Goal: Task Accomplishment & Management: Use online tool/utility

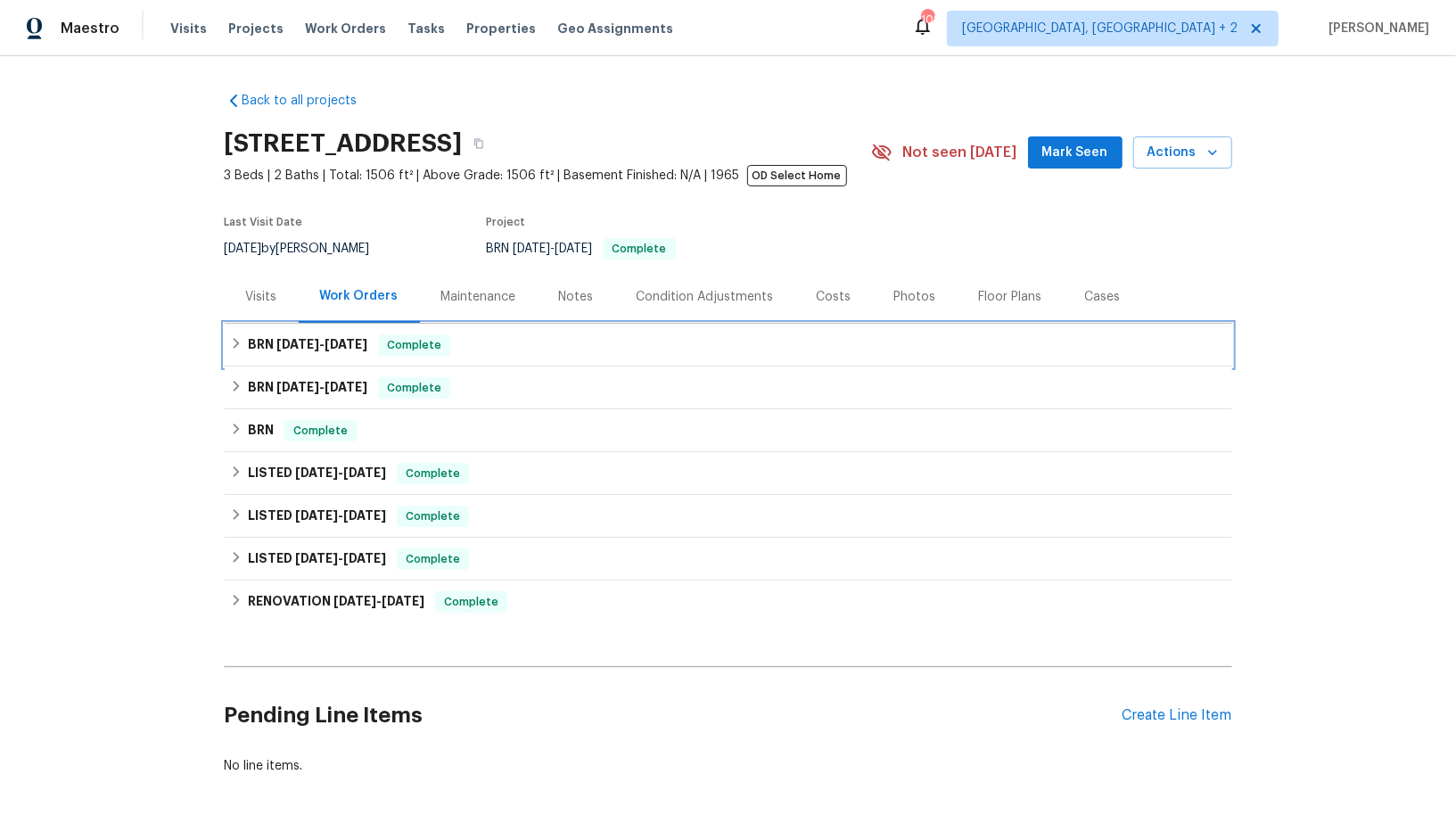
click at [265, 355] on h6 "BRN [DATE] - [DATE]" at bounding box center [307, 344] width 120 height 21
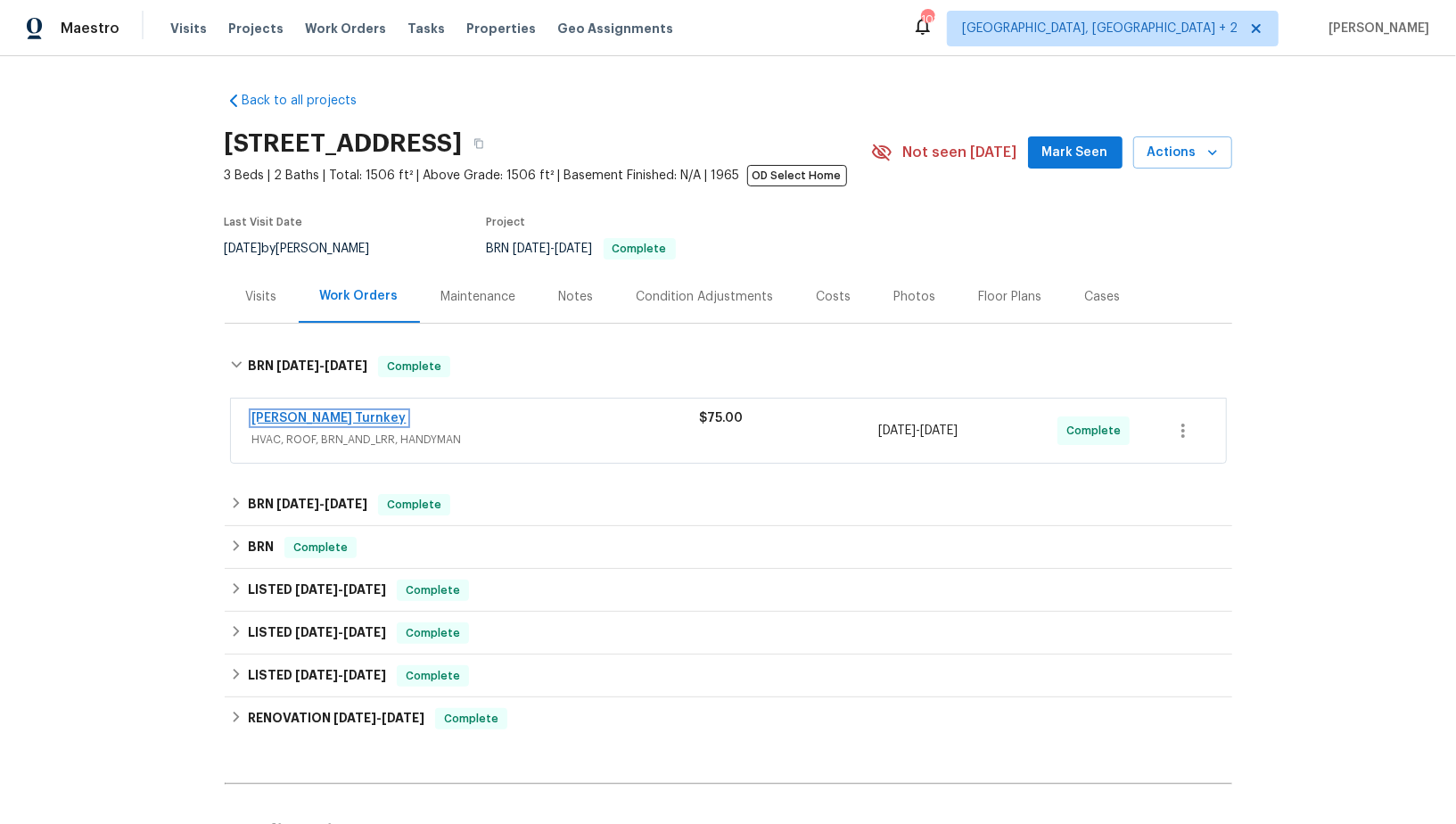
click at [298, 422] on link "Davis Turnkey" at bounding box center [329, 418] width 154 height 13
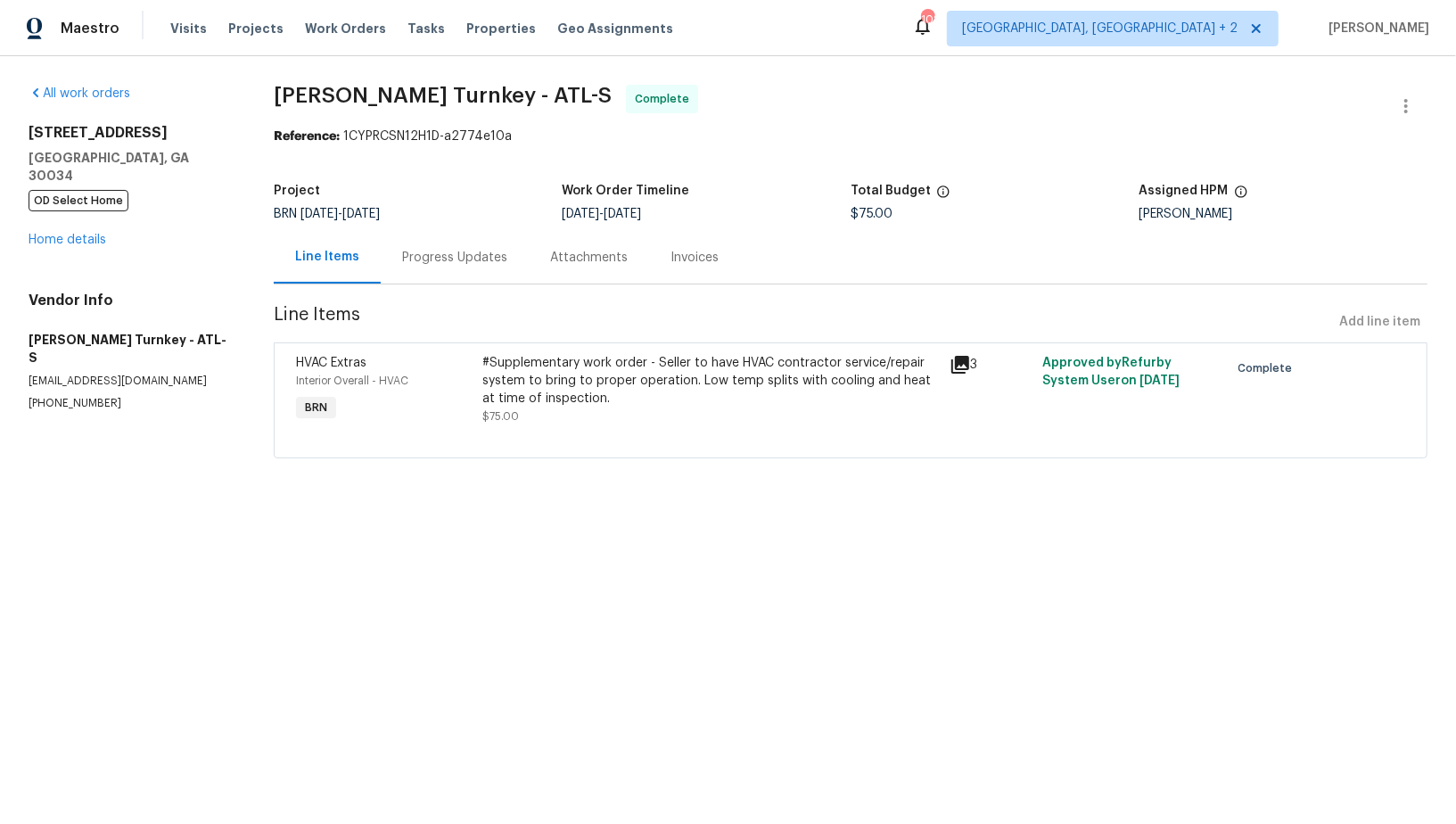
click at [437, 265] on div "Progress Updates" at bounding box center [454, 258] width 105 height 18
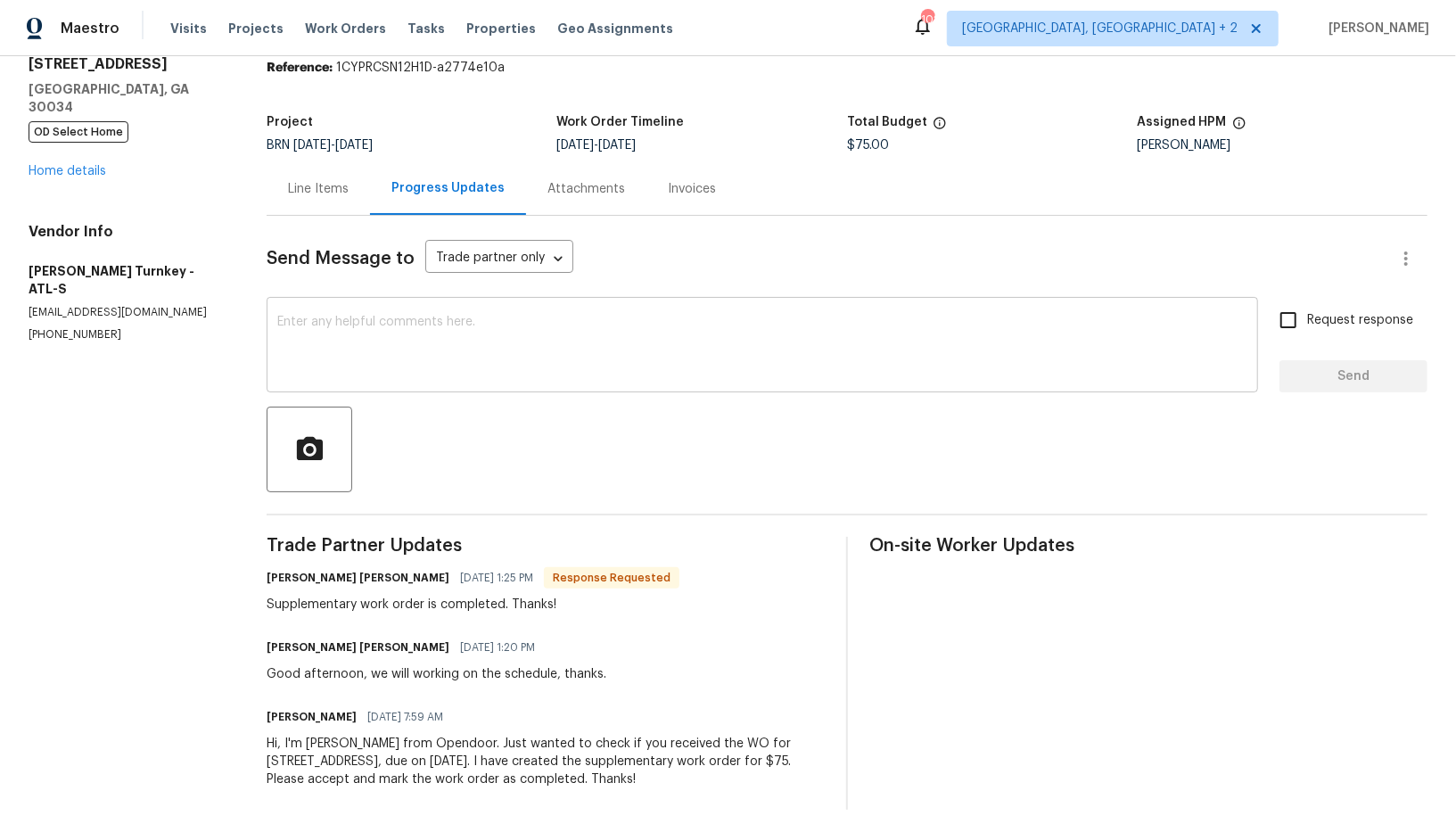
scroll to position [72, 0]
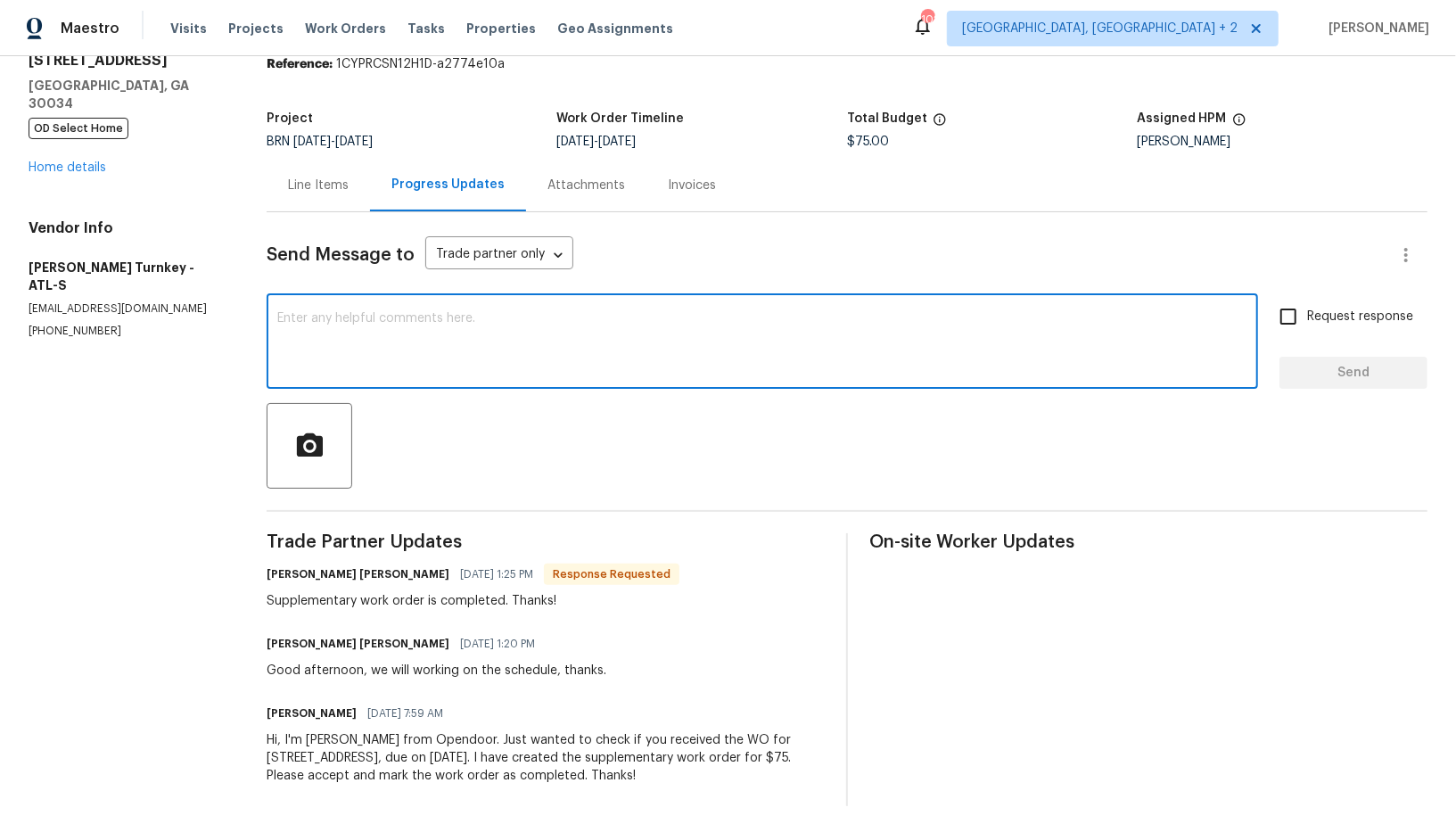
click at [437, 366] on textarea at bounding box center [763, 343] width 970 height 62
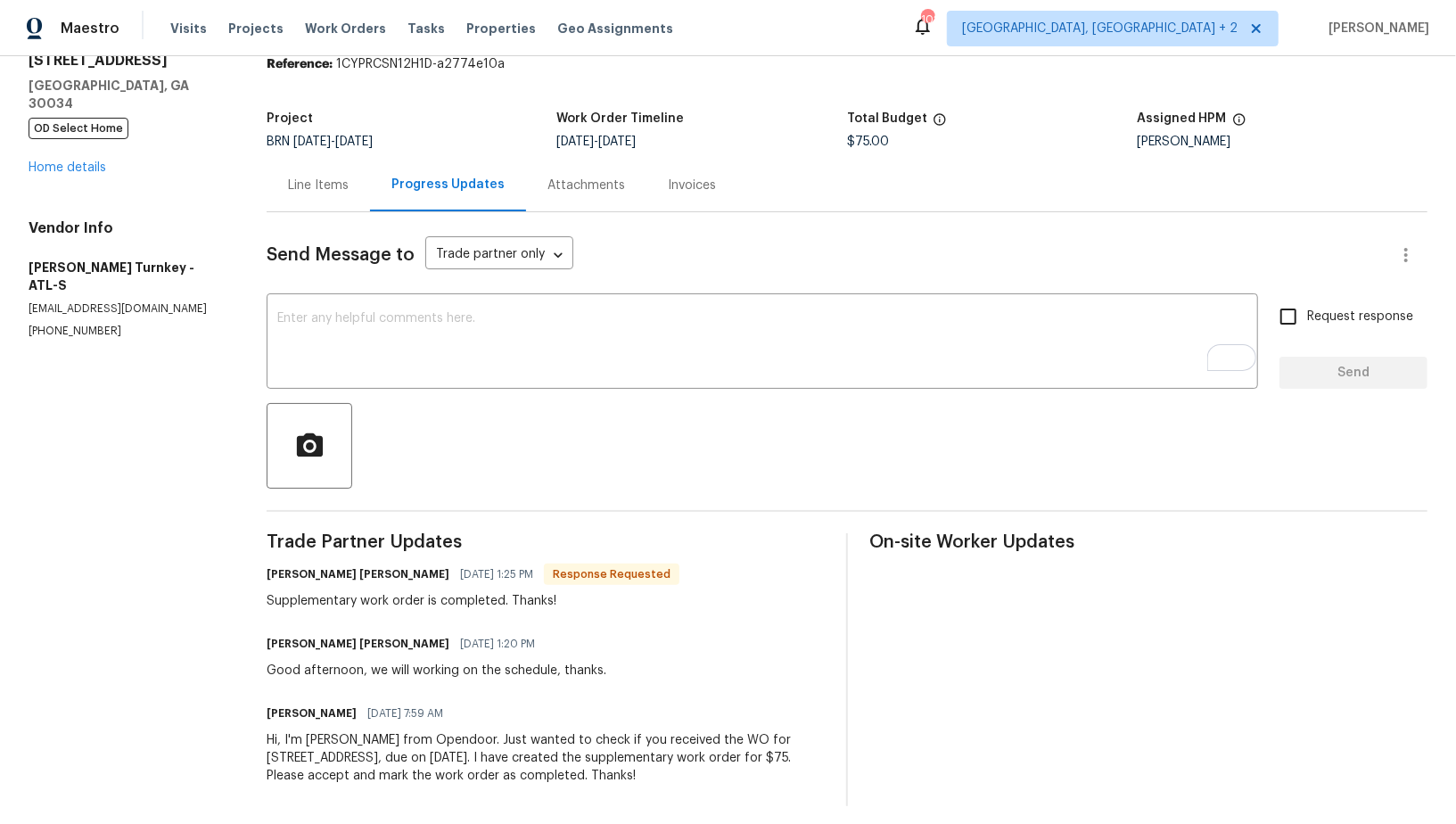
click at [314, 212] on div "Send Message to Trade partner only Trade partner only ​ x ​ Request response Se…" at bounding box center [847, 509] width 1161 height 594
click at [281, 173] on div "Line Items" at bounding box center [318, 185] width 103 height 53
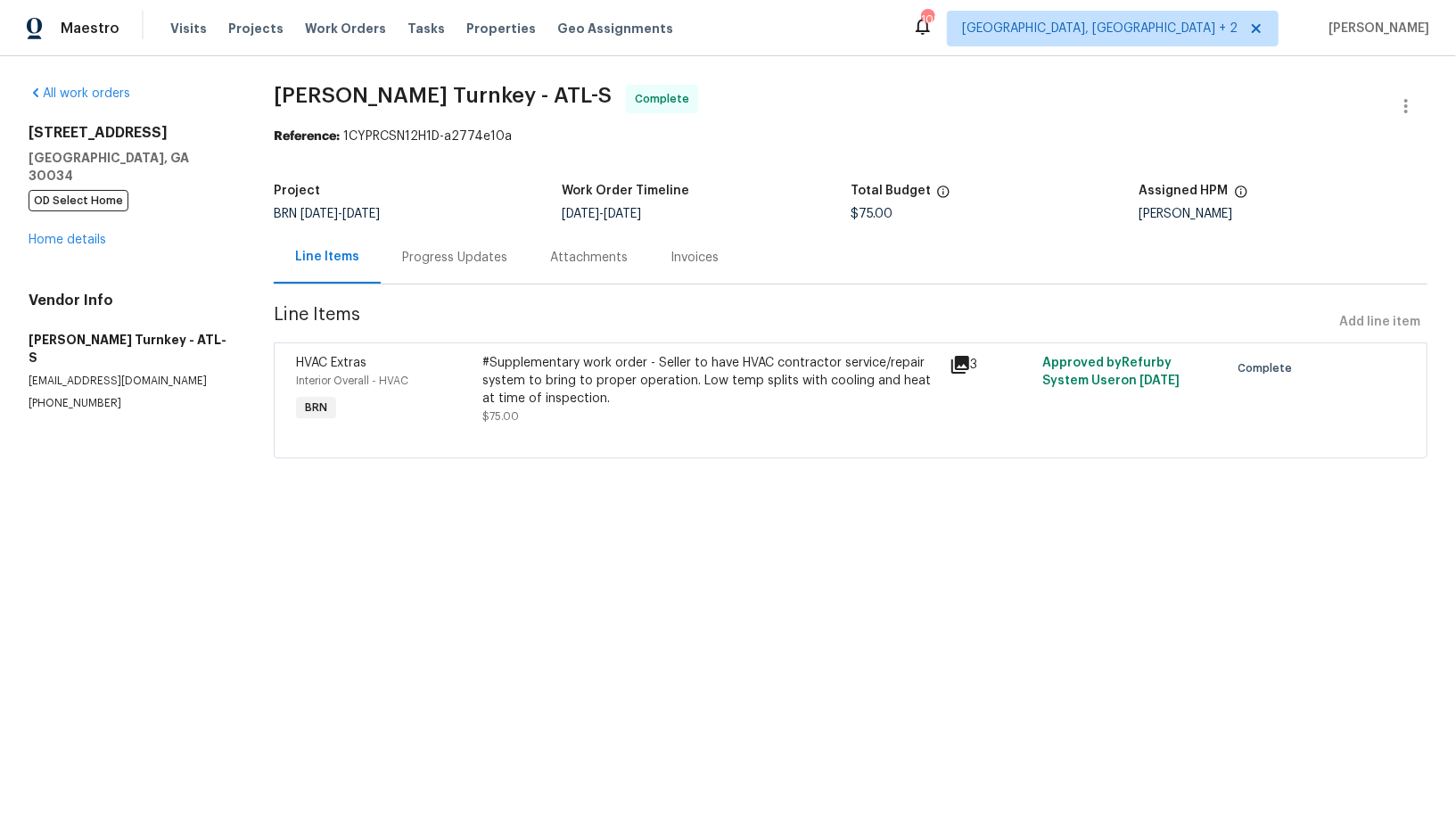
click at [452, 249] on div "Progress Updates" at bounding box center [454, 258] width 105 height 18
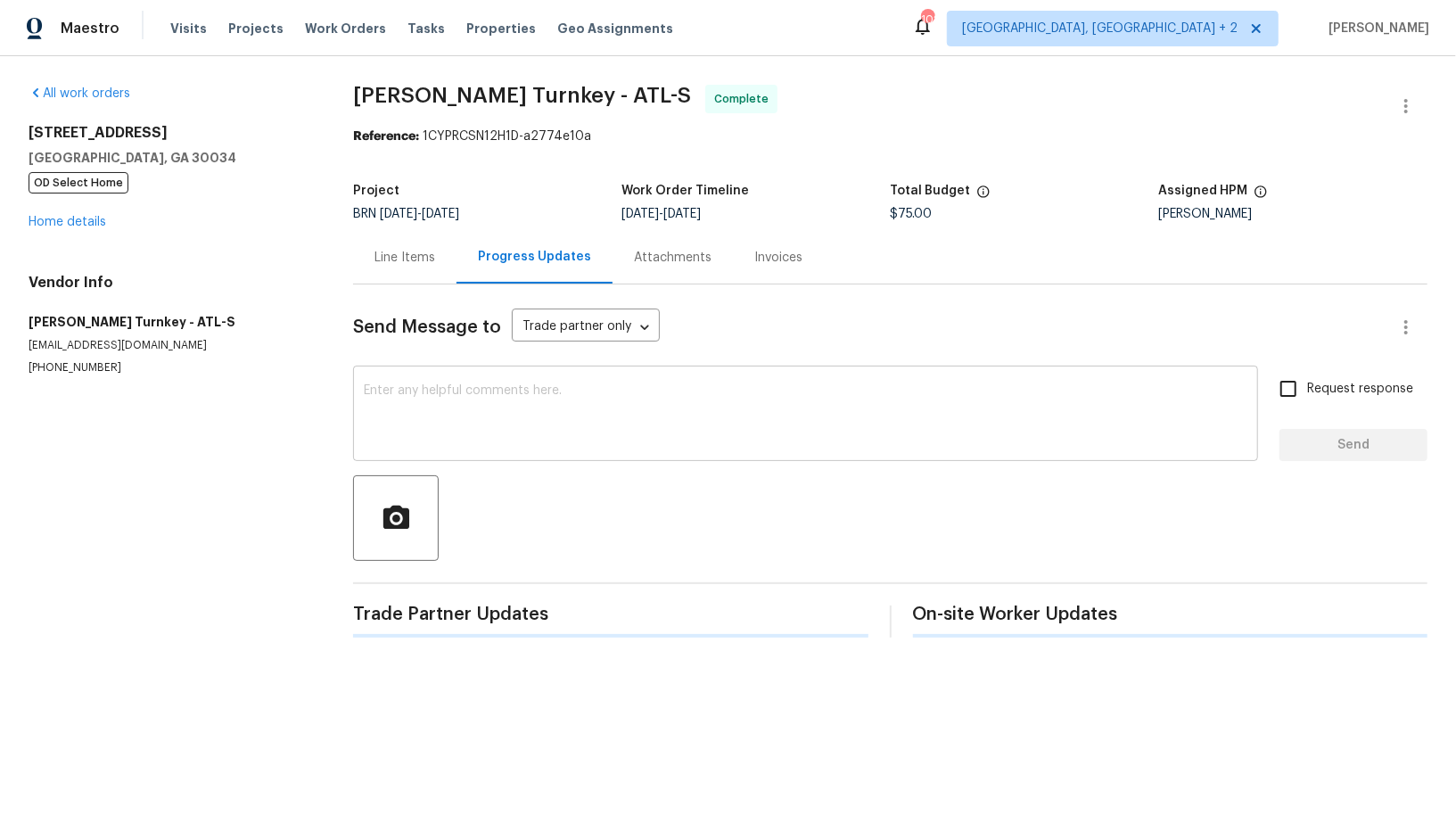
click at [470, 371] on div "x ​" at bounding box center [806, 416] width 905 height 91
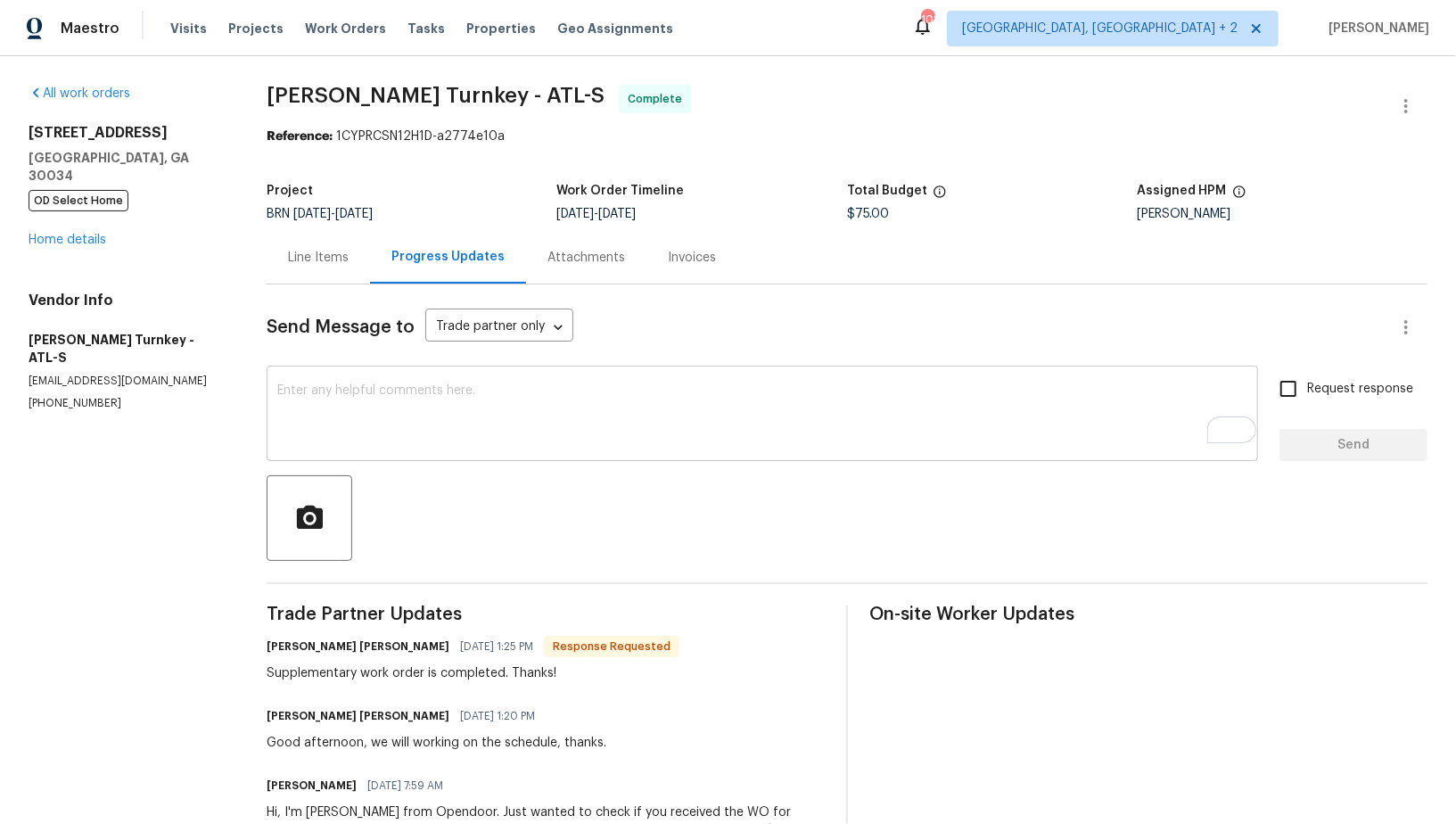
click at [440, 429] on textarea "To enrich screen reader interactions, please activate Accessibility in Grammarl…" at bounding box center [763, 416] width 970 height 62
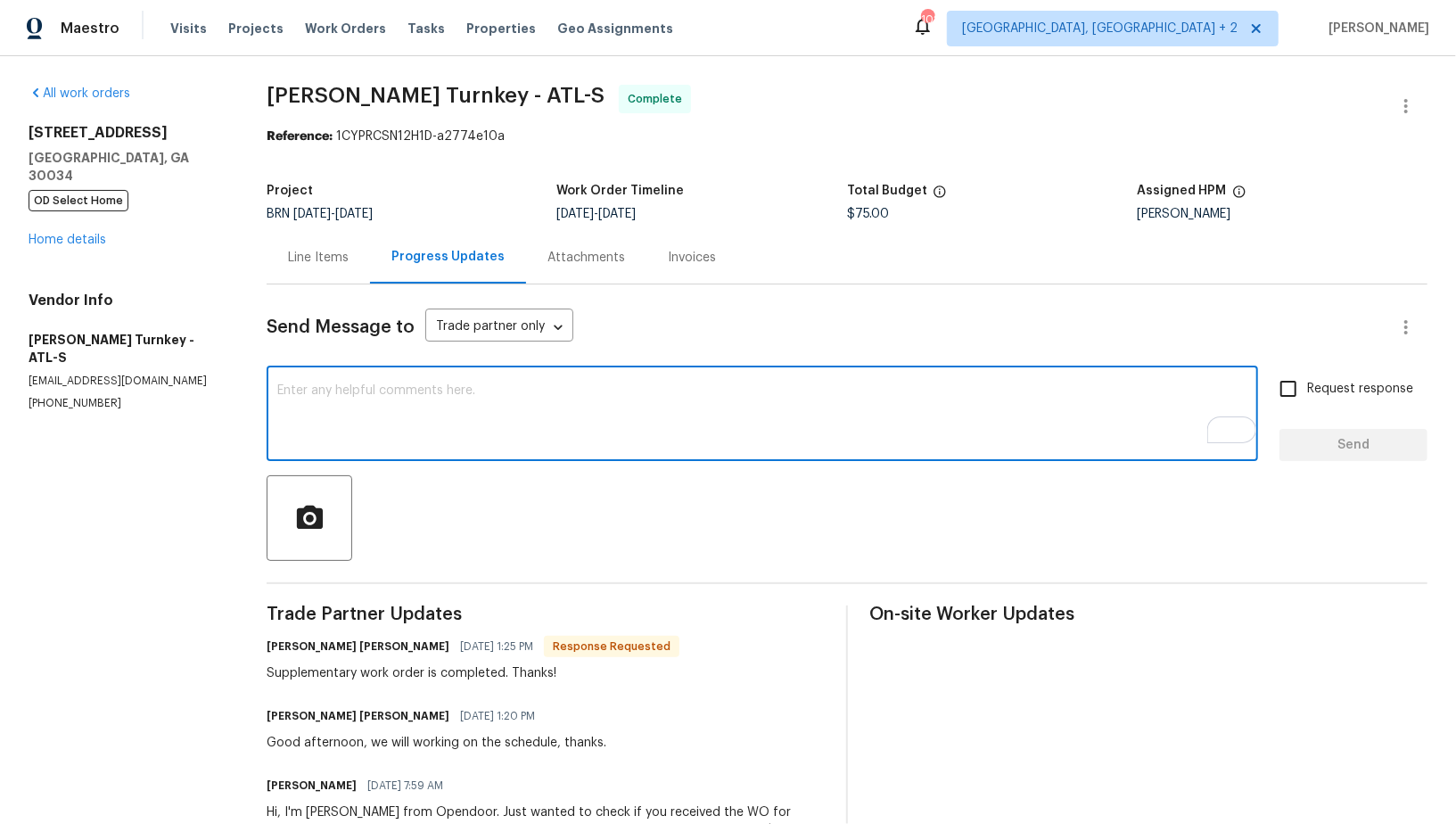
click at [311, 252] on div "Line Items" at bounding box center [318, 258] width 60 height 18
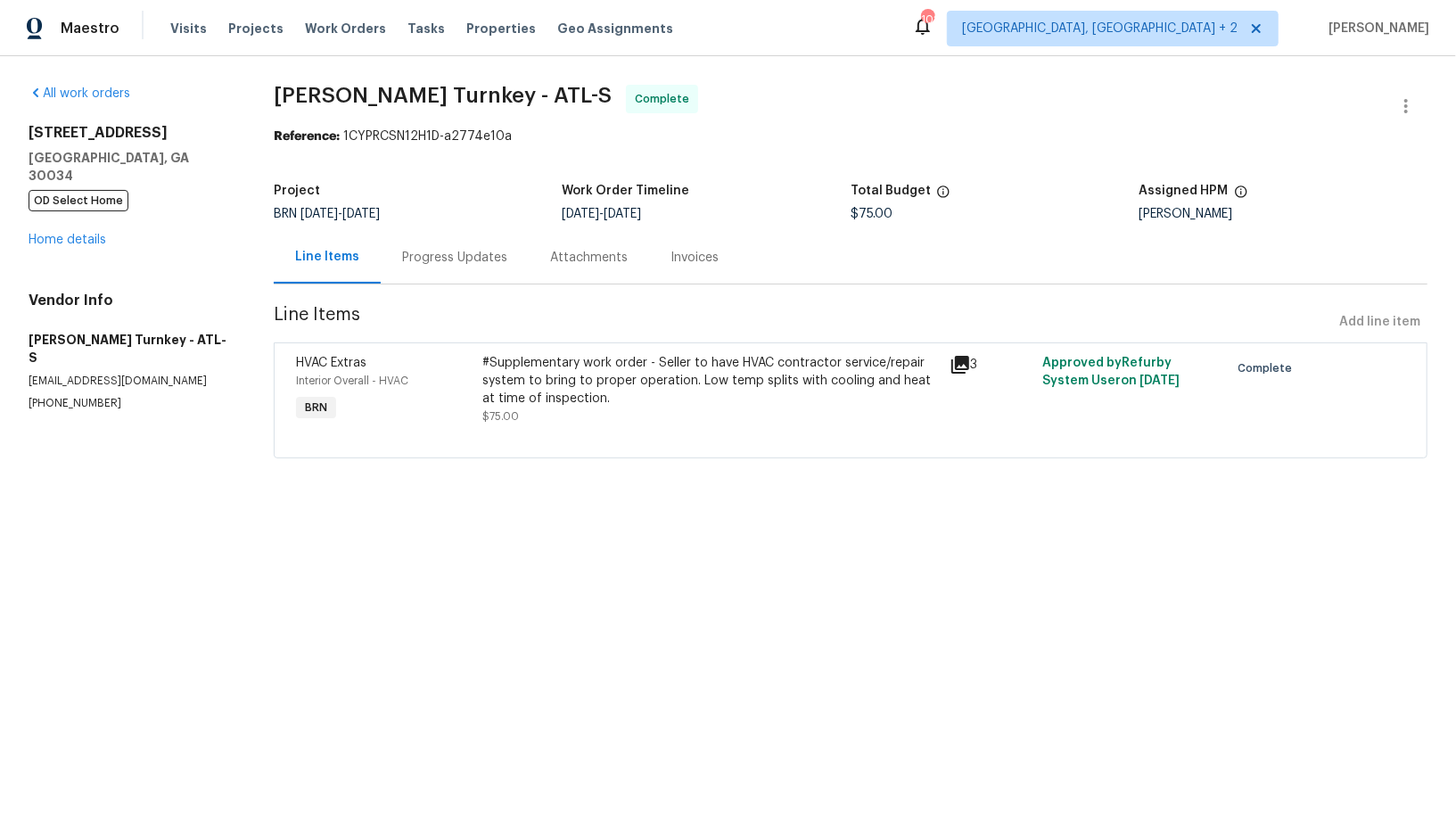
click at [419, 259] on div "Progress Updates" at bounding box center [454, 258] width 105 height 18
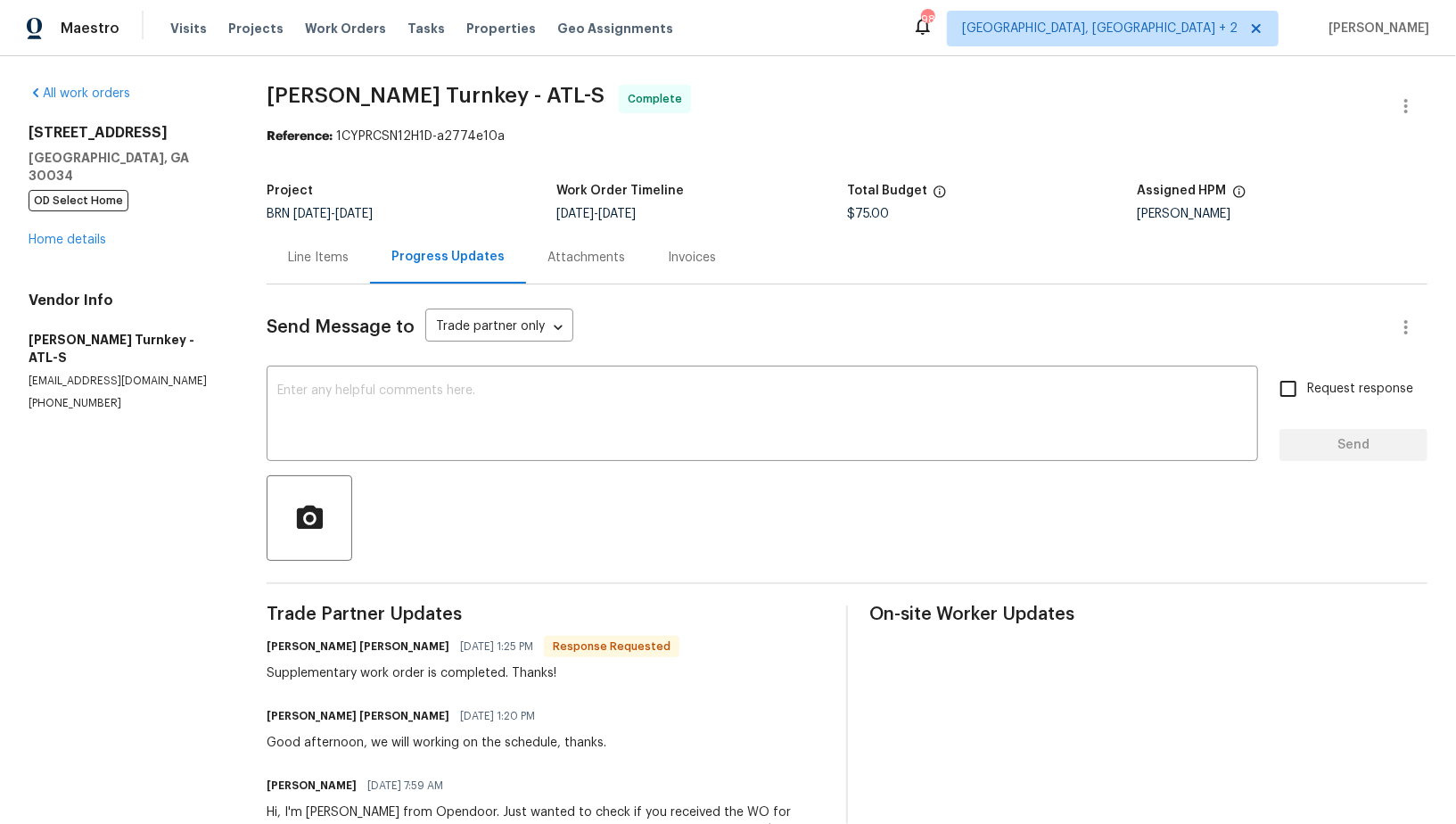
click at [670, 270] on div "Invoices" at bounding box center [692, 258] width 91 height 53
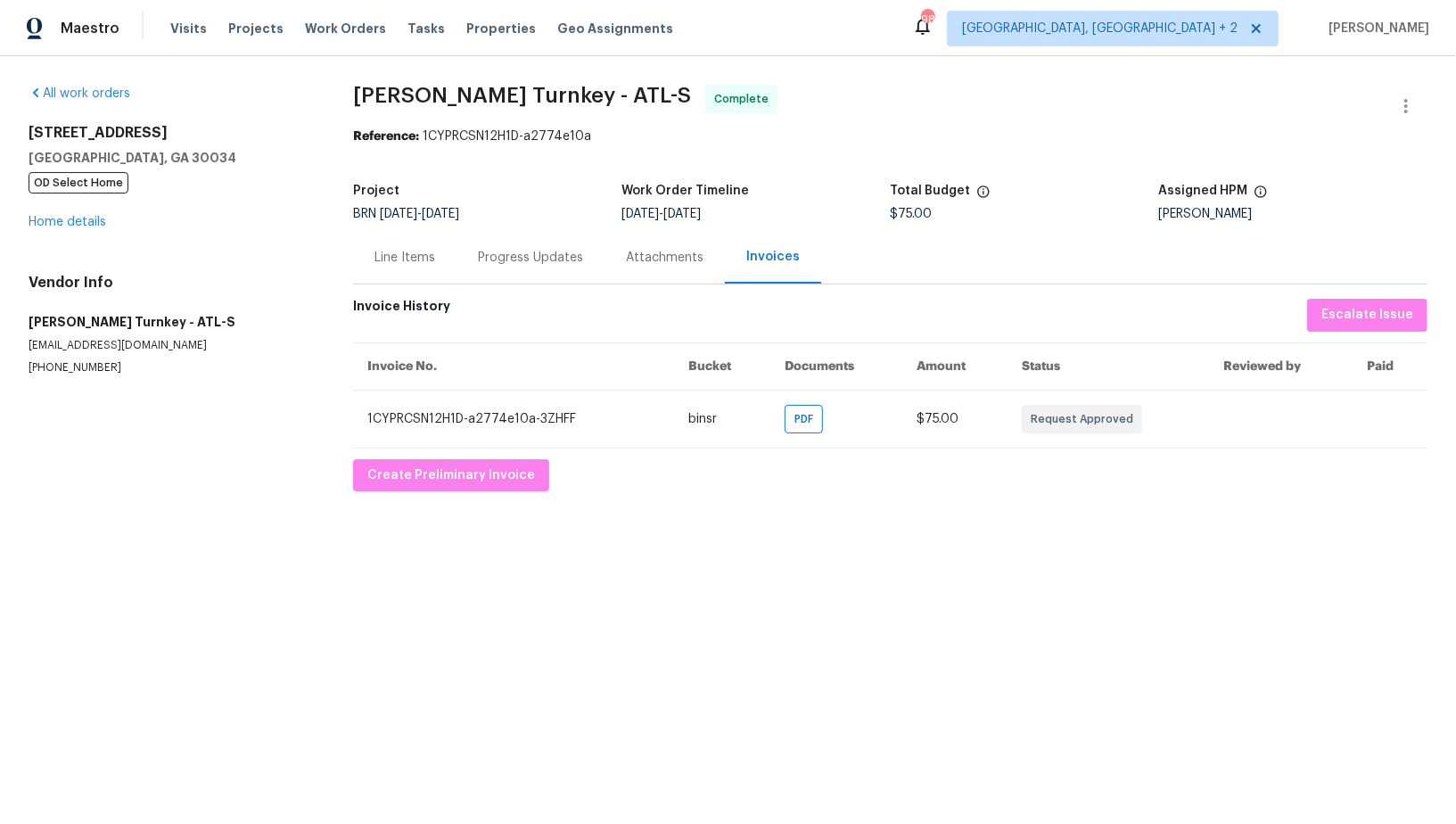
click at [535, 249] on div "Progress Updates" at bounding box center [530, 258] width 105 height 18
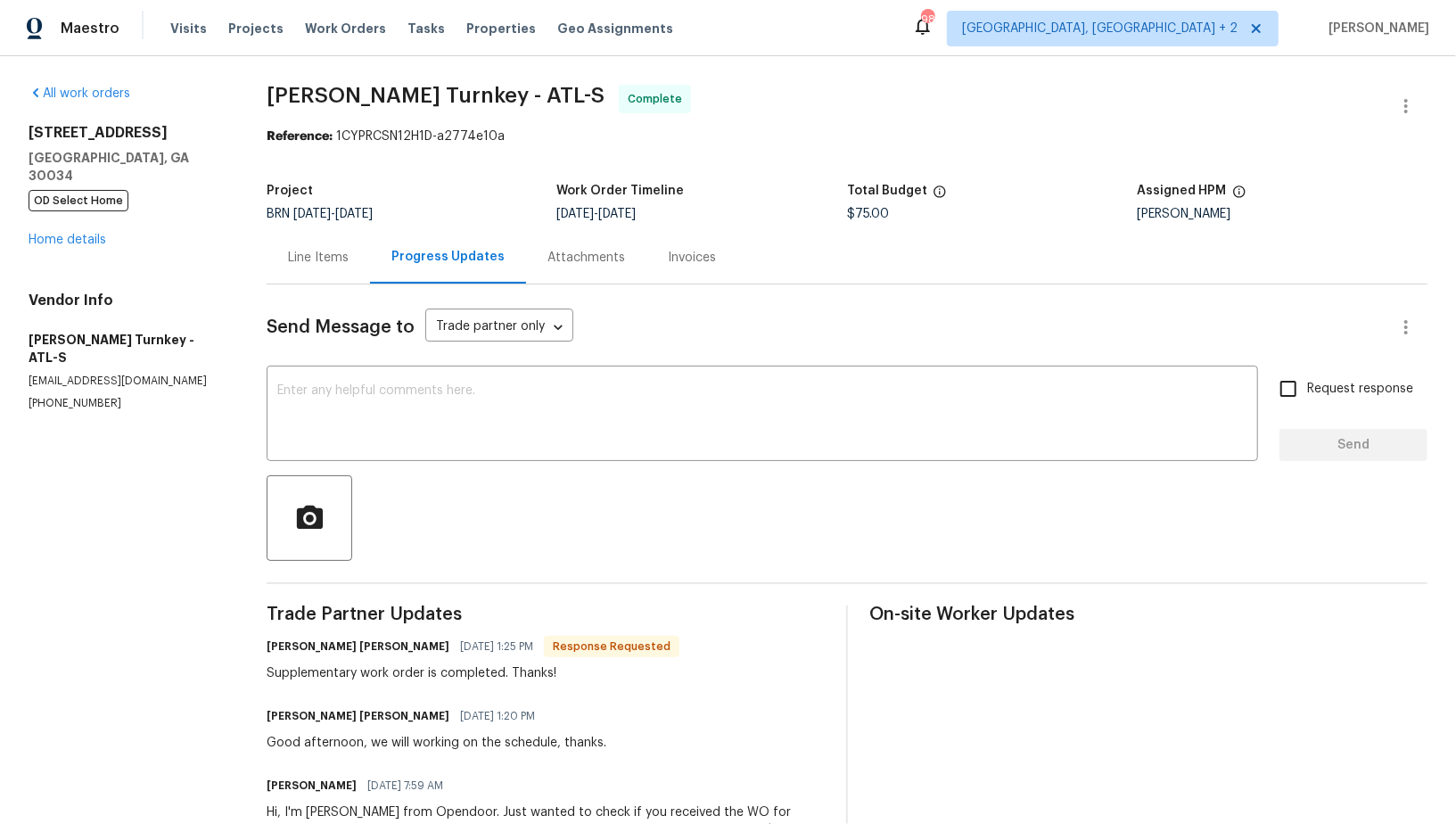
click at [323, 249] on div "Line Items" at bounding box center [318, 258] width 60 height 18
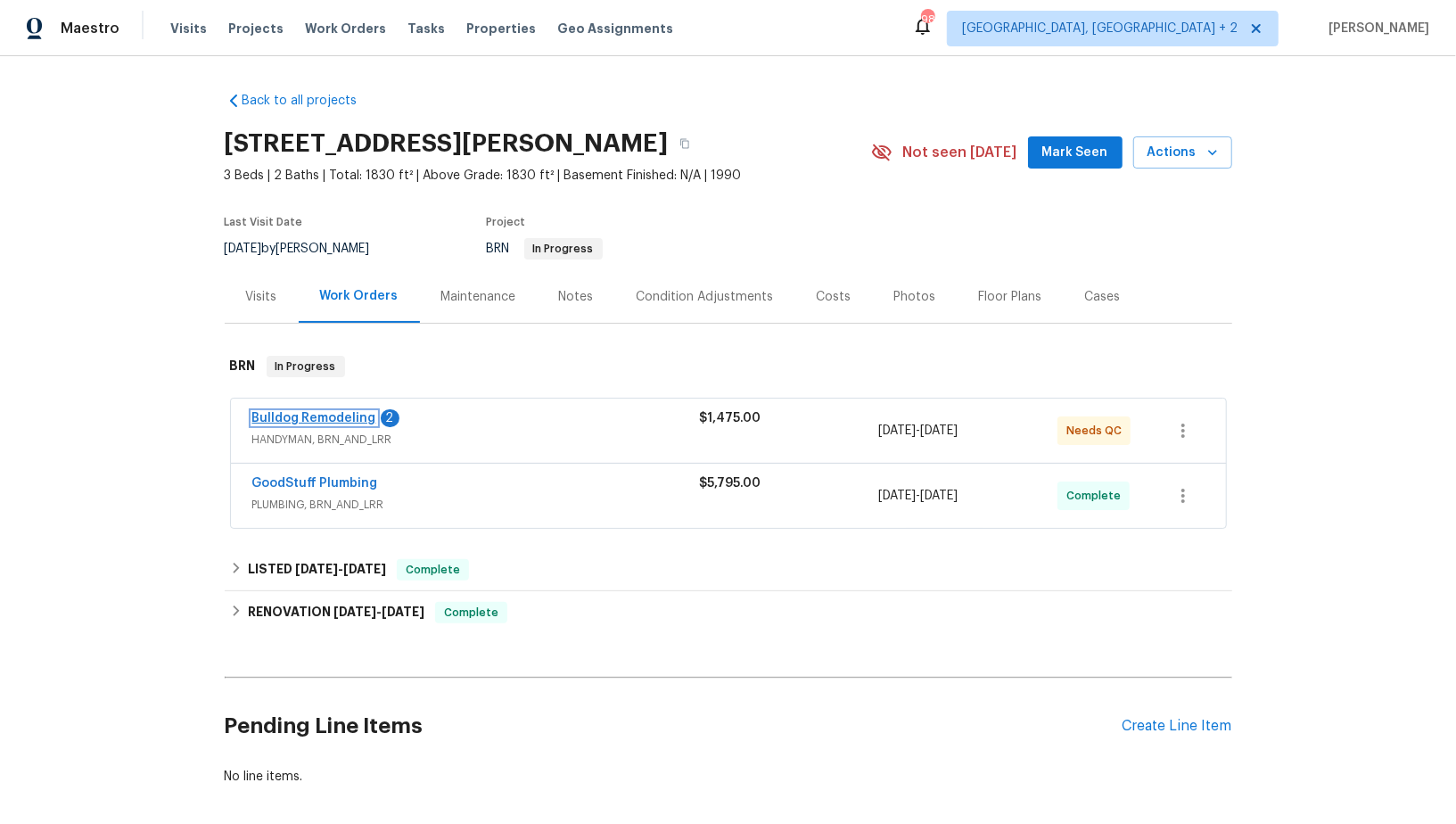
click at [269, 420] on link "Bulldog Remodeling" at bounding box center [314, 418] width 124 height 13
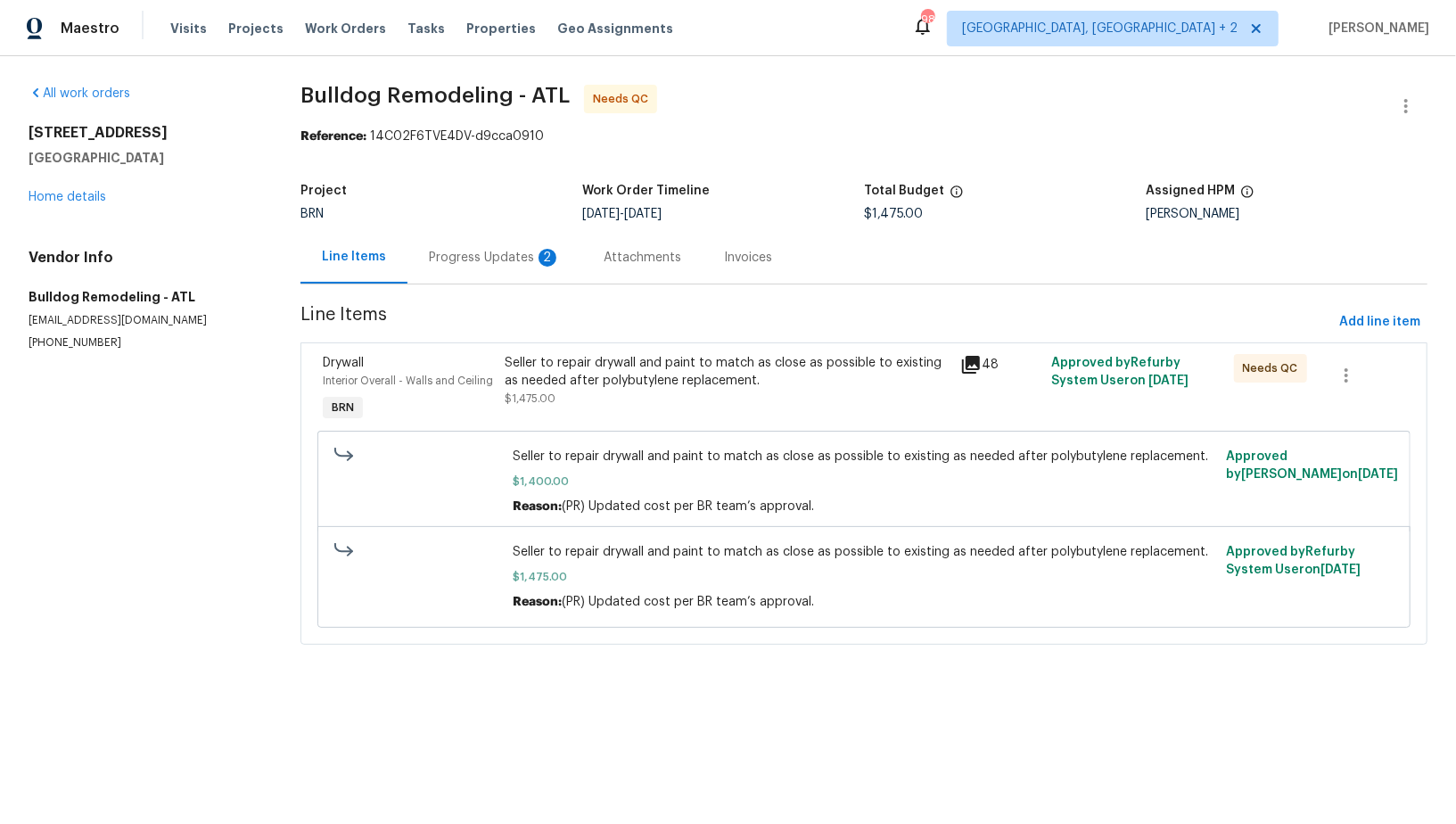
click at [497, 263] on div "Progress Updates 2" at bounding box center [495, 258] width 132 height 18
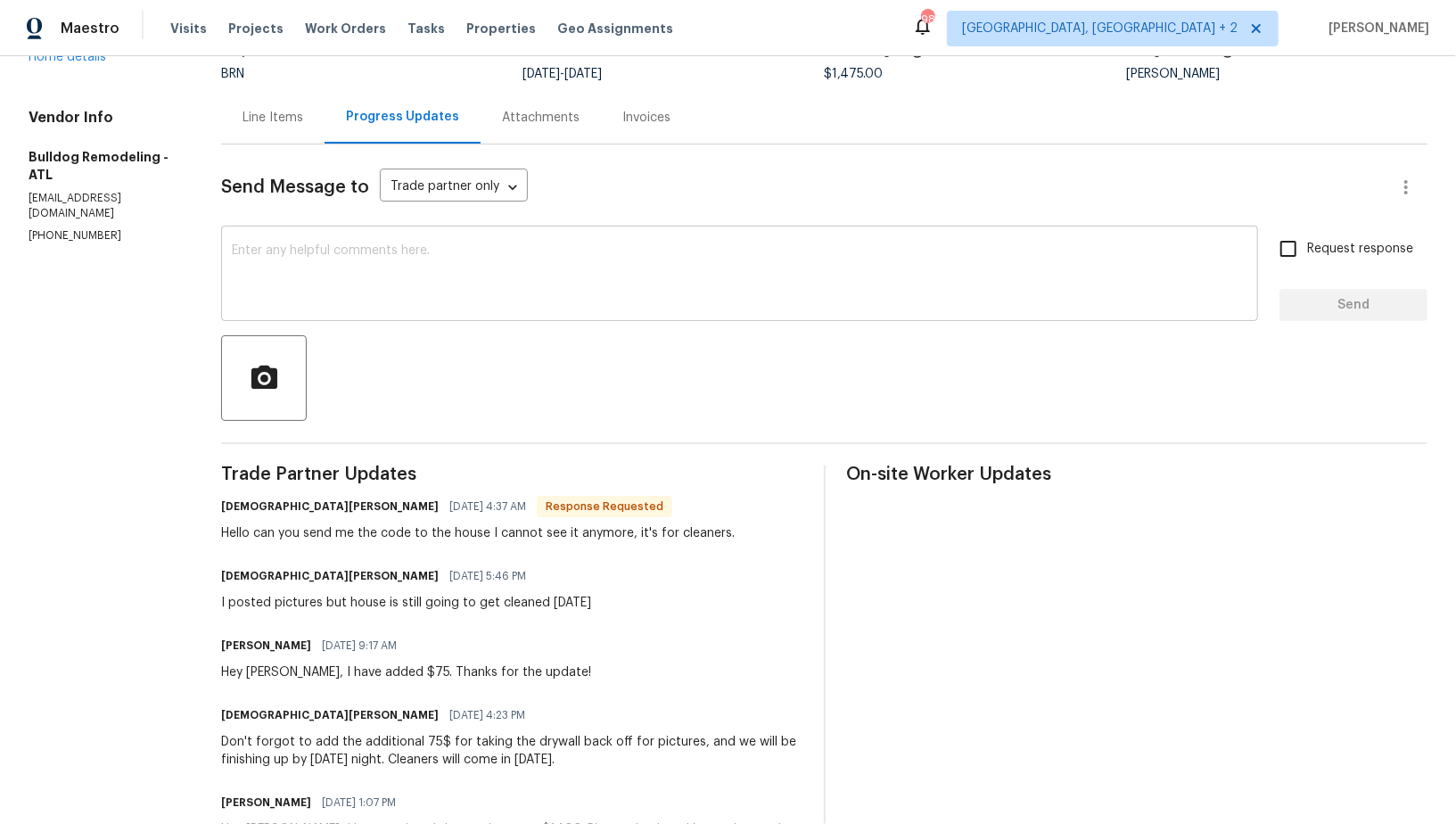
scroll to position [153, 0]
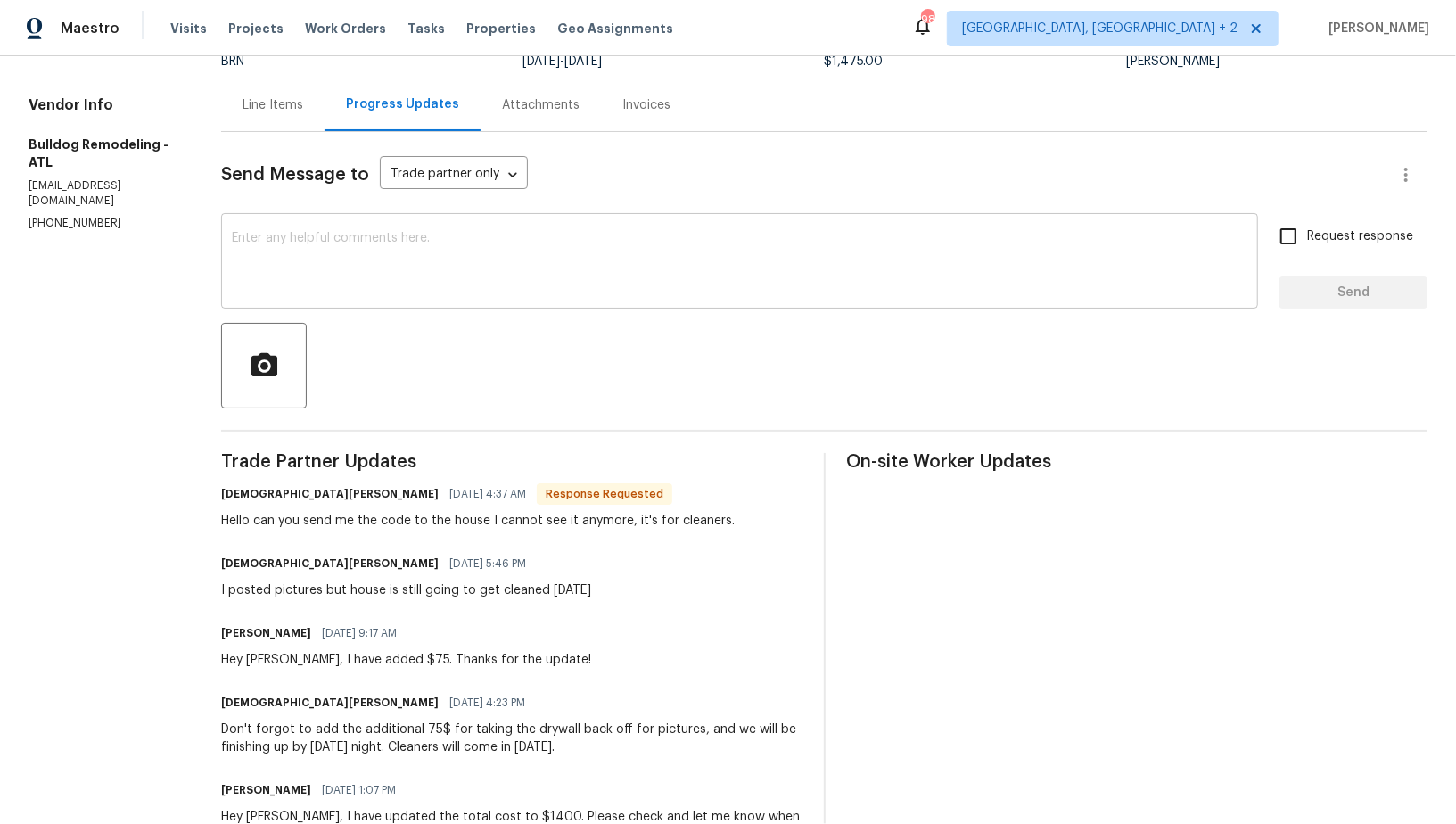
click at [350, 260] on textarea at bounding box center [740, 263] width 1016 height 62
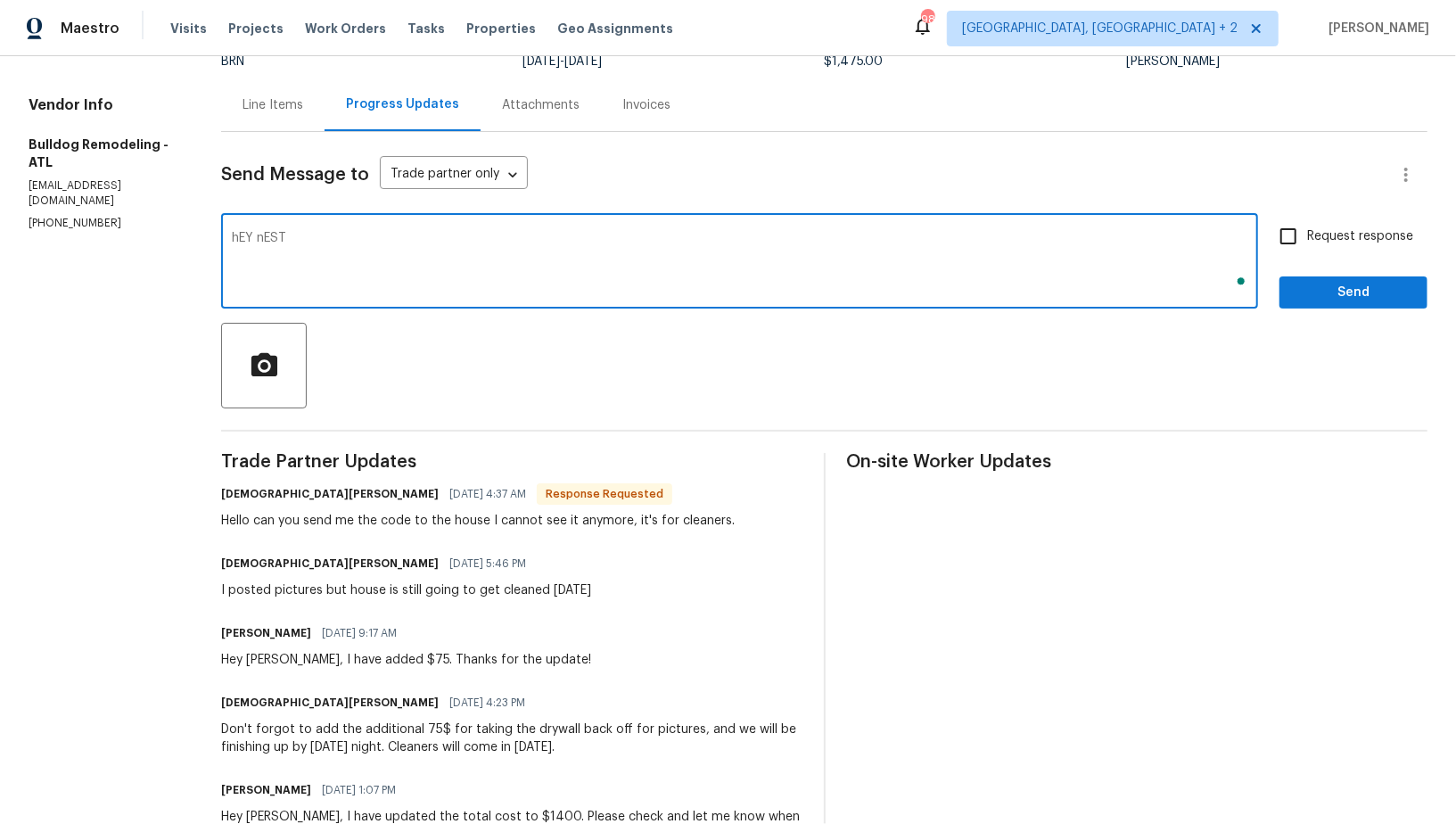
type textarea "hEY nESTO"
paste textarea "4878"
type textarea "Hey Nestor, Lock box code is 4878"
click at [1292, 241] on input "Request response" at bounding box center [1288, 236] width 37 height 37
checkbox input "true"
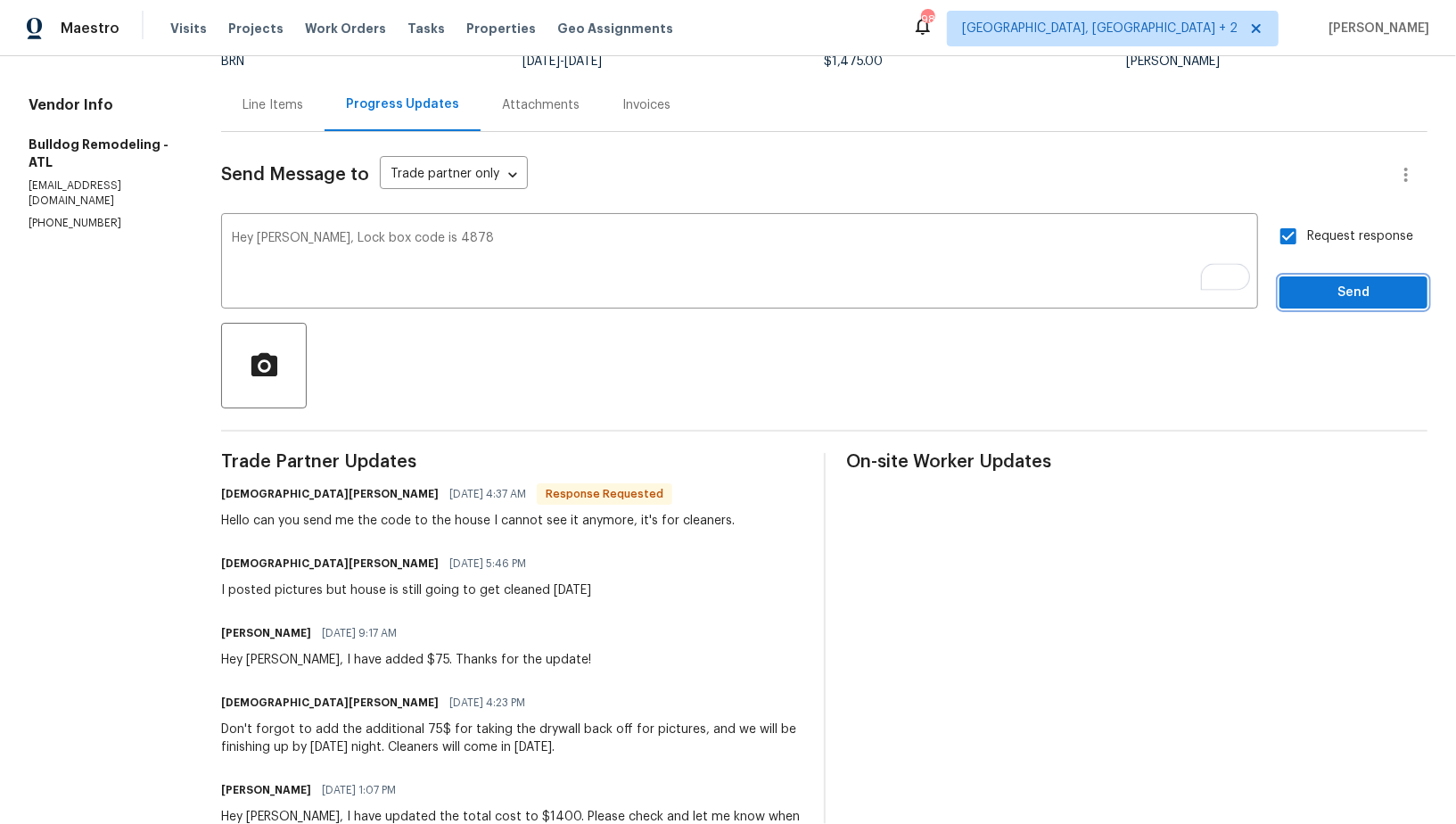
click at [1307, 277] on button "Send" at bounding box center [1354, 293] width 148 height 33
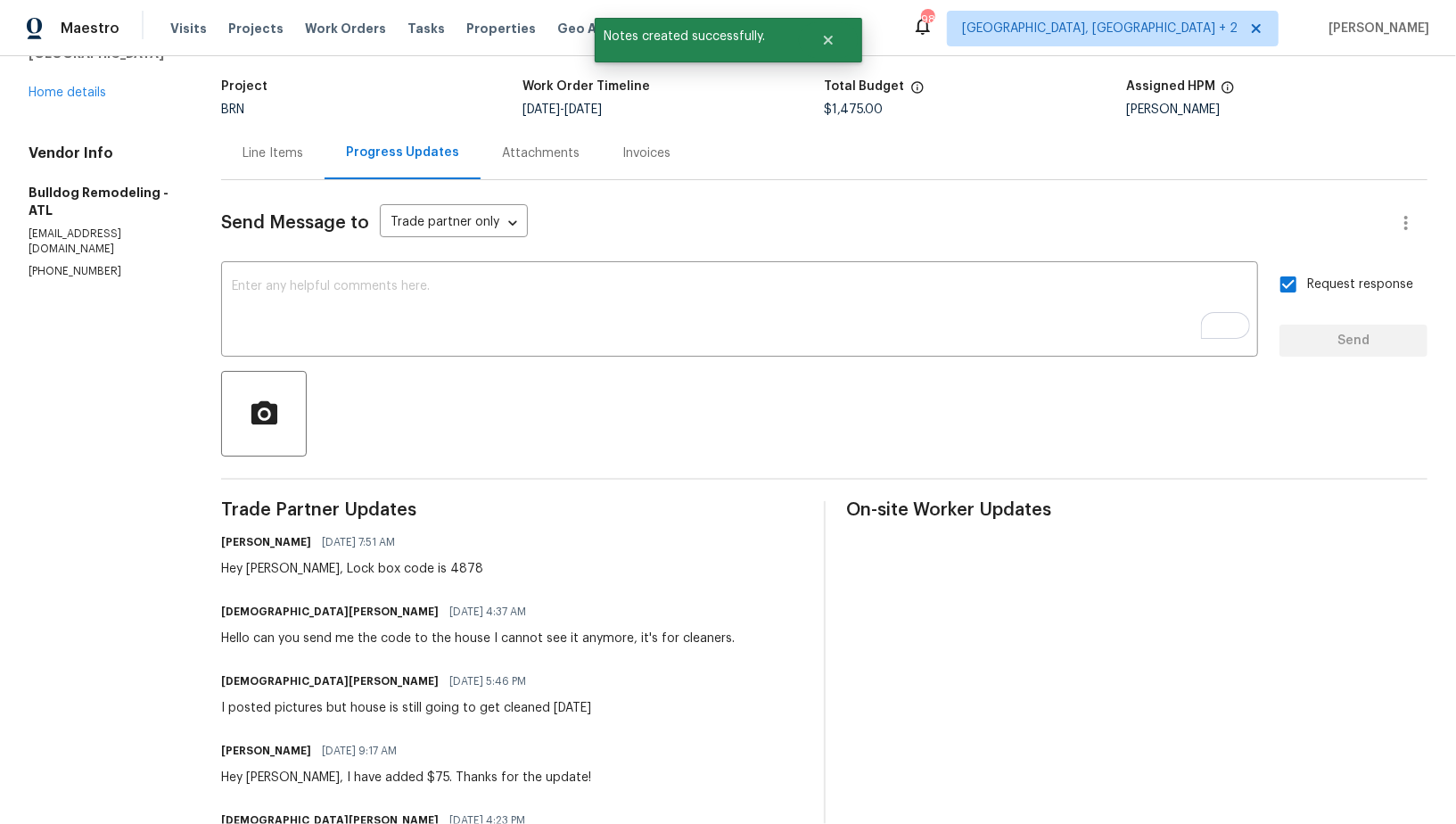
scroll to position [120, 0]
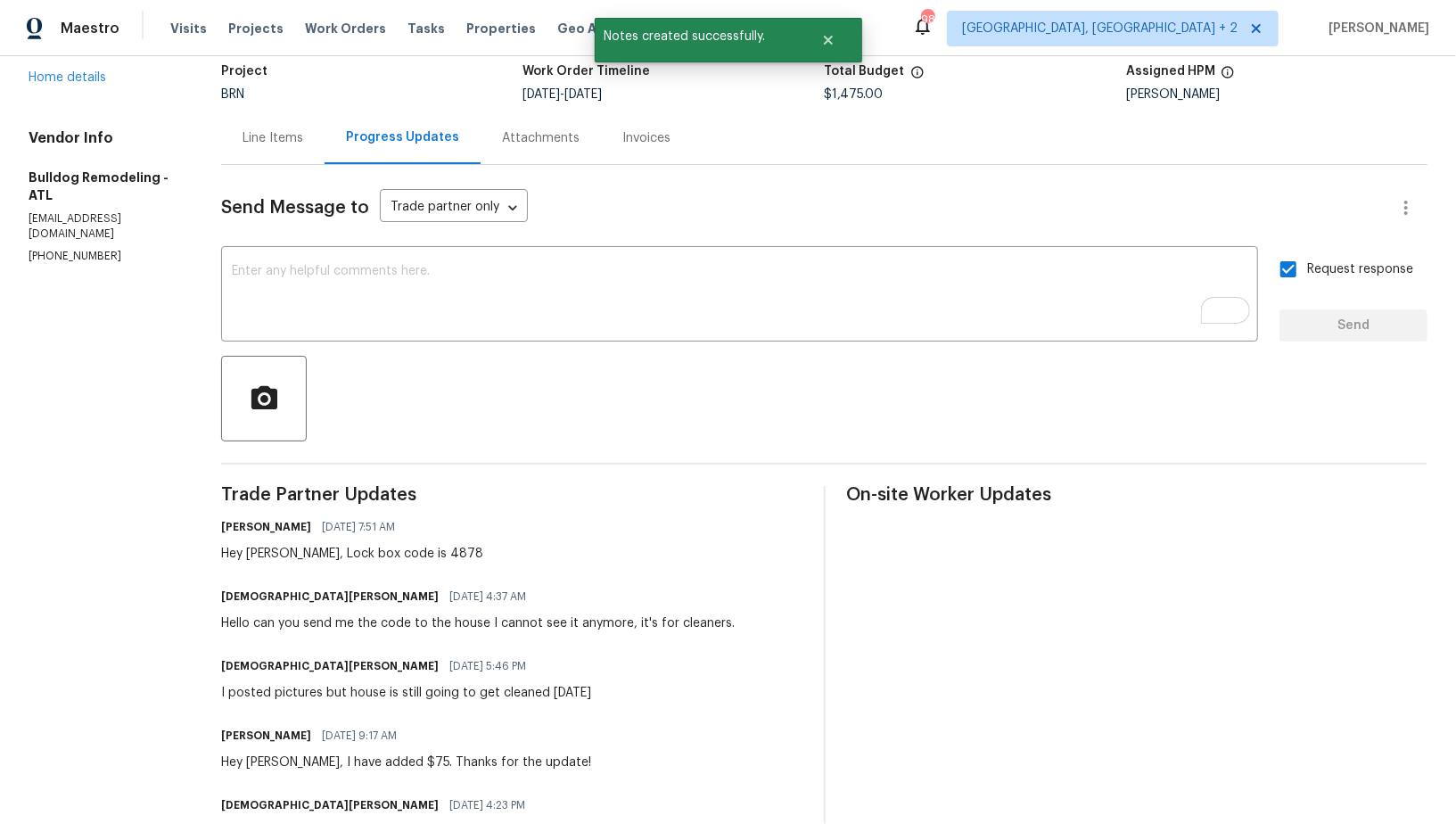
click at [257, 135] on div "Line Items" at bounding box center [273, 139] width 60 height 18
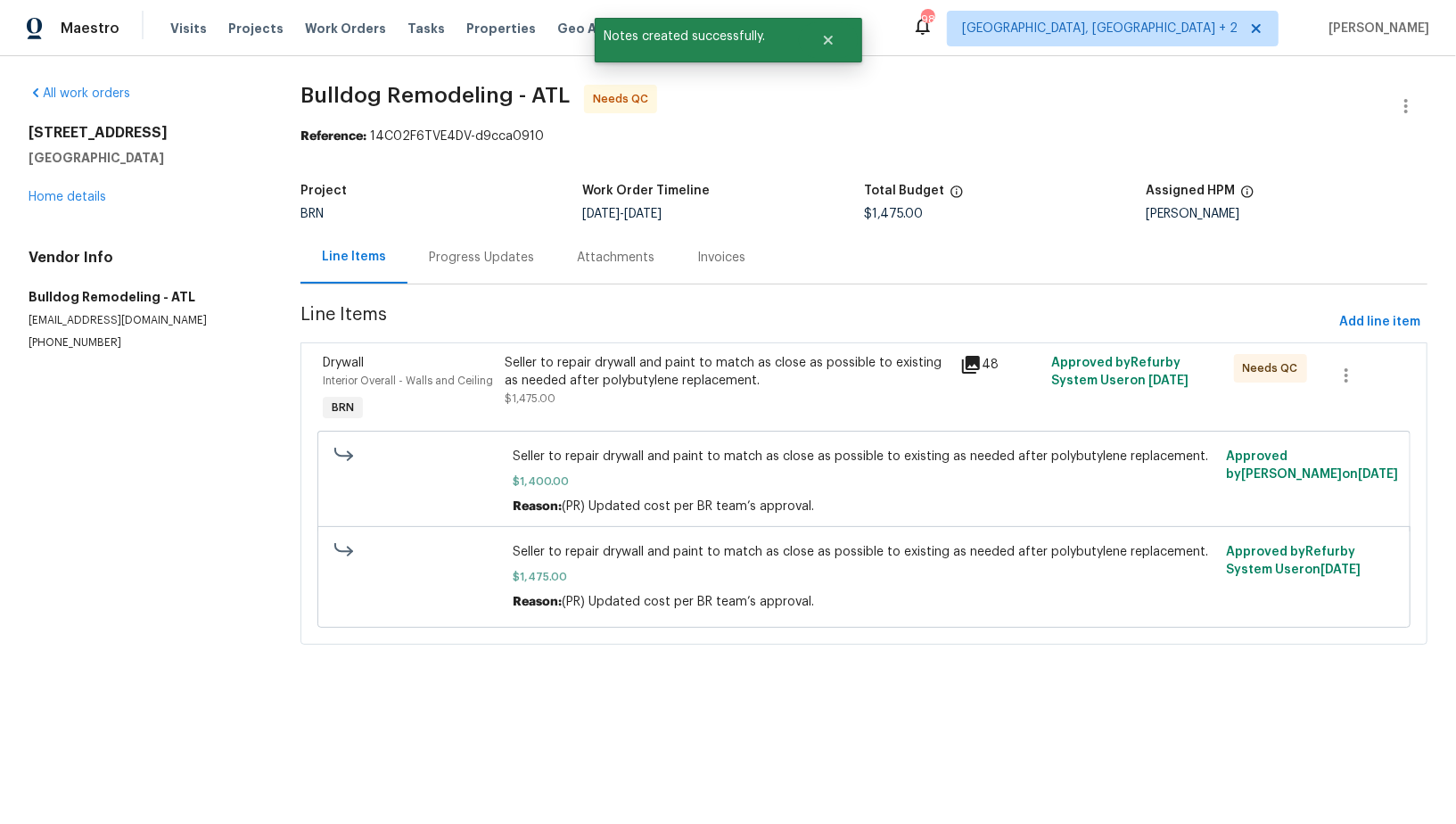
click at [613, 389] on div "Seller to repair drywall and paint to match as close as possible to existing as…" at bounding box center [727, 381] width 445 height 54
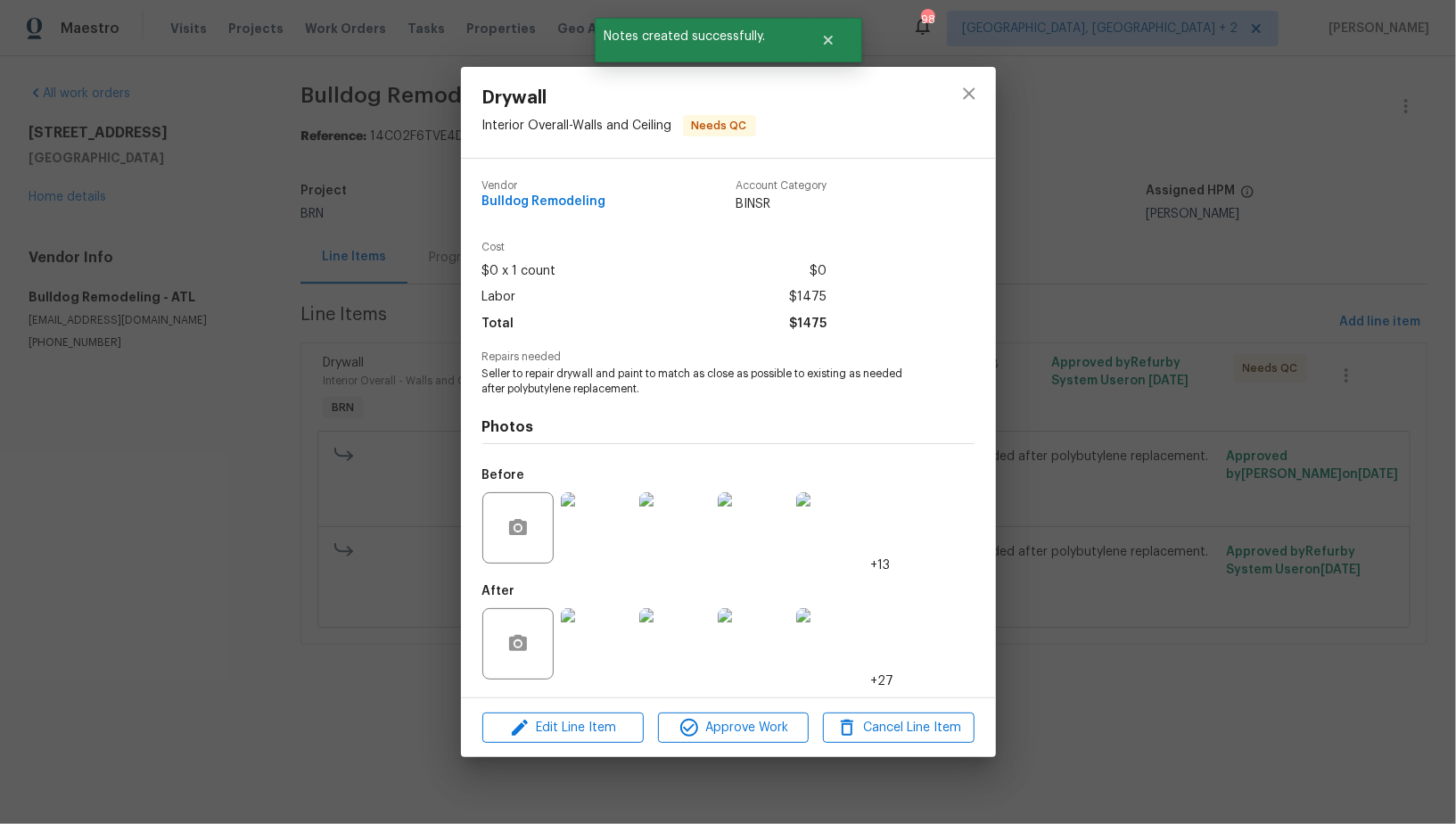
click at [597, 654] on img at bounding box center [596, 644] width 71 height 71
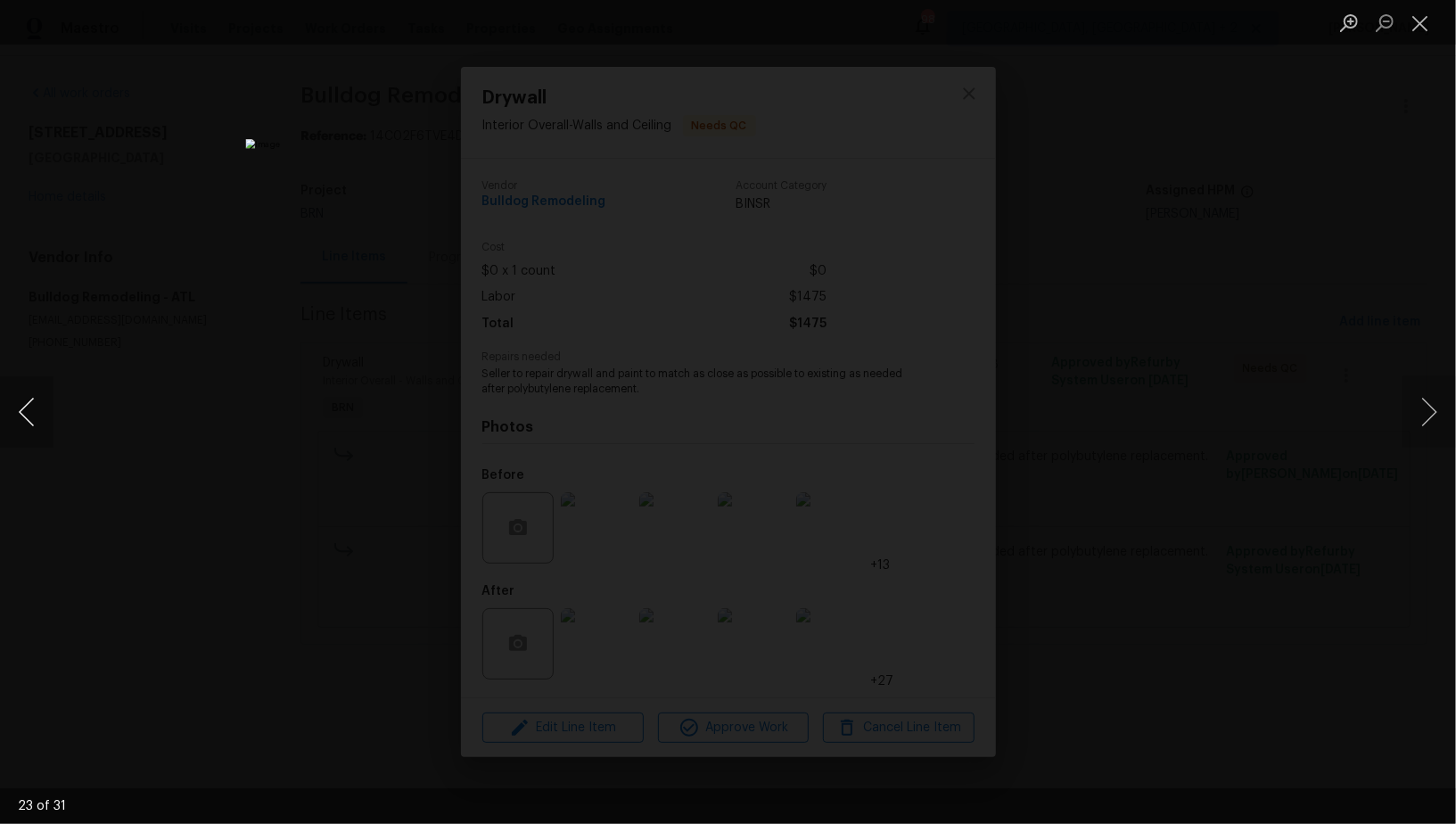
click at [22, 431] on button "Previous image" at bounding box center [26, 412] width 54 height 71
click at [1268, 460] on div "Lightbox" at bounding box center [728, 412] width 1456 height 824
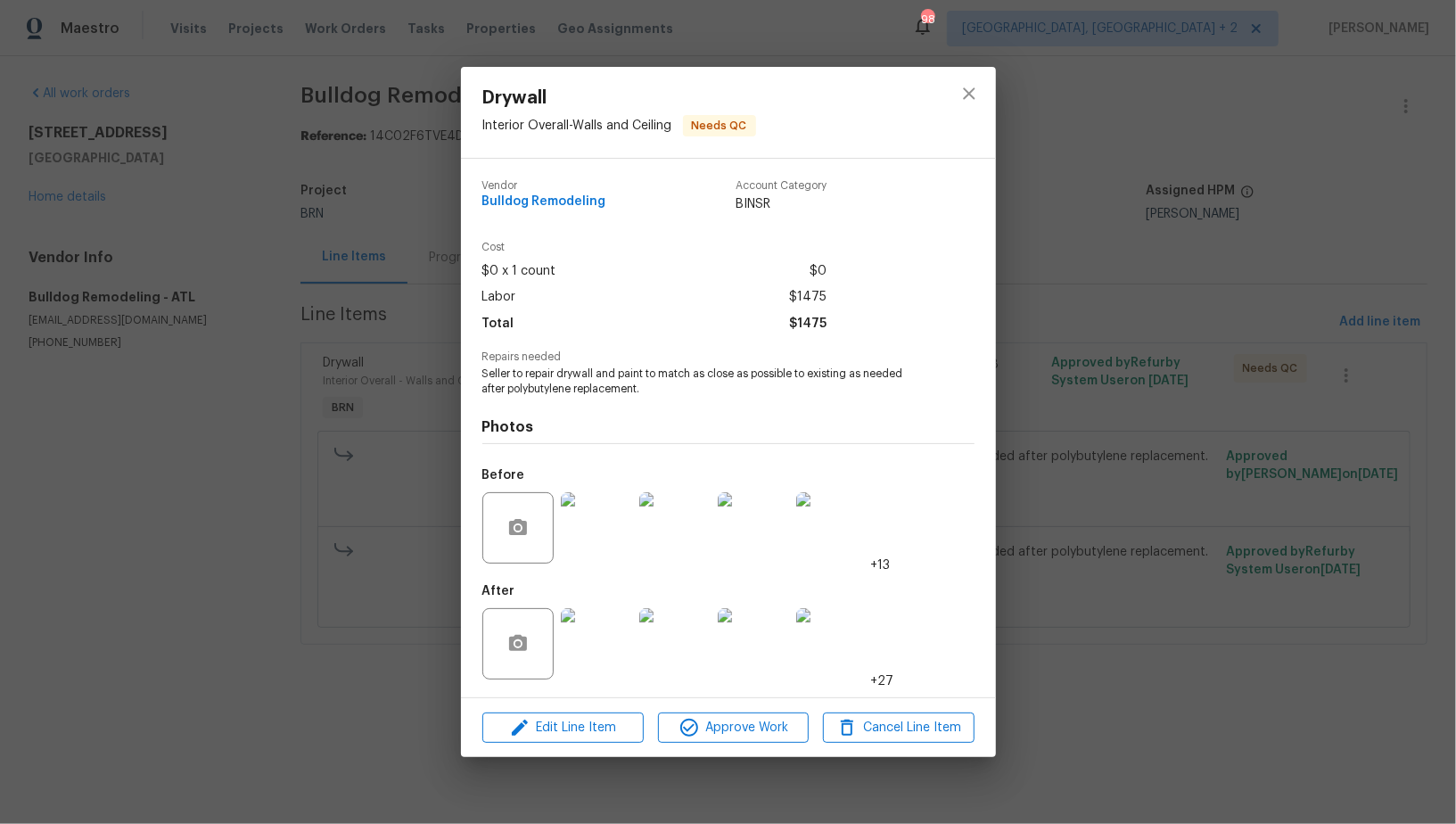
click at [1268, 460] on div "Drywall Interior Overall - Walls and Ceiling Needs QC Vendor Bulldog Remodeling…" at bounding box center [728, 412] width 1456 height 824
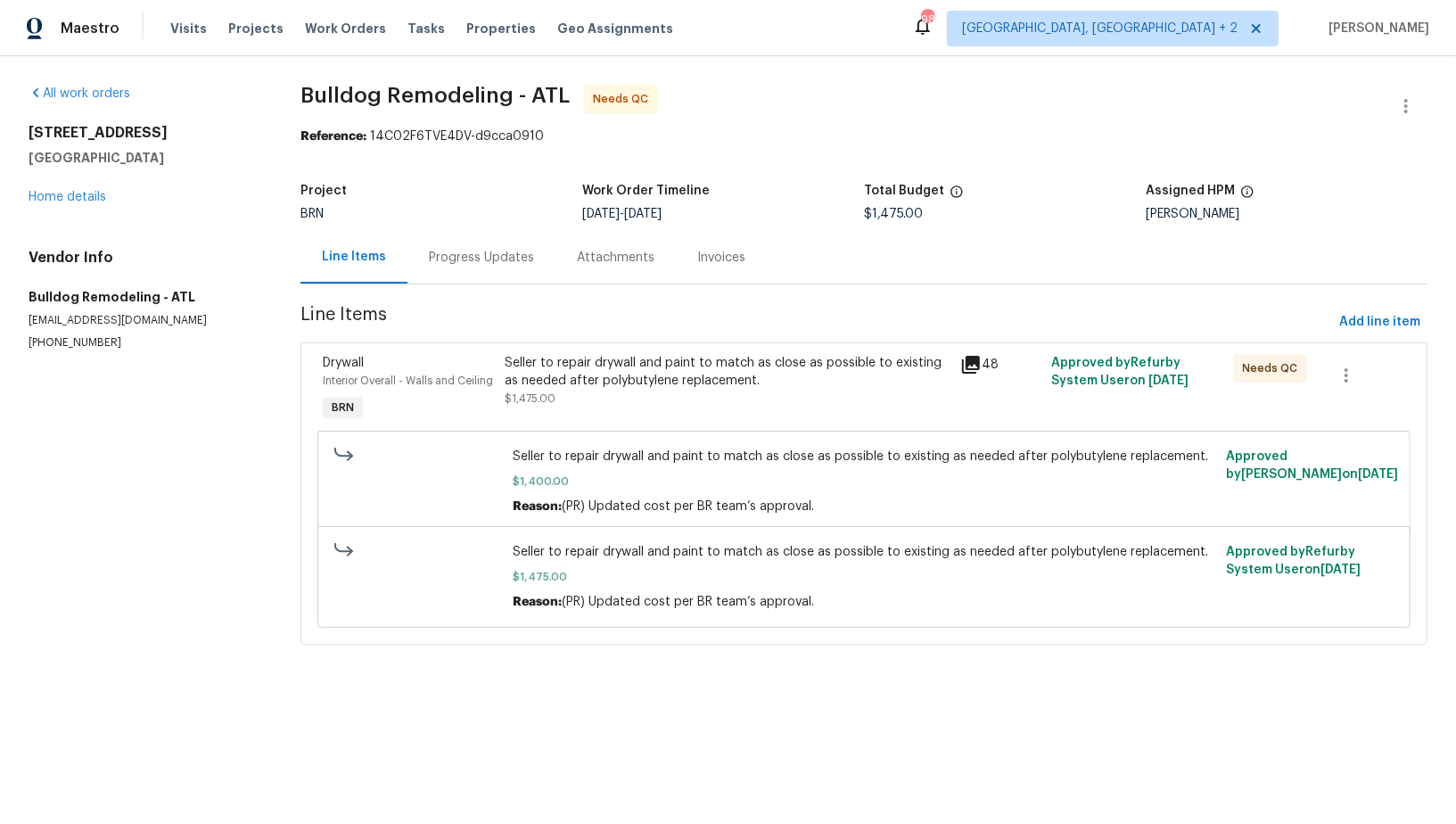
click at [508, 262] on div "Progress Updates" at bounding box center [481, 258] width 105 height 18
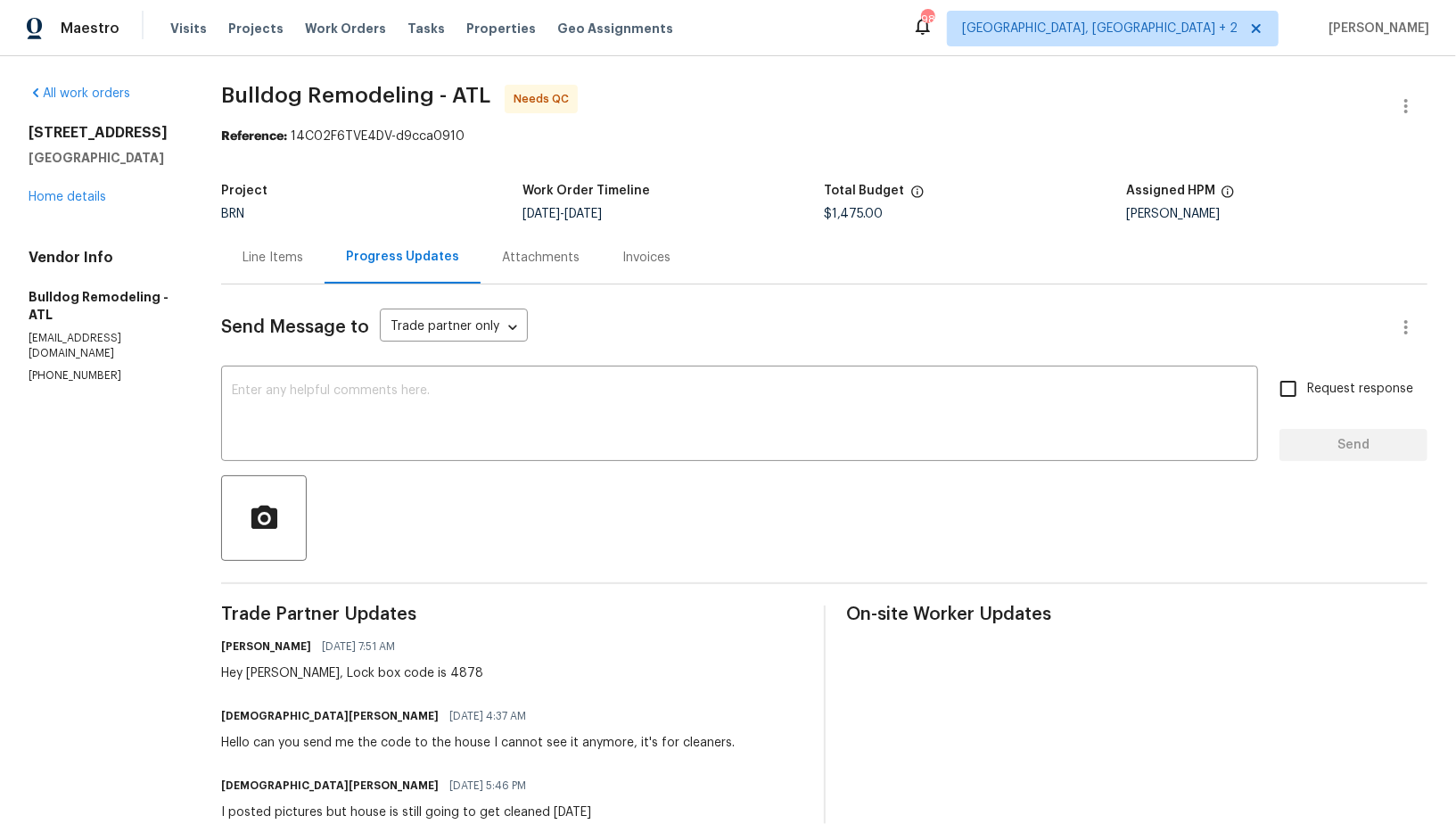
click at [258, 253] on div "Line Items" at bounding box center [273, 258] width 60 height 18
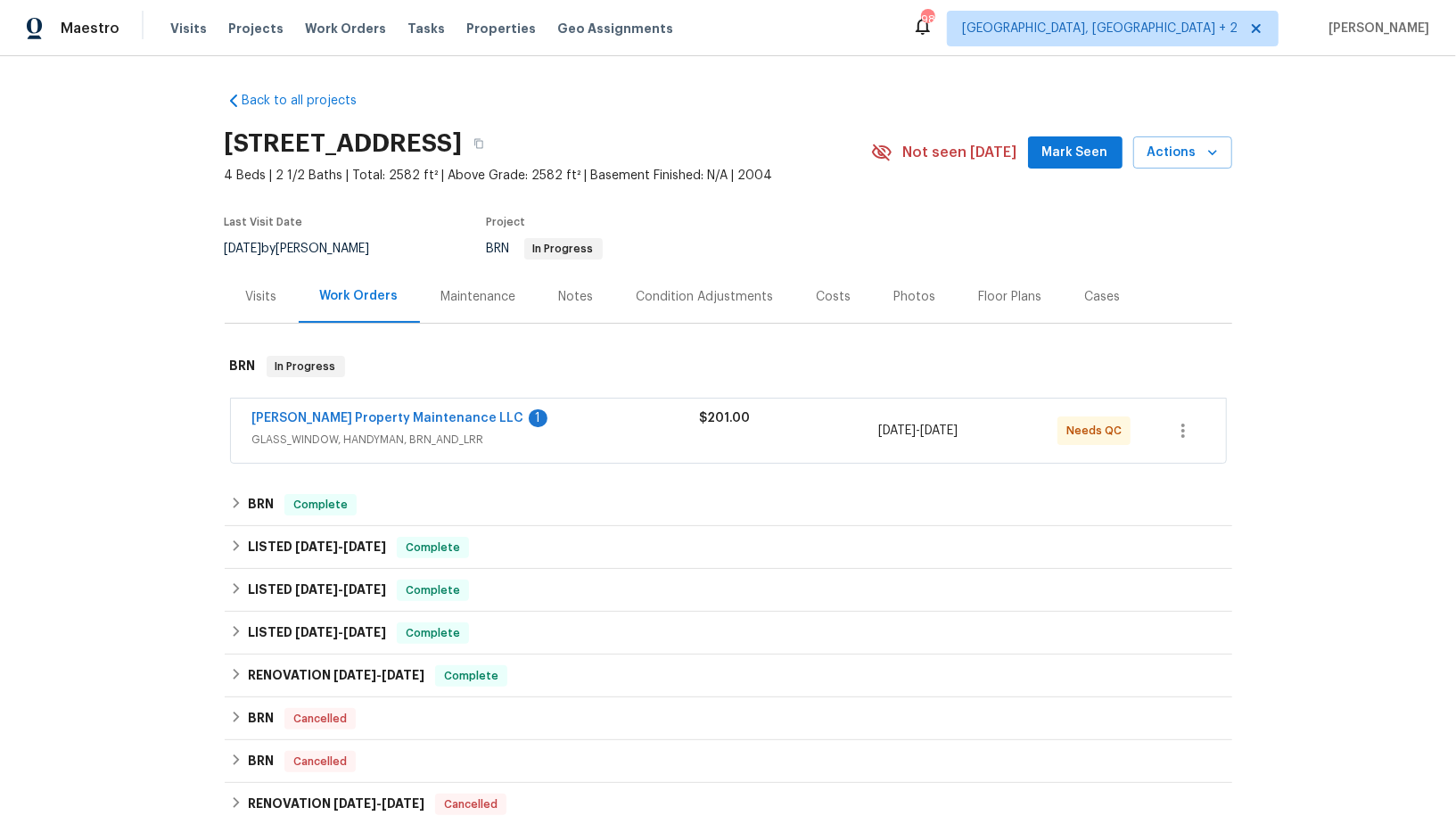
click at [350, 405] on div "Glen Property Maintenance LLC 1 GLASS_WINDOW, HANDYMAN, BRN_AND_LRR $201.00 10/…" at bounding box center [728, 430] width 995 height 64
click at [351, 424] on span "[PERSON_NAME] Property Maintenance LLC" at bounding box center [388, 418] width 272 height 18
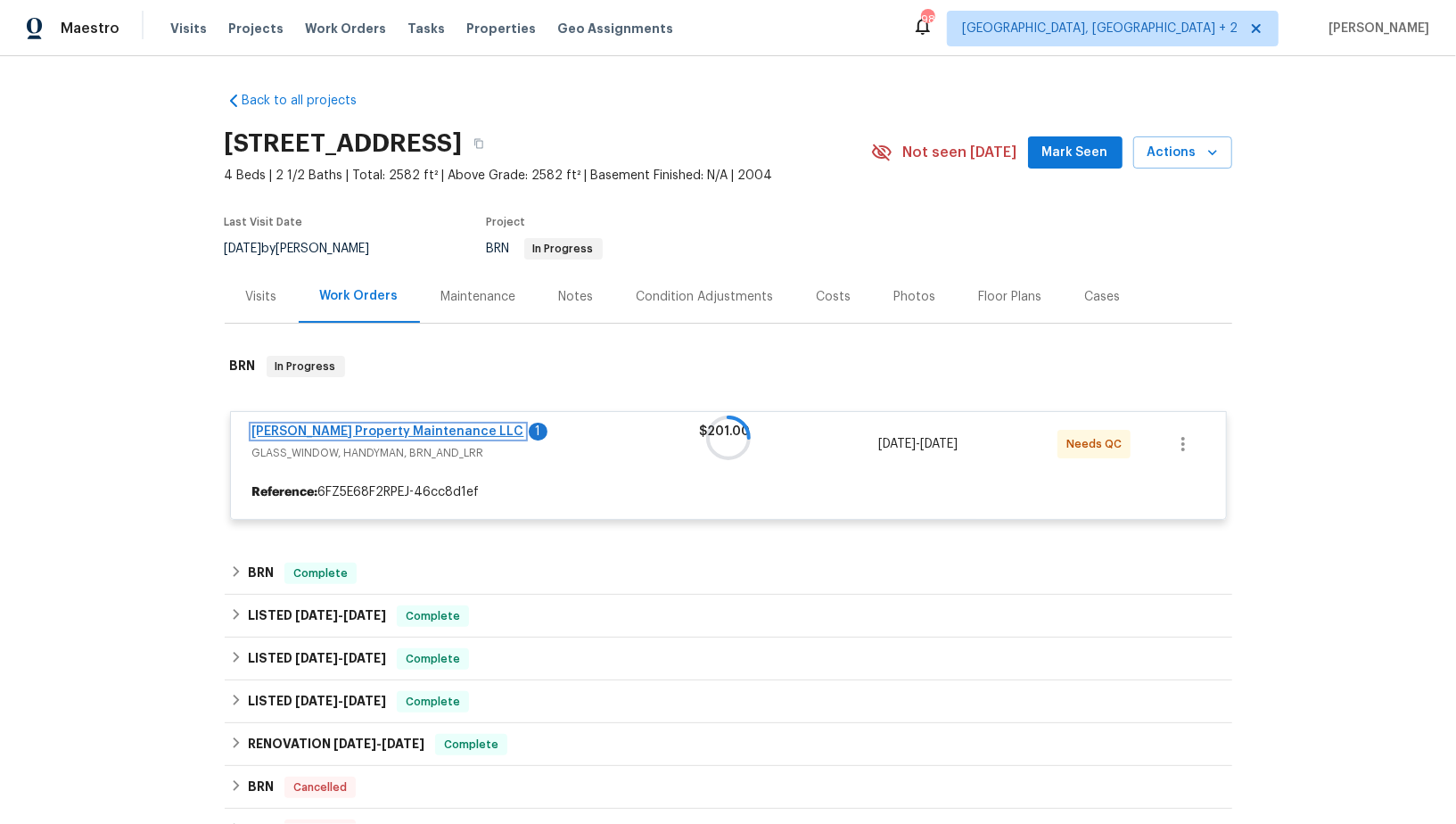
click at [378, 429] on link "Glen Property Maintenance LLC" at bounding box center [388, 432] width 272 height 13
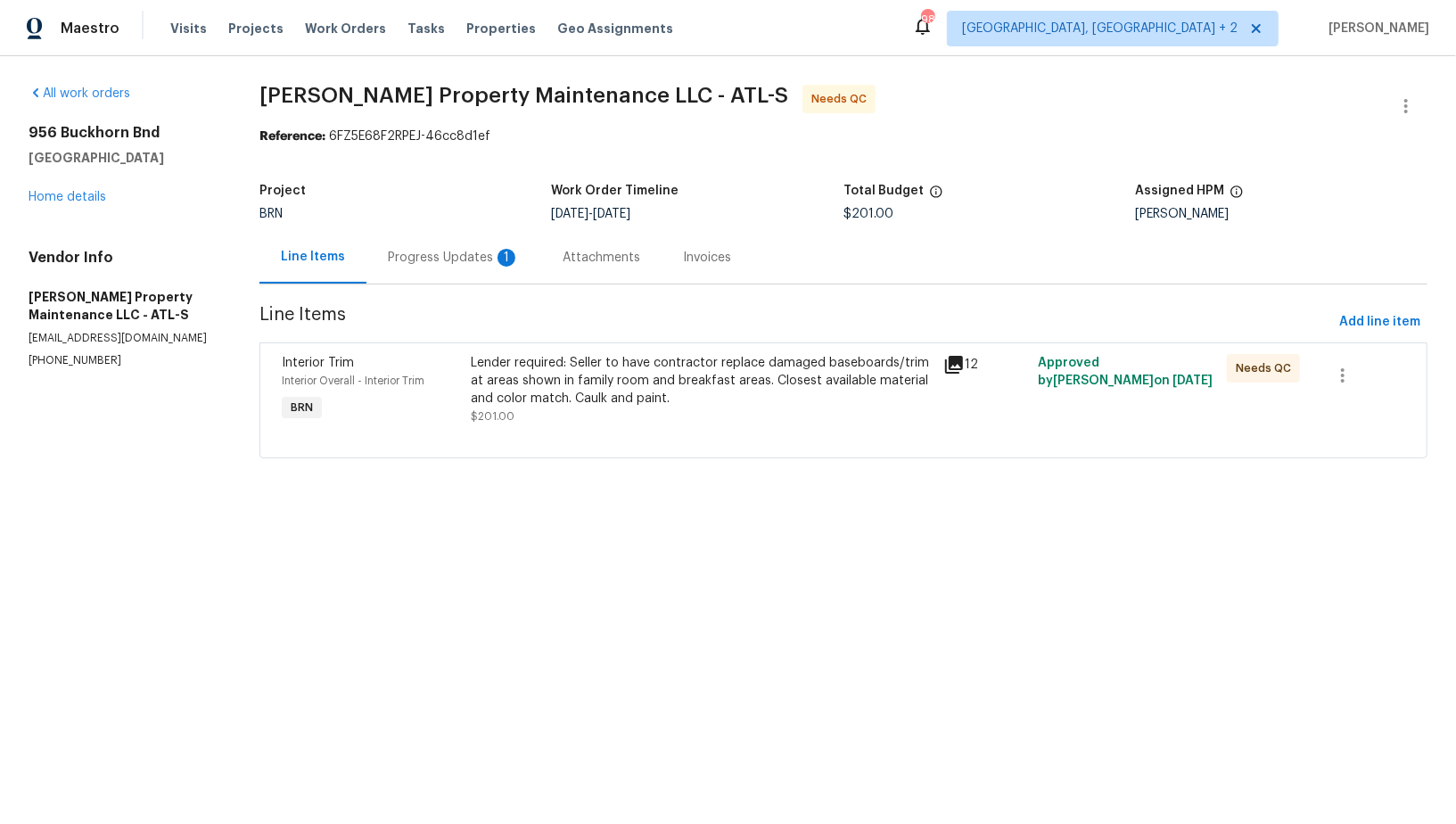
click at [448, 253] on div "Progress Updates 1" at bounding box center [454, 258] width 132 height 18
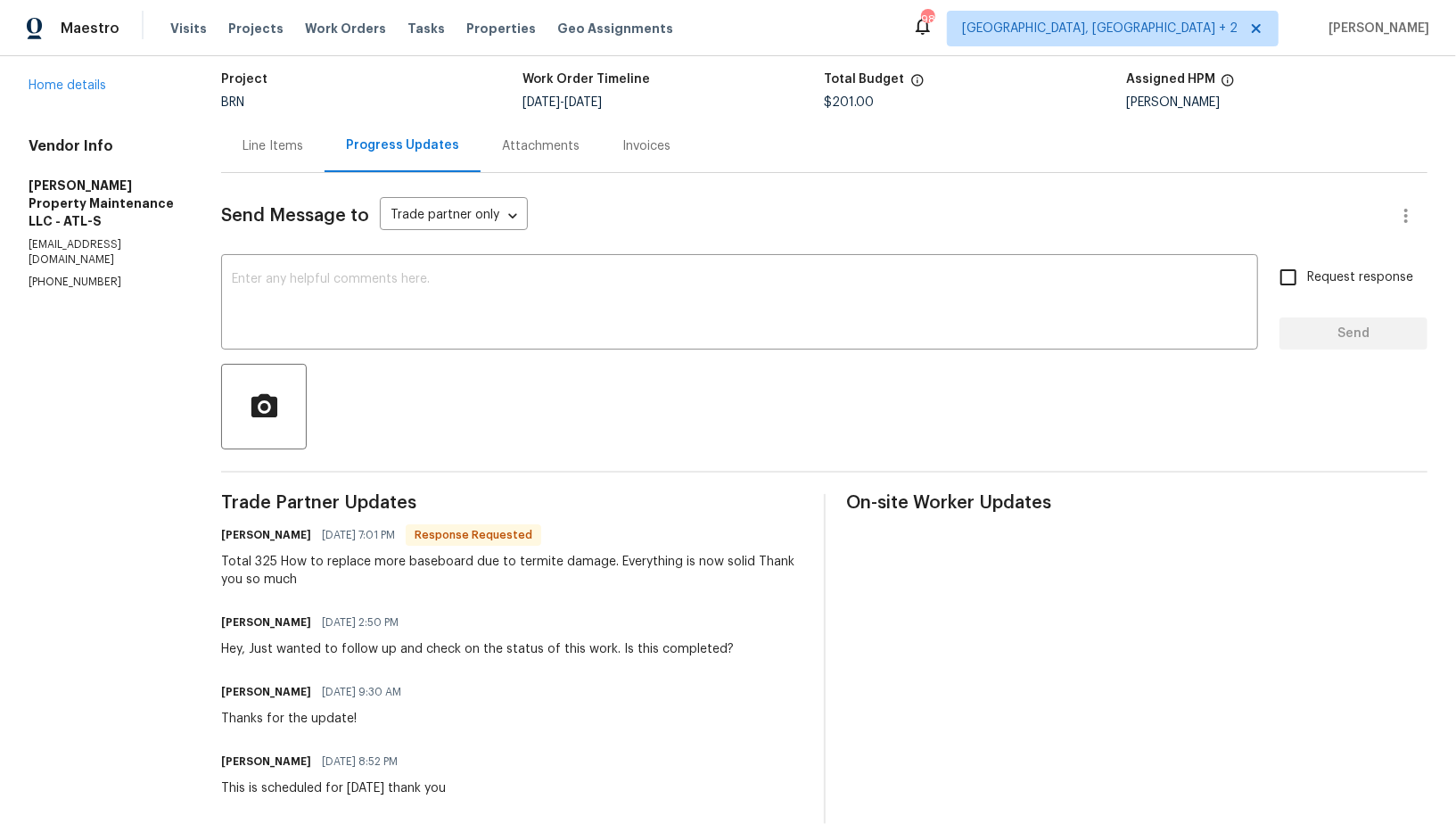
scroll to position [134, 0]
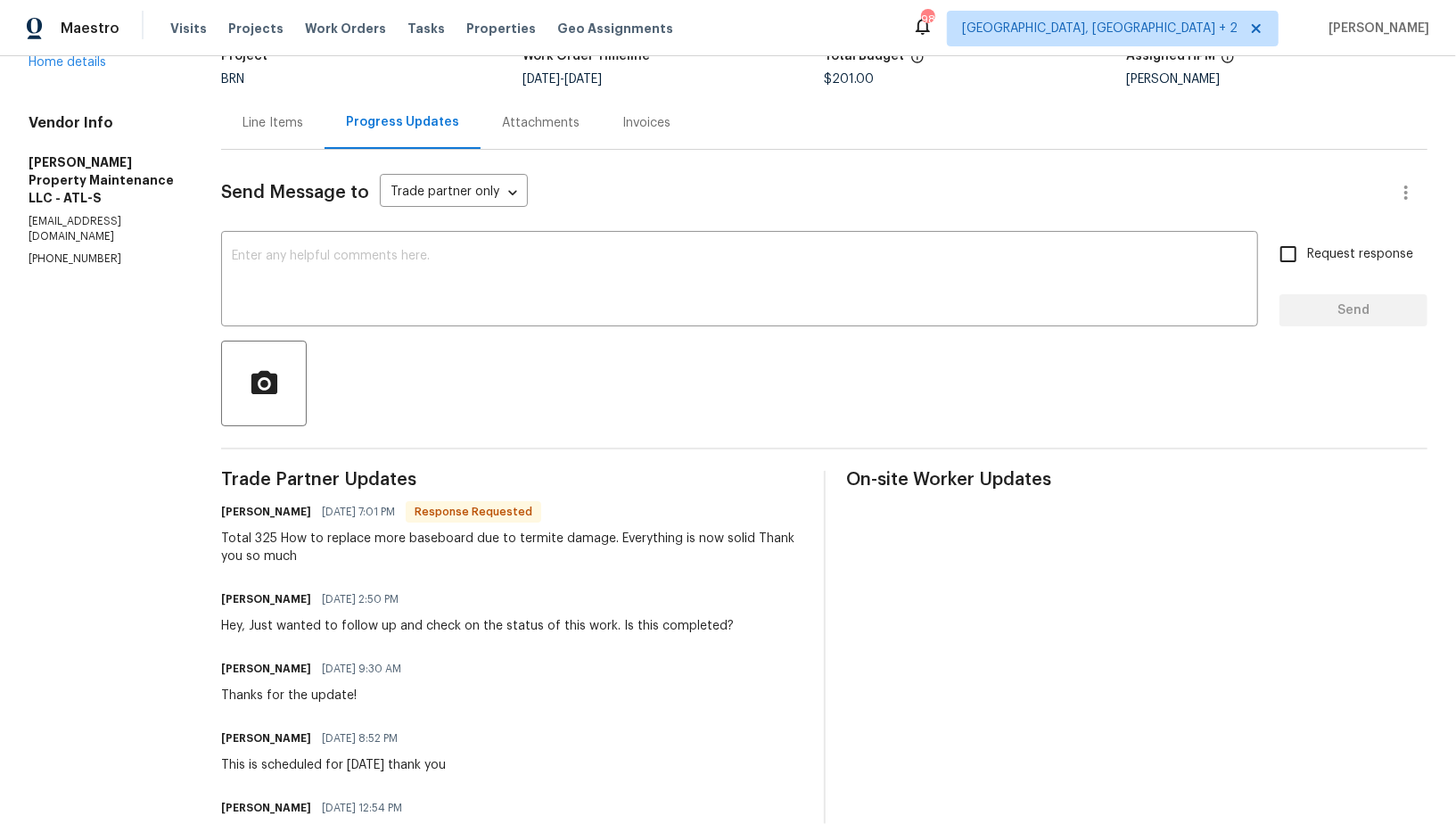
click at [259, 132] on div "Line Items" at bounding box center [272, 122] width 103 height 53
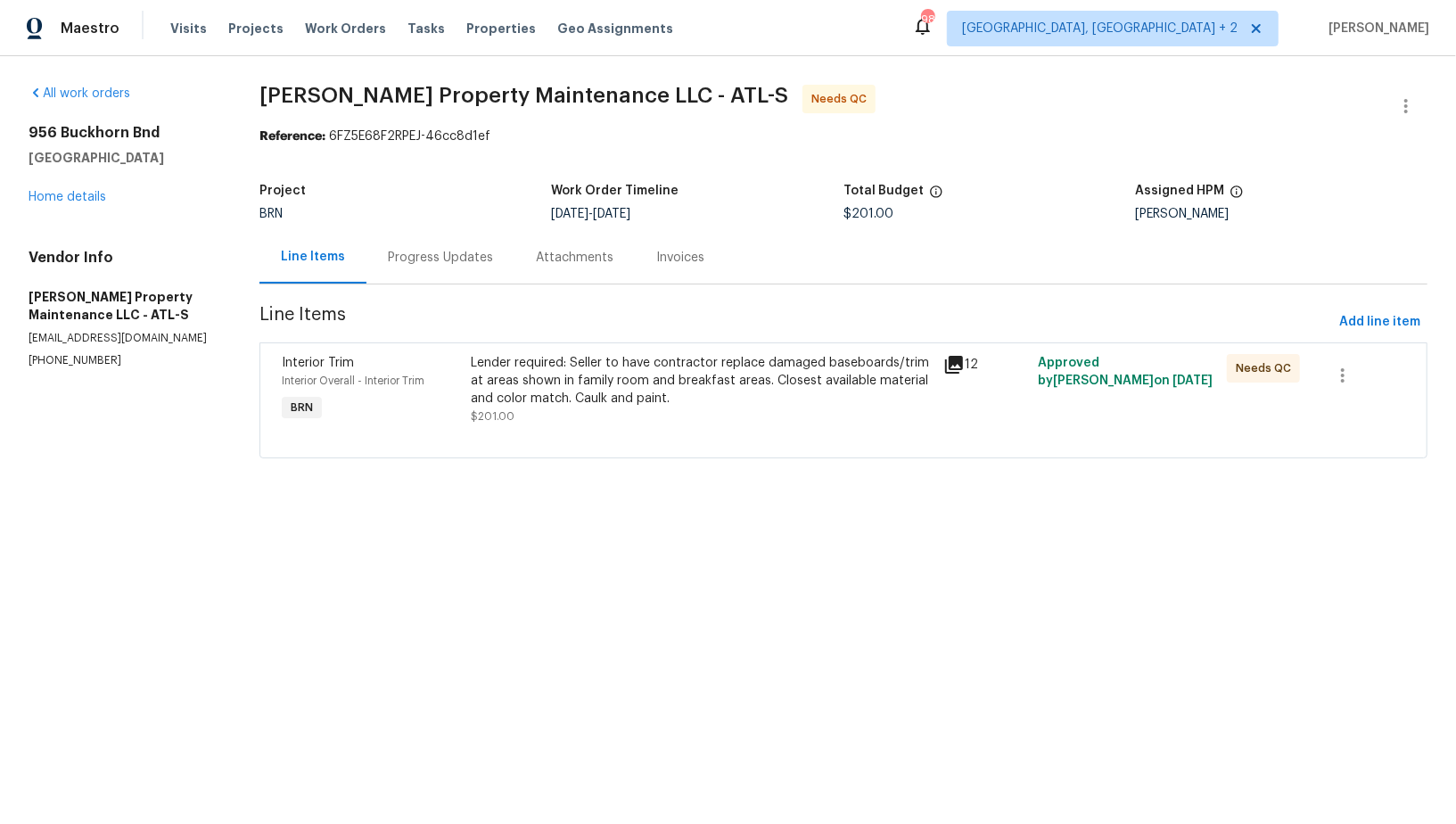
click at [615, 431] on div at bounding box center [843, 436] width 1124 height 21
click at [587, 395] on div "Lender required: Seller to have contractor replace damaged baseboards/trim at a…" at bounding box center [702, 381] width 462 height 54
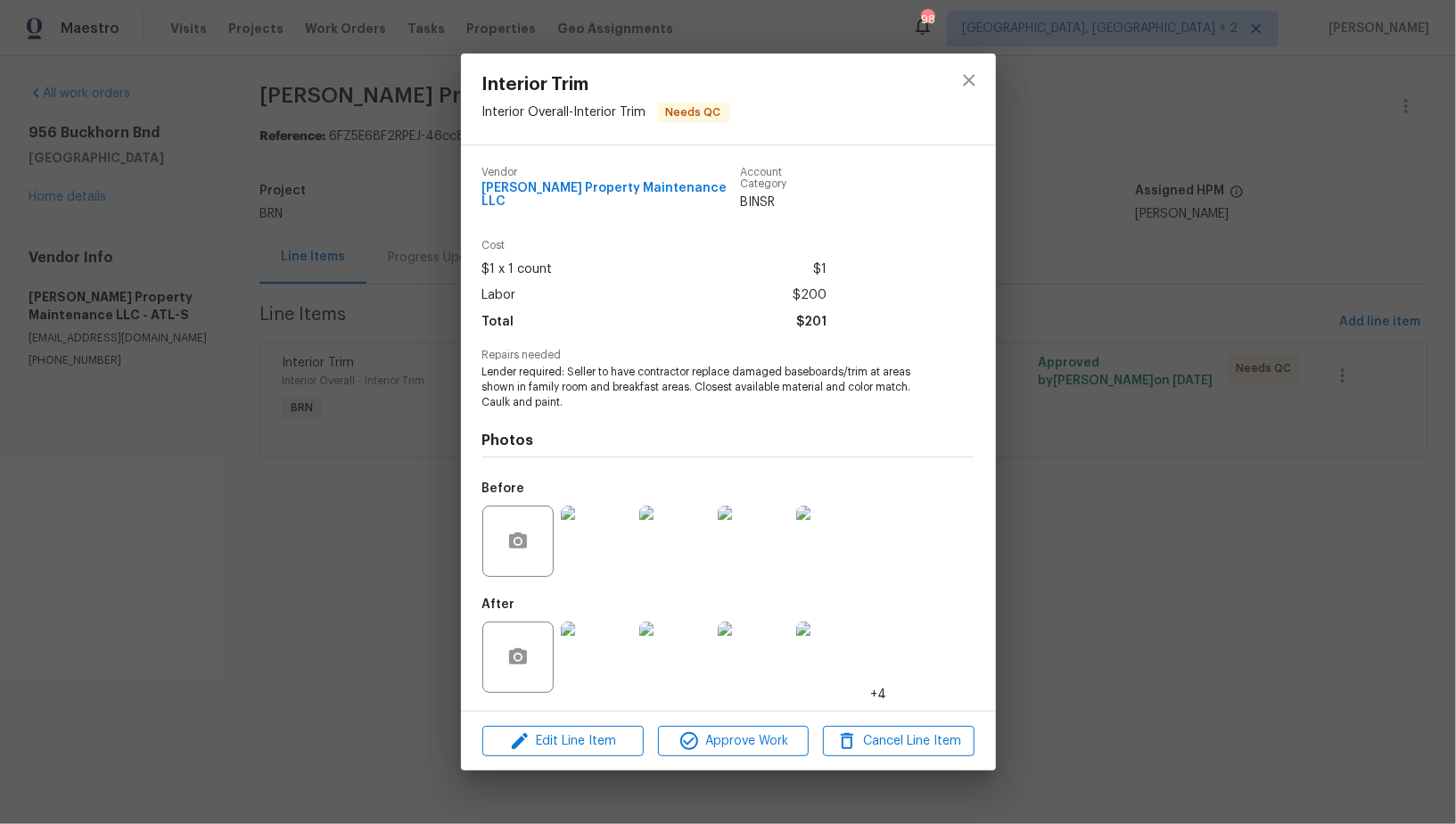
click at [603, 544] on img at bounding box center [596, 542] width 71 height 71
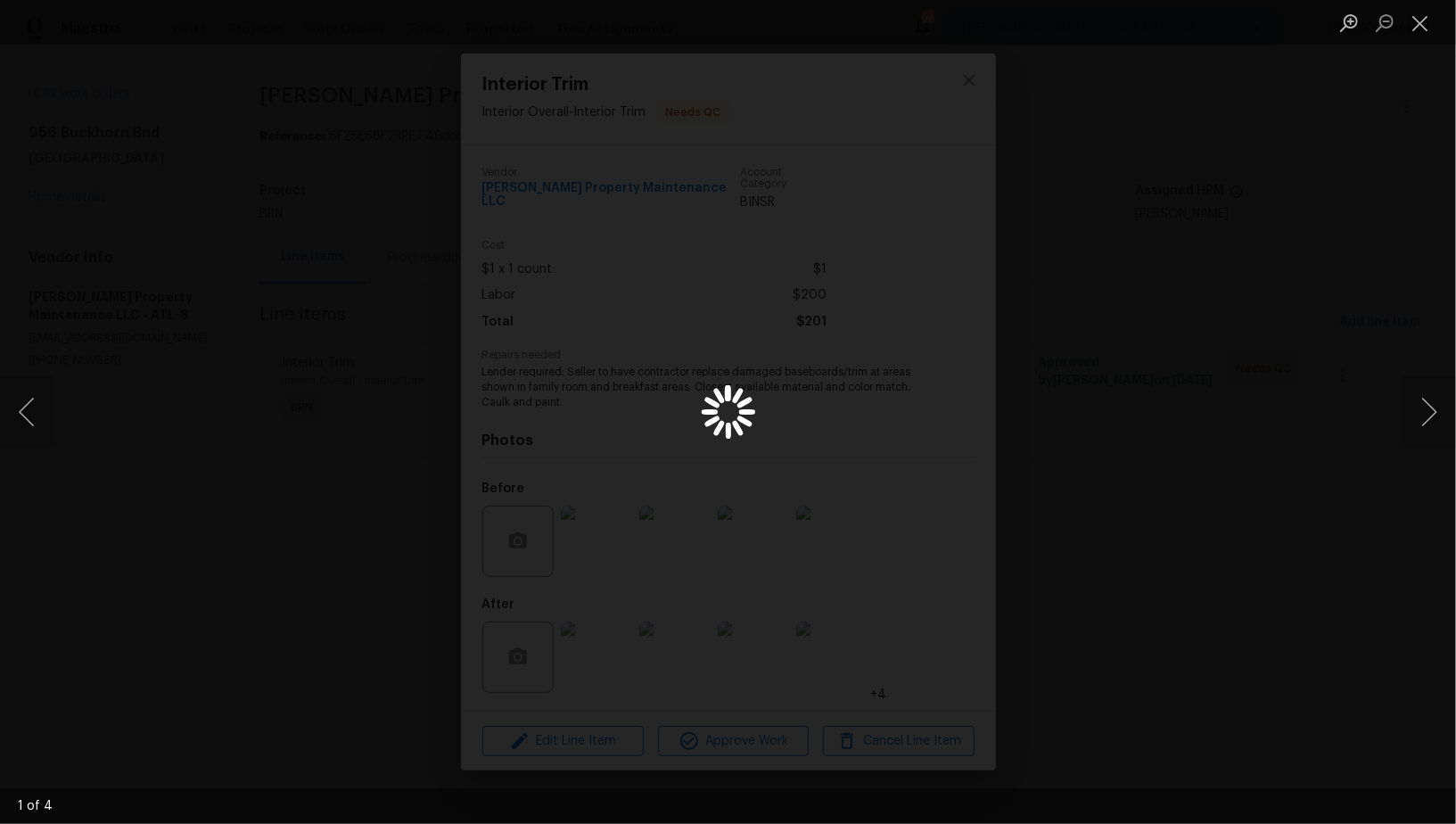
click at [689, 368] on div "Lightbox" at bounding box center [728, 412] width 1456 height 824
click at [205, 303] on div "Lightbox" at bounding box center [728, 412] width 1456 height 824
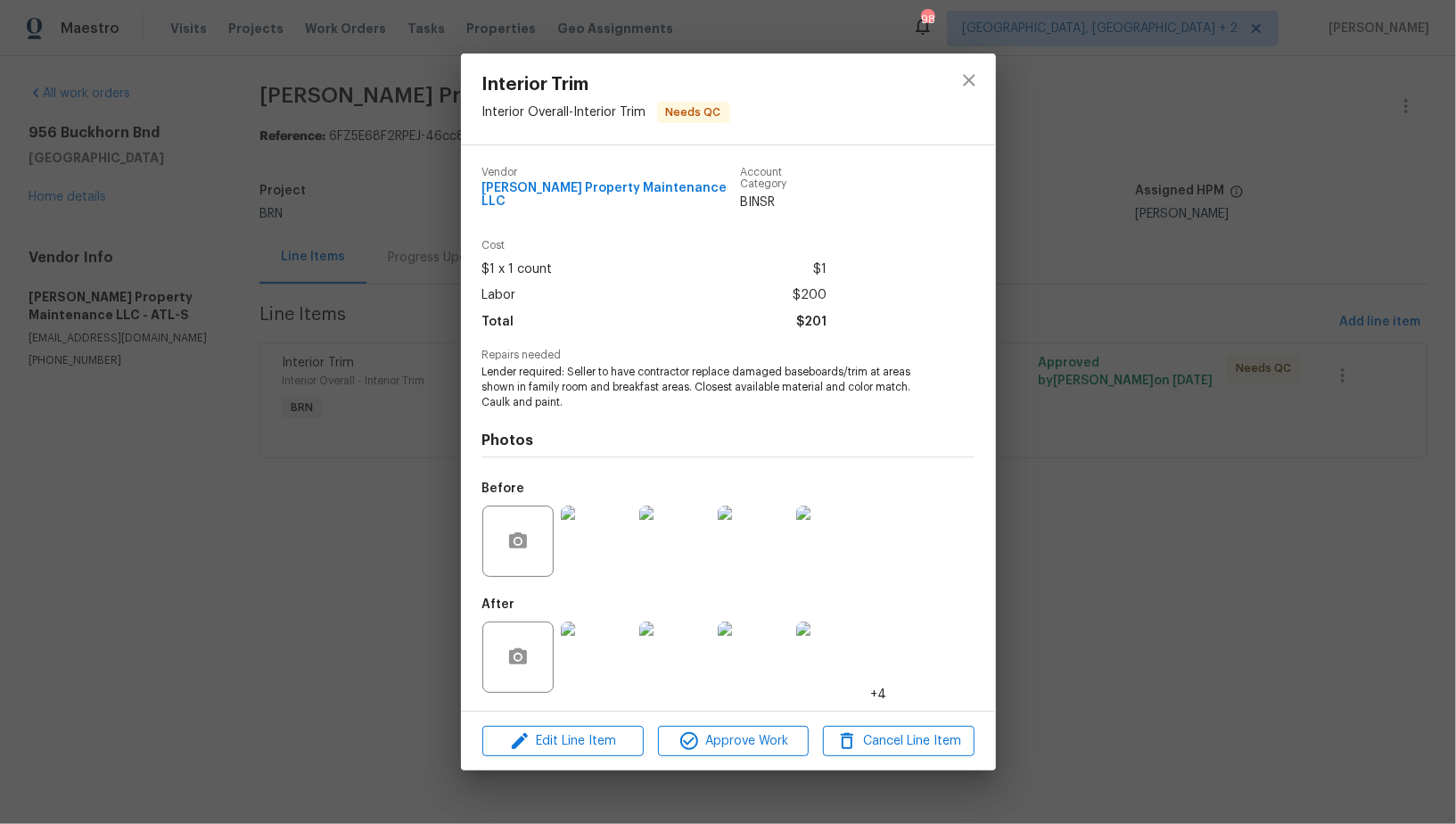
click at [205, 303] on div "Interior Trim Interior Overall - Interior Trim Needs QC Vendor Glen Property Ma…" at bounding box center [728, 412] width 1456 height 824
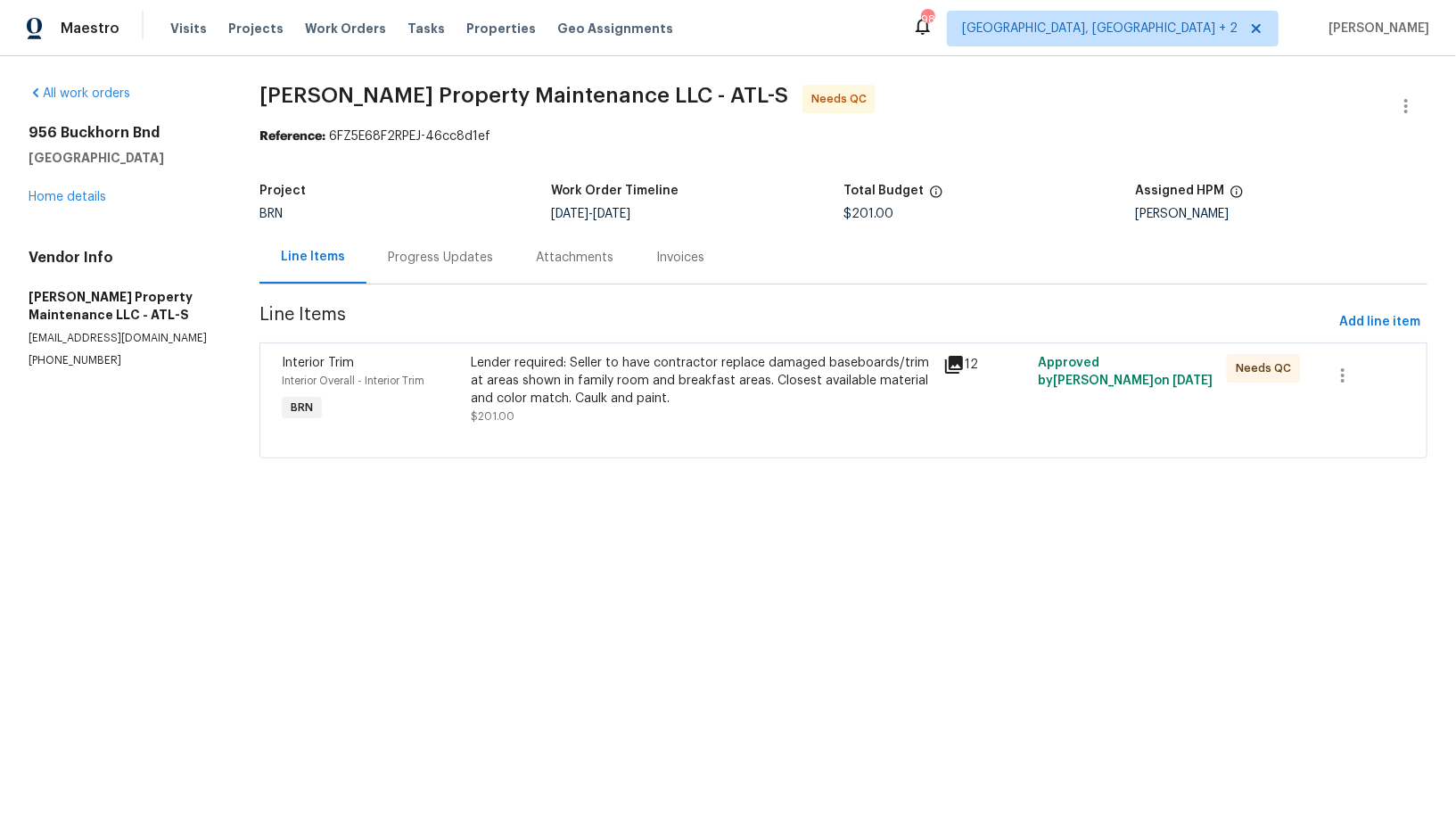
click at [533, 421] on div "Lender required: Seller to have contractor replace damaged baseboards/trim at a…" at bounding box center [702, 390] width 462 height 71
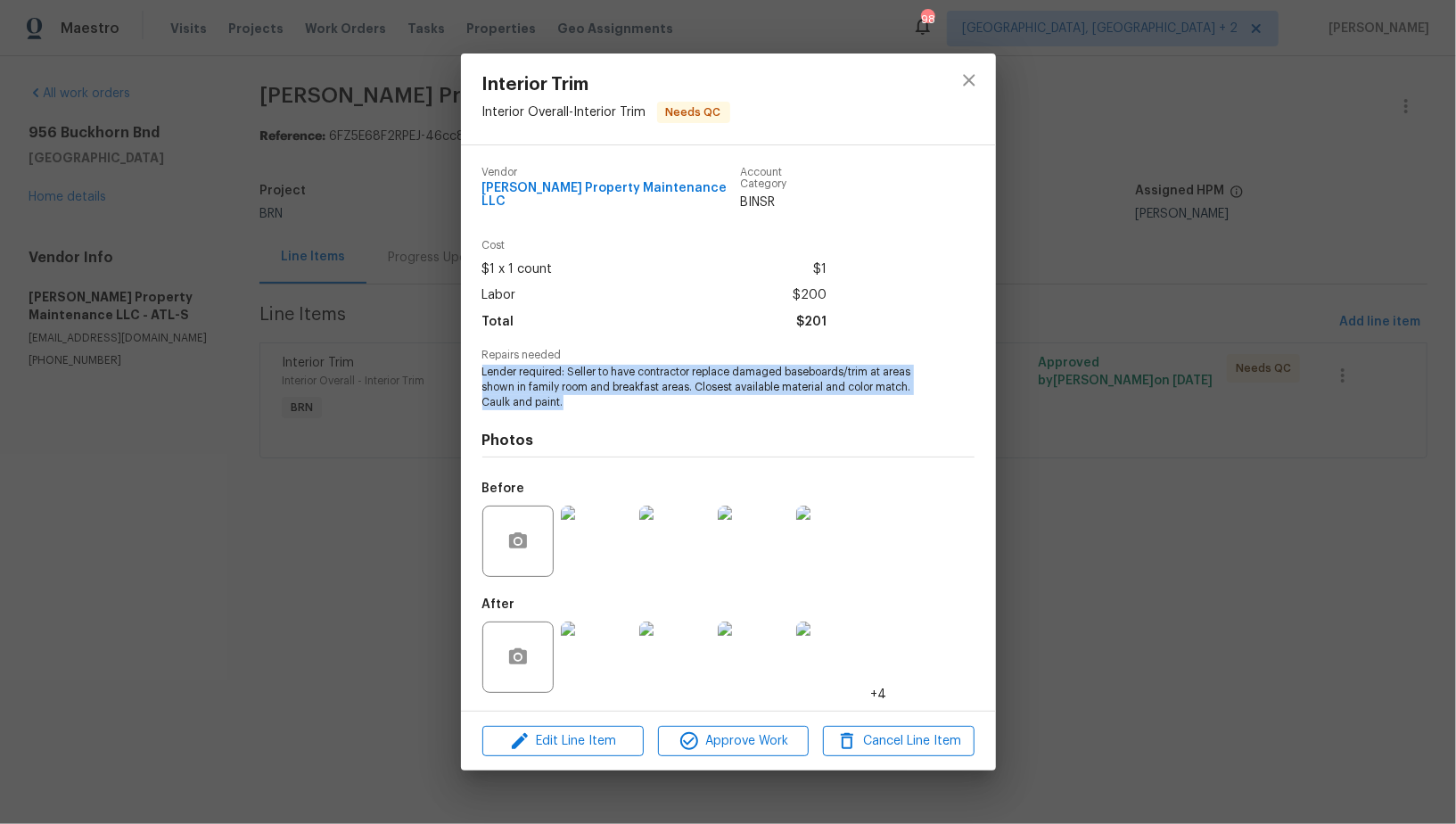
drag, startPoint x: 476, startPoint y: 370, endPoint x: 579, endPoint y: 396, distance: 106.2
click at [579, 396] on div "Vendor Glen Property Maintenance LLC Account Category BINSR Cost $1 x 1 count $…" at bounding box center [729, 428] width 535 height 565
copy span "Lender required: Seller to have contractor replace damaged baseboards/trim at a…"
click at [565, 523] on img at bounding box center [596, 542] width 71 height 71
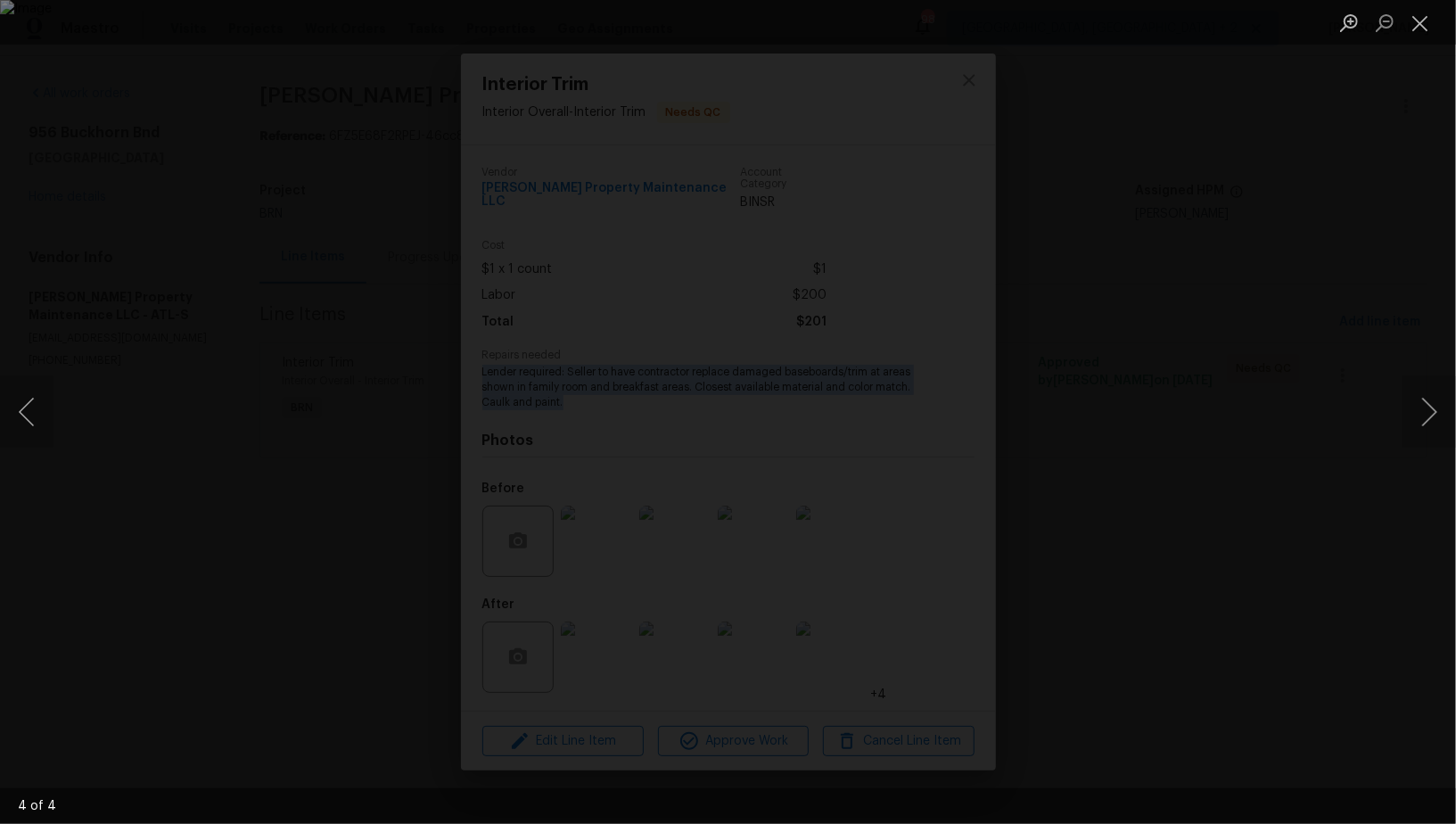
click at [1282, 352] on div "Lightbox" at bounding box center [728, 412] width 1456 height 824
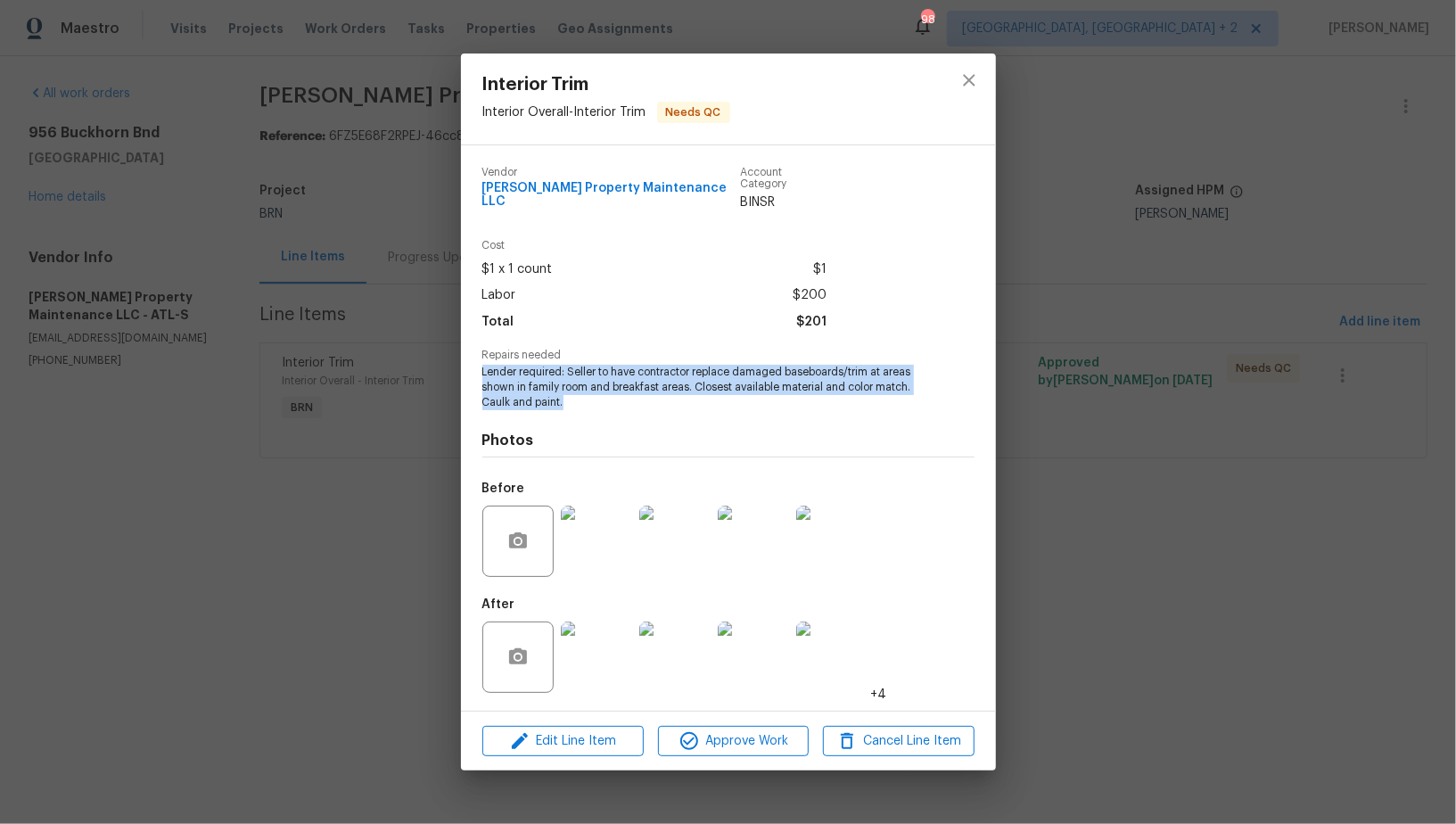
click at [611, 650] on img at bounding box center [596, 657] width 71 height 71
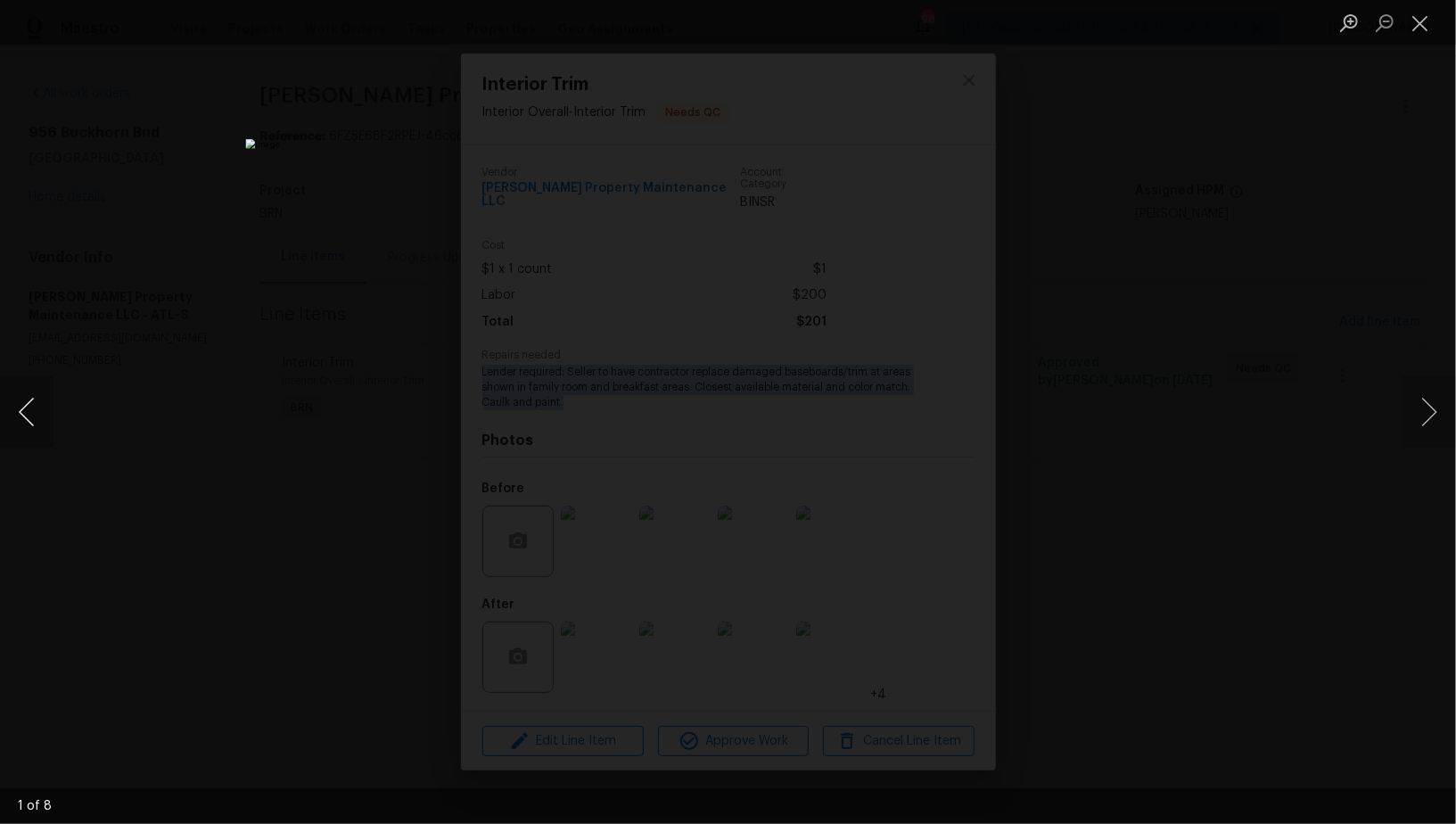
click at [25, 424] on button "Previous image" at bounding box center [26, 412] width 54 height 71
click at [1184, 502] on div "Lightbox" at bounding box center [728, 412] width 1456 height 824
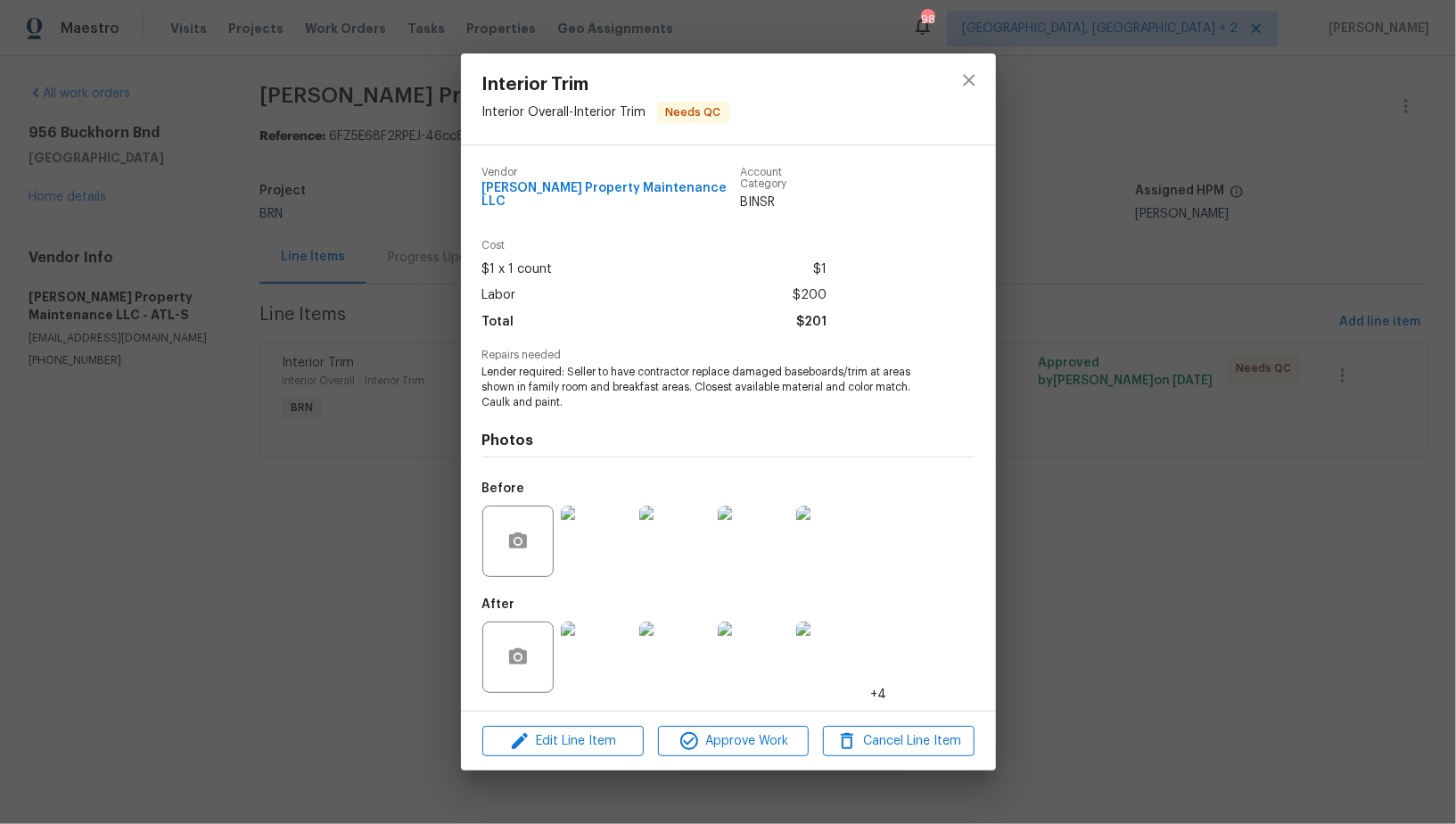
click at [161, 345] on div "Interior Trim Interior Overall - Interior Trim Needs QC Vendor Glen Property Ma…" at bounding box center [728, 412] width 1456 height 824
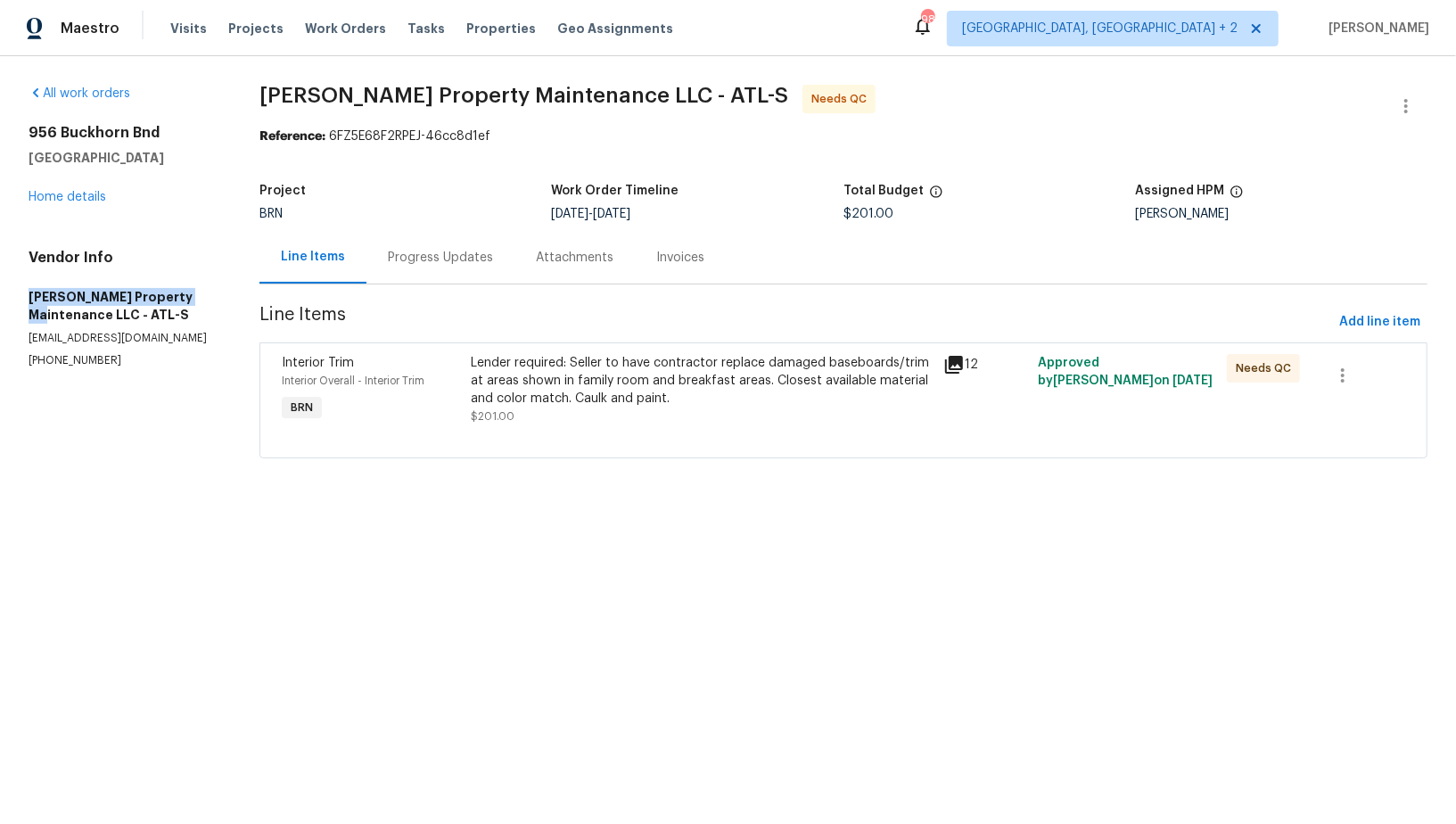
drag, startPoint x: 15, startPoint y: 297, endPoint x: 216, endPoint y: 297, distance: 201.0
click at [216, 297] on div "All work orders 956 Buckhorn Bnd Locust Grove, GA 30248 Home details Vendor Inf…" at bounding box center [728, 282] width 1456 height 452
copy h5 "Glen Property Maintenance"
click at [535, 388] on div "Lender required: Seller to have contractor replace damaged baseboards/trim at a…" at bounding box center [702, 381] width 462 height 54
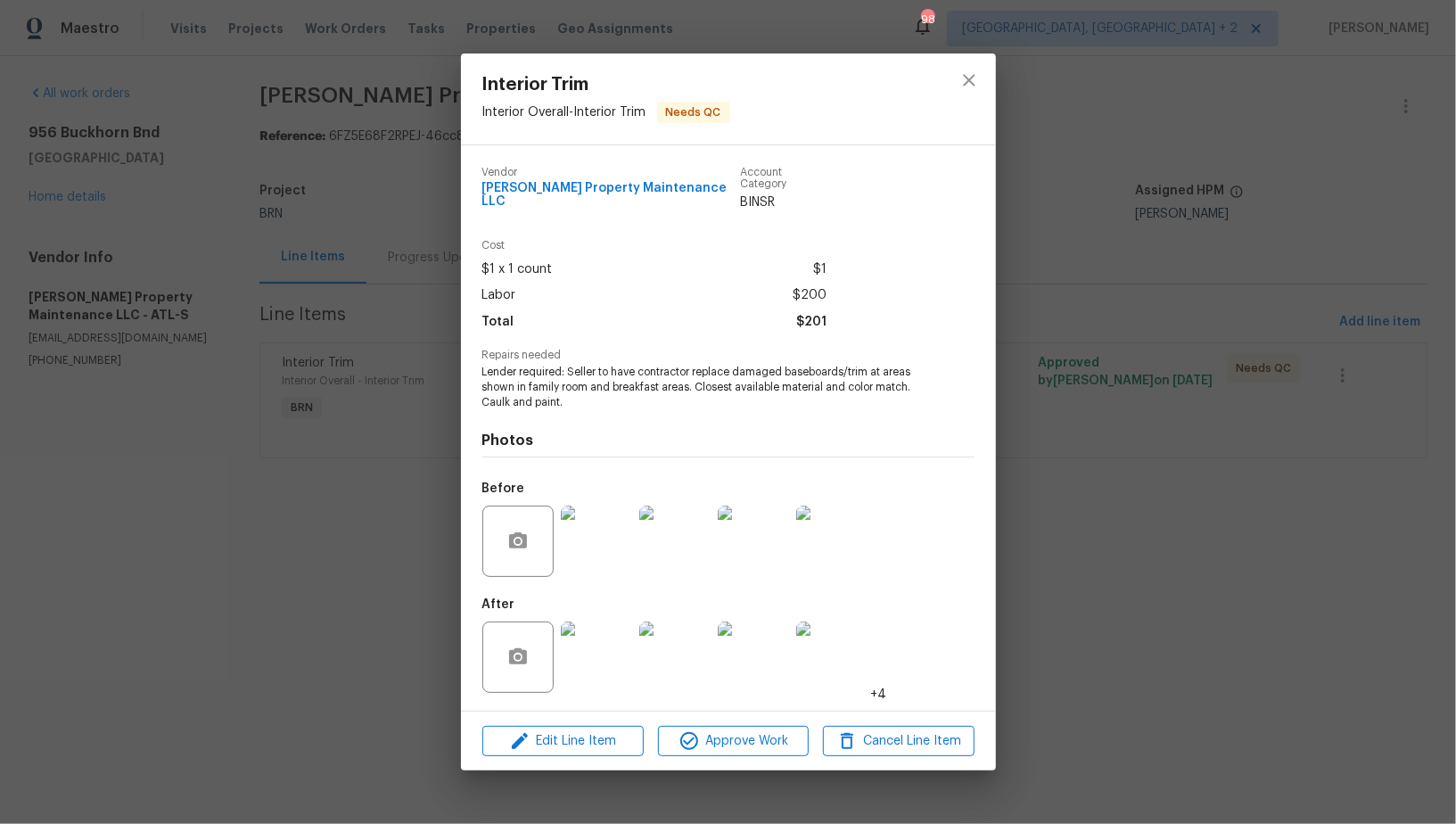
click at [378, 611] on div "Interior Trim Interior Overall - Interior Trim Needs QC Vendor Glen Property Ma…" at bounding box center [728, 412] width 1456 height 824
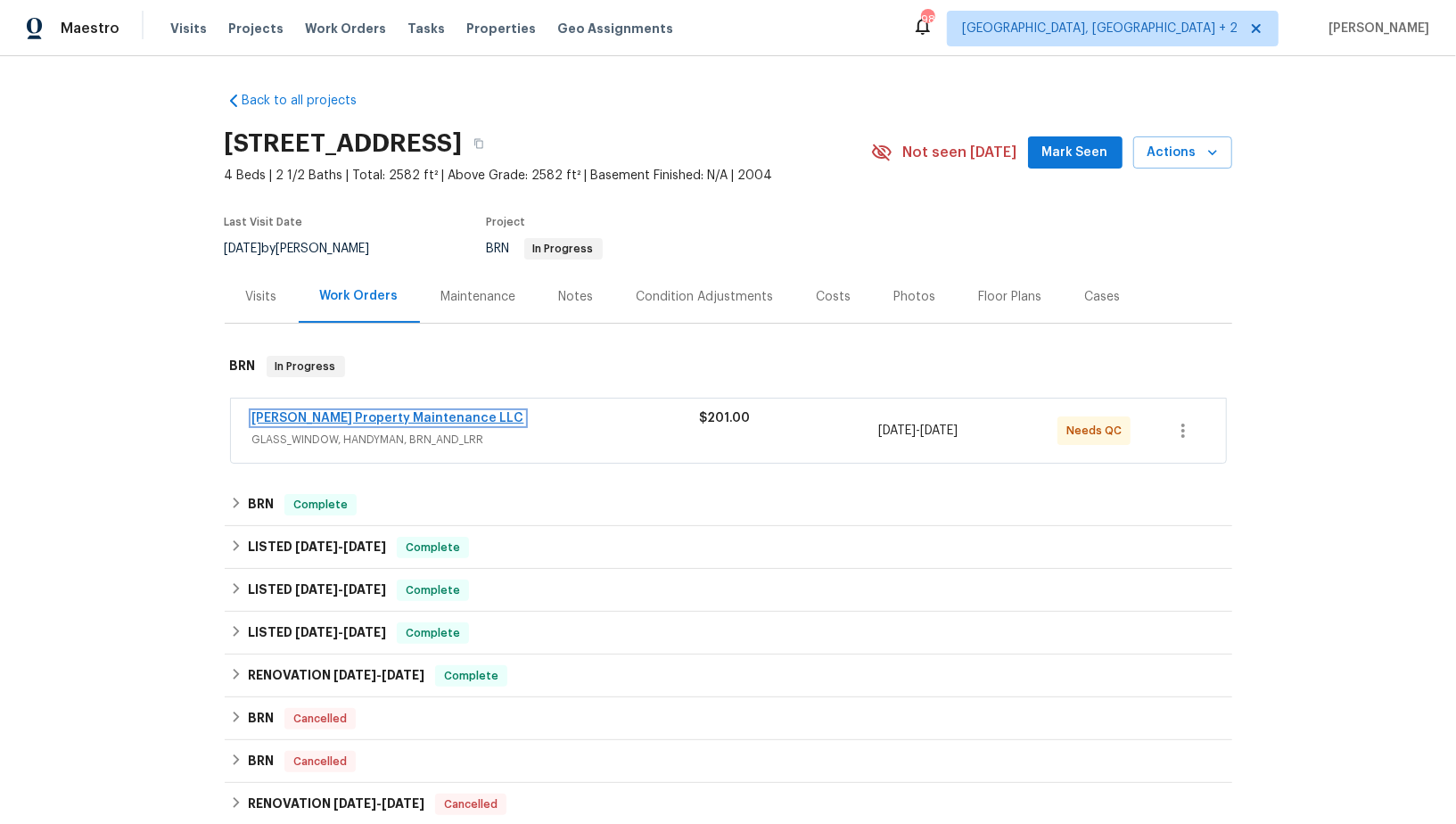
click at [389, 419] on link "[PERSON_NAME] Property Maintenance LLC" at bounding box center [388, 418] width 272 height 13
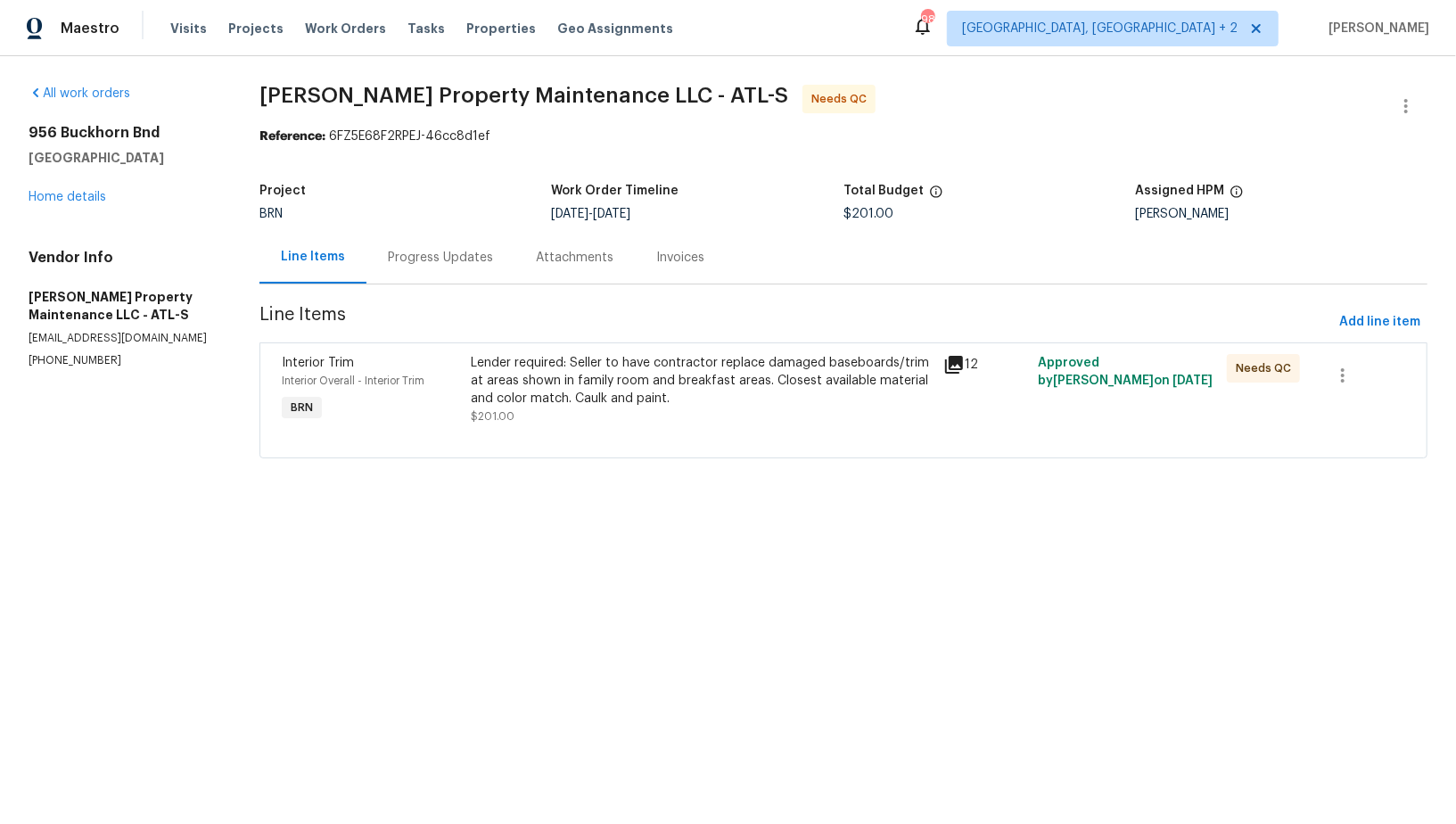
click at [517, 373] on div "Lender required: Seller to have contractor replace damaged baseboards/trim at a…" at bounding box center [702, 381] width 462 height 54
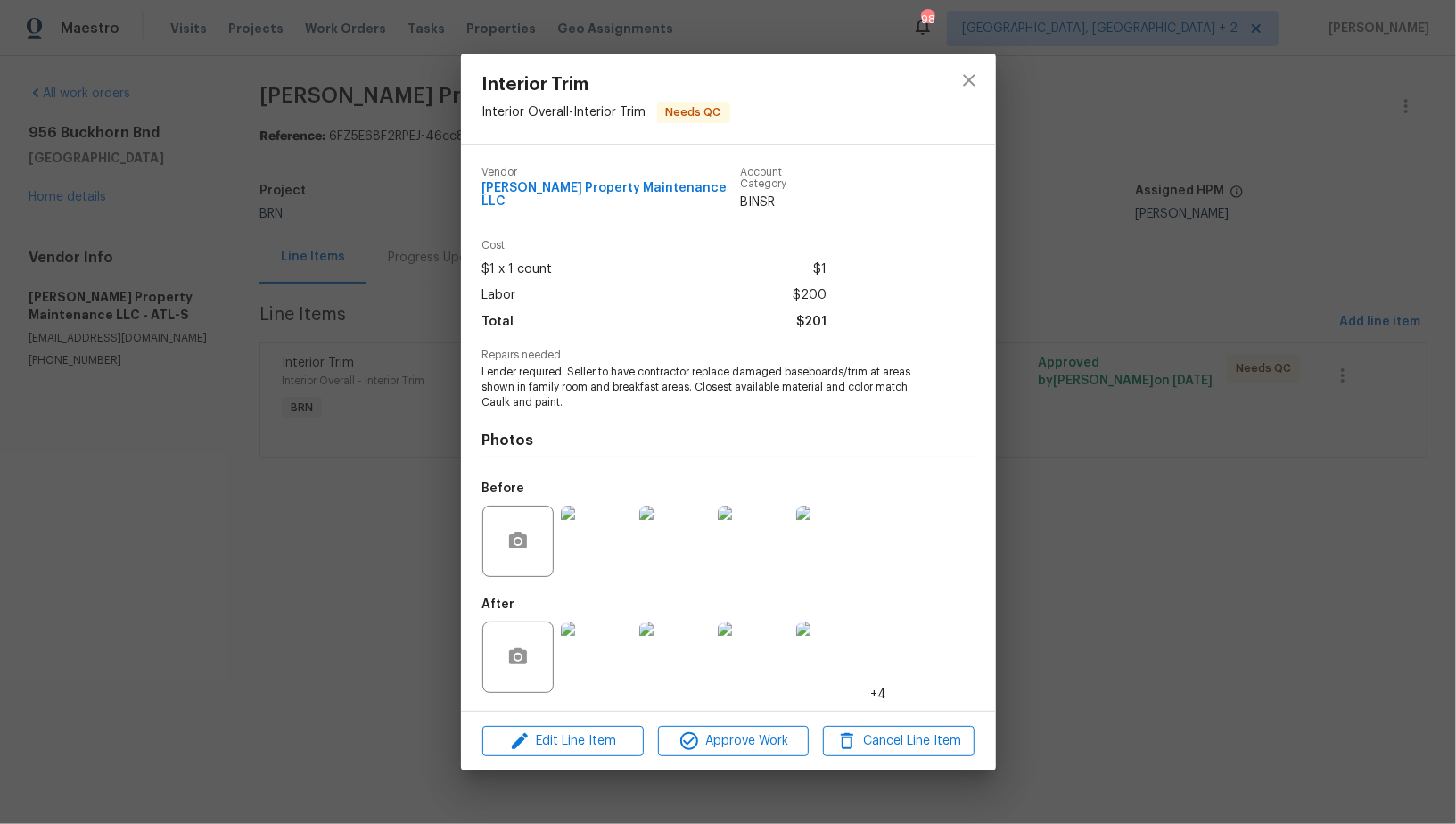
click at [585, 640] on img at bounding box center [596, 657] width 71 height 71
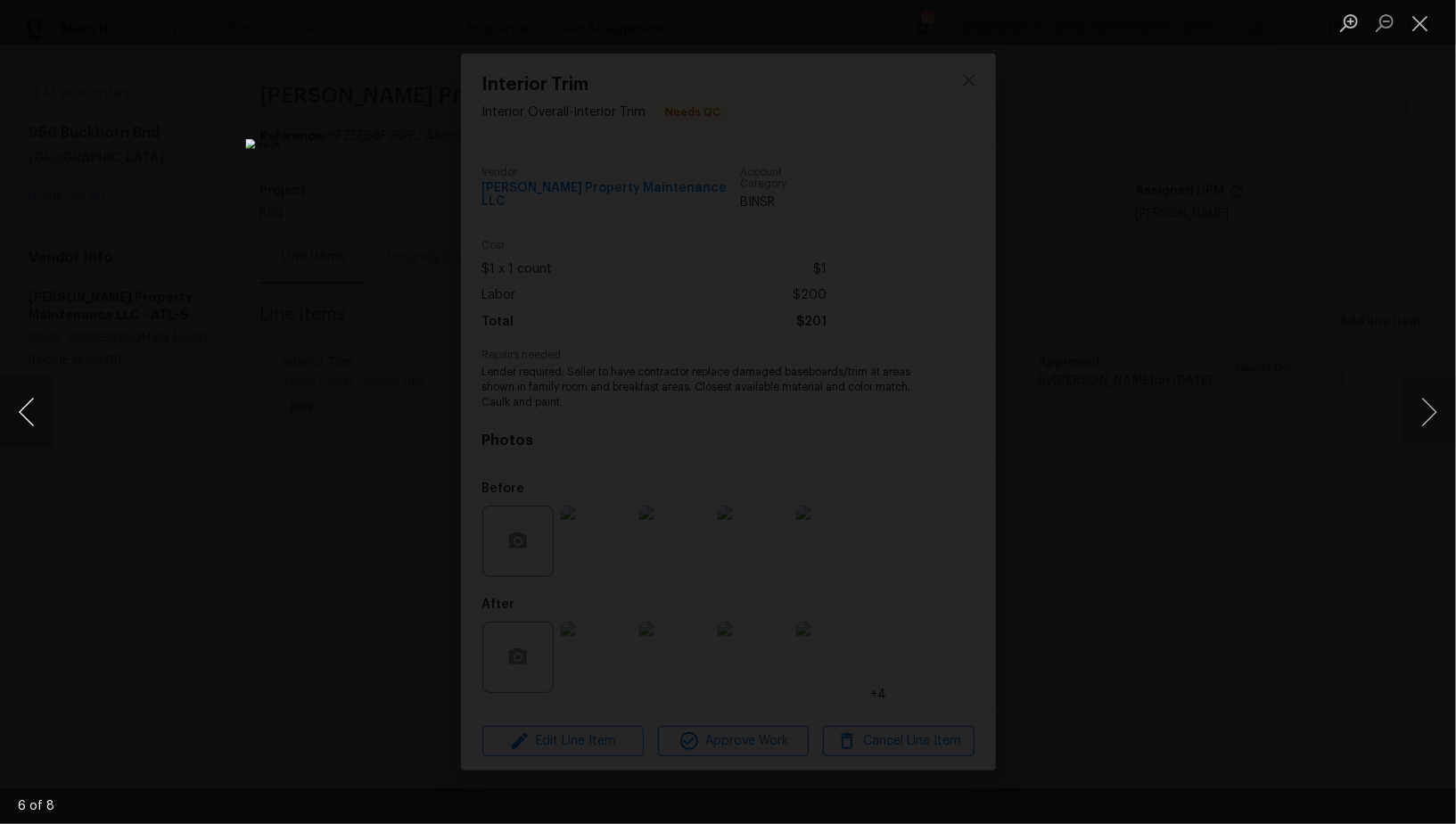
click at [36, 433] on button "Previous image" at bounding box center [26, 412] width 54 height 71
click at [25, 417] on button "Previous image" at bounding box center [26, 412] width 54 height 71
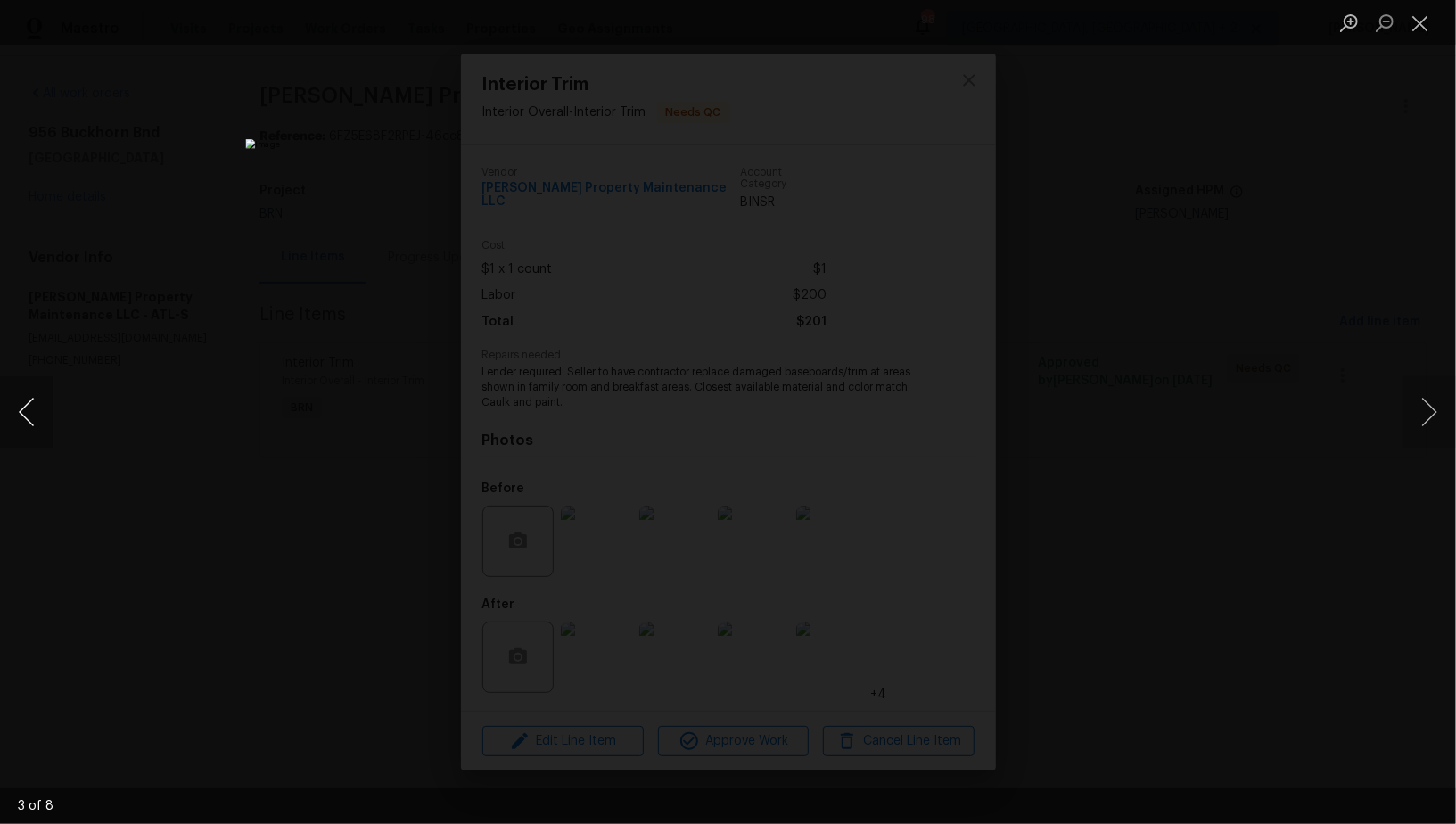
click at [25, 417] on button "Previous image" at bounding box center [26, 412] width 54 height 71
click at [29, 440] on button "Previous image" at bounding box center [26, 412] width 54 height 71
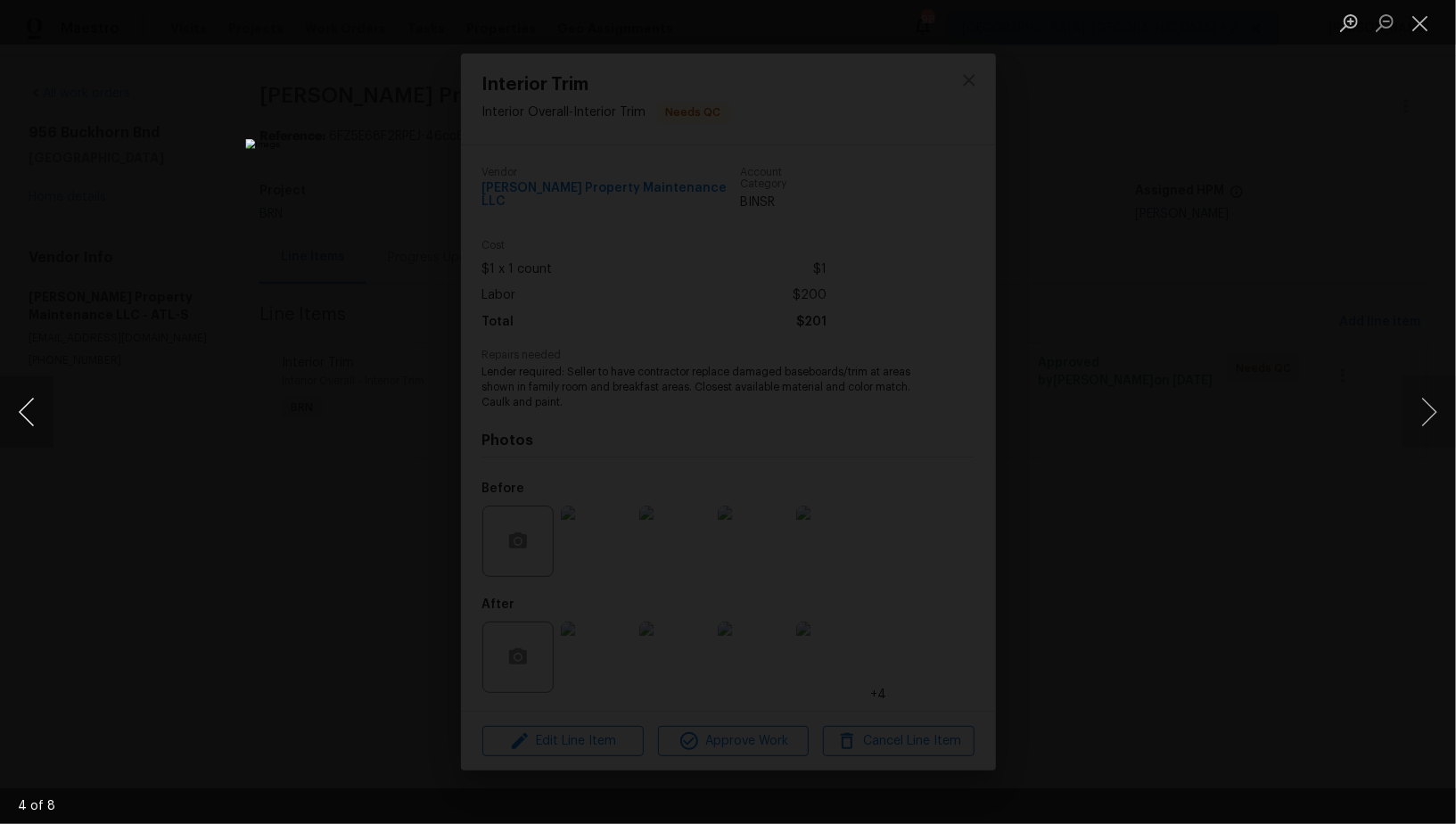
click at [29, 440] on button "Previous image" at bounding box center [26, 412] width 54 height 71
click at [1370, 523] on div "Lightbox" at bounding box center [728, 412] width 1456 height 824
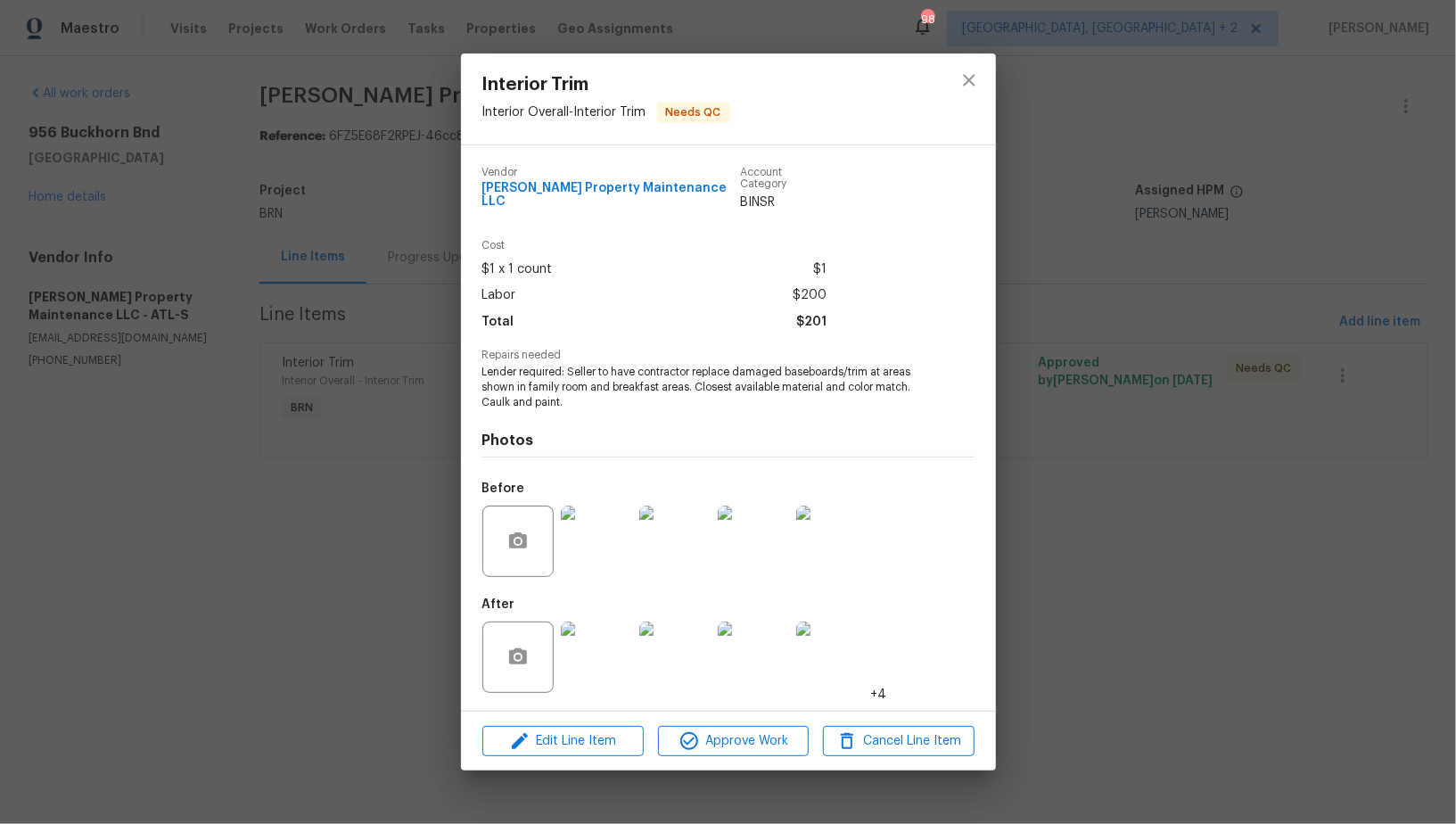
click at [1370, 523] on div "Interior Trim Interior Overall - Interior Trim Needs QC Vendor Glen Property Ma…" at bounding box center [728, 412] width 1456 height 824
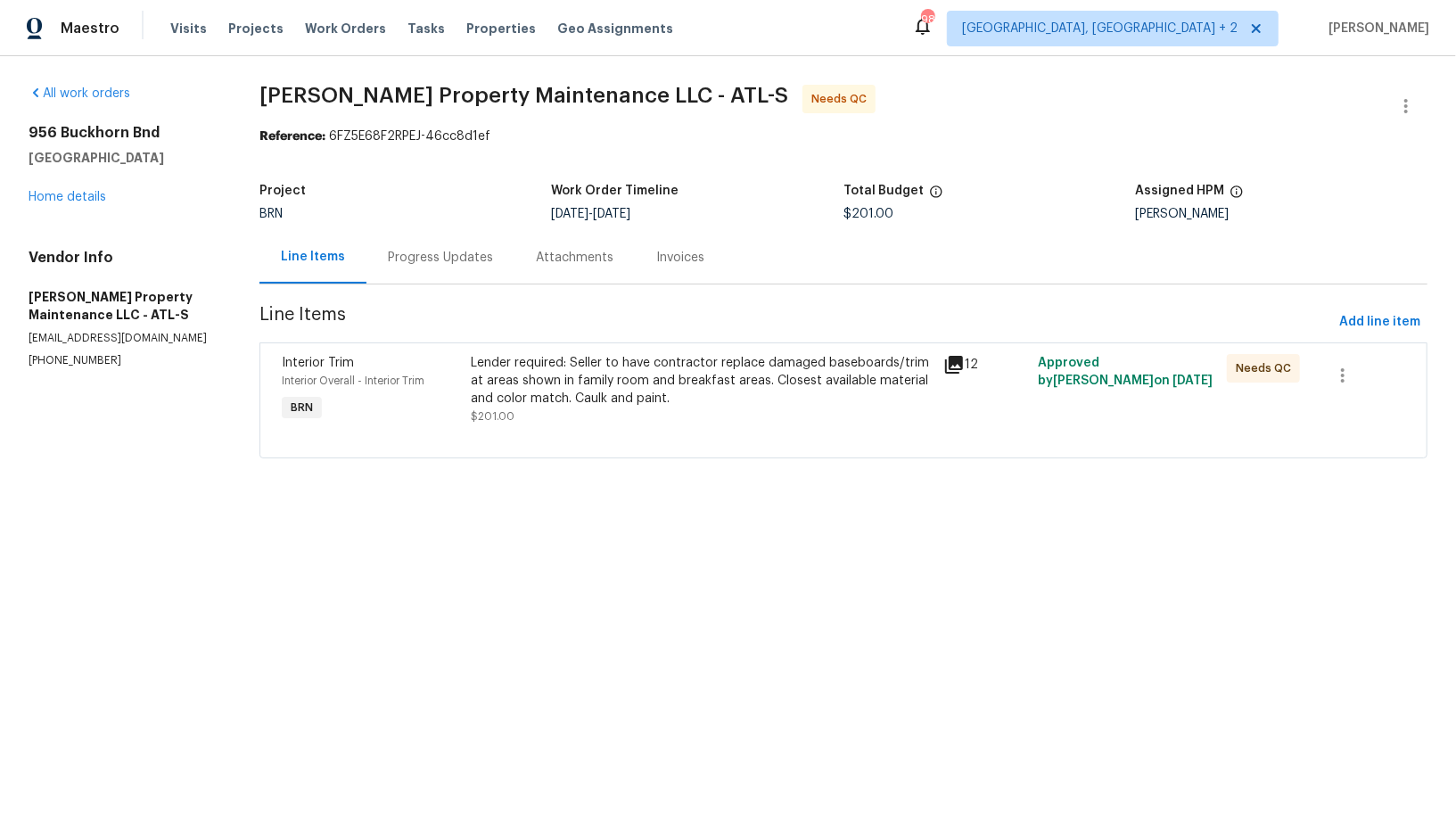
click at [467, 277] on div "Progress Updates" at bounding box center [440, 258] width 148 height 53
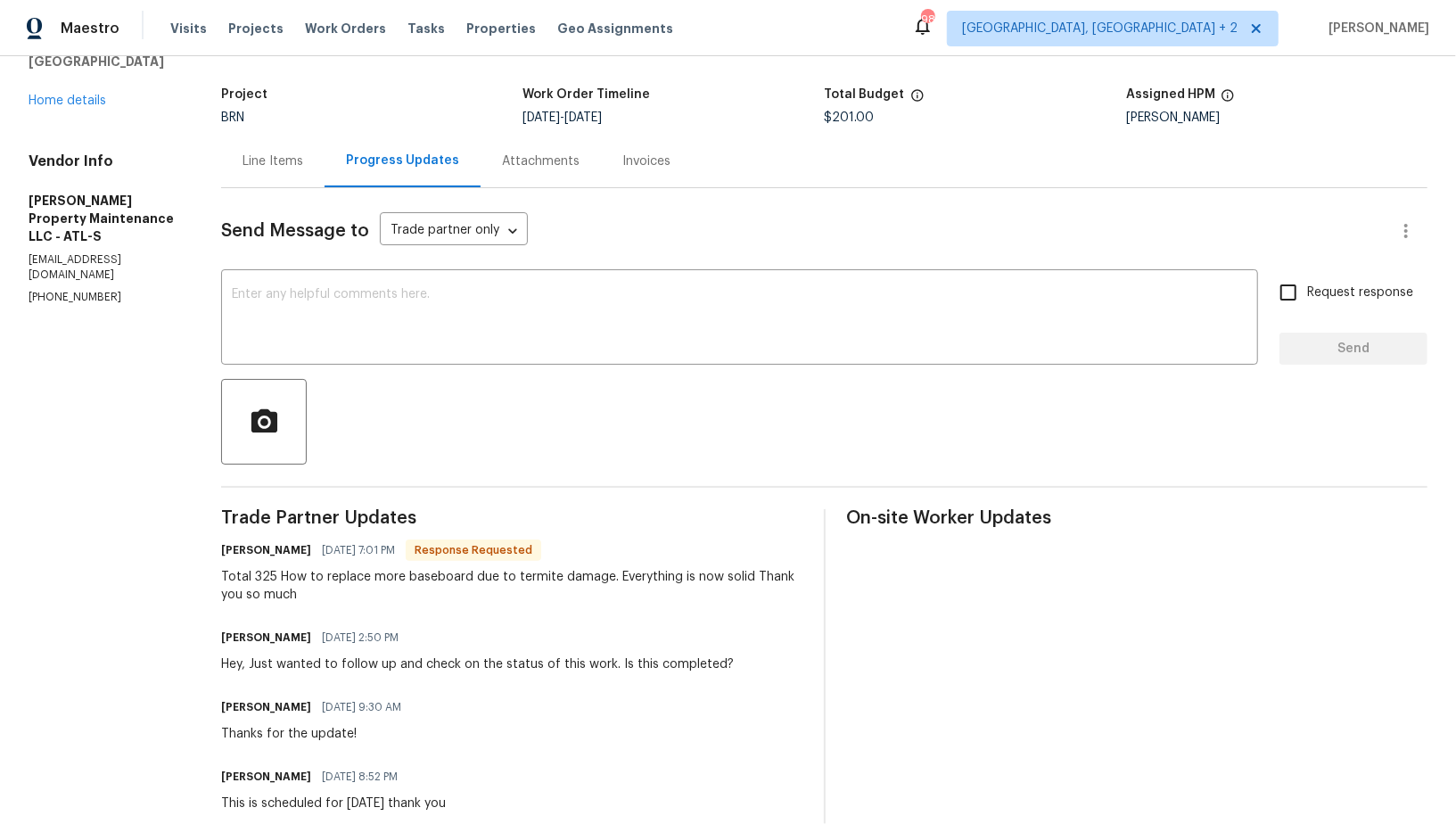
scroll to position [114, 0]
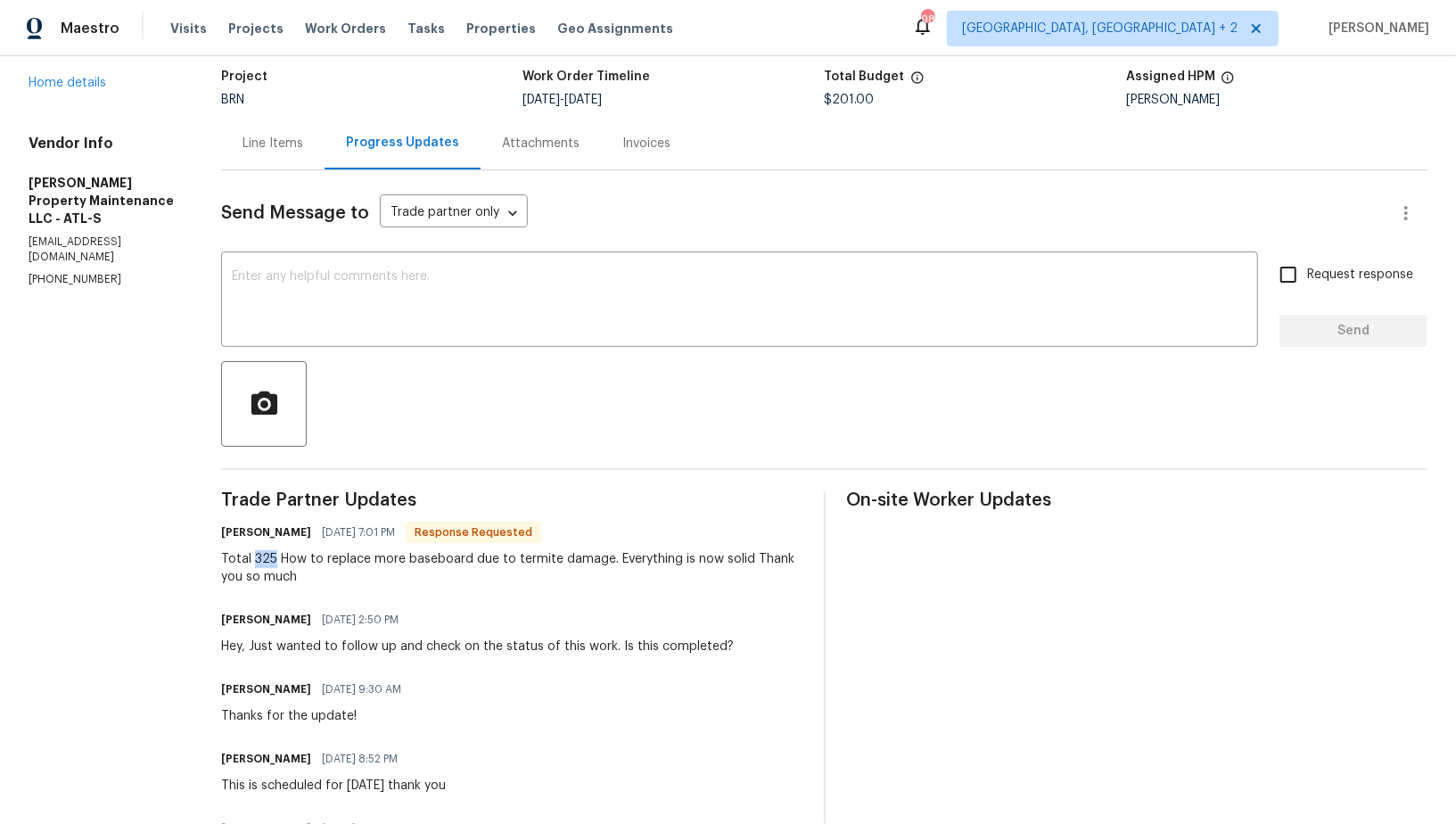
drag, startPoint x: 248, startPoint y: 554, endPoint x: 269, endPoint y: 557, distance: 21.2
click at [269, 557] on div "Total 325 How to replace more baseboard due to termite damage. Everything is no…" at bounding box center [512, 567] width 581 height 36
copy div "325"
click at [249, 132] on div "Line Items" at bounding box center [272, 143] width 103 height 53
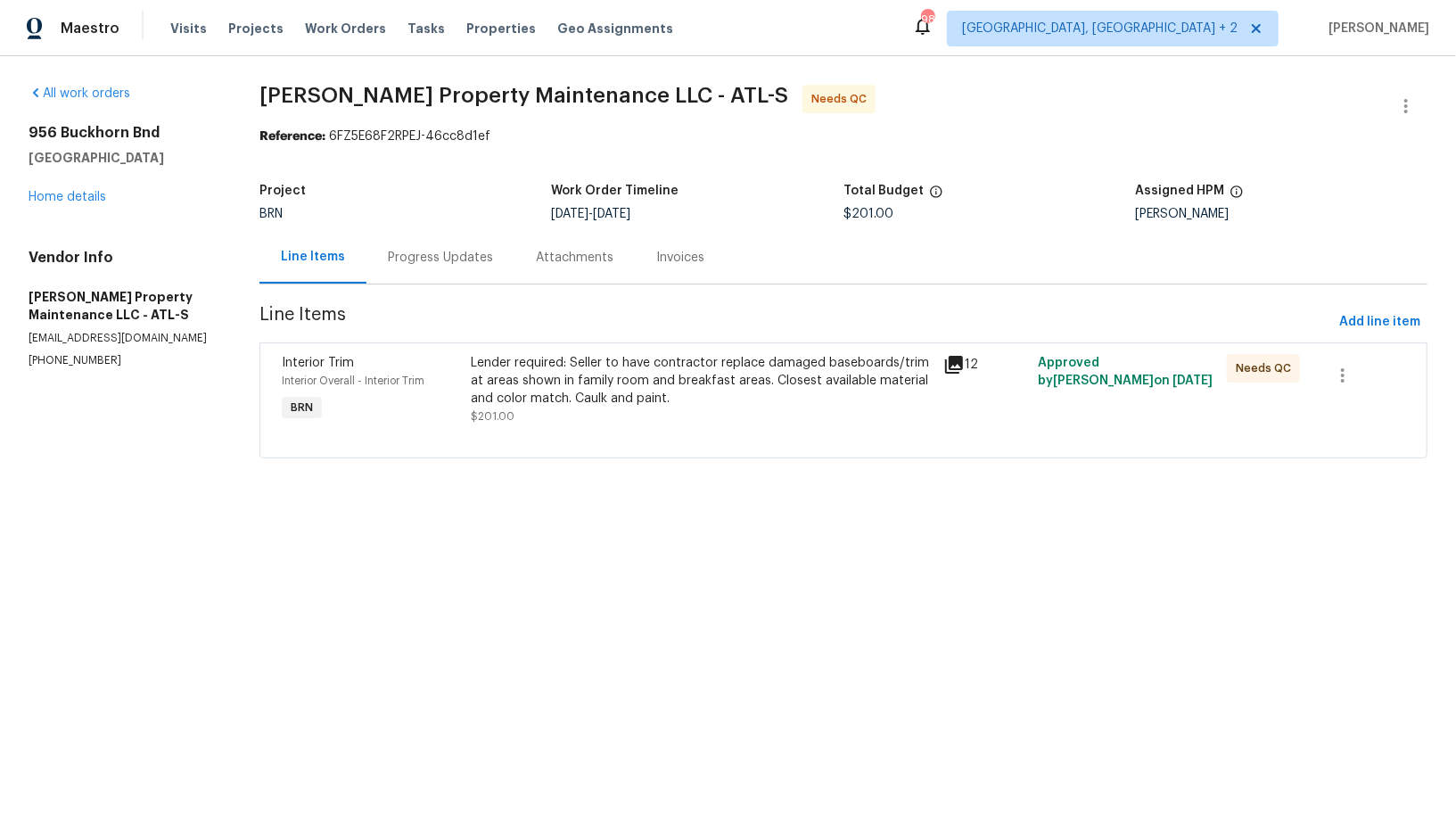
click at [541, 375] on div "Lender required: Seller to have contractor replace damaged baseboards/trim at a…" at bounding box center [702, 381] width 462 height 54
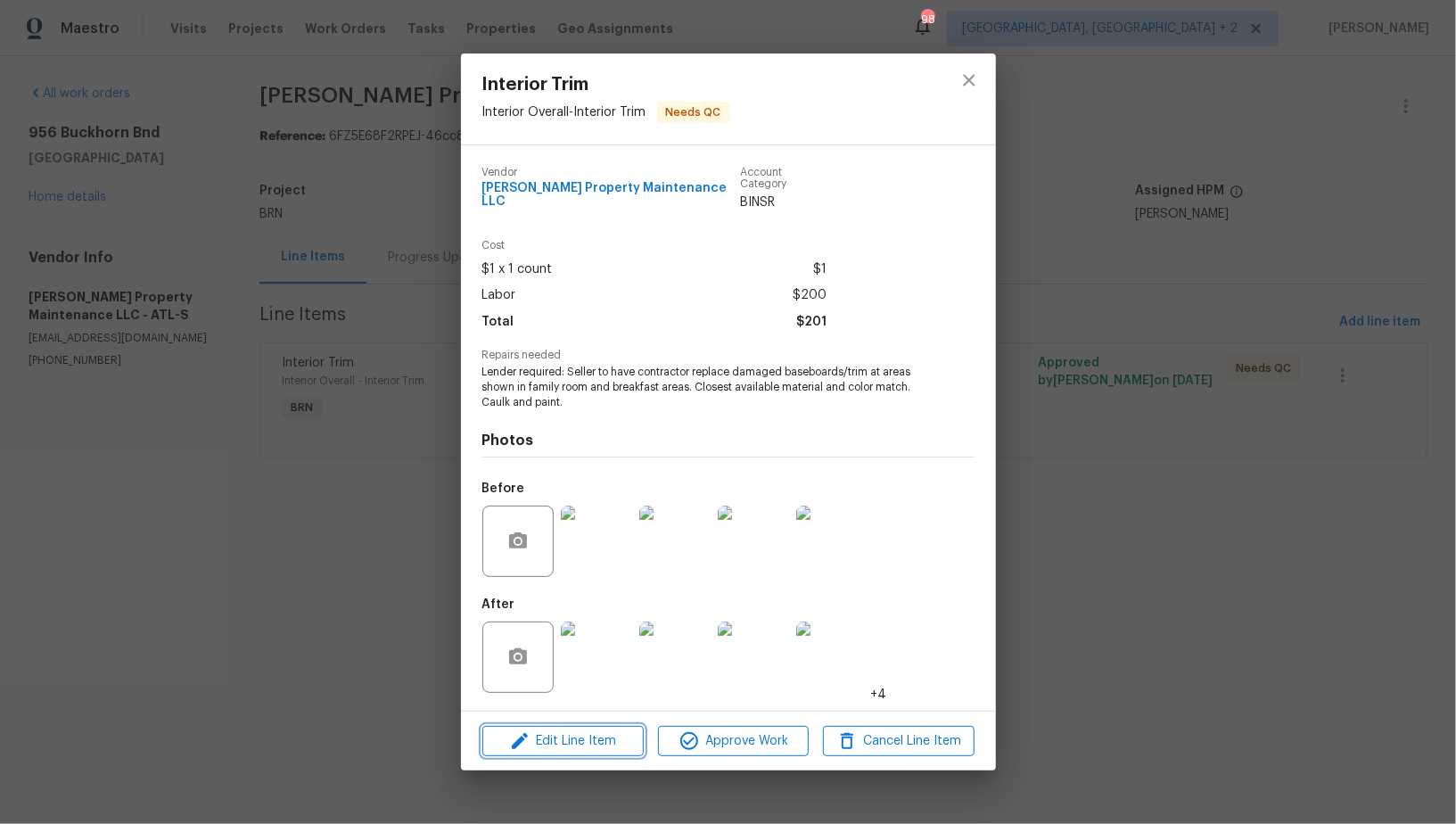
click at [580, 750] on button "Edit Line Item" at bounding box center [563, 742] width 162 height 31
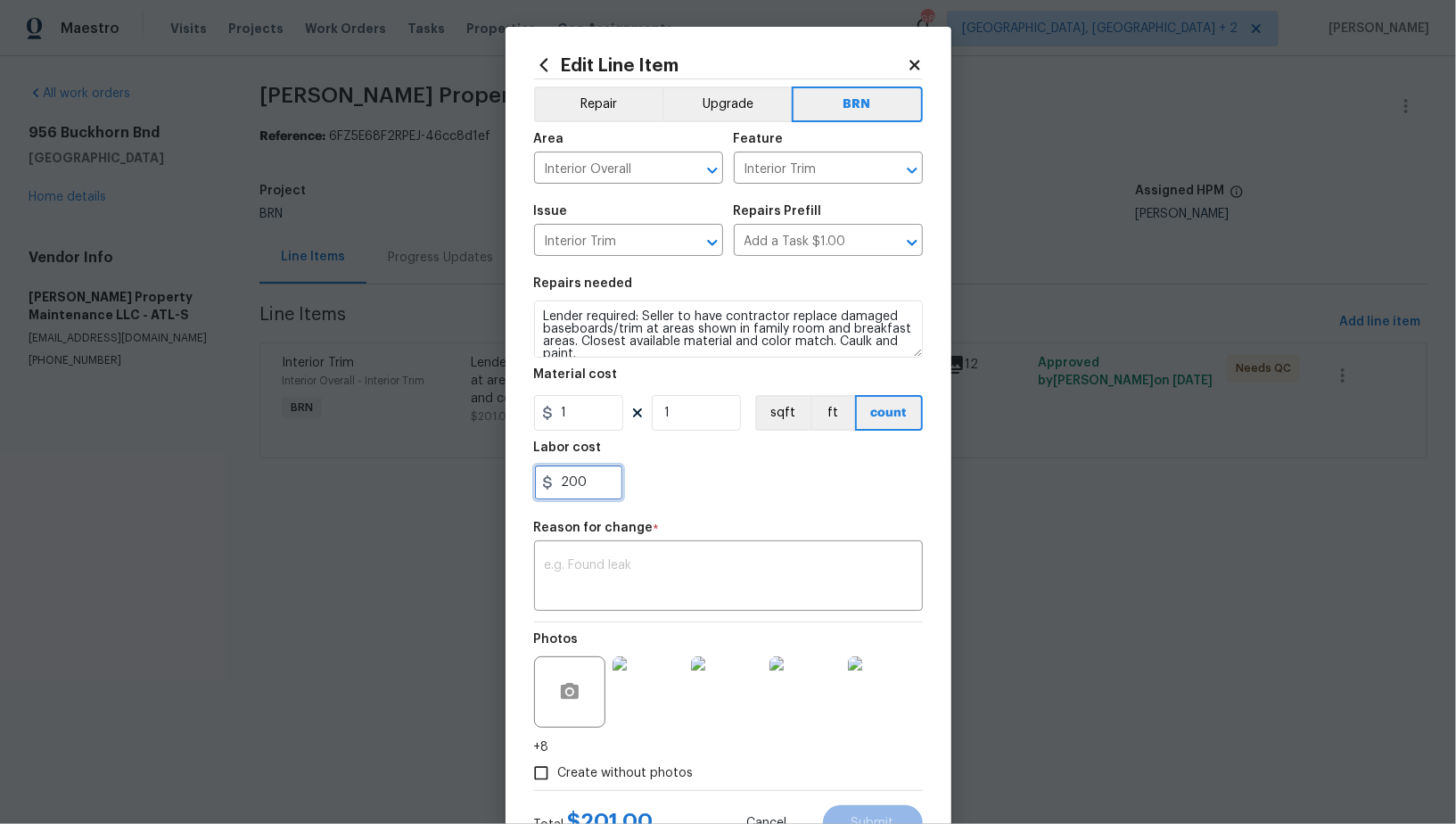
click at [604, 486] on input "200" at bounding box center [579, 482] width 90 height 36
paste input "325"
type input "325"
click at [582, 404] on input "1" at bounding box center [579, 412] width 90 height 36
type input "0"
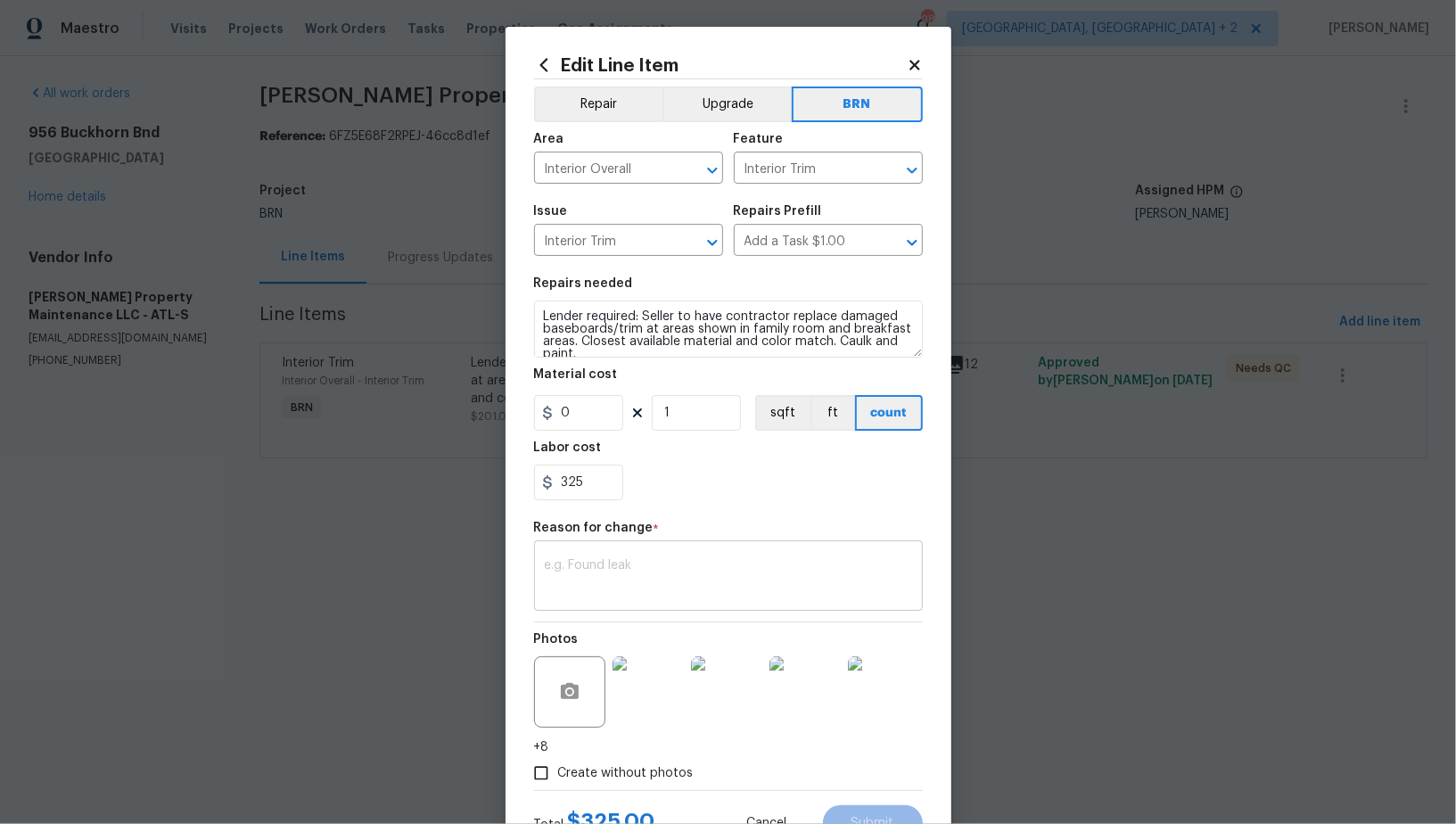
click at [668, 549] on div "x ​" at bounding box center [729, 577] width 389 height 66
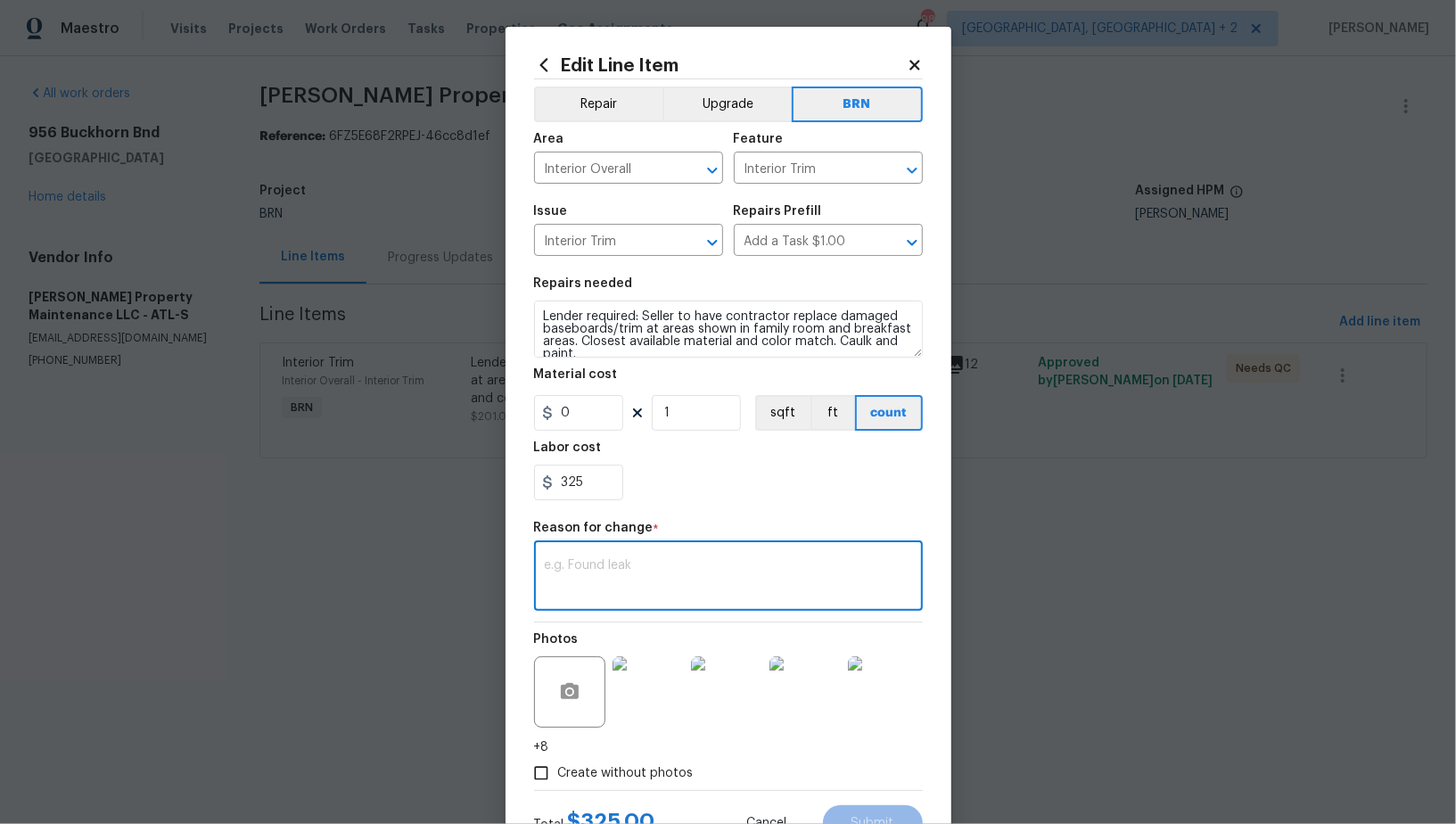
paste textarea "(PR) Updated cost per BR team’s approval."
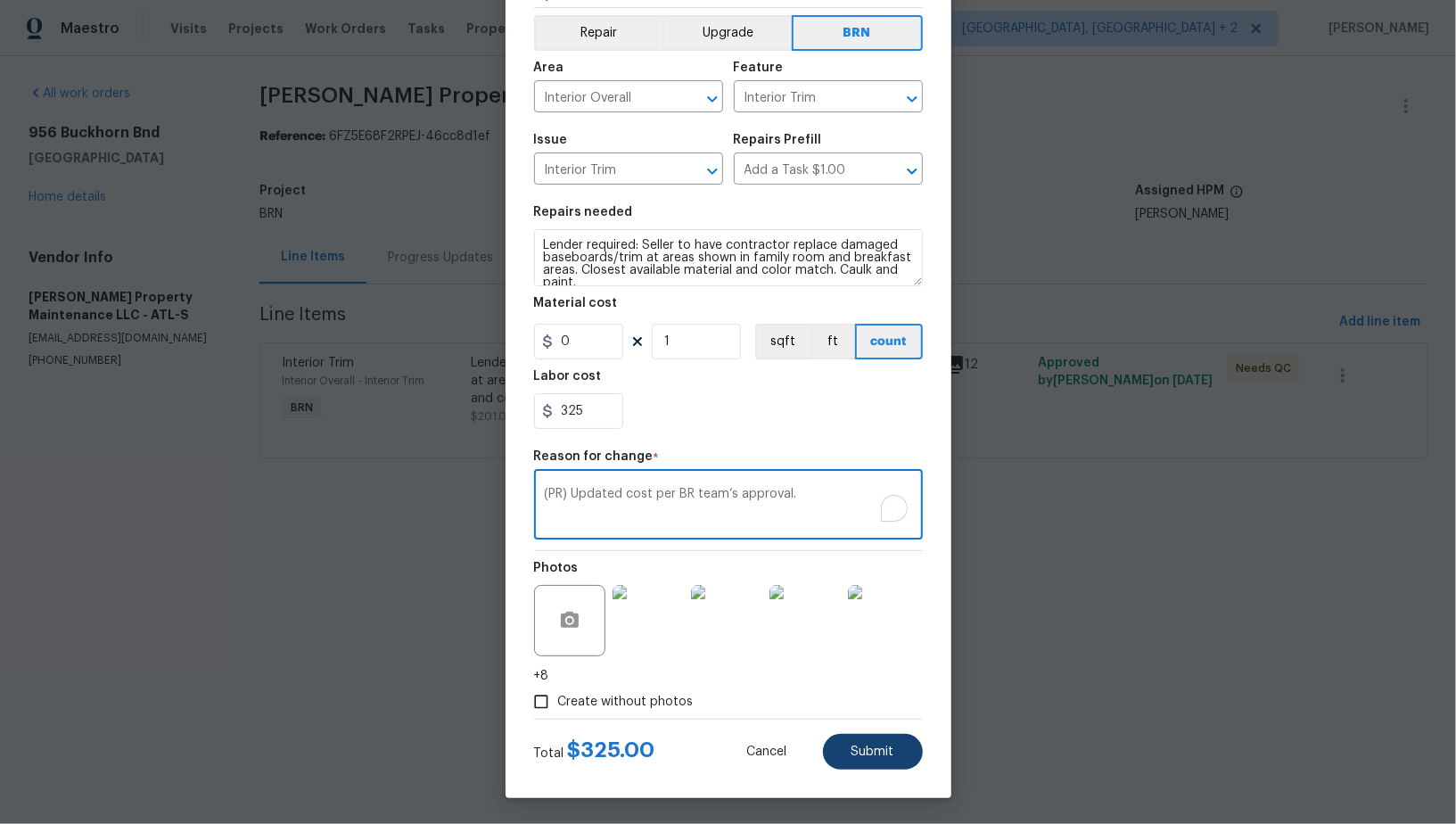
type textarea "(PR) Updated cost per BR team’s approval."
click at [867, 754] on span "Submit" at bounding box center [872, 752] width 43 height 14
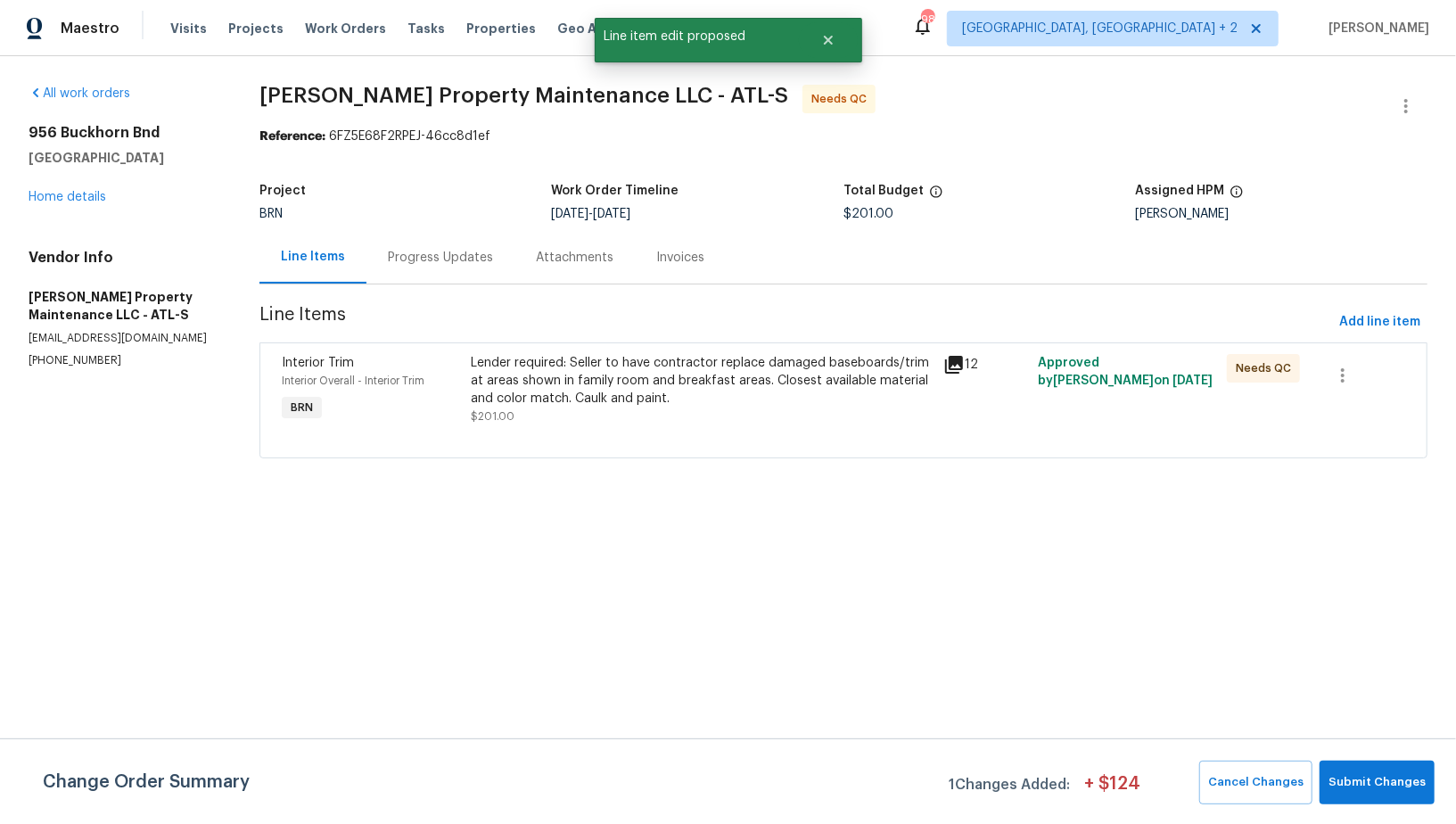
scroll to position [0, 0]
click at [1362, 774] on span "Submit Changes" at bounding box center [1377, 782] width 97 height 20
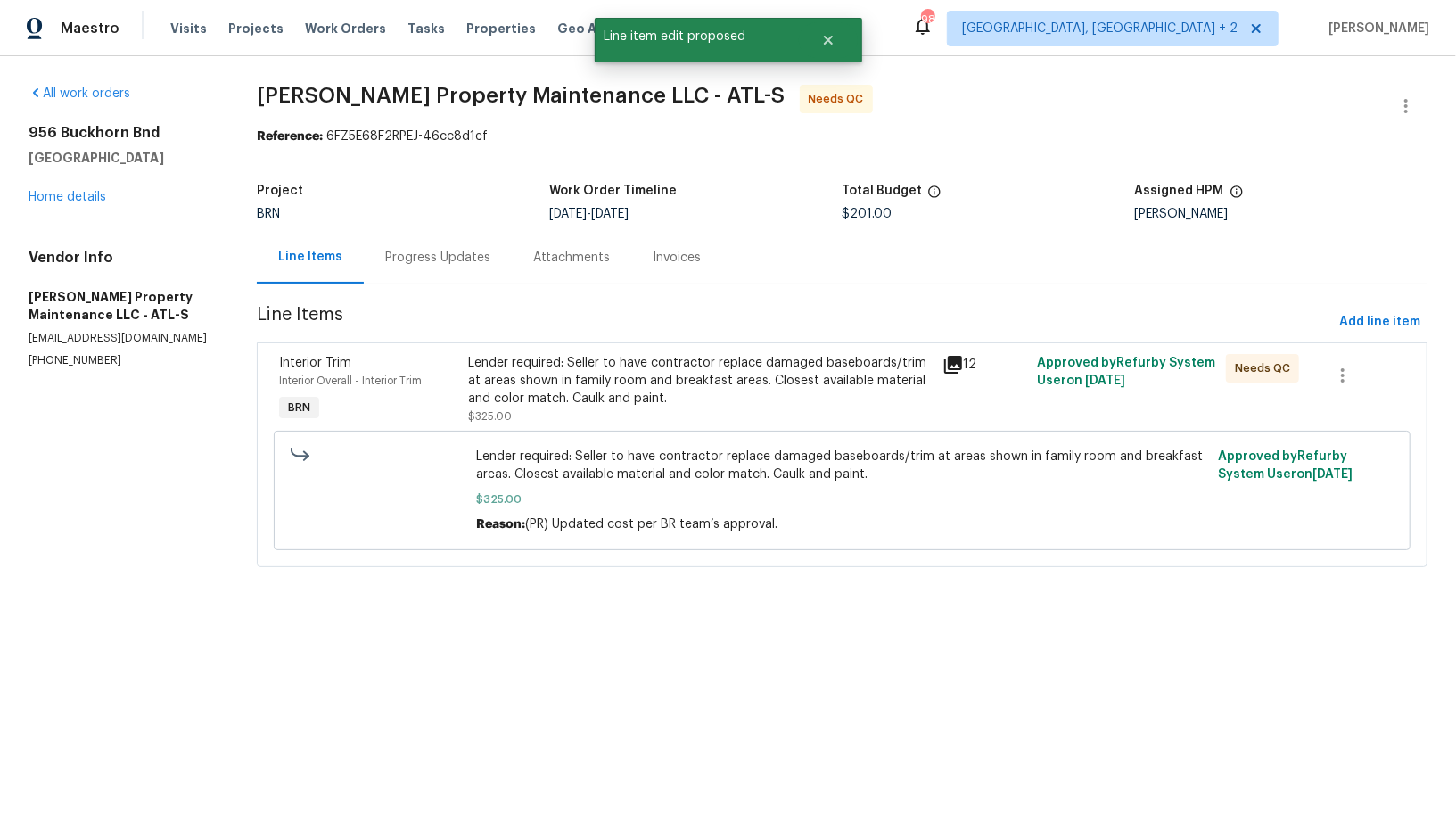
click at [431, 269] on div "Progress Updates" at bounding box center [438, 258] width 148 height 53
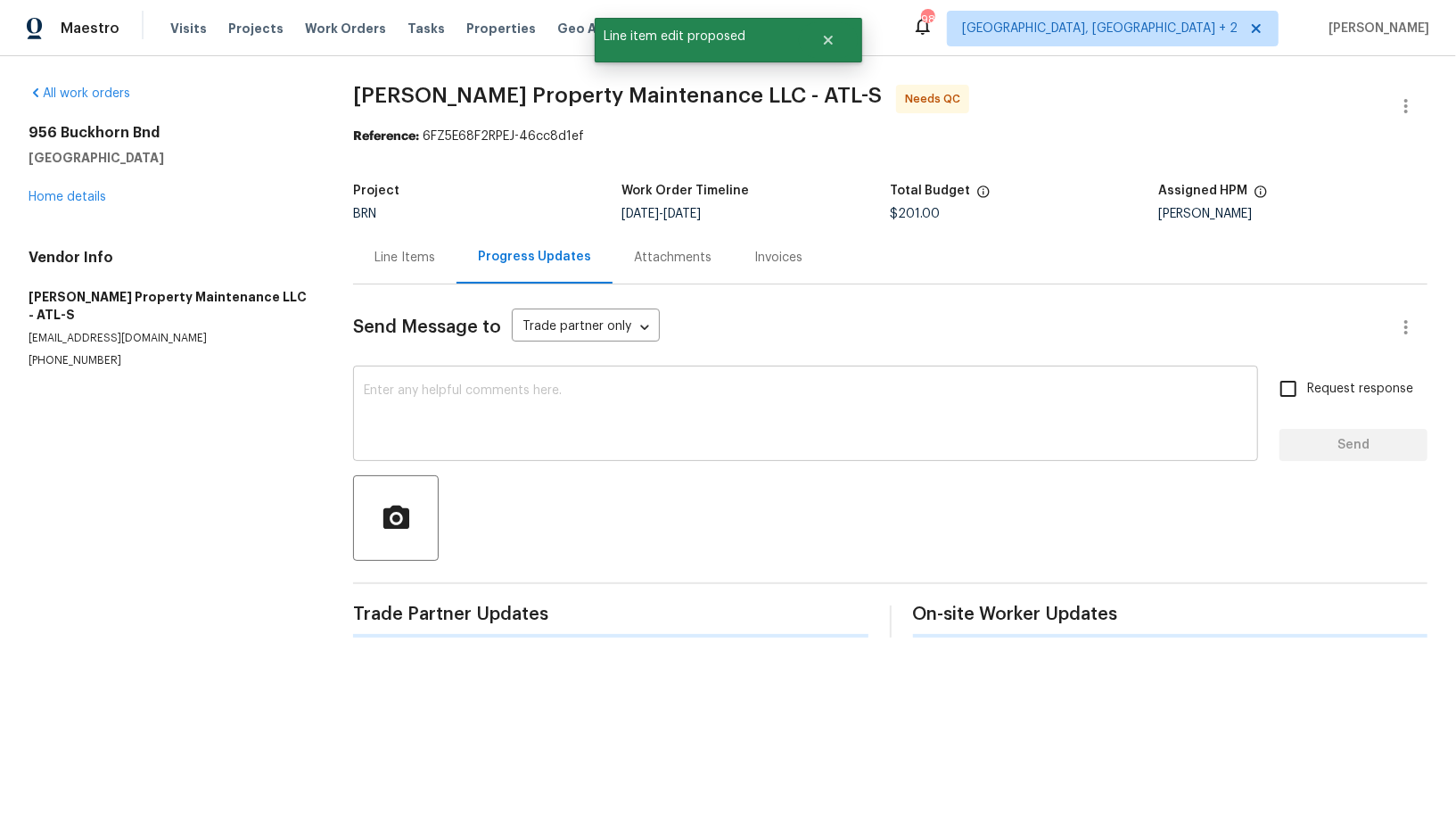
click at [430, 451] on div "x ​" at bounding box center [806, 416] width 905 height 91
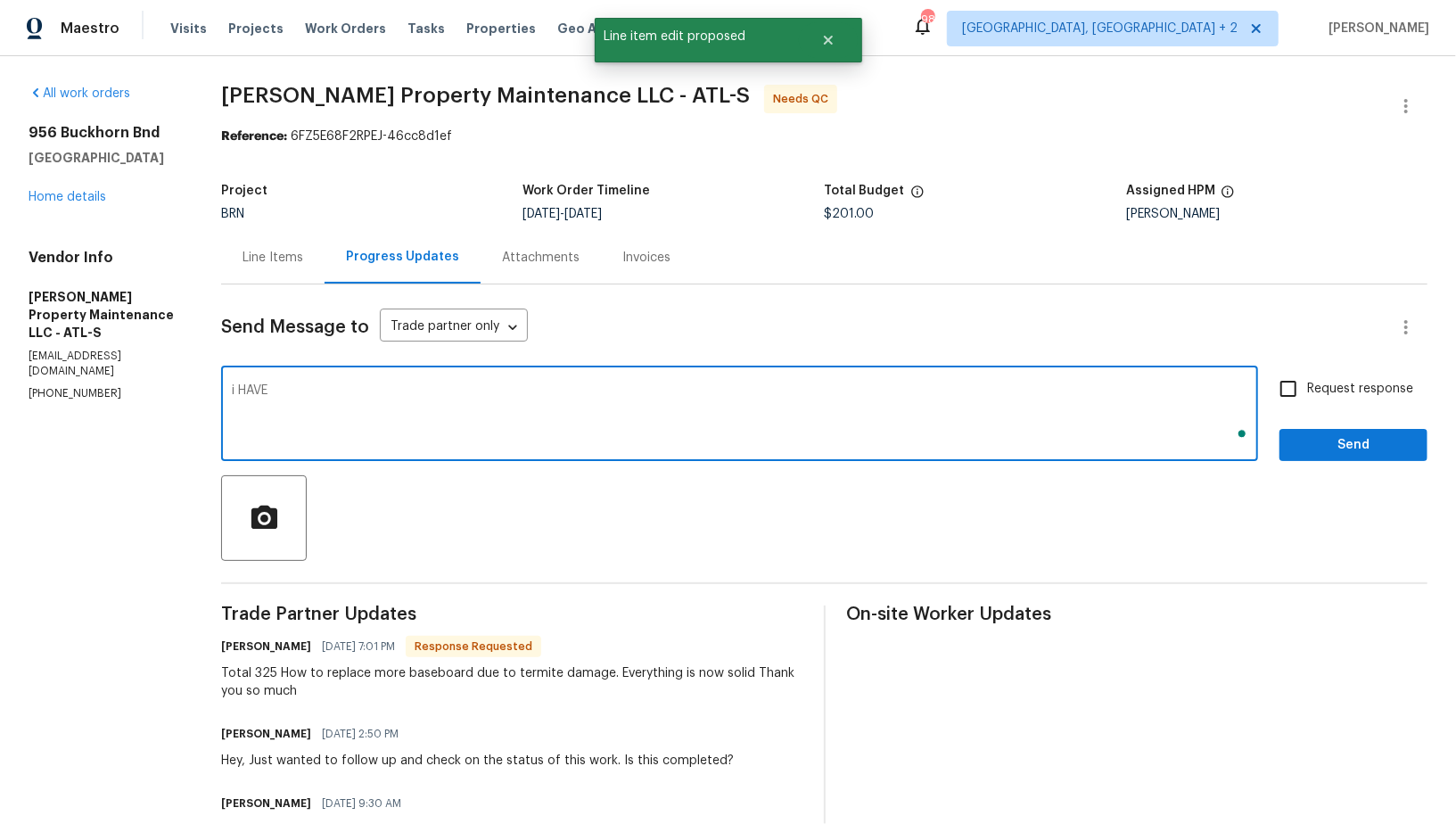
type textarea "i HAVE"
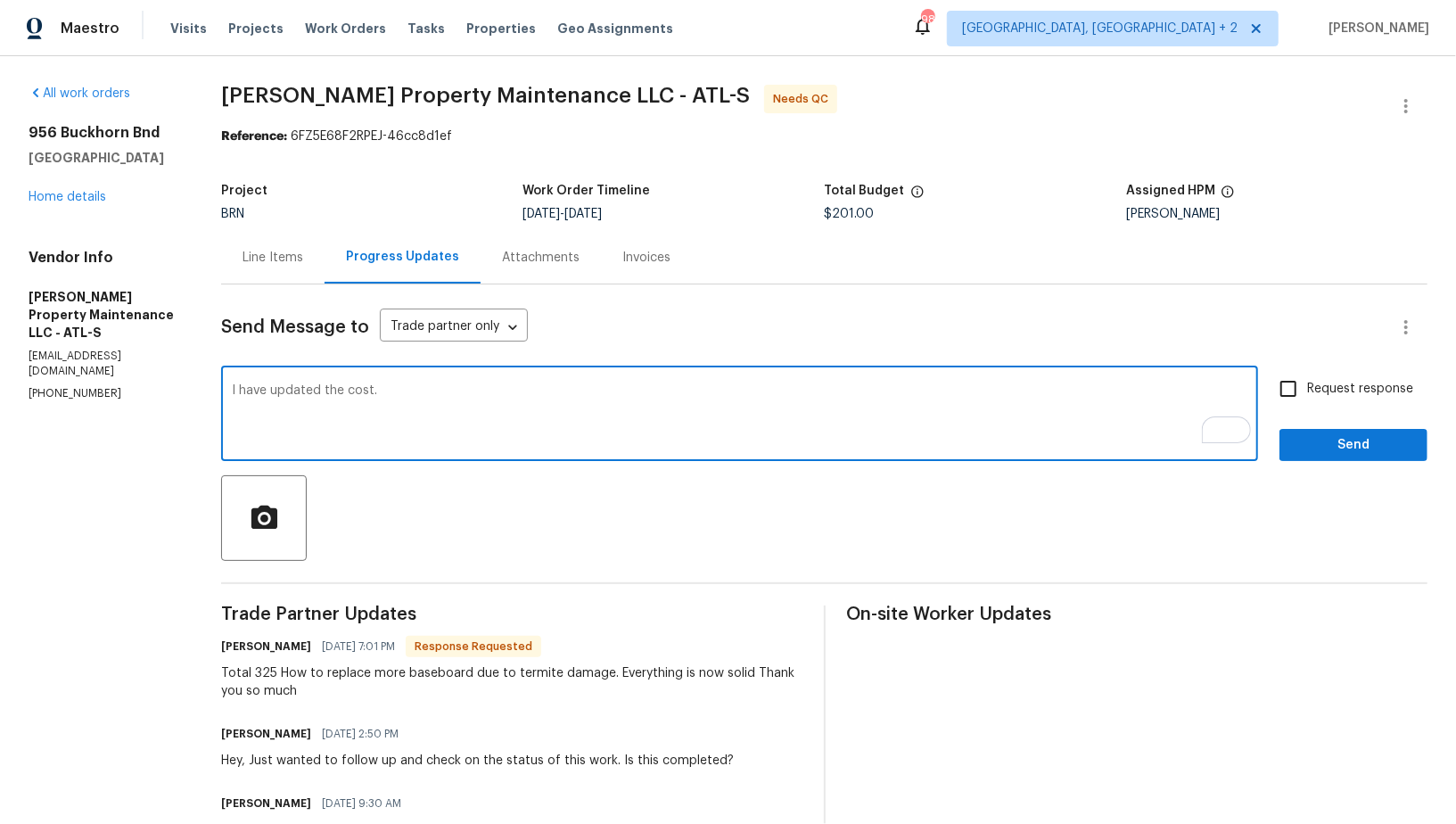
click at [488, 396] on textarea "I have updated the cost." at bounding box center [740, 416] width 1016 height 62
paste textarea "WO is approved, Please upload the invoice under invoice section. Thanks!"
type textarea "I have updated the cost. WO is approved, Please upload the invoice under invoic…"
click at [1293, 385] on input "Request response" at bounding box center [1288, 388] width 37 height 37
checkbox input "true"
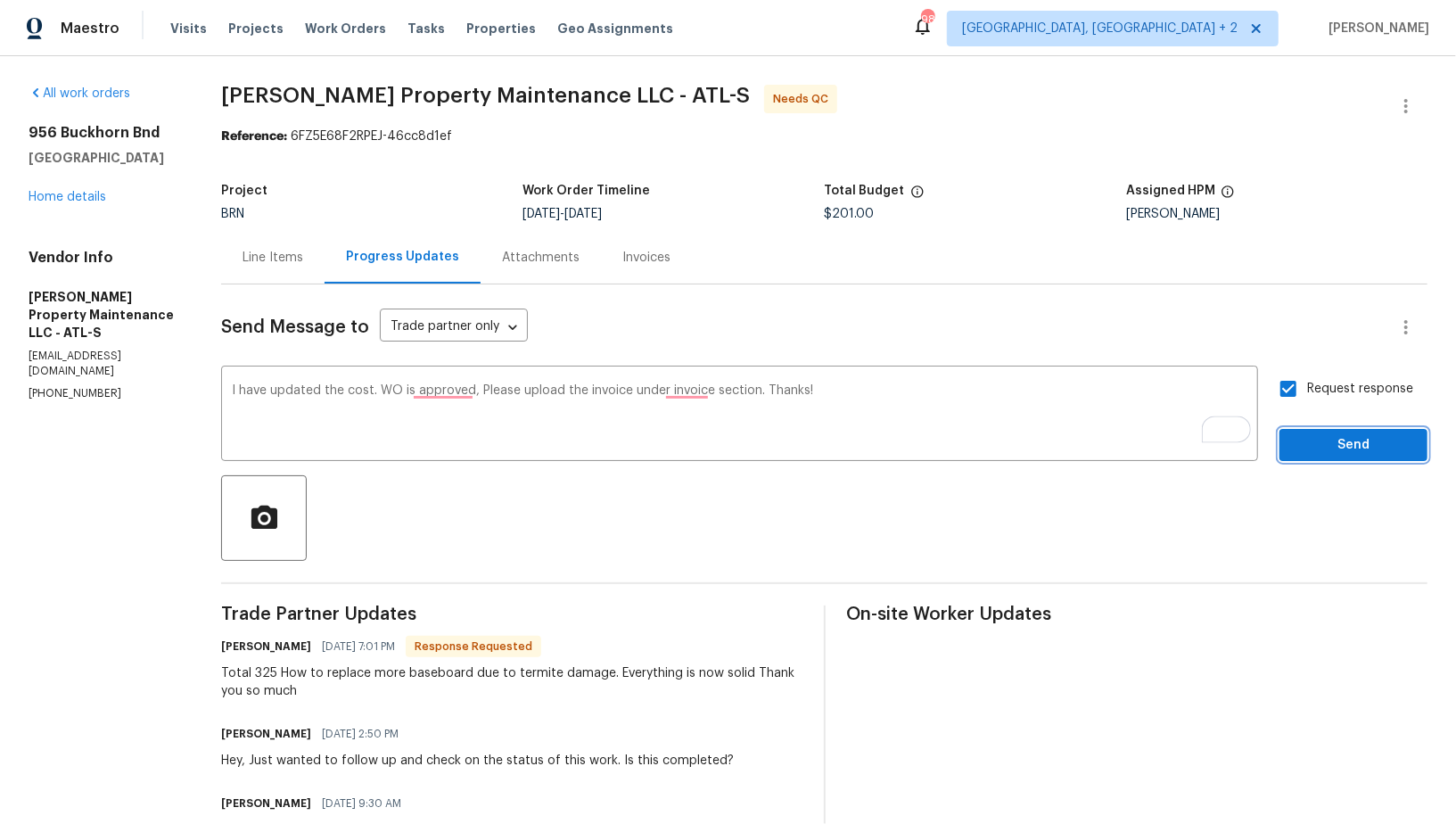
click at [1355, 459] on button "Send" at bounding box center [1354, 446] width 148 height 33
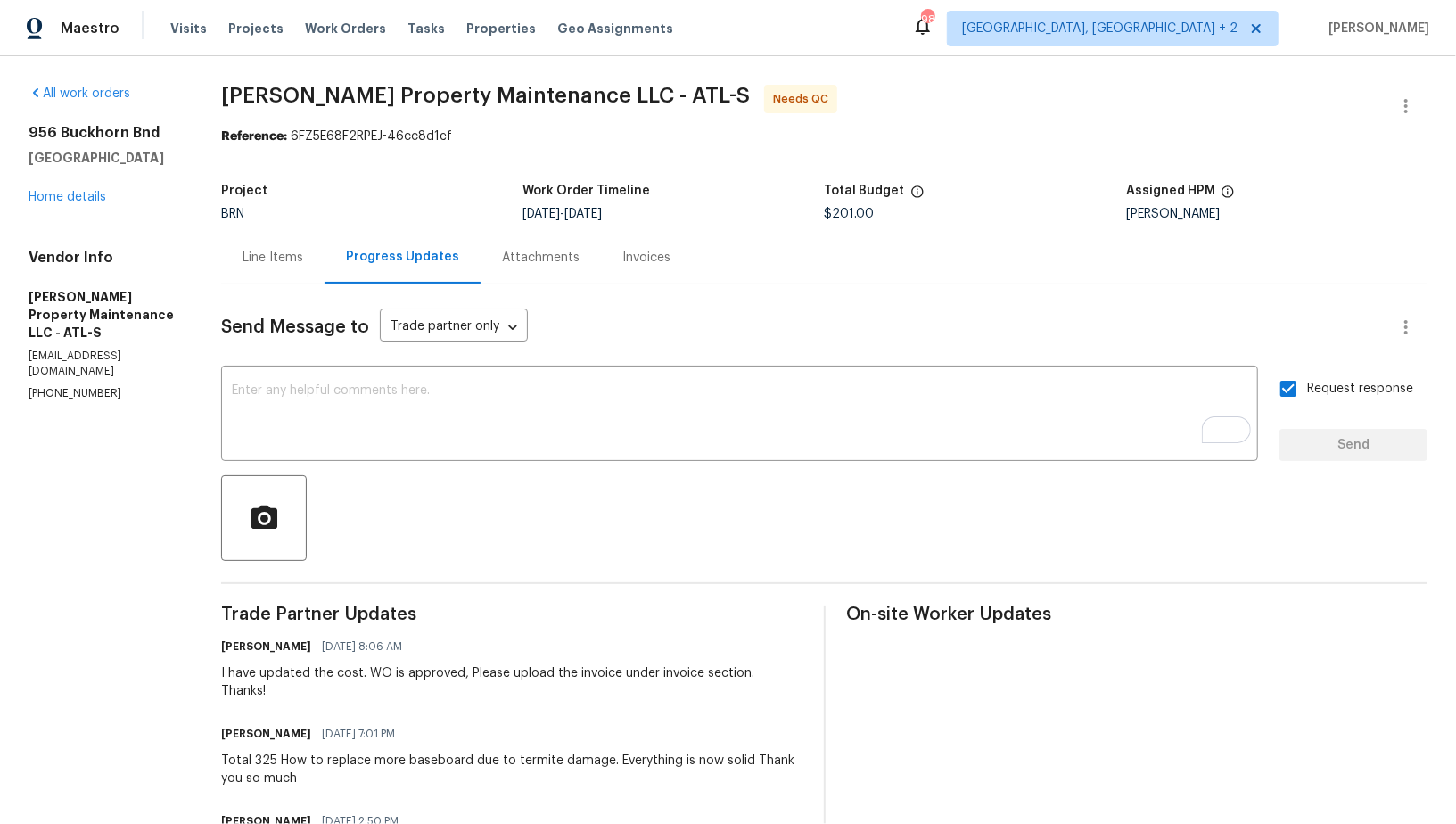
click at [286, 262] on div "Line Items" at bounding box center [273, 258] width 60 height 18
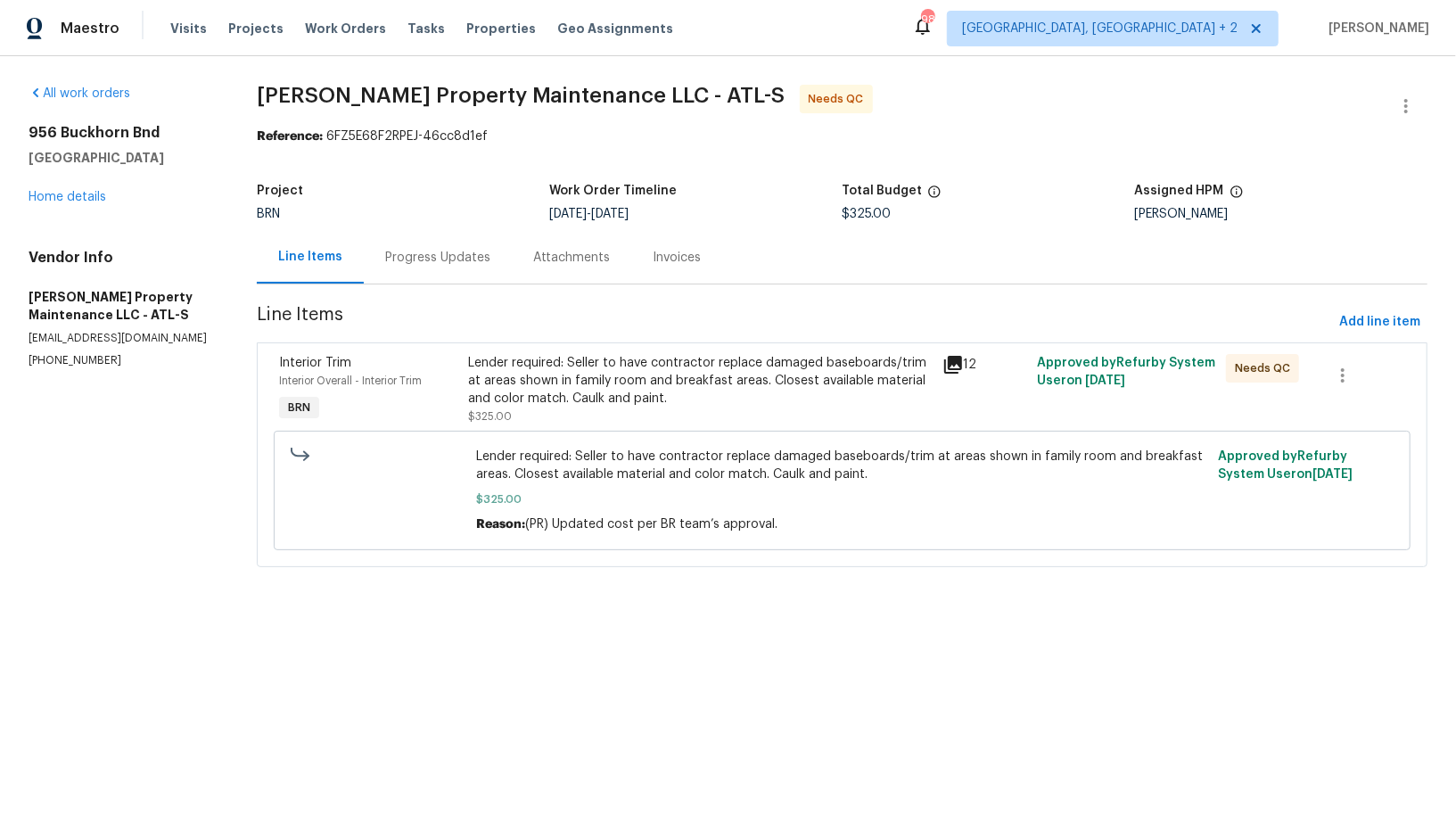
click at [548, 414] on div "Lender required: Seller to have contractor replace damaged baseboards/trim at a…" at bounding box center [700, 390] width 463 height 71
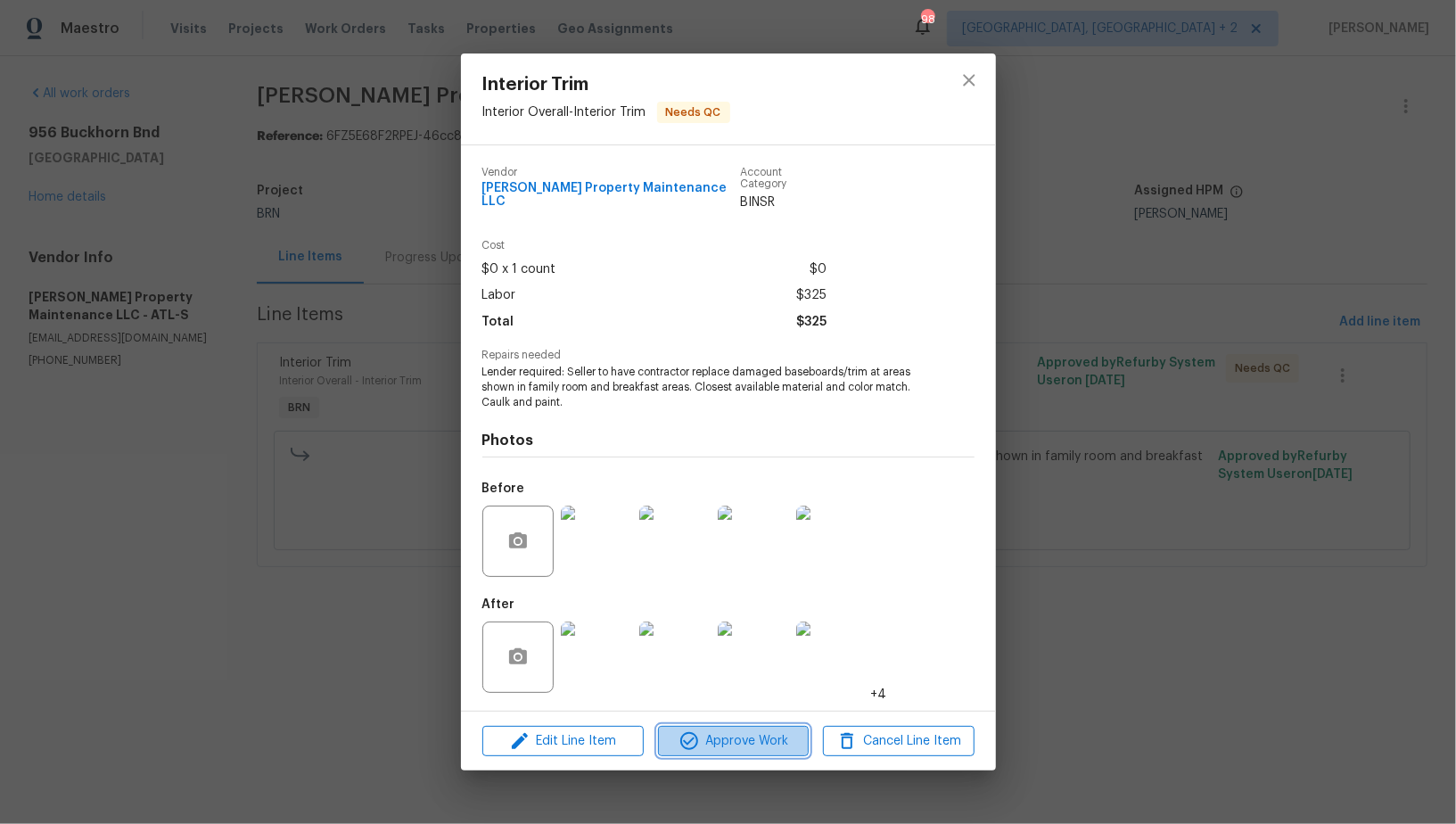
click at [698, 726] on button "Approve Work" at bounding box center [733, 742] width 151 height 31
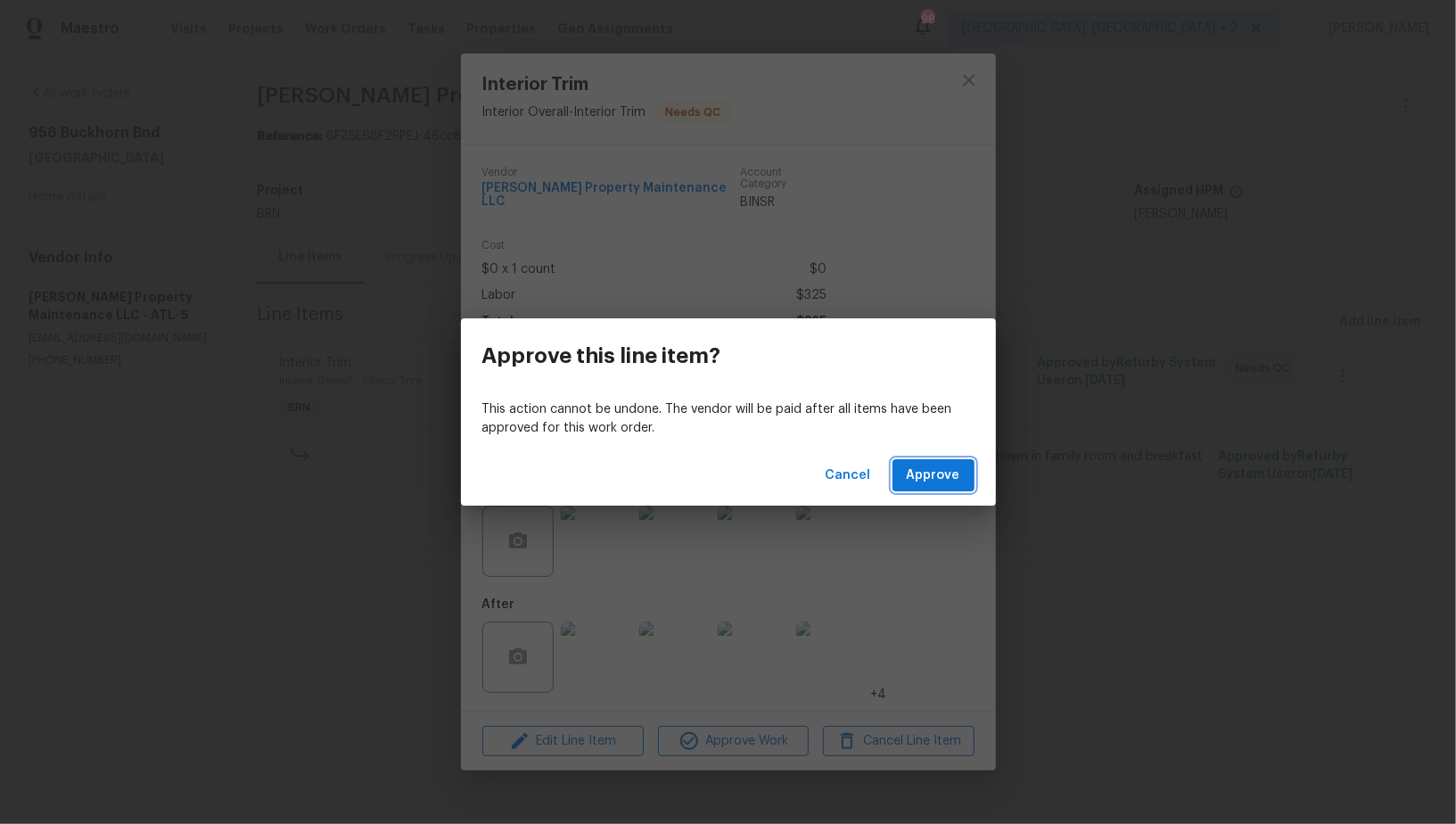
click at [934, 487] on button "Approve" at bounding box center [934, 476] width 82 height 33
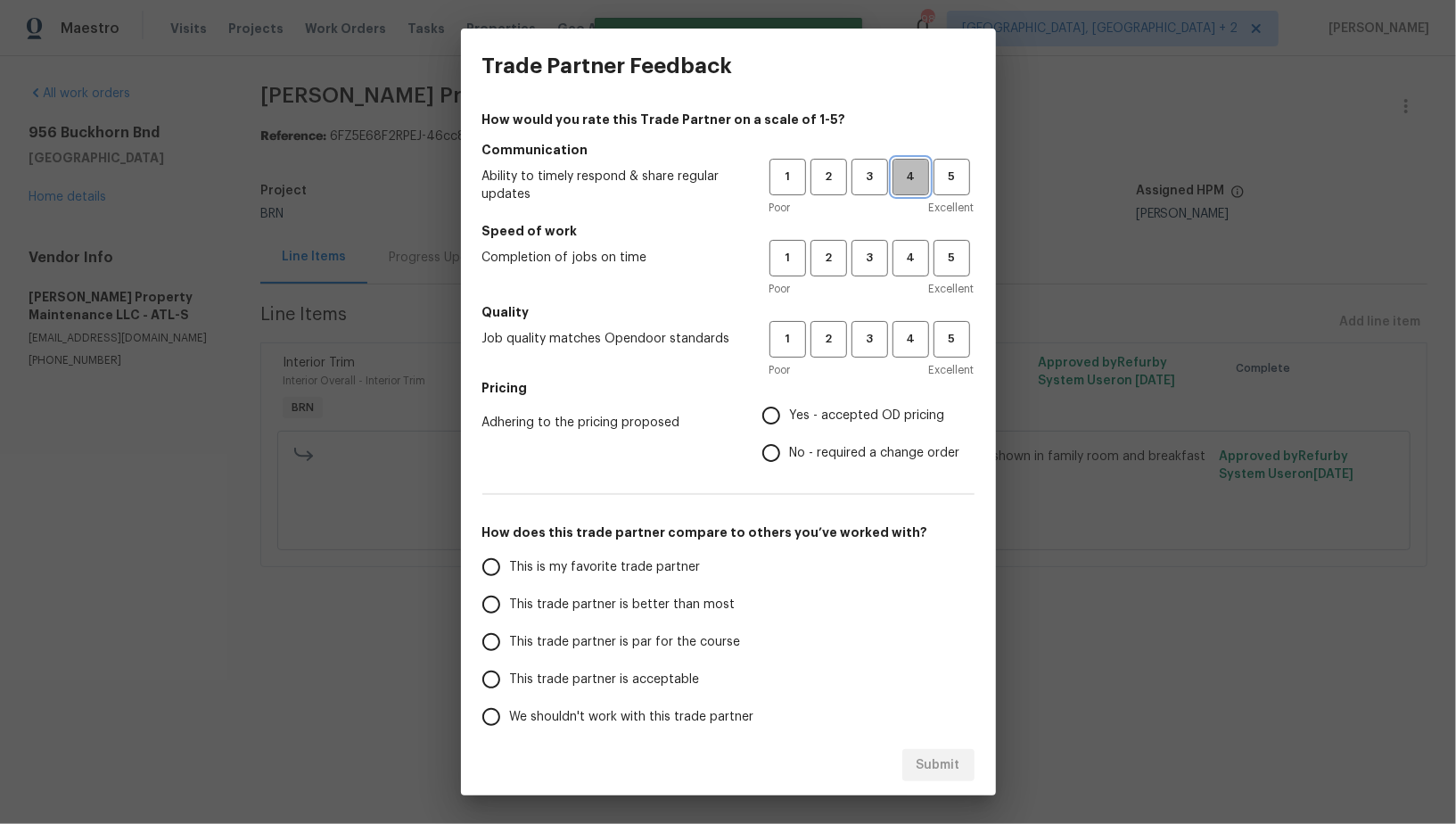
click at [903, 178] on span "4" at bounding box center [911, 177] width 33 height 20
click at [853, 180] on span "3" at bounding box center [870, 177] width 33 height 20
click at [907, 262] on span "4" at bounding box center [911, 258] width 33 height 20
click at [907, 354] on button "4" at bounding box center [911, 339] width 37 height 37
click at [775, 438] on input "No - required a change order" at bounding box center [771, 452] width 37 height 37
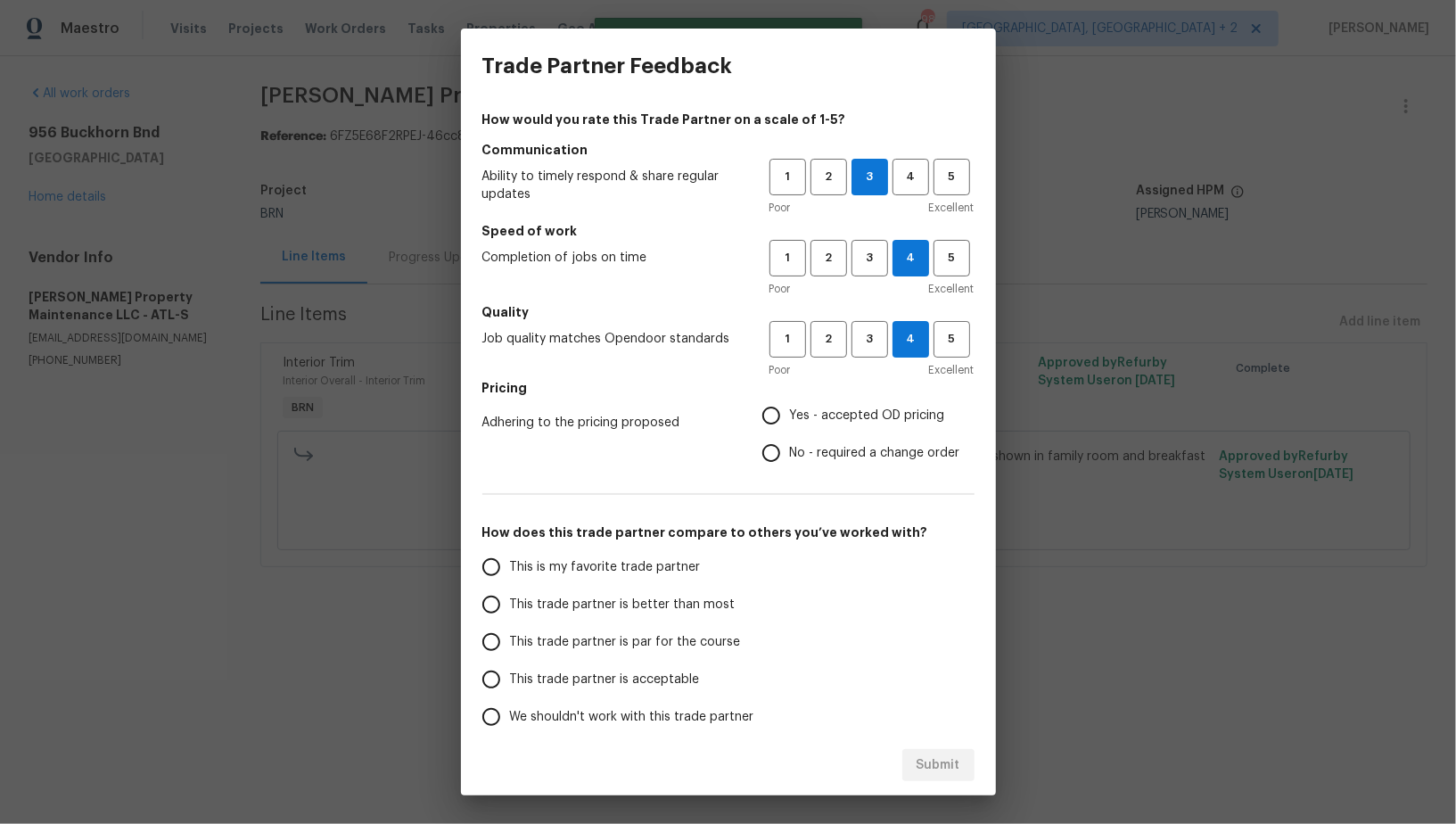
radio input "true"
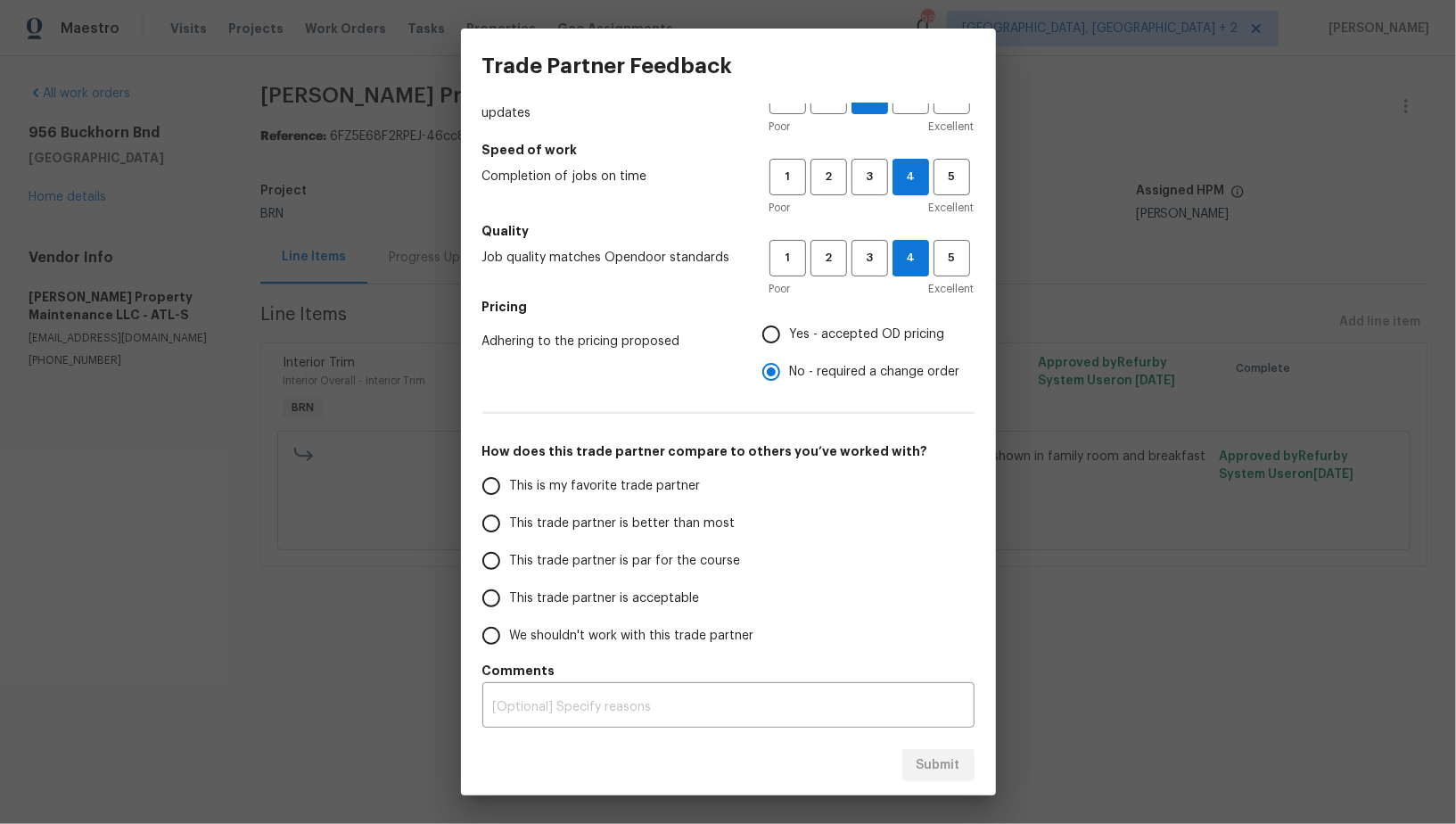
click at [496, 523] on input "This trade partner is better than most" at bounding box center [491, 523] width 37 height 37
click at [976, 776] on div "Submit" at bounding box center [729, 765] width 535 height 61
click at [950, 765] on span "Submit" at bounding box center [939, 766] width 44 height 22
radio input "true"
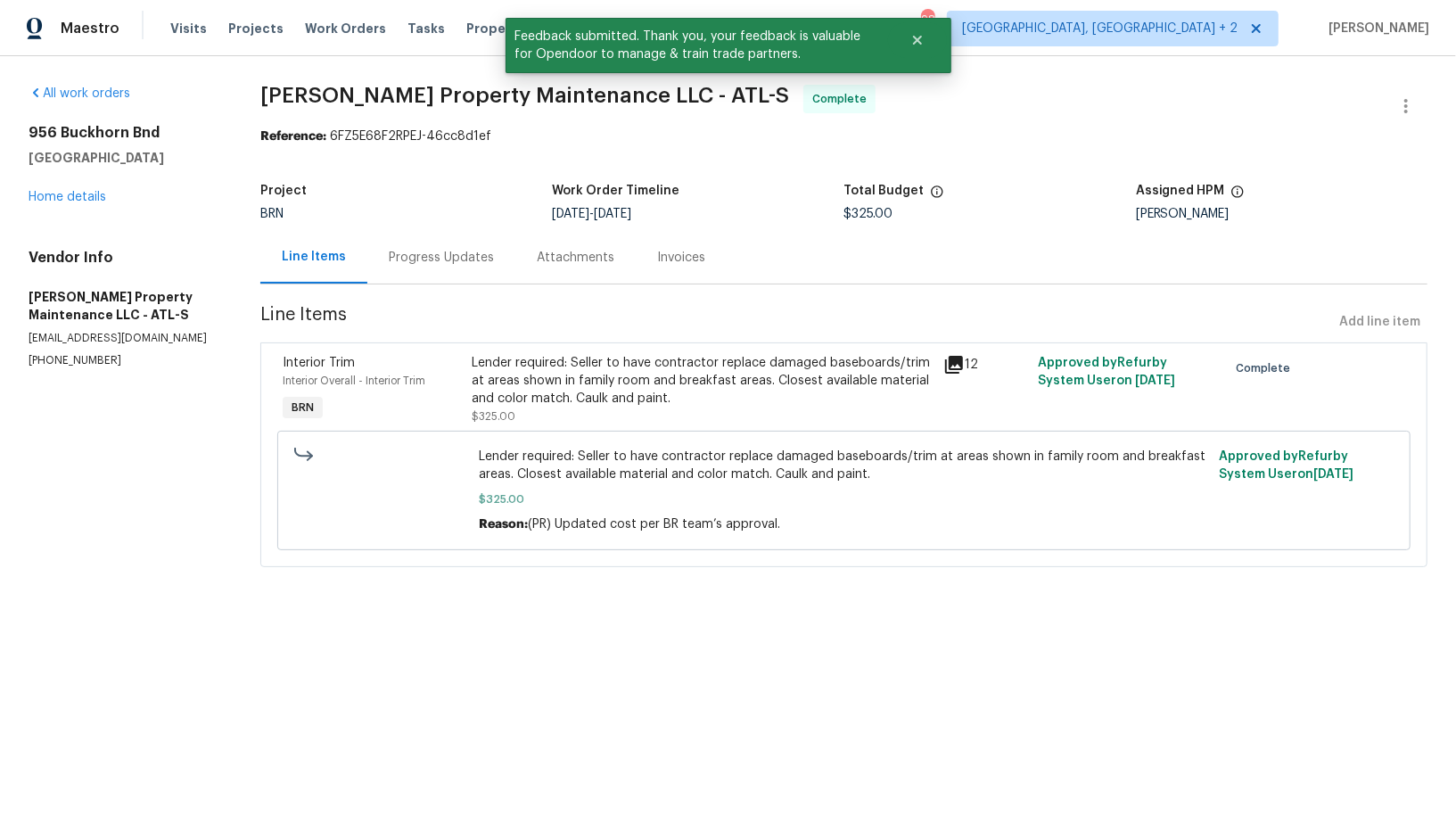
click at [450, 271] on div "Progress Updates" at bounding box center [441, 258] width 148 height 53
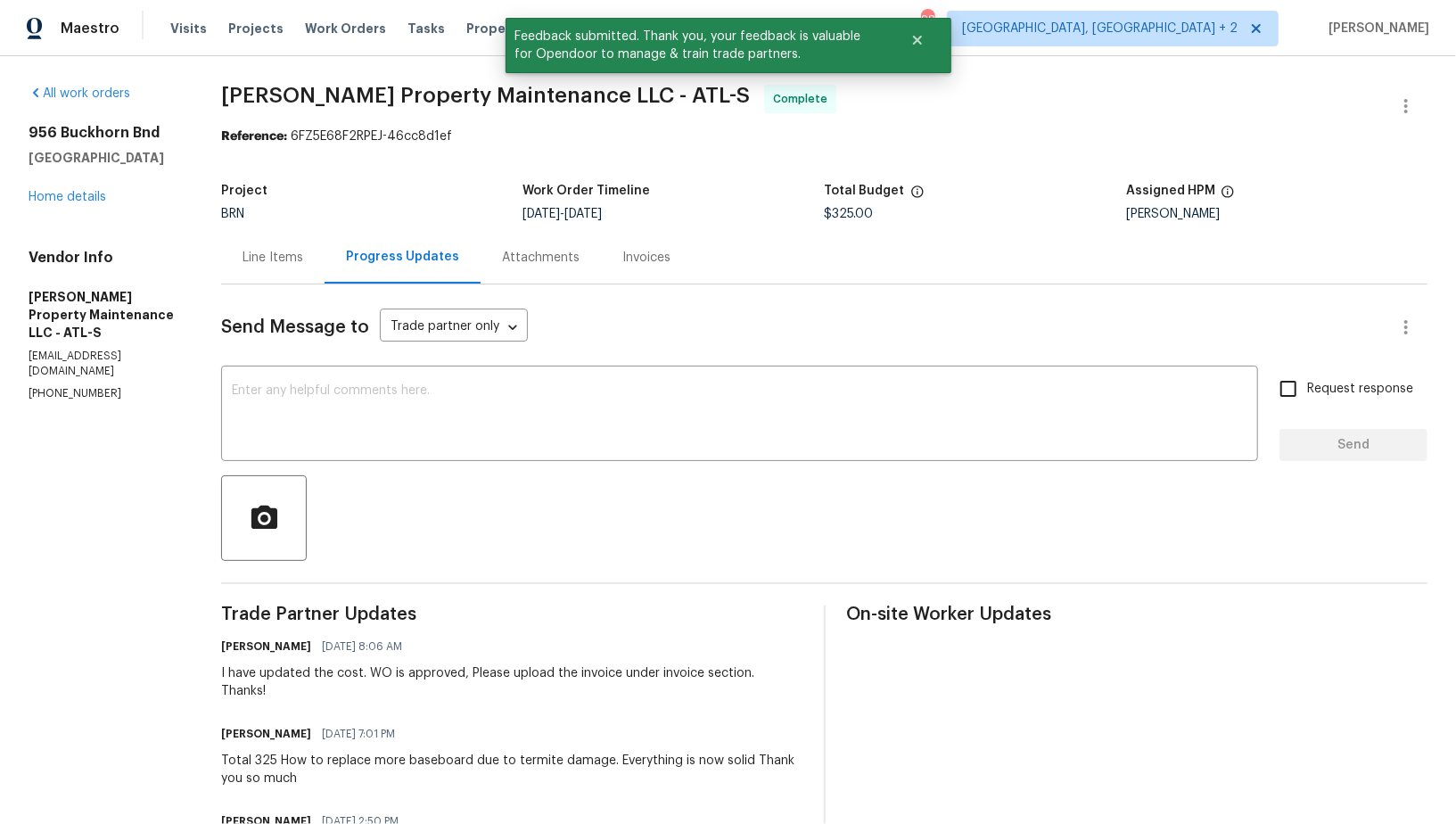
click at [638, 278] on div "Invoices" at bounding box center [647, 258] width 91 height 53
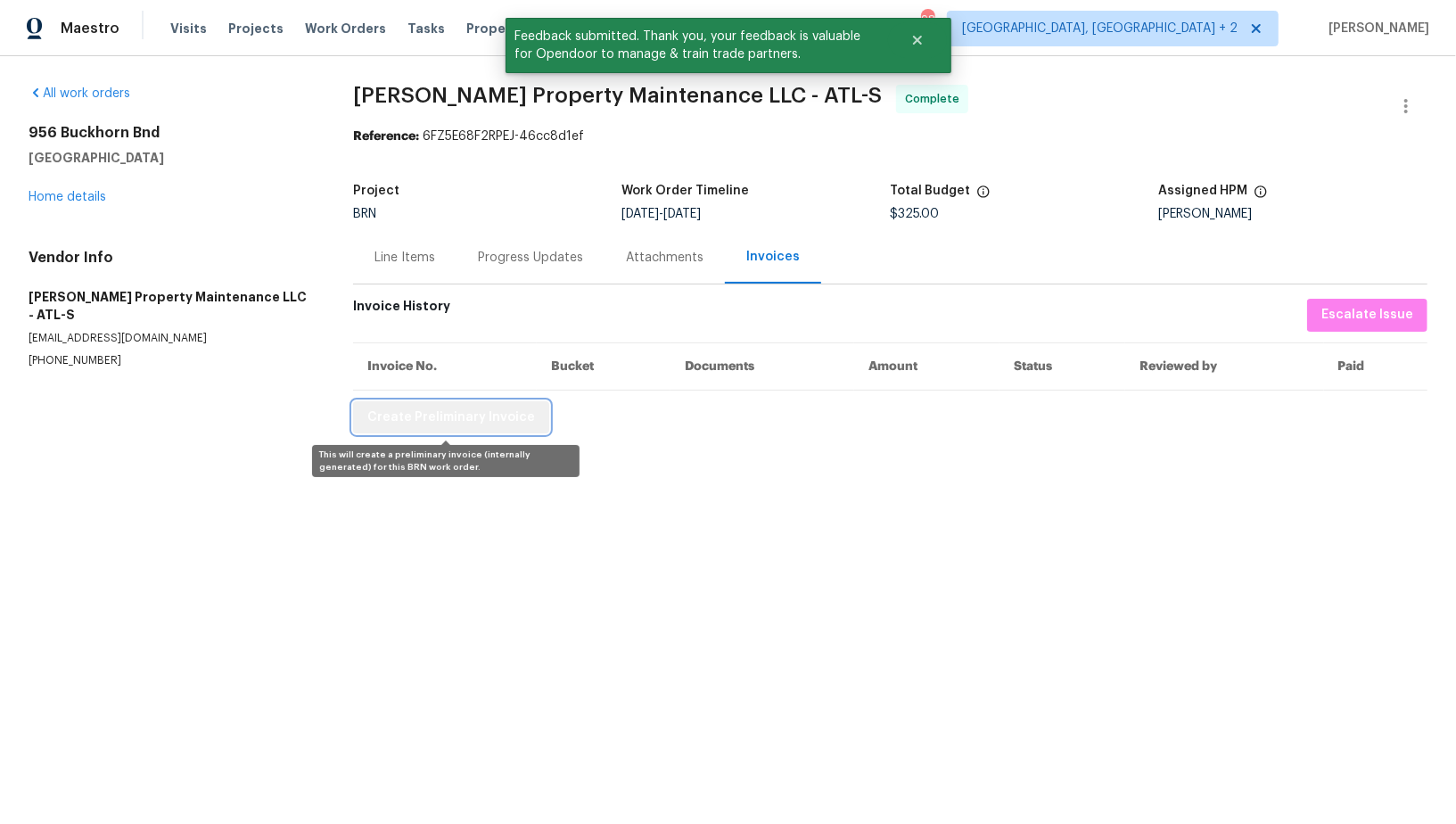
click at [459, 414] on span "Create Preliminary Invoice" at bounding box center [451, 417] width 168 height 22
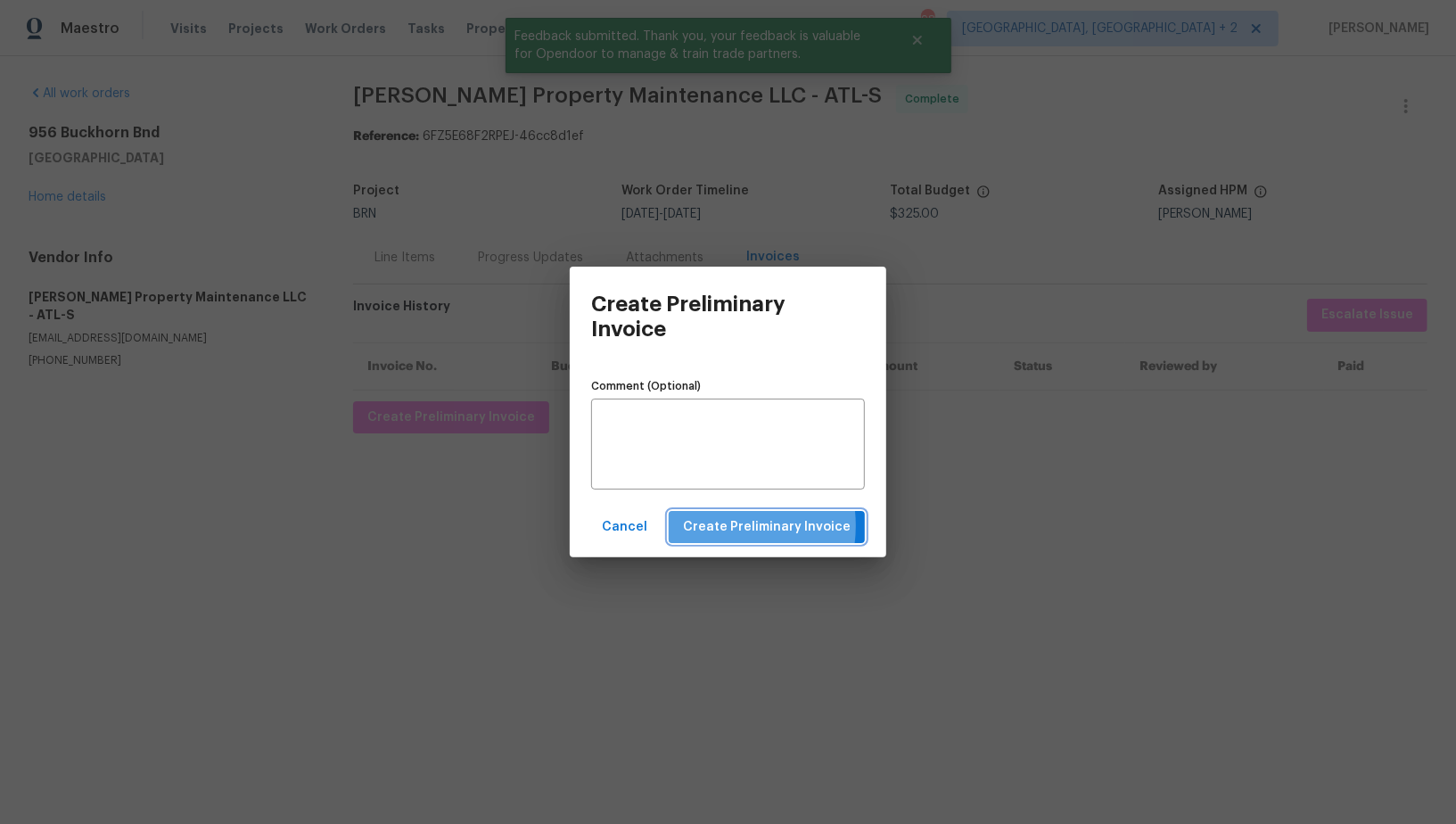
click at [729, 526] on span "Create Preliminary Invoice" at bounding box center [767, 527] width 168 height 22
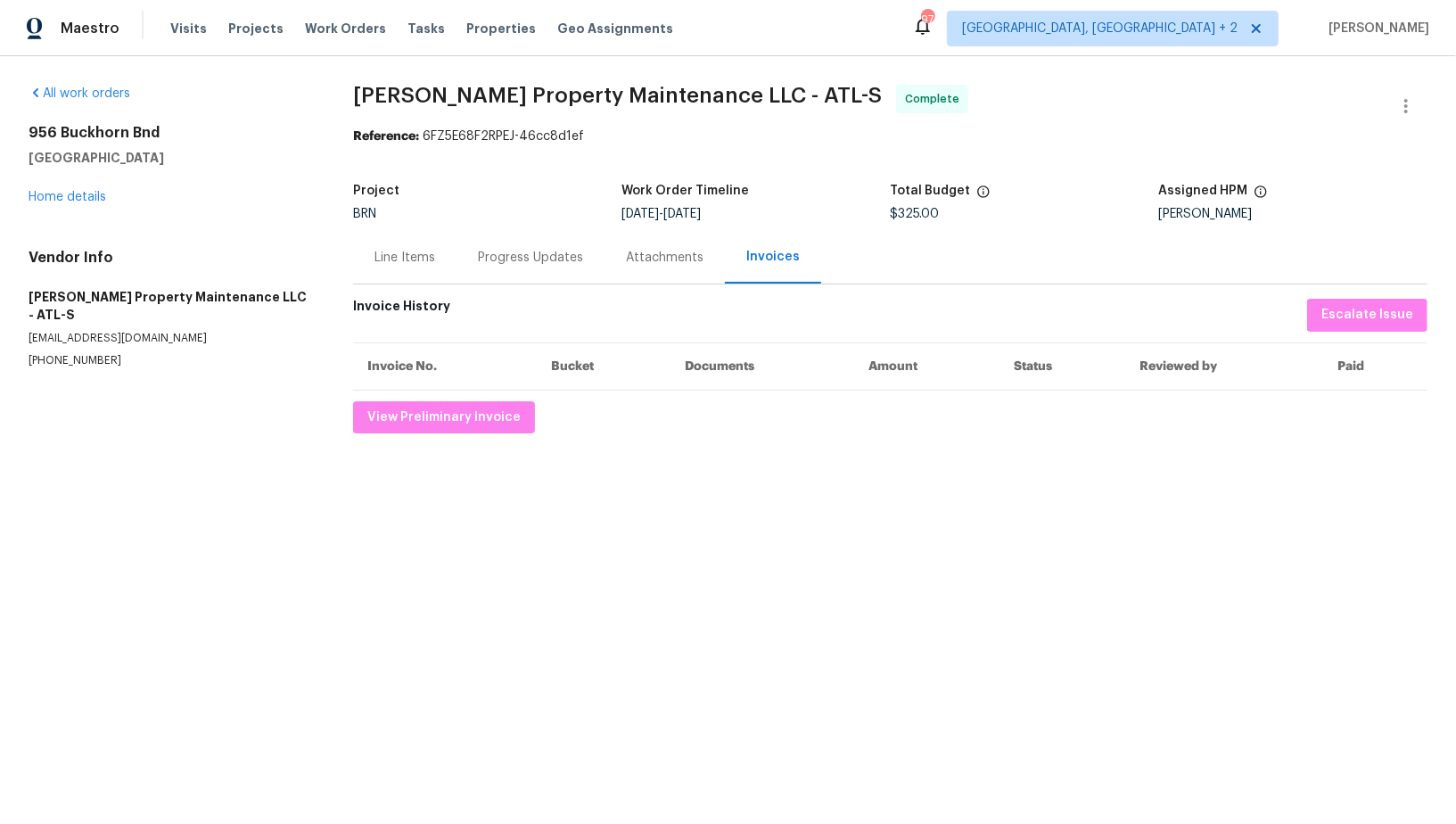
click at [522, 261] on div "Progress Updates" at bounding box center [530, 258] width 105 height 18
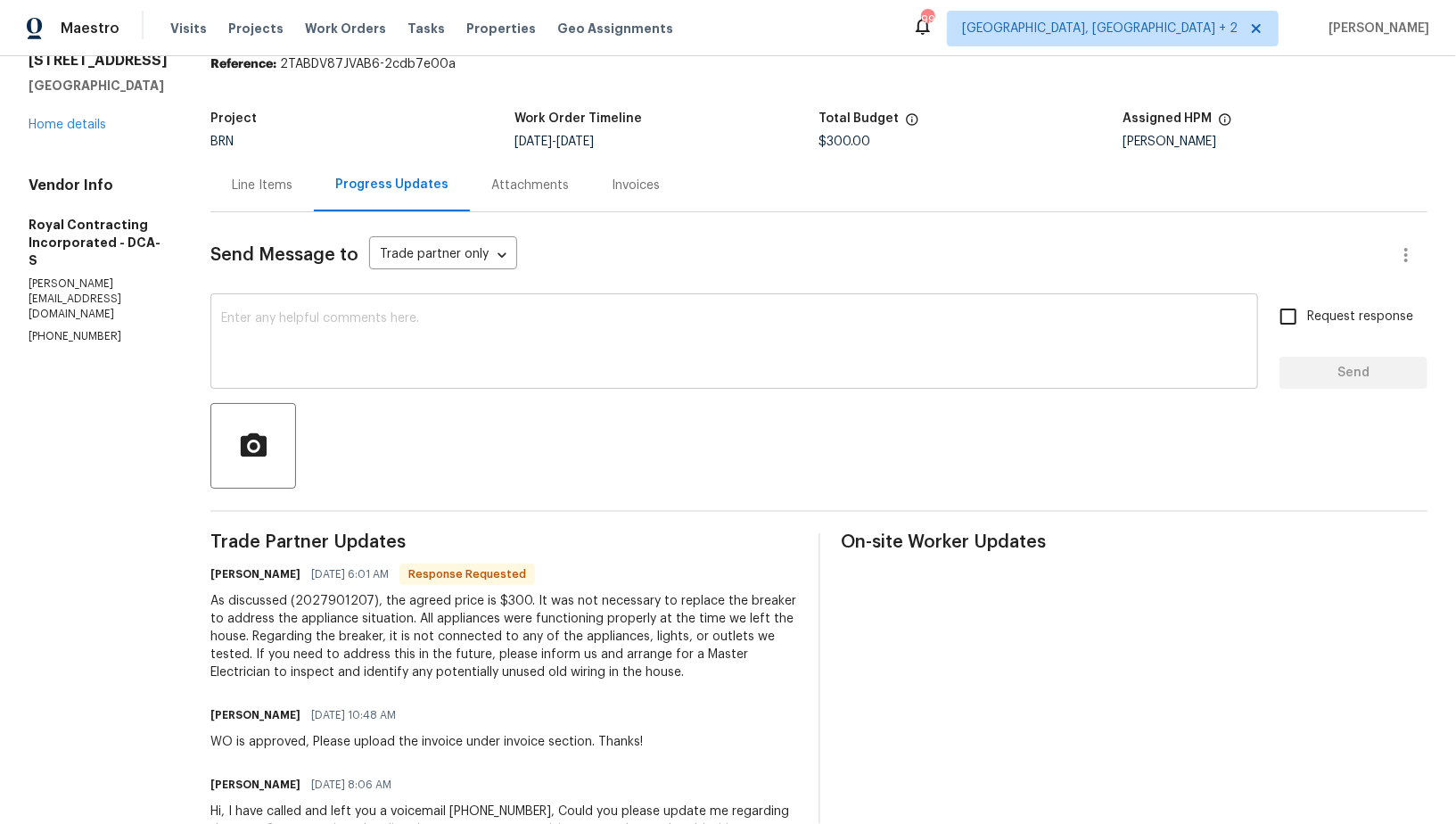
scroll to position [54, 0]
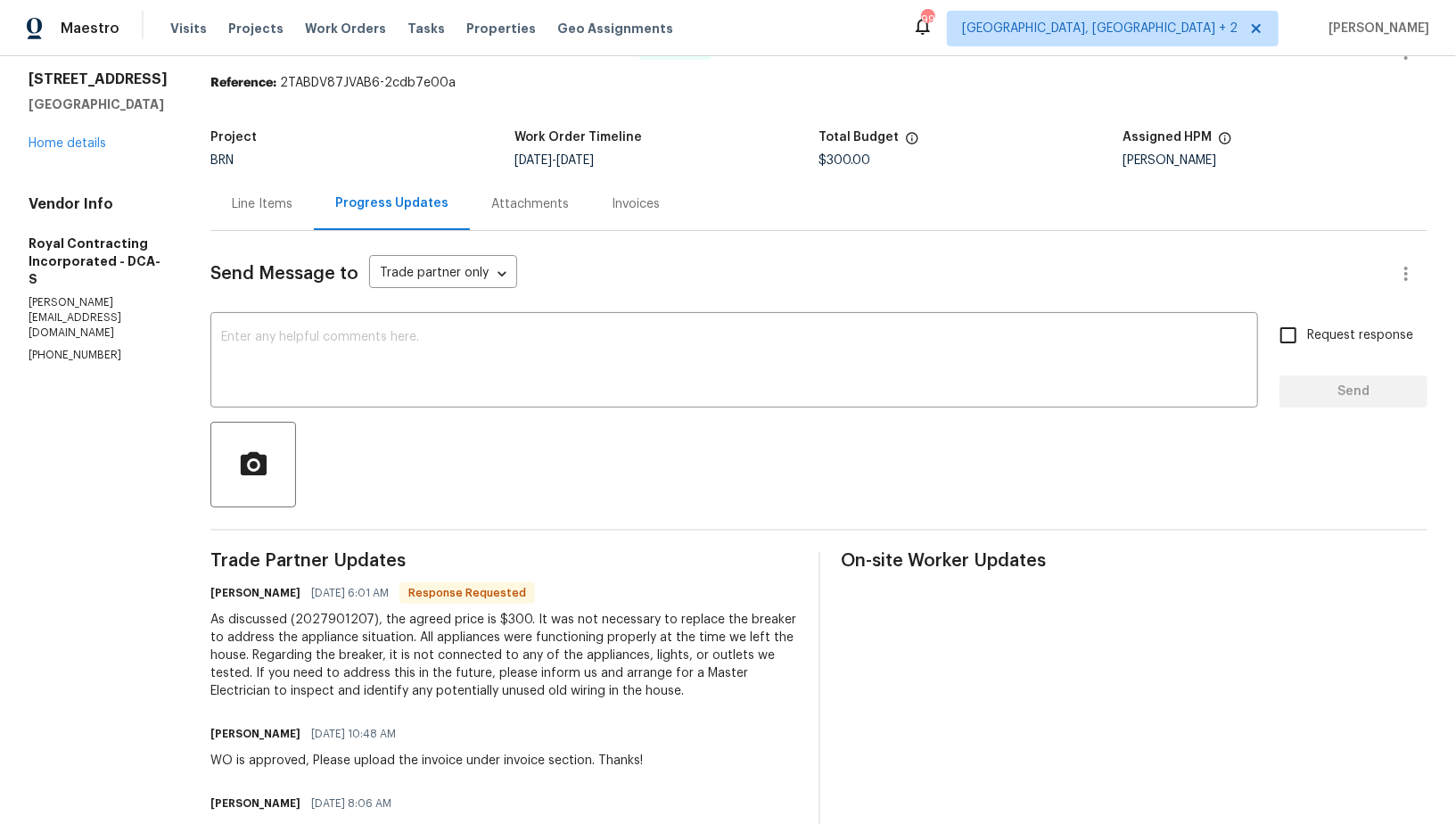
click at [275, 206] on div "Line Items" at bounding box center [262, 205] width 60 height 18
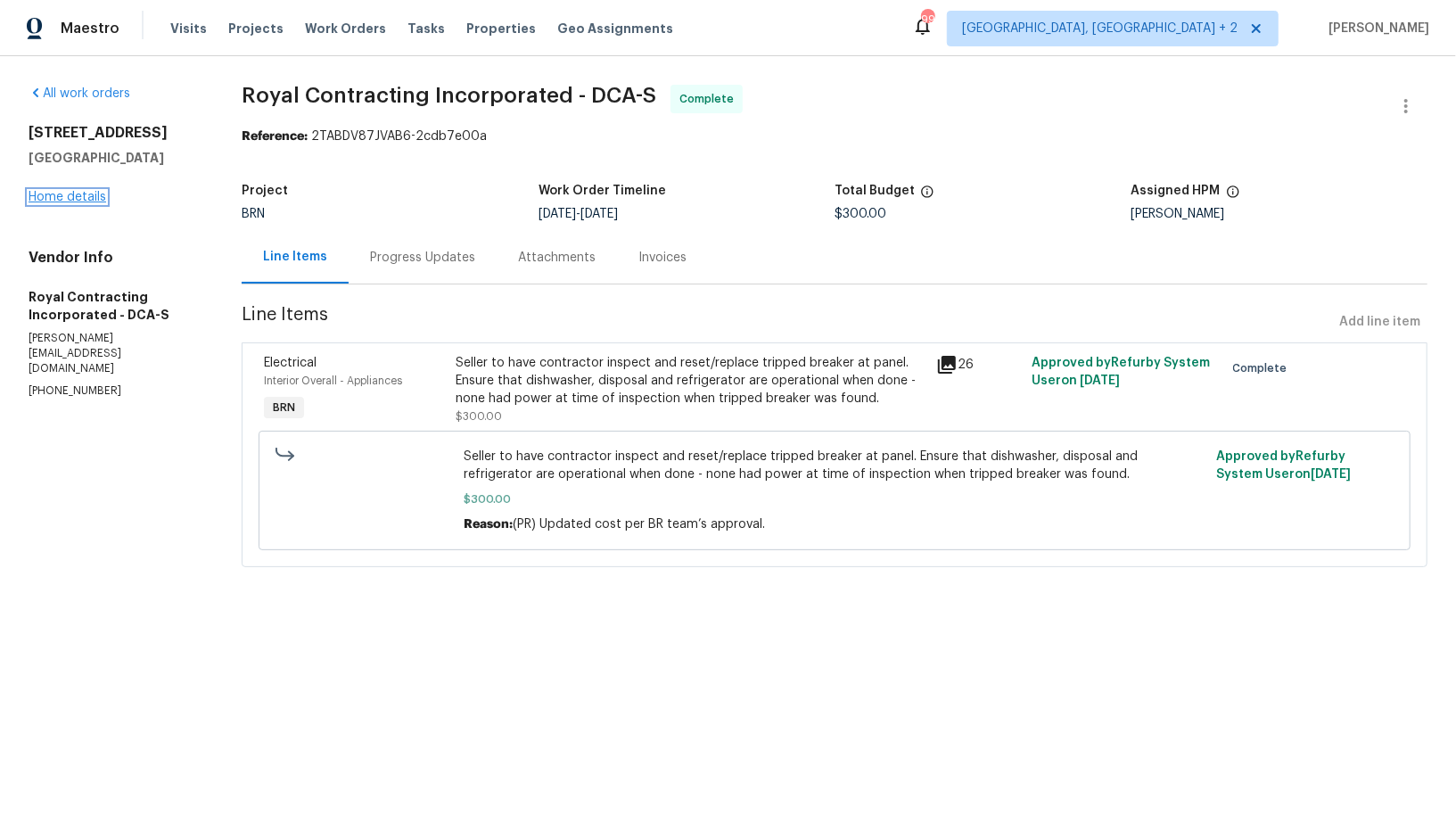
click at [94, 198] on link "Home details" at bounding box center [67, 197] width 78 height 13
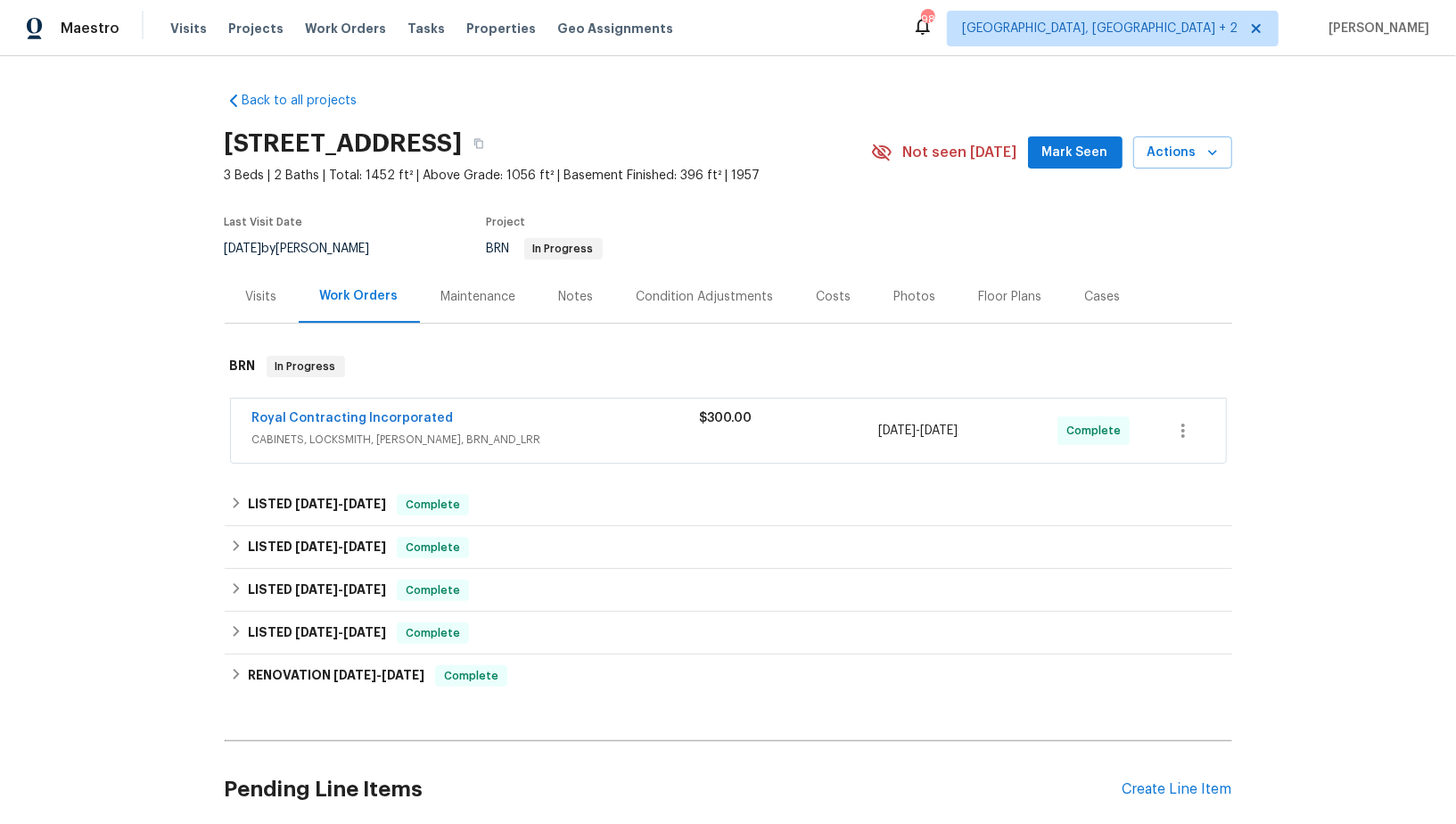
scroll to position [298, 0]
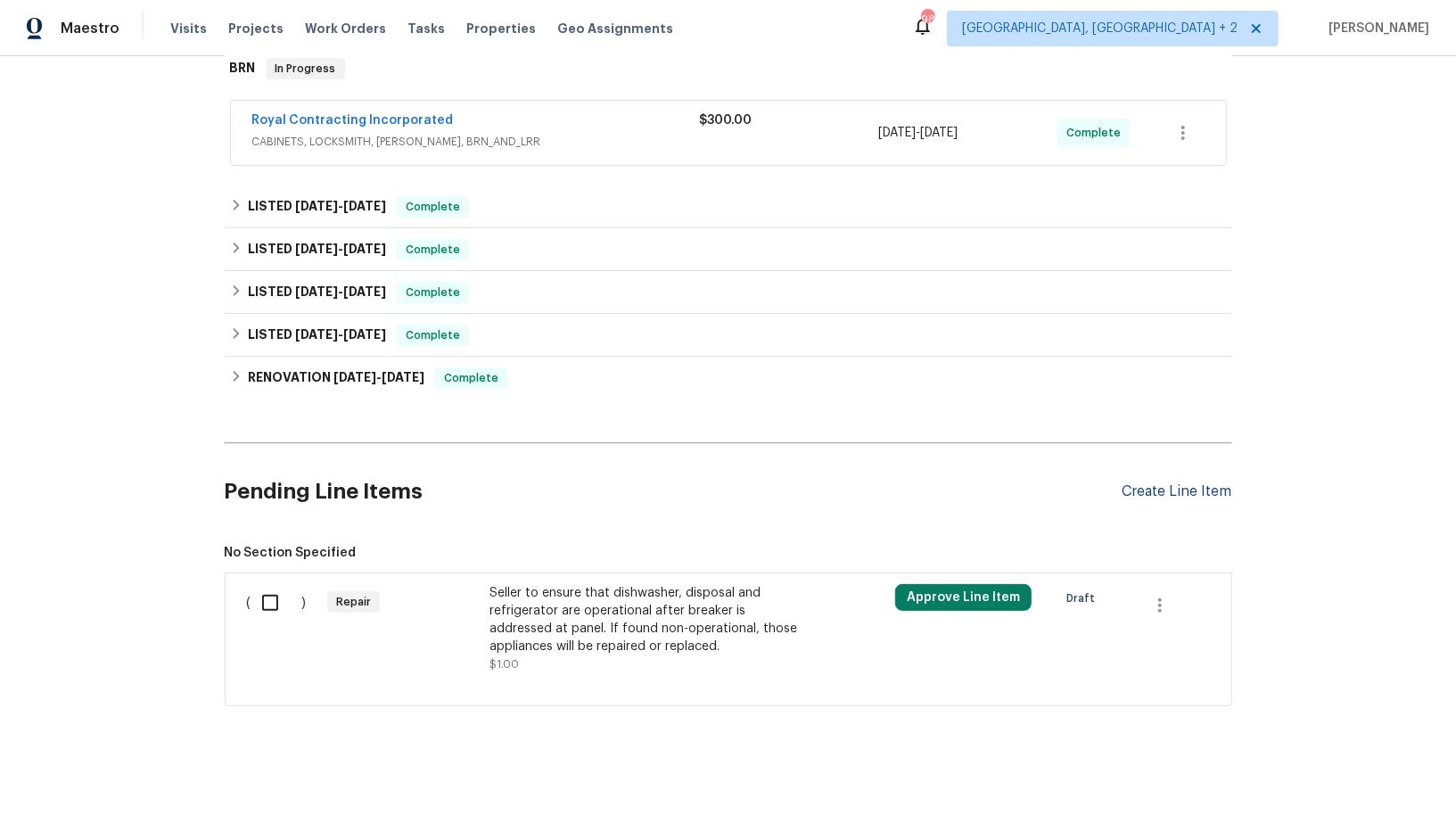
click at [1169, 483] on div "Create Line Item" at bounding box center [1177, 491] width 110 height 17
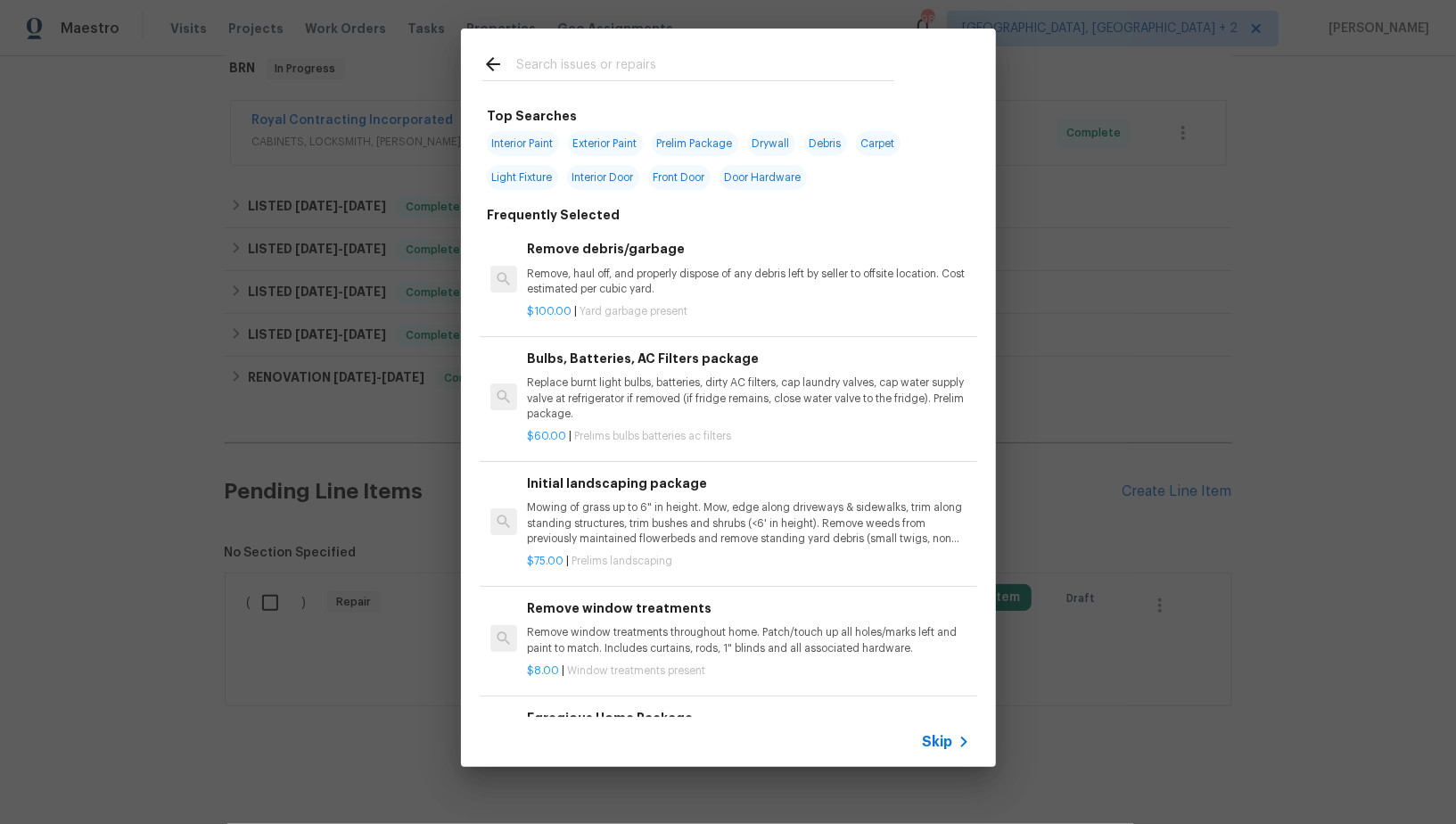
click at [955, 733] on icon at bounding box center [964, 742] width 21 height 21
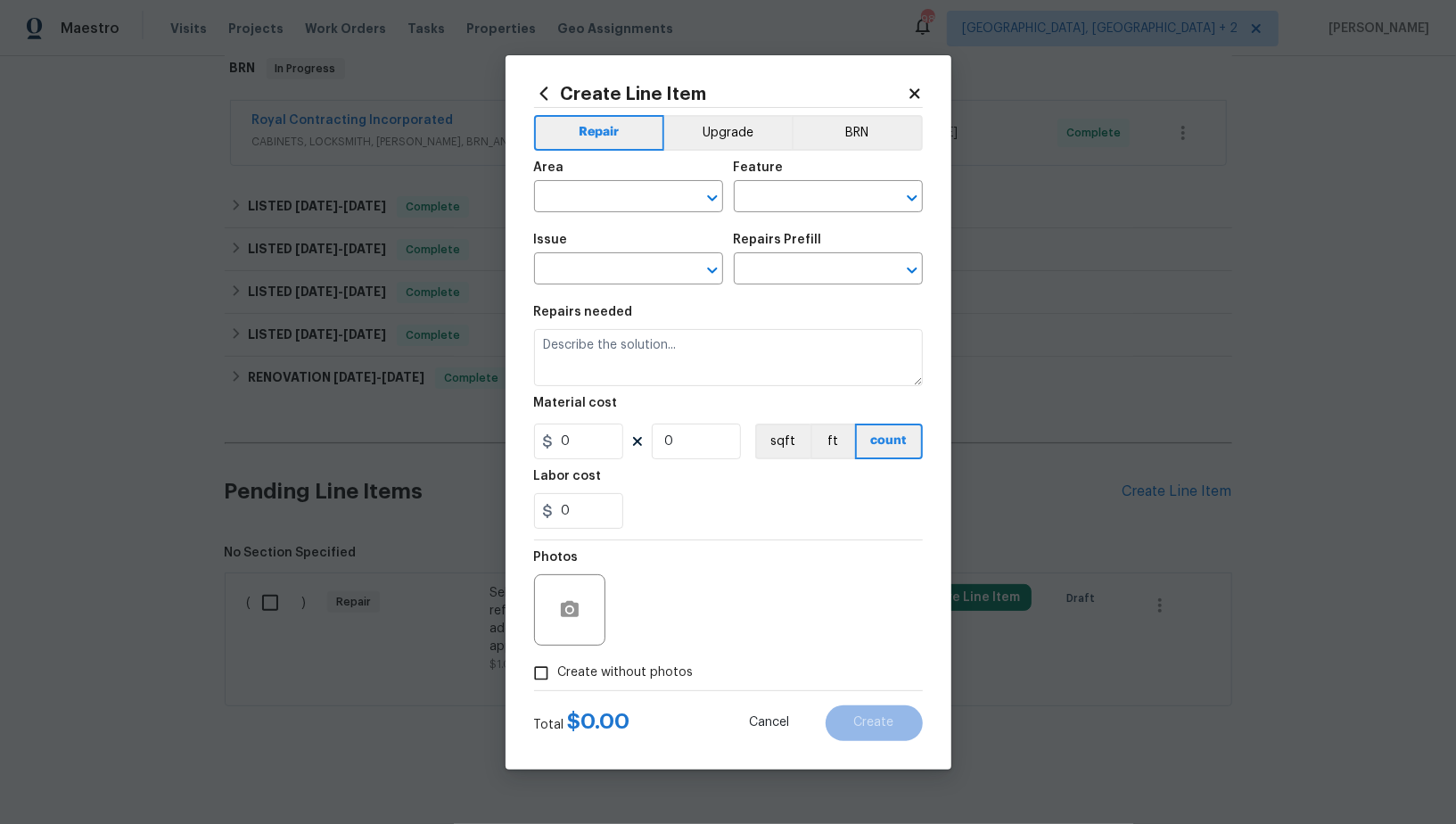
click at [854, 110] on div "Repair Upgrade BRN Area ​ Feature ​ Issue ​ Repairs Prefill ​ Repairs needed Ma…" at bounding box center [729, 398] width 389 height 582
click at [849, 132] on button "BRN" at bounding box center [858, 132] width 132 height 36
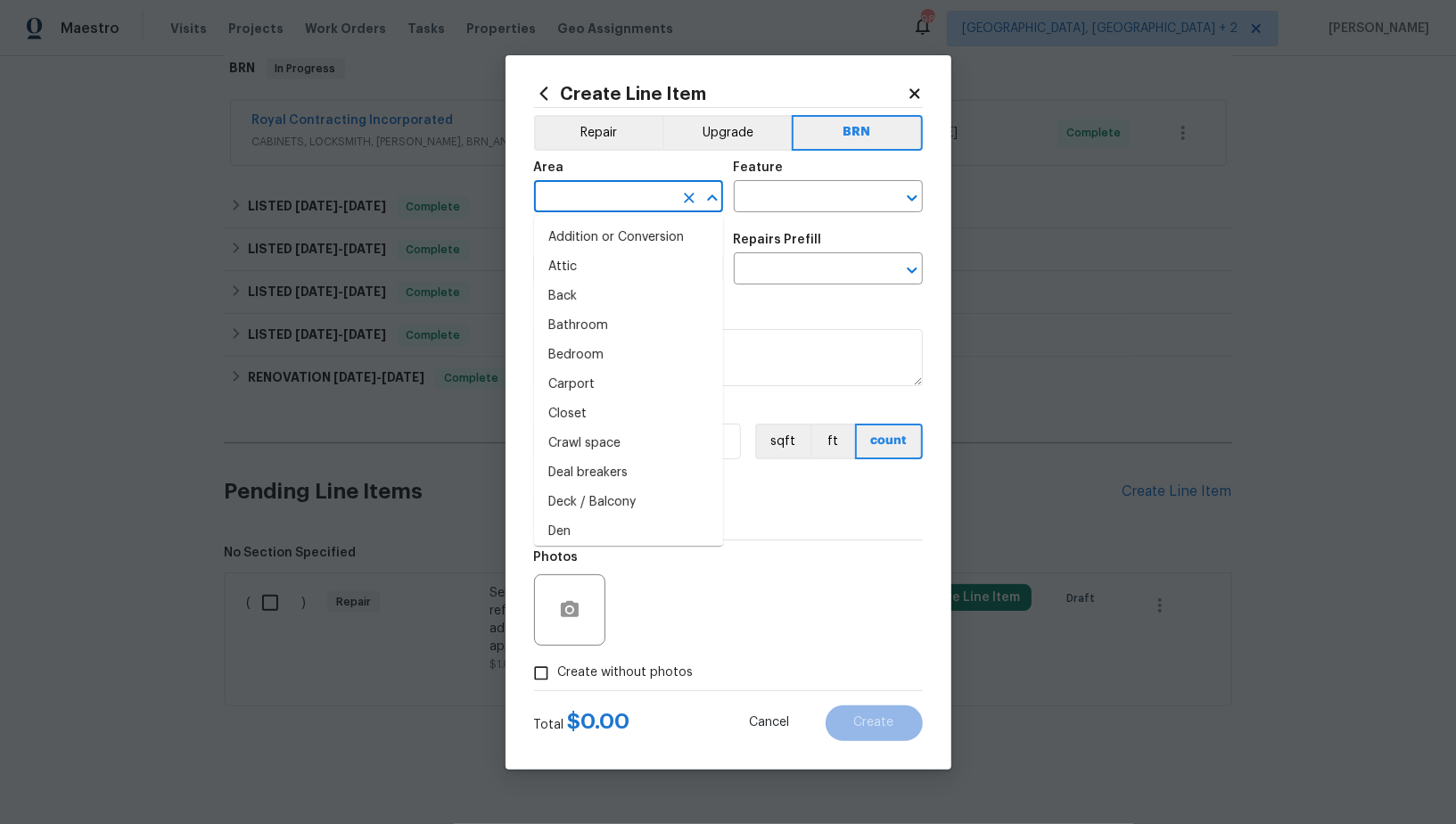
click at [596, 195] on input "text" at bounding box center [604, 198] width 139 height 27
type input "P"
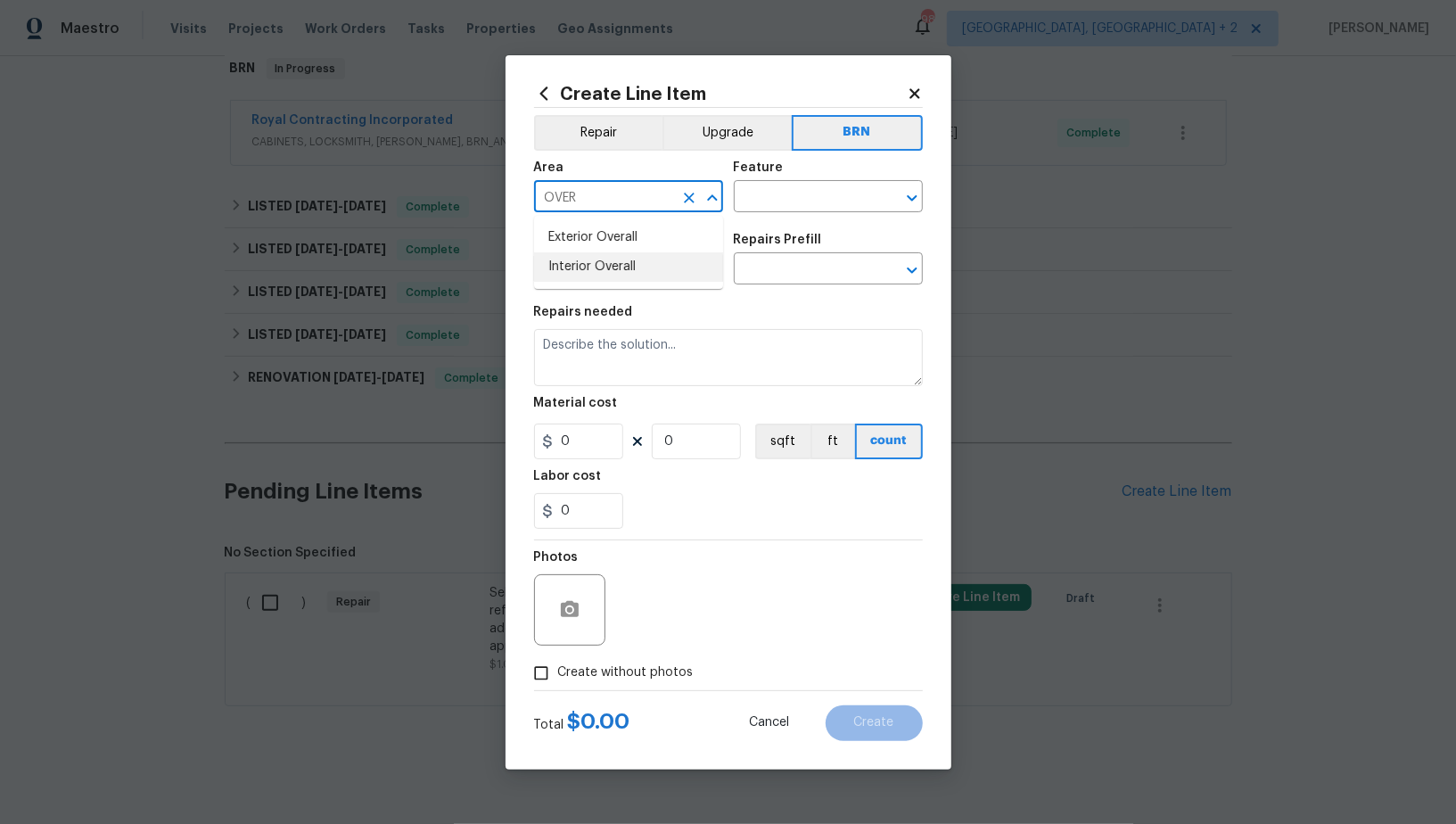
drag, startPoint x: 628, startPoint y: 270, endPoint x: 647, endPoint y: 264, distance: 19.9
click at [628, 270] on li "Interior Overall" at bounding box center [628, 267] width 189 height 29
type input "Interior Overall"
click at [769, 214] on div "Area Interior Overall ​ Feature ​" at bounding box center [729, 186] width 389 height 72
click at [759, 205] on input "text" at bounding box center [803, 198] width 139 height 27
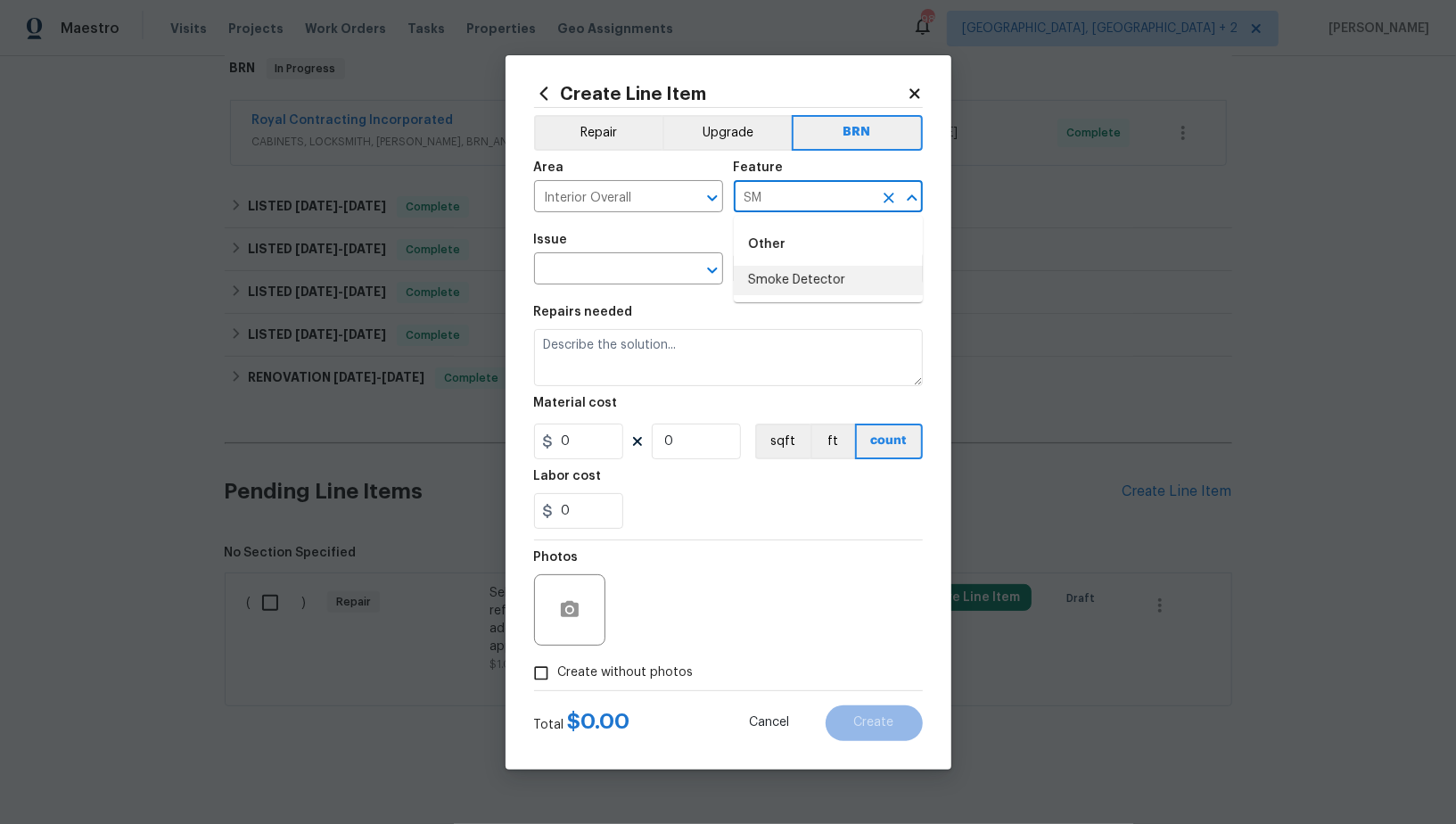
click at [787, 283] on li "Smoke Detector" at bounding box center [828, 280] width 189 height 29
type input "Smoke Detector"
click at [615, 277] on input "text" at bounding box center [604, 270] width 139 height 27
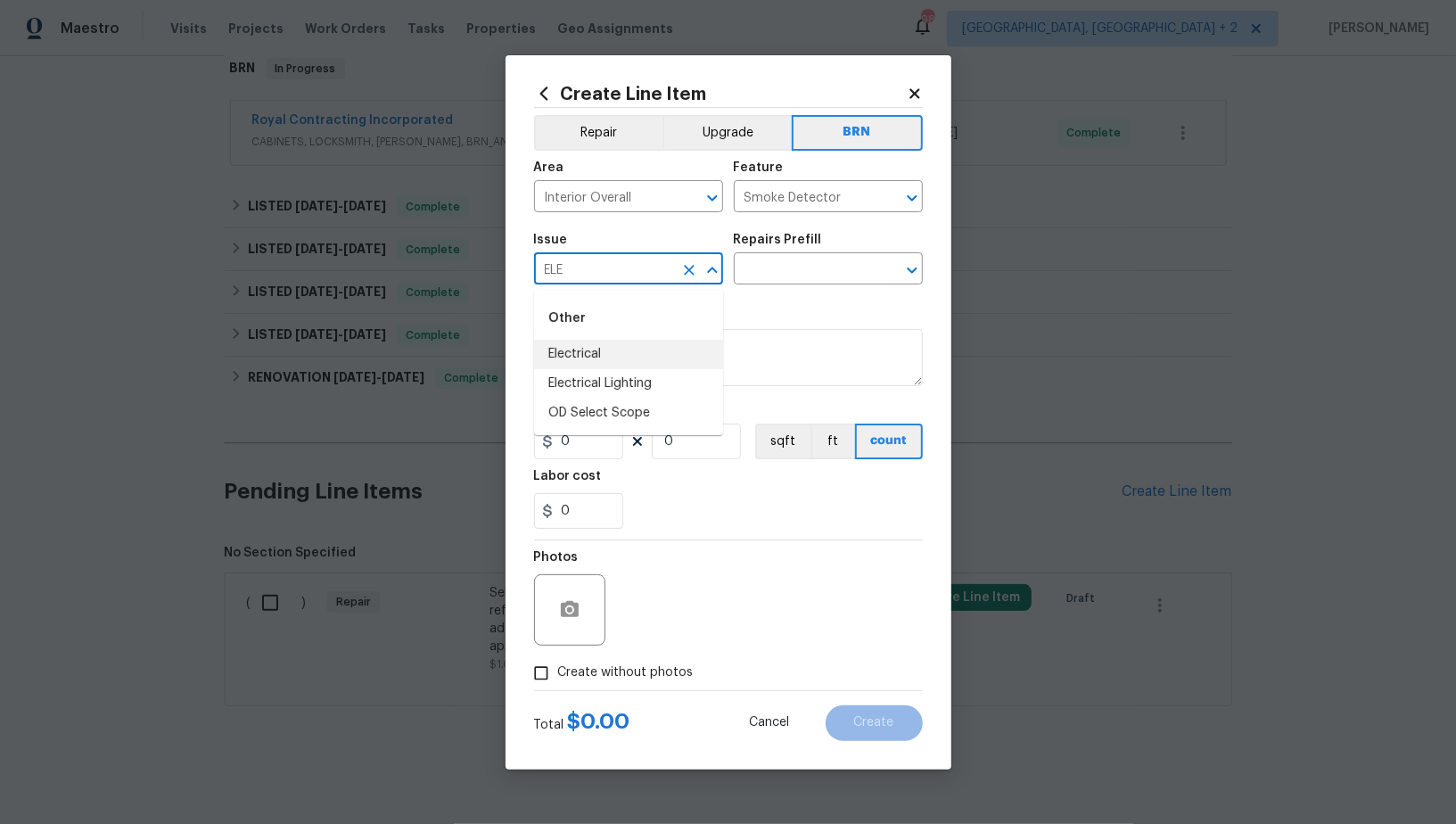
click at [590, 353] on li "Electrical" at bounding box center [628, 354] width 189 height 29
type input "Electrical"
click at [796, 274] on input "text" at bounding box center [803, 270] width 139 height 27
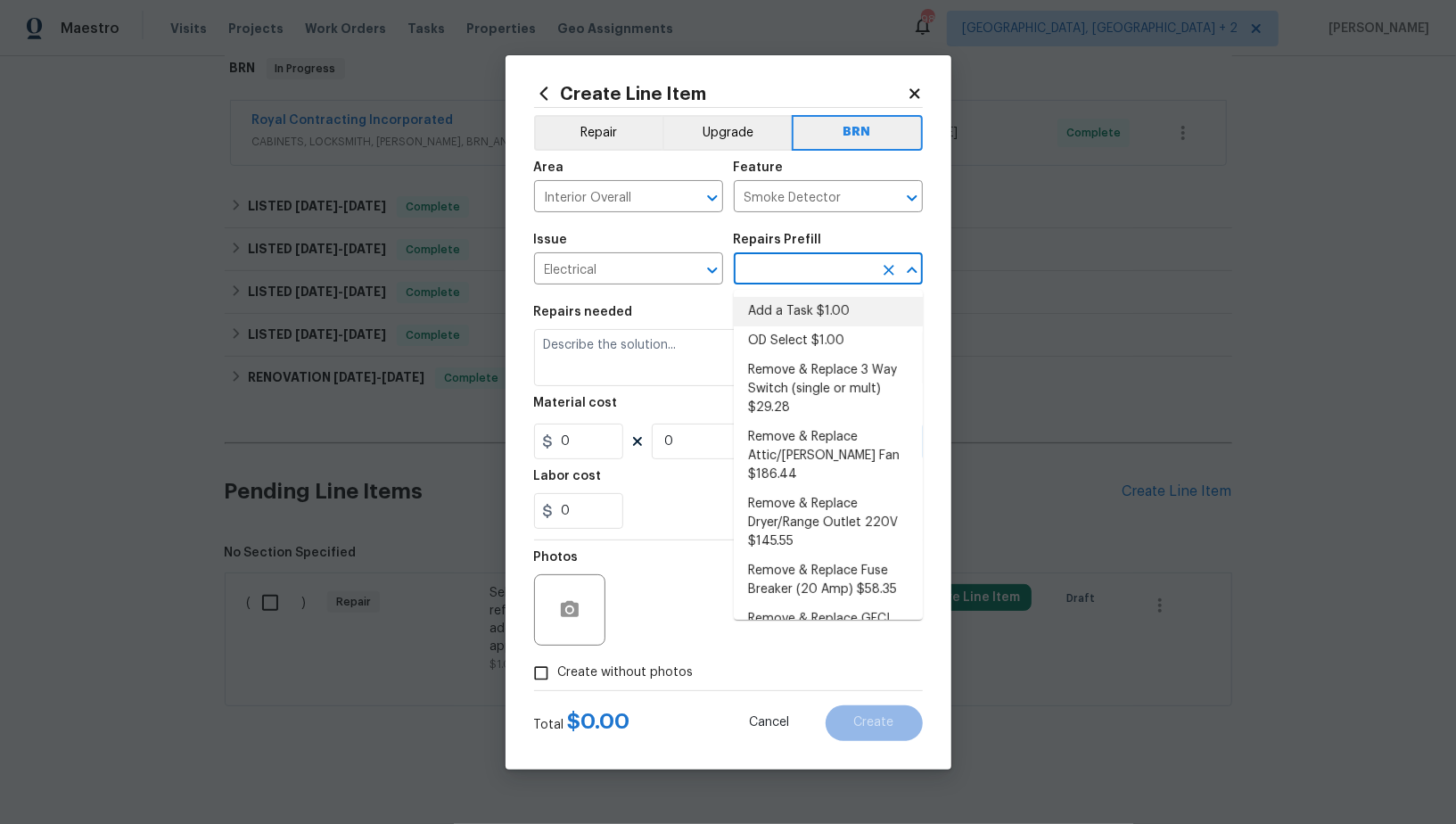
click at [799, 306] on li "Add a Task $1.00" at bounding box center [828, 312] width 189 height 29
type input "Add a Task $1.00"
type textarea "HPM to detail"
type input "1"
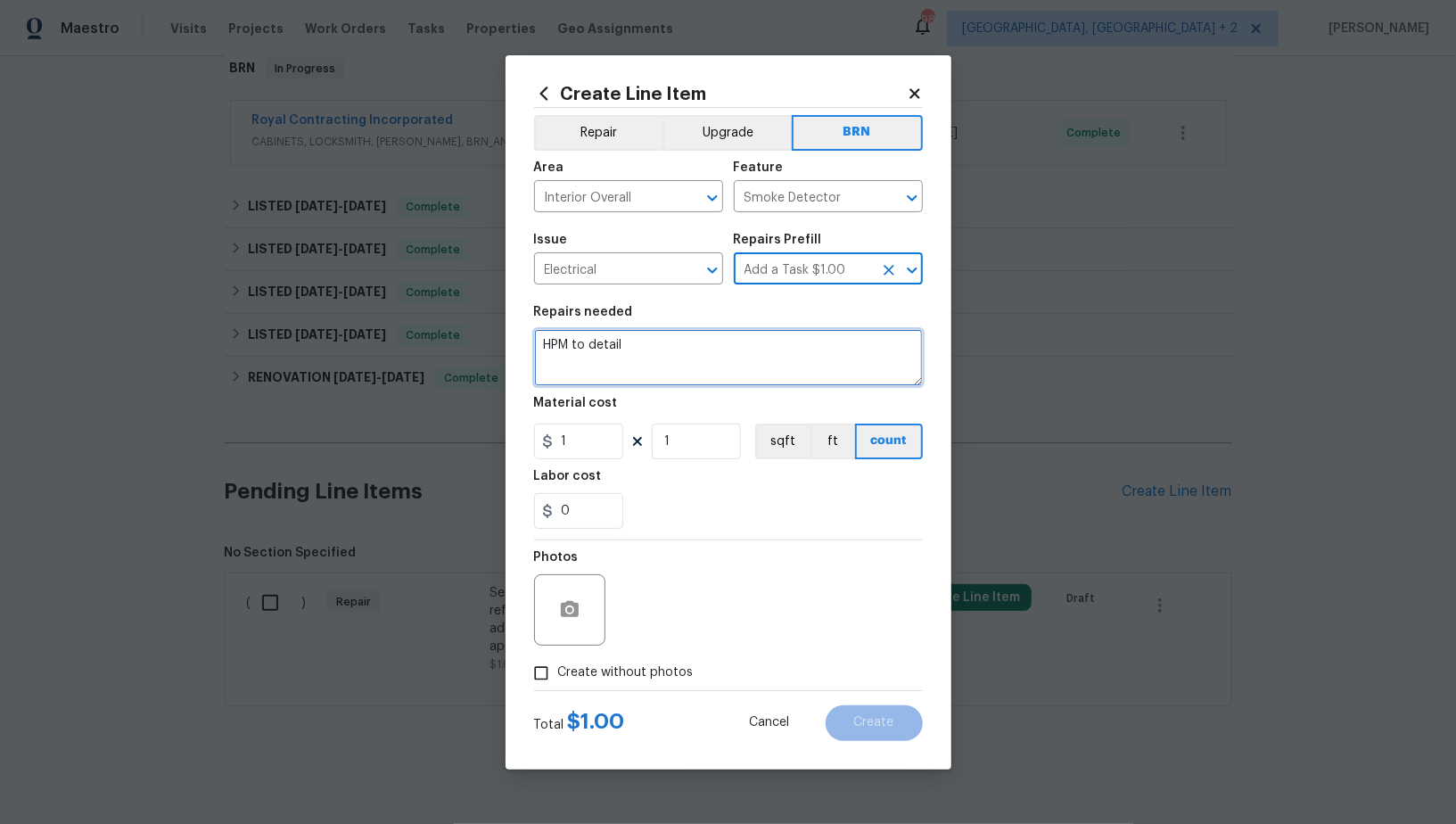
click at [737, 334] on textarea "HPM to detail" at bounding box center [729, 357] width 389 height 57
paste textarea "Seller to install battery operated Smoke detectors where required by local/Stat…"
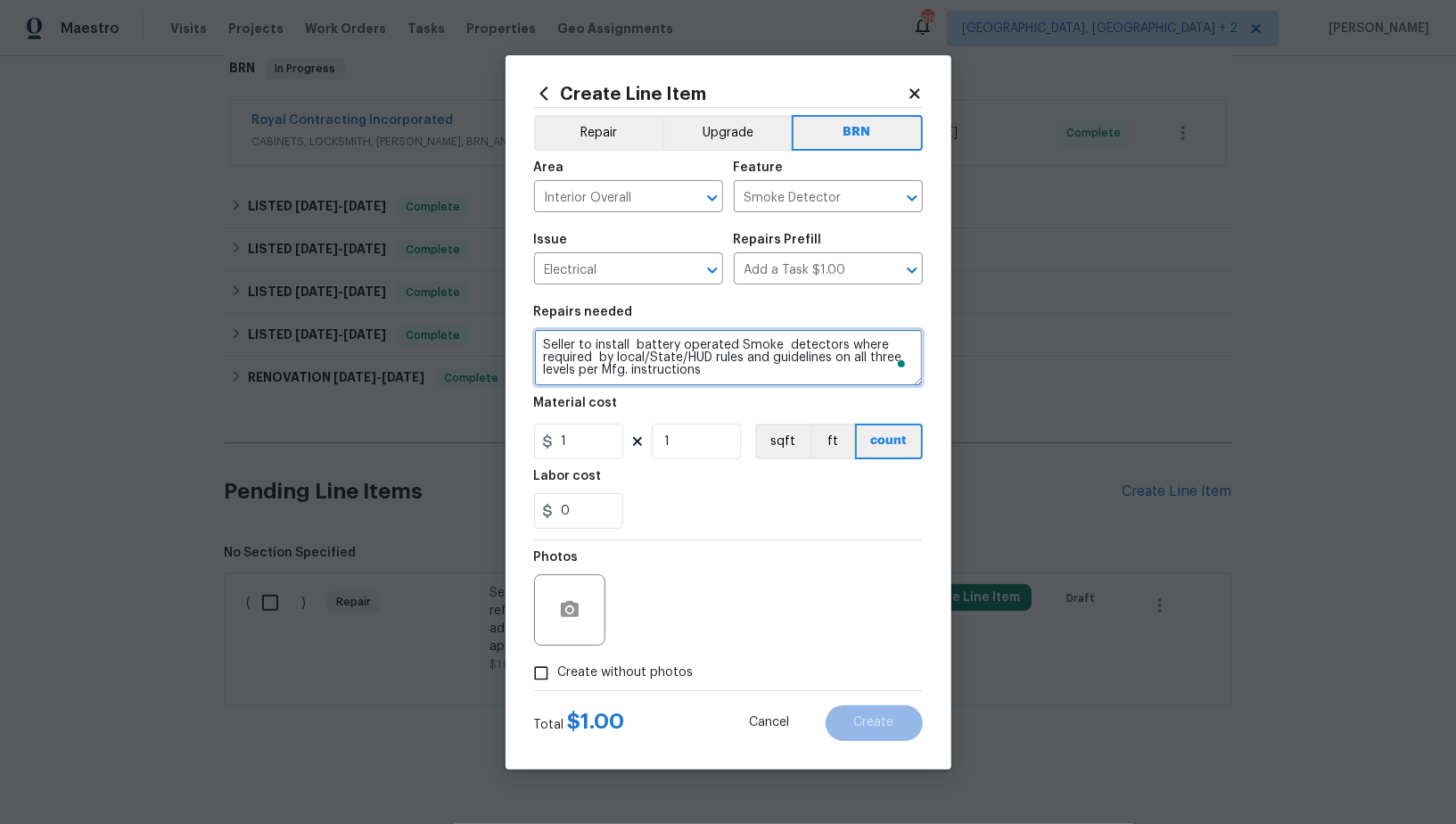
type textarea "Seller to install battery operated Smoke detectors where required by local/Stat…"
click at [603, 436] on input "1" at bounding box center [579, 441] width 90 height 36
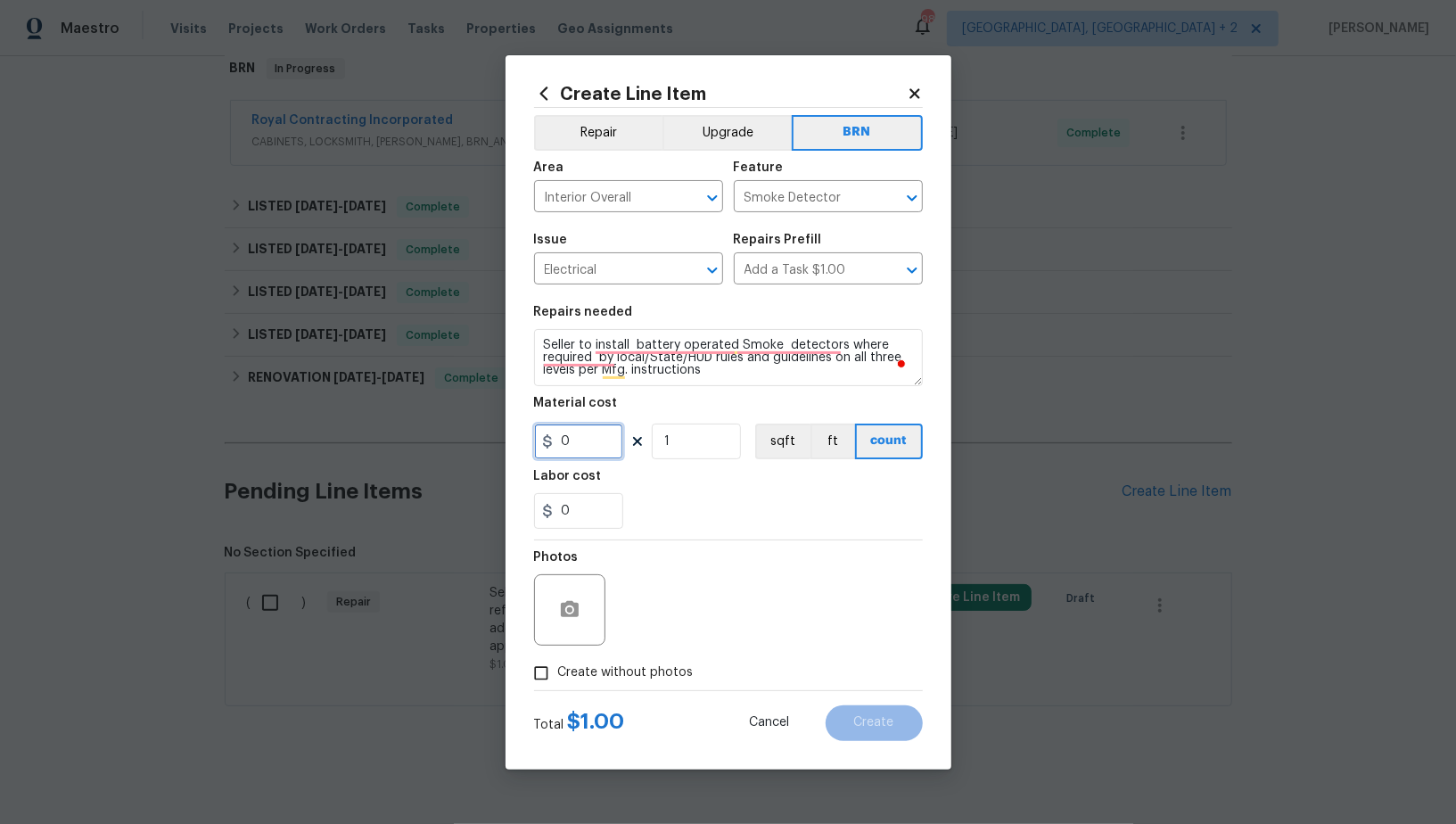
type input "0"
click at [596, 519] on input "0" at bounding box center [579, 511] width 90 height 36
type input "150"
click at [541, 677] on input "Create without photos" at bounding box center [541, 673] width 34 height 34
checkbox input "true"
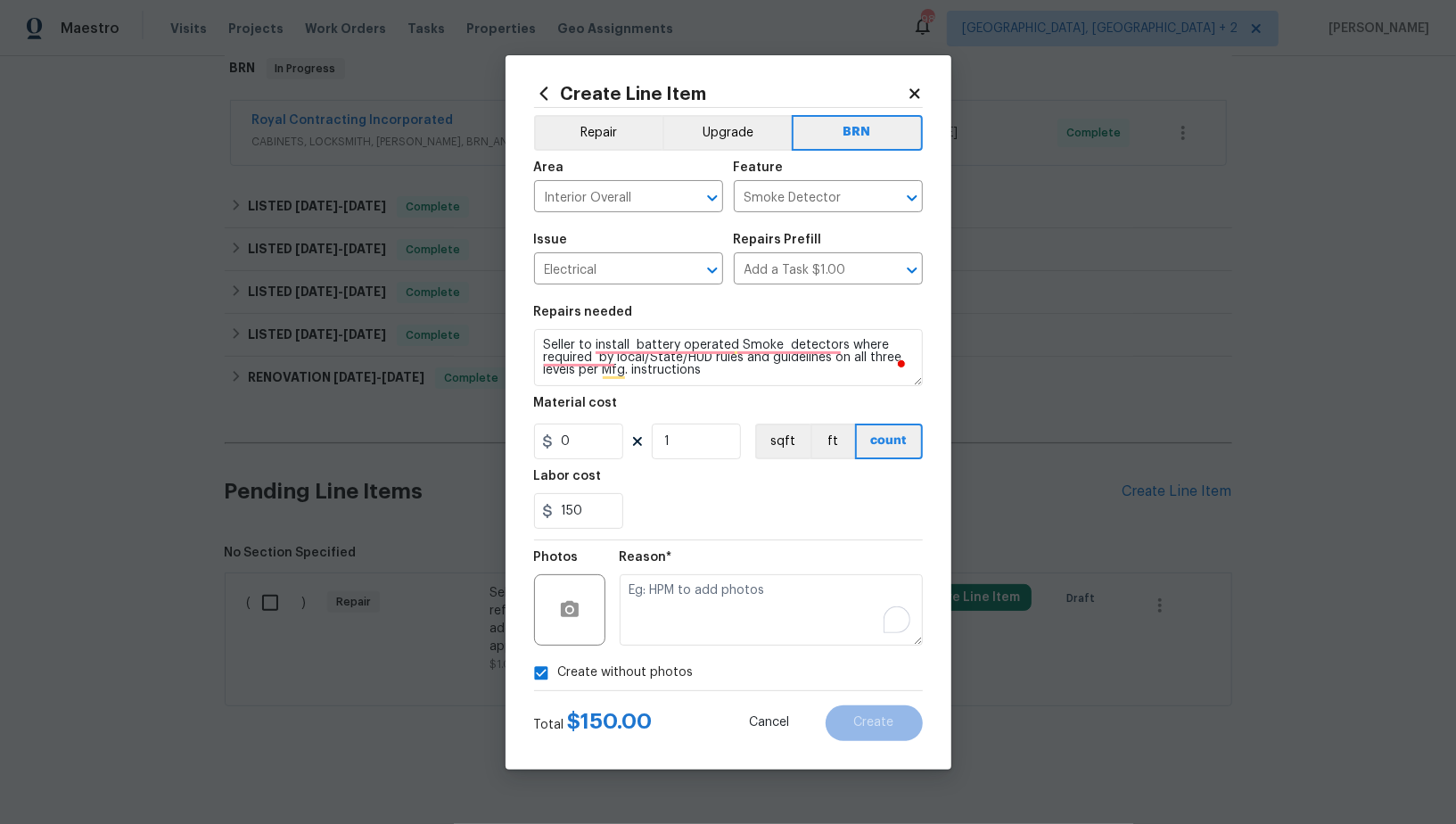
click at [712, 630] on textarea "To enrich screen reader interactions, please activate Accessibility in Grammarl…" at bounding box center [771, 610] width 303 height 71
click at [851, 712] on button "Create" at bounding box center [874, 723] width 97 height 36
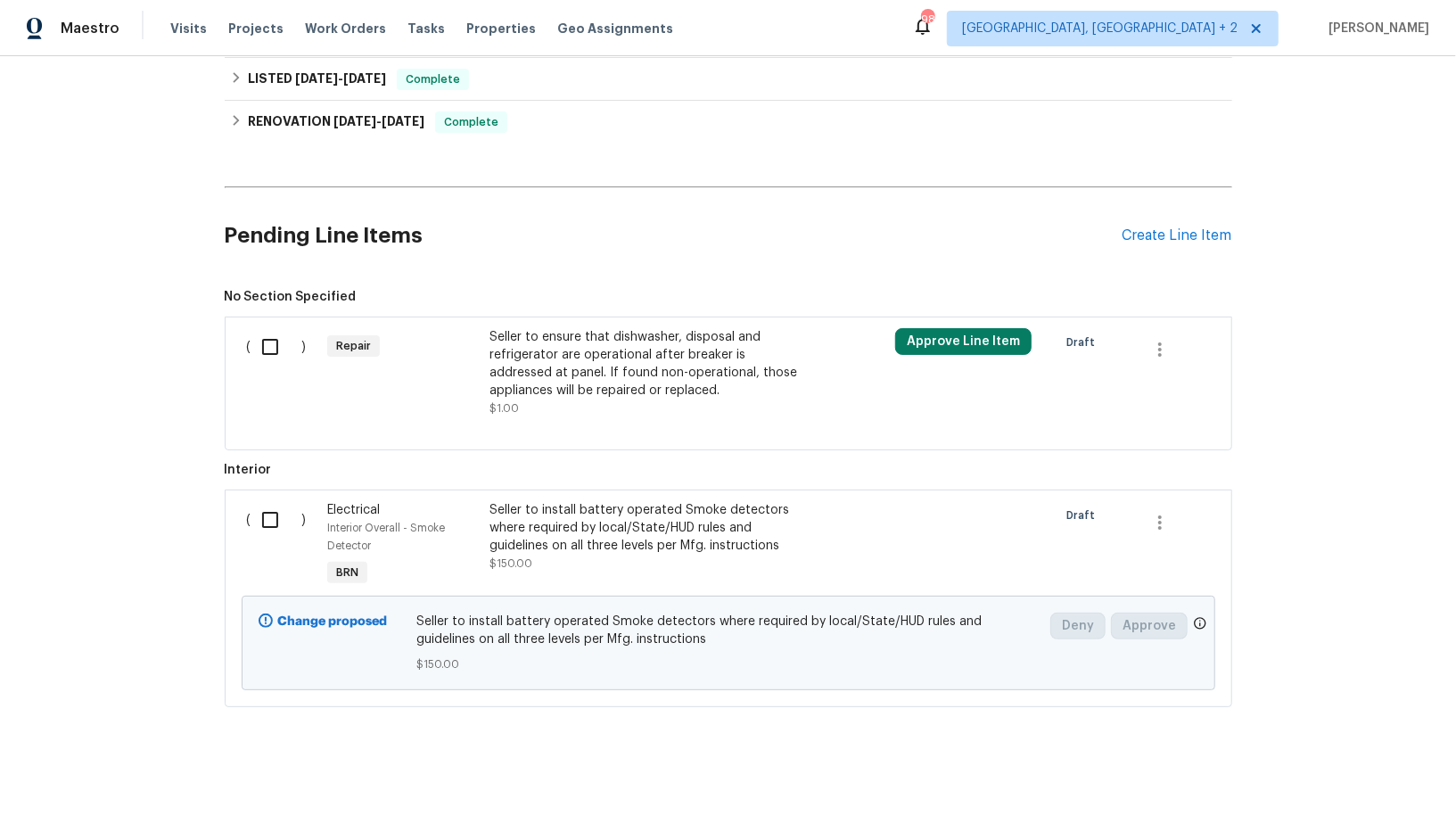
scroll to position [55, 0]
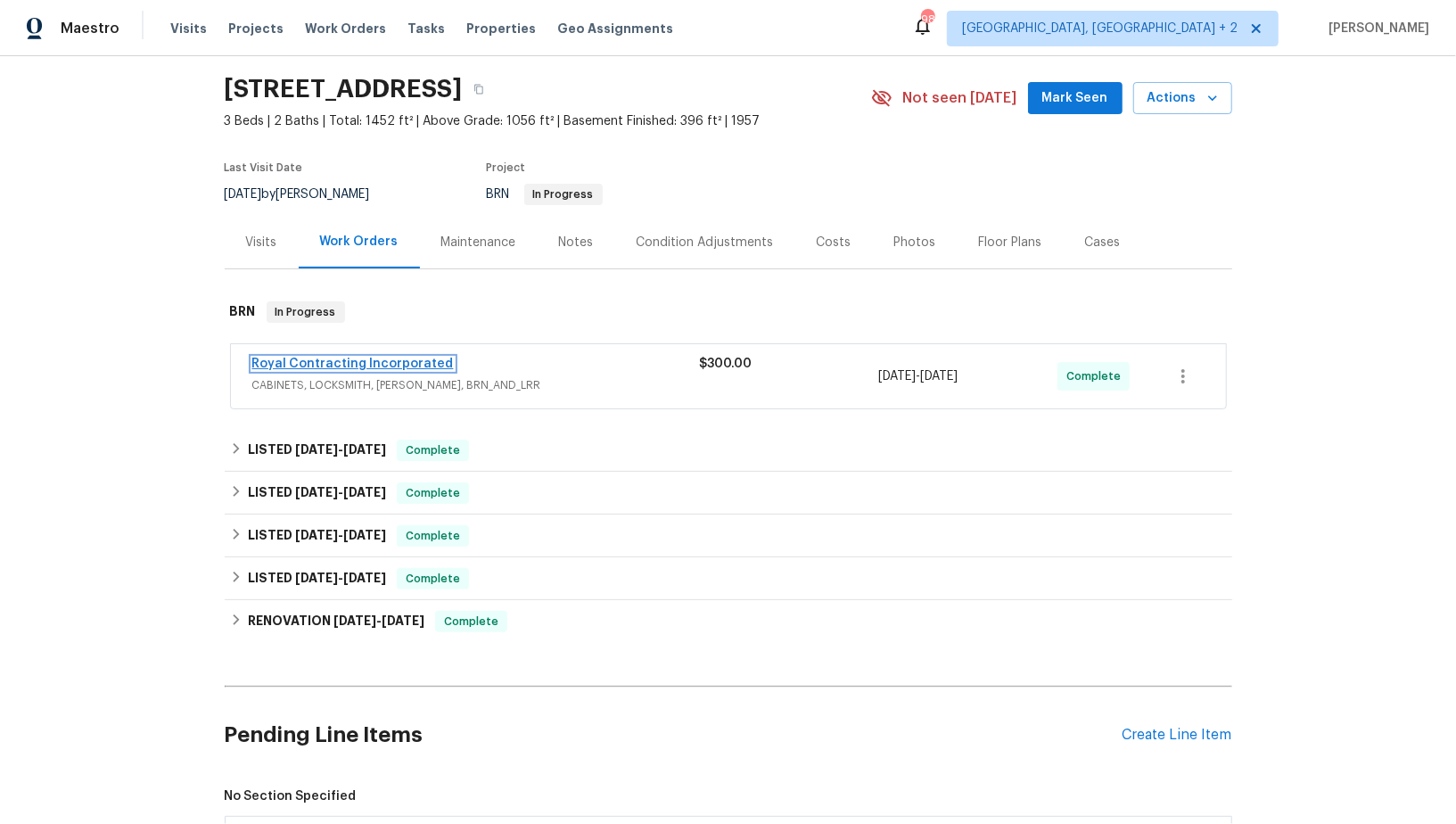
click at [277, 360] on link "Royal Contracting Incorporated" at bounding box center [353, 364] width 202 height 13
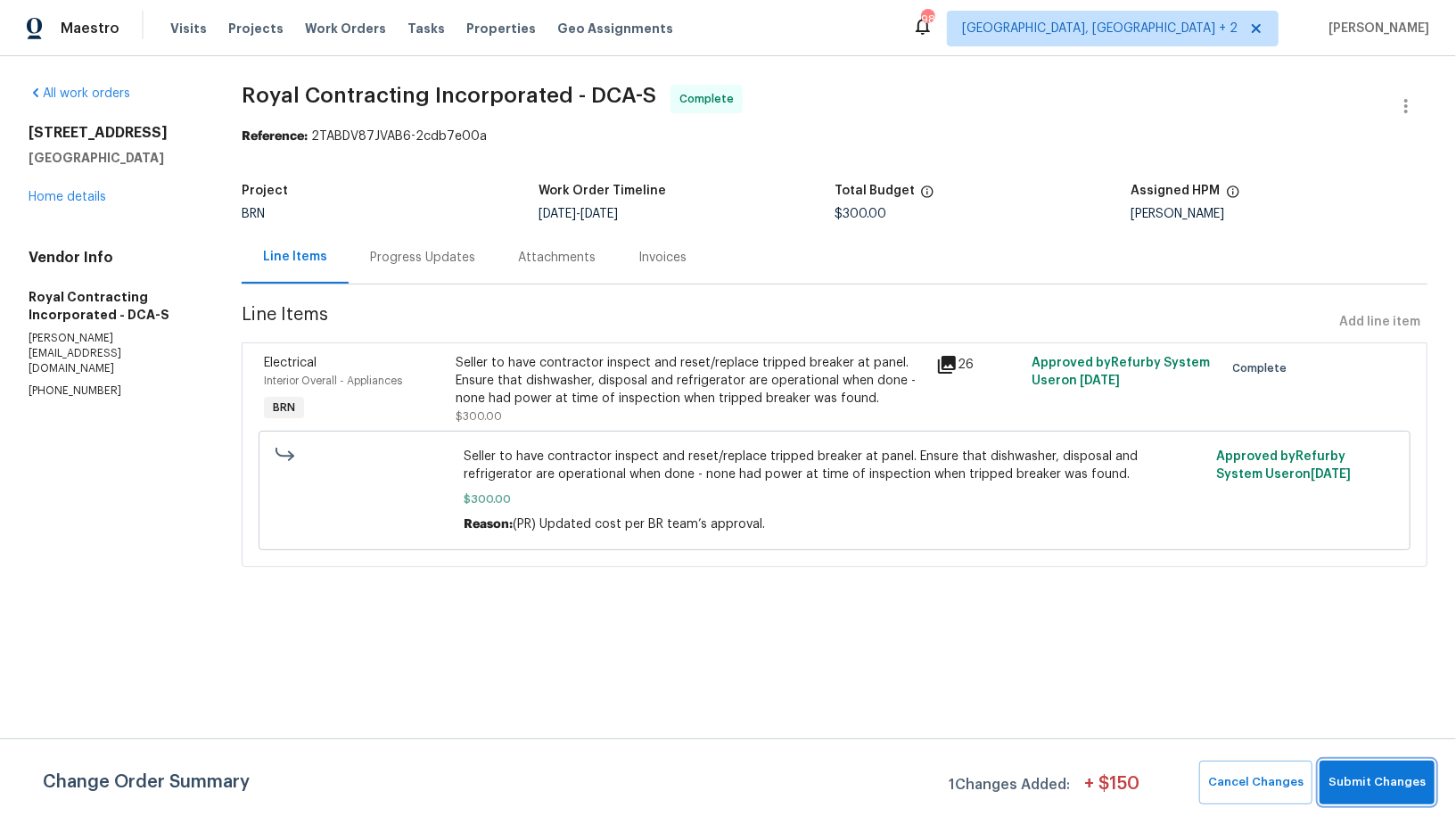
click at [1387, 773] on span "Submit Changes" at bounding box center [1377, 782] width 97 height 20
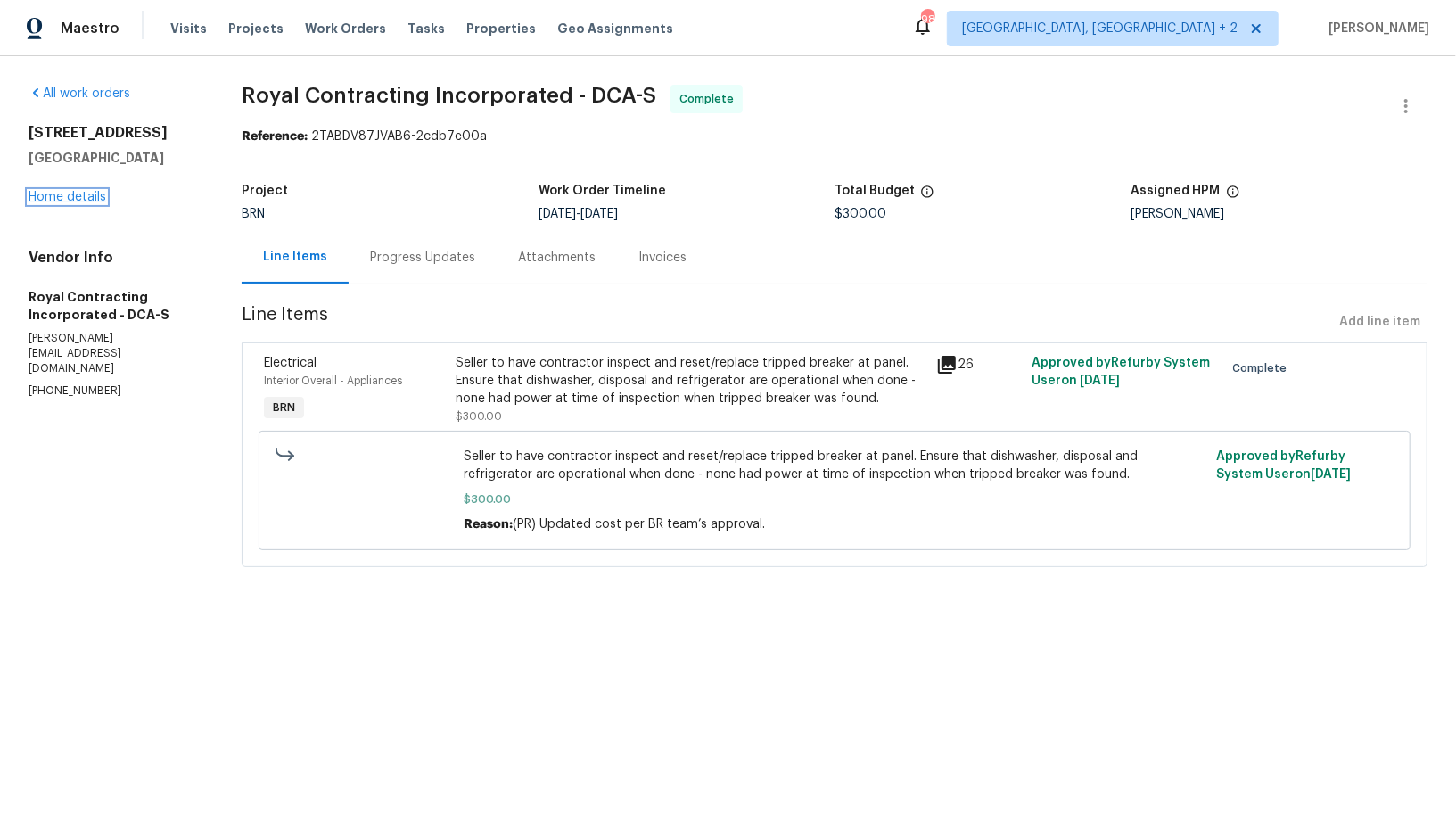
click at [85, 195] on link "Home details" at bounding box center [67, 197] width 78 height 13
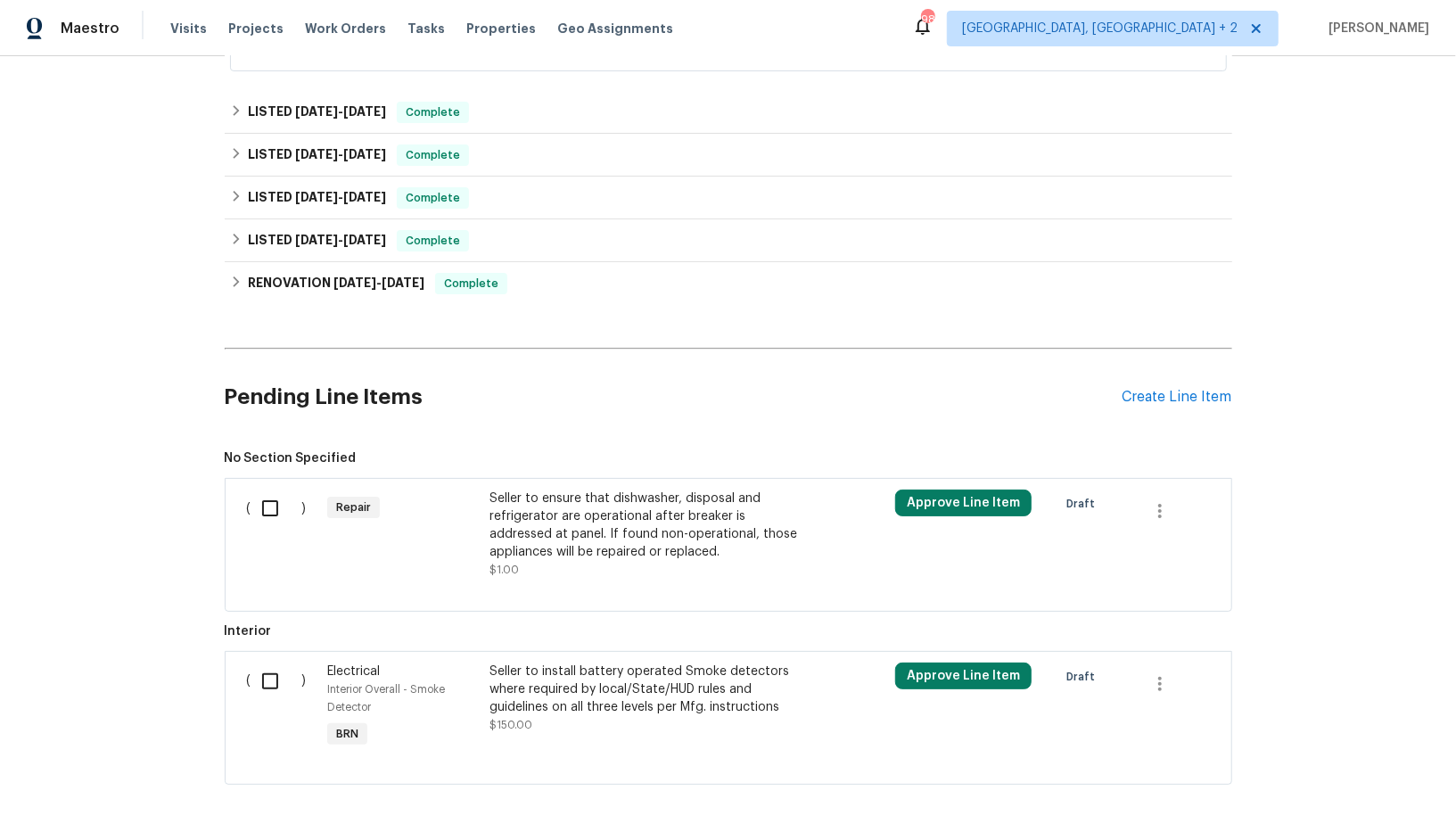
scroll to position [470, 0]
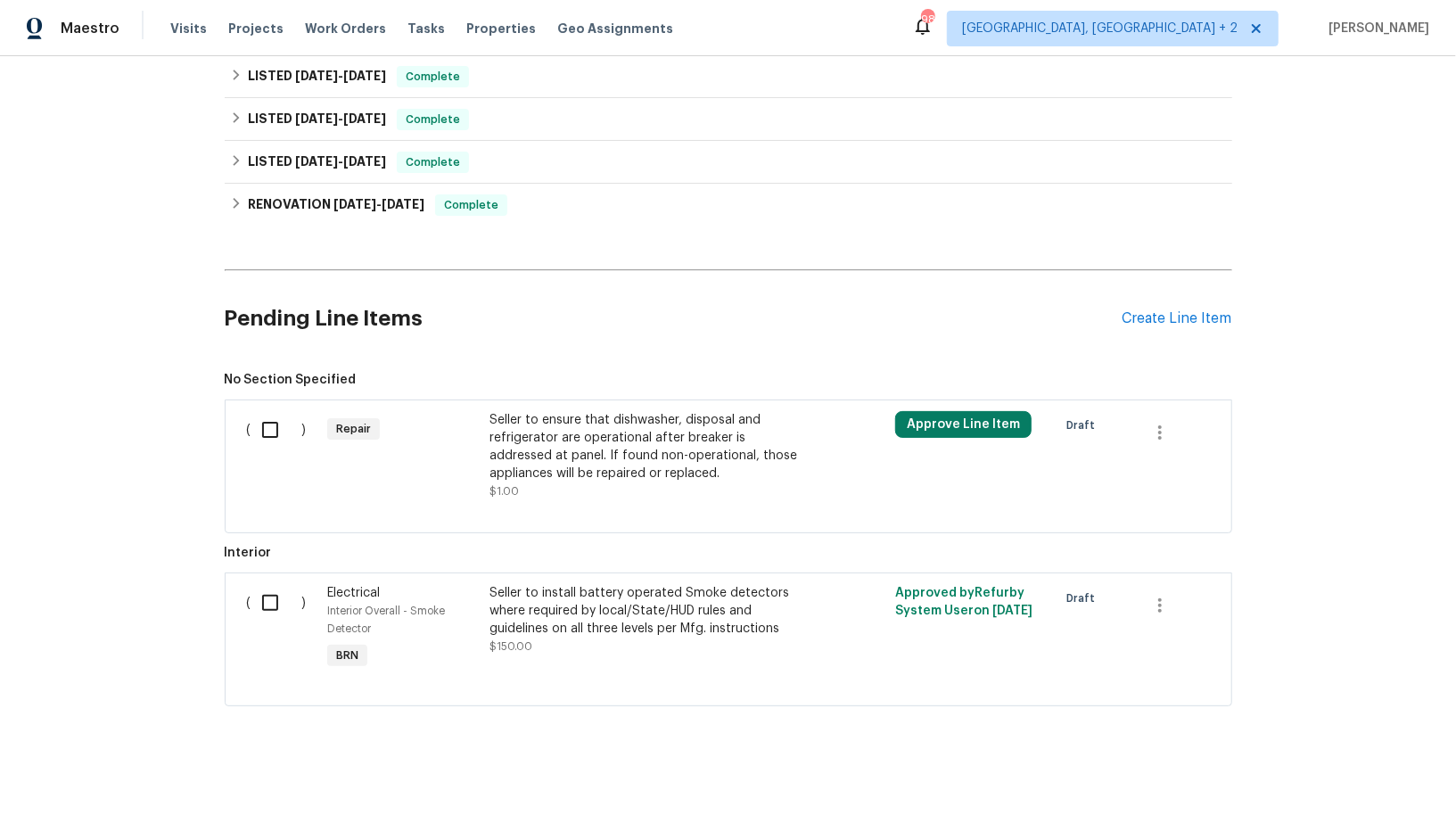
click at [278, 606] on input "checkbox" at bounding box center [277, 602] width 51 height 37
checkbox input "true"
click at [1391, 783] on span "Create Work Order" at bounding box center [1355, 780] width 119 height 22
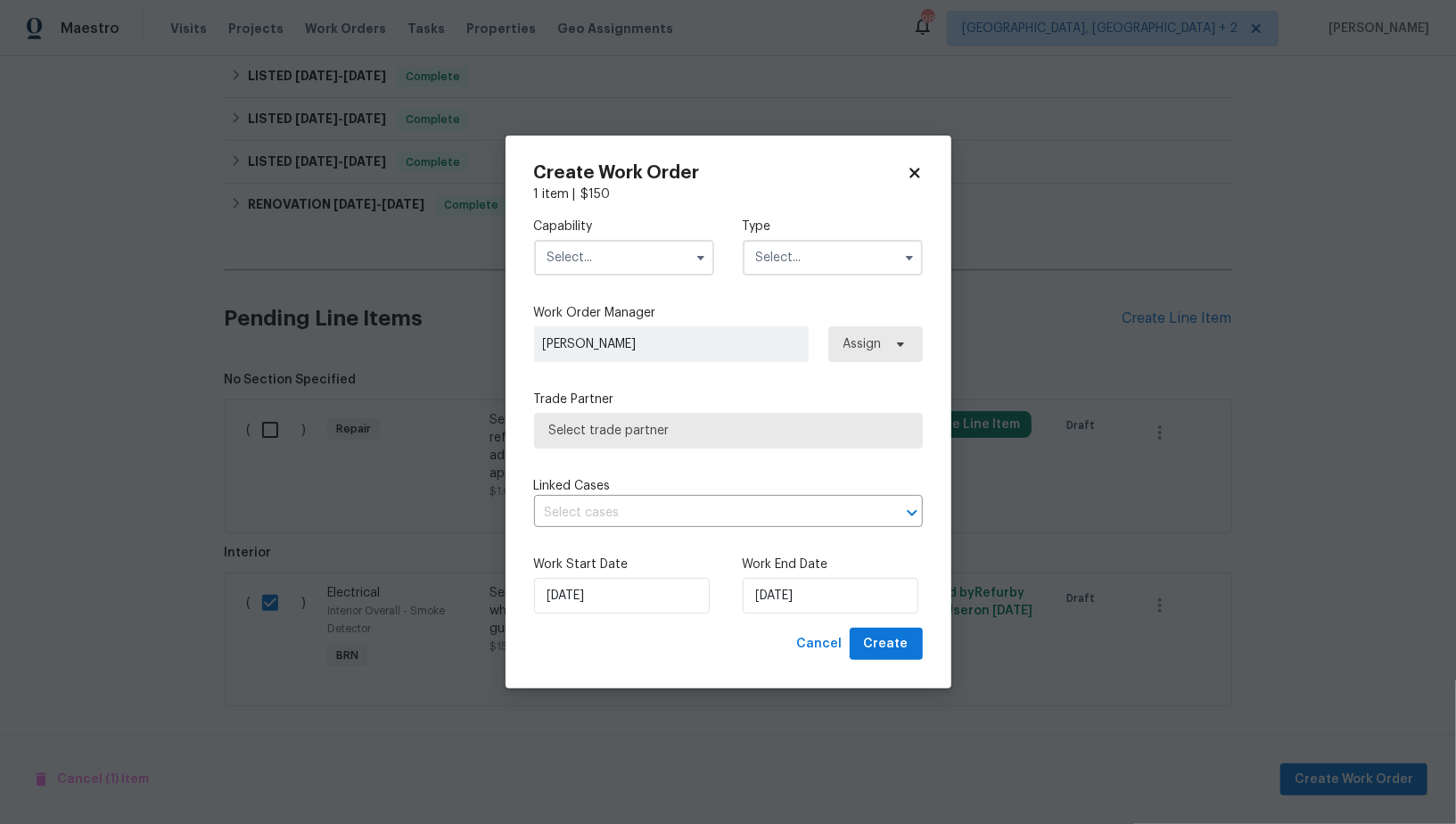
click at [575, 269] on input "text" at bounding box center [624, 258] width 180 height 36
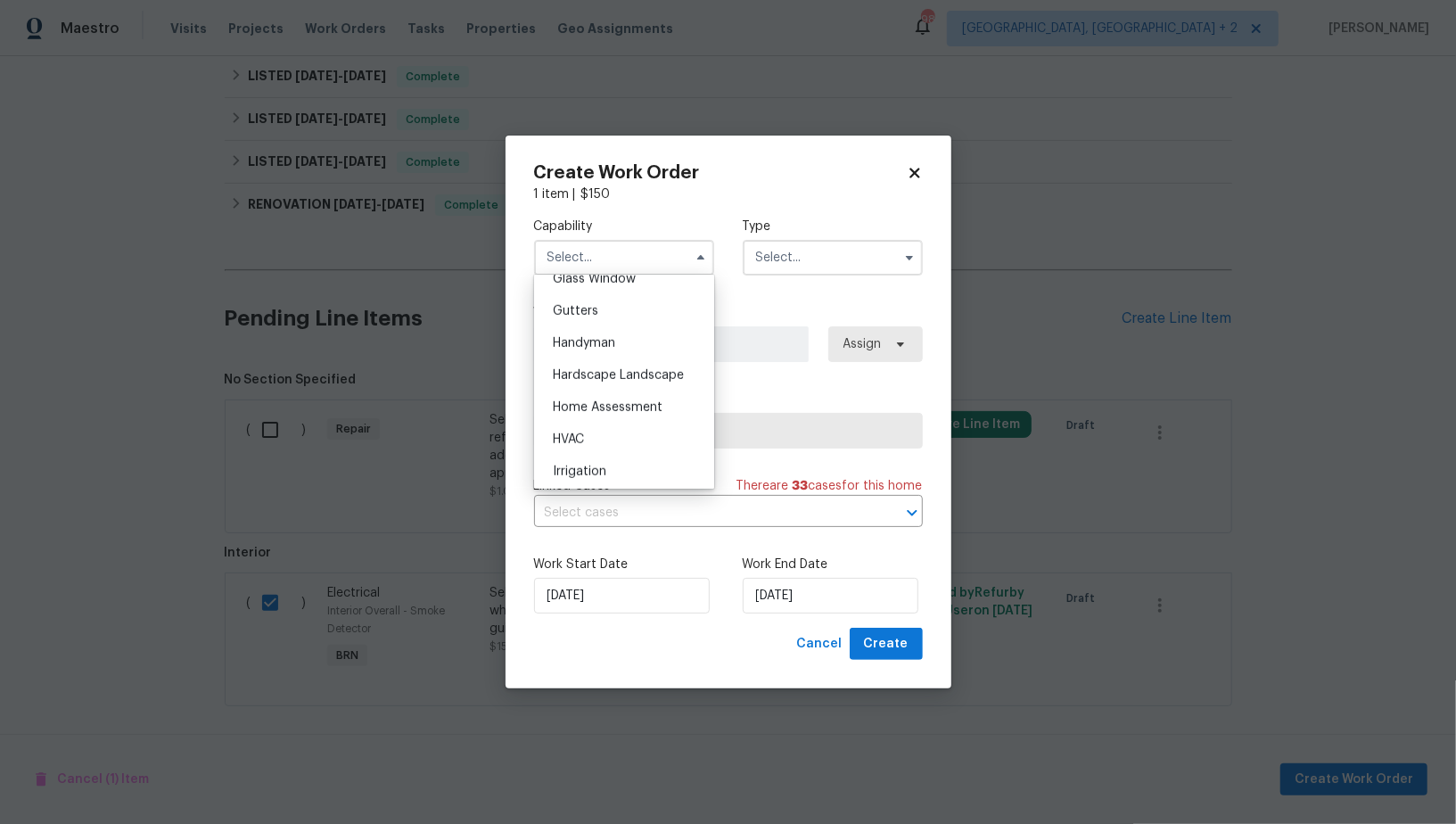
scroll to position [848, 0]
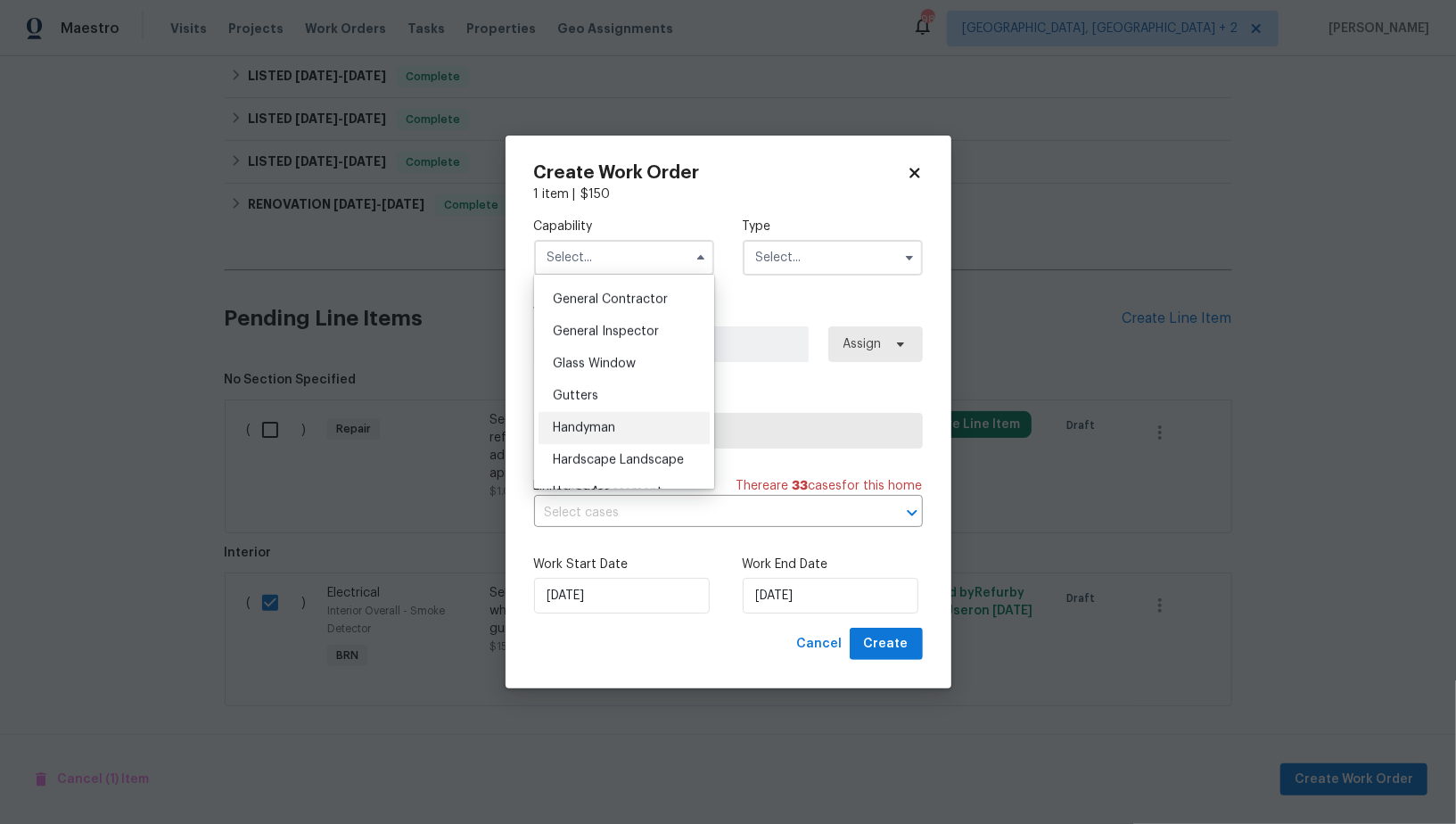
click at [593, 417] on div "Handyman" at bounding box center [624, 428] width 171 height 32
type input "Handyman"
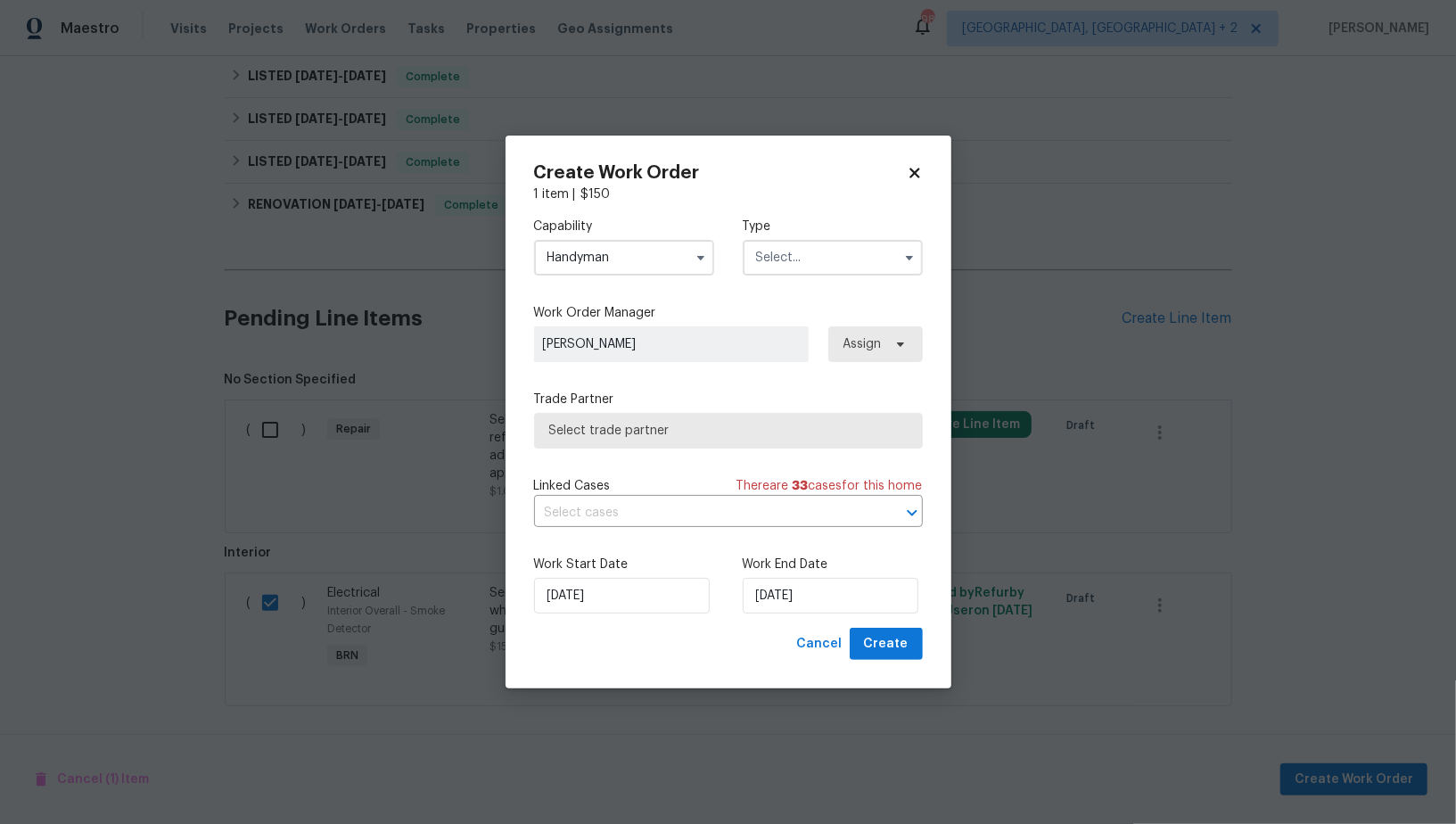
click at [816, 259] on input "text" at bounding box center [832, 258] width 180 height 36
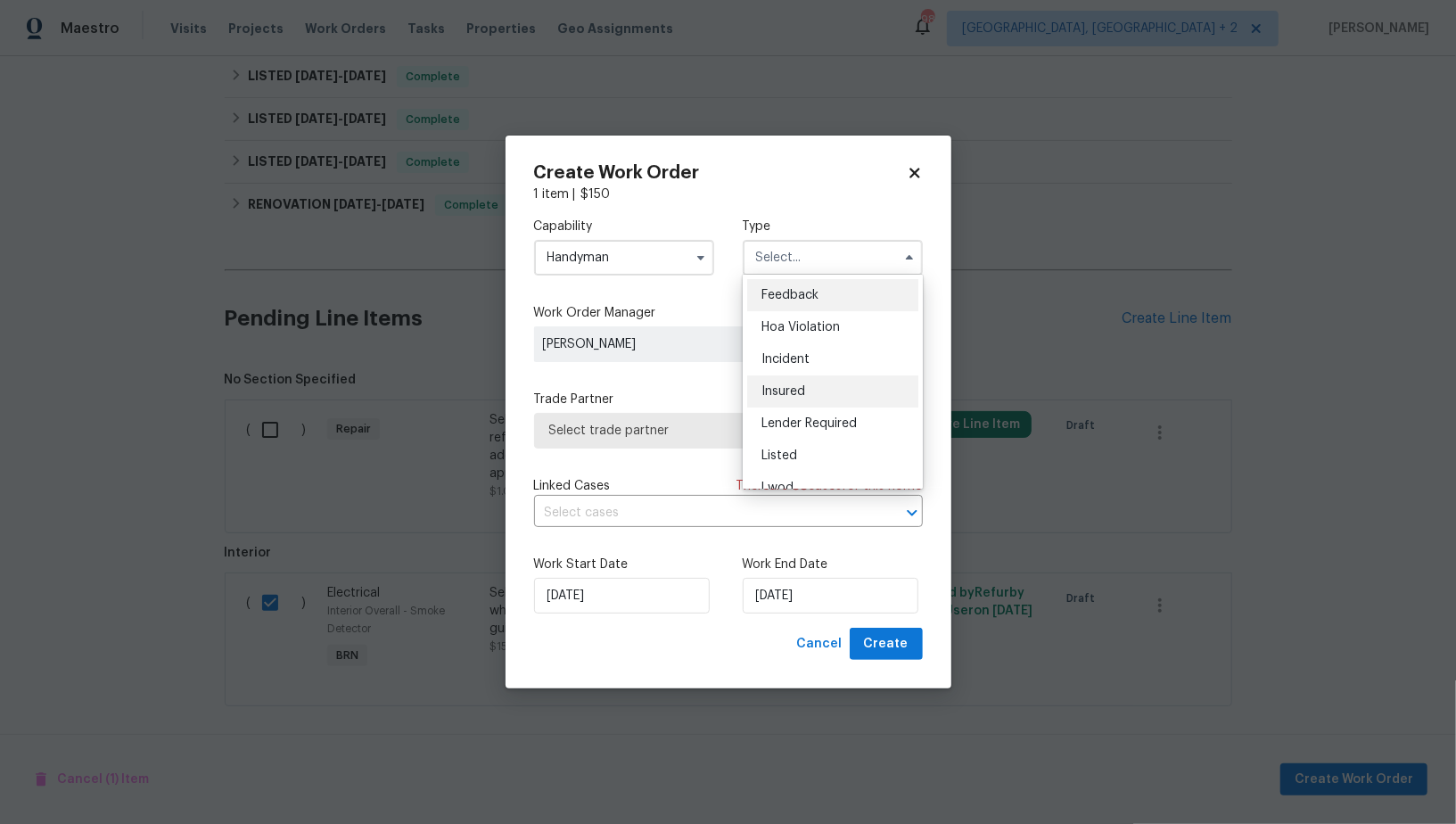
scroll to position [211, 0]
click at [803, 399] on div "Resale" at bounding box center [832, 405] width 171 height 32
type input "Resale"
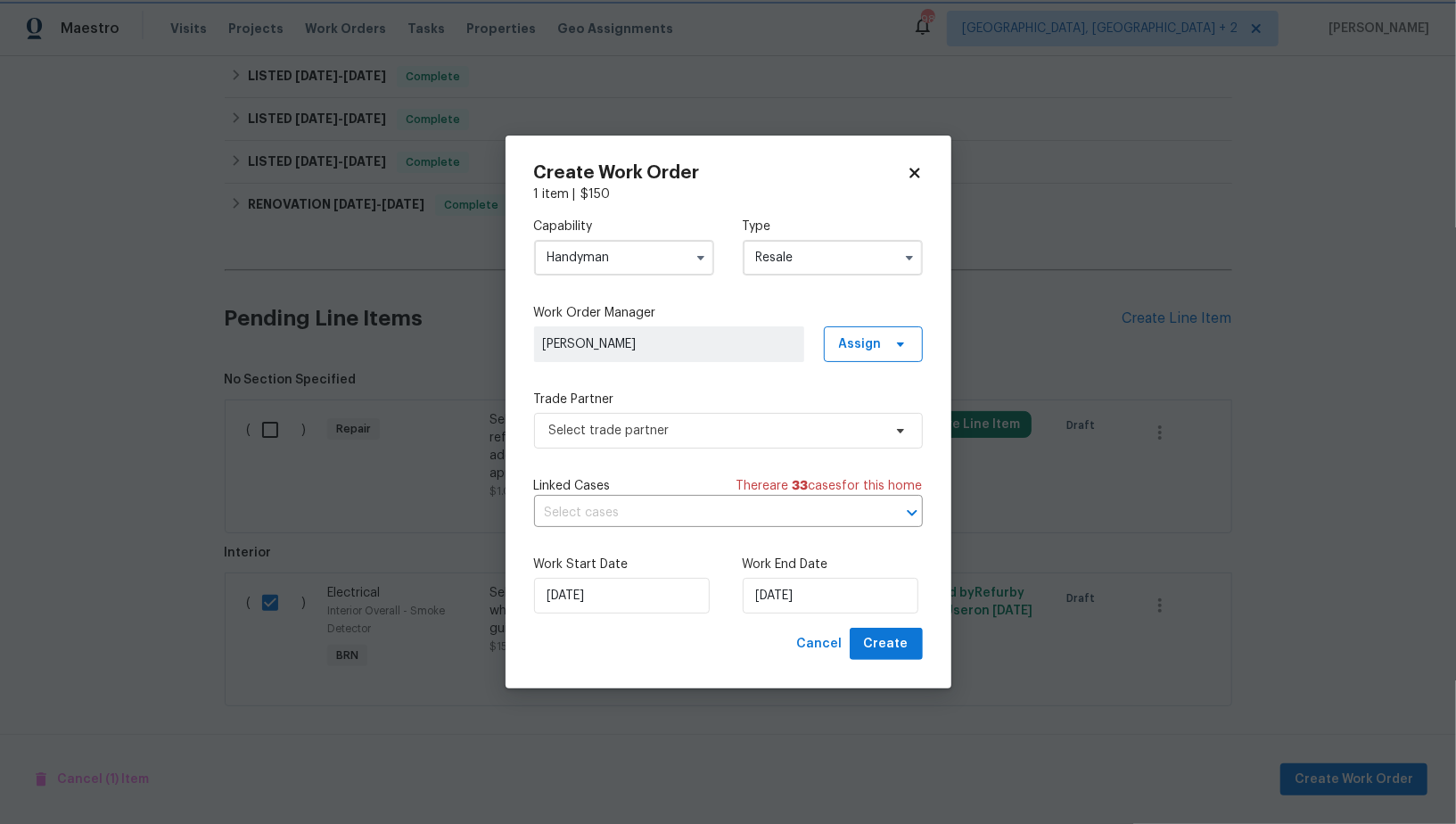
scroll to position [0, 0]
click at [748, 426] on span "Select trade partner" at bounding box center [715, 431] width 332 height 18
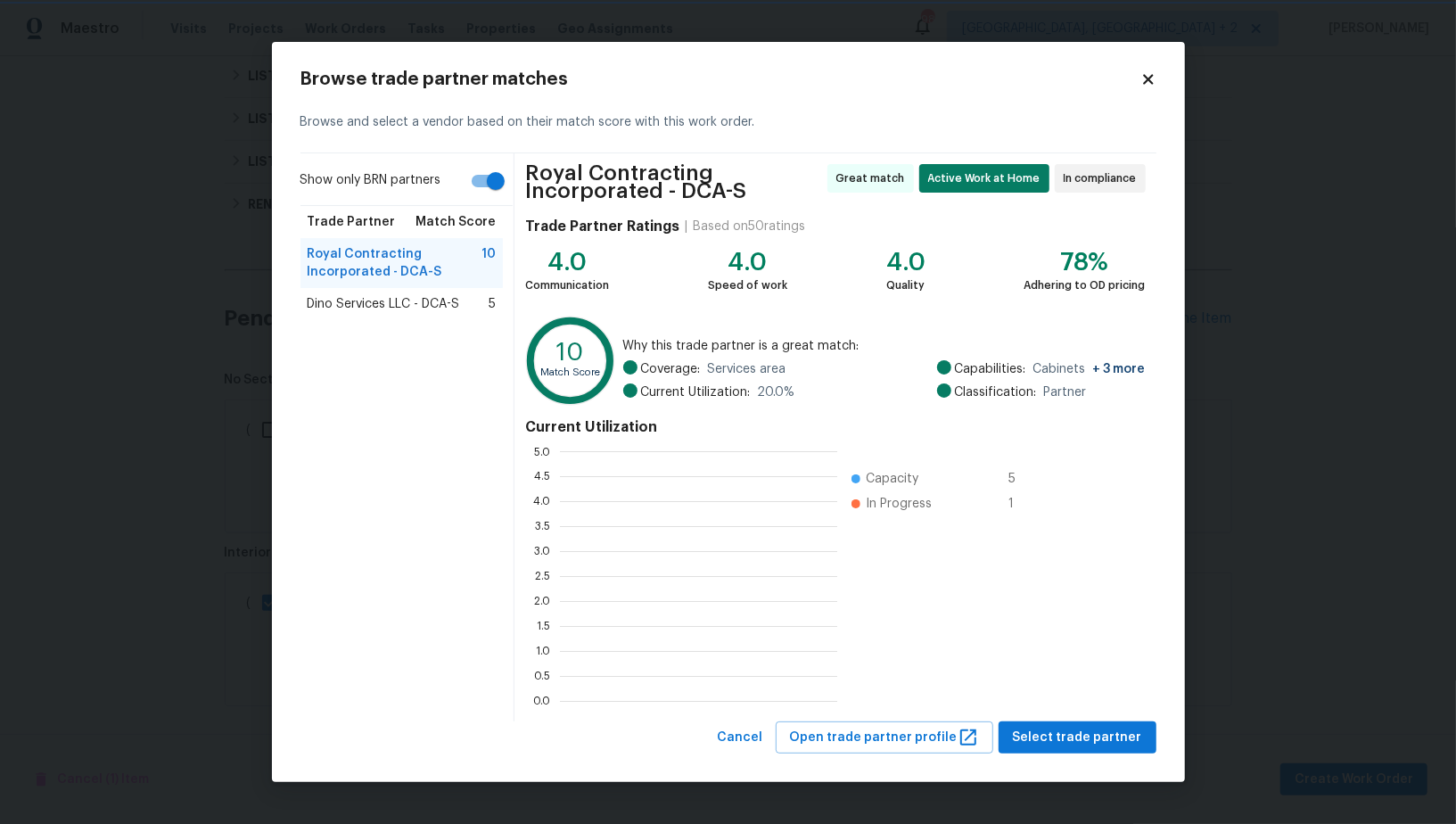
scroll to position [2, 1]
click at [406, 307] on span "Dino Services LLC - DCA-S" at bounding box center [384, 304] width 153 height 18
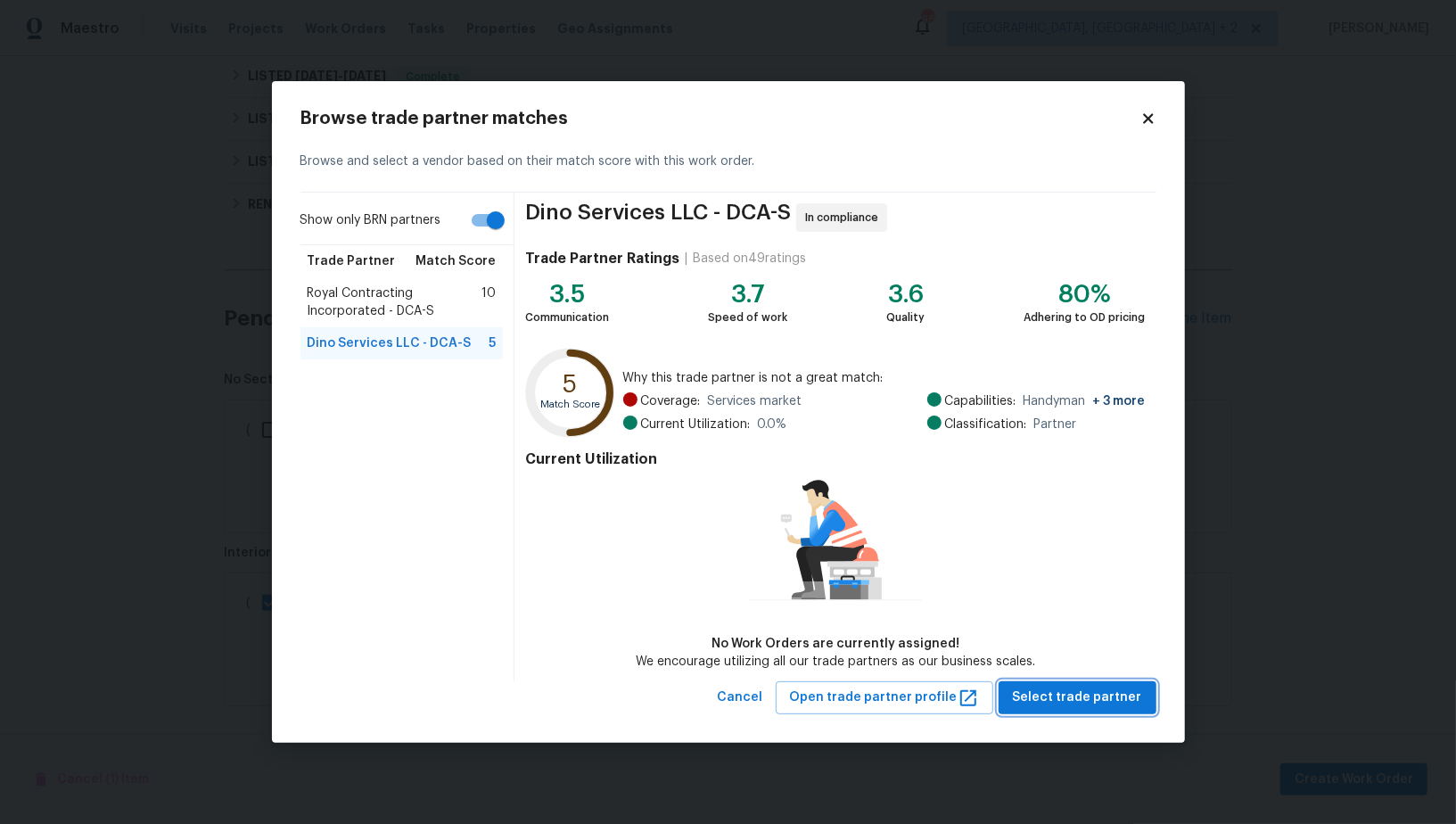
click at [1059, 690] on span "Select trade partner" at bounding box center [1078, 698] width 130 height 22
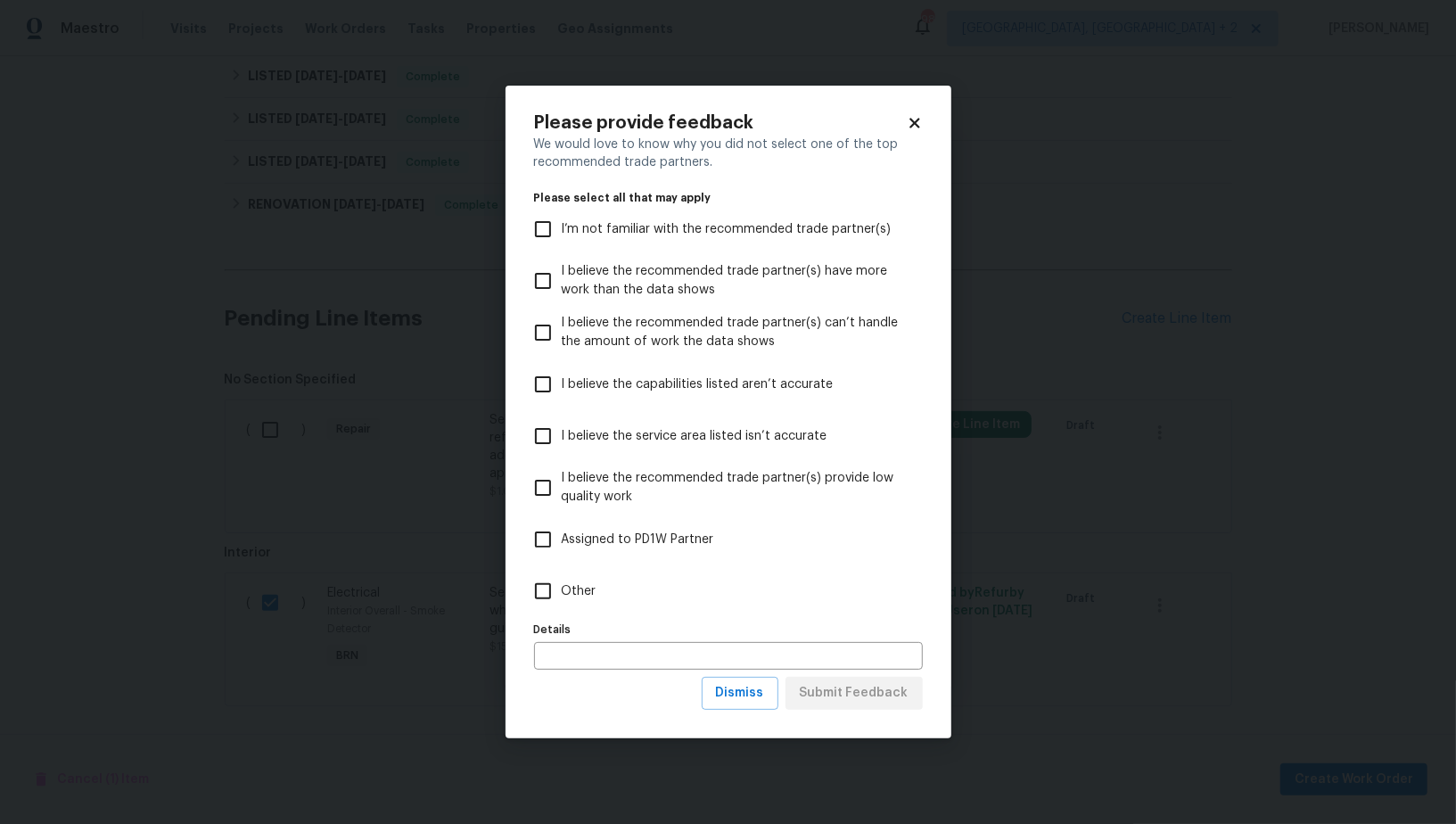
drag, startPoint x: 545, startPoint y: 597, endPoint x: 558, endPoint y: 597, distance: 13.0
click at [545, 597] on input "Other" at bounding box center [543, 591] width 37 height 37
checkbox input "true"
click at [853, 691] on span "Submit Feedback" at bounding box center [854, 693] width 109 height 22
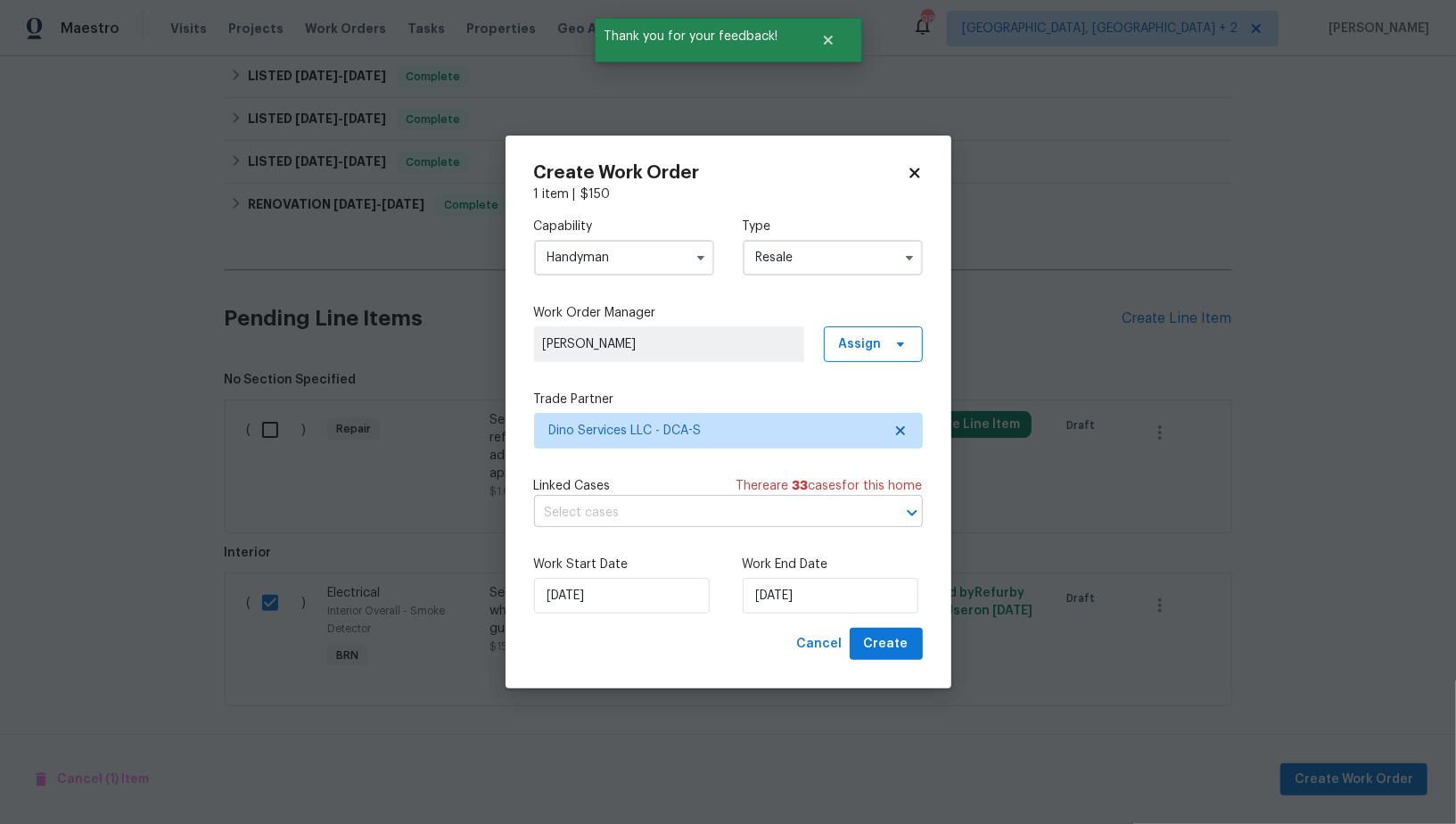
click at [707, 509] on input "text" at bounding box center [703, 513] width 339 height 27
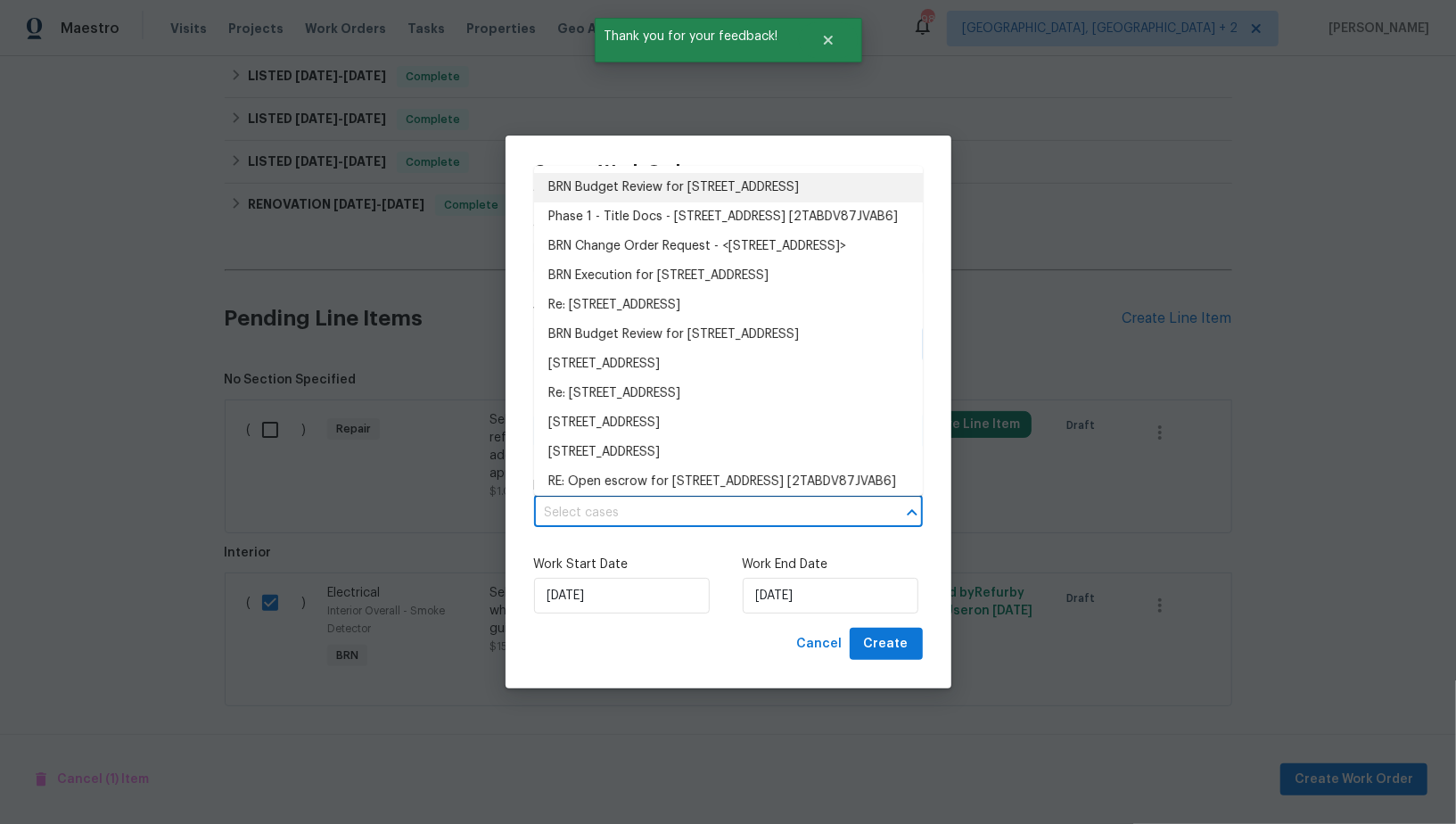
click at [684, 188] on li "BRN Budget Review for 4107 24th Pl, Temple Hills, MD 20748" at bounding box center [729, 187] width 389 height 29
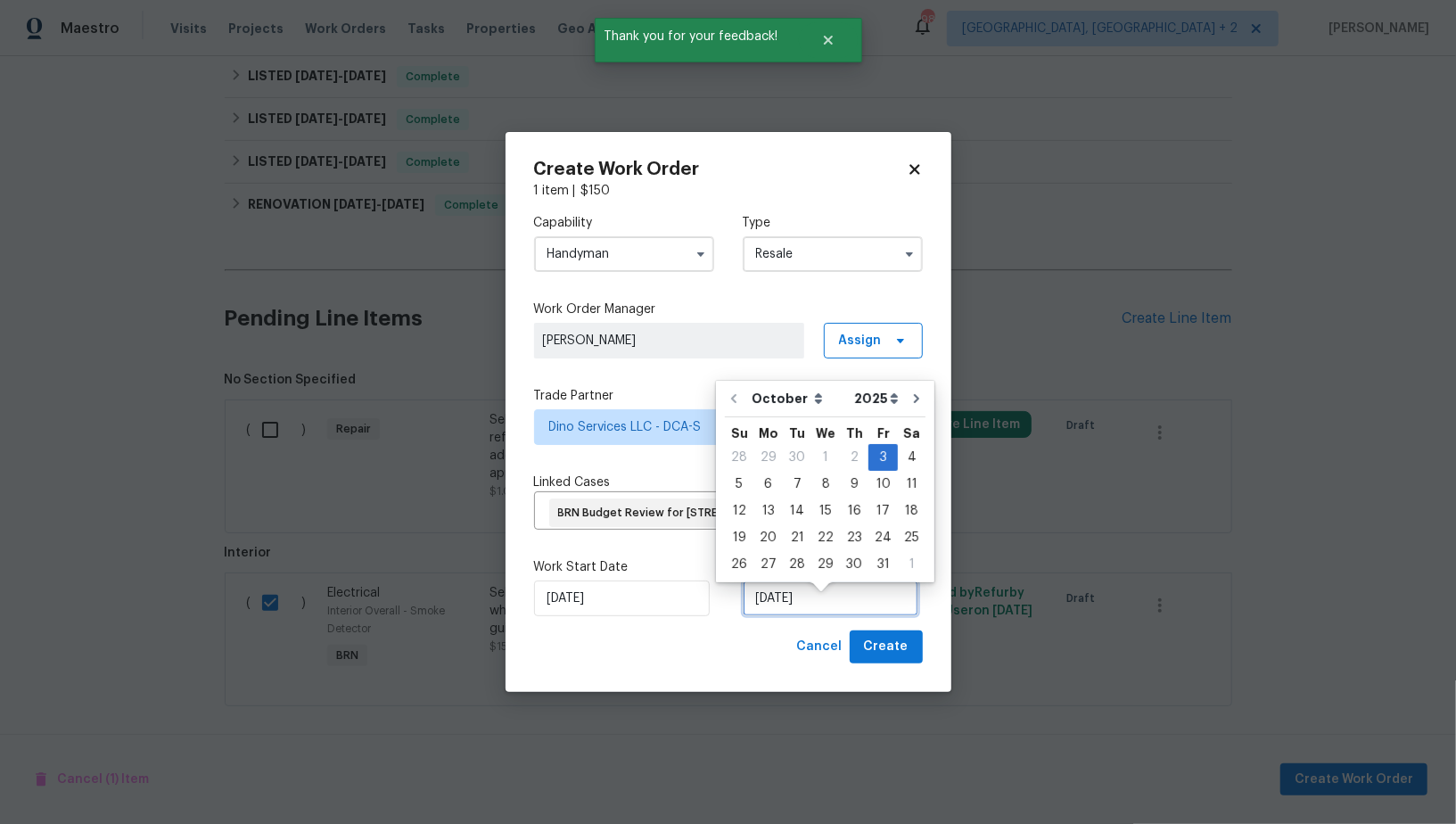
click at [775, 617] on input "03/10/2025" at bounding box center [830, 598] width 175 height 36
click at [769, 489] on div "6" at bounding box center [768, 483] width 29 height 25
type input "06/10/2025"
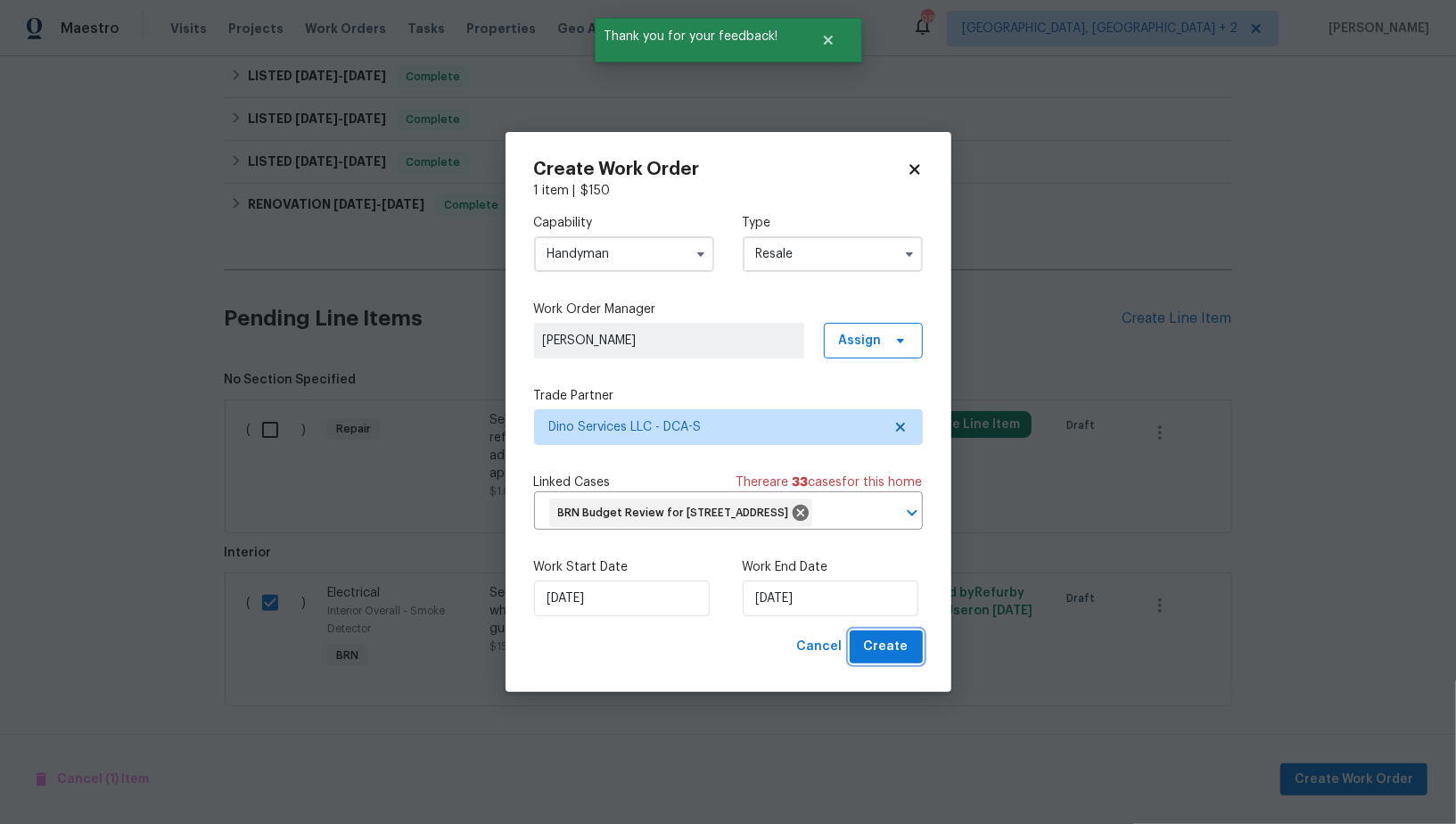
click at [878, 658] on span "Create" at bounding box center [886, 647] width 45 height 22
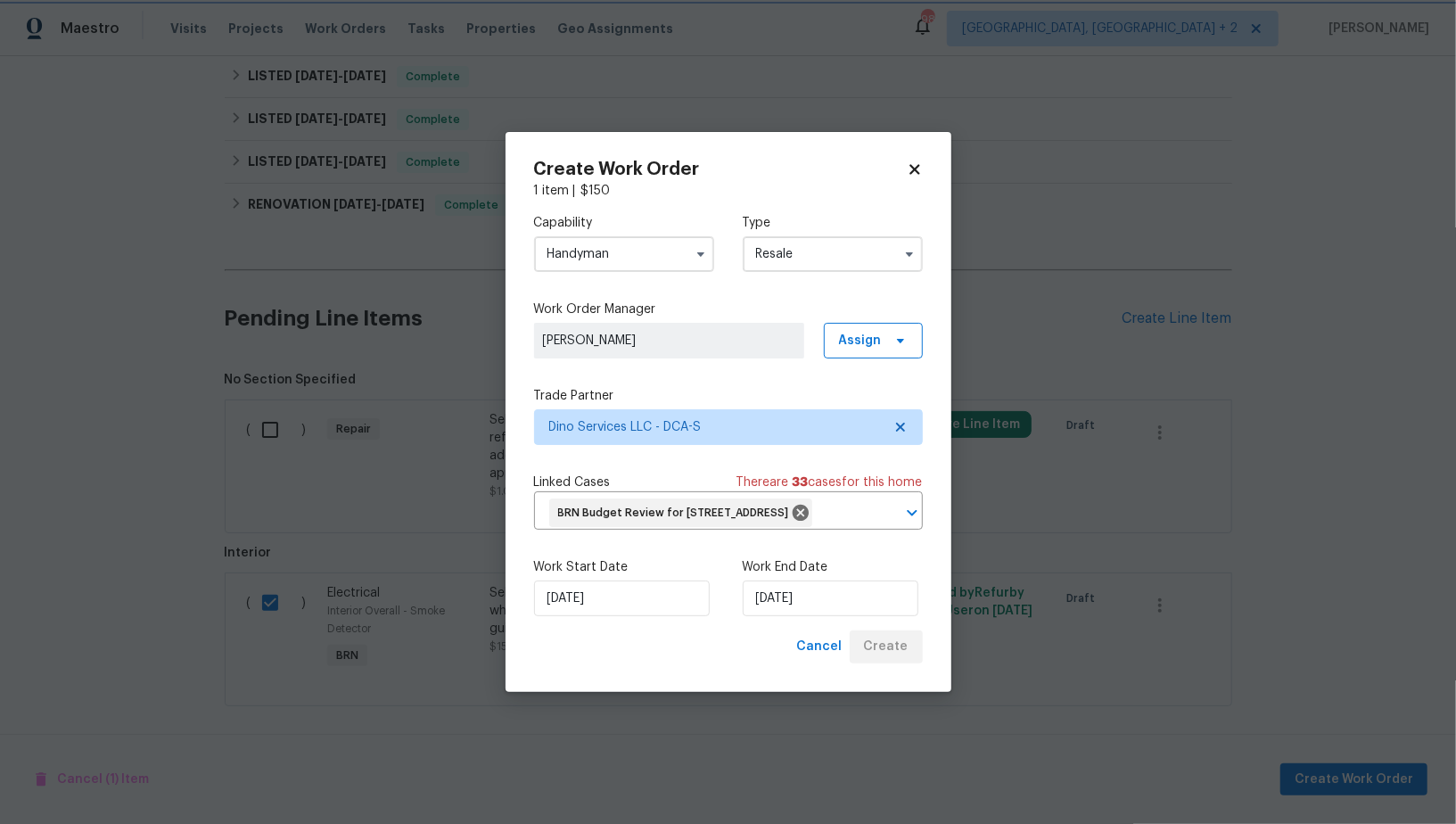
checkbox input "false"
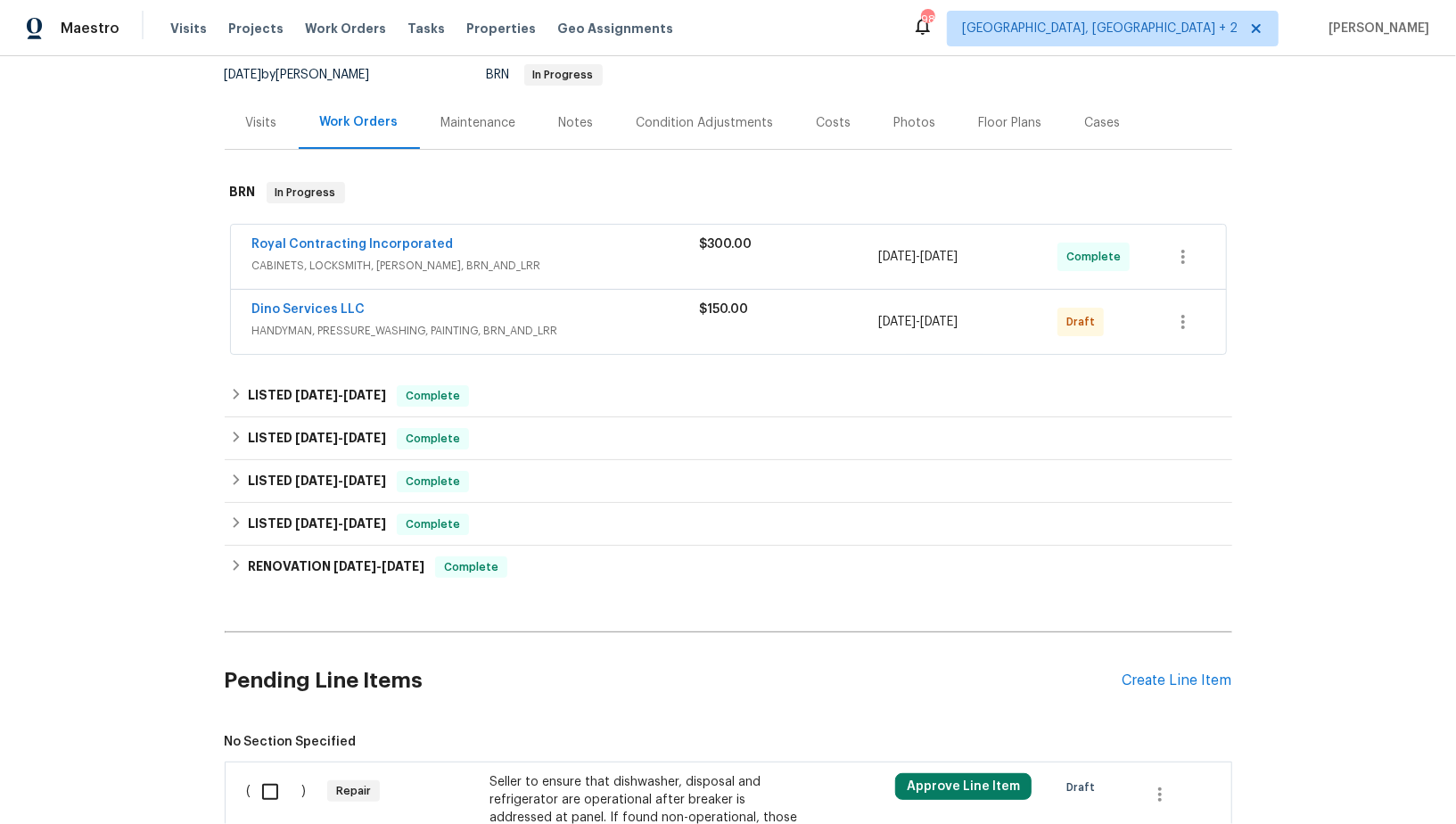
scroll to position [109, 0]
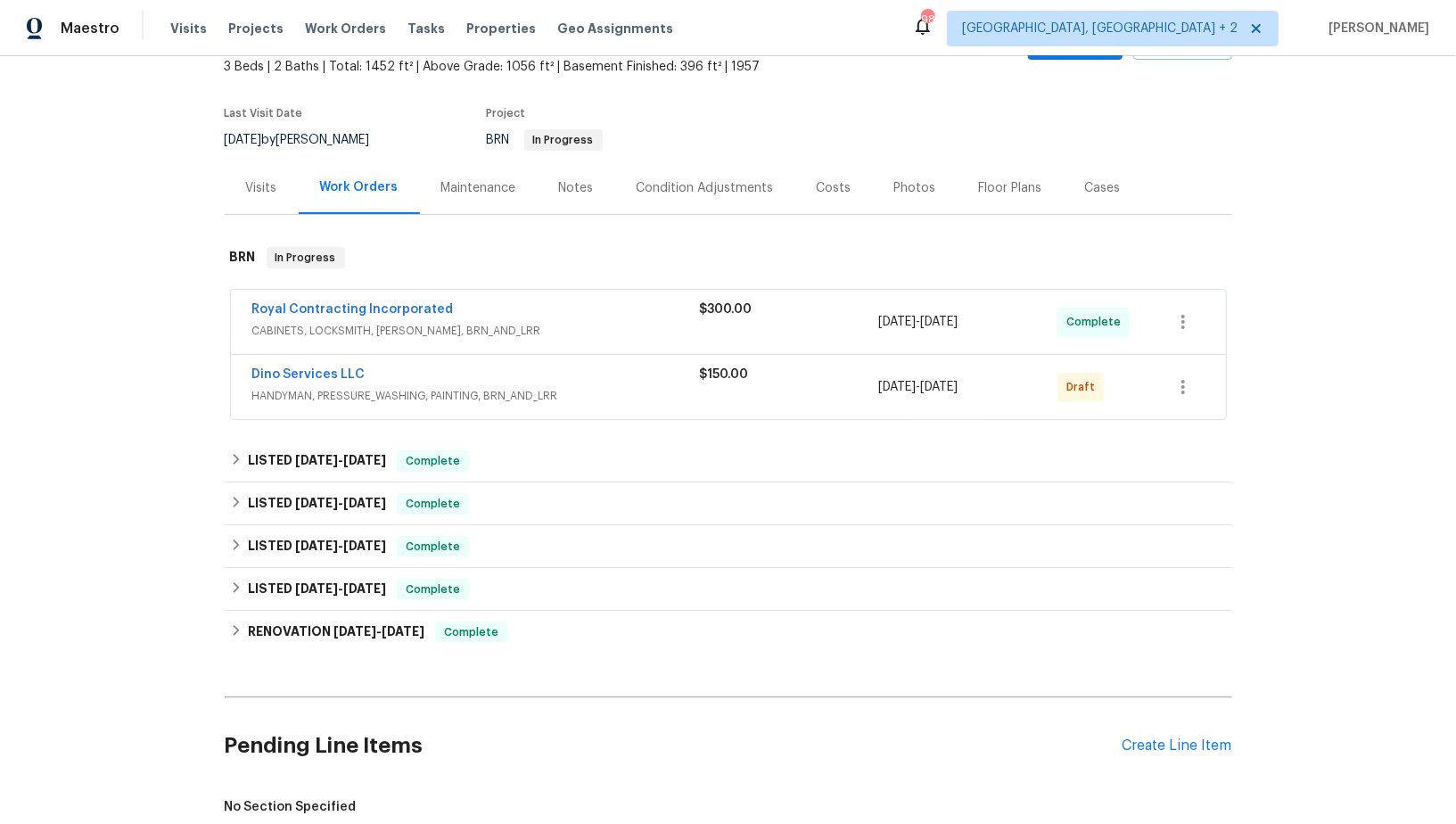
click at [299, 365] on span "Dino Services LLC" at bounding box center [309, 375] width 113 height 18
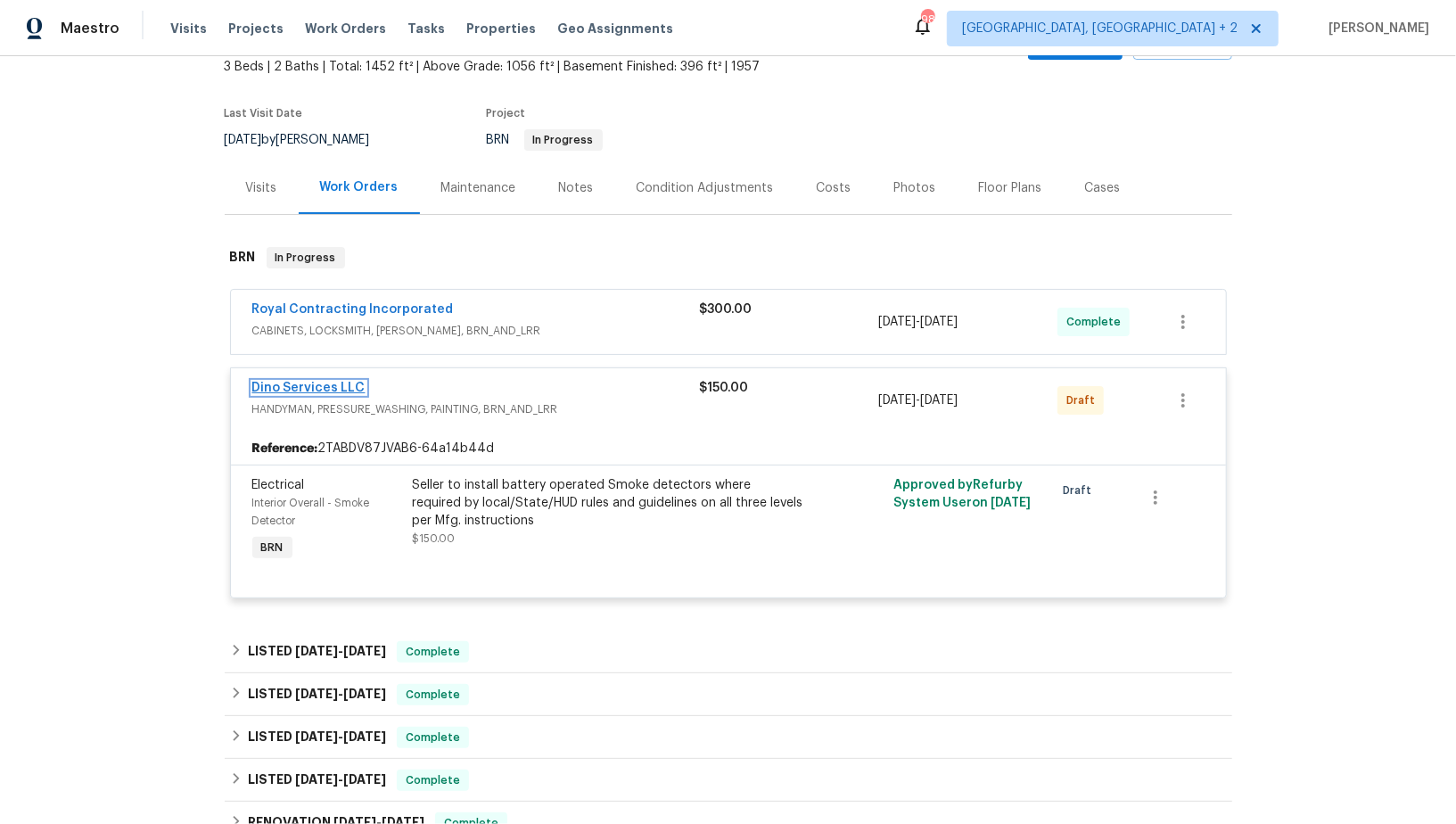
click at [306, 385] on link "Dino Services LLC" at bounding box center [309, 388] width 113 height 13
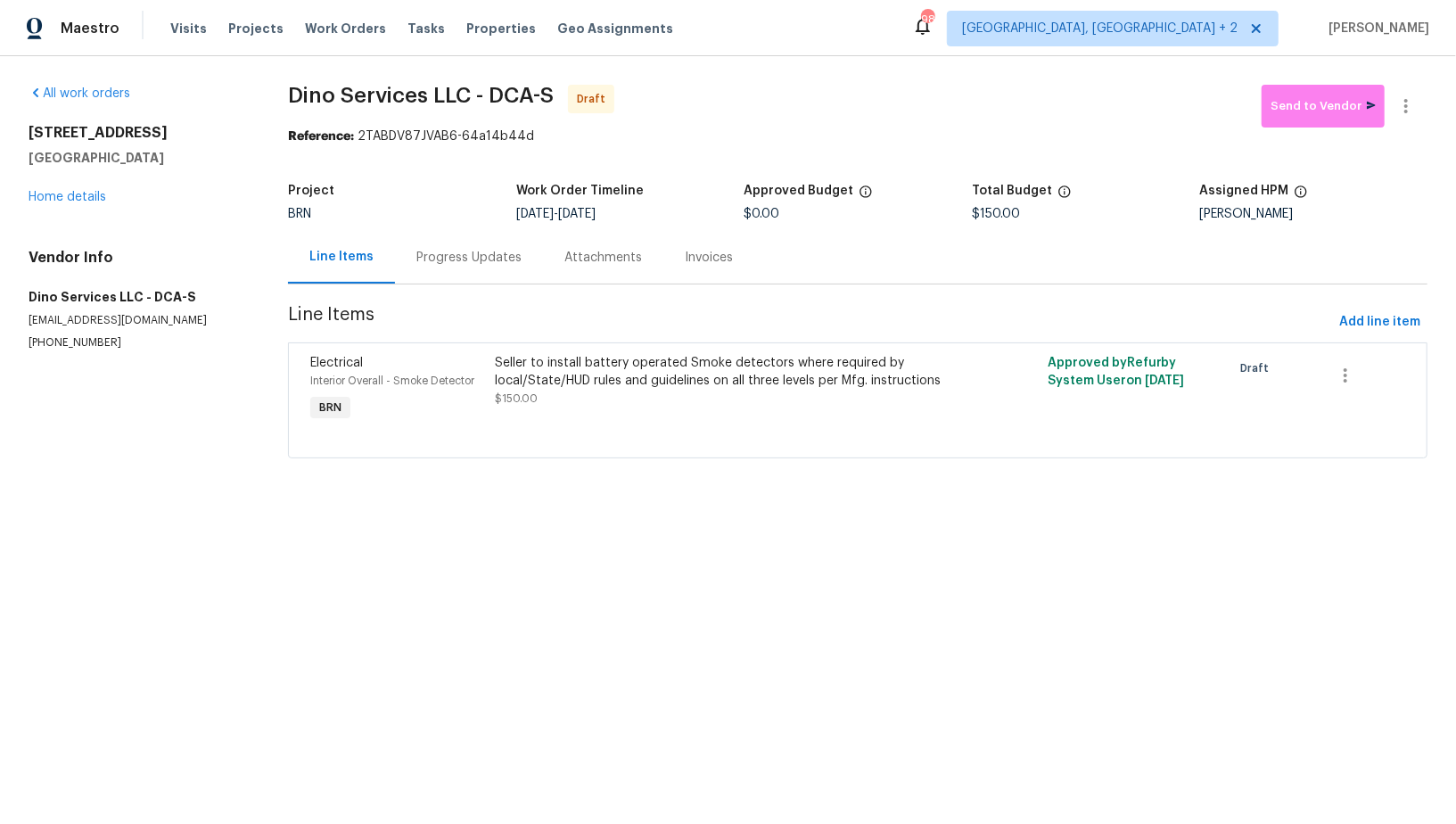
click at [448, 273] on div "Progress Updates" at bounding box center [469, 258] width 148 height 53
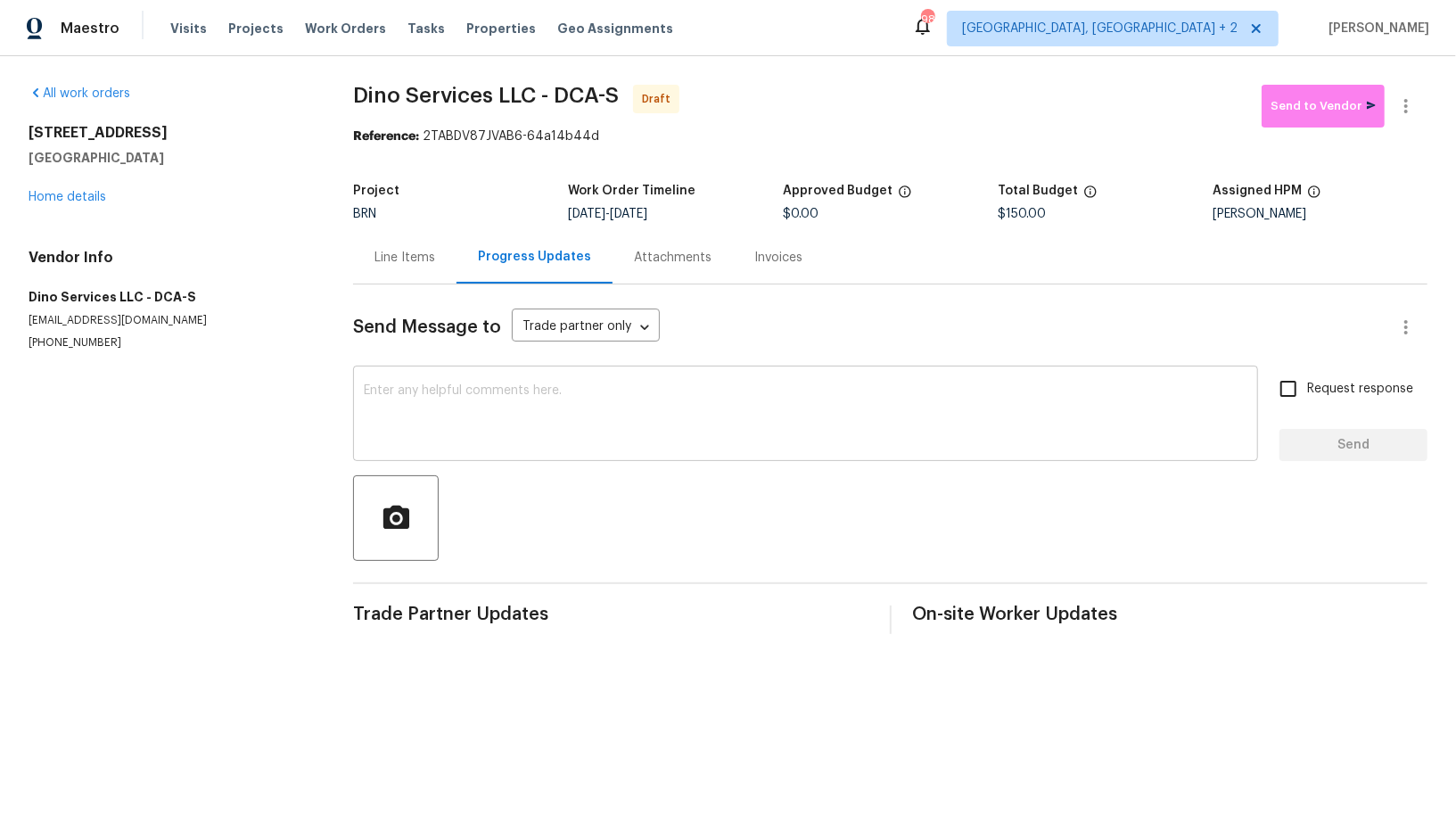
click at [547, 407] on textarea at bounding box center [805, 416] width 883 height 62
paste textarea "Hi, I'm Padmapriya from Opendoor. Just wanted to check if you received the WO f…"
type textarea "Hi, I'm Padmapriya from Opendoor. Just wanted to check if you received the WO f…"
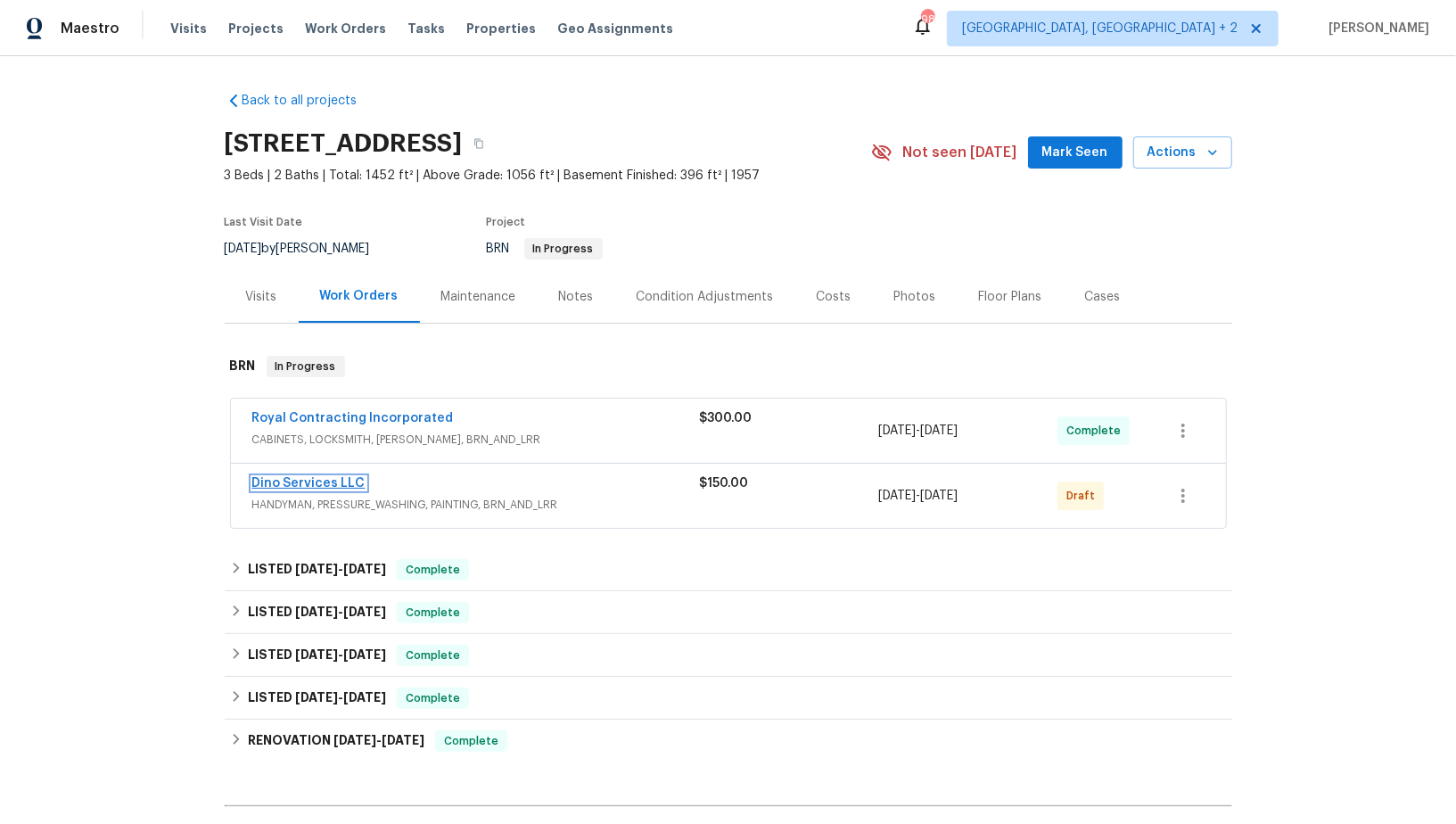
click at [322, 481] on link "Dino Services LLC" at bounding box center [309, 483] width 113 height 13
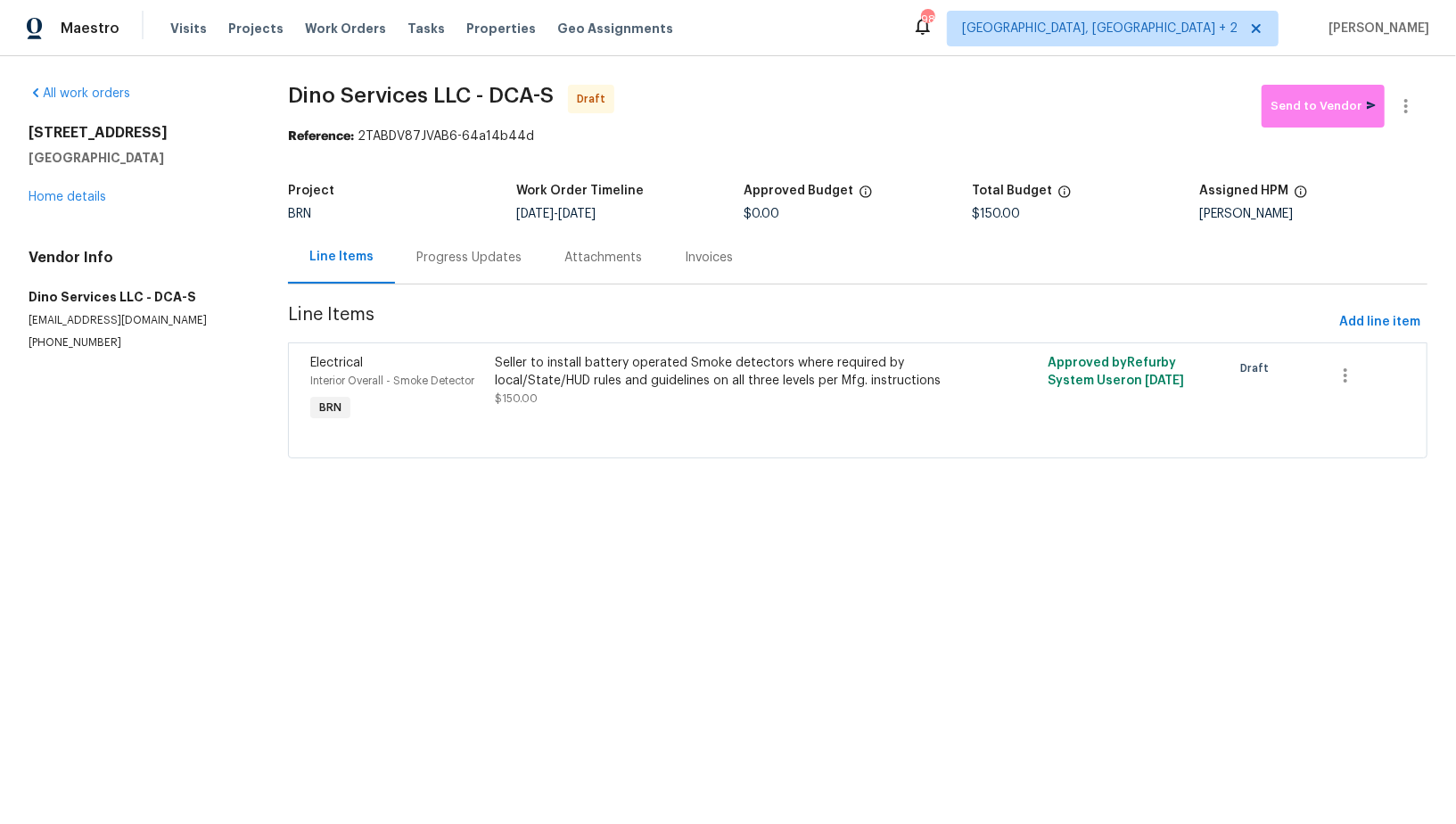
click at [489, 268] on div "Progress Updates" at bounding box center [469, 258] width 148 height 53
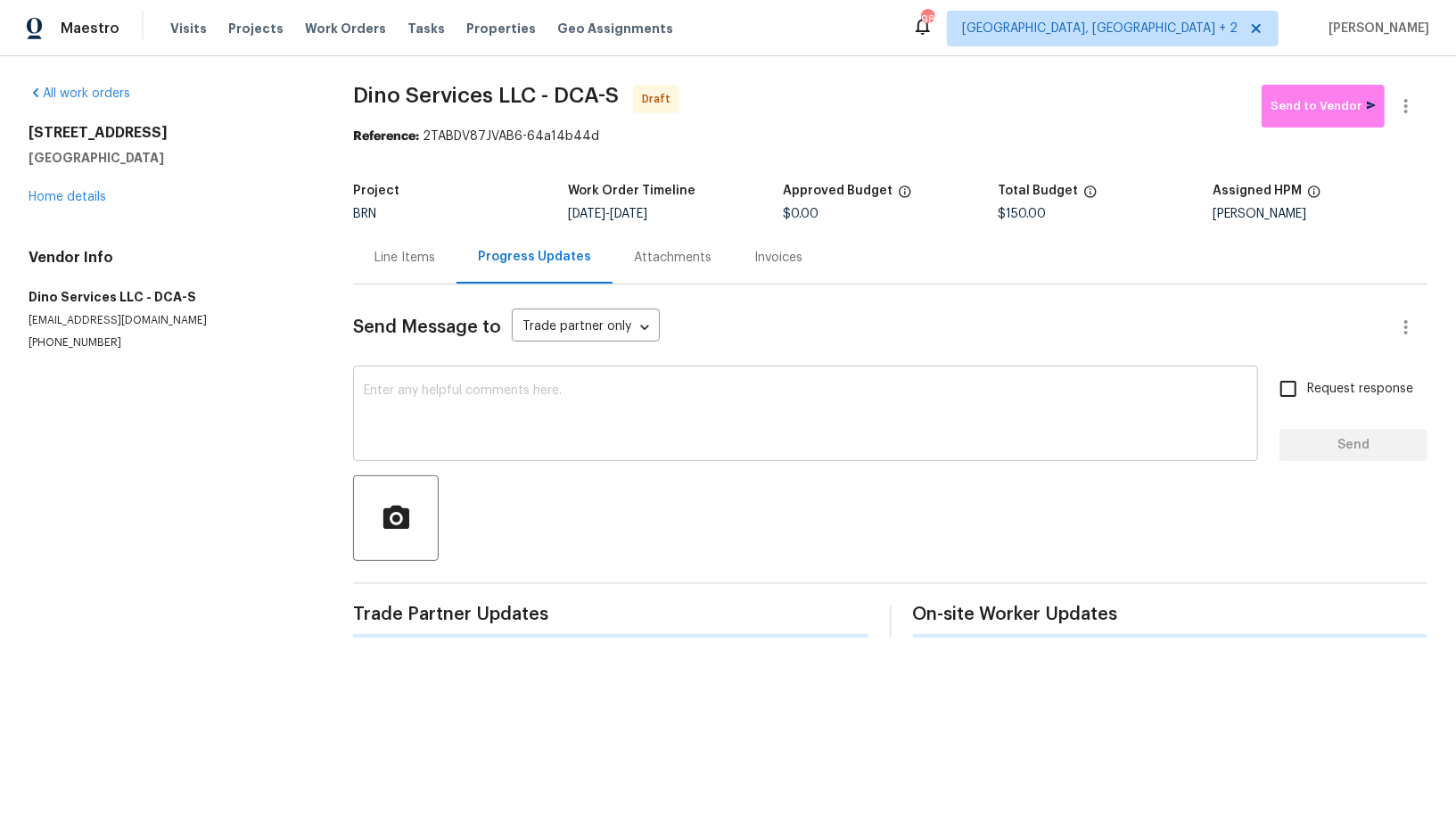
click at [532, 395] on textarea at bounding box center [805, 416] width 883 height 62
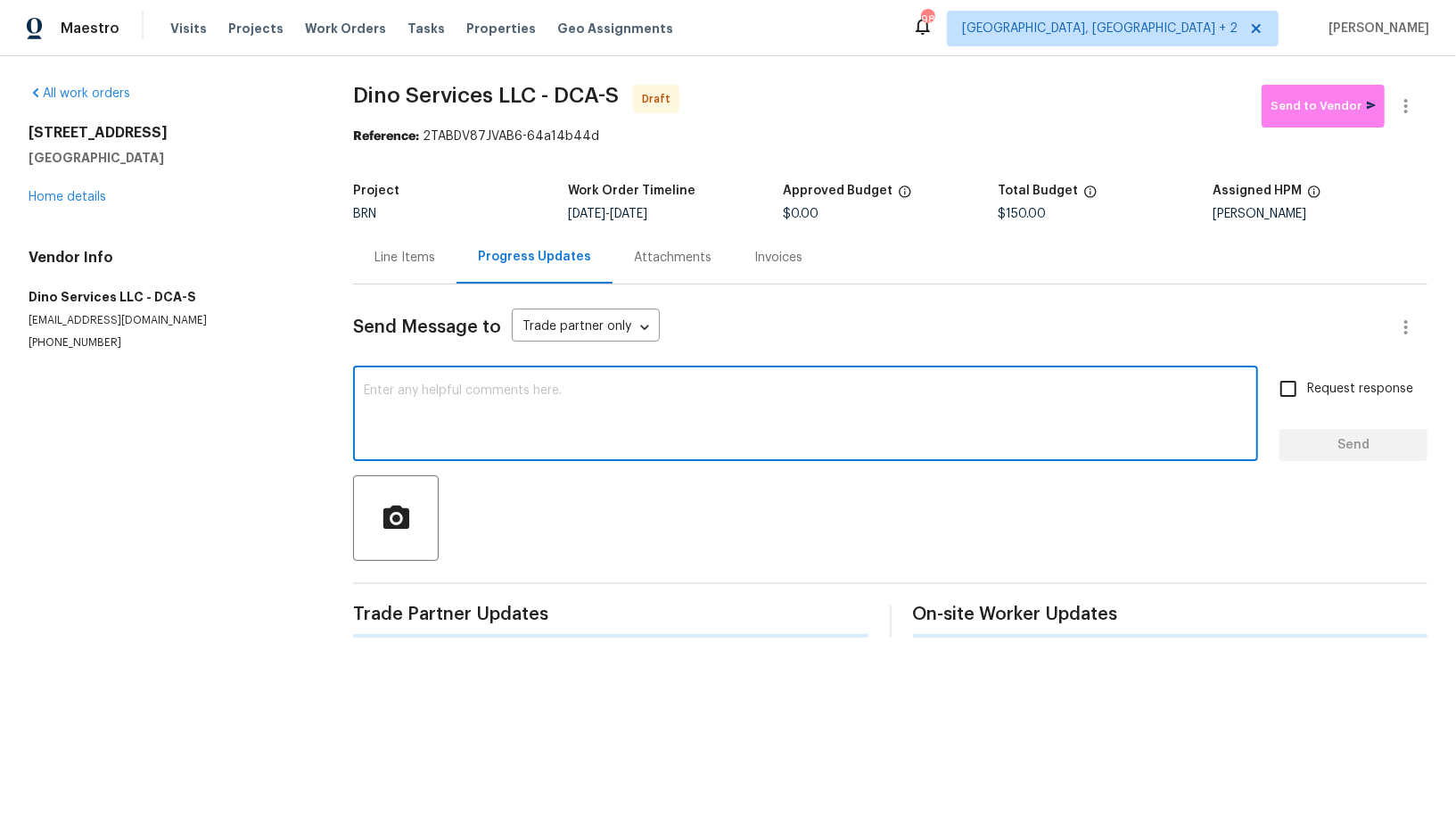
paste textarea "Hi, I'm [PERSON_NAME] from Opendoor. Just wanted to check if you received the W…"
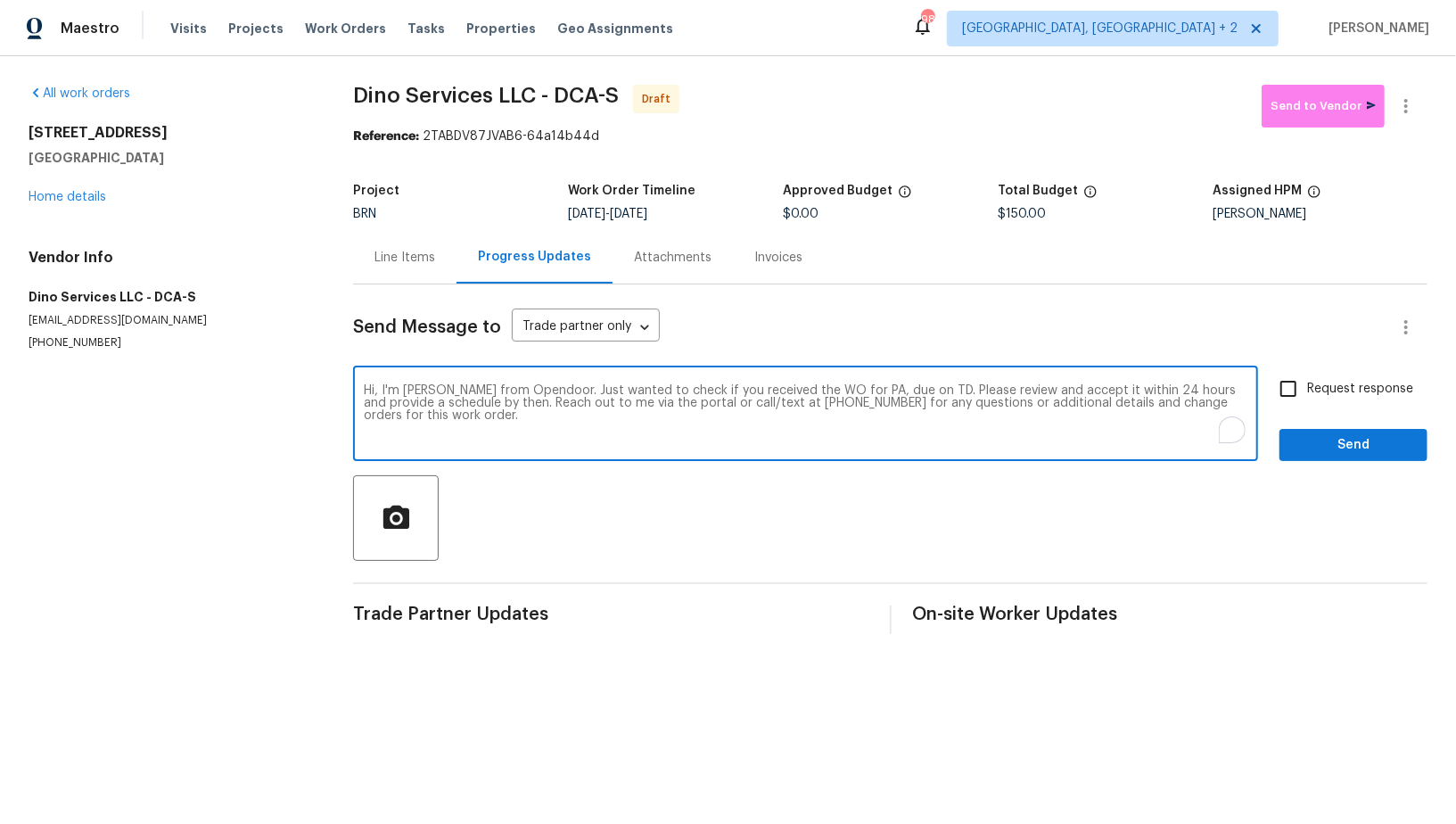
click at [866, 388] on textarea "Hi, I'm Padmapriya from Opendoor. Just wanted to check if you received the WO f…" at bounding box center [805, 416] width 883 height 62
paste textarea "4107 24th Pl, Temple Hills, MD 20748"
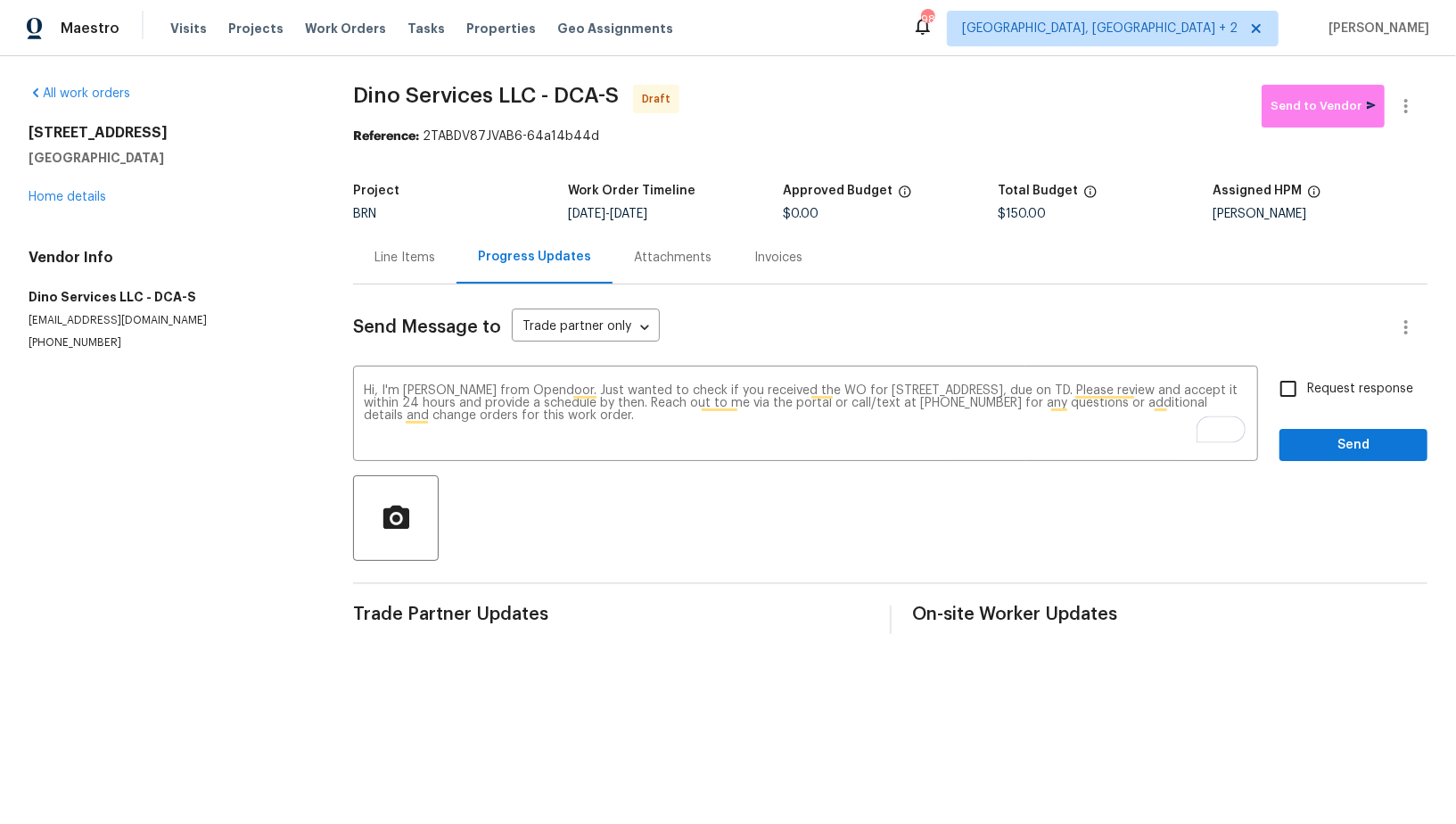
drag, startPoint x: 638, startPoint y: 210, endPoint x: 732, endPoint y: 210, distance: 94.0
click at [732, 210] on div "10/3/2025 - 10/6/2025" at bounding box center [675, 214] width 215 height 13
copy span "10/6/2025"
click at [1131, 394] on textarea "Hi, I'm Padmapriya from Opendoor. Just wanted to check if you received the WO f…" at bounding box center [805, 416] width 883 height 62
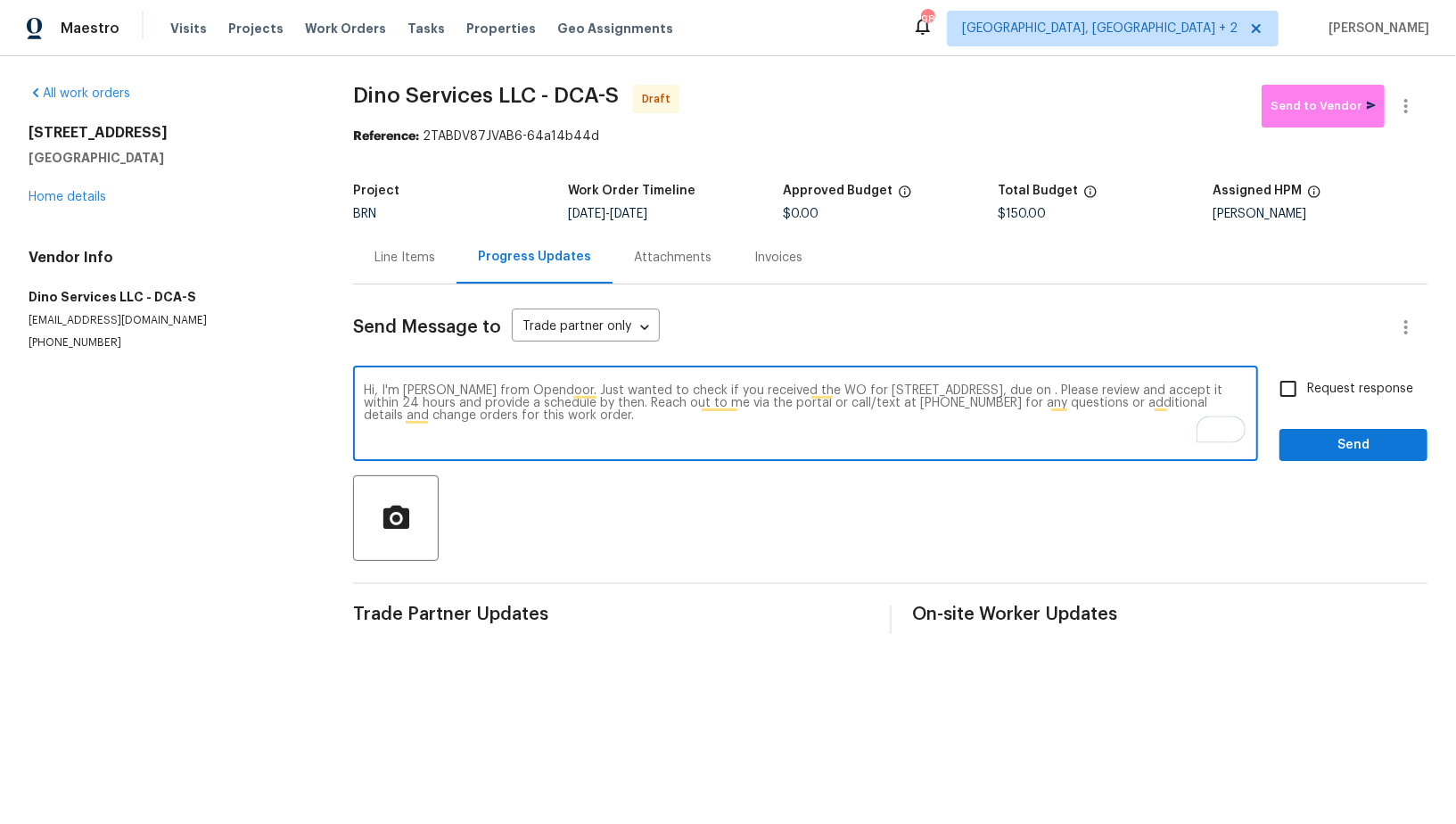
paste textarea "10/6/2025"
type textarea "Hi, I'm Padmapriya from Opendoor. Just wanted to check if you received the WO f…"
click at [1288, 374] on input "Request response" at bounding box center [1288, 388] width 37 height 37
checkbox input "true"
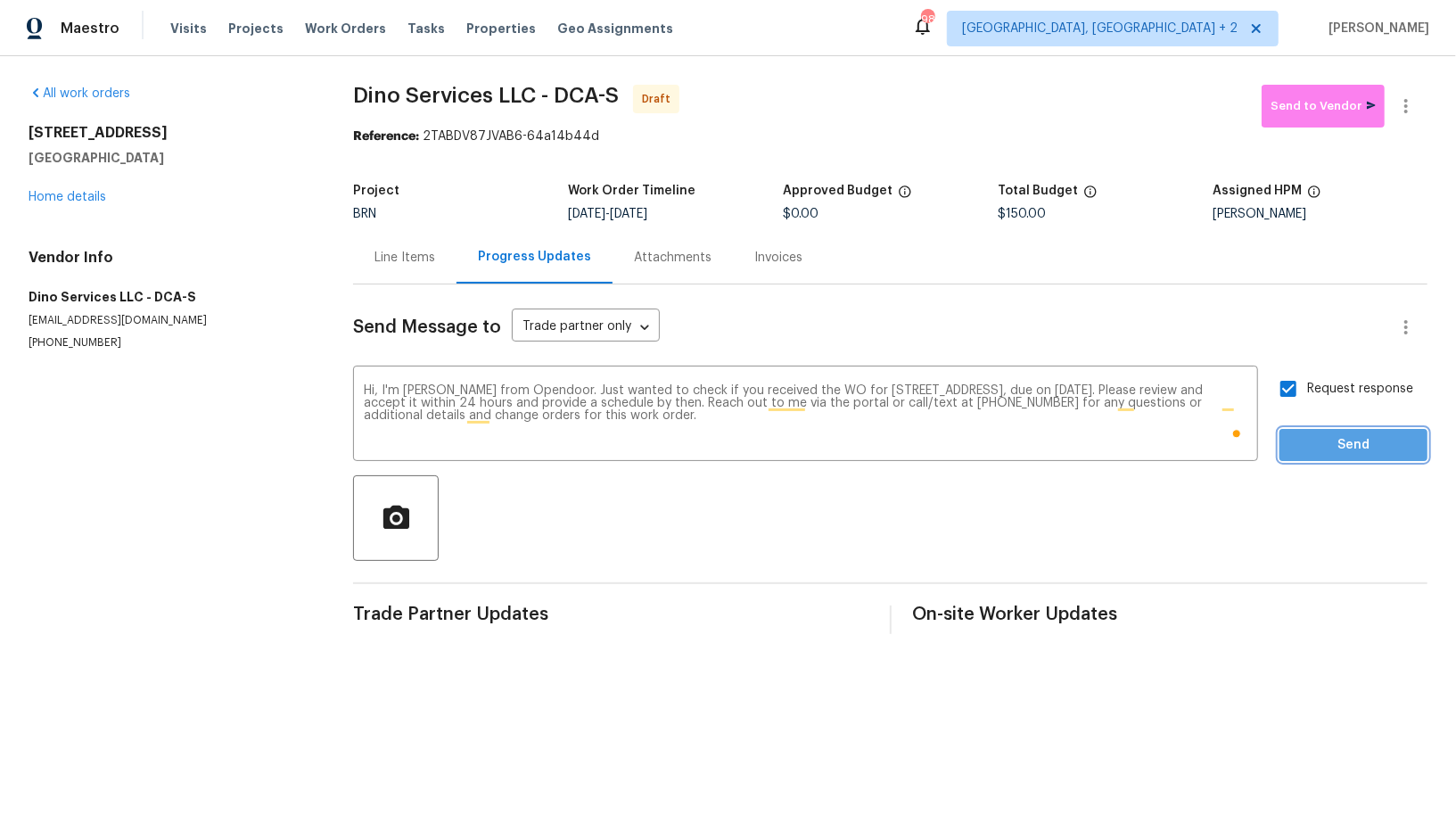
click at [1331, 459] on button "Send" at bounding box center [1354, 446] width 148 height 33
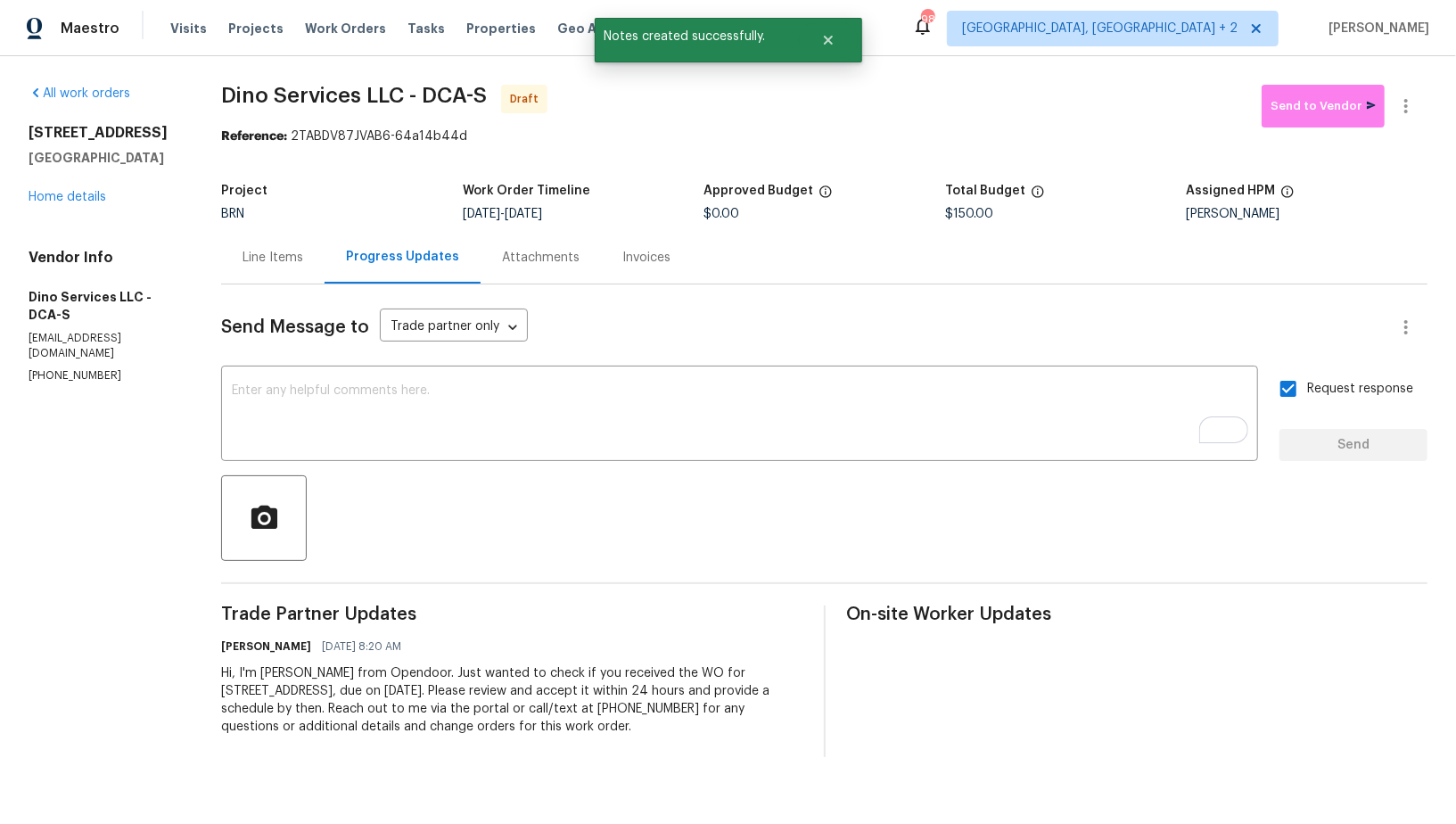
click at [289, 256] on div "Line Items" at bounding box center [273, 258] width 60 height 18
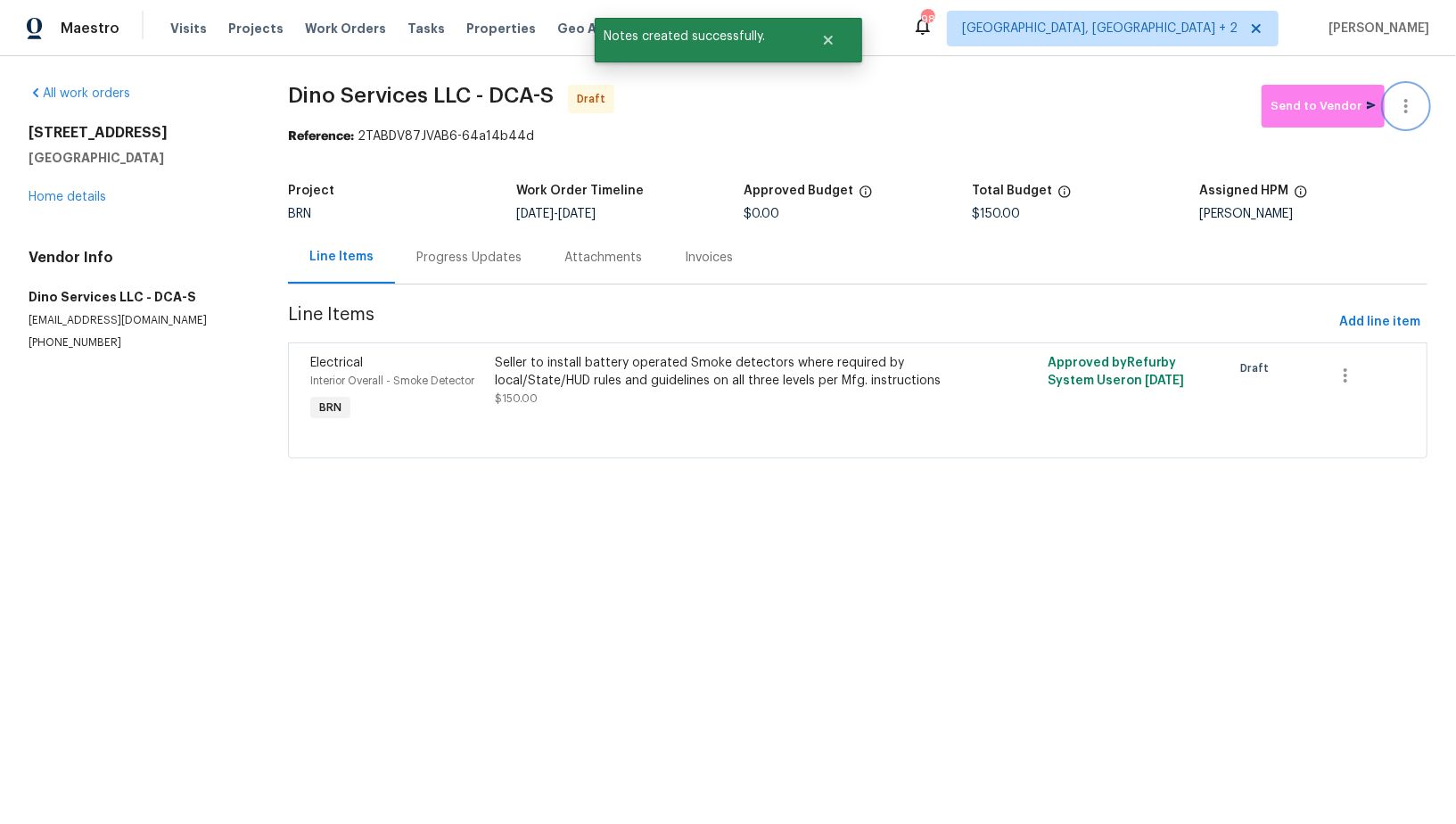
click at [1406, 99] on icon "button" at bounding box center [1407, 106] width 4 height 15
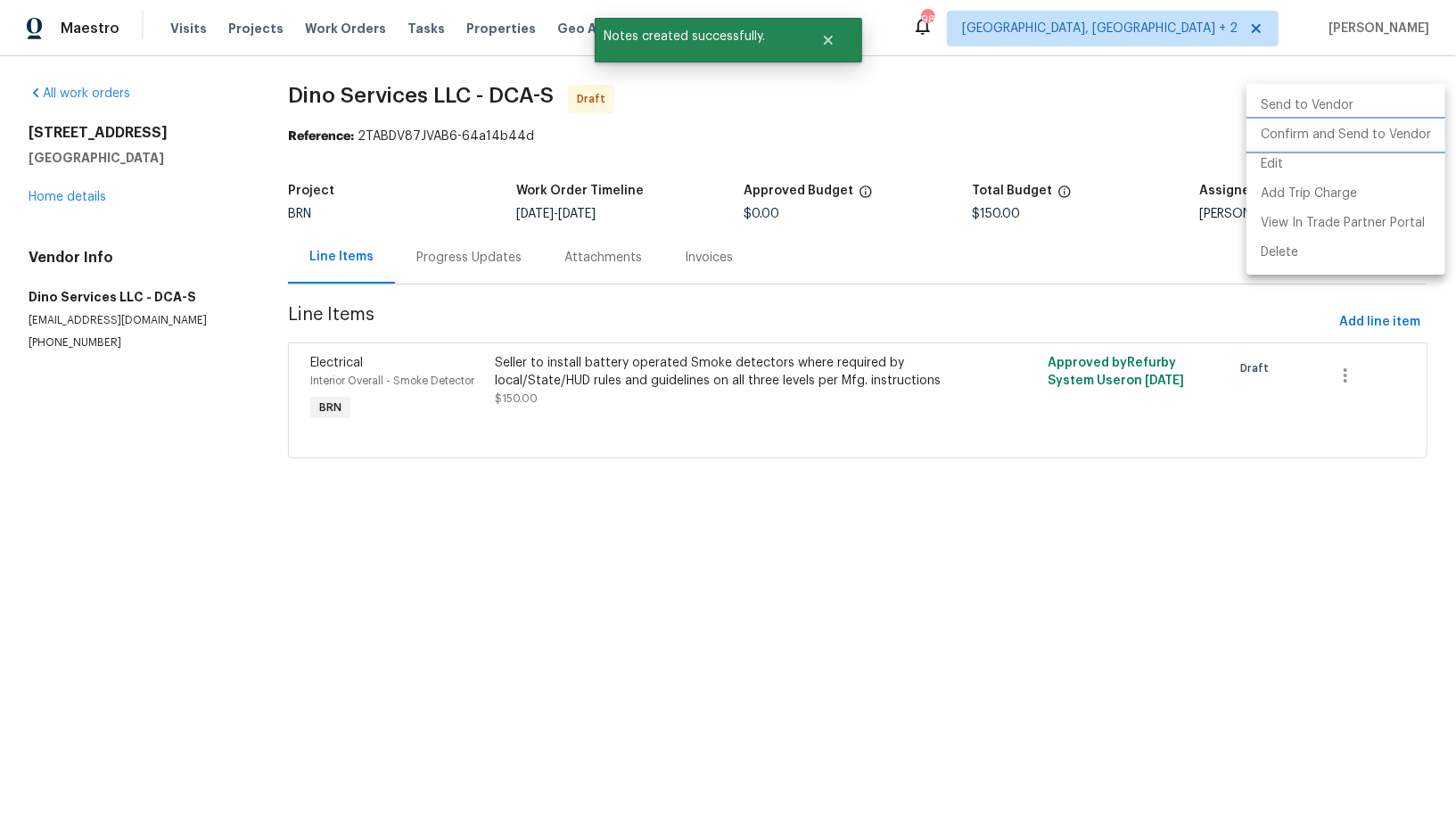
click at [1396, 131] on li "Confirm and Send to Vendor" at bounding box center [1346, 135] width 199 height 29
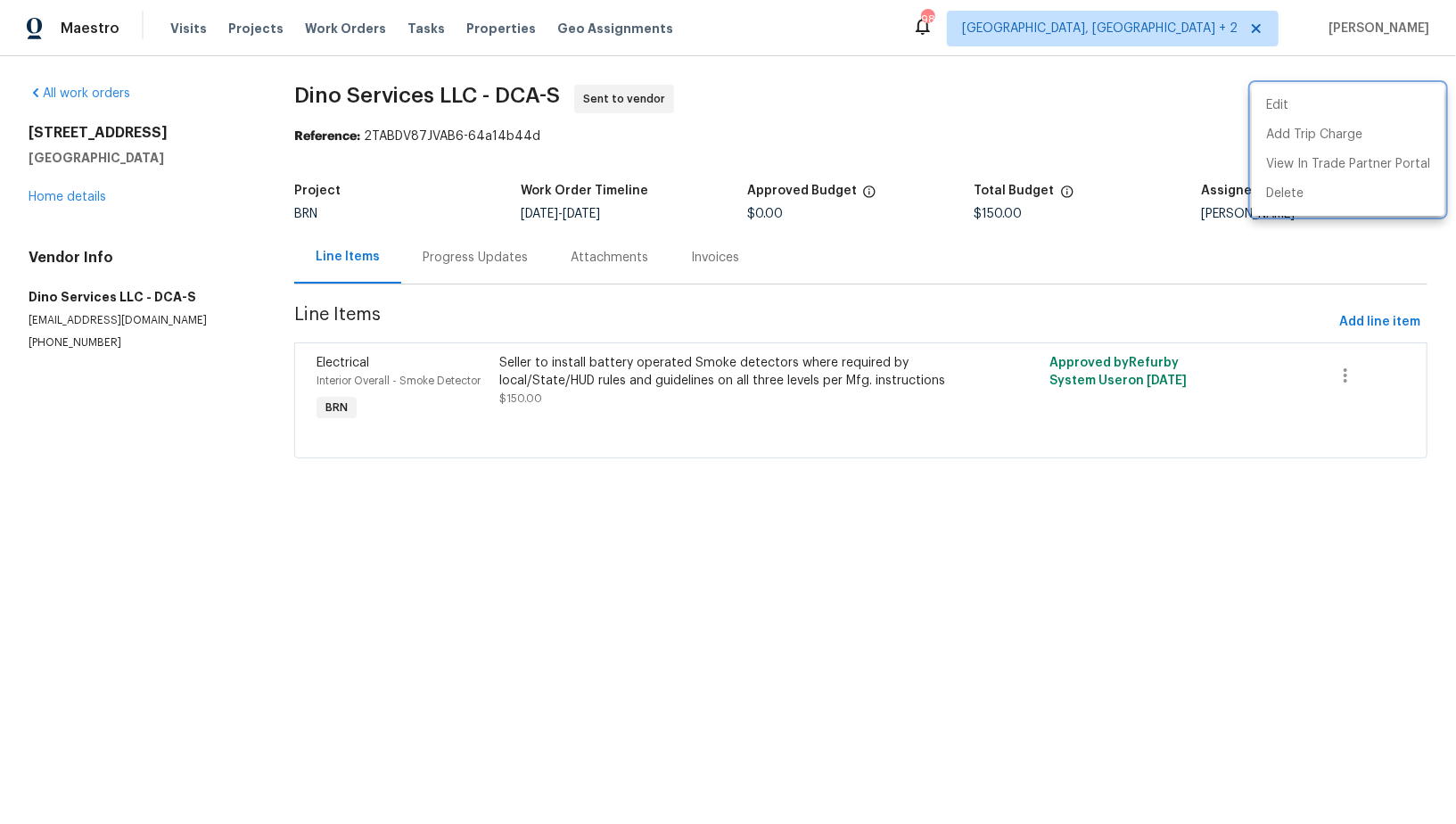
click at [32, 290] on div at bounding box center [728, 412] width 1456 height 824
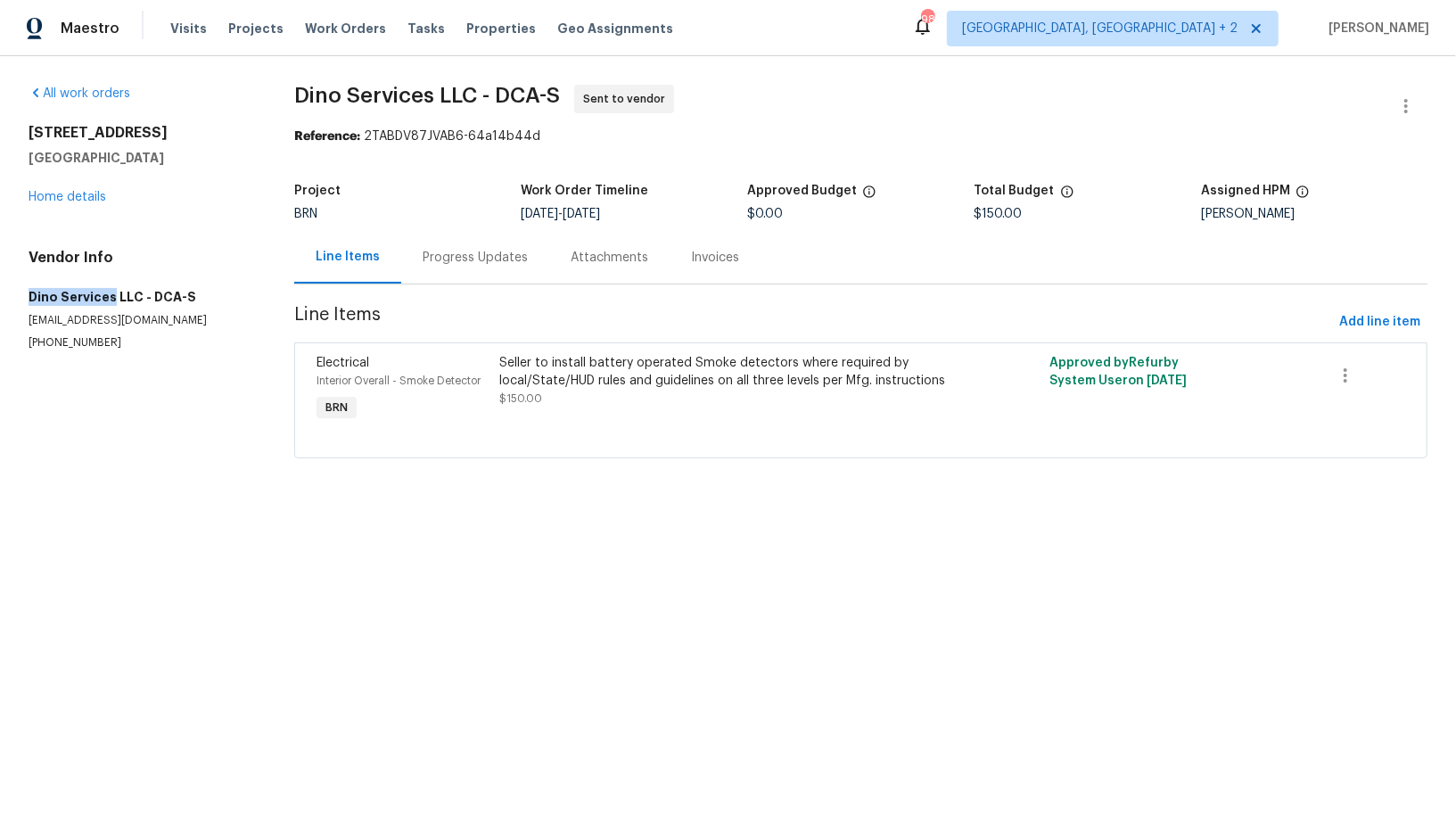
drag, startPoint x: 26, startPoint y: 290, endPoint x: 108, endPoint y: 291, distance: 82.0
copy h5 "Dino Services"
click at [64, 203] on div "4107 24th Pl Temple Hills, MD 20748 Home details" at bounding box center [140, 165] width 223 height 82
click at [64, 200] on link "Home details" at bounding box center [67, 197] width 78 height 13
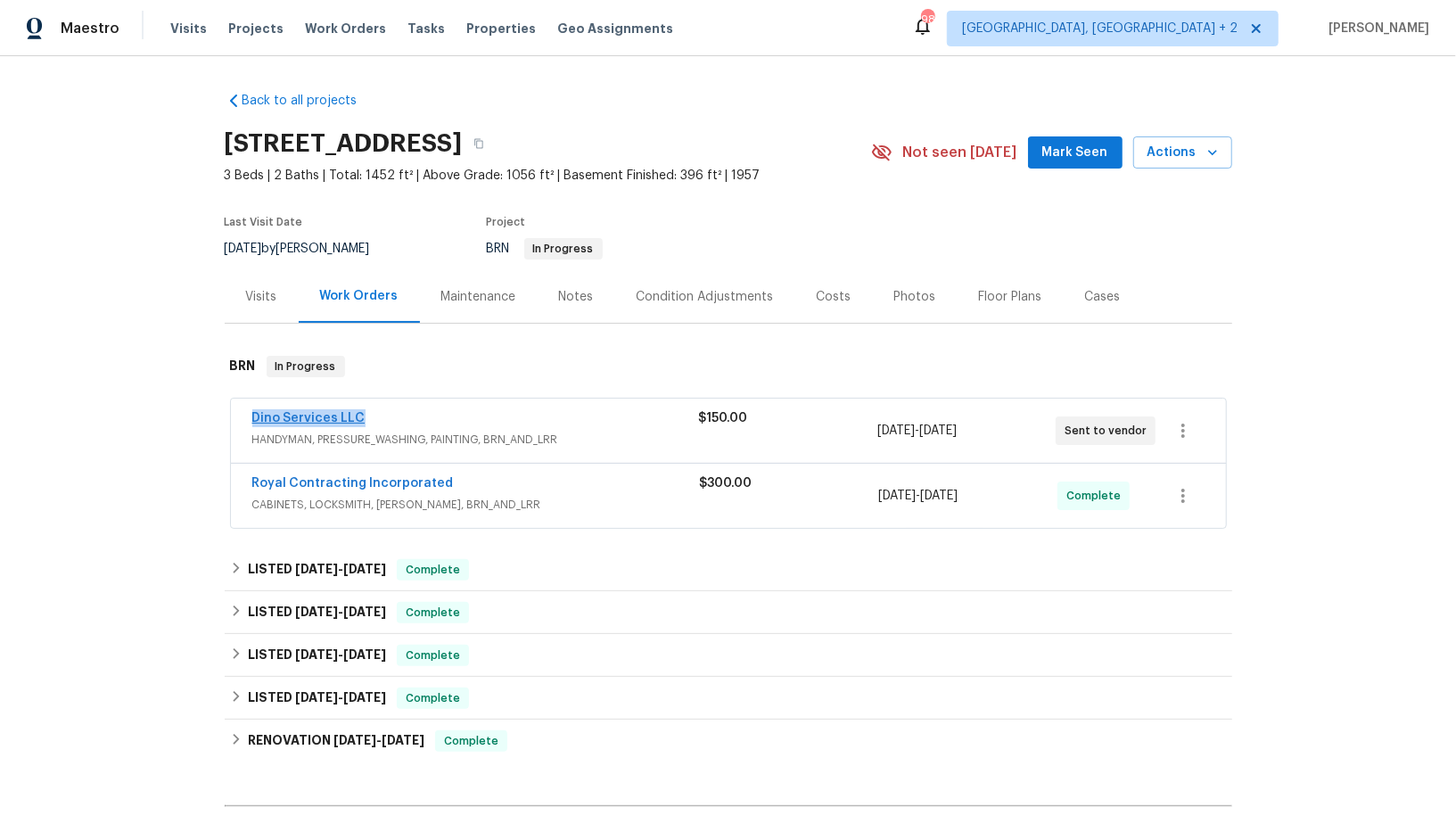
drag, startPoint x: 396, startPoint y: 414, endPoint x: 251, endPoint y: 412, distance: 145.0
click at [252, 412] on div "Dino Services LLC" at bounding box center [475, 419] width 447 height 21
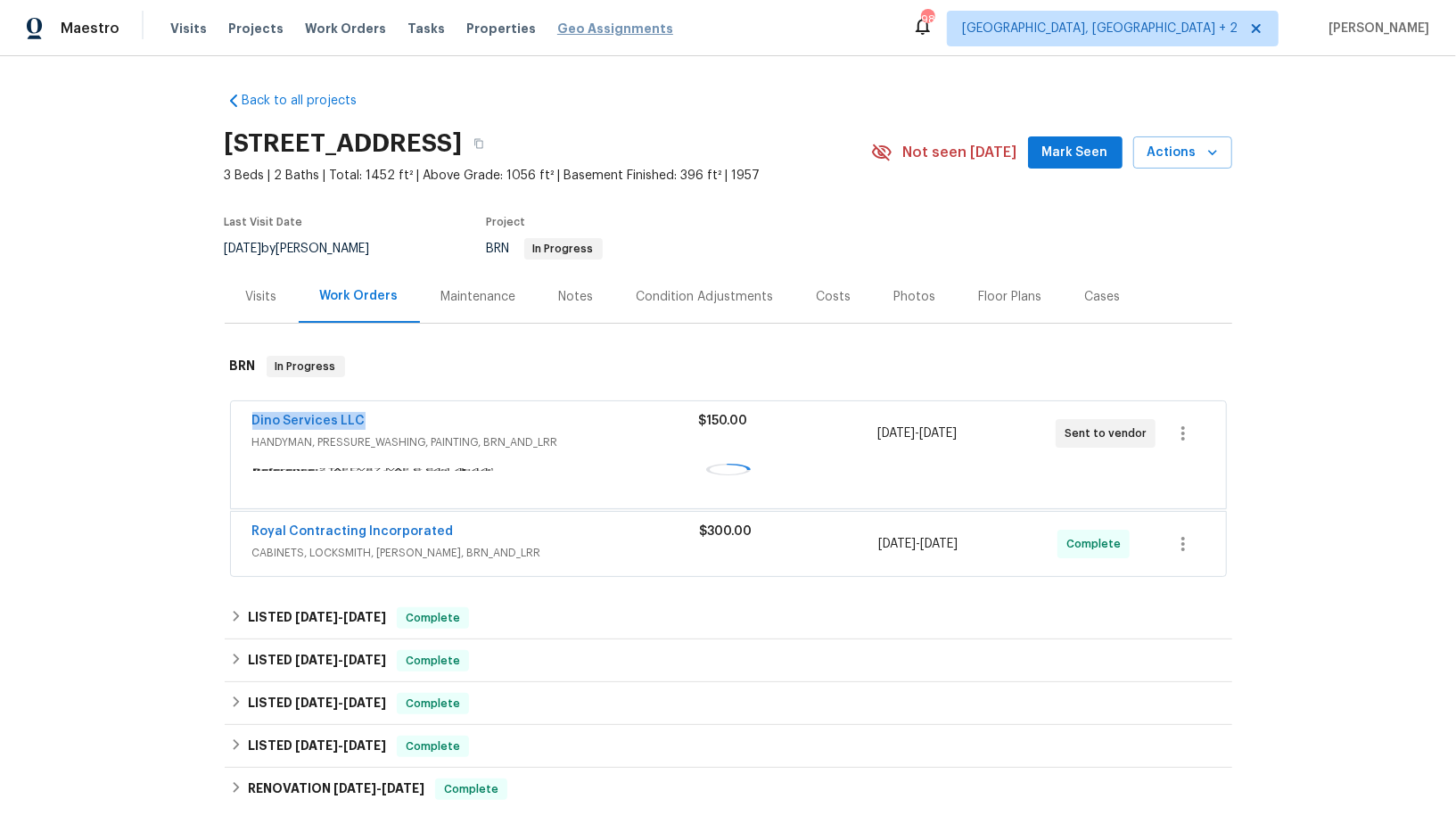
copy link "Dino Services LLC"
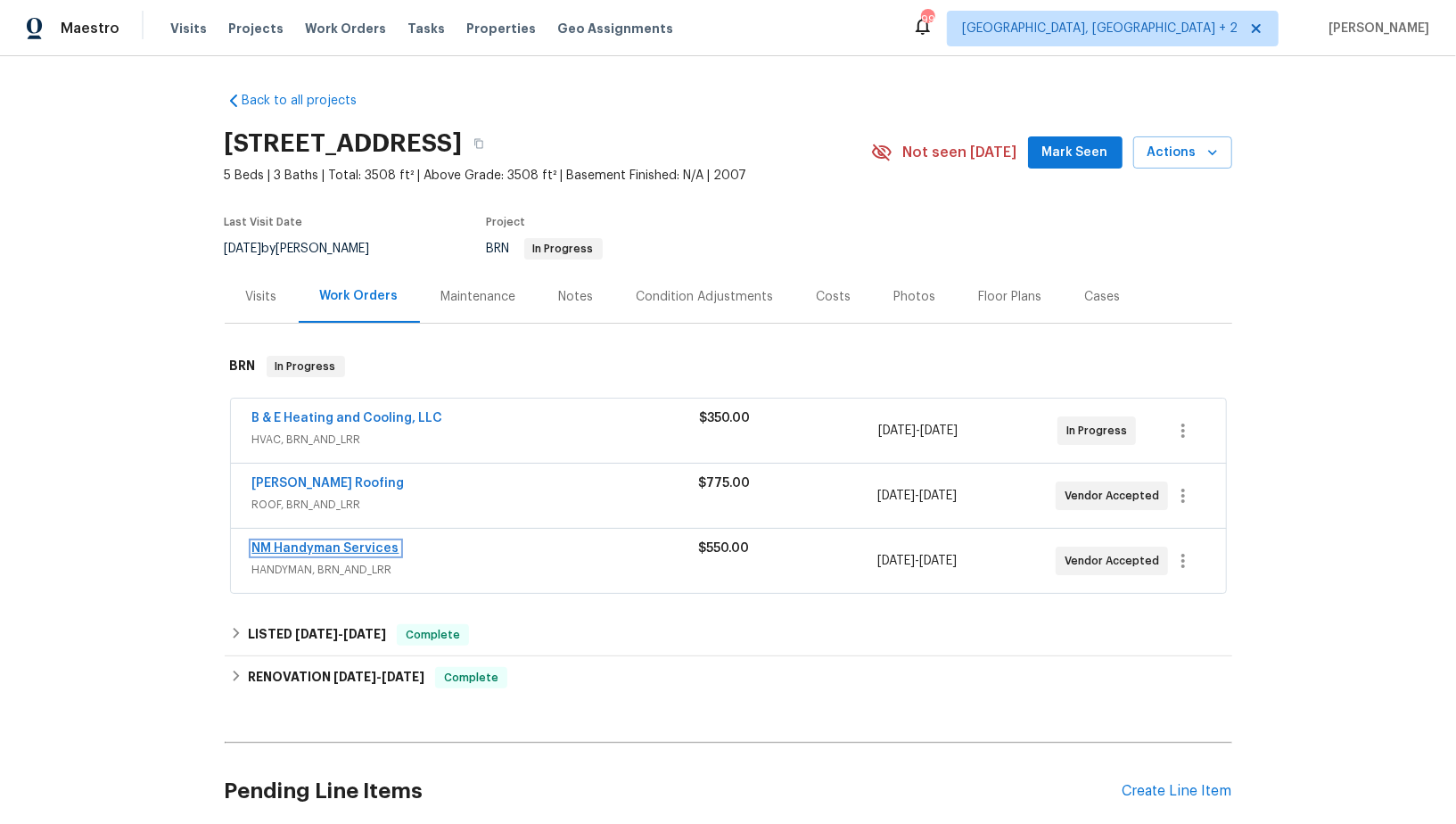
click at [324, 550] on link "NM Handyman Services" at bounding box center [325, 549] width 147 height 13
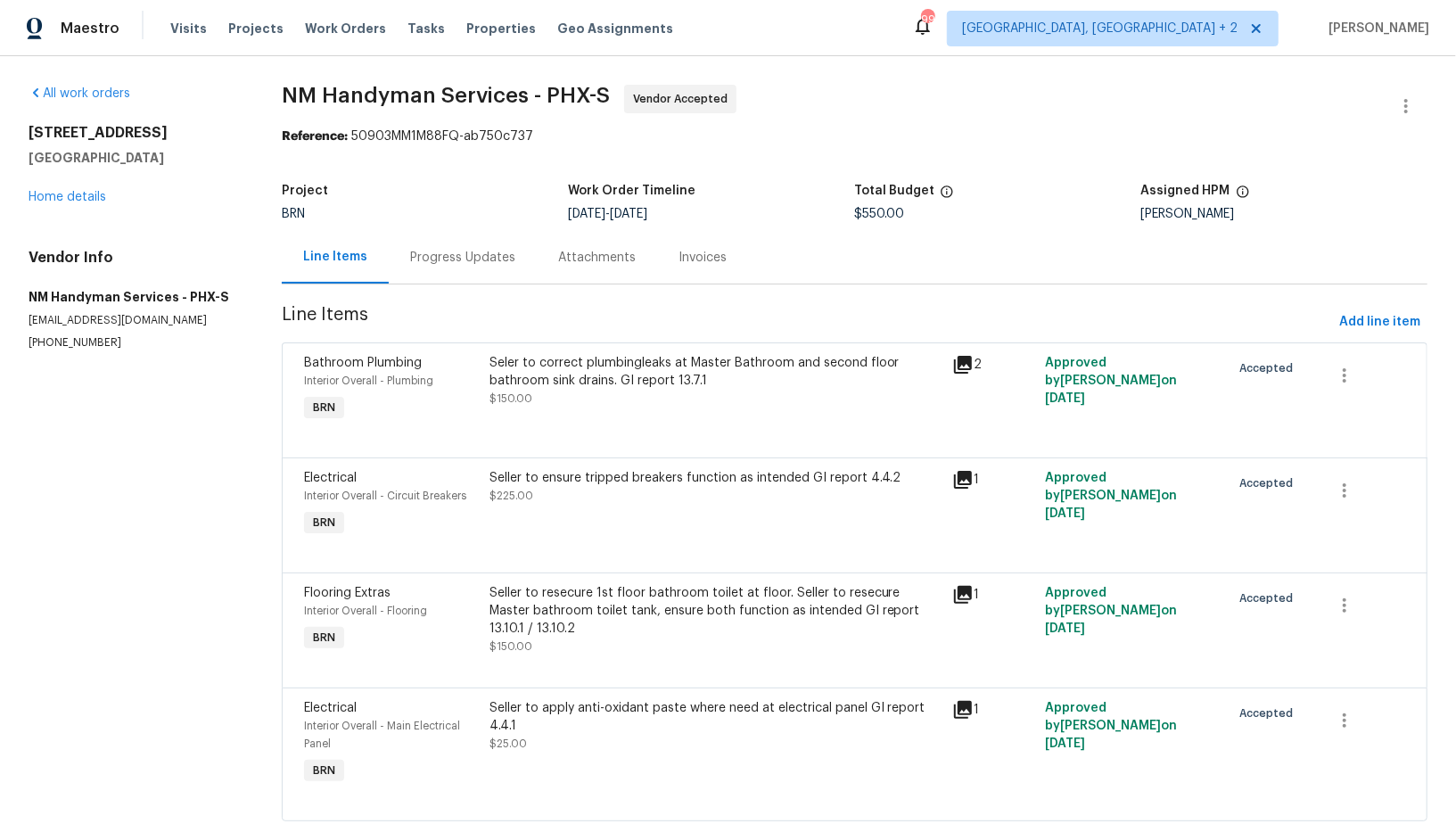
click at [441, 268] on div "Progress Updates" at bounding box center [463, 258] width 148 height 53
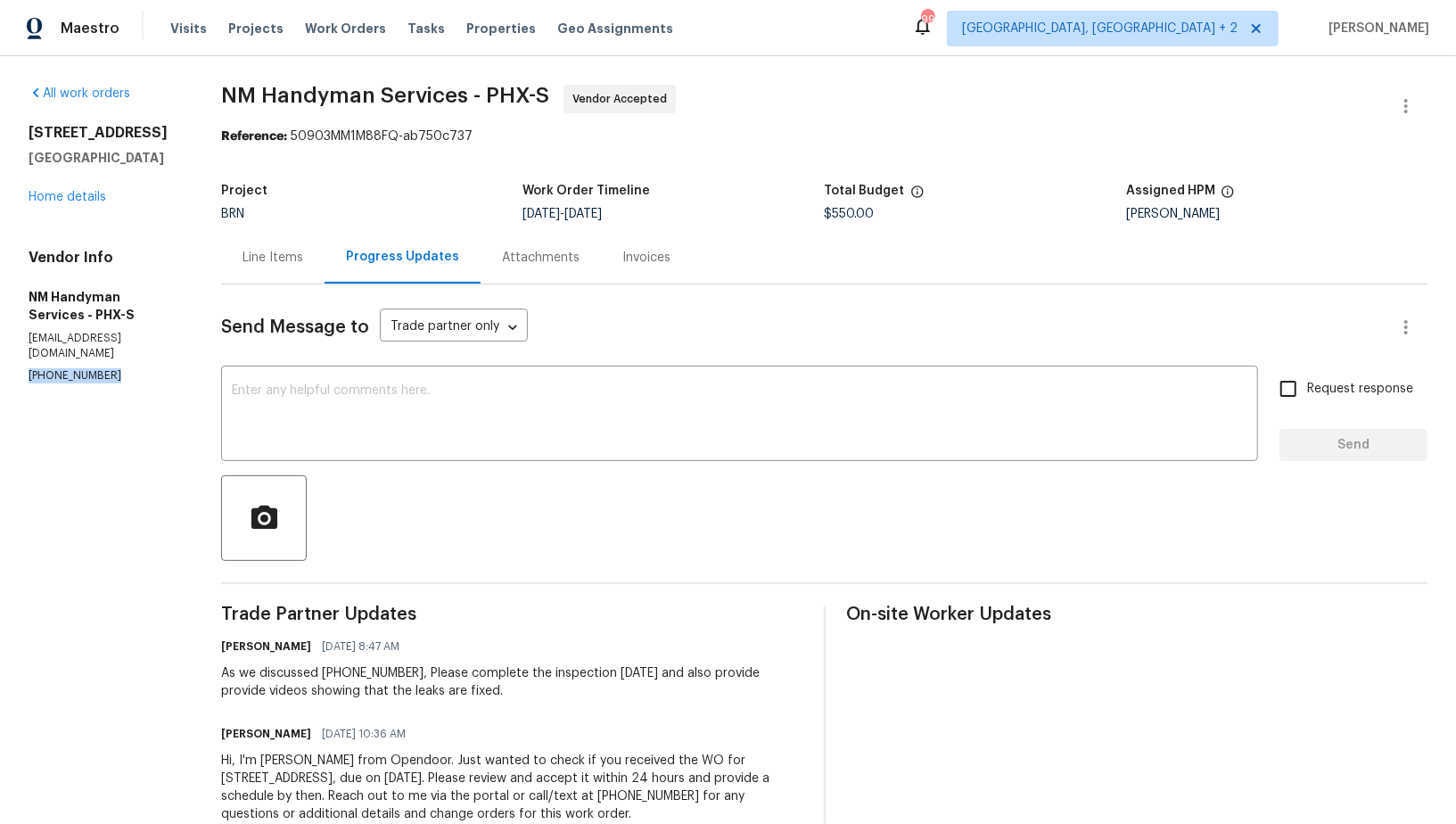
drag, startPoint x: 110, startPoint y: 382, endPoint x: 0, endPoint y: 378, distance: 110.1
click at [0, 378] on div "All work orders [STREET_ADDRESS] Home details Vendor Info NM Handyman Services …" at bounding box center [728, 465] width 1456 height 817
copy p "[PHONE_NUMBER]"
click at [480, 410] on textarea at bounding box center [740, 416] width 1016 height 62
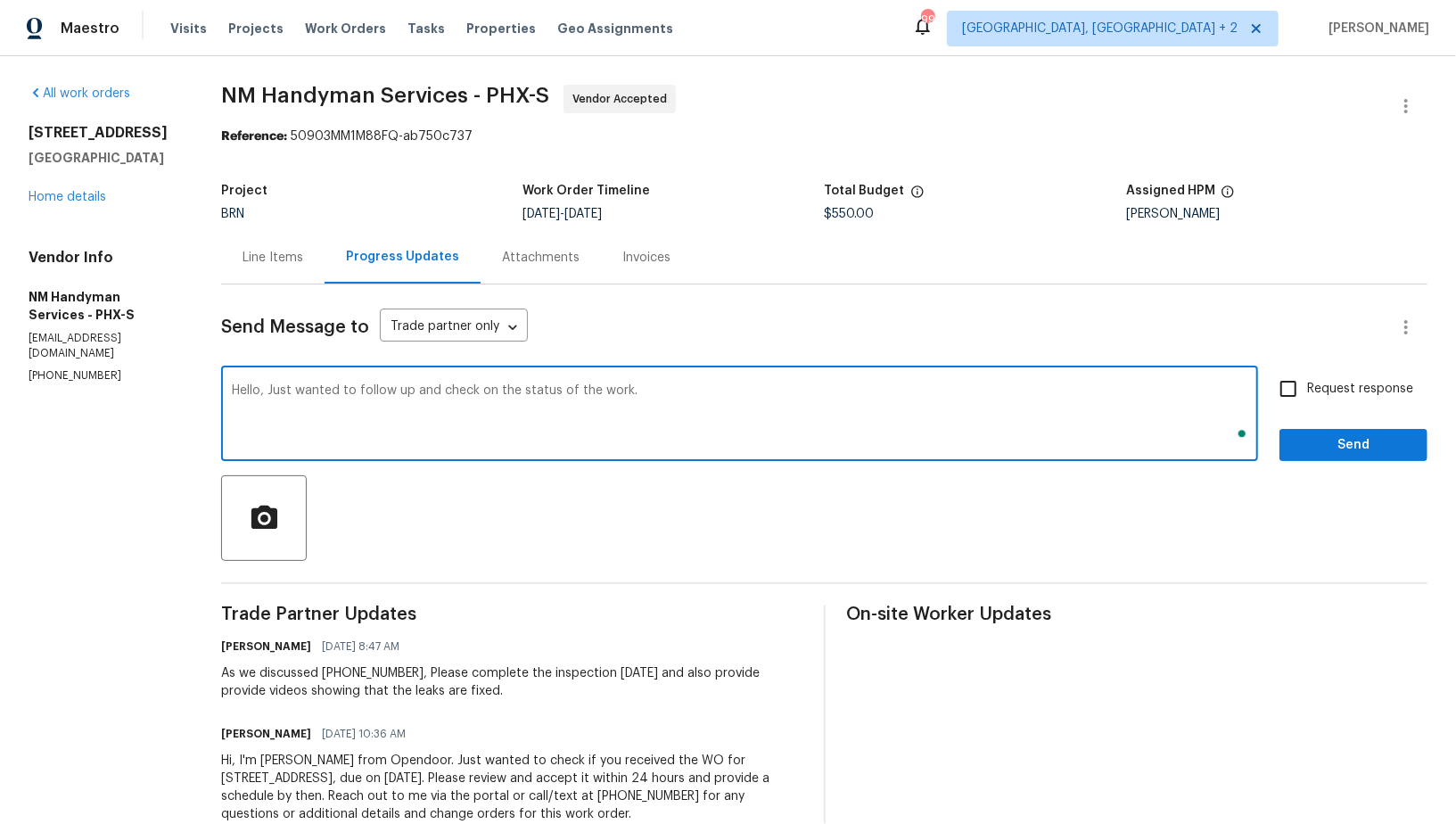
type textarea "Hello, Just wanted to follow up and check on the status of the work."
click at [1306, 371] on input "Request response" at bounding box center [1288, 388] width 37 height 37
checkbox input "true"
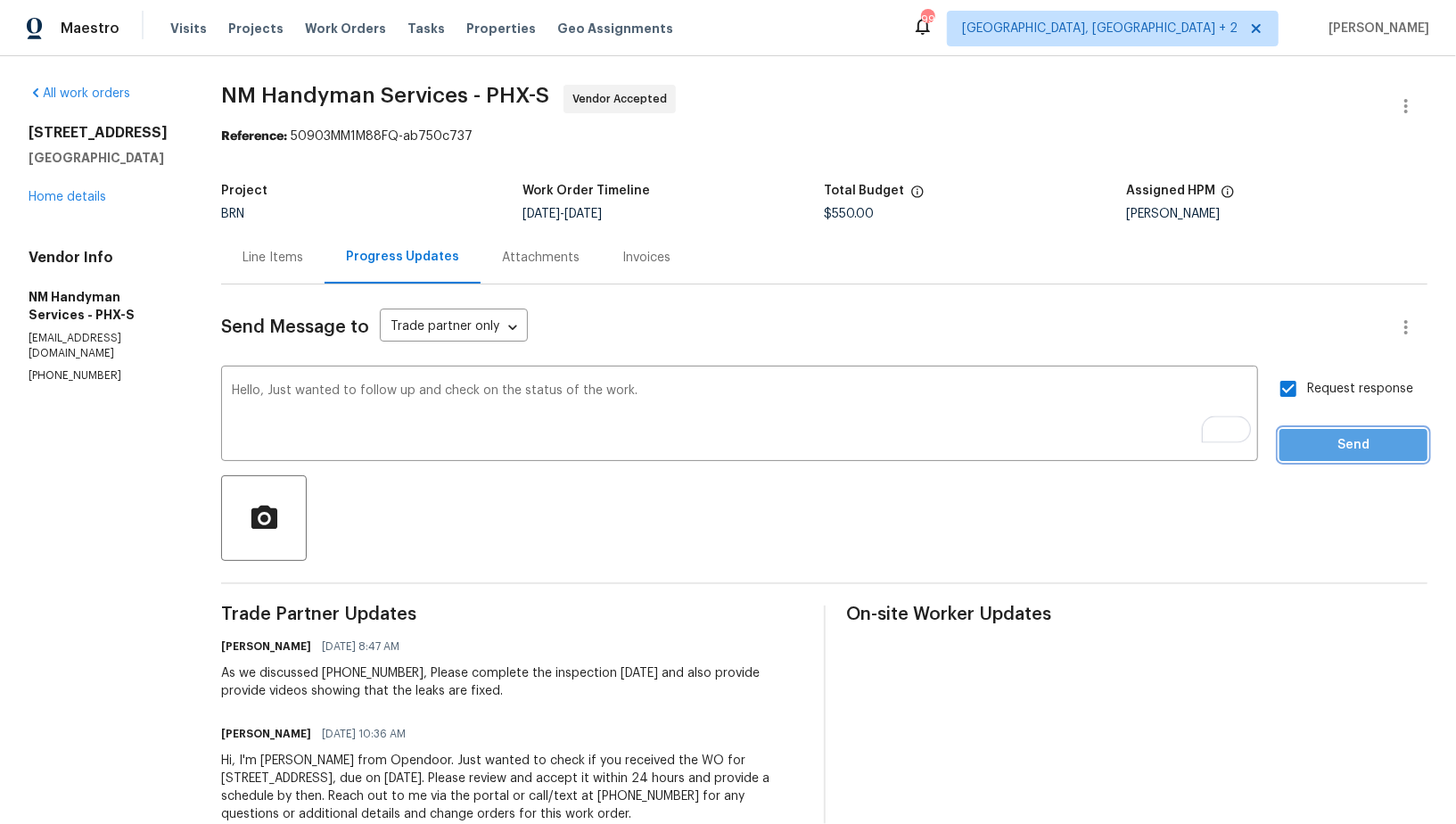
click at [1319, 437] on span "Send" at bounding box center [1354, 445] width 120 height 22
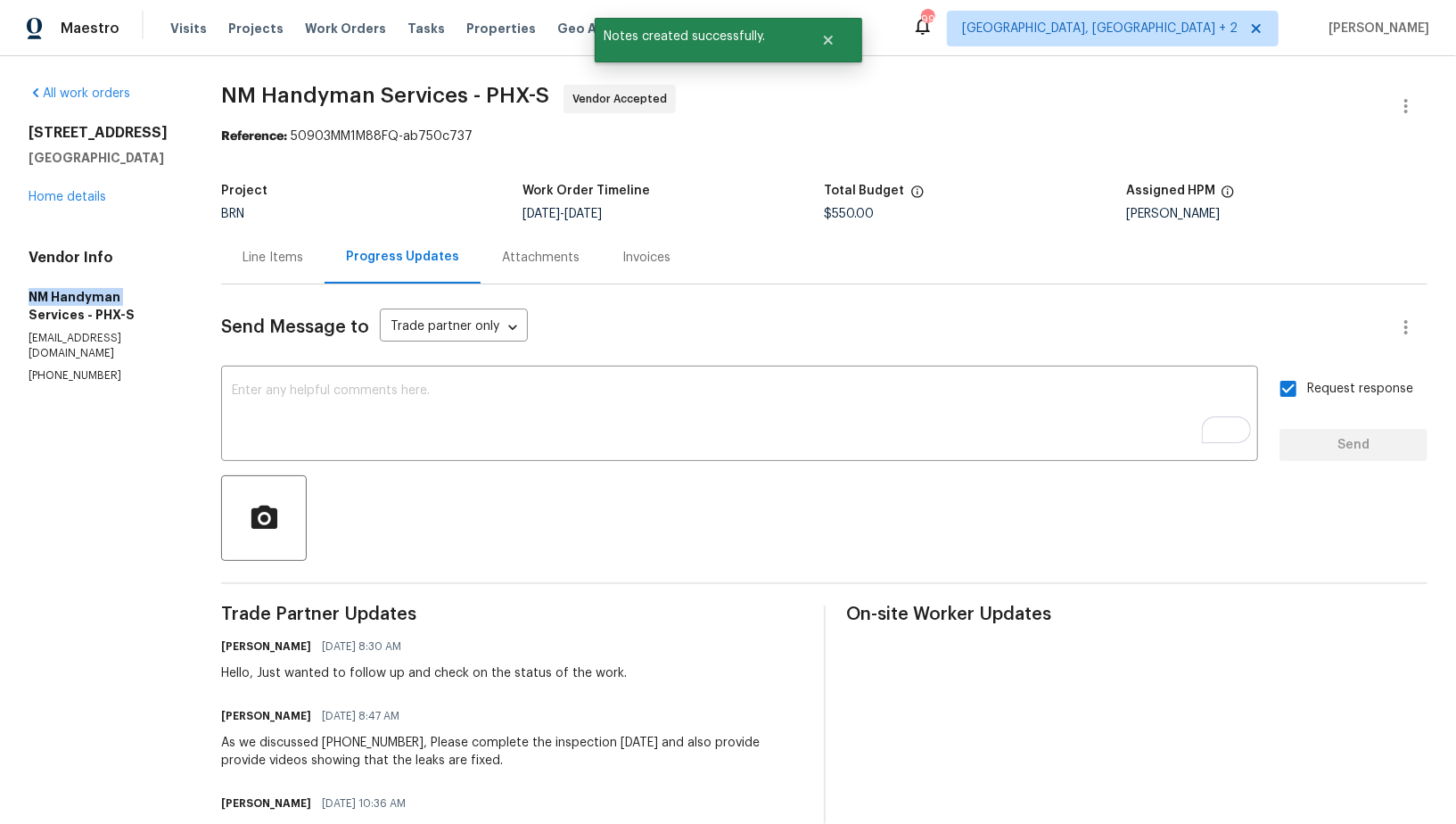
drag, startPoint x: 2, startPoint y: 311, endPoint x: 119, endPoint y: 315, distance: 117.1
click at [119, 315] on div "All work orders [STREET_ADDRESS] Home details Vendor Info NM Handyman Services …" at bounding box center [728, 500] width 1456 height 886
copy h5 "NM Handyman"
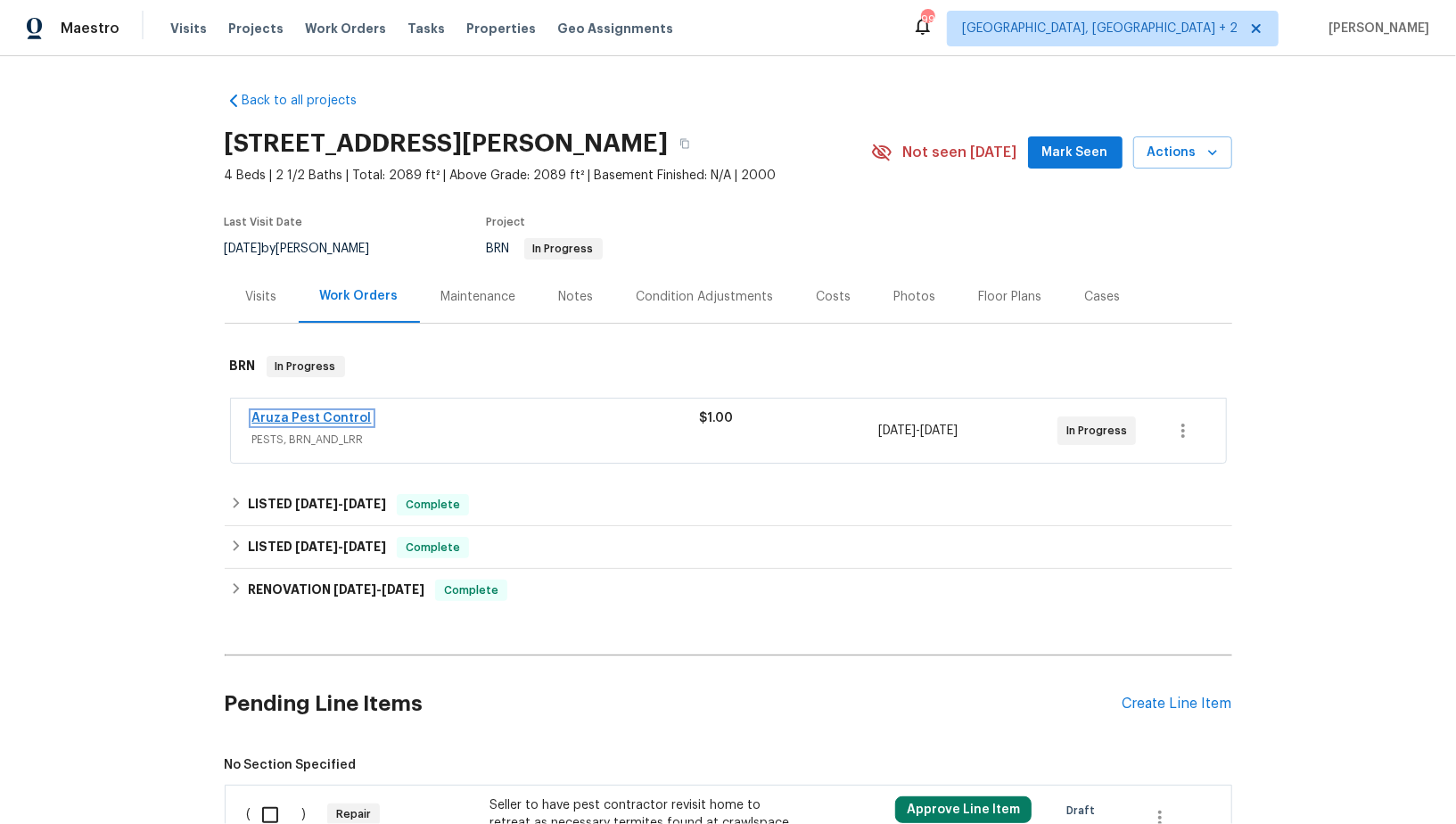
click at [315, 417] on link "Aruza Pest Control" at bounding box center [311, 418] width 120 height 13
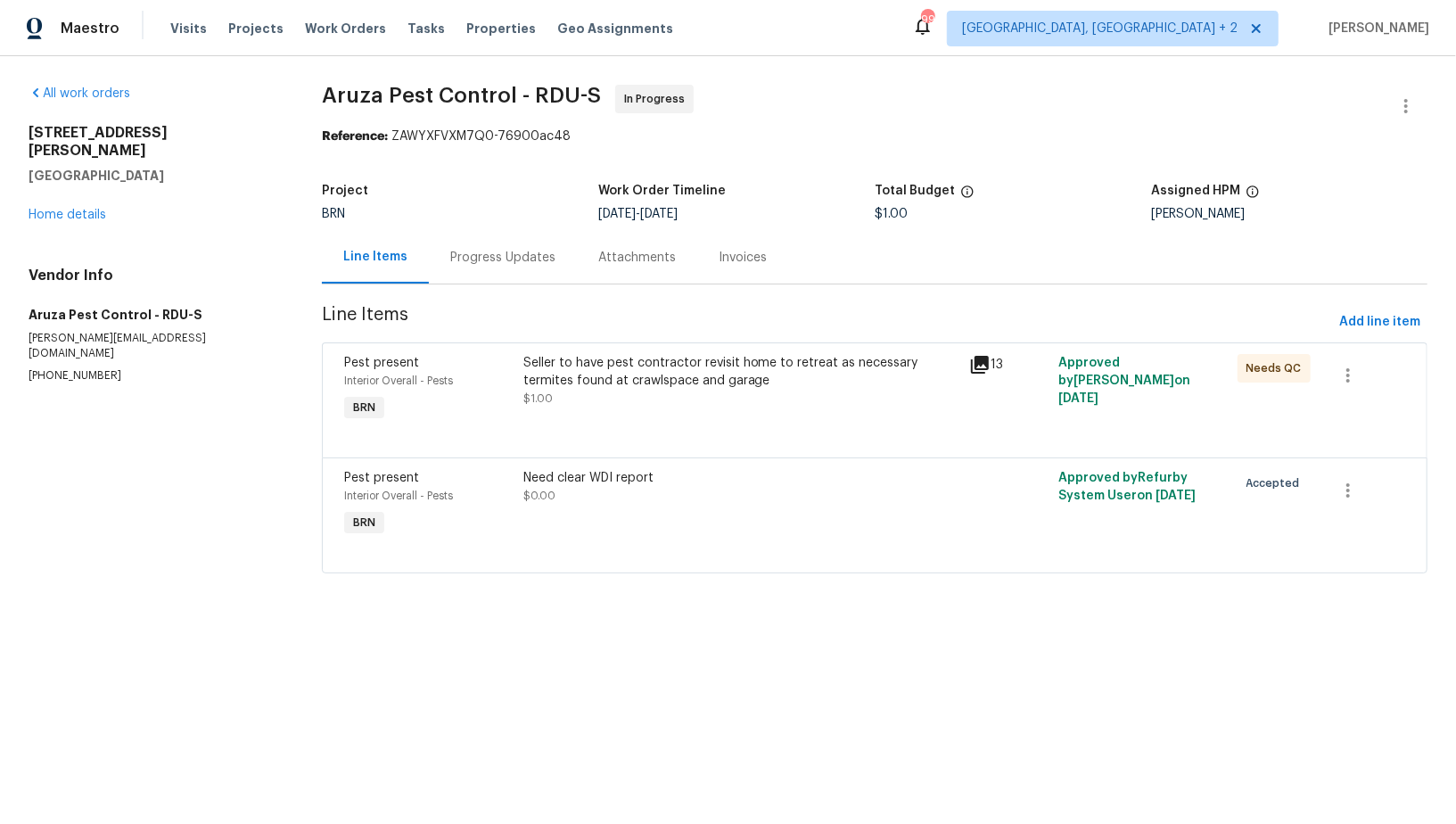
click at [466, 262] on div "Progress Updates" at bounding box center [502, 258] width 105 height 18
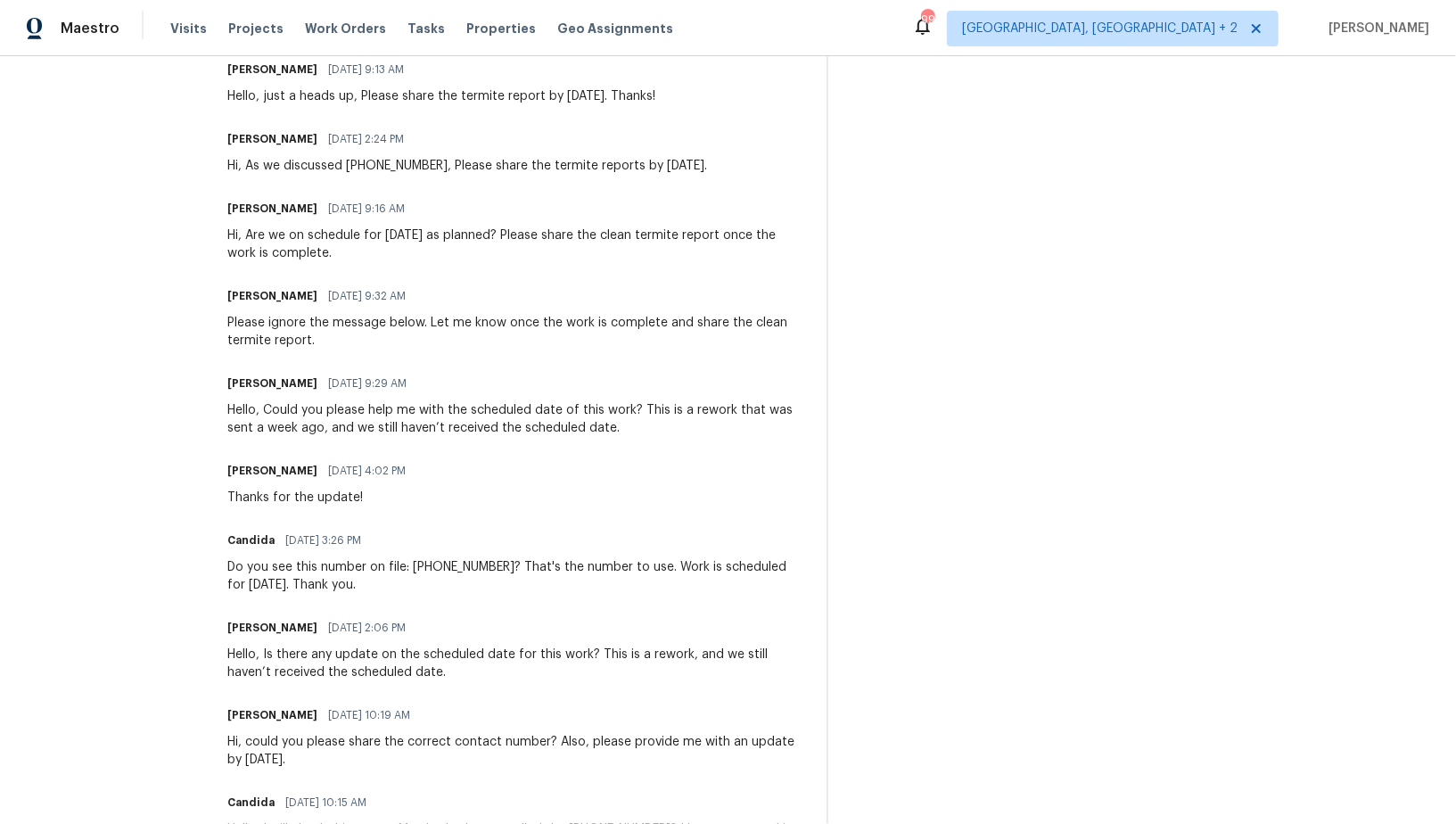
scroll to position [814, 0]
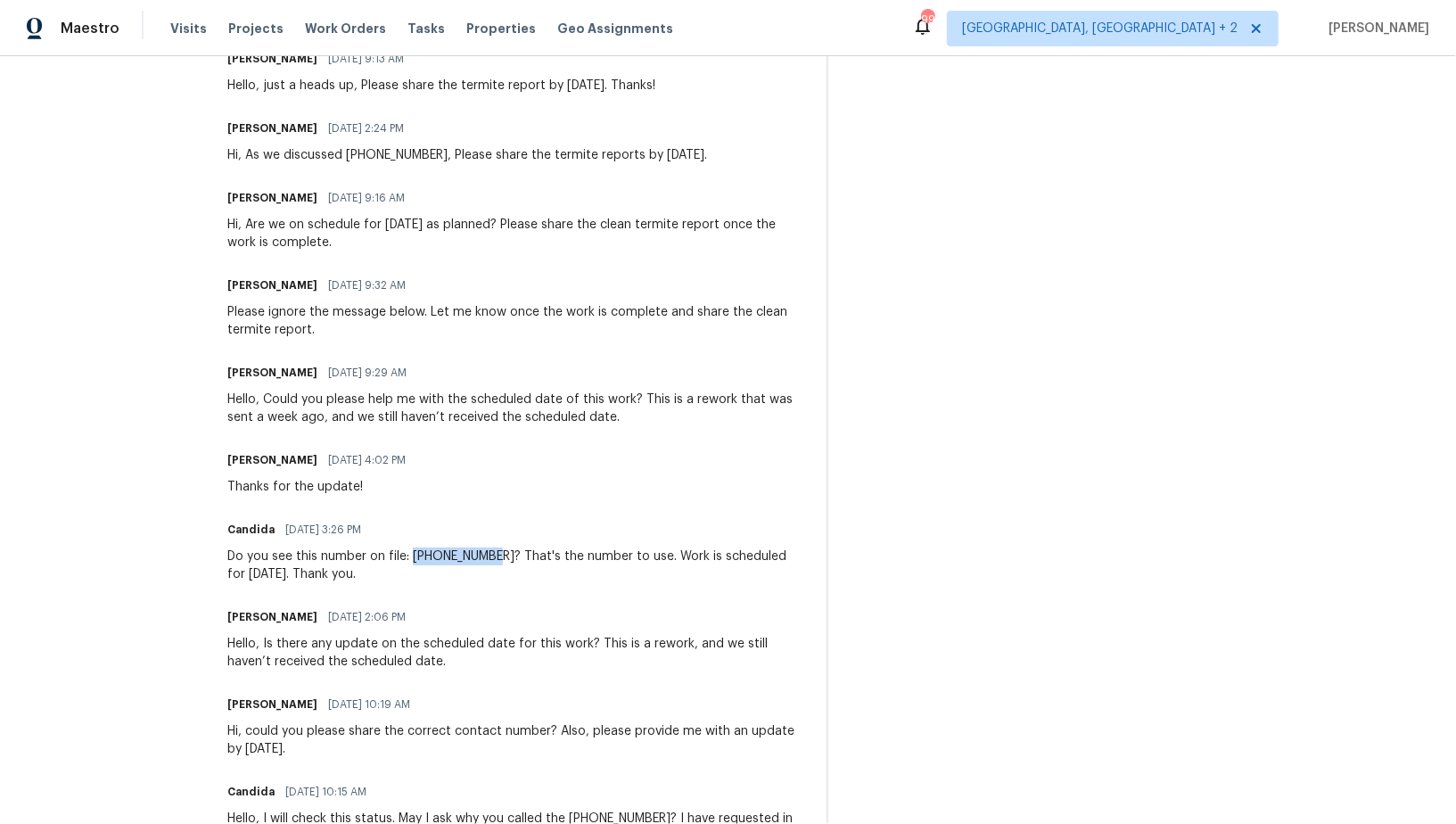
drag, startPoint x: 416, startPoint y: 551, endPoint x: 498, endPoint y: 551, distance: 82.0
click at [498, 551] on div "Do you see this number on file: [PHONE_NUMBER]? That's the number to use. Work …" at bounding box center [516, 565] width 578 height 36
copy div "[PHONE_NUMBER]"
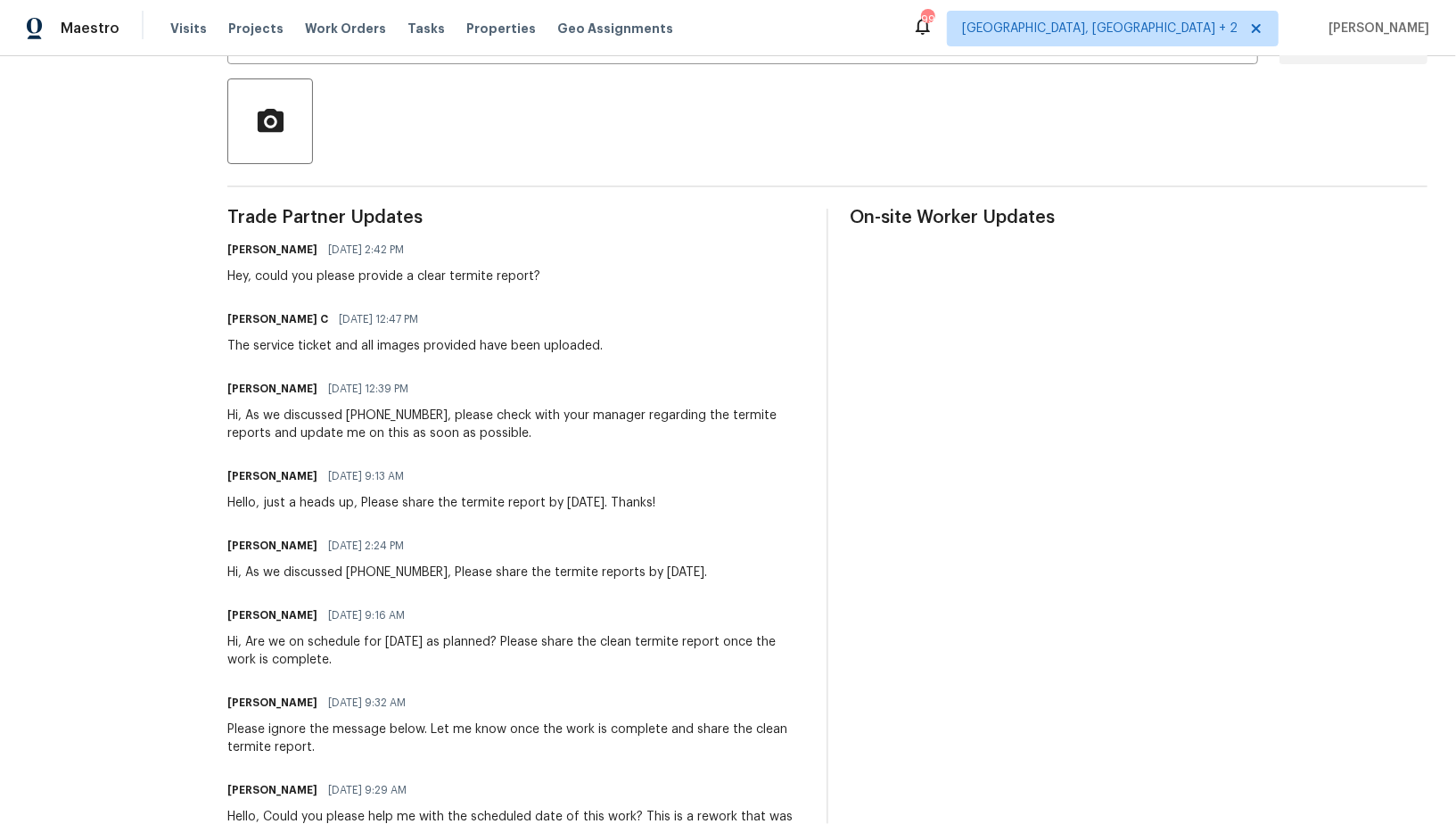
scroll to position [0, 0]
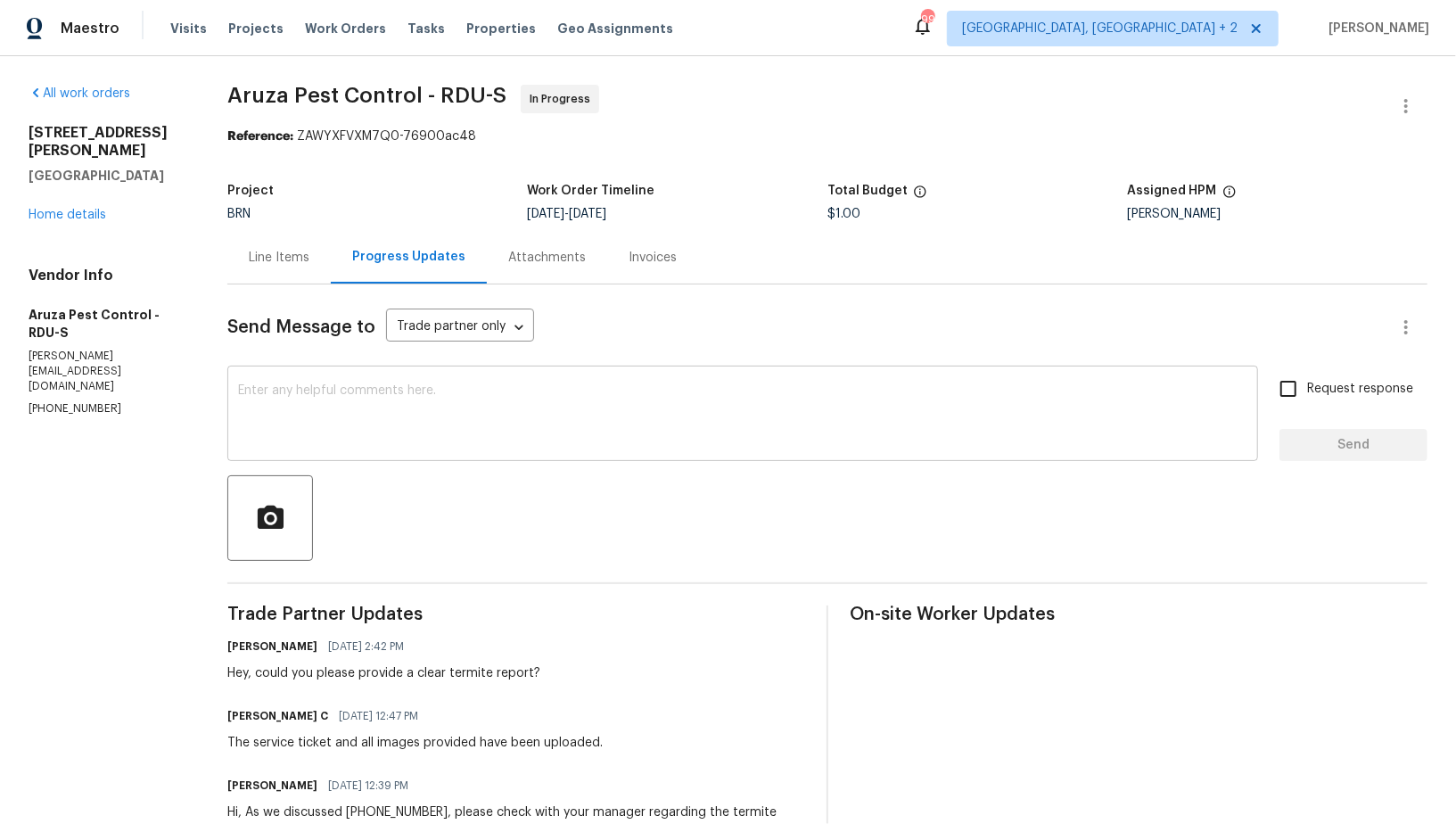
click at [419, 402] on textarea at bounding box center [743, 416] width 1009 height 62
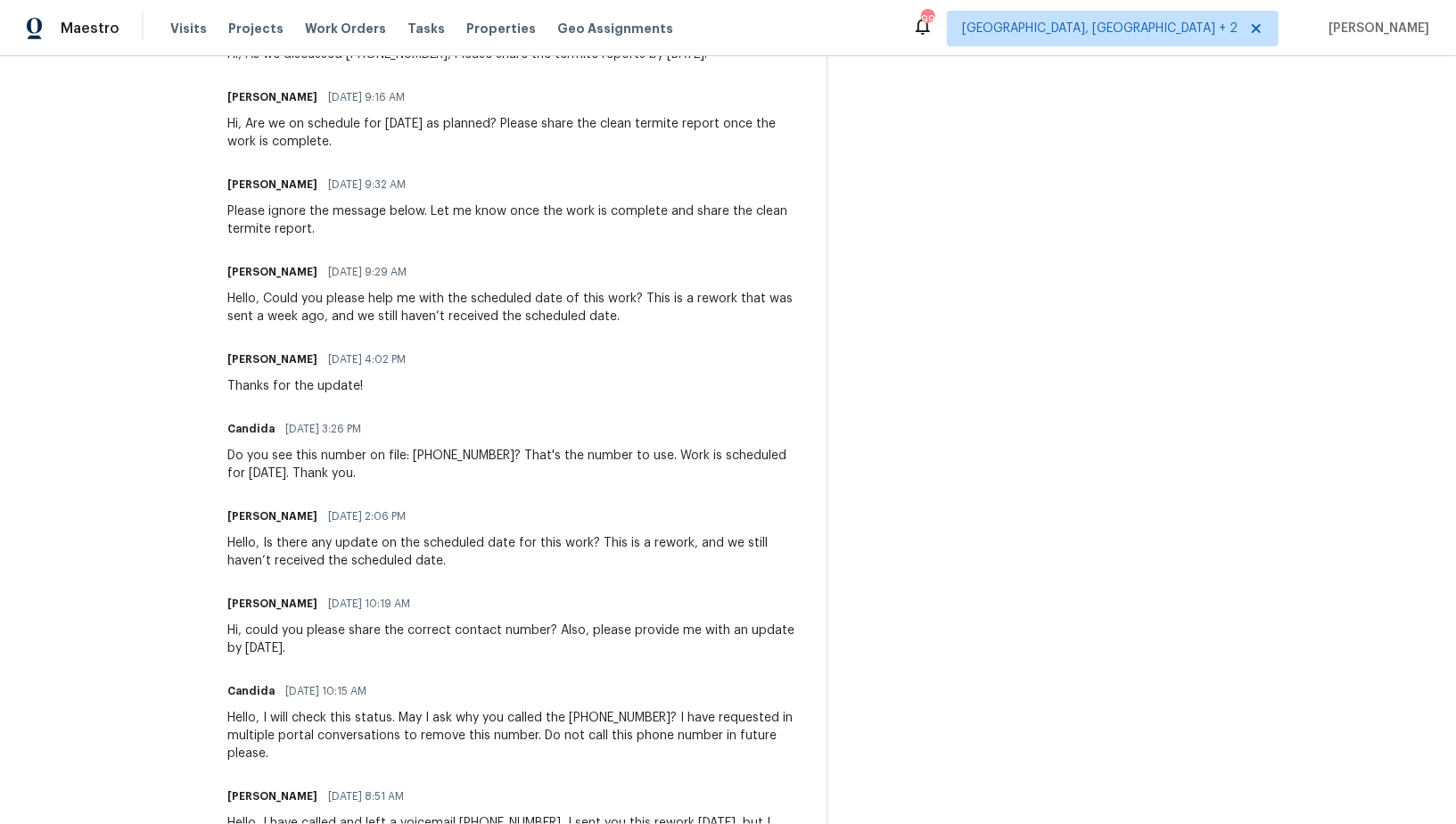
scroll to position [938, 0]
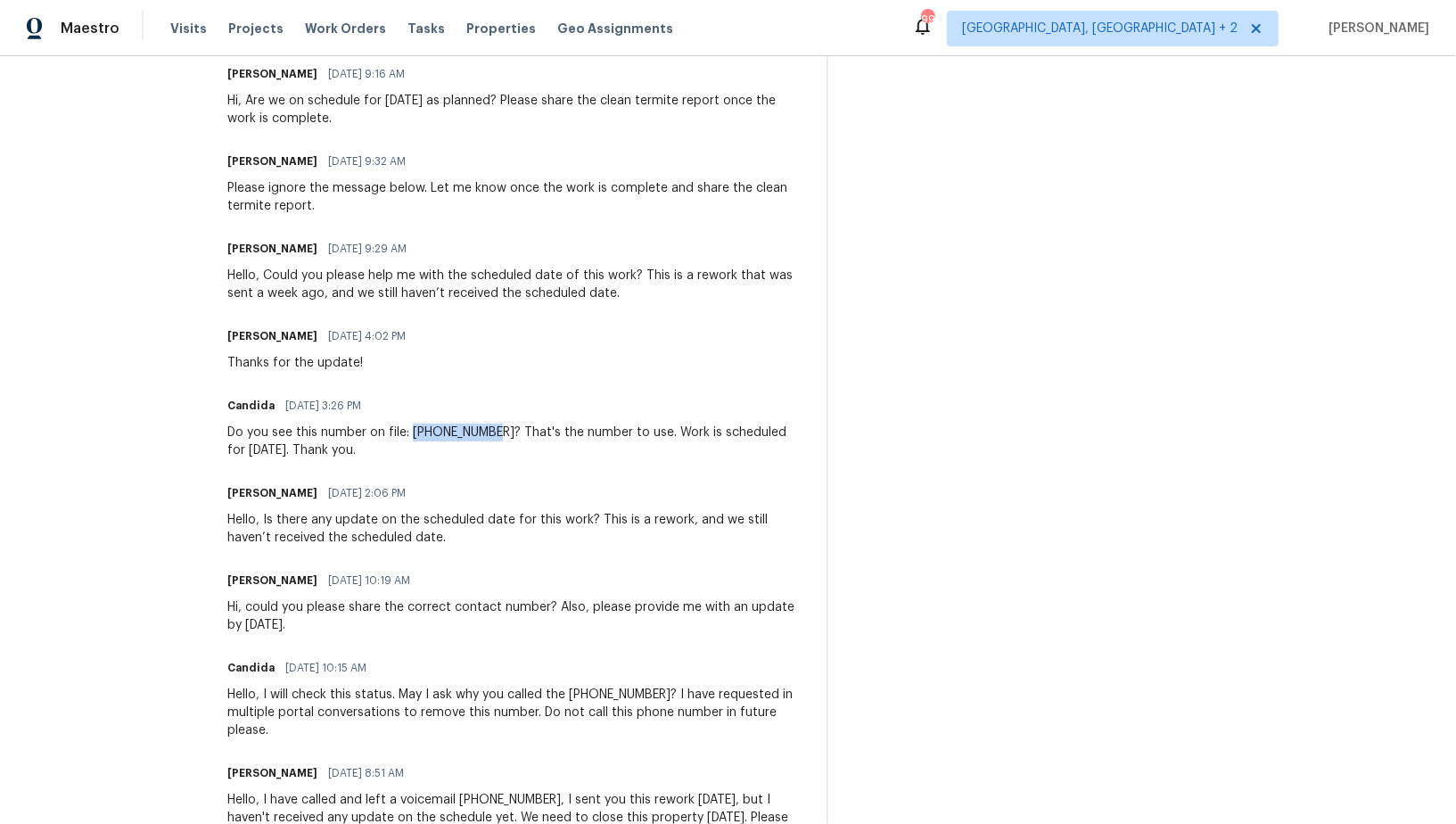
drag, startPoint x: 417, startPoint y: 435, endPoint x: 495, endPoint y: 435, distance: 78.0
click at [496, 435] on div "Do you see this number on file: 980-729-8788? That's the number to use. Work is…" at bounding box center [516, 441] width 578 height 36
copy div "980-729-8788"
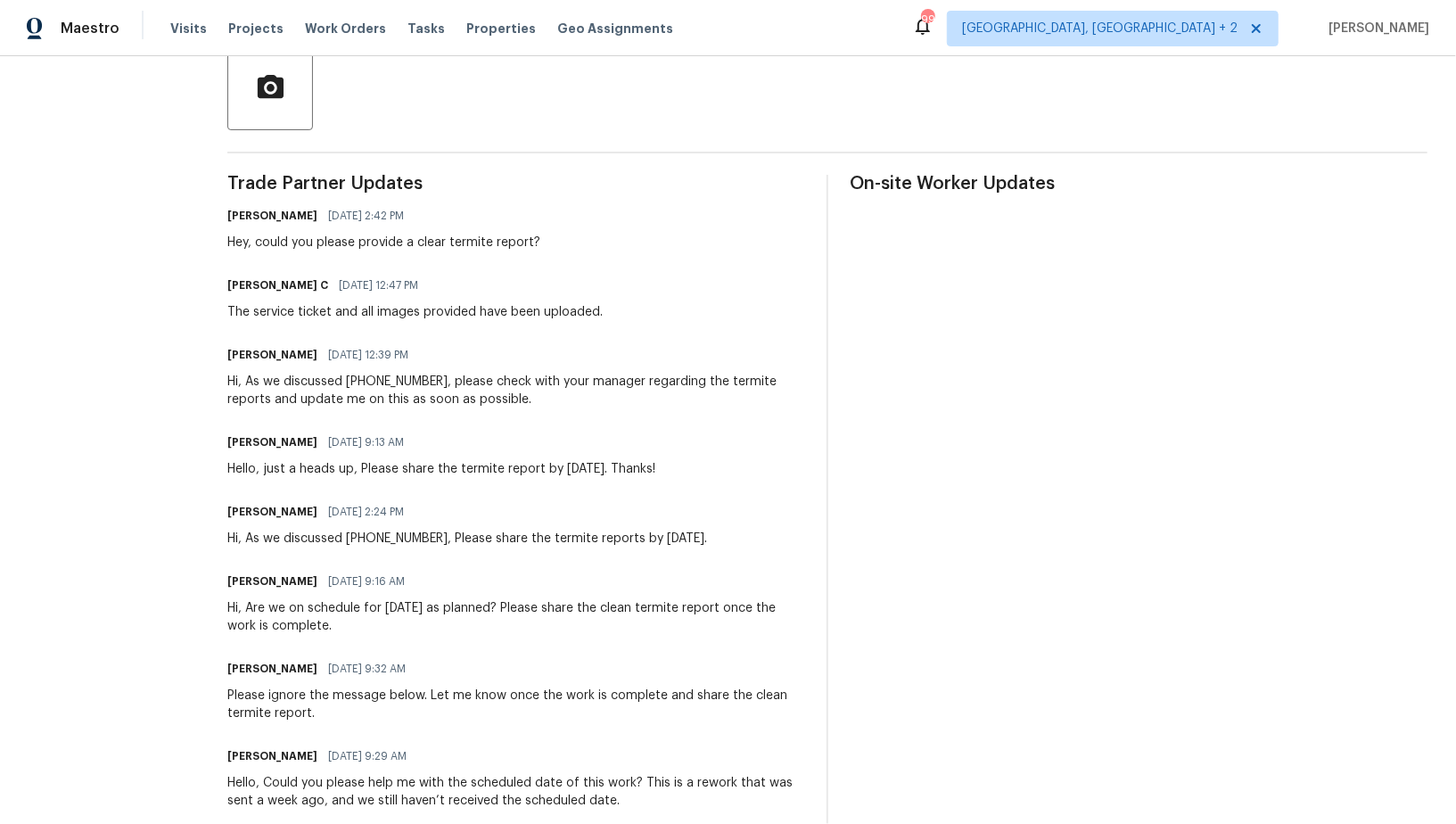
scroll to position [0, 0]
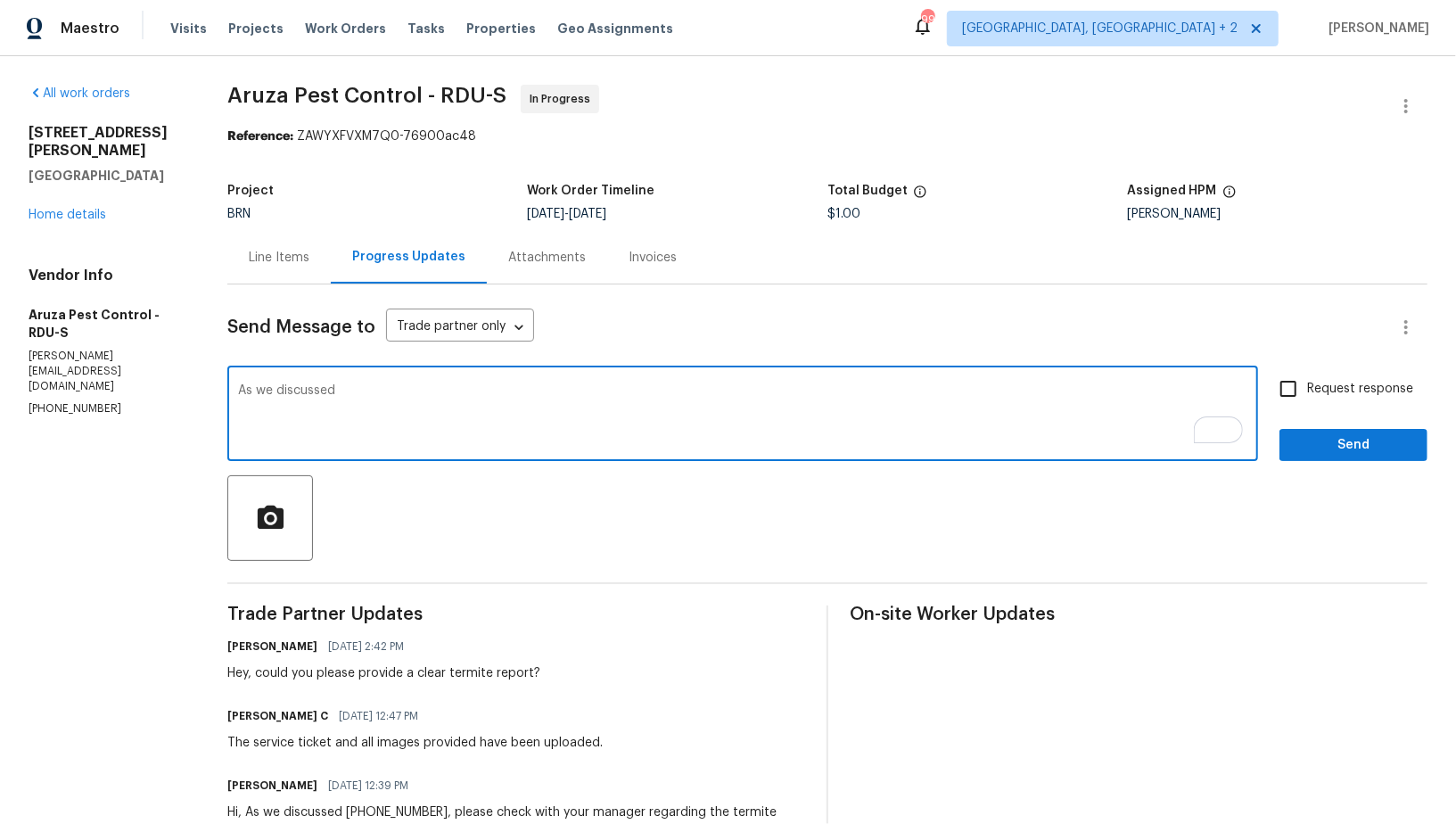
click at [355, 396] on textarea "As we discussed" at bounding box center [743, 416] width 1009 height 62
paste textarea "980-729-8788"
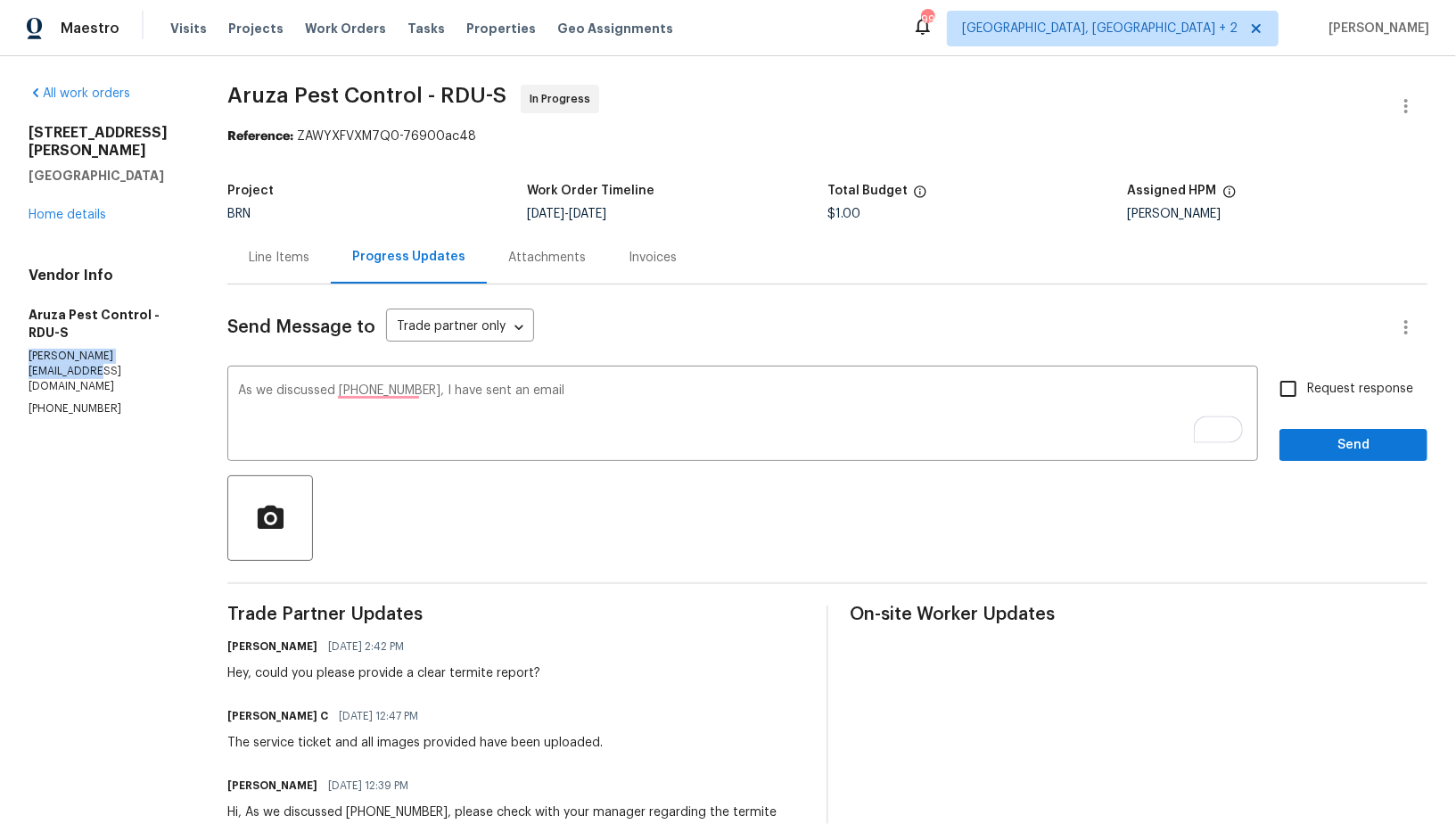
drag, startPoint x: 169, startPoint y: 334, endPoint x: 20, endPoint y: 334, distance: 149.0
copy p "c.rodriguez@aruzapest.com"
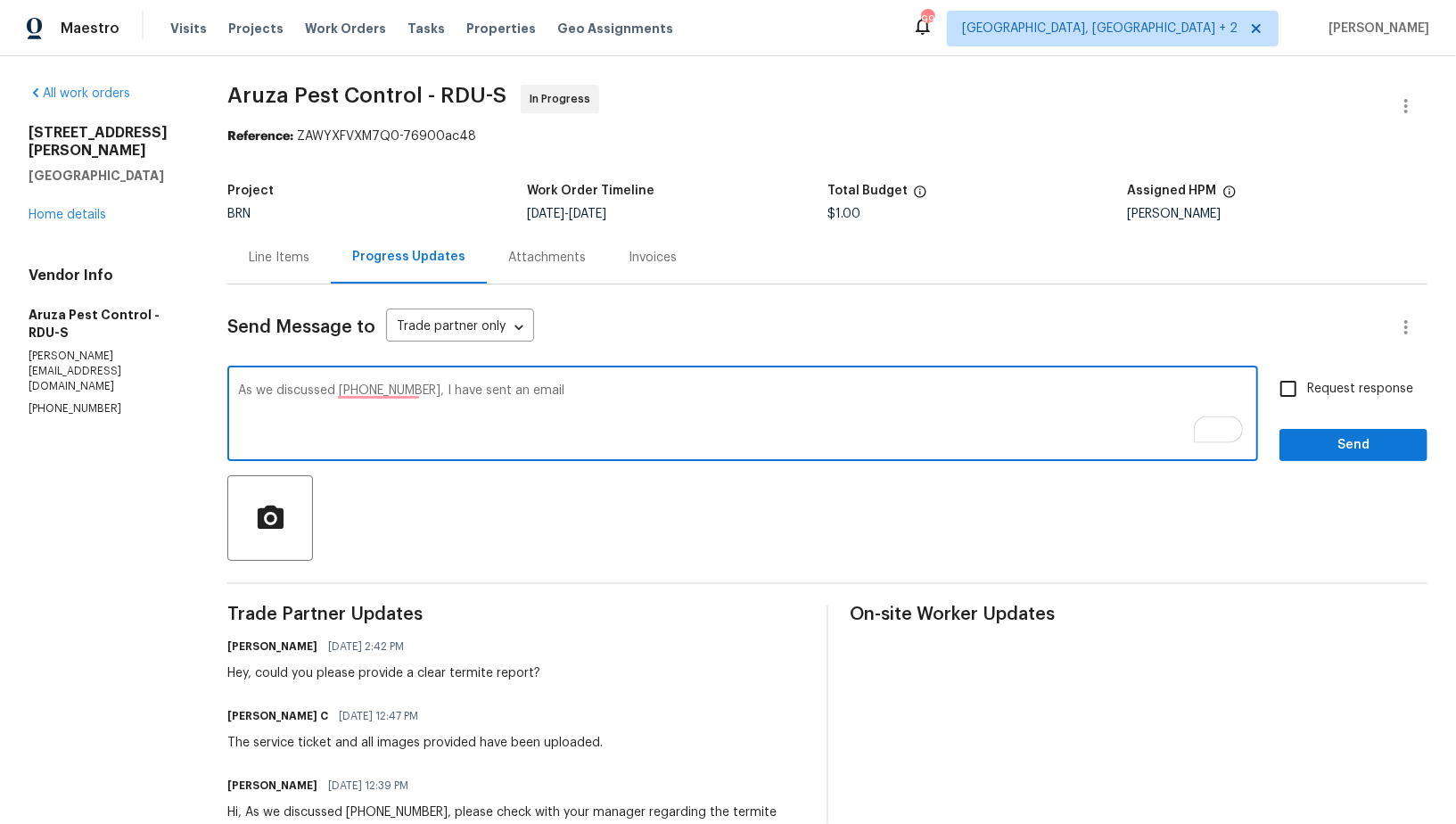
click at [629, 412] on textarea "As we discussed 980-729-8788, I have sent an email" at bounding box center [743, 416] width 1009 height 62
paste textarea "c.rodriguez@aruzapest.com"
type textarea "As we discussed 980-729-8788, I have sent an email c.rodriguez@aruzapest.com re…"
click at [1293, 394] on input "Request response" at bounding box center [1288, 388] width 37 height 37
checkbox input "true"
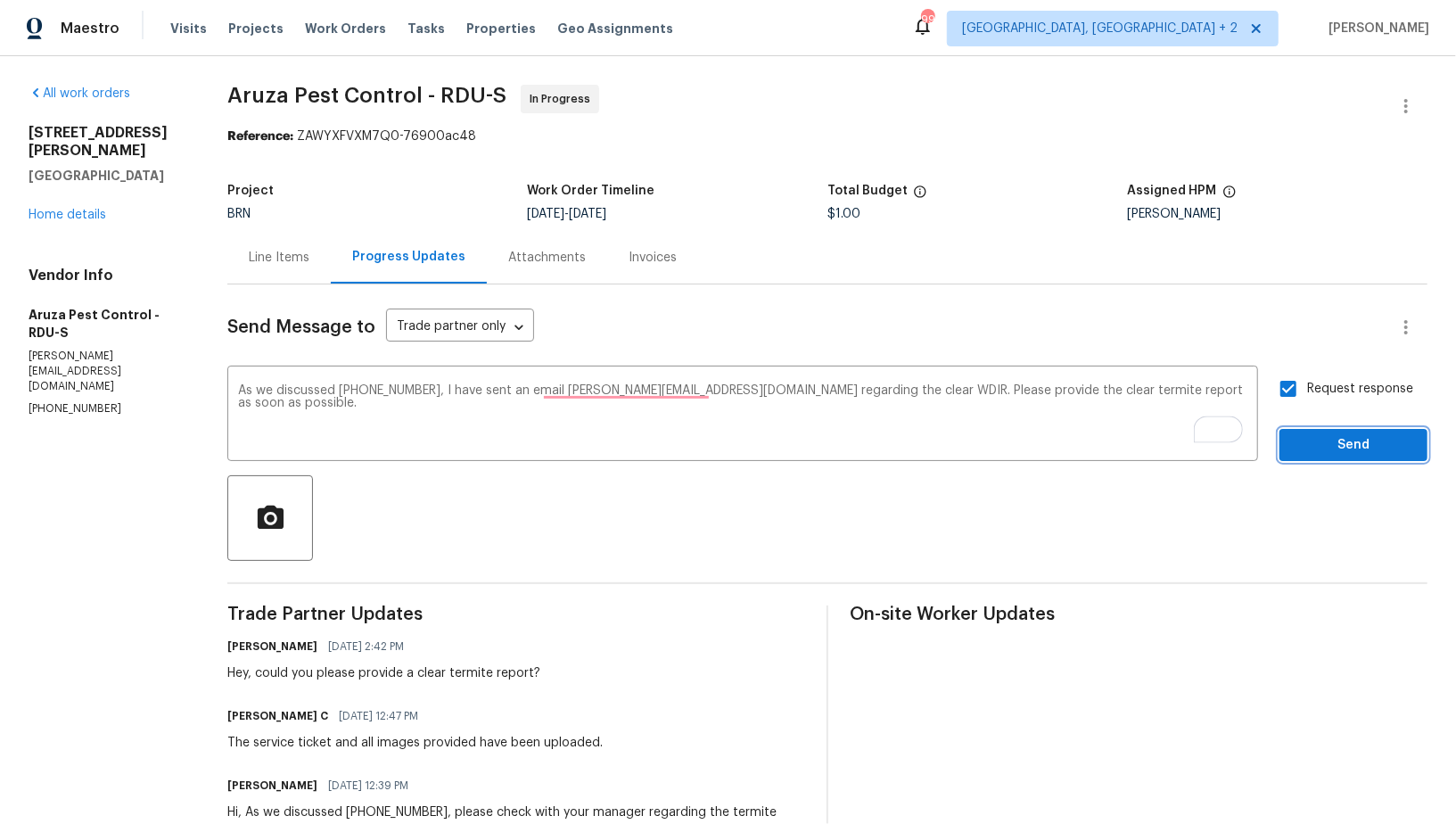
click at [1324, 438] on span "Send" at bounding box center [1354, 445] width 120 height 22
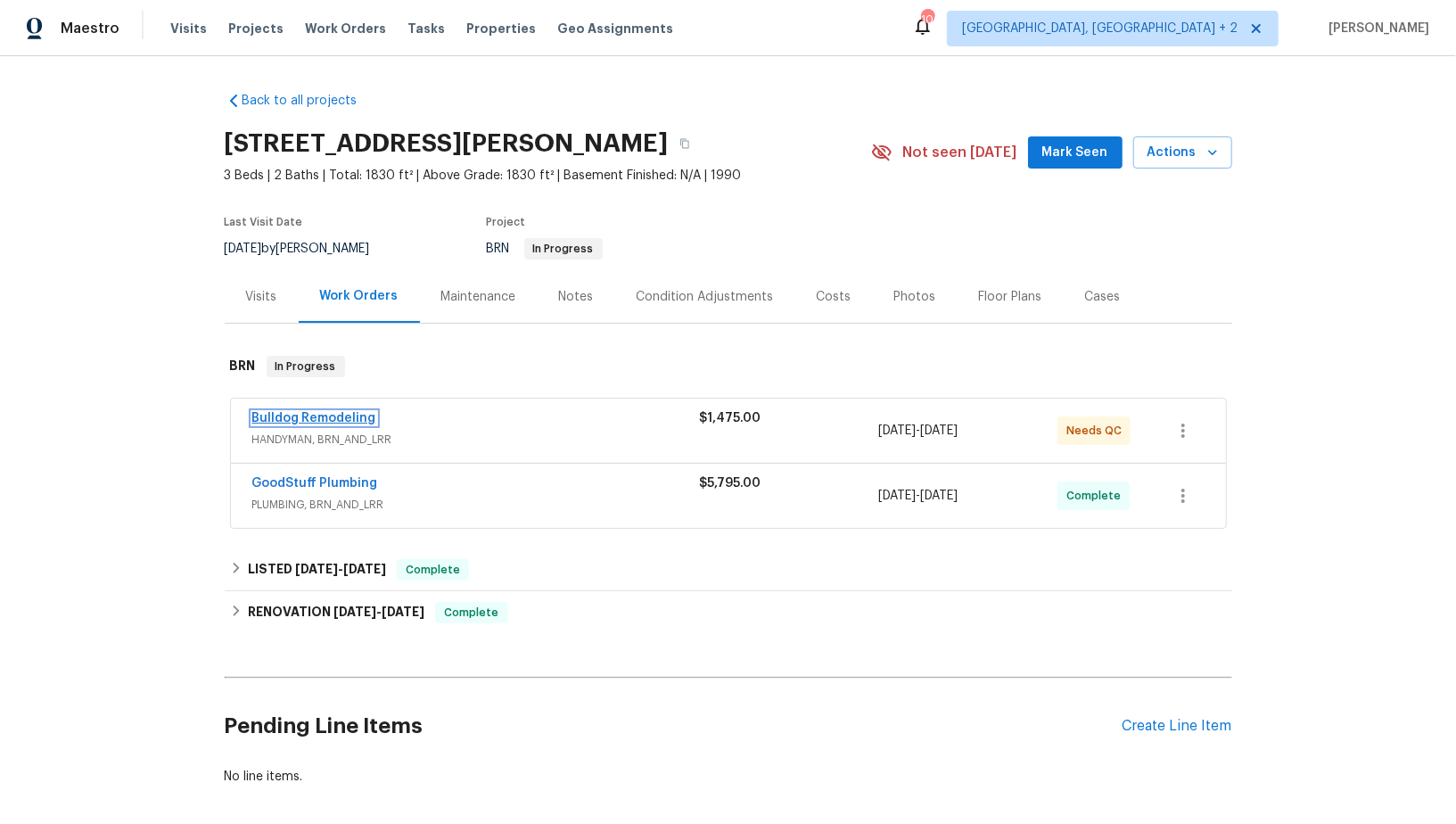
click at [336, 415] on link "Bulldog Remodeling" at bounding box center [314, 418] width 124 height 13
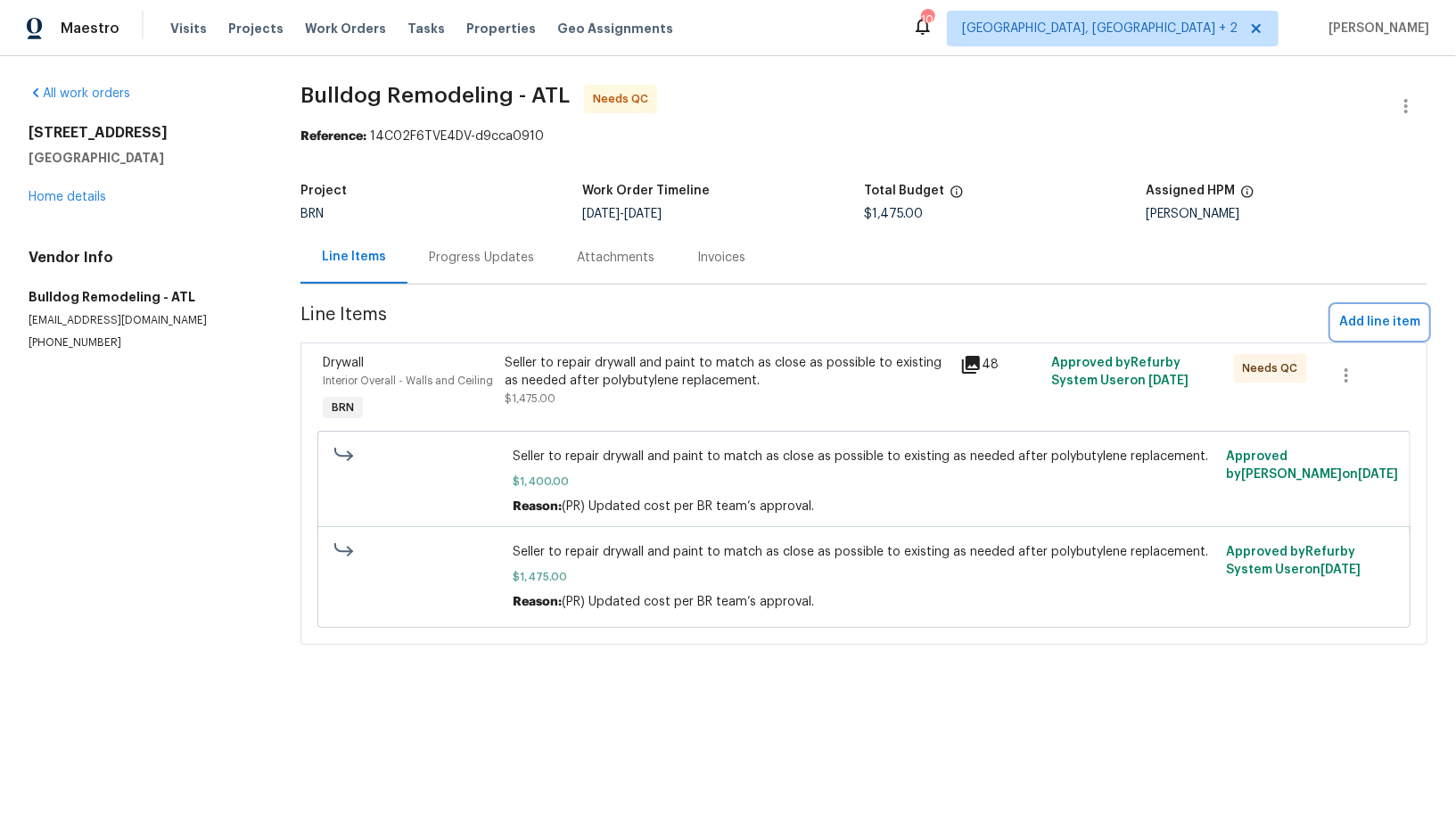
click at [1370, 324] on span "Add line item" at bounding box center [1379, 322] width 81 height 22
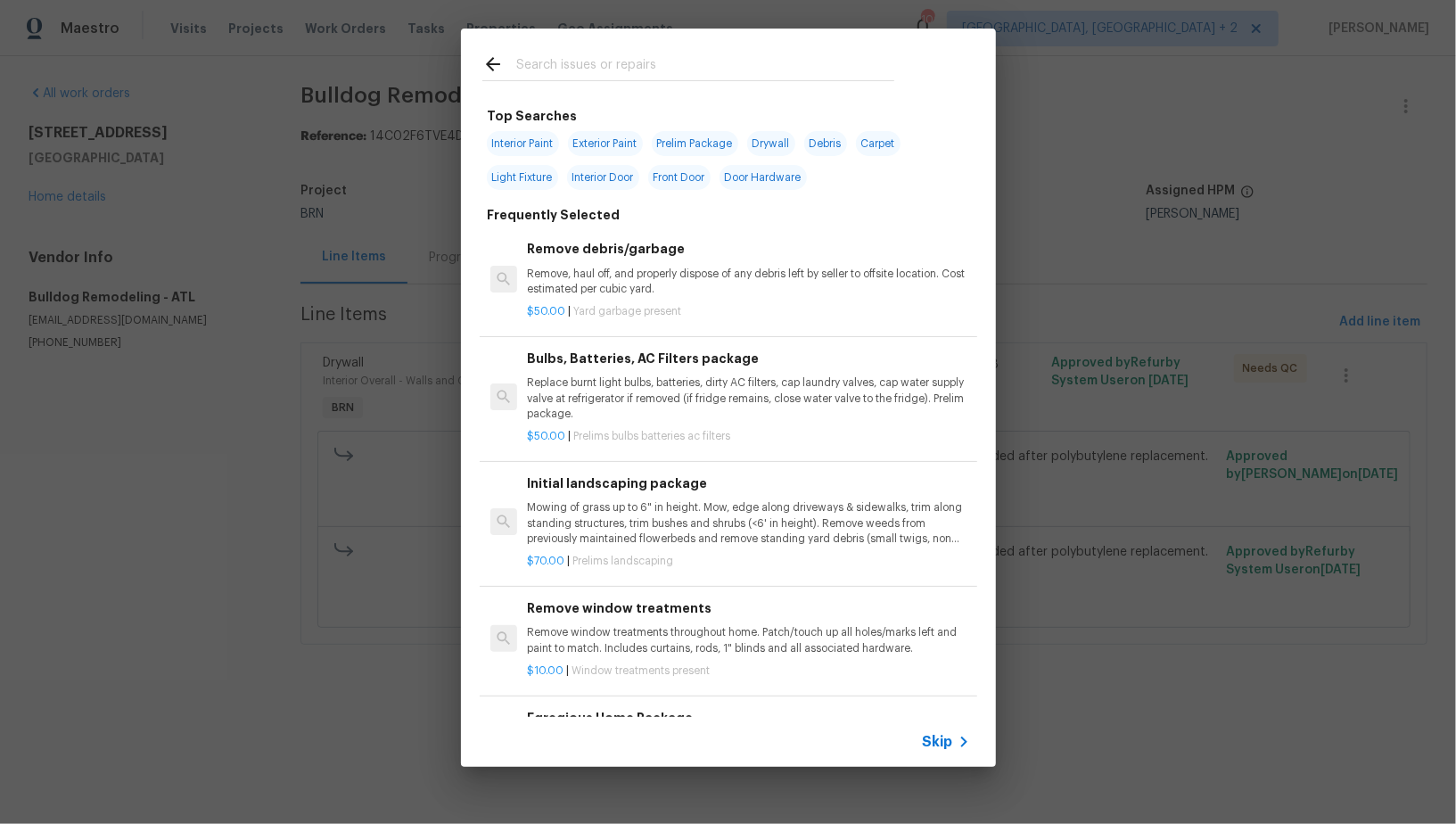
click at [923, 740] on span "Skip" at bounding box center [937, 742] width 30 height 18
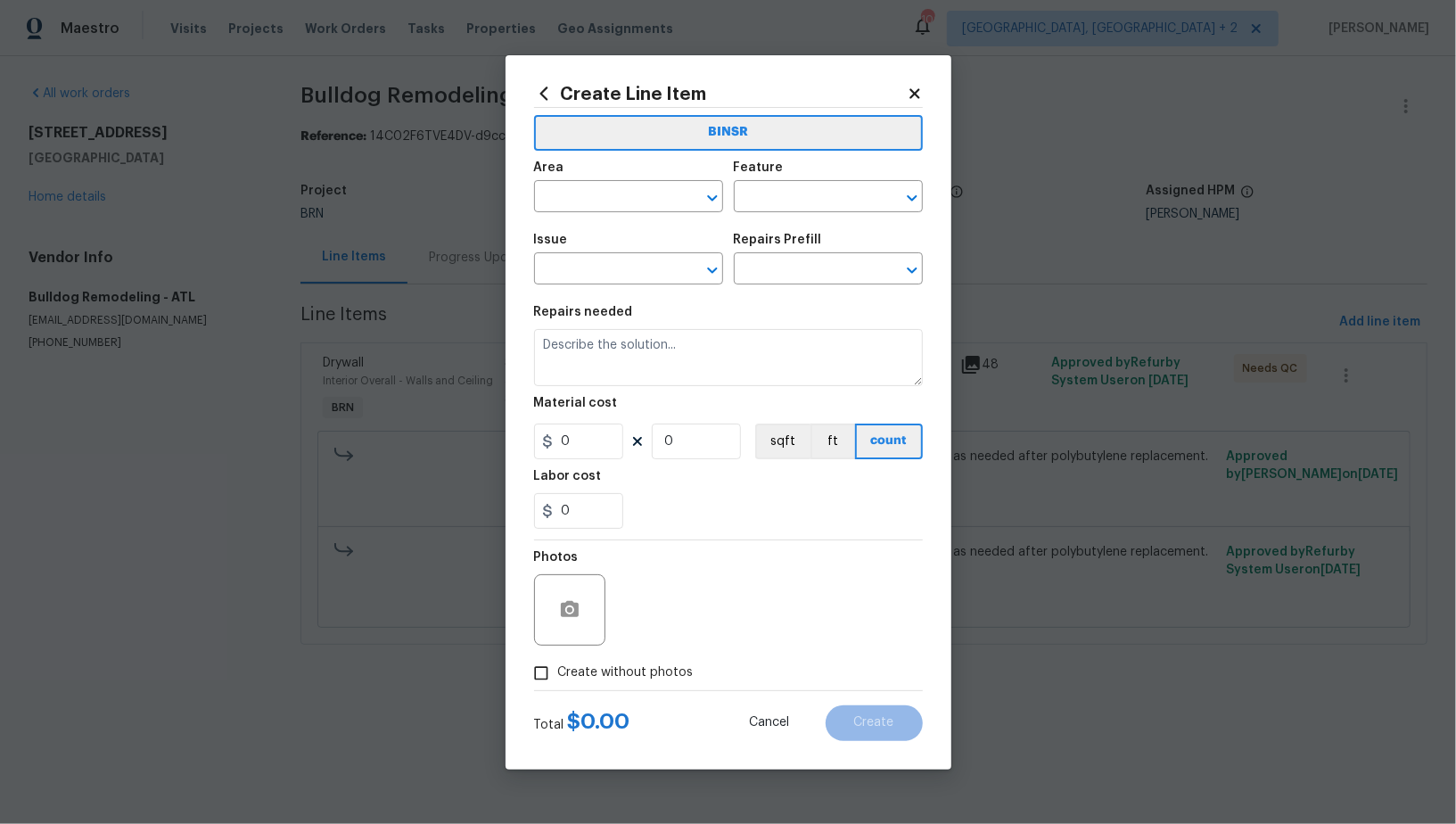
click at [607, 215] on span "Area ​" at bounding box center [628, 186] width 189 height 72
click at [601, 207] on input "text" at bounding box center [604, 198] width 139 height 27
click at [644, 275] on li "Interior Overall" at bounding box center [628, 267] width 189 height 29
type input "Interior Overall"
click at [797, 185] on input "text" at bounding box center [803, 198] width 139 height 27
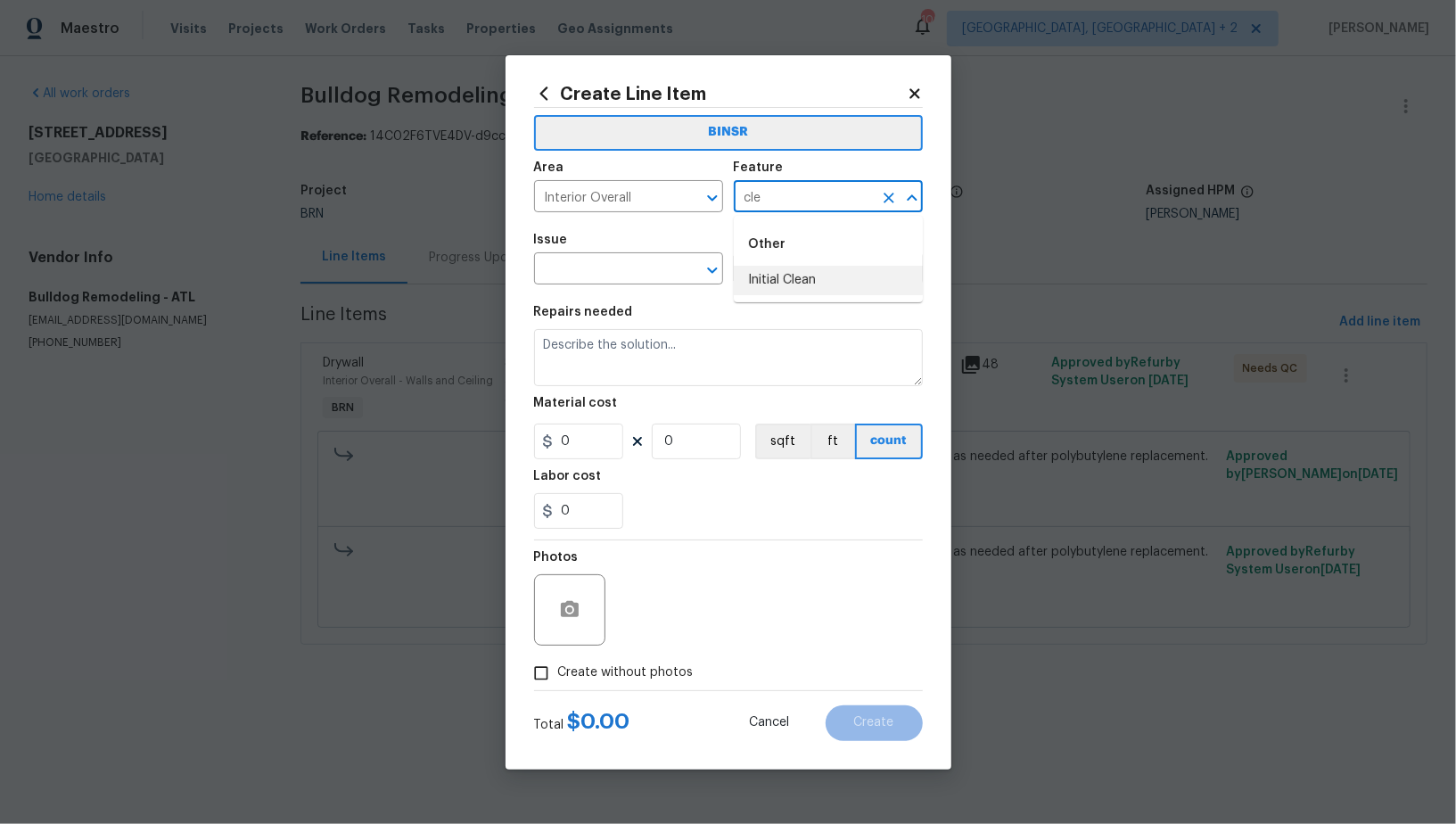
click at [785, 280] on li "Initial Clean" at bounding box center [828, 280] width 189 height 29
type input "Initial Clean"
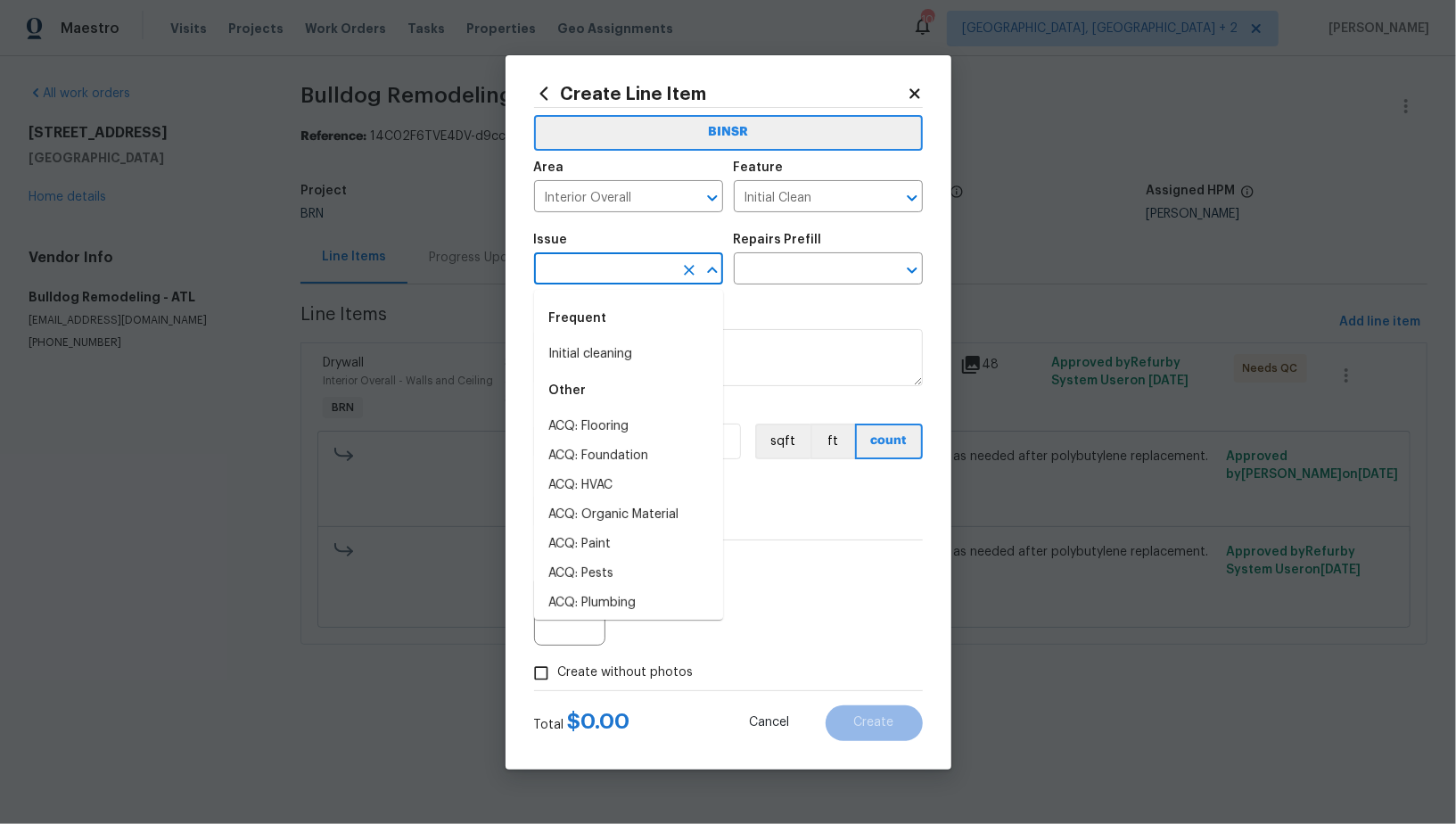
click at [629, 282] on input "text" at bounding box center [604, 270] width 139 height 27
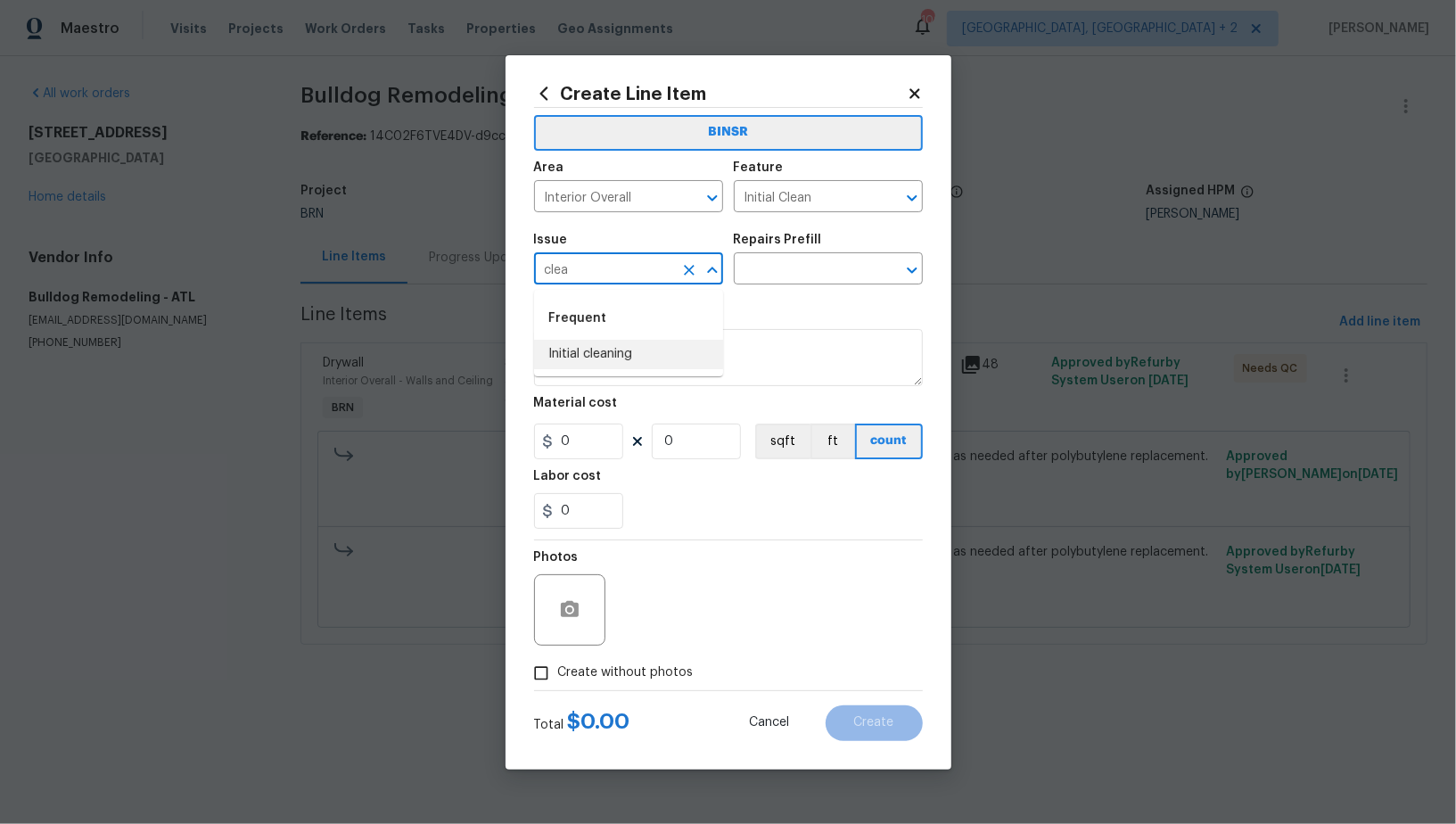
click at [619, 344] on li "Initial cleaning" at bounding box center [628, 354] width 189 height 29
type input "Initial cleaning"
click at [786, 265] on input "text" at bounding box center [803, 270] width 139 height 27
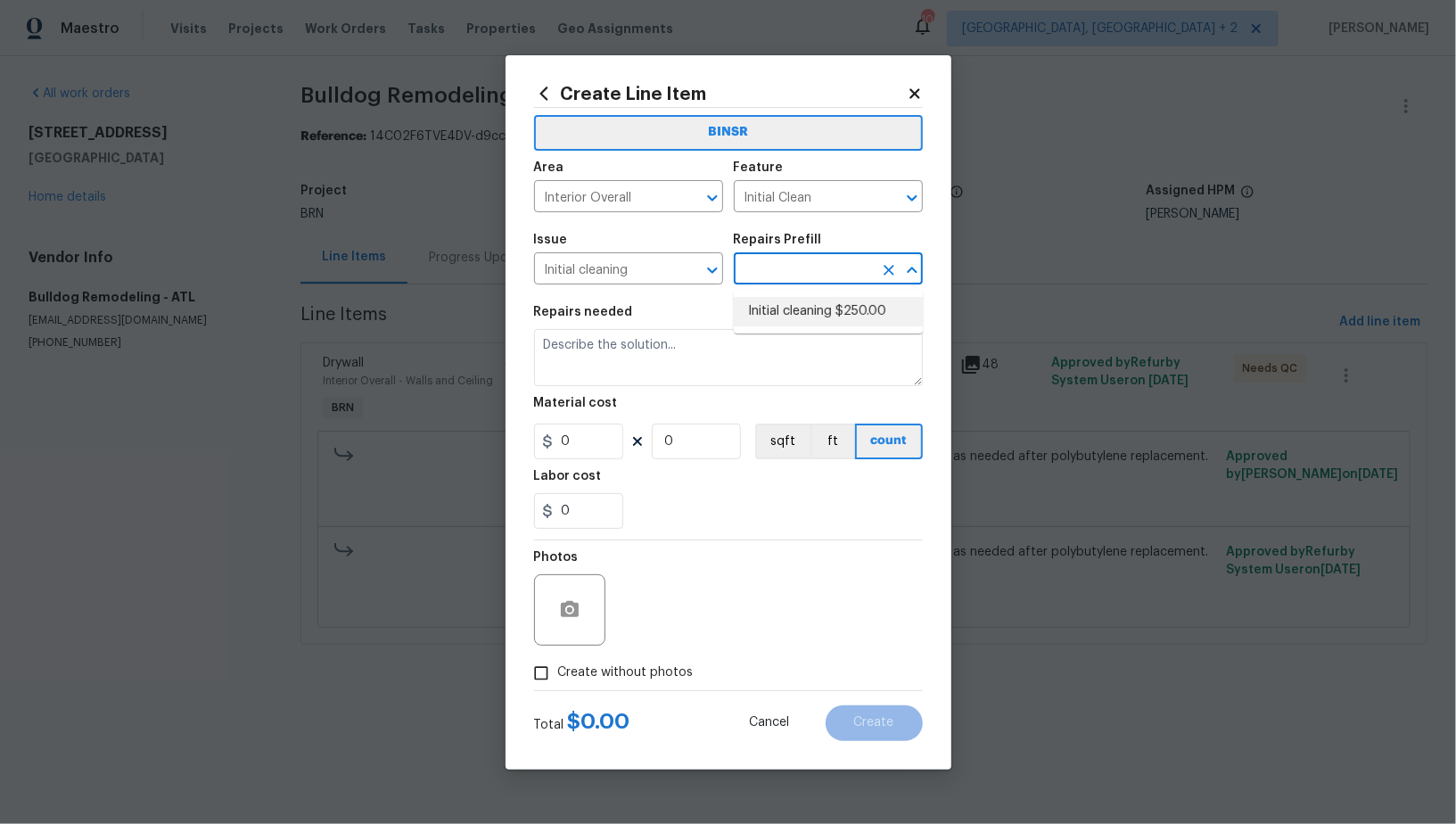
click at [794, 305] on li "Initial cleaning $250.00" at bounding box center [828, 312] width 189 height 29
type input "Home Readiness Packages"
type input "Initial cleaning $250.00"
type textarea "1. Wipe down exterior doors and trim. 2. Clean out all exterior light fixtures …"
type input "250"
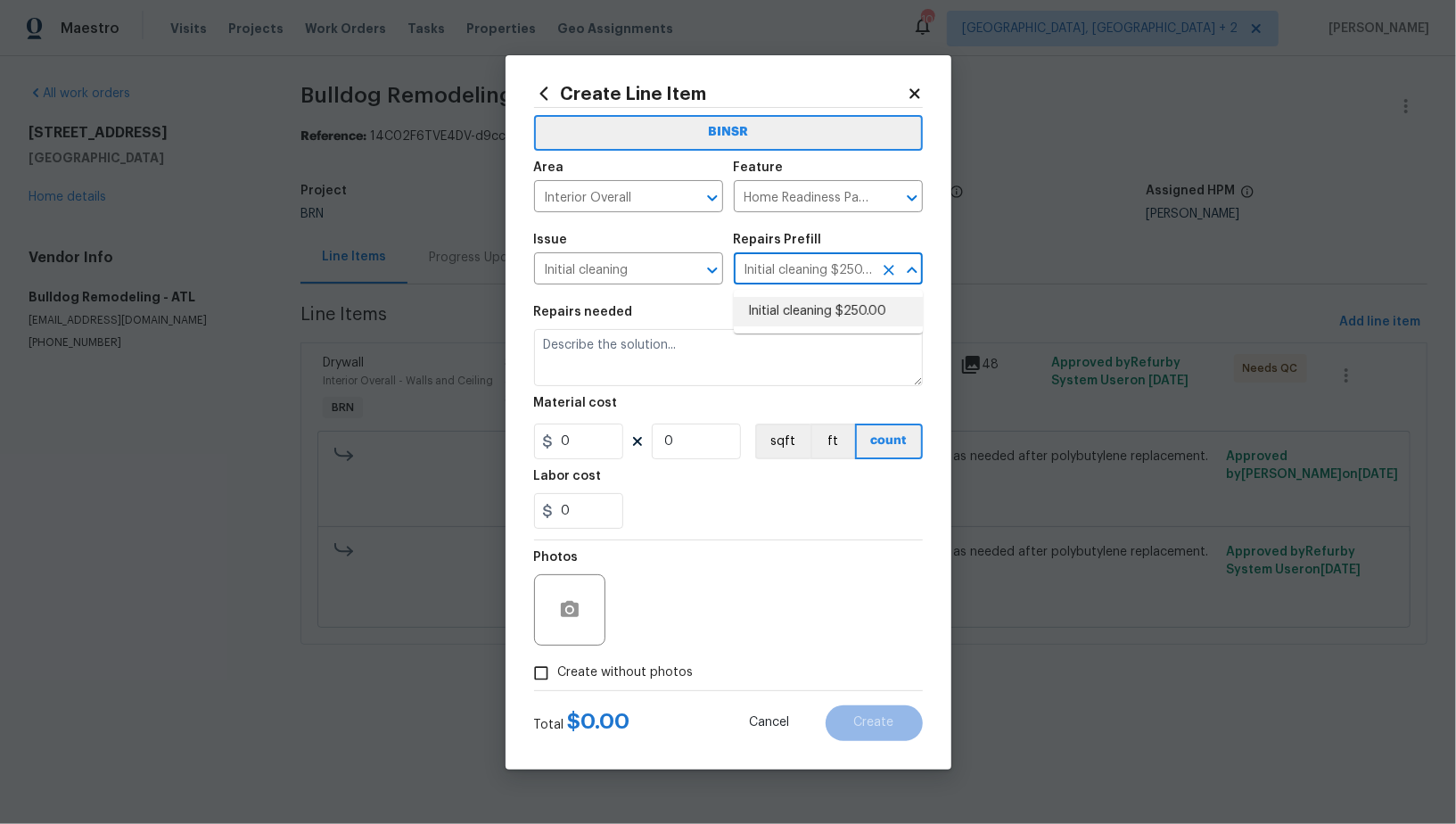
type input "1"
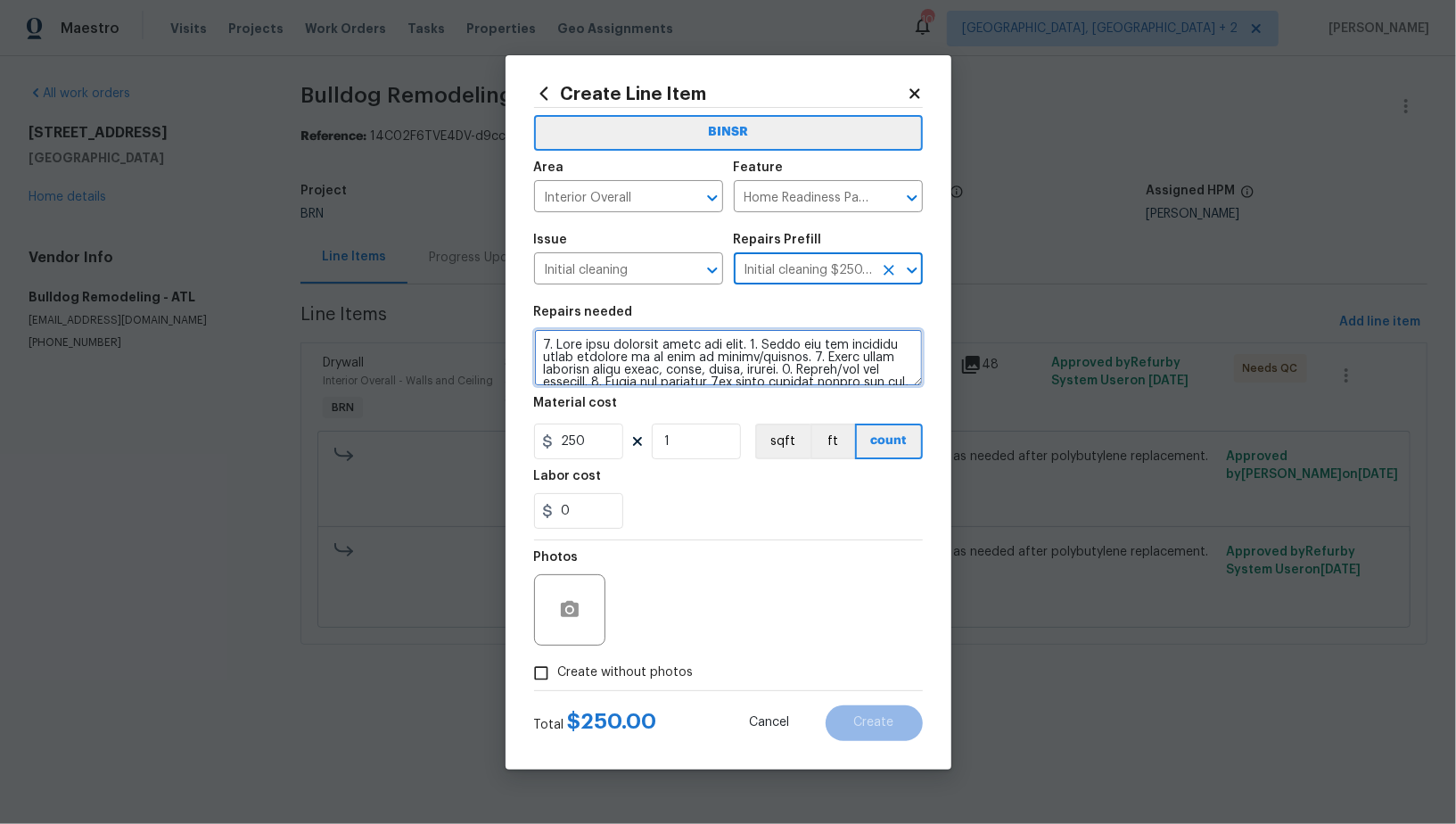
click at [733, 356] on textarea at bounding box center [729, 357] width 389 height 57
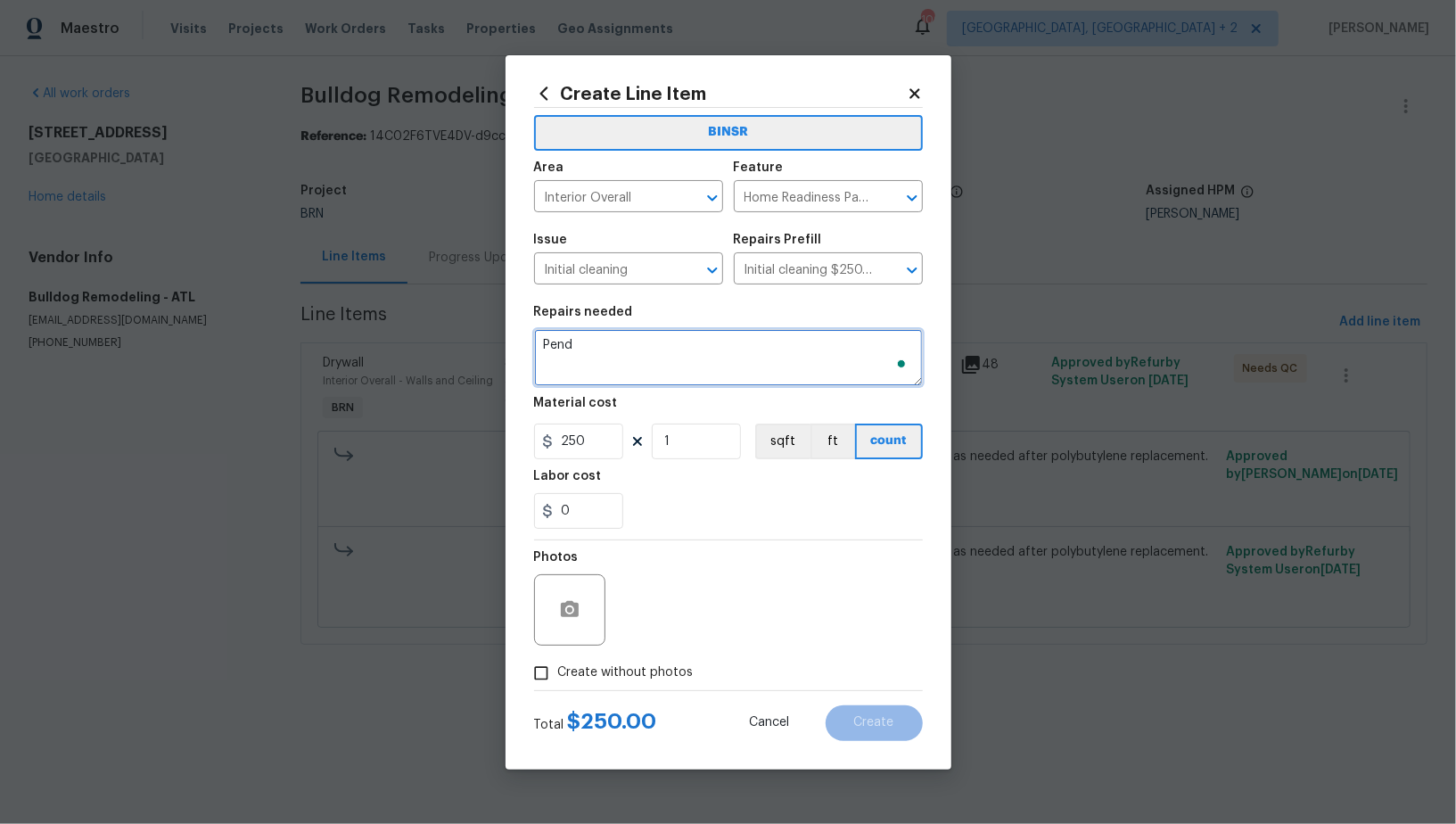
type textarea "Pendi"
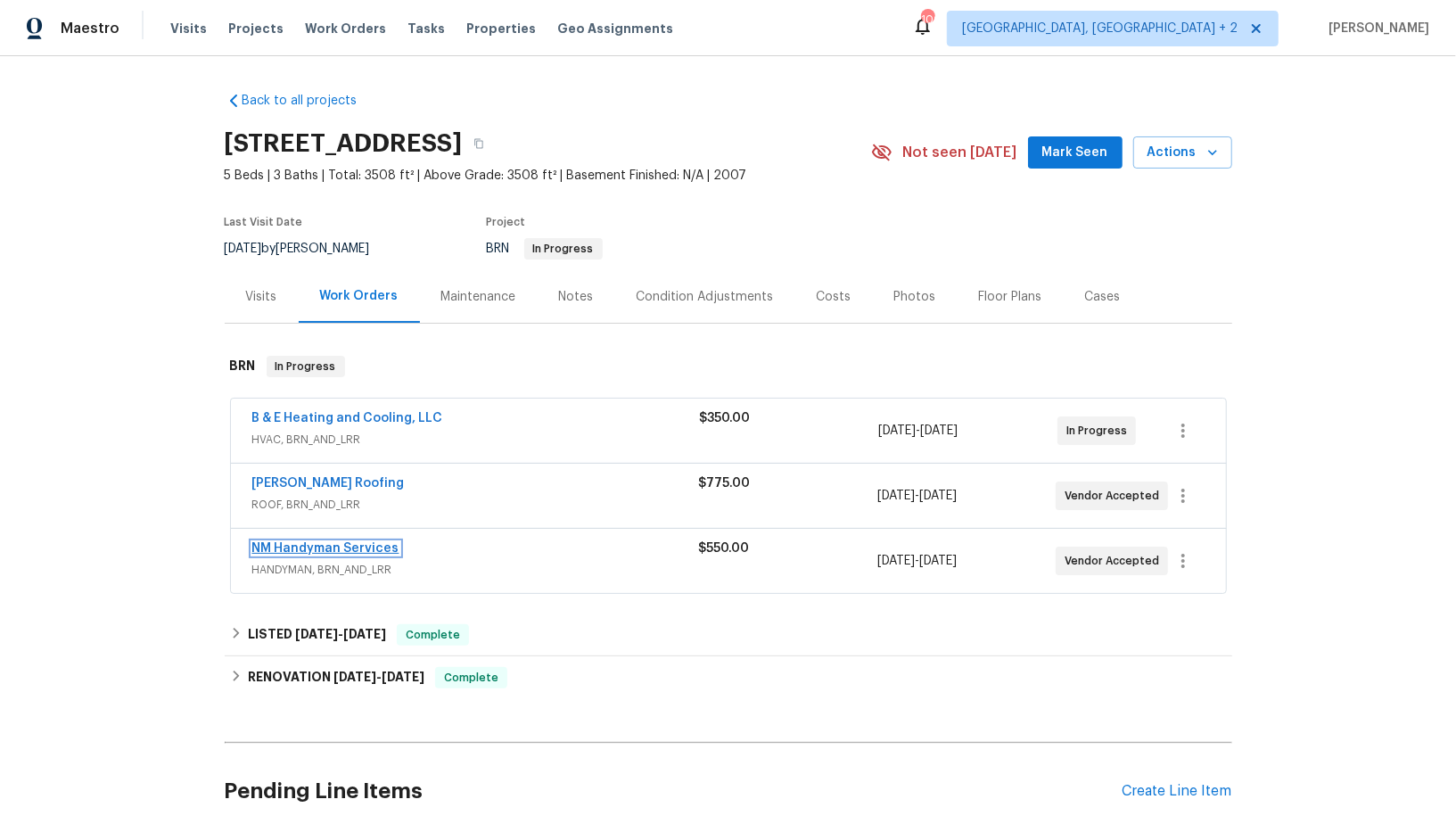
click at [312, 551] on link "NM Handyman Services" at bounding box center [325, 549] width 147 height 13
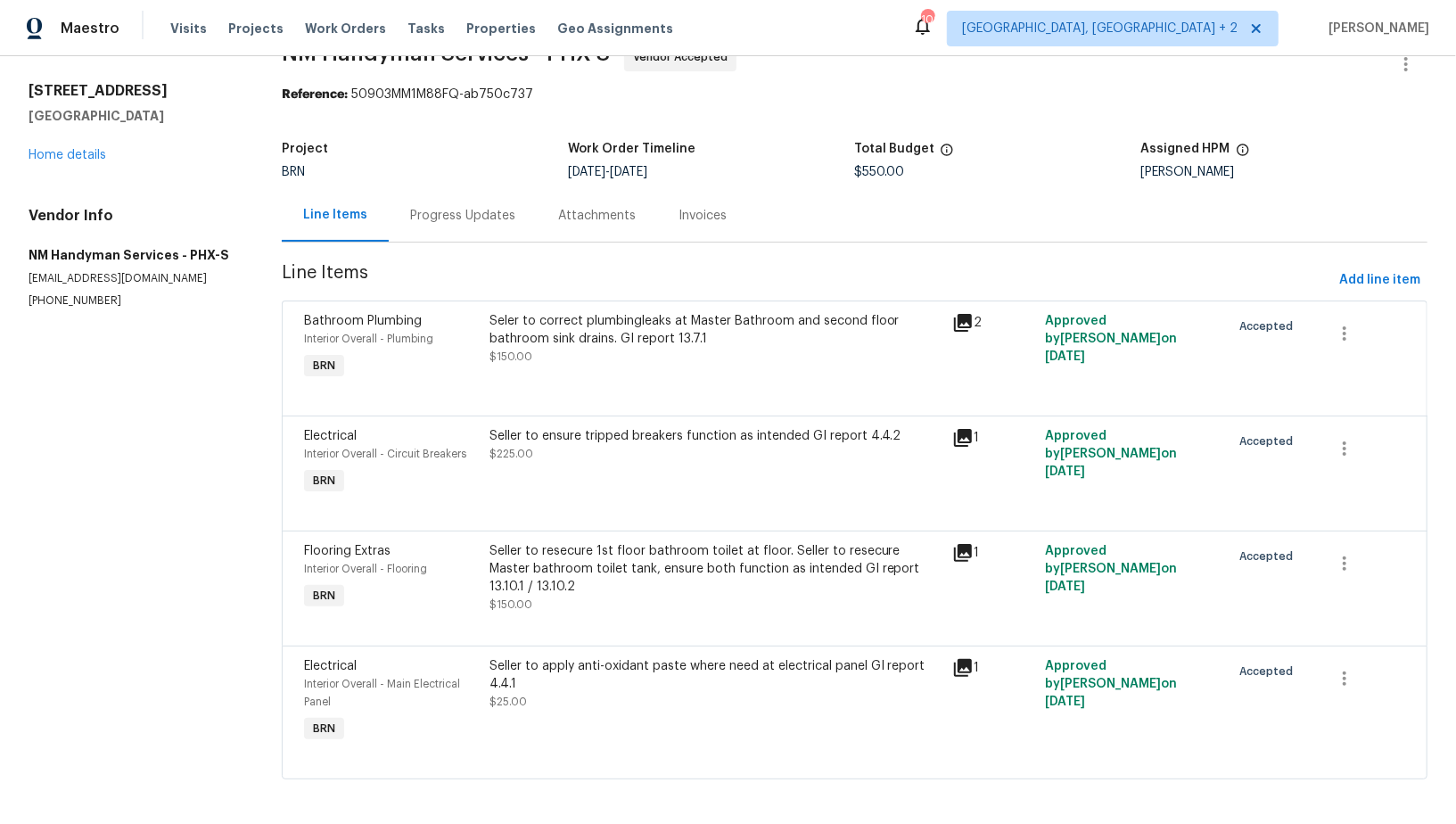
scroll to position [47, 0]
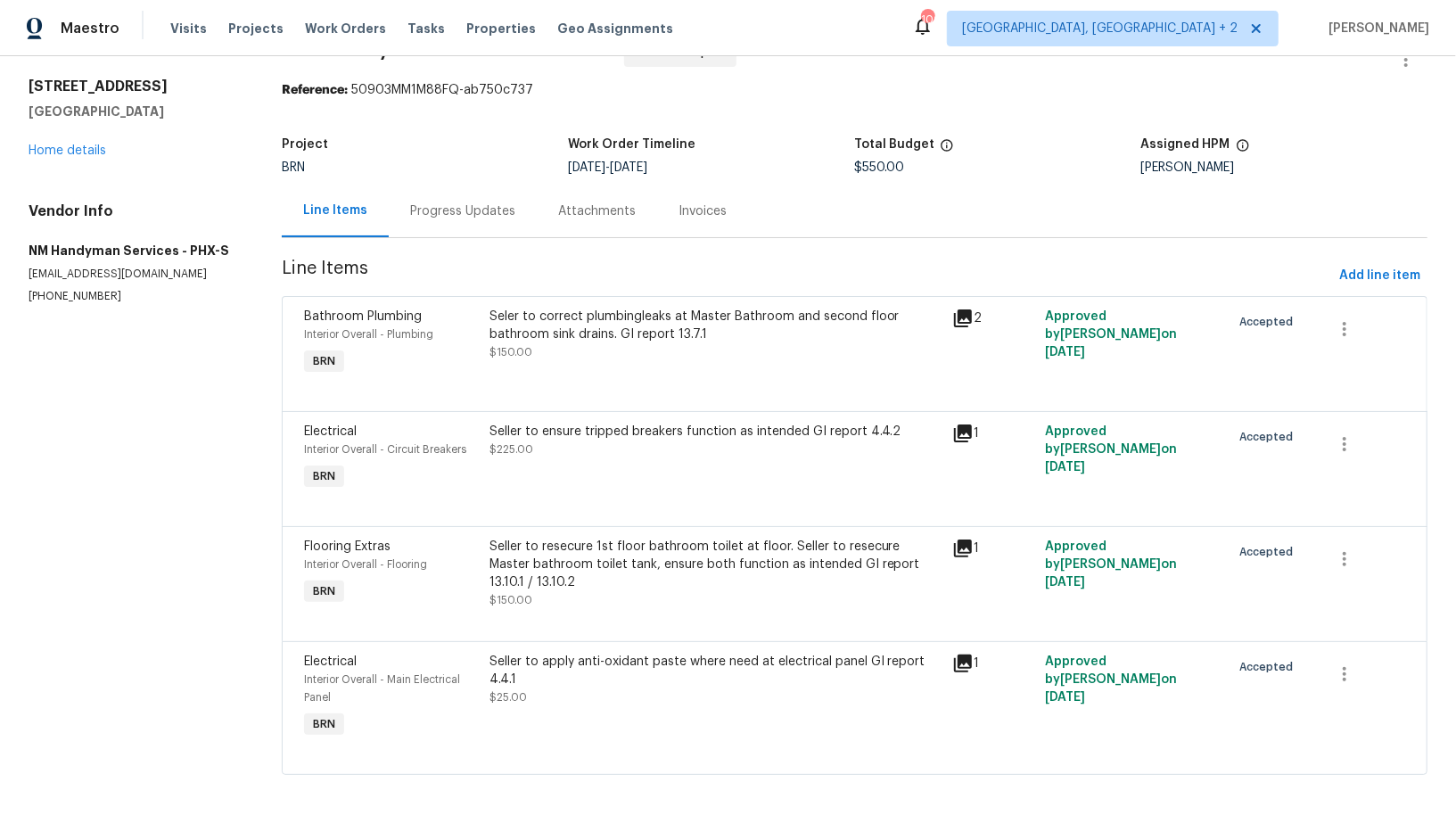
click at [459, 206] on div "Progress Updates" at bounding box center [462, 212] width 105 height 18
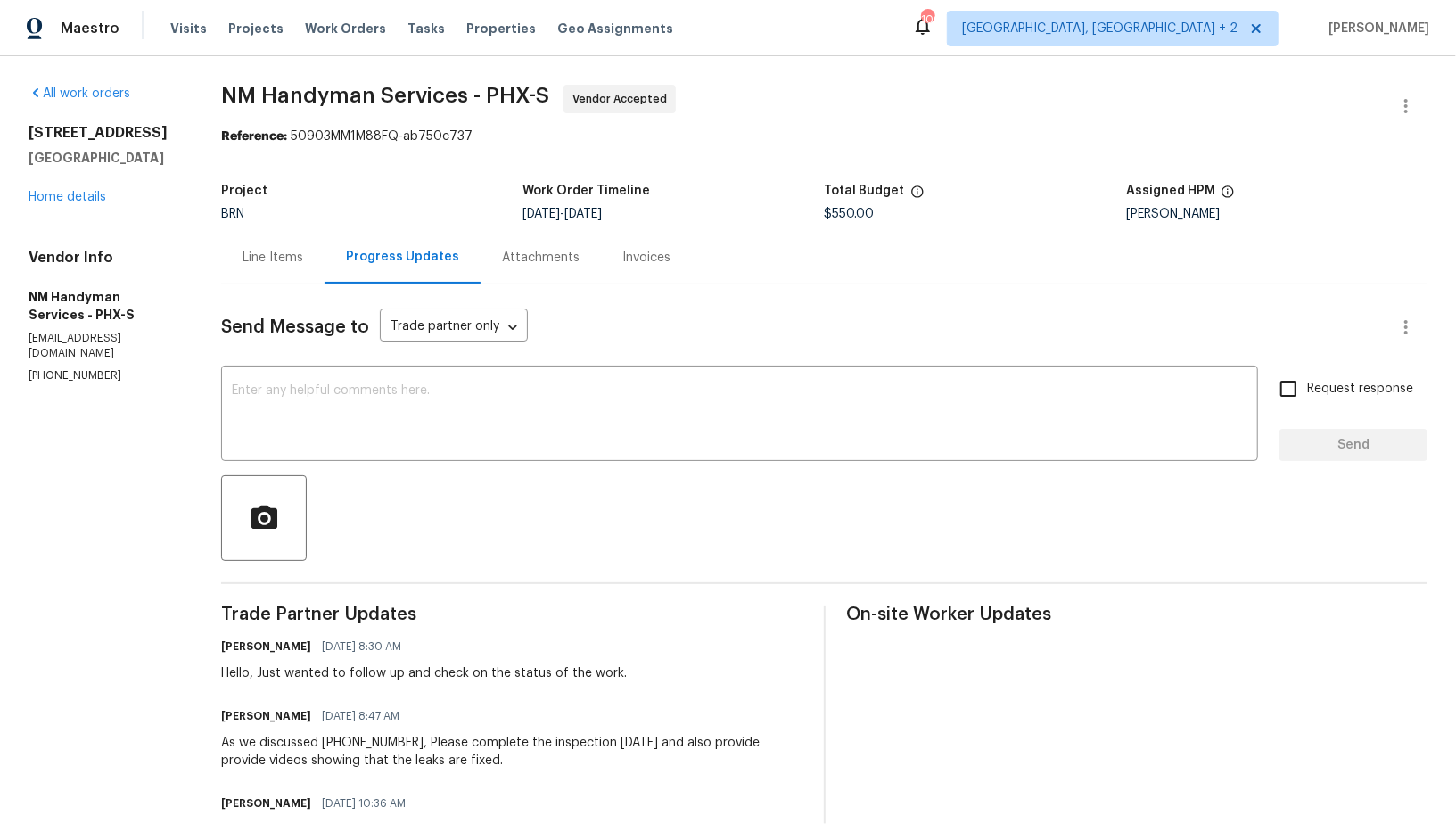
click at [263, 262] on div "Line Items" at bounding box center [273, 258] width 60 height 18
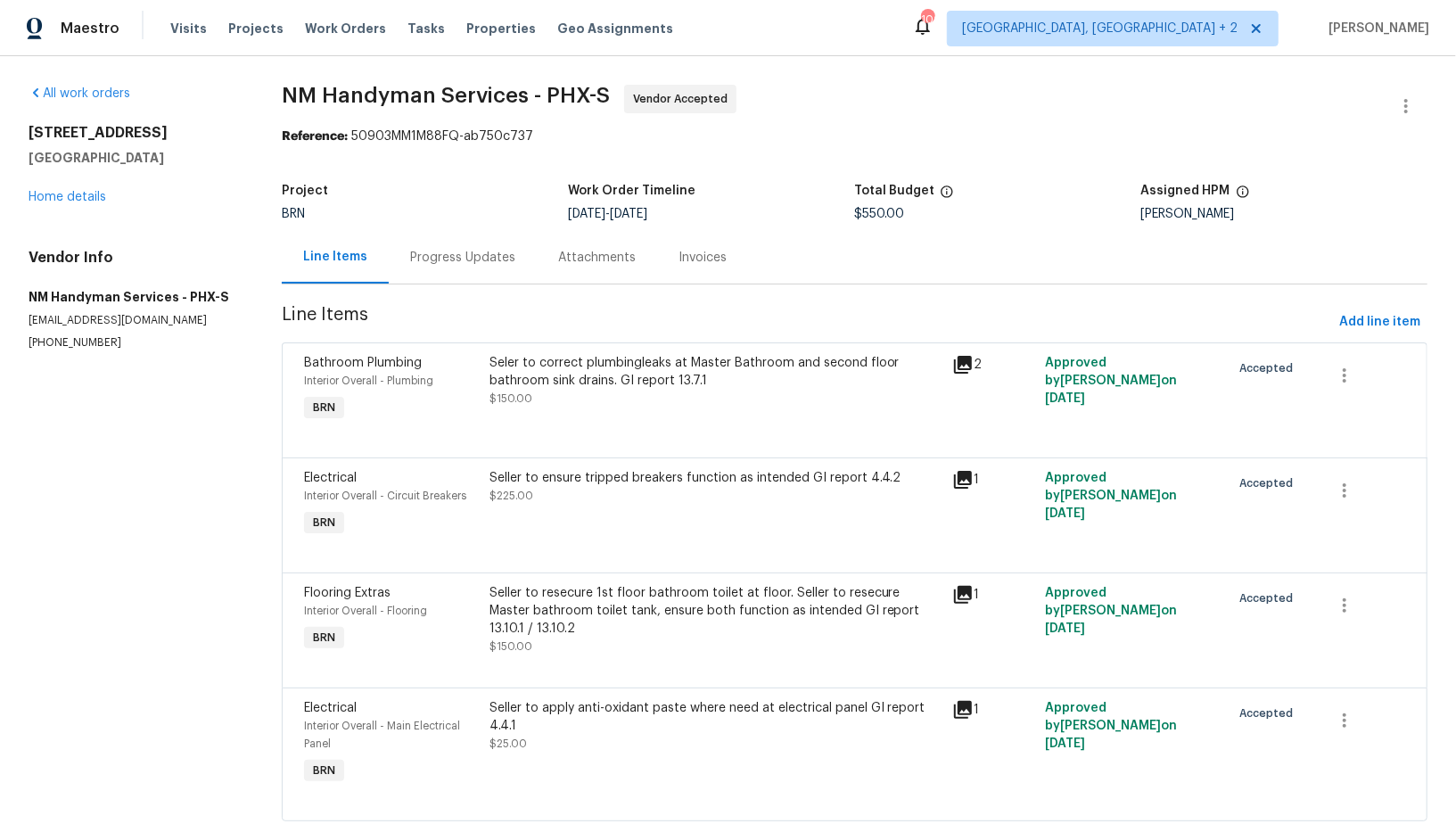
scroll to position [47, 0]
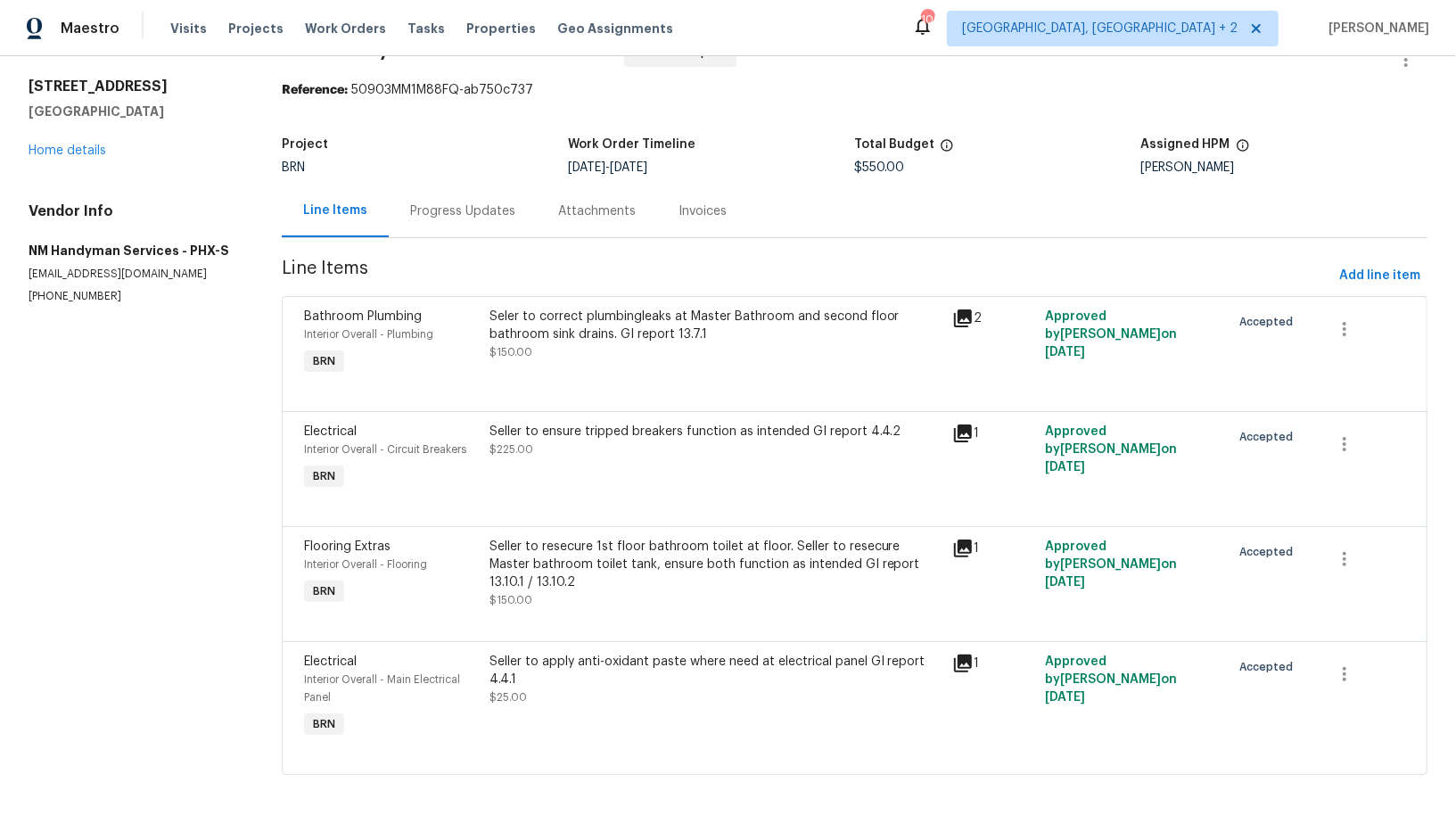
click at [625, 668] on div "Seller to apply anti-oxidant paste where need at electrical panel GI report 4.4…" at bounding box center [716, 671] width 453 height 36
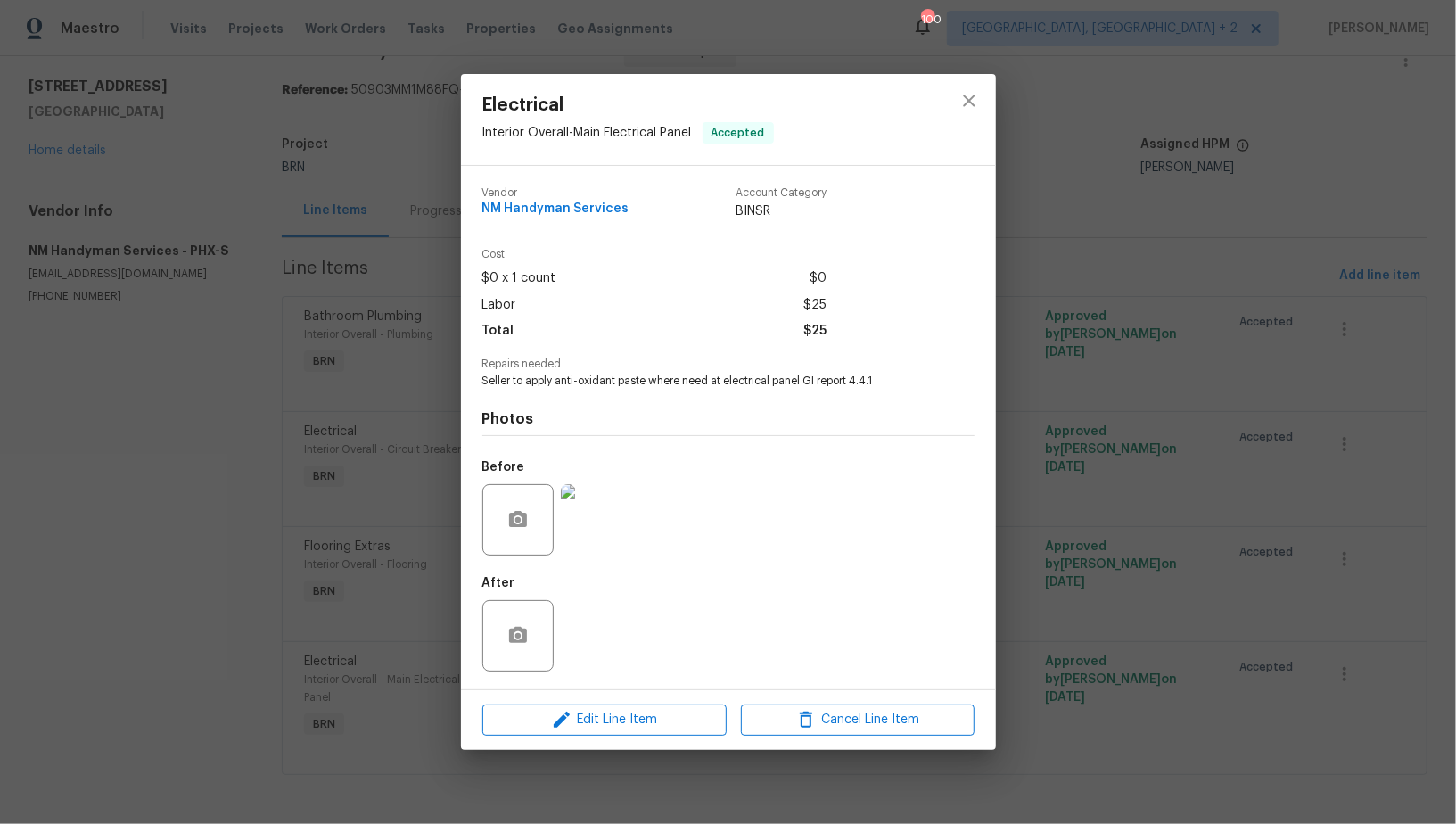
click at [408, 600] on div "Electrical Interior Overall - Main Electrical Panel Accepted Vendor NM Handyman…" at bounding box center [728, 412] width 1456 height 824
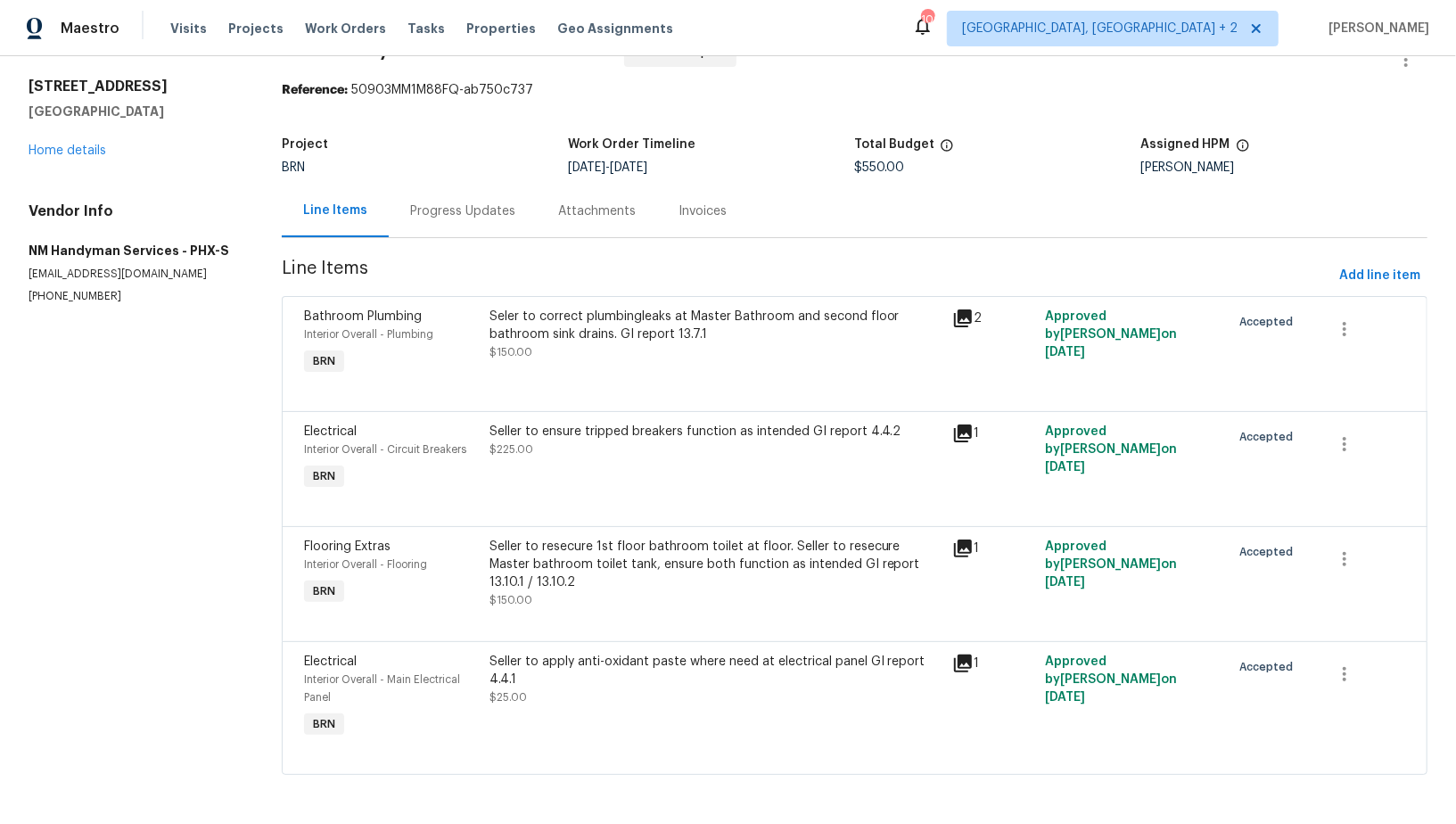
click at [532, 464] on div "Seller to ensure tripped breakers function as intended GI report 4.4.2 $225.00" at bounding box center [716, 459] width 464 height 82
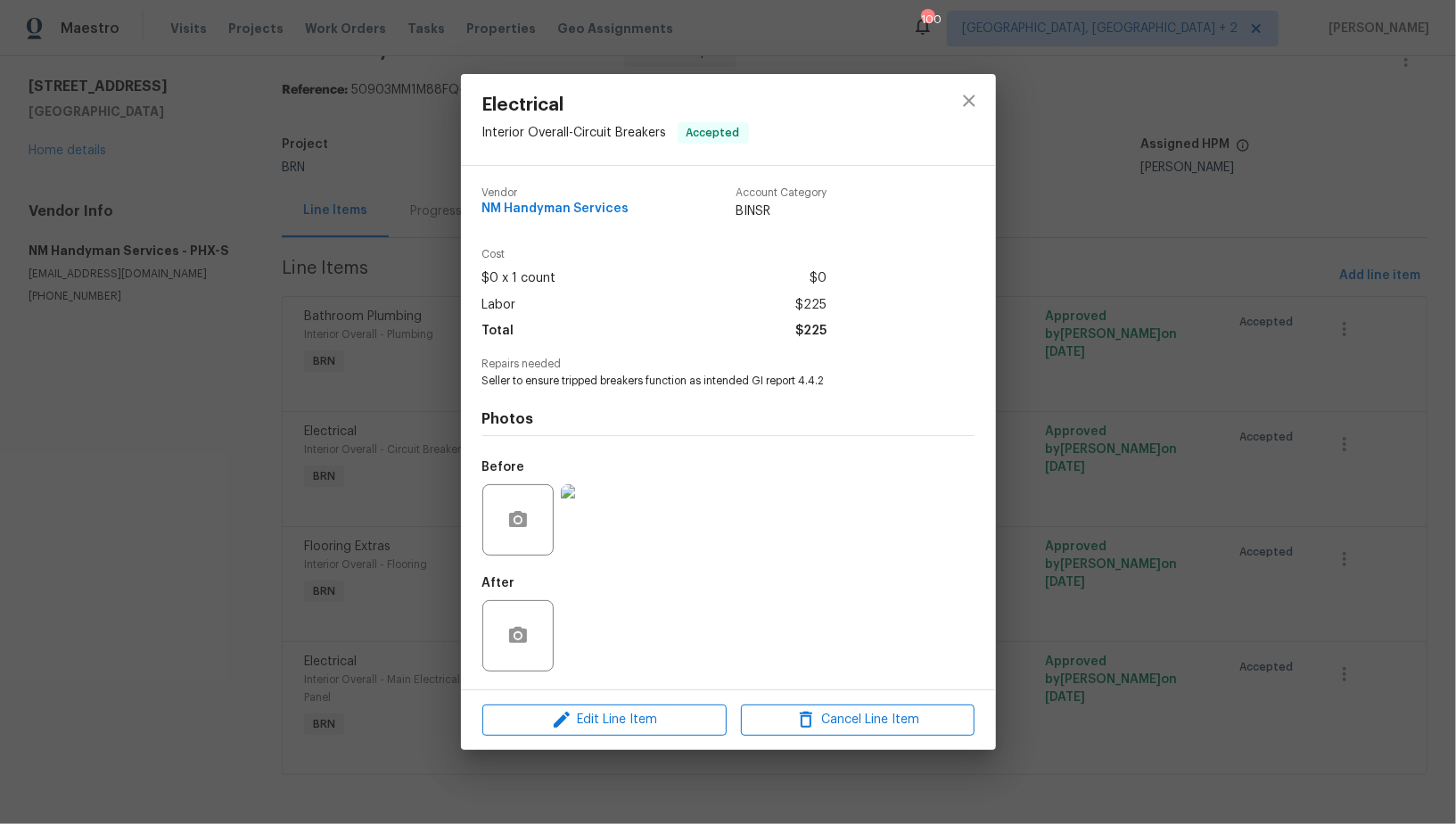
click at [586, 531] on img at bounding box center [596, 520] width 71 height 71
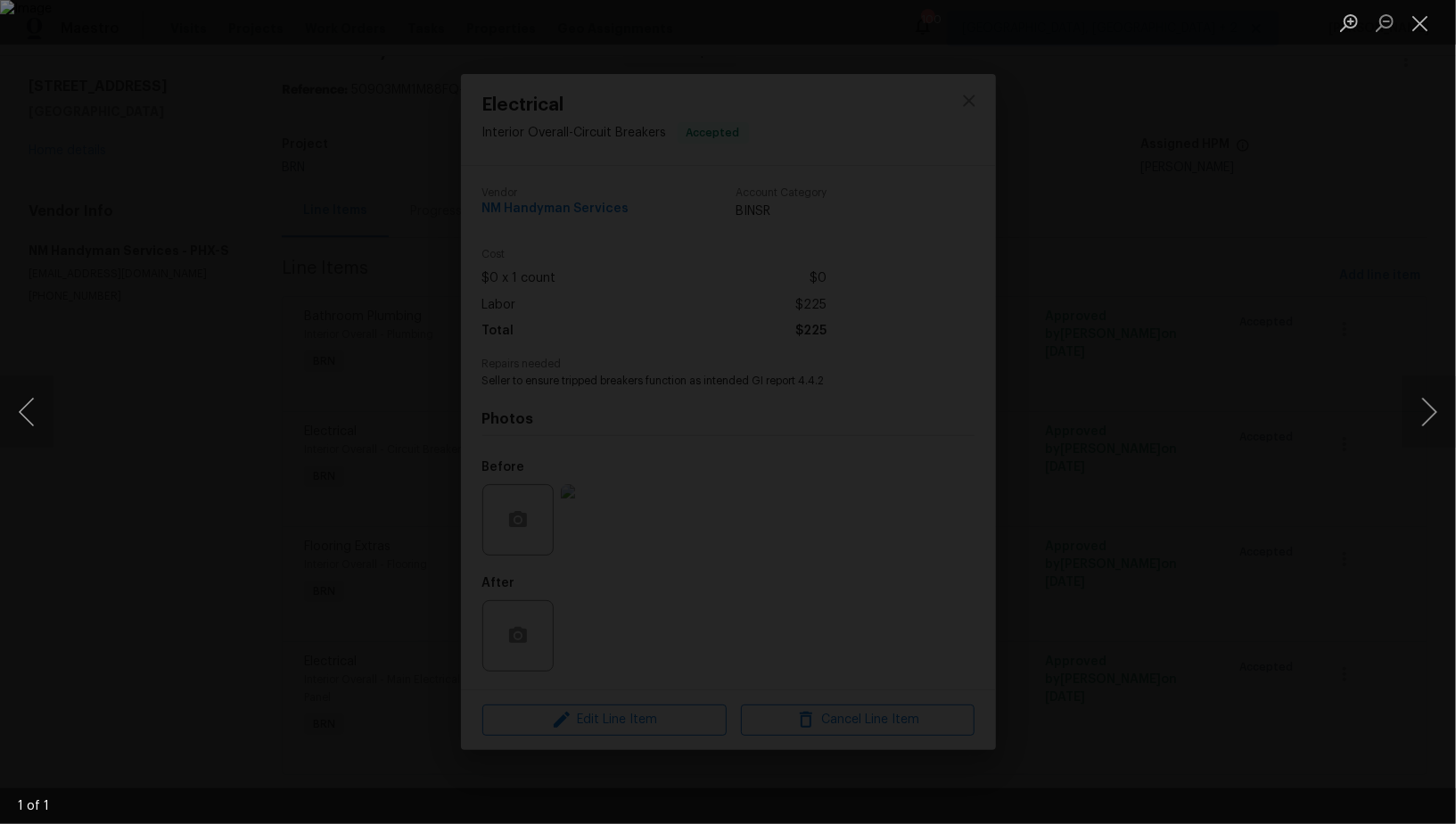
click at [104, 272] on div "Lightbox" at bounding box center [728, 412] width 1456 height 824
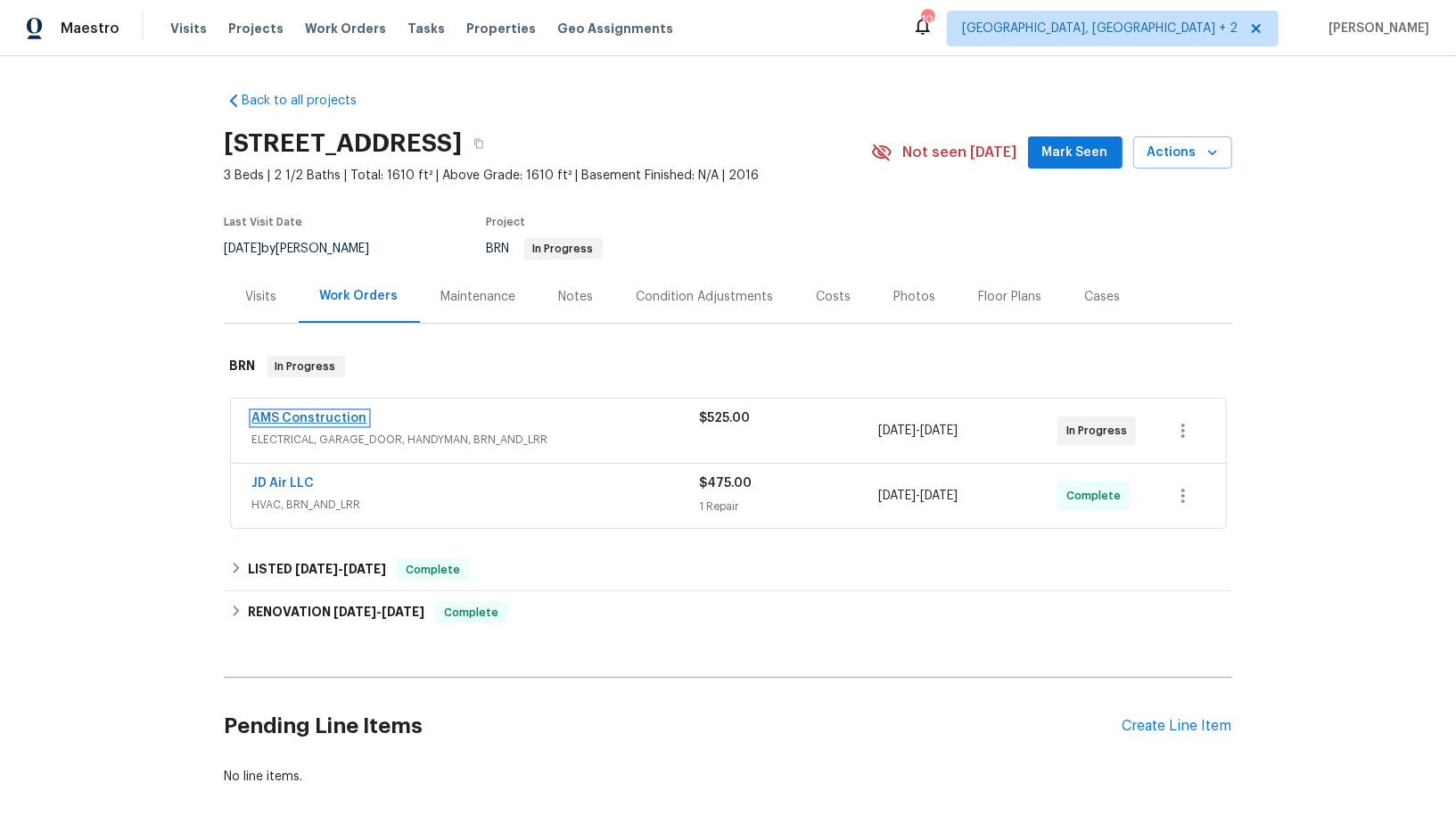
click at [323, 418] on link "AMS Construction" at bounding box center [310, 418] width 115 height 13
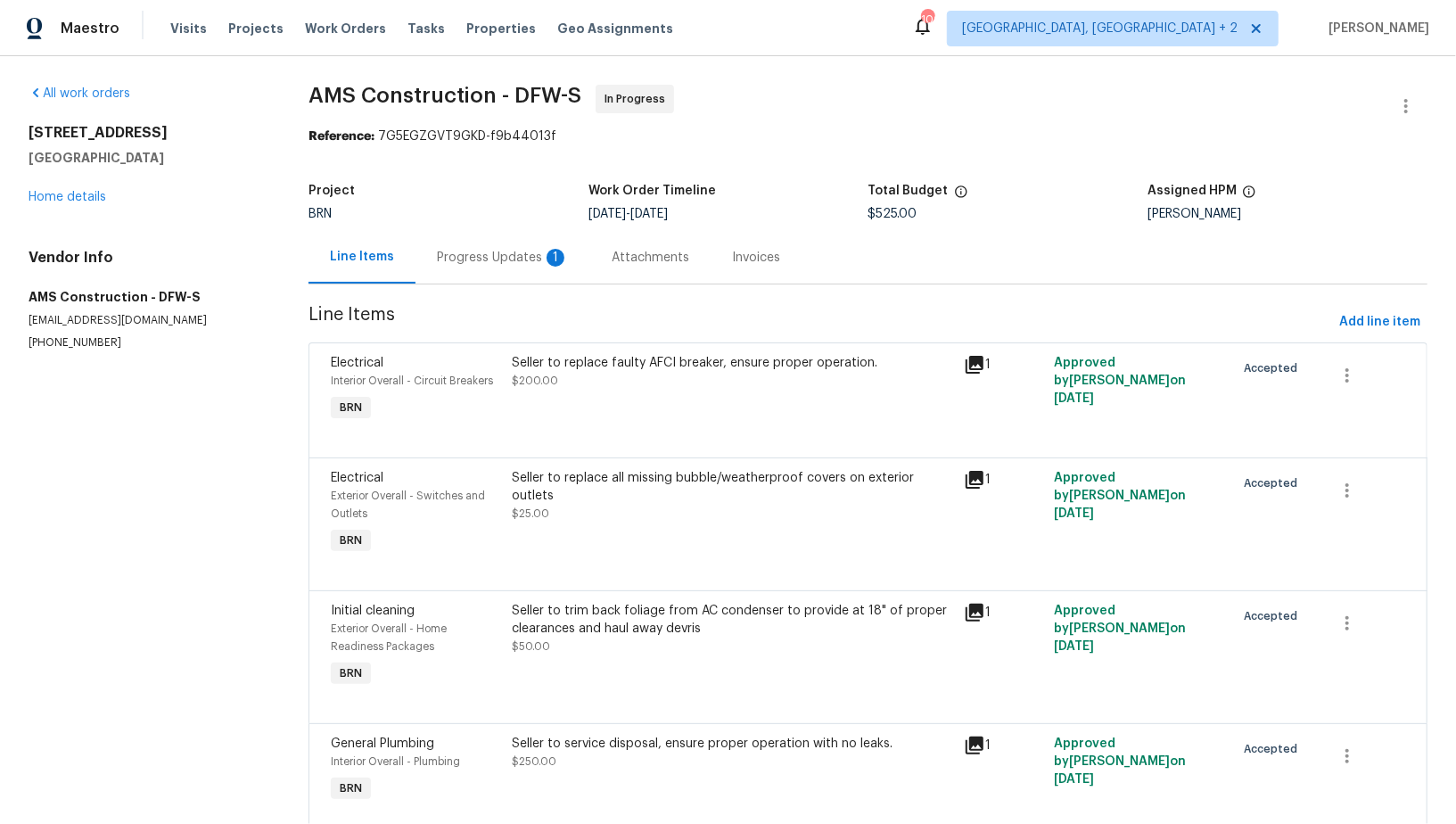
scroll to position [65, 0]
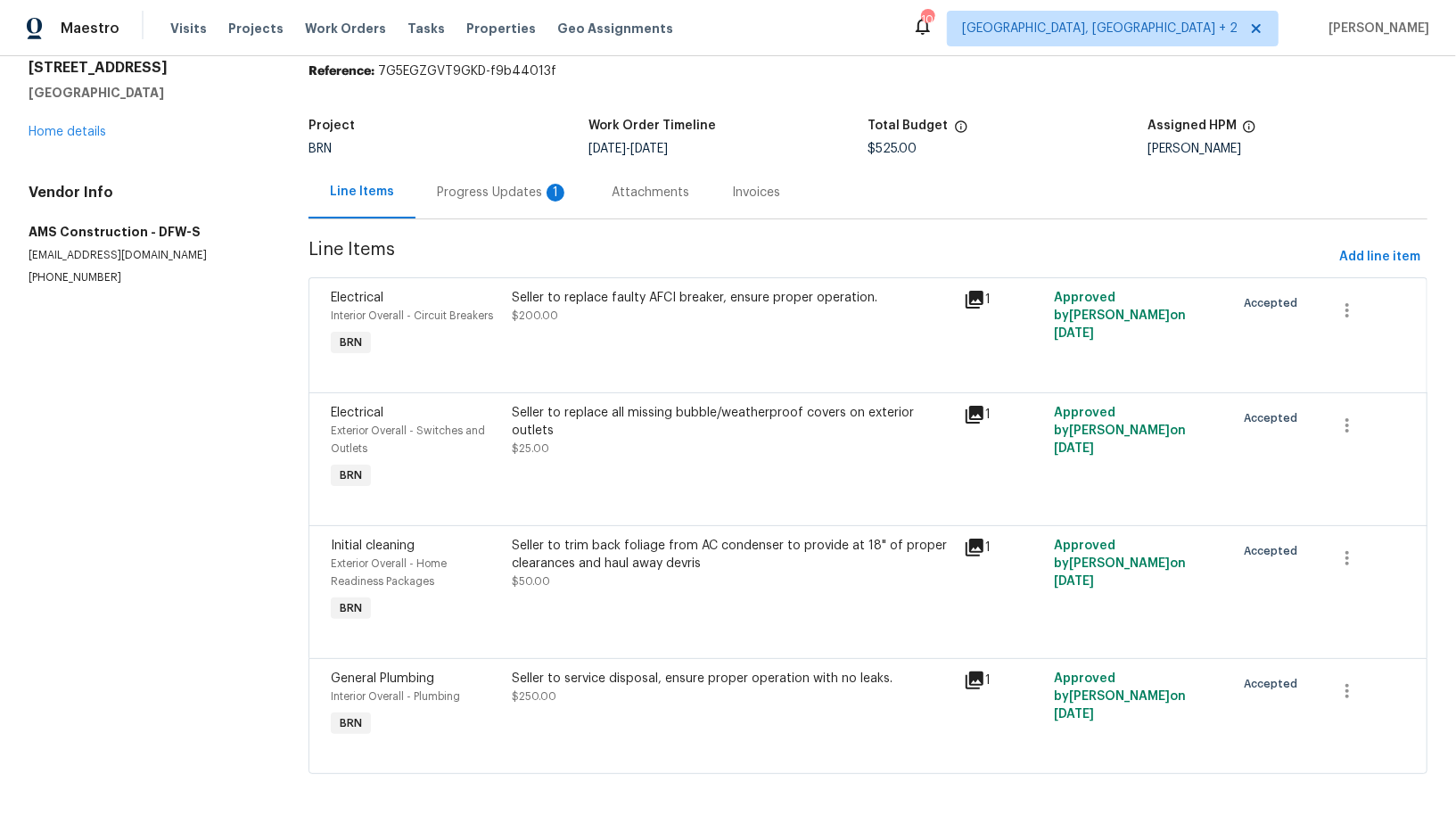
click at [513, 201] on div "Progress Updates 1" at bounding box center [502, 193] width 132 height 18
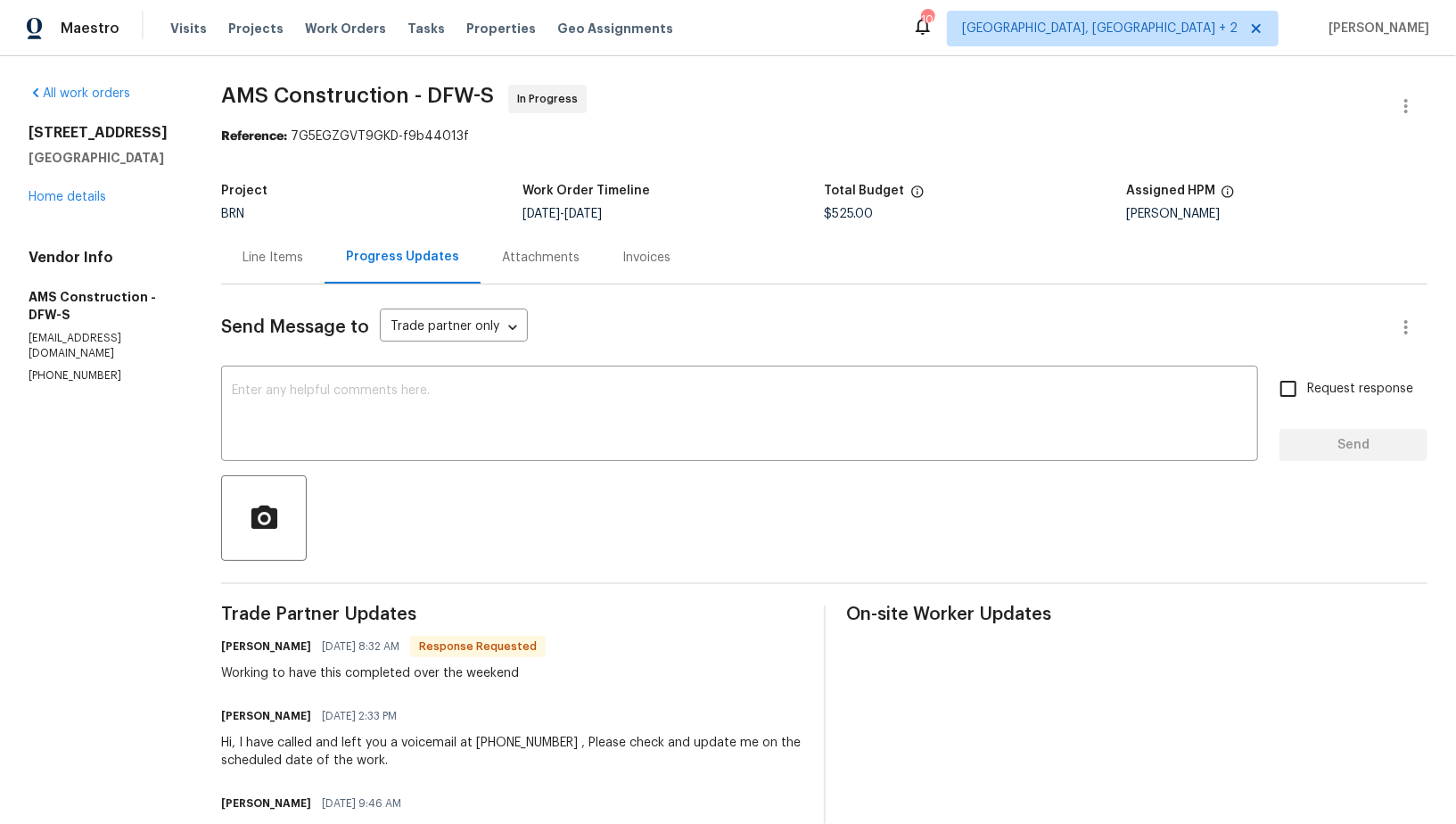
scroll to position [59, 0]
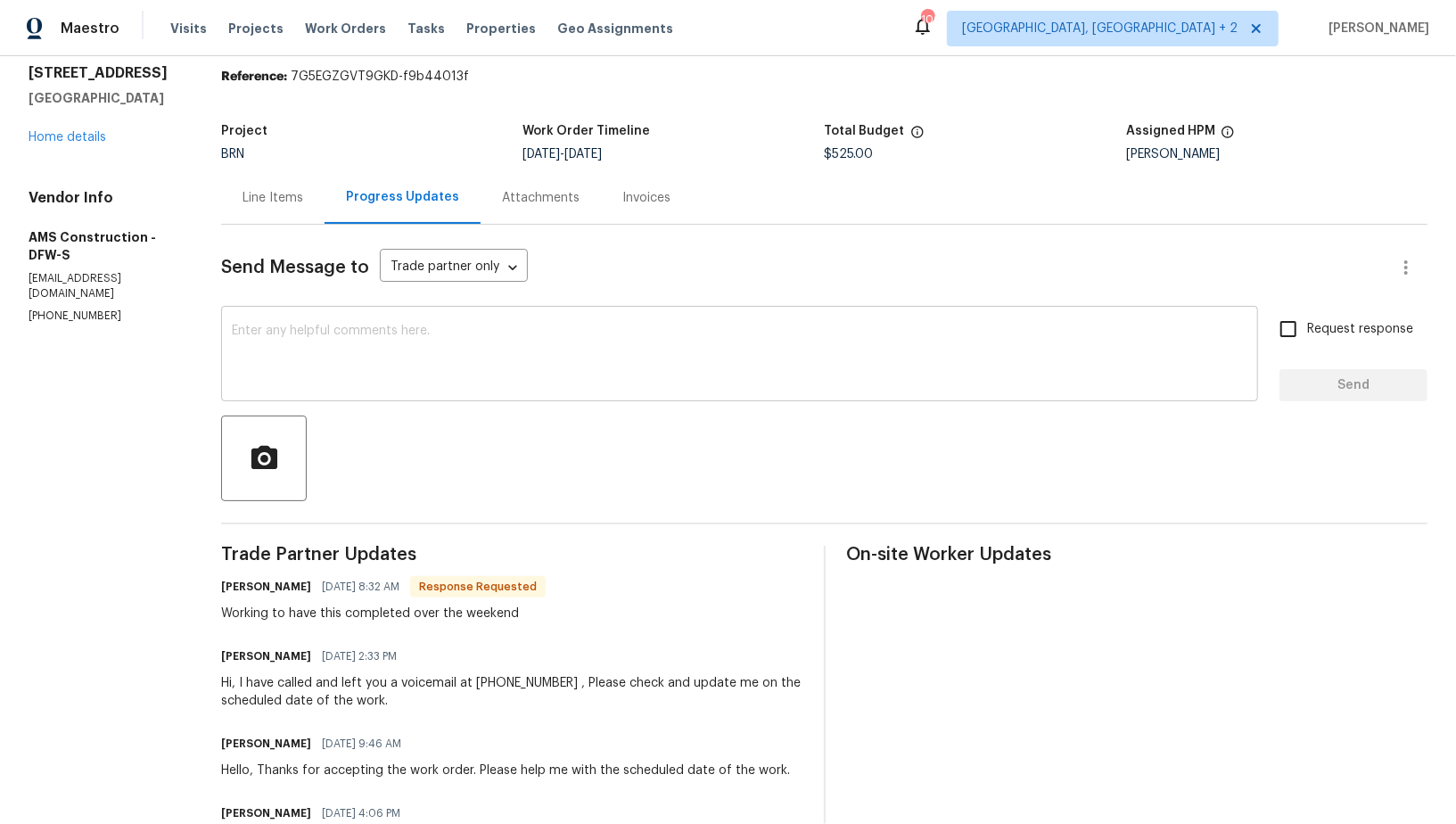
click at [466, 400] on div "x ​" at bounding box center [739, 356] width 1037 height 91
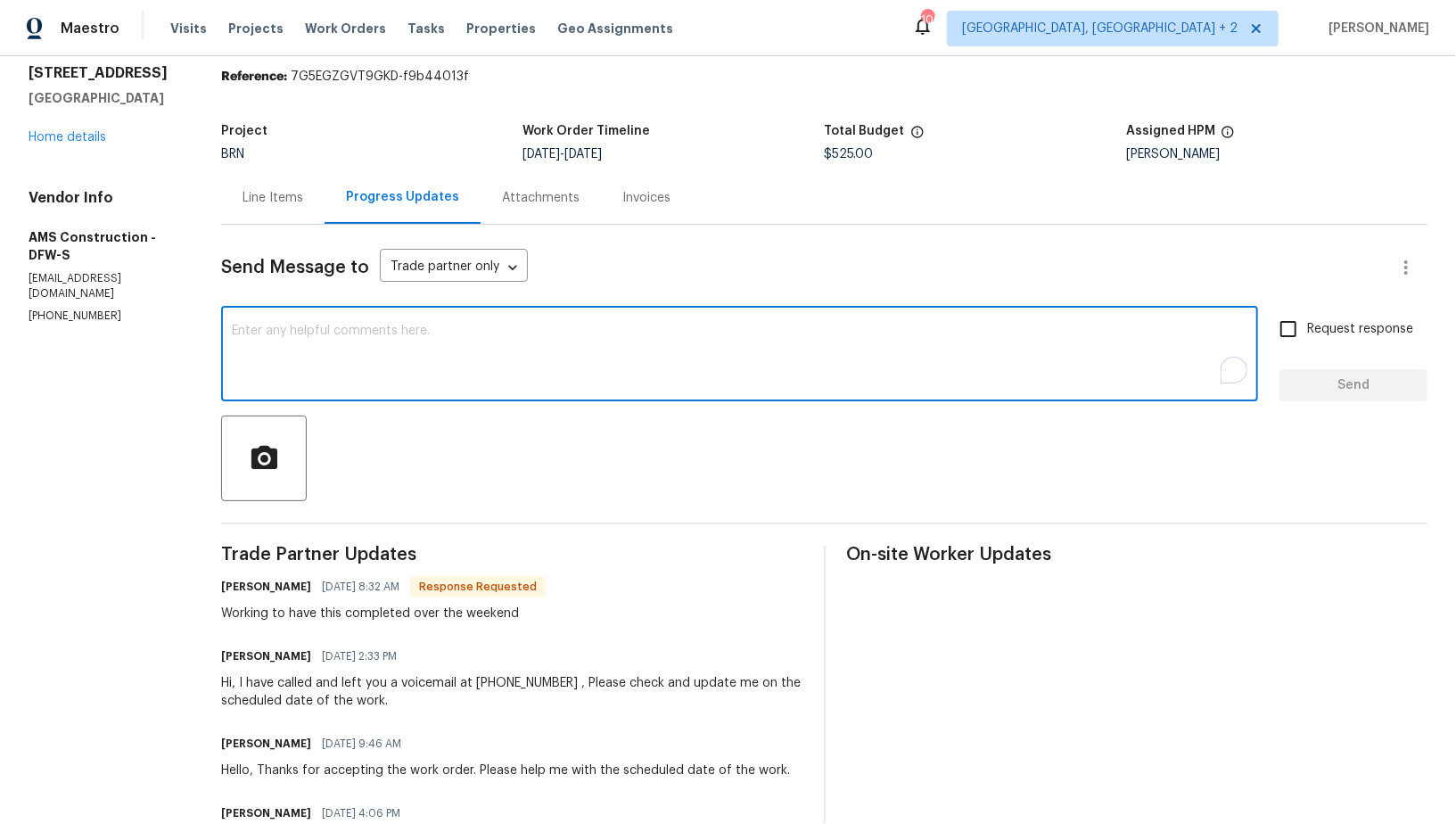
click at [465, 369] on textarea "To enrich screen reader interactions, please activate Accessibility in Grammarl…" at bounding box center [740, 355] width 1016 height 62
click at [368, 388] on div "x ​" at bounding box center [739, 356] width 1037 height 91
type textarea "Thank you!"
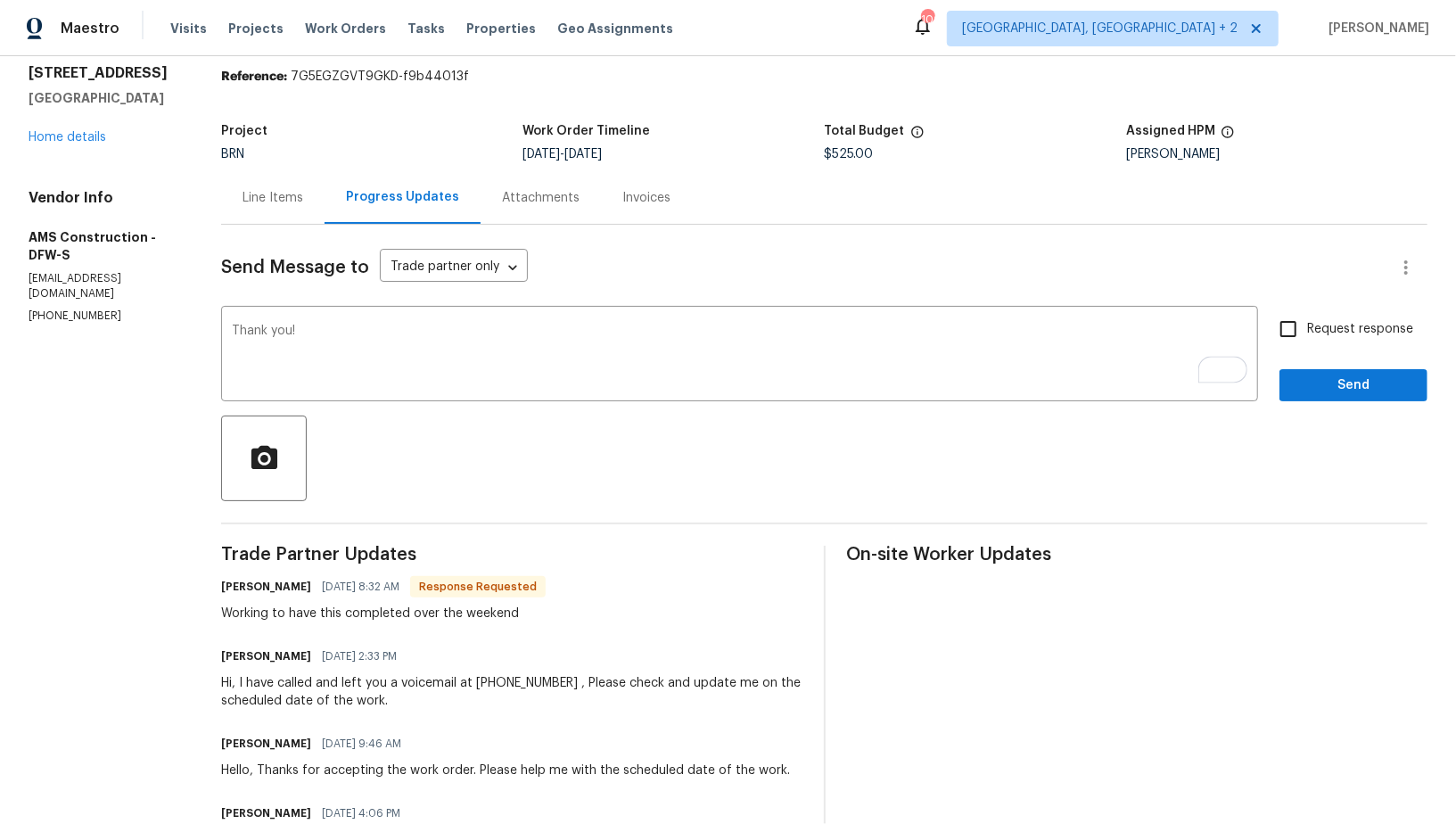
click at [288, 203] on div "Line Items" at bounding box center [273, 198] width 60 height 18
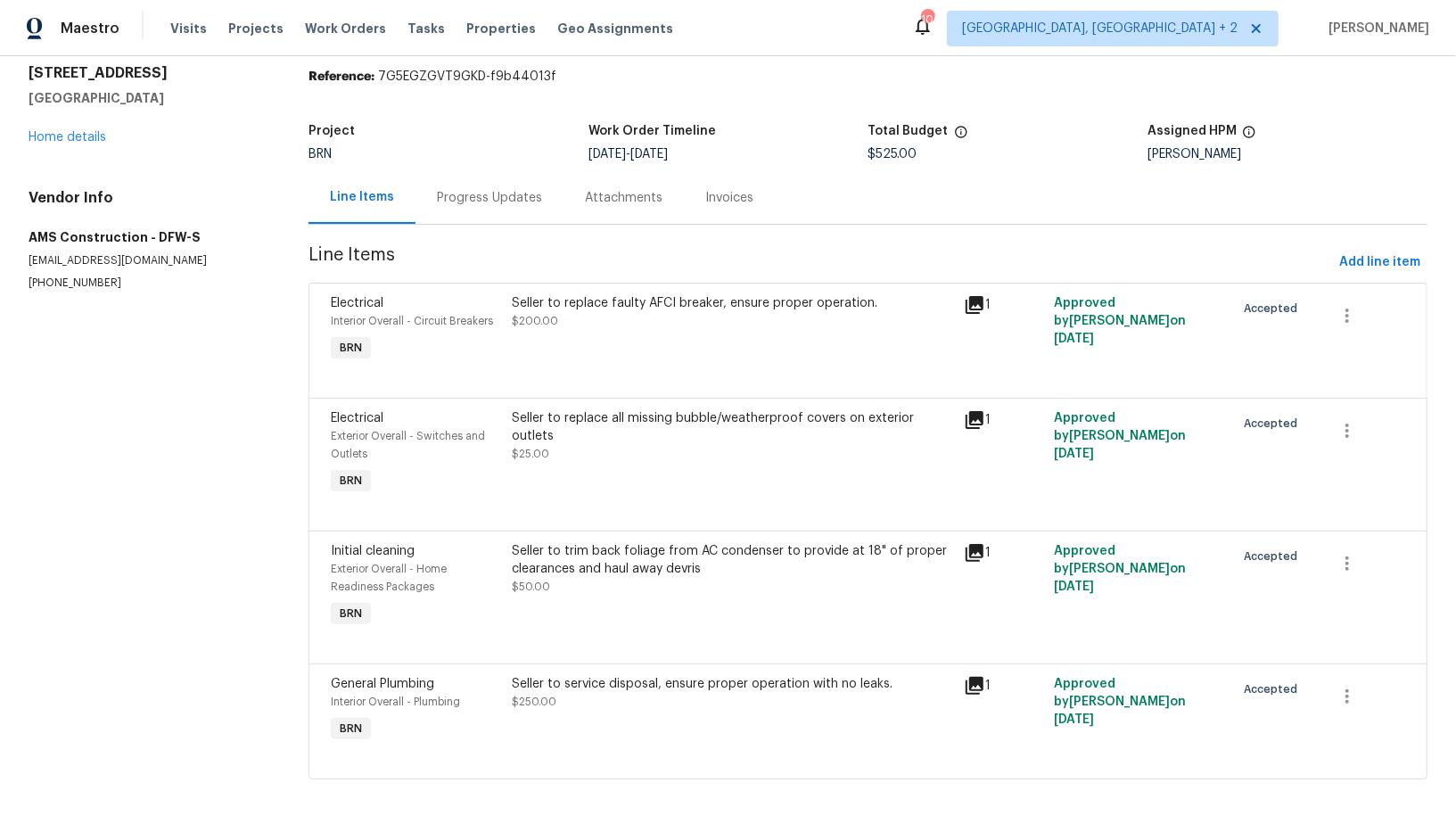
scroll to position [65, 0]
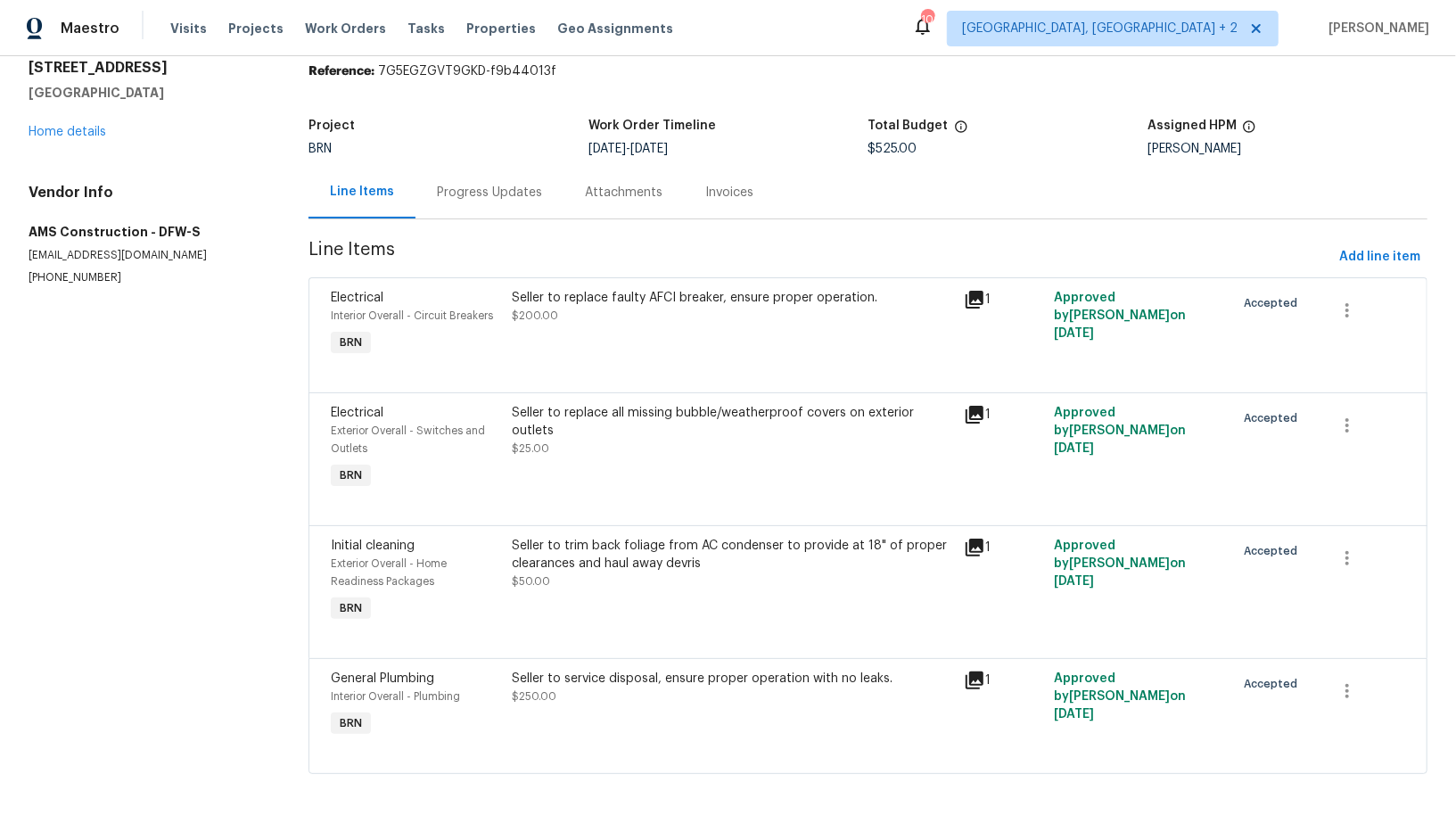
click at [664, 707] on div "Seller to service disposal, ensure proper operation with no leaks. $250.00" at bounding box center [733, 705] width 452 height 82
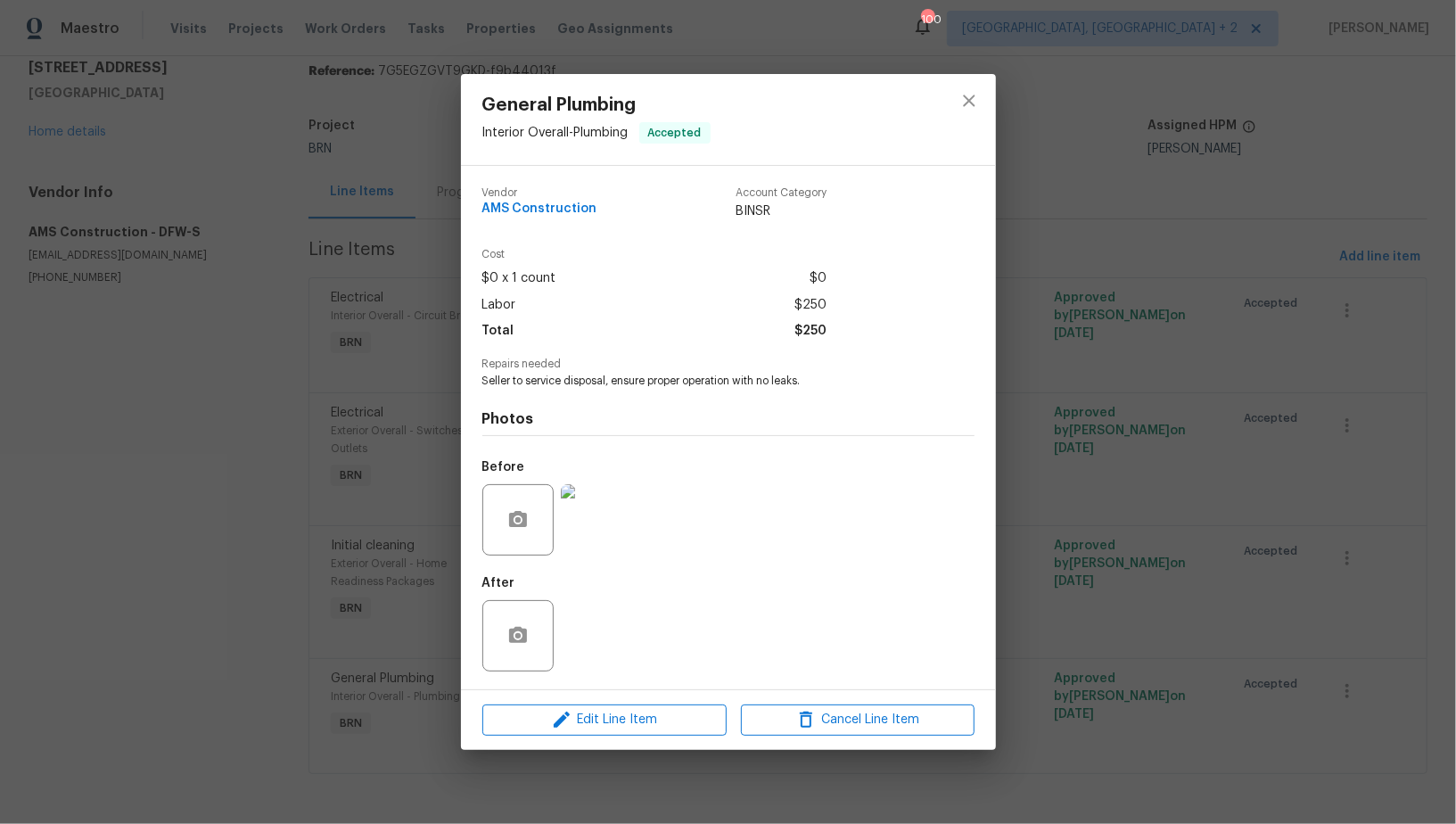
click at [458, 617] on div "General Plumbing Interior Overall - Plumbing Accepted Vendor AMS Construction A…" at bounding box center [728, 412] width 1456 height 824
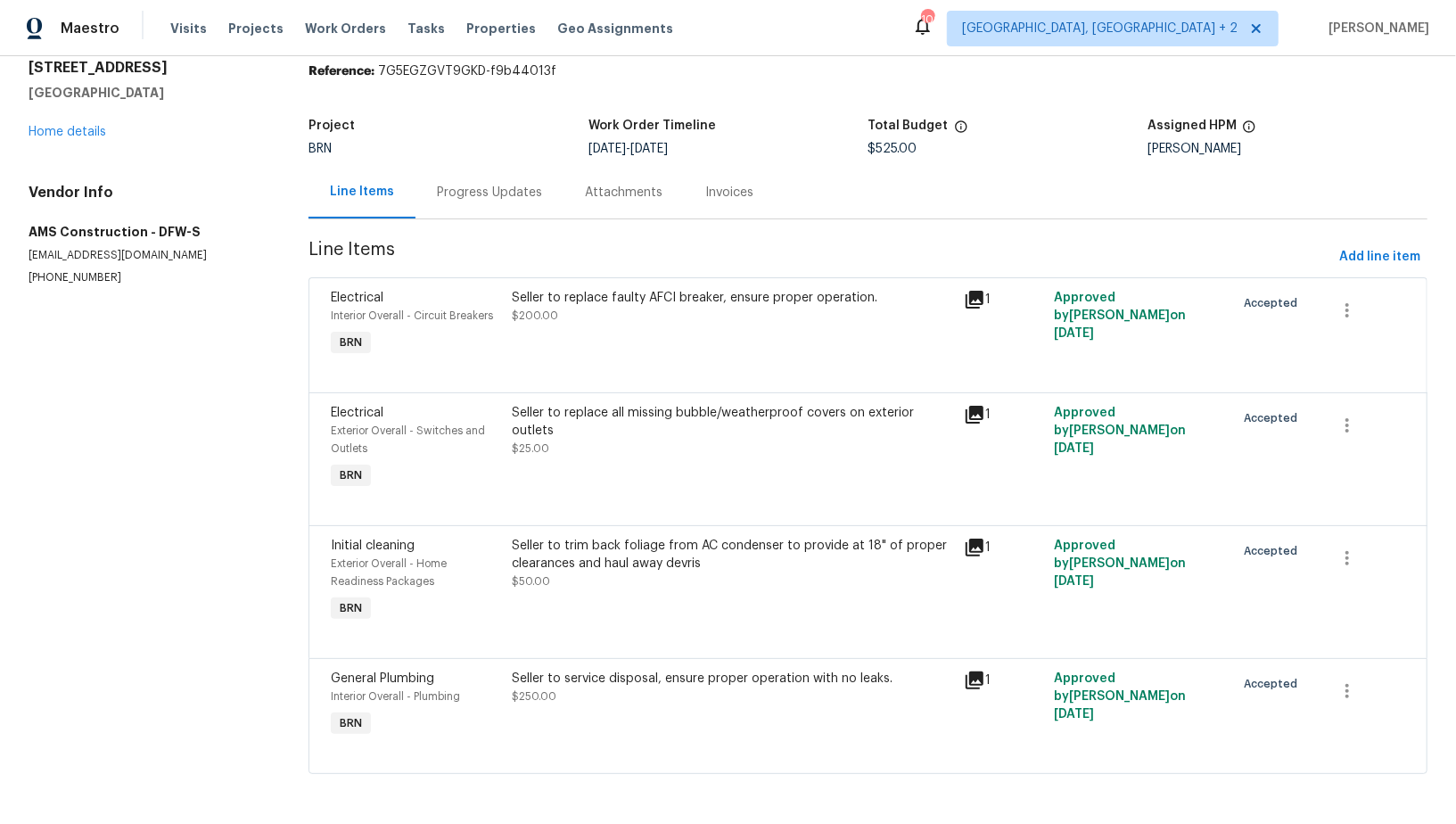
click at [653, 333] on div "Seller to replace faulty AFCI breaker, ensure proper operation. $200.00" at bounding box center [733, 324] width 452 height 82
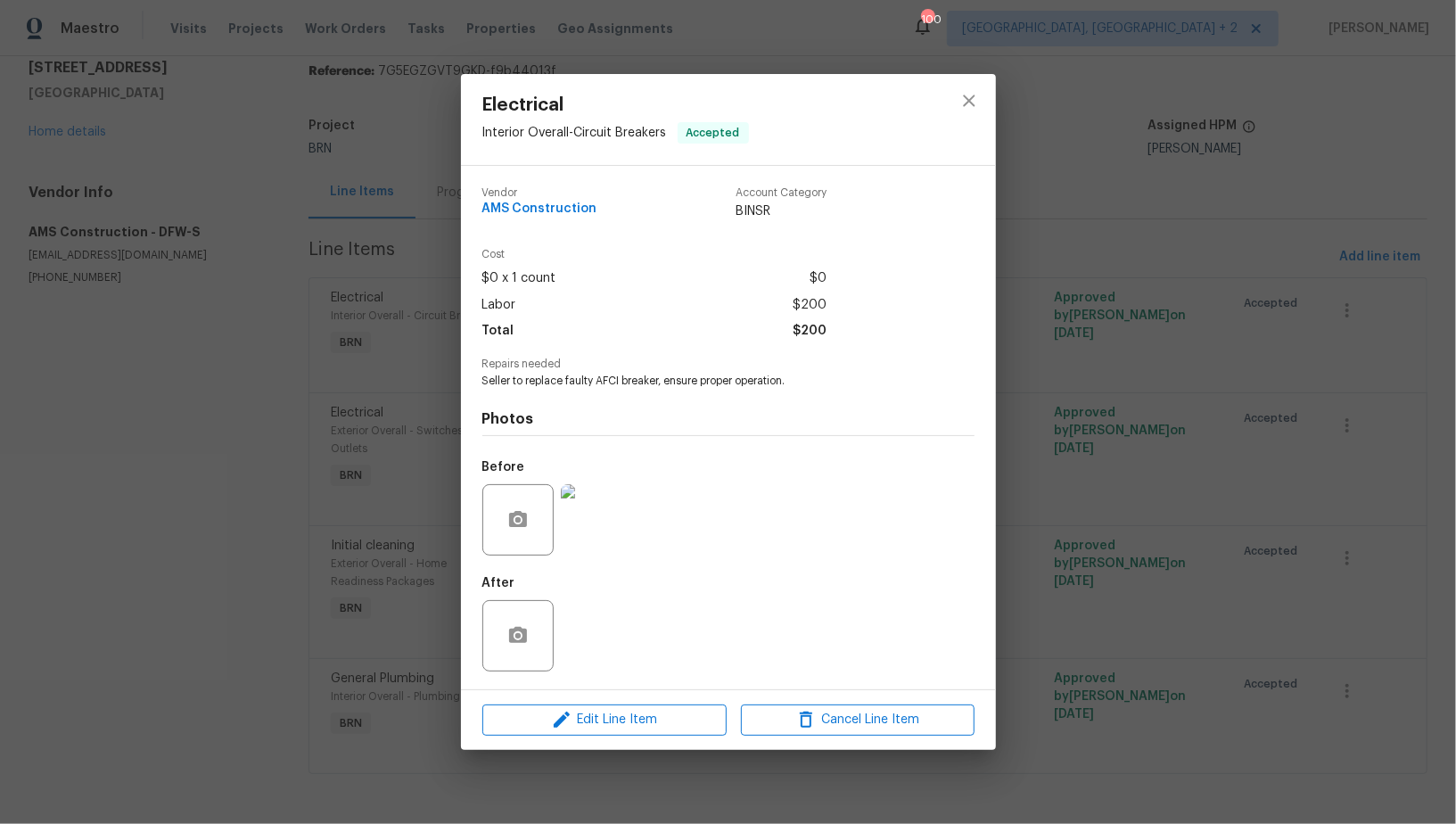
click at [605, 537] on img at bounding box center [596, 520] width 71 height 71
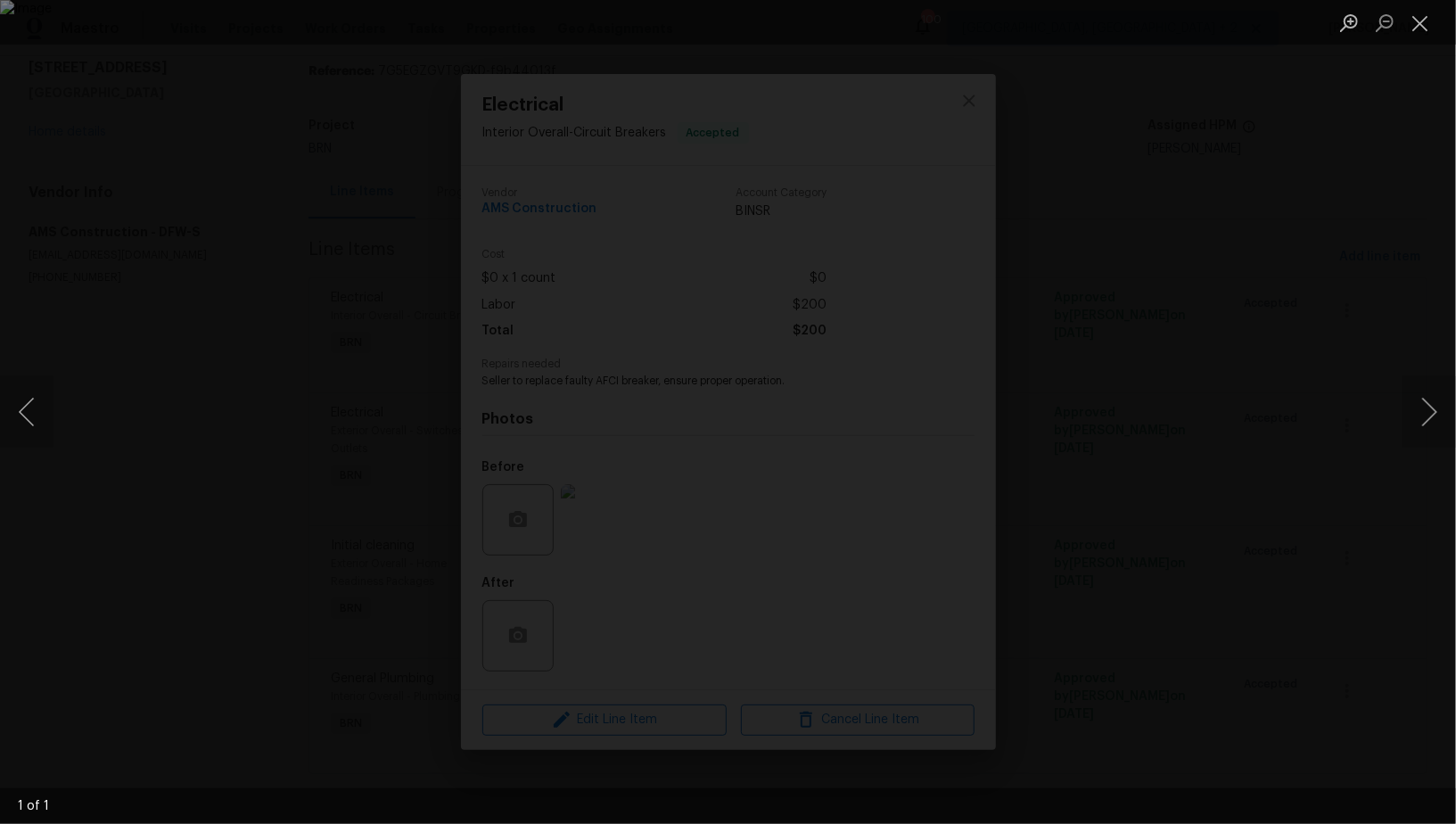
click at [1265, 527] on div "Lightbox" at bounding box center [728, 412] width 1456 height 824
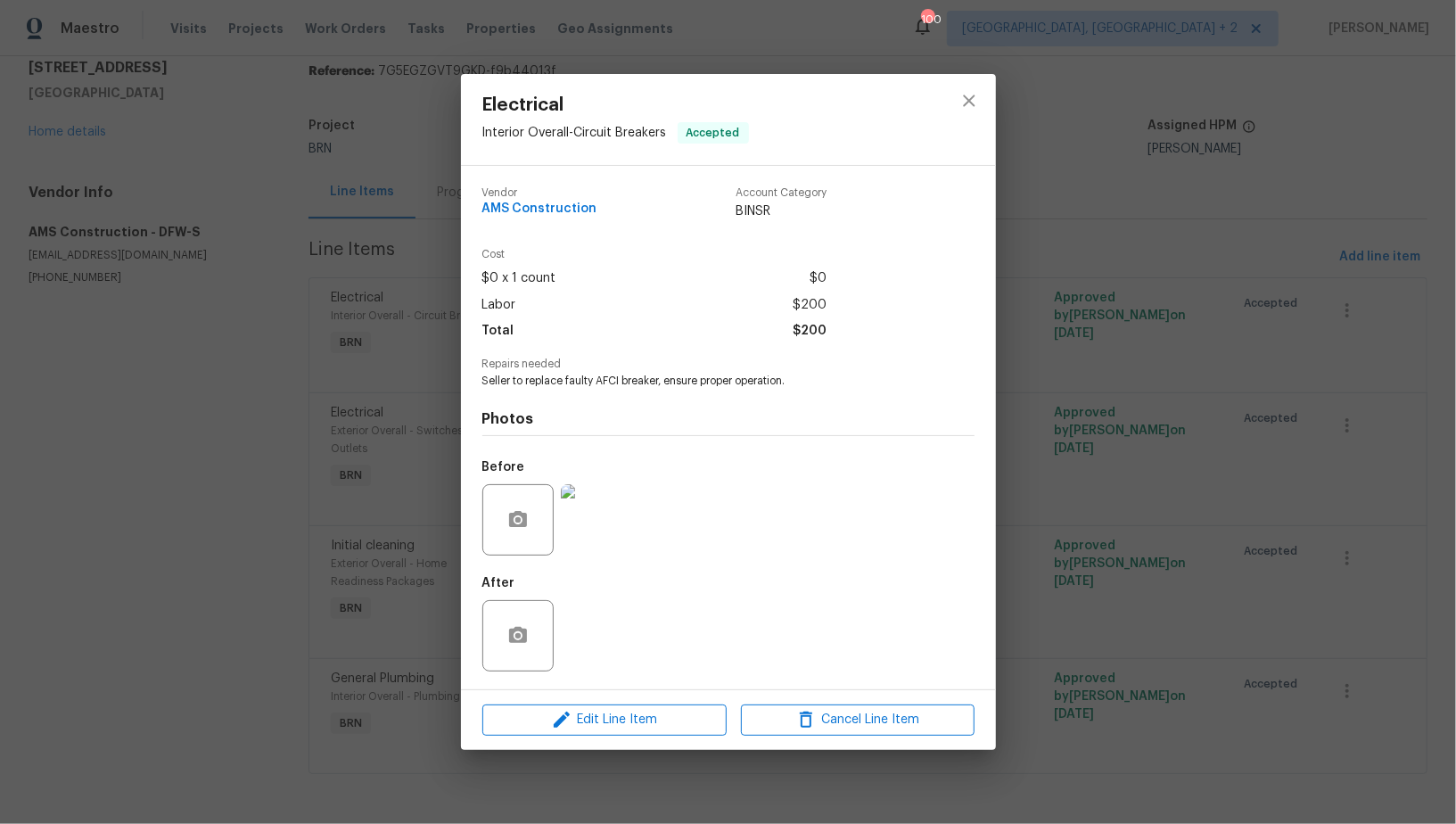
click at [1265, 527] on div "Electrical Interior Overall - Circuit Breakers Accepted Vendor AMS Construction…" at bounding box center [728, 412] width 1456 height 824
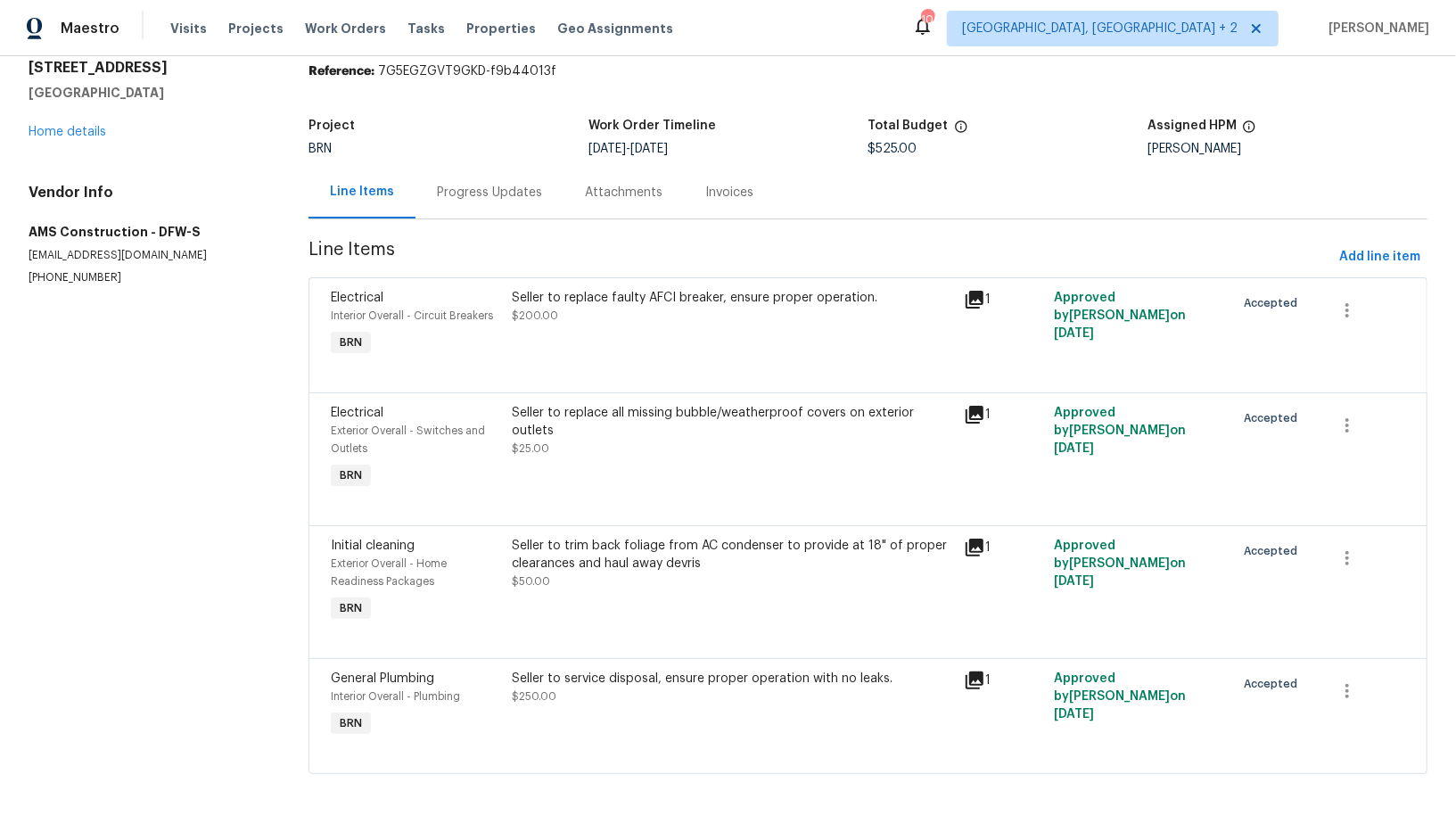
click at [641, 459] on div "Seller to replace all missing bubble/weatherproof covers on exterior outlets $2…" at bounding box center [733, 448] width 452 height 100
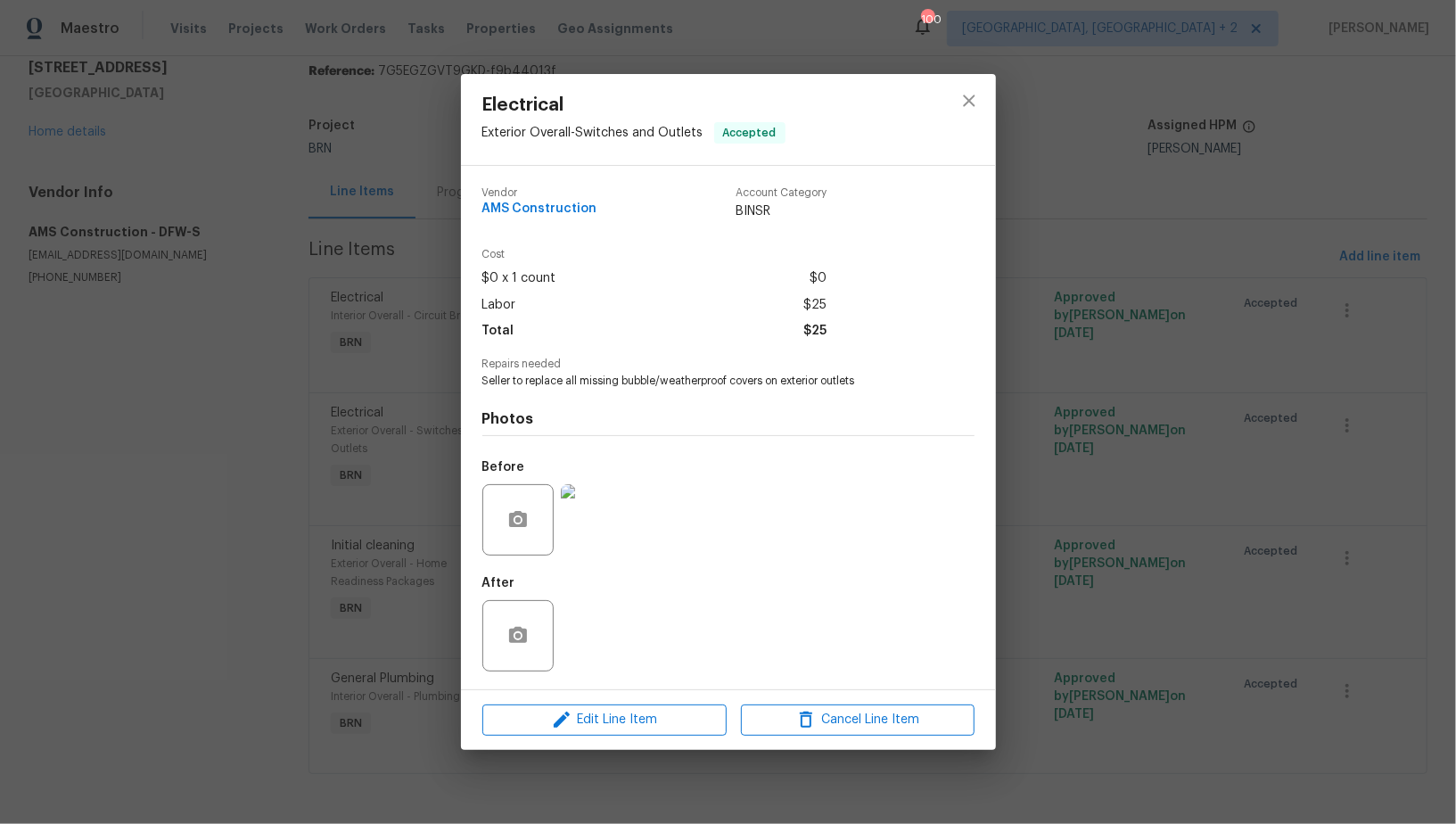
click at [386, 541] on div "Electrical Exterior Overall - Switches and Outlets Accepted Vendor AMS Construc…" at bounding box center [728, 412] width 1456 height 824
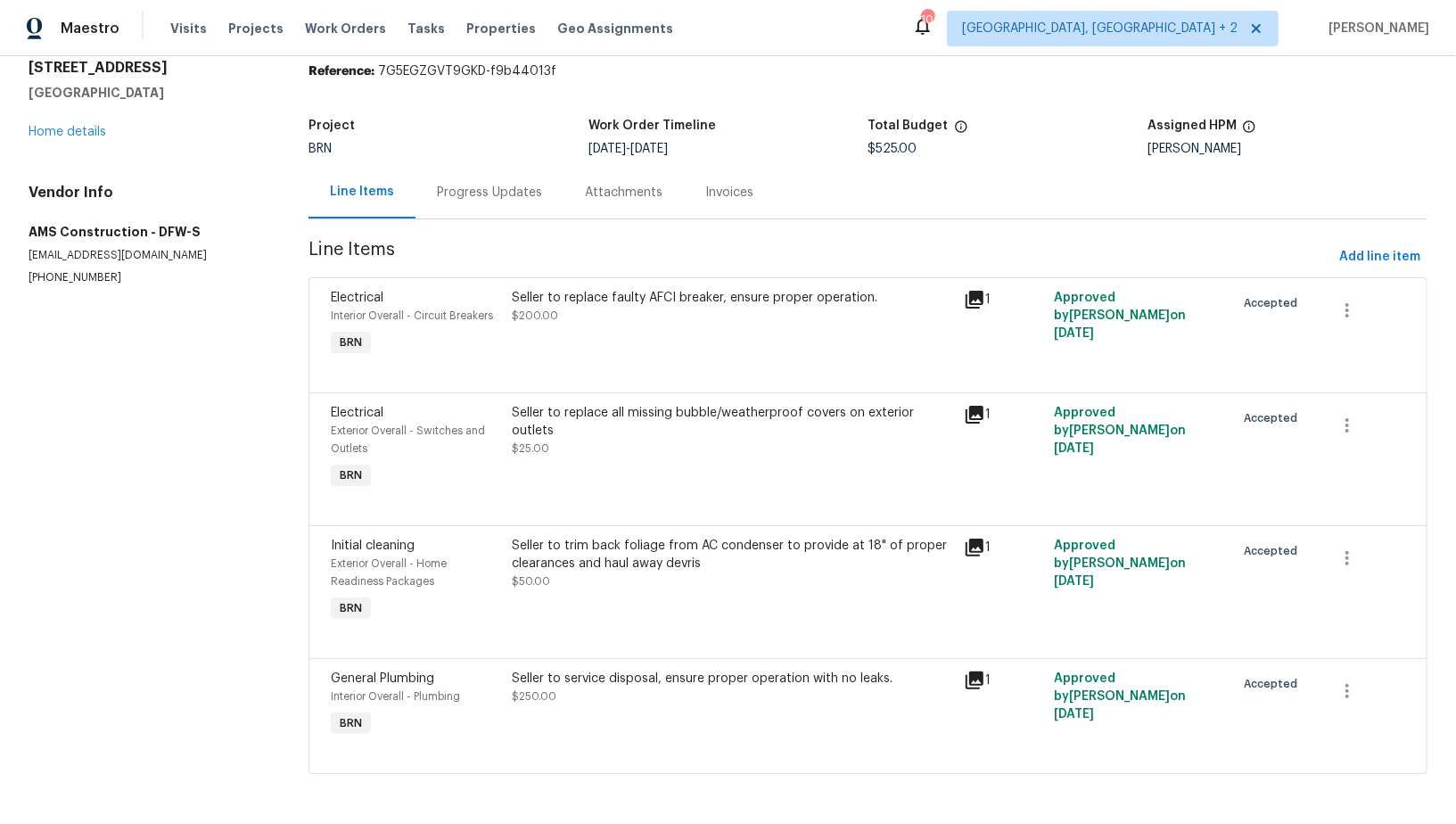
click at [490, 229] on section "AMS Construction - DFW-S In Progress Reference: 7G5EGZGVT9GKD-f9b44013f Project…" at bounding box center [868, 407] width 1119 height 776
click at [474, 186] on div "Progress Updates" at bounding box center [489, 193] width 105 height 18
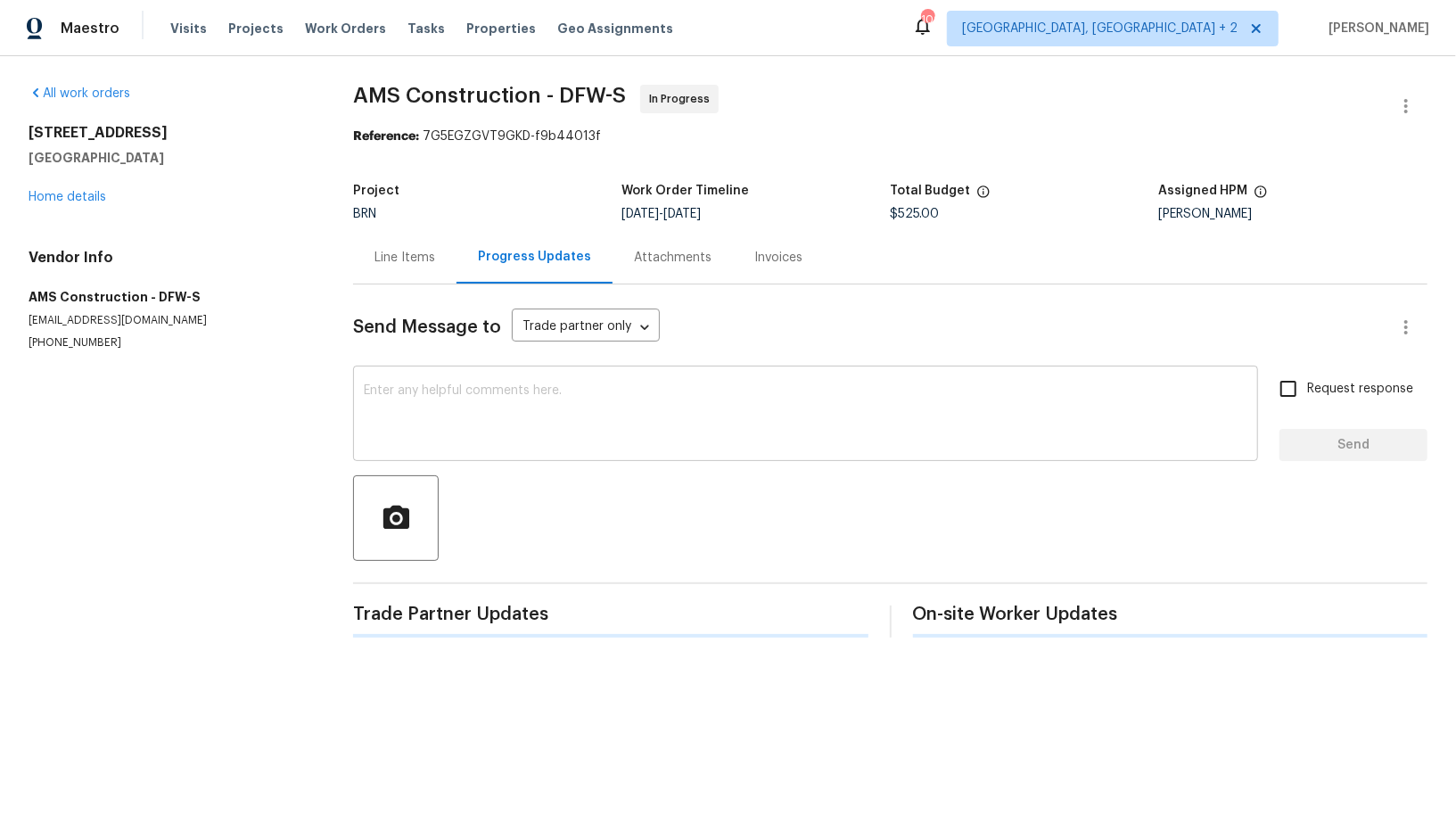
click at [453, 403] on textarea at bounding box center [805, 416] width 883 height 62
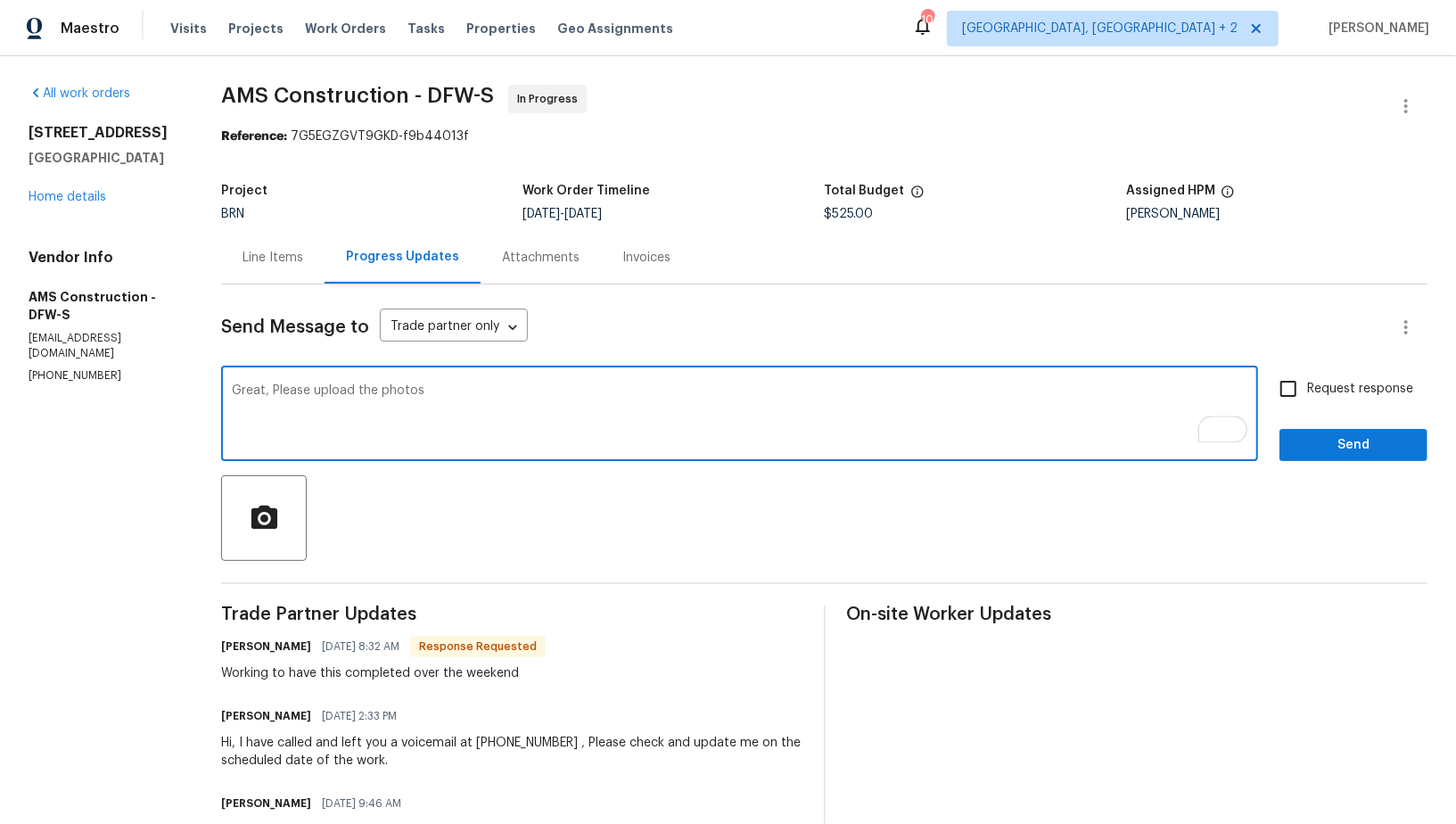
click at [375, 390] on textarea "Great, Please upload the photos" at bounding box center [740, 416] width 1016 height 62
click at [427, 399] on textarea "Great, Please upload the photos" at bounding box center [740, 416] width 1016 height 62
click at [377, 389] on textarea "Great, Please upload the photos" at bounding box center [740, 416] width 1016 height 62
click at [551, 394] on textarea "Great, Please upload the completion photos" at bounding box center [740, 416] width 1016 height 62
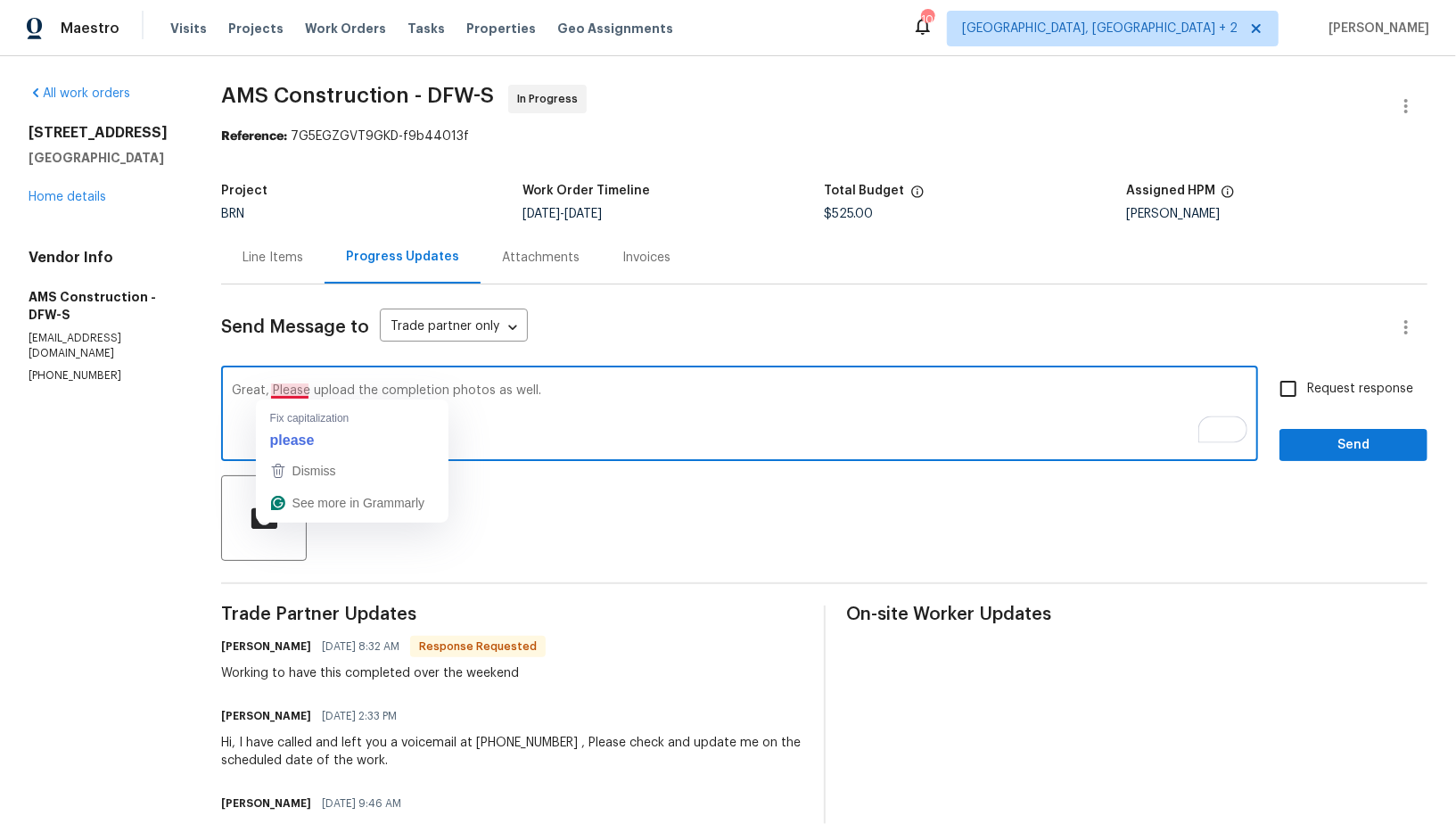
click at [269, 390] on textarea "Great, Please upload the completion photos as well." at bounding box center [740, 416] width 1016 height 62
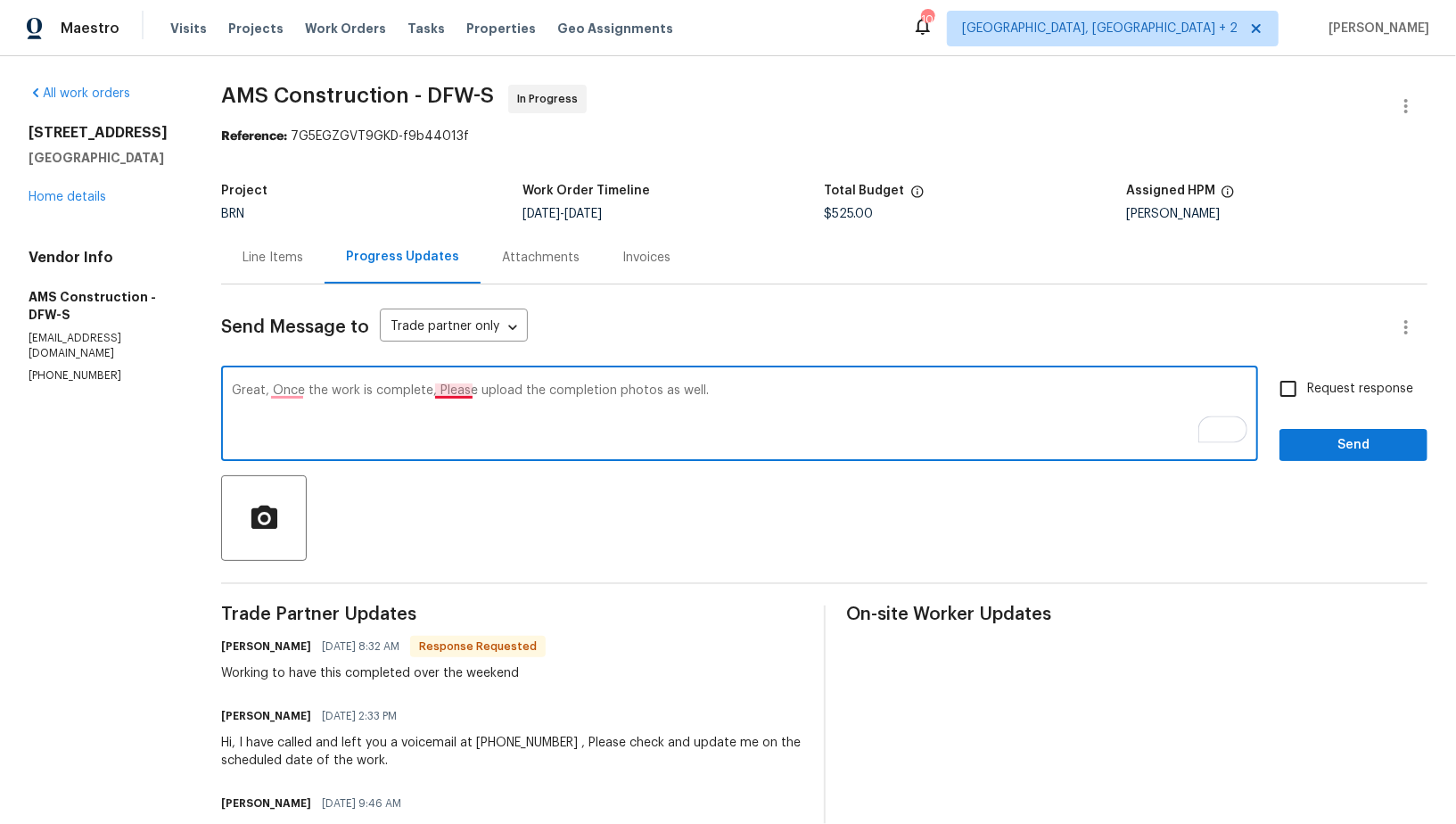
click at [441, 388] on textarea "Great, Once the work is complete, Please upload the completion photos as well." at bounding box center [740, 416] width 1016 height 62
type textarea "Great, Once the work is complete, please upload the completion photos as well."
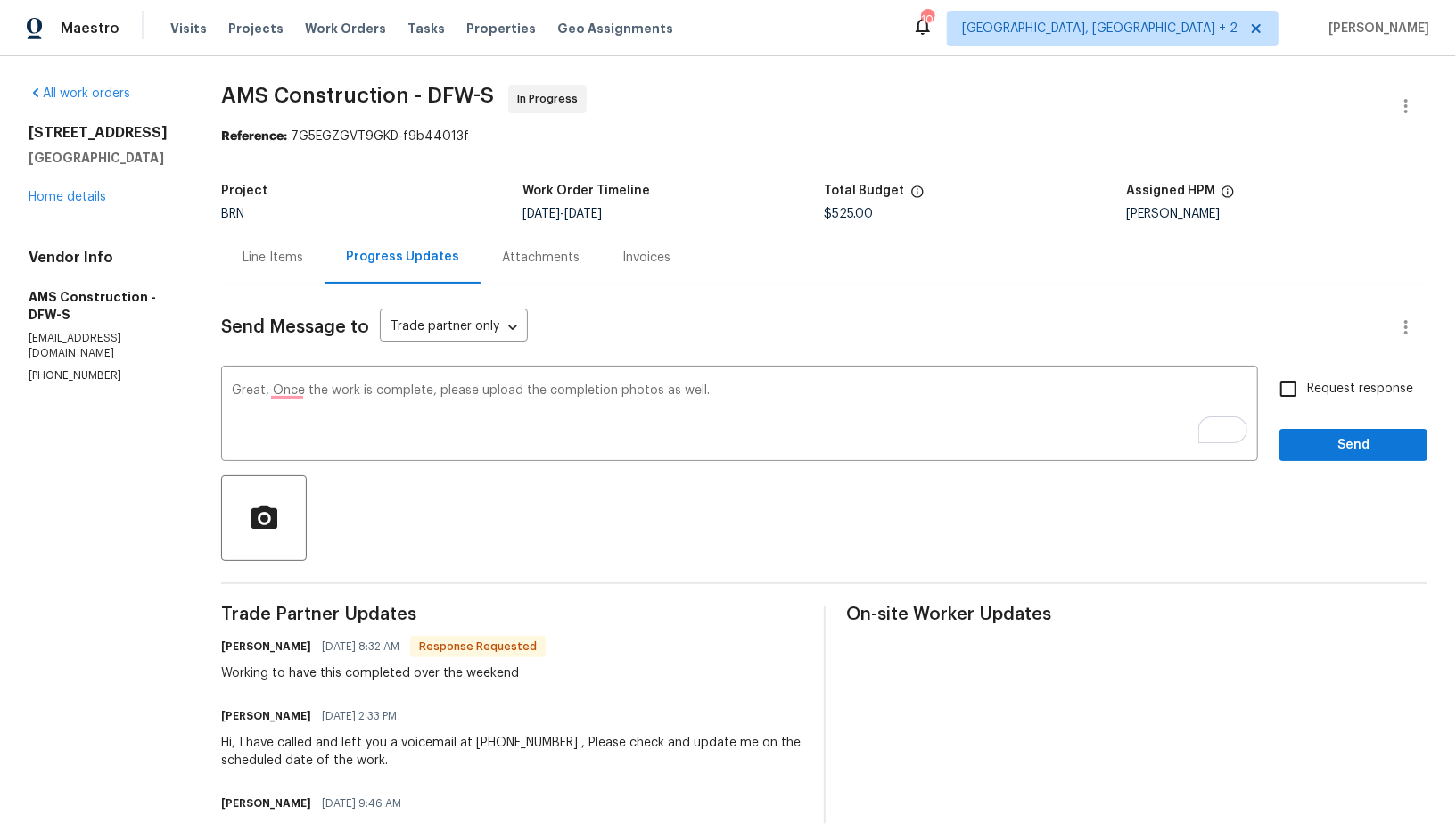
click at [1319, 385] on span "Request response" at bounding box center [1360, 389] width 106 height 19
click at [1307, 385] on input "Request response" at bounding box center [1288, 388] width 37 height 37
checkbox input "true"
click at [1337, 445] on span "Send" at bounding box center [1354, 445] width 120 height 22
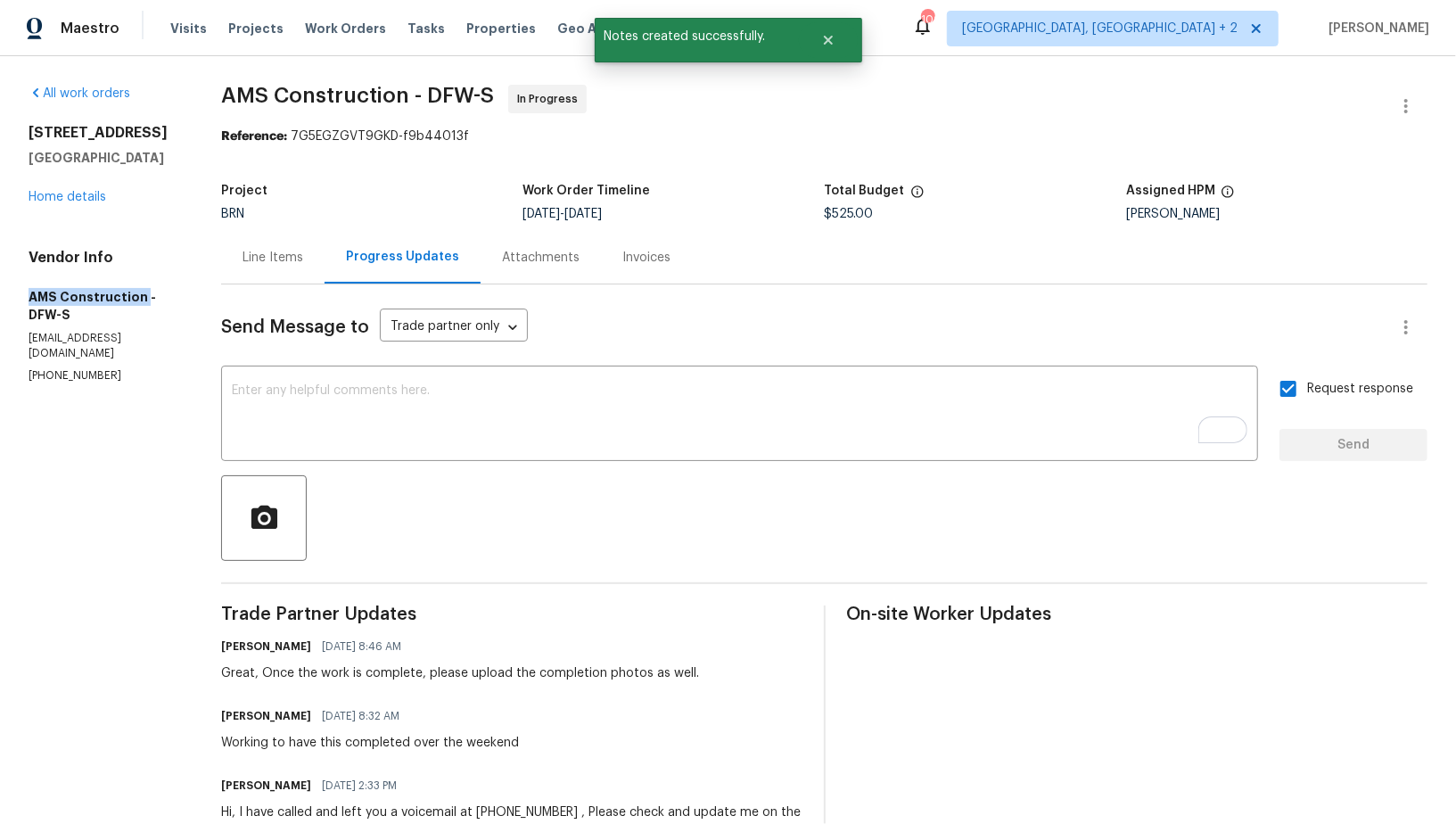
drag, startPoint x: 21, startPoint y: 297, endPoint x: 143, endPoint y: 300, distance: 122.0
click at [143, 300] on div "All work orders 4224 Tallulah Dr Plano, TX 75074 Home details Vendor Info AMS C…" at bounding box center [728, 569] width 1456 height 1026
copy h5 "AMS Construction"
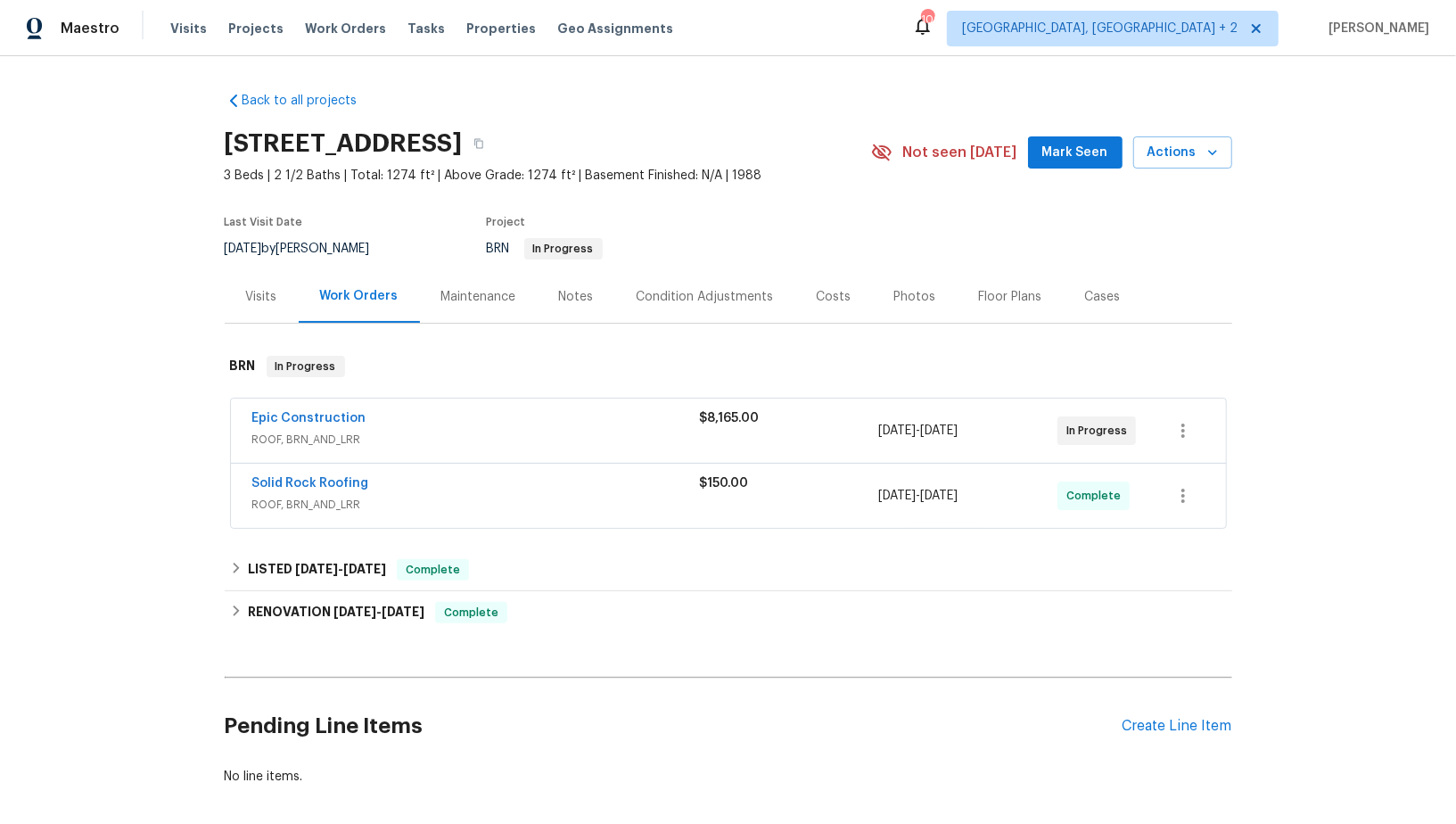
click at [329, 407] on div "Epic Construction ROOF, BRN_AND_LRR $8,165.00 9/25/2025 - 9/29/2025 In Progress" at bounding box center [728, 430] width 995 height 64
click at [327, 414] on link "Epic Construction" at bounding box center [309, 418] width 114 height 13
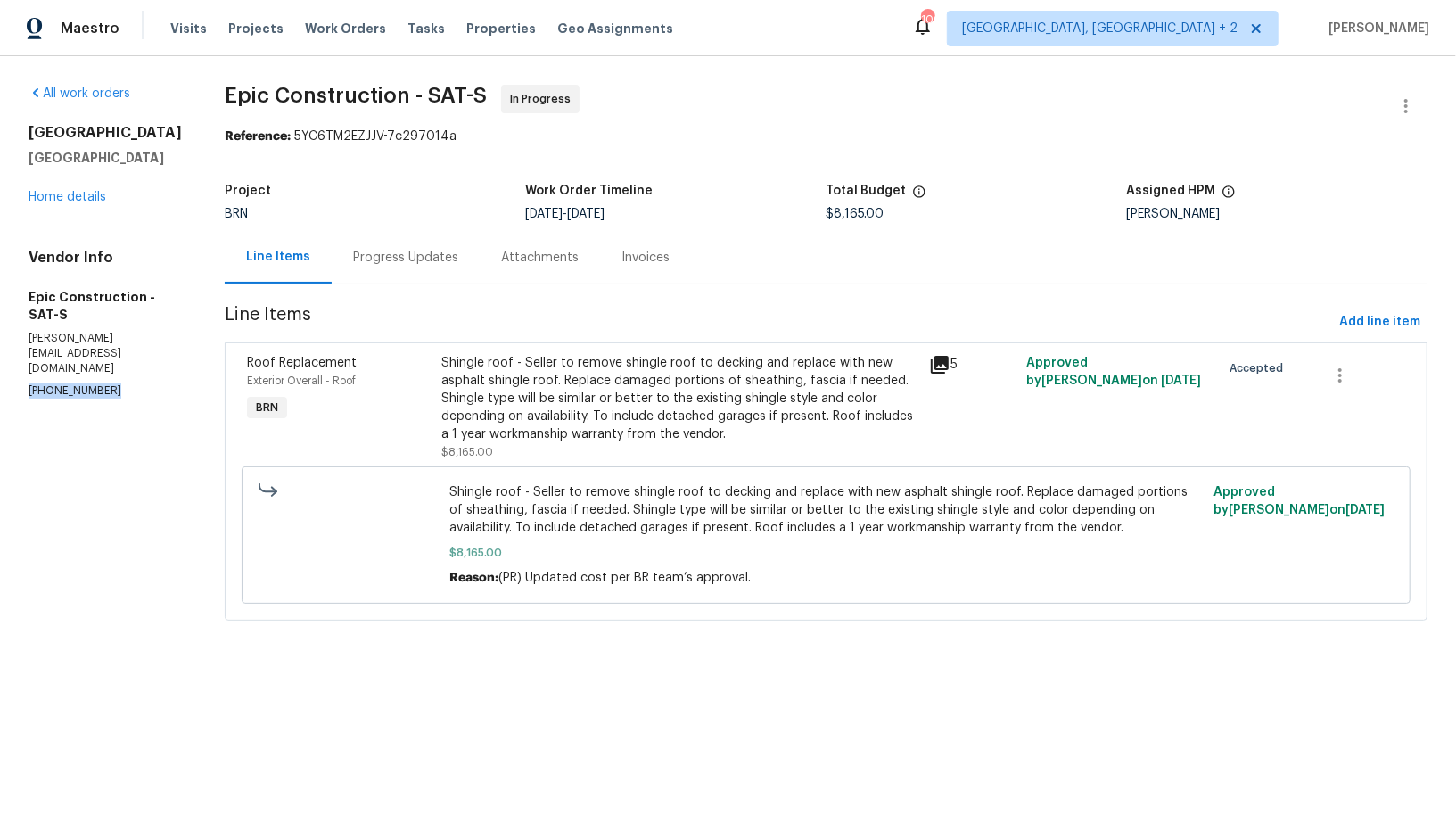
drag, startPoint x: 113, startPoint y: 395, endPoint x: 0, endPoint y: 395, distance: 113.0
click at [0, 395] on div "All work orders 10206 Canton Fld San Antonio, TX 78245 Home details Vendor Info…" at bounding box center [728, 364] width 1456 height 615
copy p "(214) 208-1878"
click at [385, 255] on div "Progress Updates" at bounding box center [406, 258] width 105 height 18
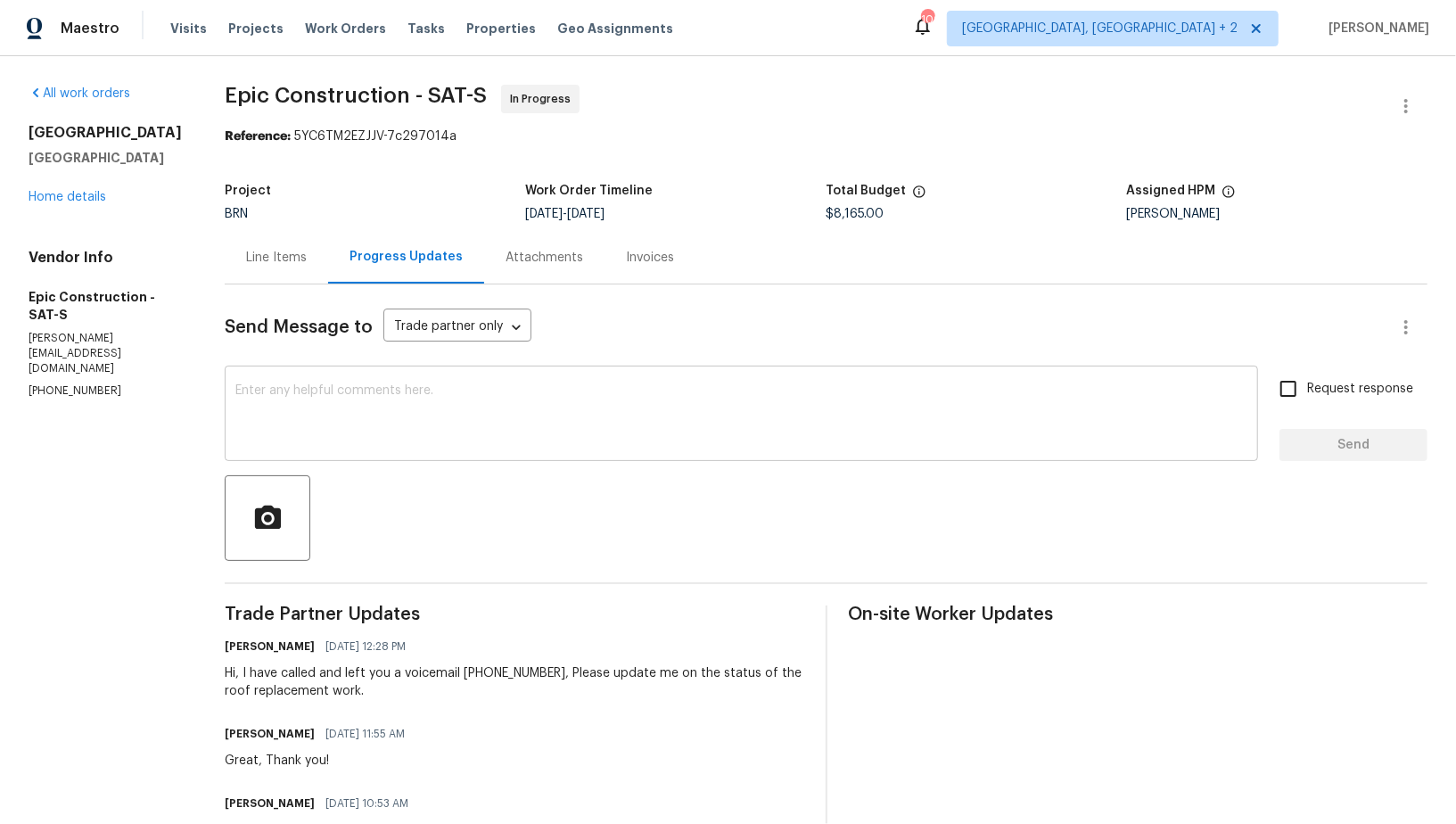
click at [446, 419] on textarea at bounding box center [742, 416] width 1012 height 62
drag, startPoint x: 101, startPoint y: 377, endPoint x: 0, endPoint y: 377, distance: 101.0
copy p "(214) 208-1878"
click at [342, 394] on textarea "As we discussed" at bounding box center [742, 416] width 1012 height 62
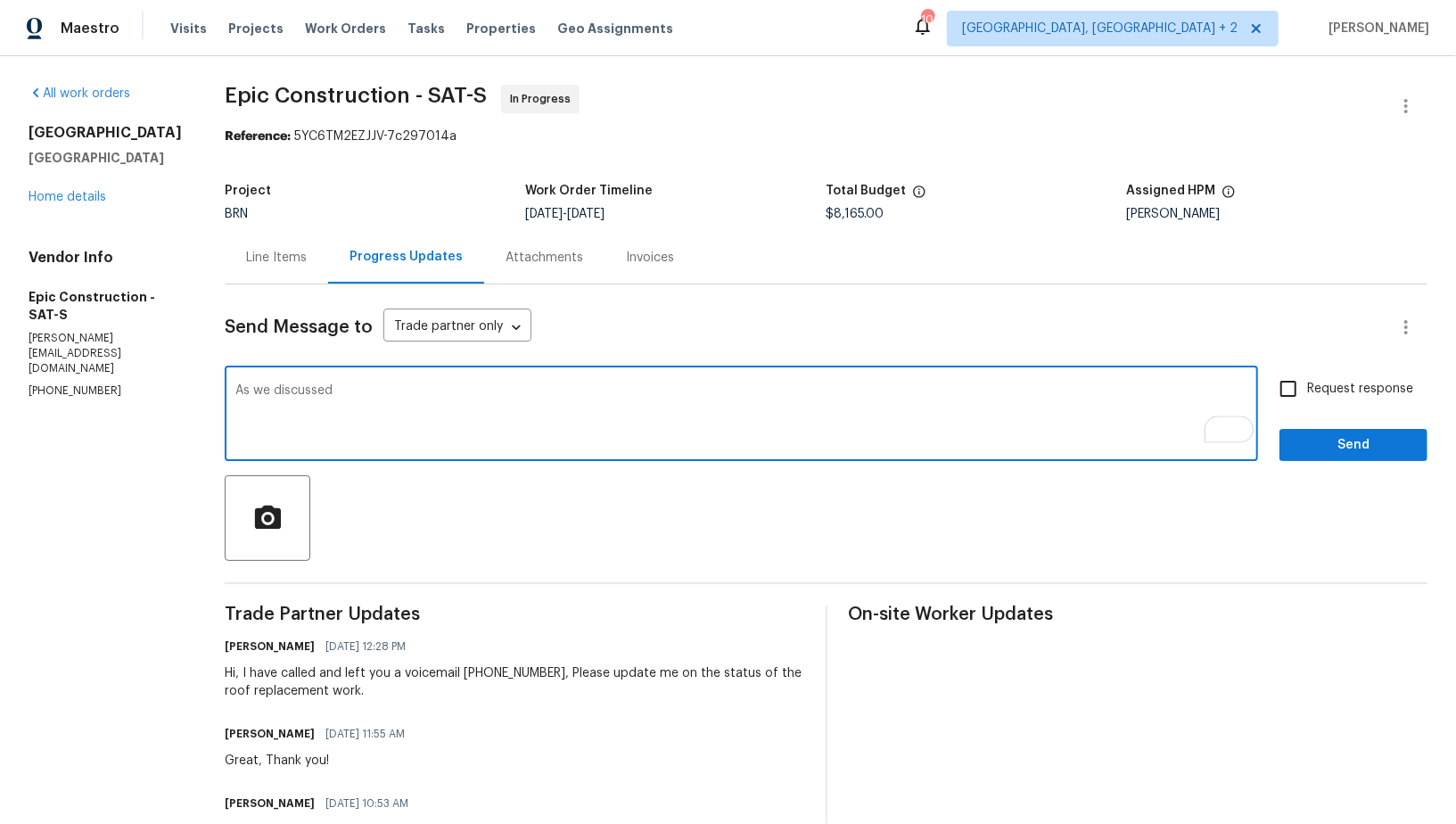
paste textarea "(214) 208-1878"
type textarea "As we discussed (214) 208-1878, Please share the completion photos as soon as p…"
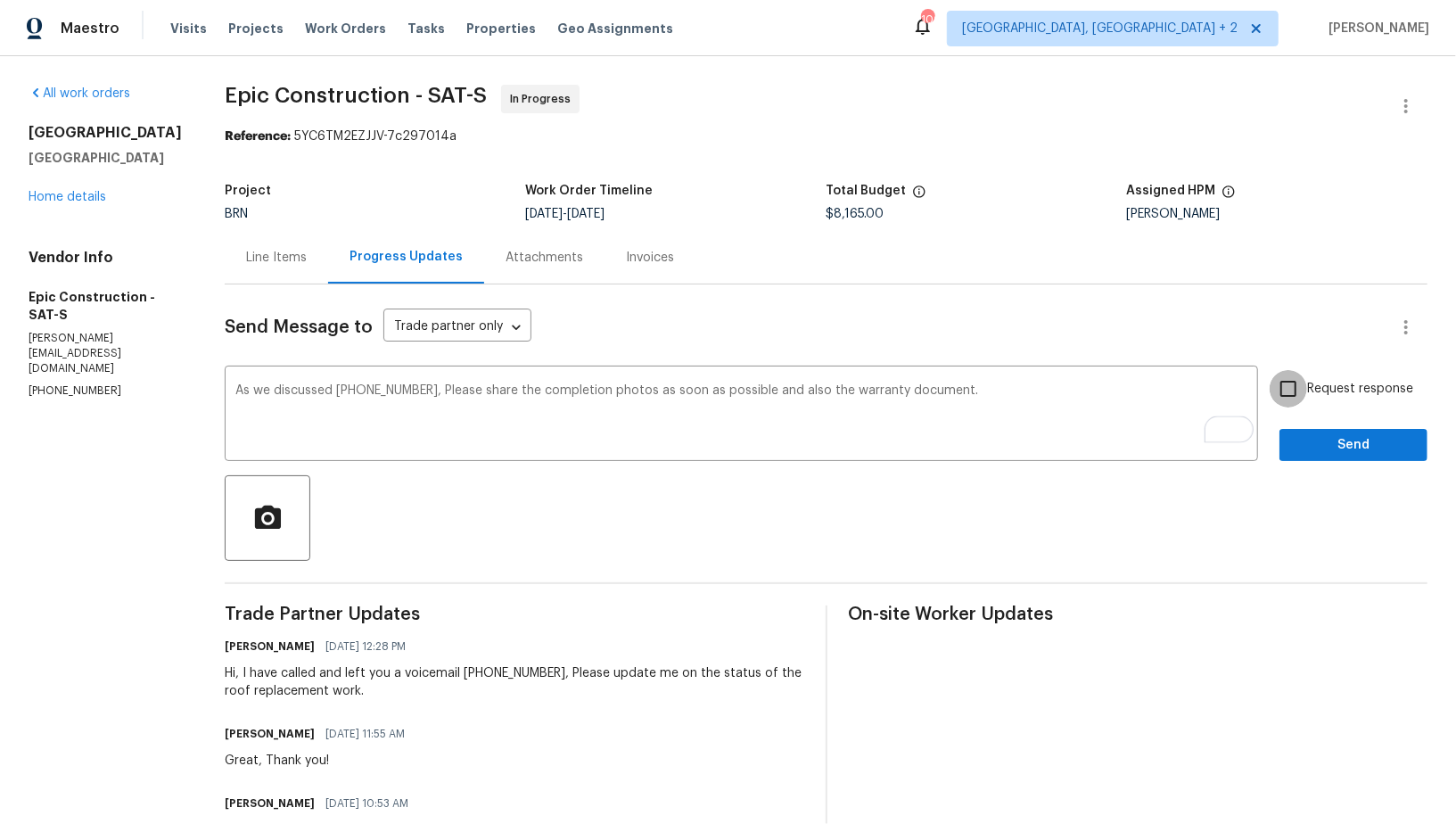
click at [1282, 399] on input "Request response" at bounding box center [1288, 388] width 37 height 37
checkbox input "true"
click at [1324, 454] on span "Send" at bounding box center [1354, 445] width 120 height 22
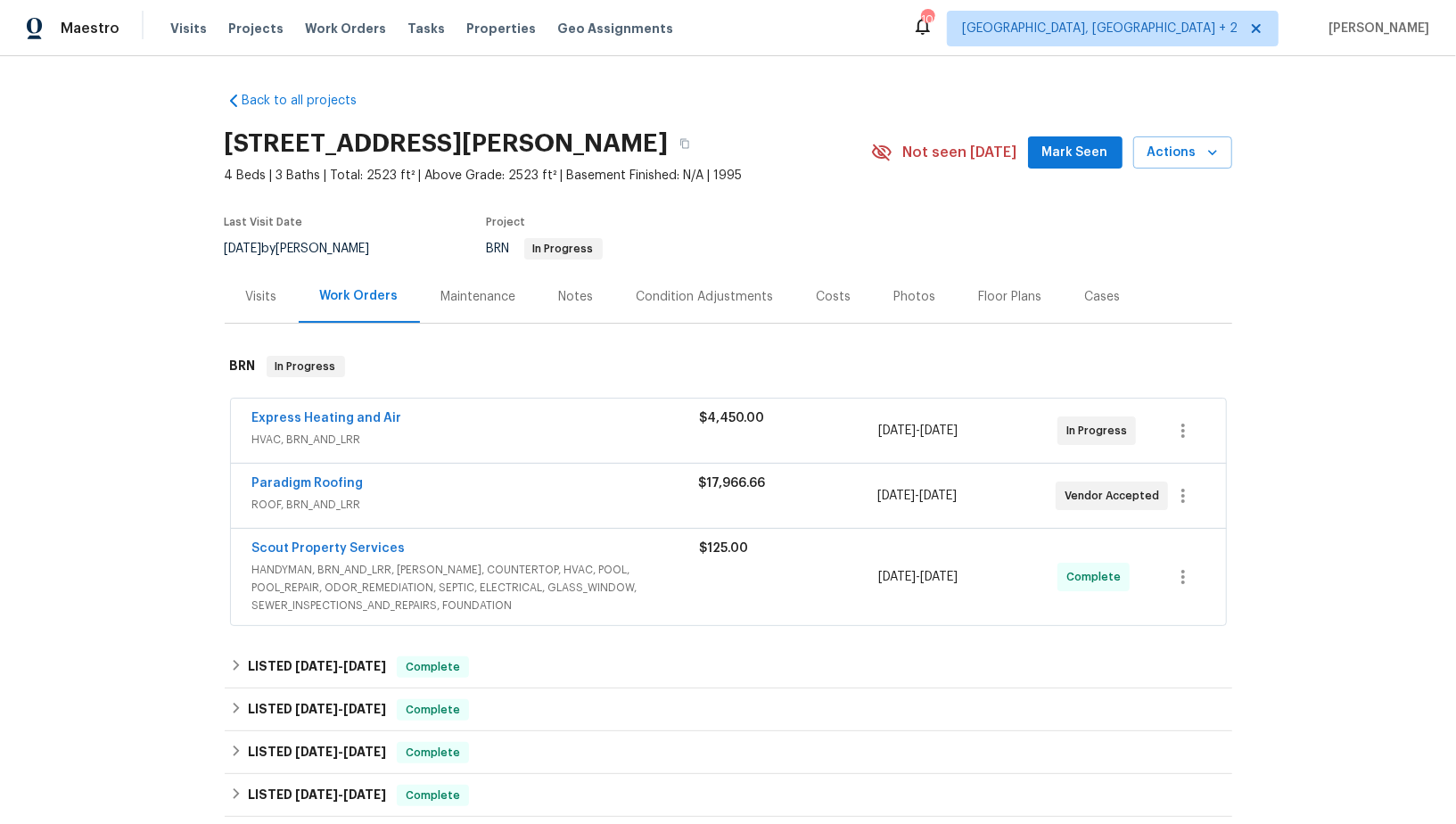
click at [301, 409] on span "Express Heating and Air" at bounding box center [327, 418] width 150 height 18
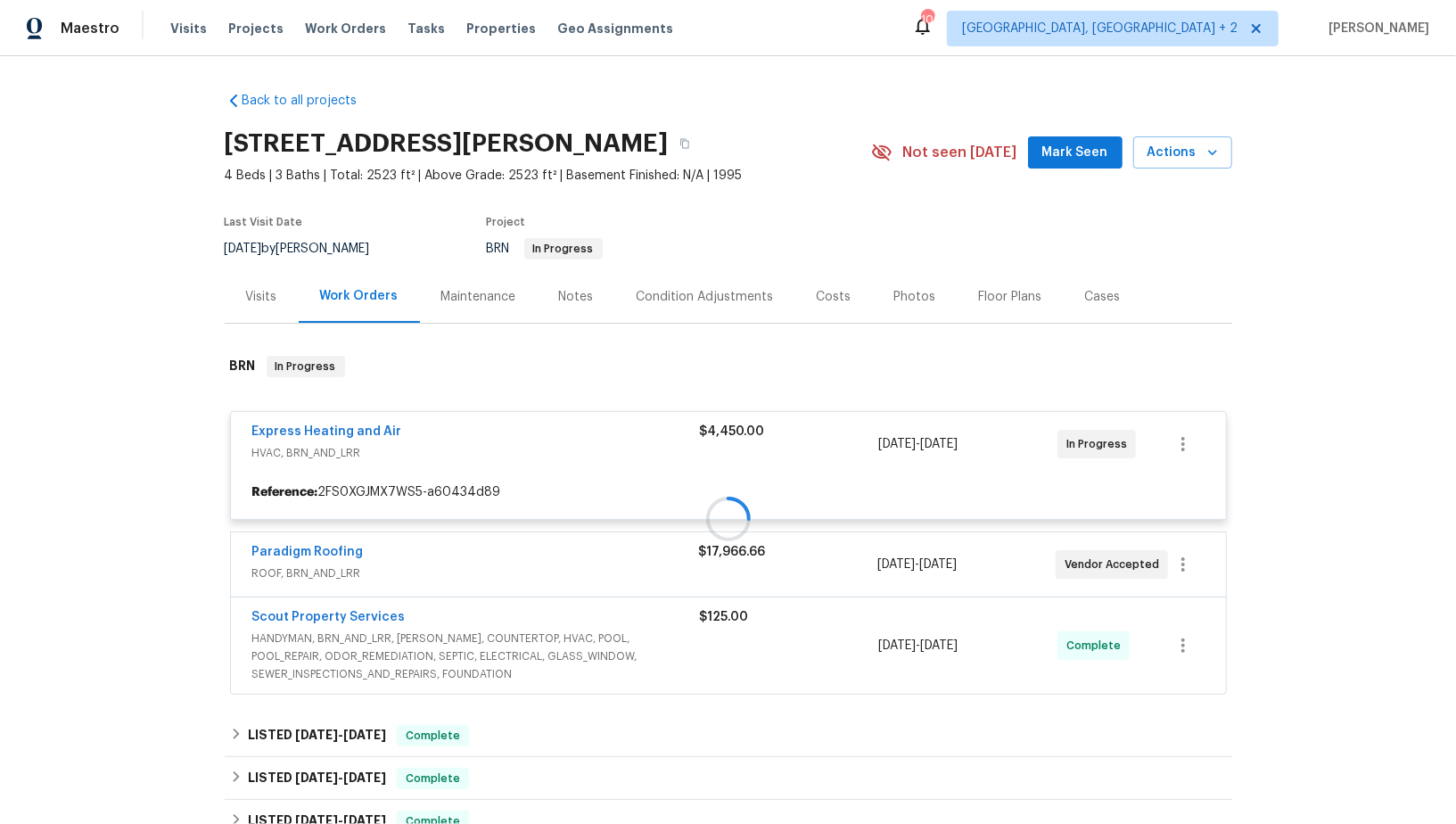
click at [307, 429] on div at bounding box center [728, 519] width 1008 height 362
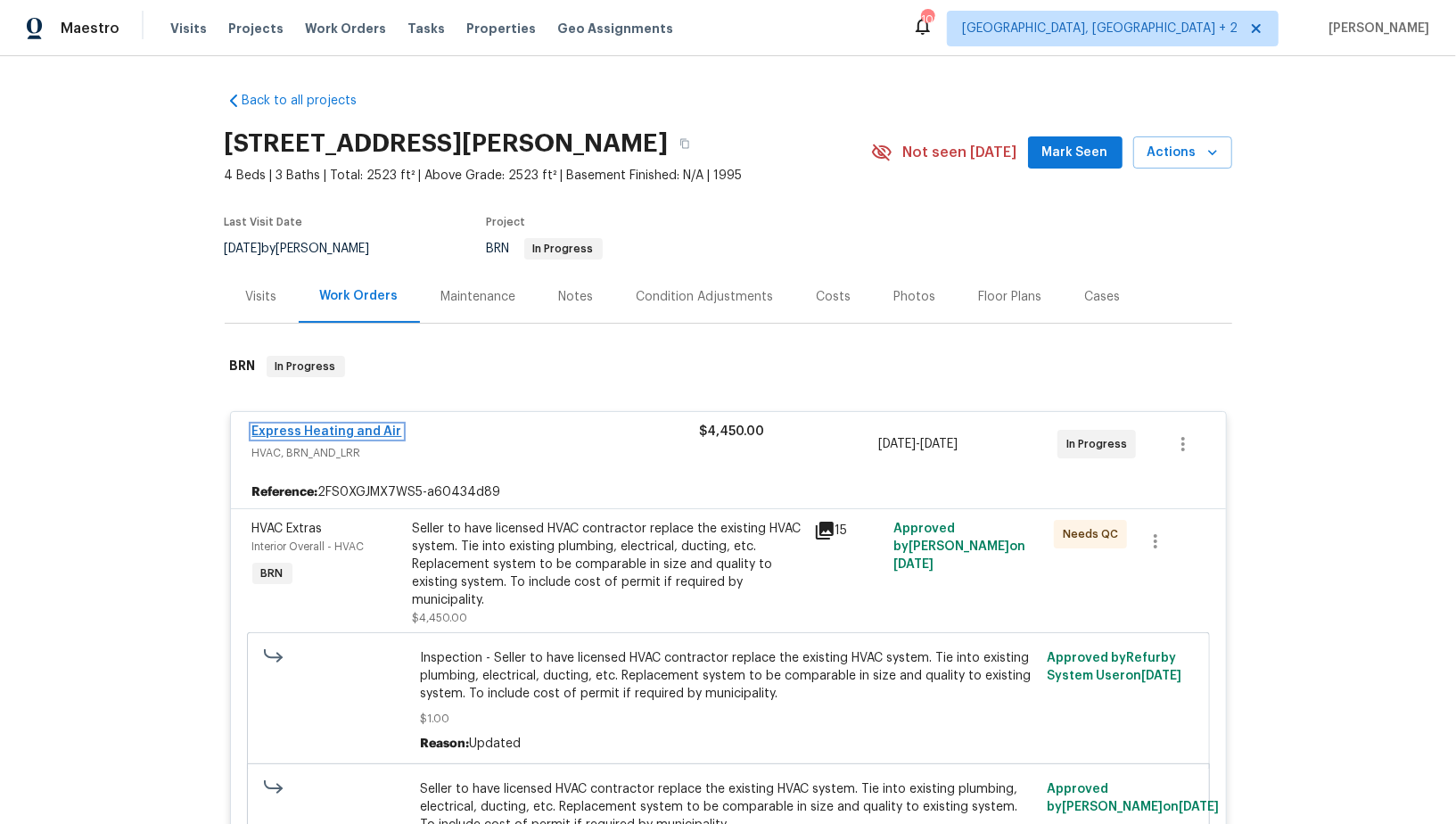
click at [309, 429] on link "Express Heating and Air" at bounding box center [327, 432] width 150 height 13
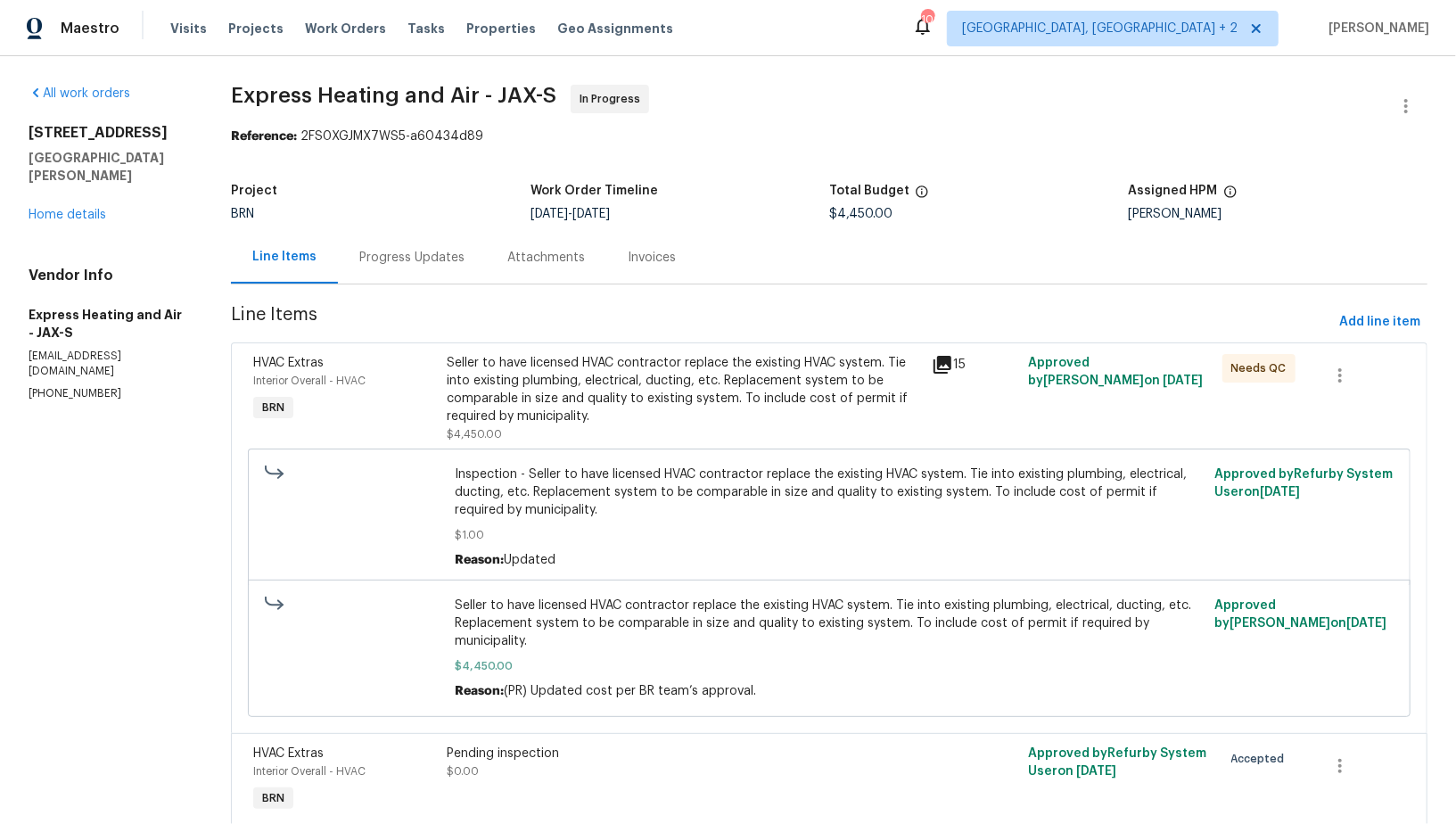
click at [393, 258] on div "Progress Updates" at bounding box center [411, 258] width 105 height 18
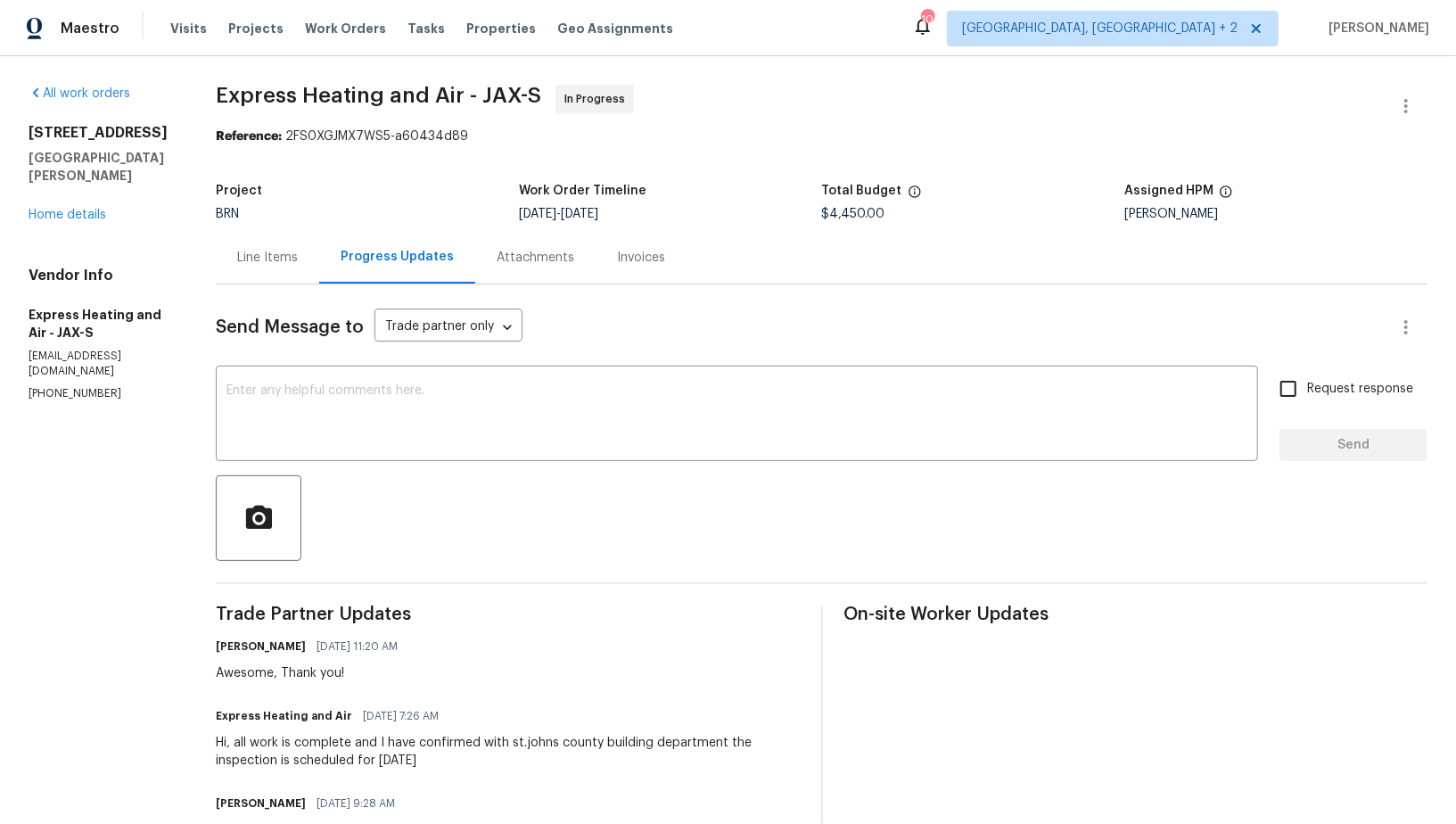
click at [311, 428] on textarea at bounding box center [737, 416] width 1021 height 62
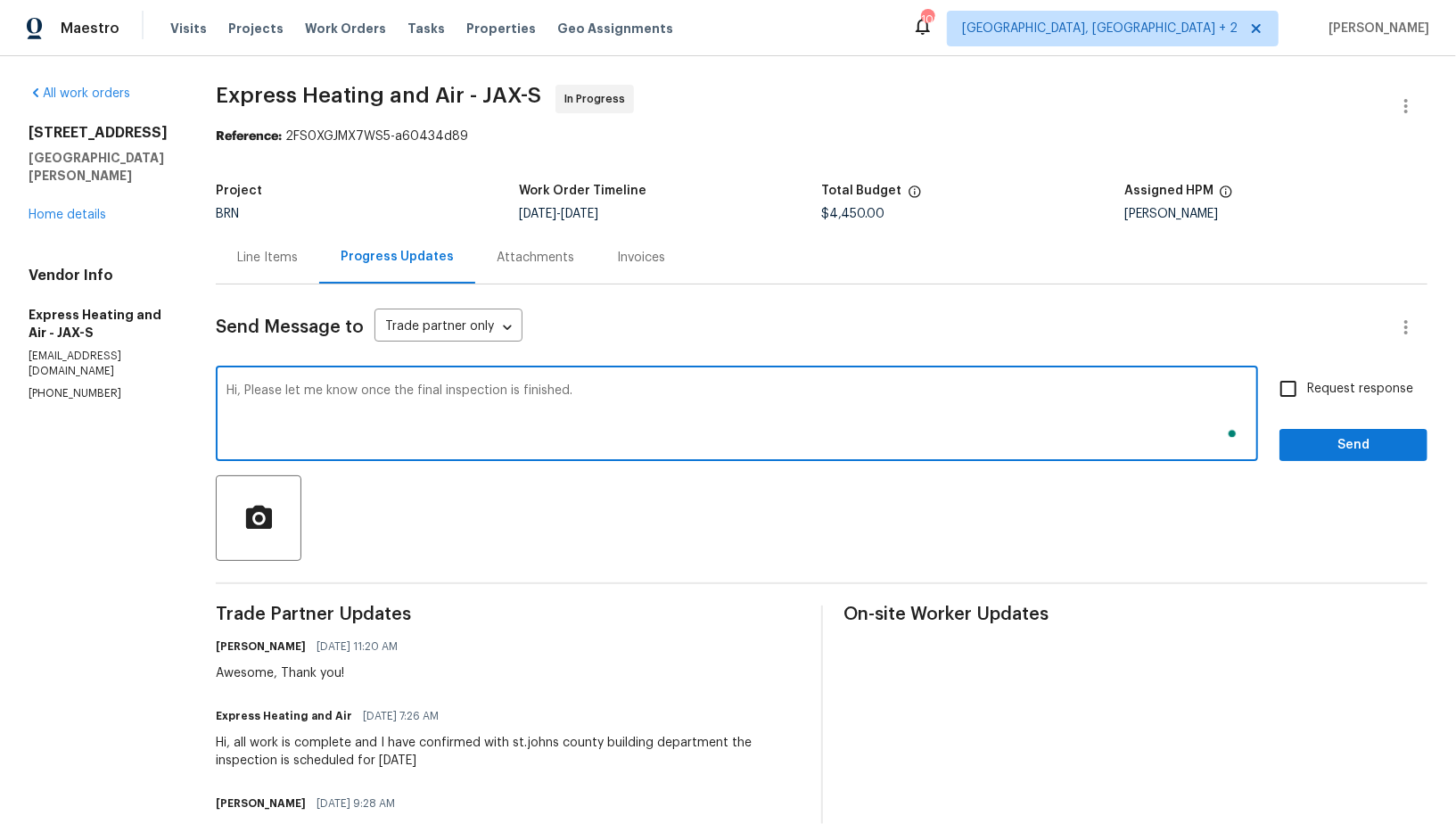
type textarea "Hi, Please let me know once the final inspection is finished."
click at [1280, 381] on input "Request response" at bounding box center [1288, 388] width 37 height 37
checkbox input "true"
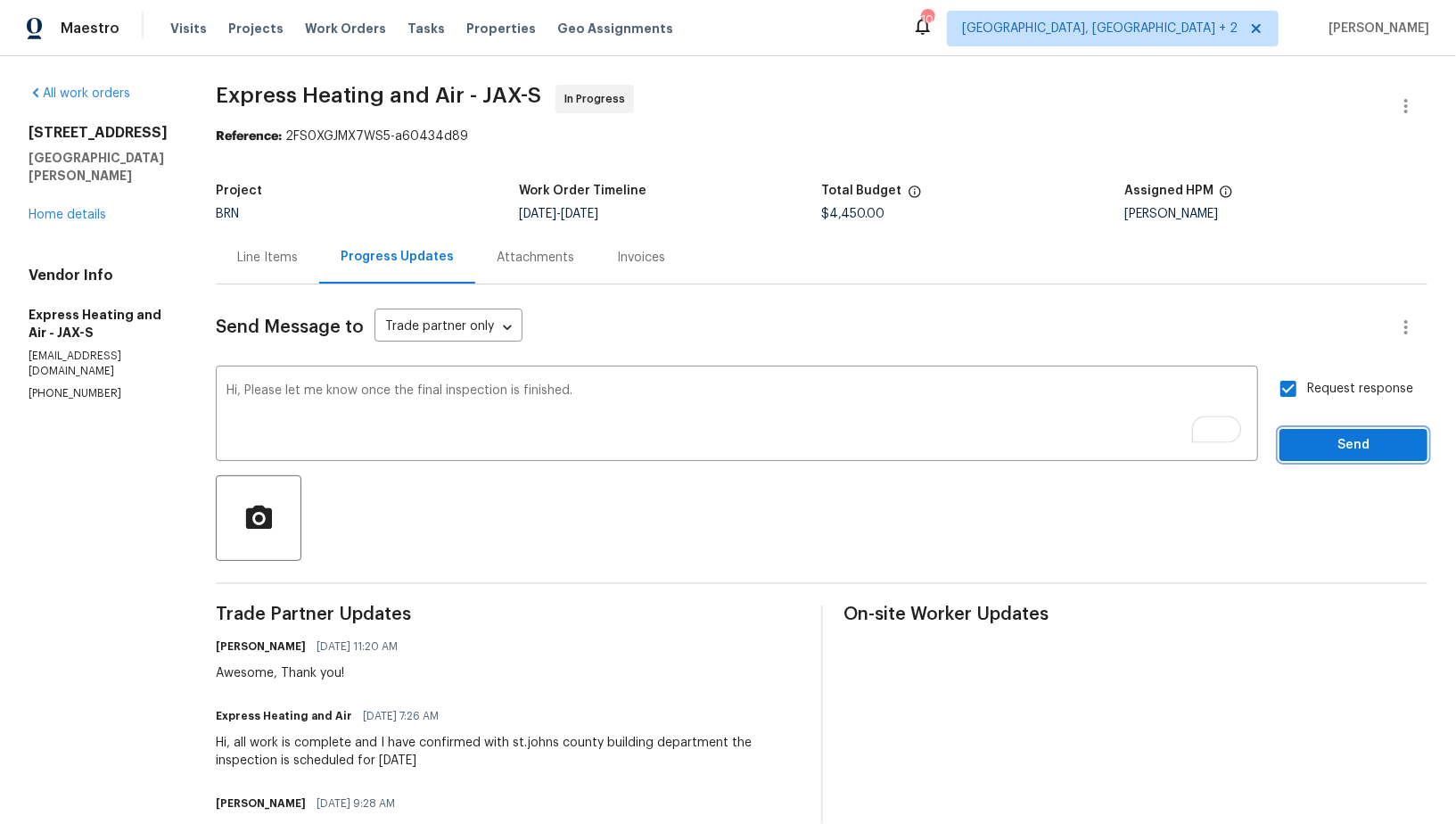
click at [1340, 460] on button "Send" at bounding box center [1354, 446] width 148 height 33
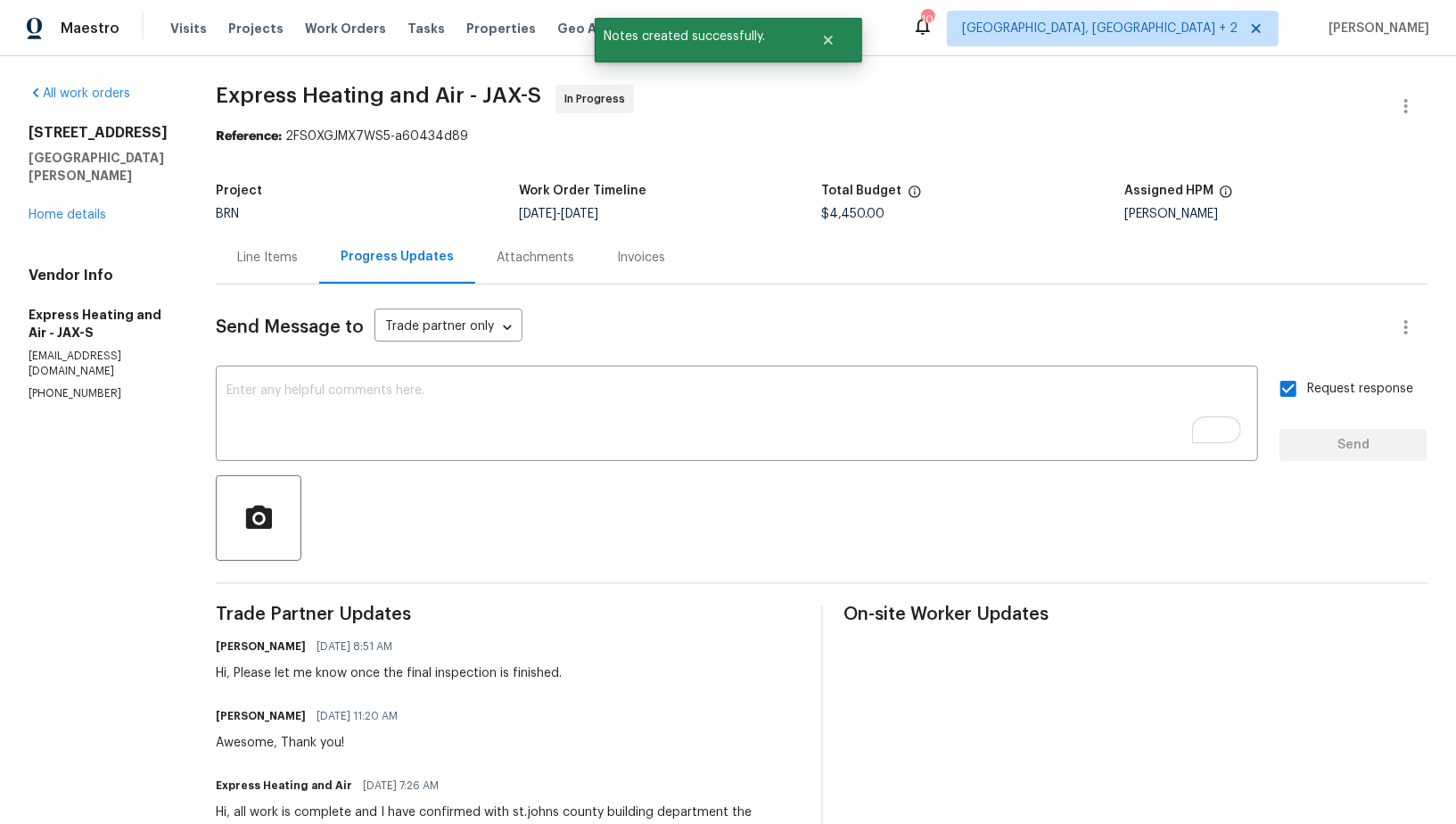
click at [280, 259] on div "Line Items" at bounding box center [268, 258] width 60 height 18
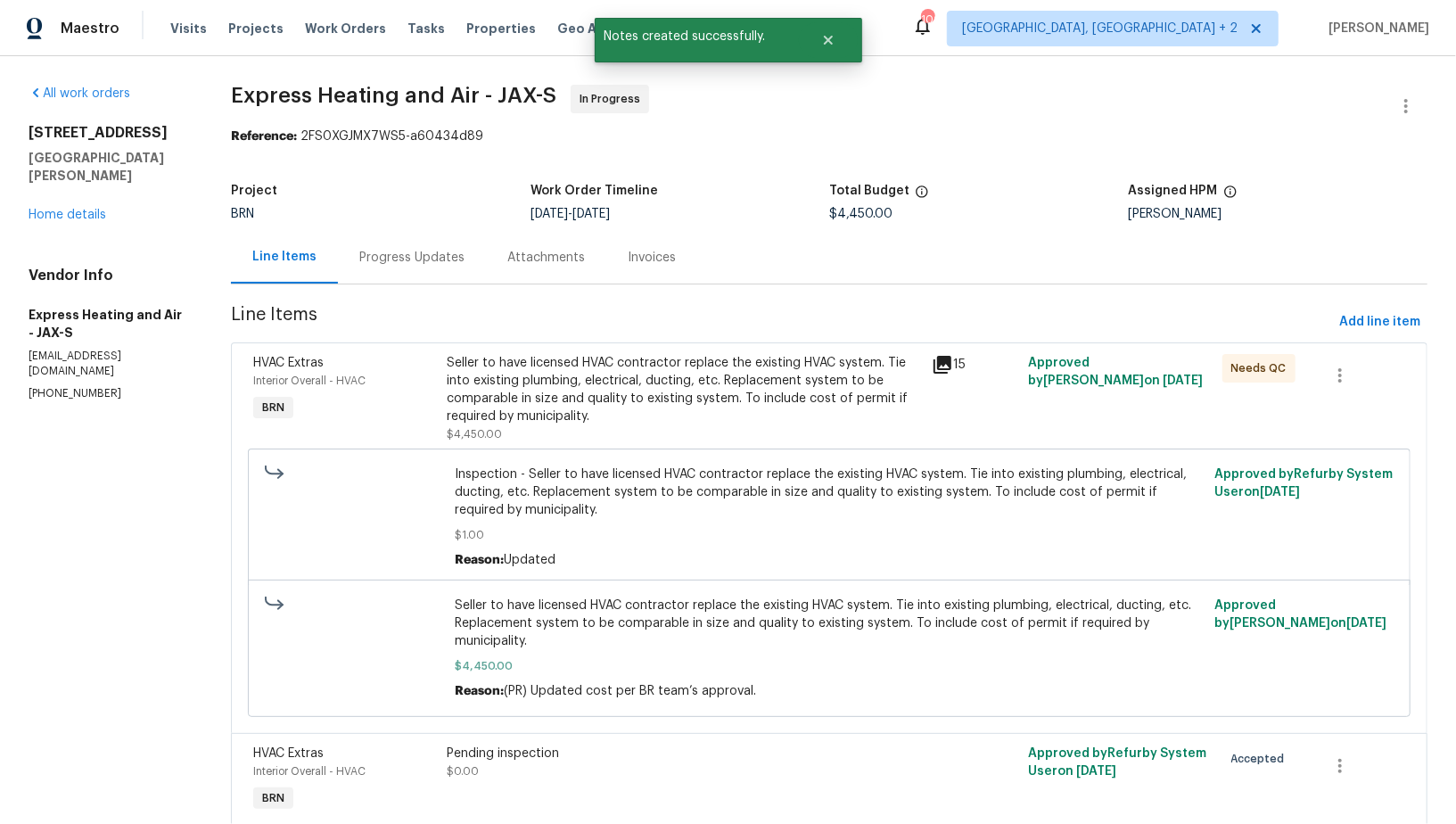
click at [579, 394] on div "Seller to have licensed HVAC contractor replace the existing HVAC system. Tie i…" at bounding box center [684, 390] width 473 height 71
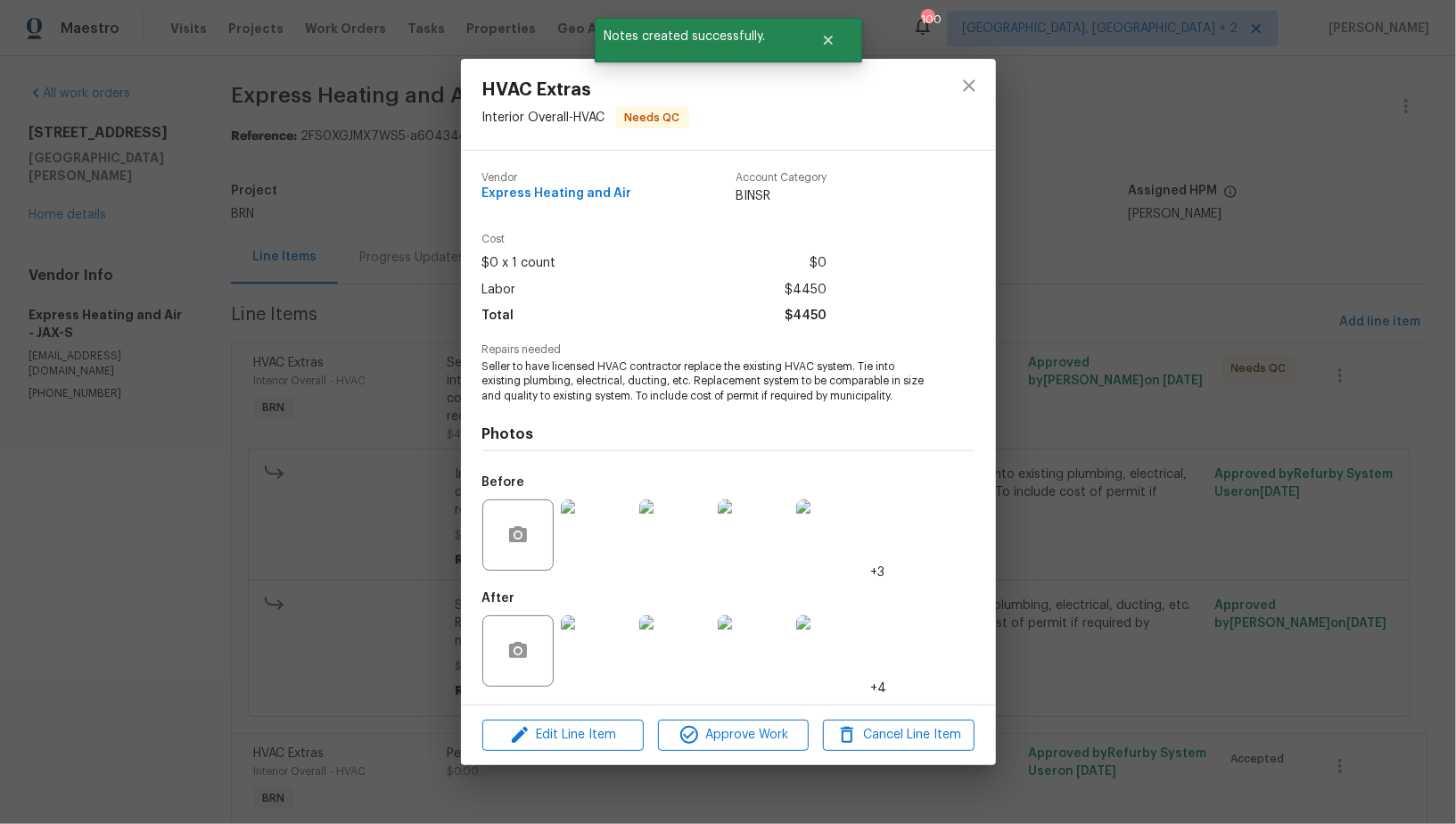
click at [603, 667] on img at bounding box center [596, 651] width 71 height 71
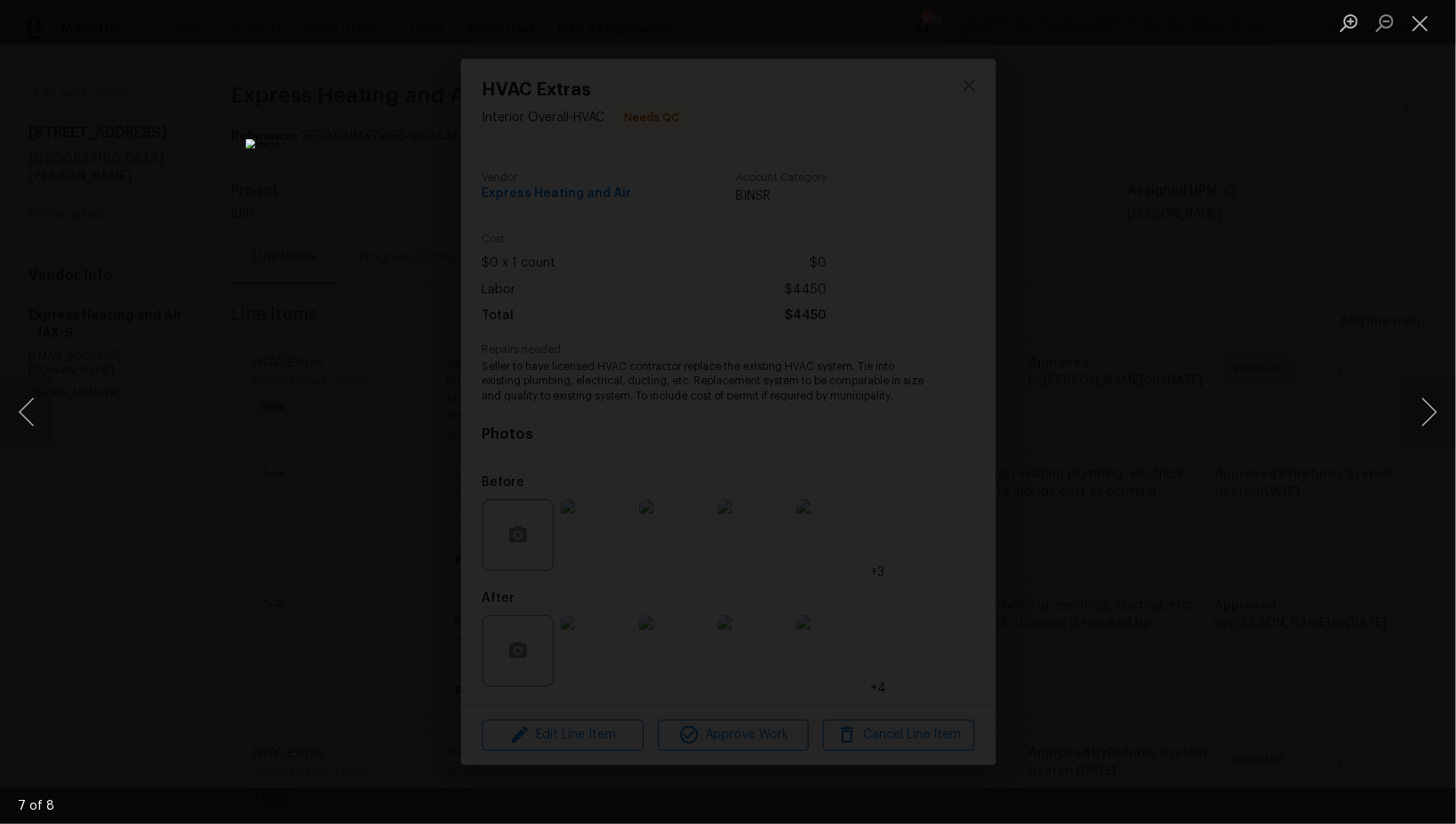
click at [1236, 519] on div "Lightbox" at bounding box center [728, 412] width 1456 height 824
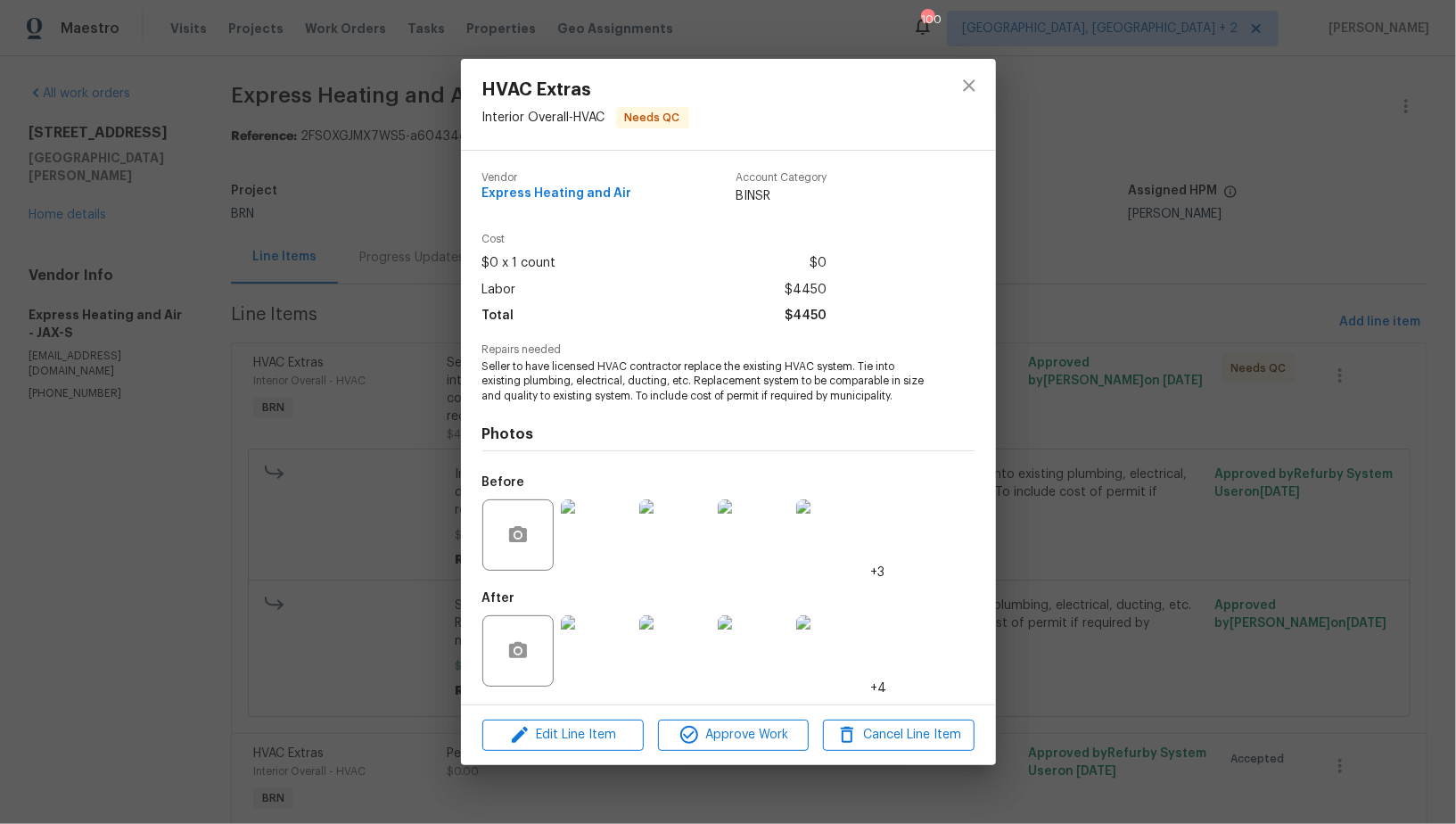
click at [1236, 519] on div "HVAC Extras Interior Overall - HVAC Needs QC Vendor Express Heating and Air Acc…" at bounding box center [728, 412] width 1456 height 824
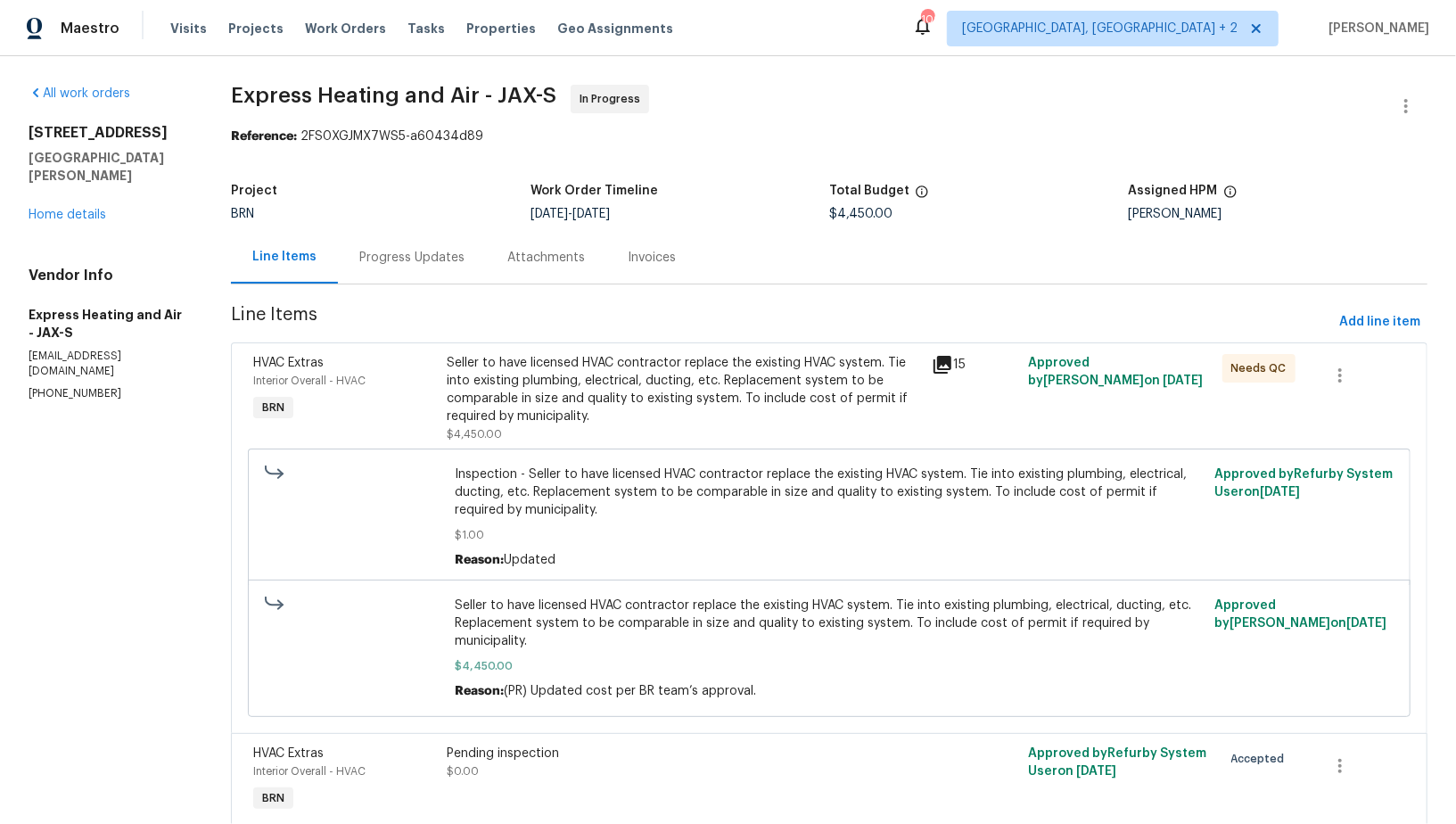
click at [79, 207] on div "All work orders 689 Box Branch Cir Saint Johns, FL 32259 Home details Vendor In…" at bounding box center [108, 243] width 160 height 317
click at [79, 208] on link "Home details" at bounding box center [67, 215] width 78 height 13
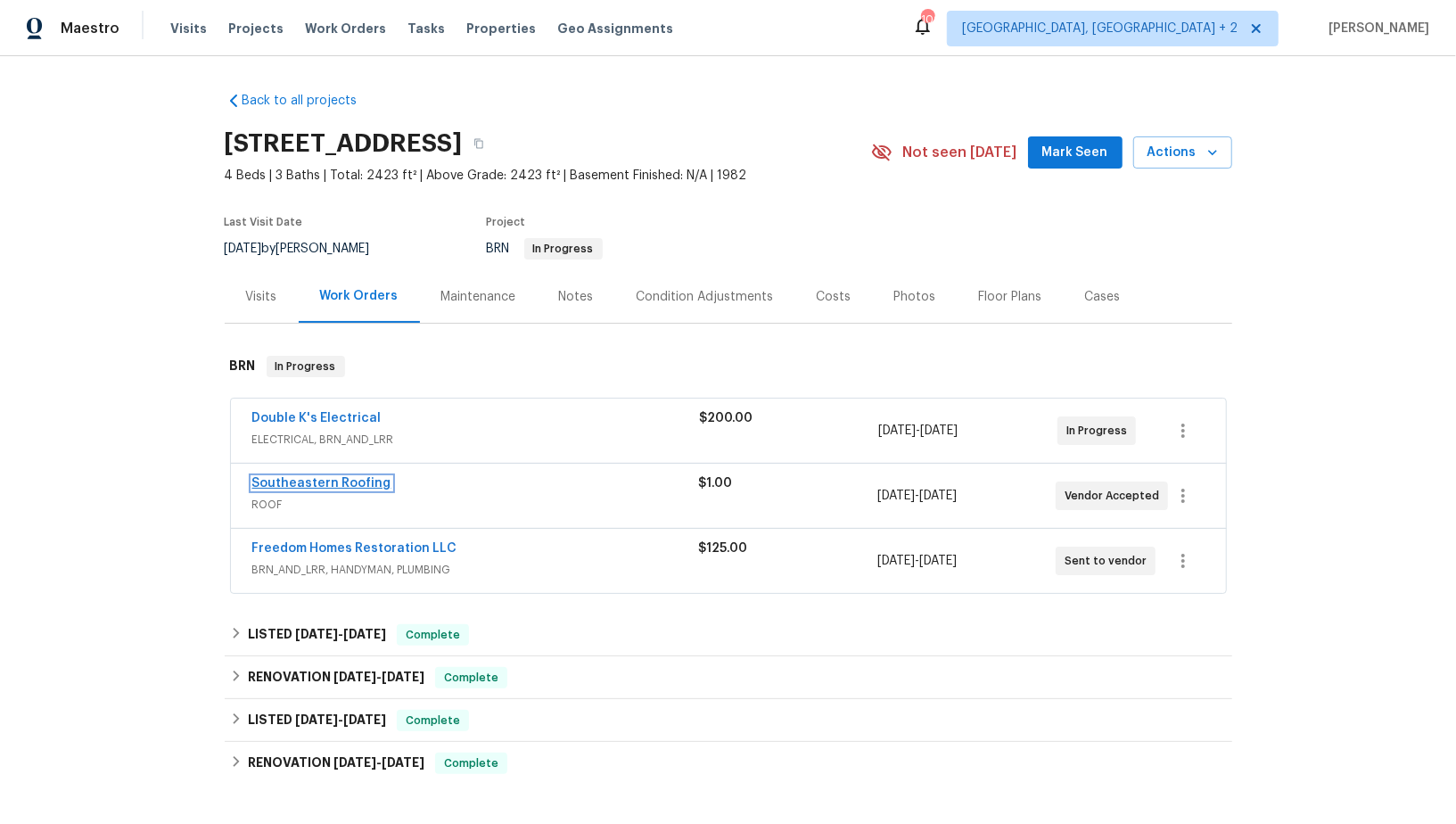
click at [321, 482] on link "Southeastern Roofing" at bounding box center [322, 483] width 139 height 13
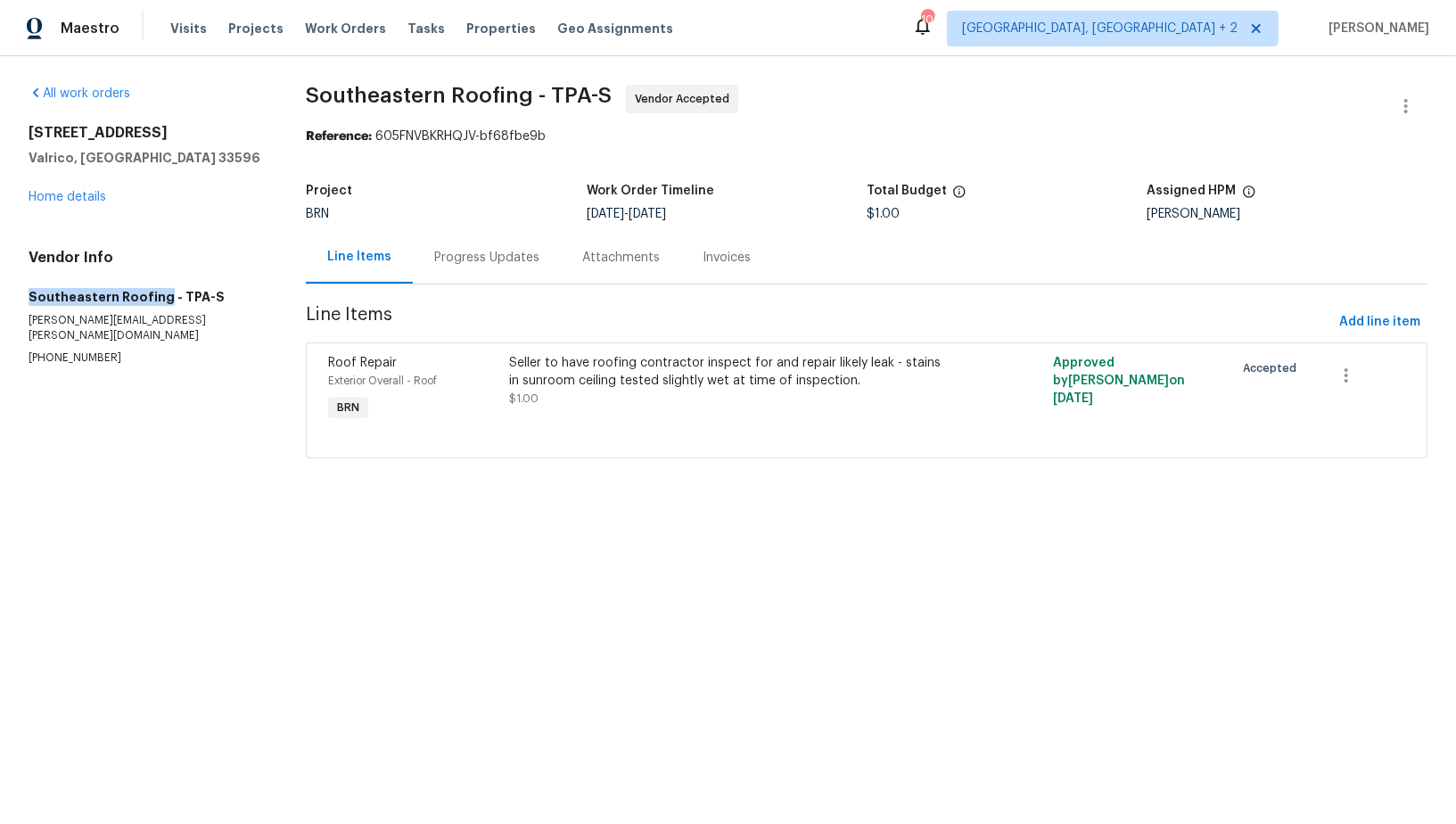
drag, startPoint x: 156, startPoint y: 297, endPoint x: 0, endPoint y: 294, distance: 156.0
click at [0, 294] on div "All work orders [STREET_ADDRESS] Home details Vendor Info Southeastern Roofing …" at bounding box center [728, 282] width 1456 height 452
copy h5 "Southeastern Roofing"
click at [451, 238] on div "Progress Updates" at bounding box center [487, 258] width 148 height 53
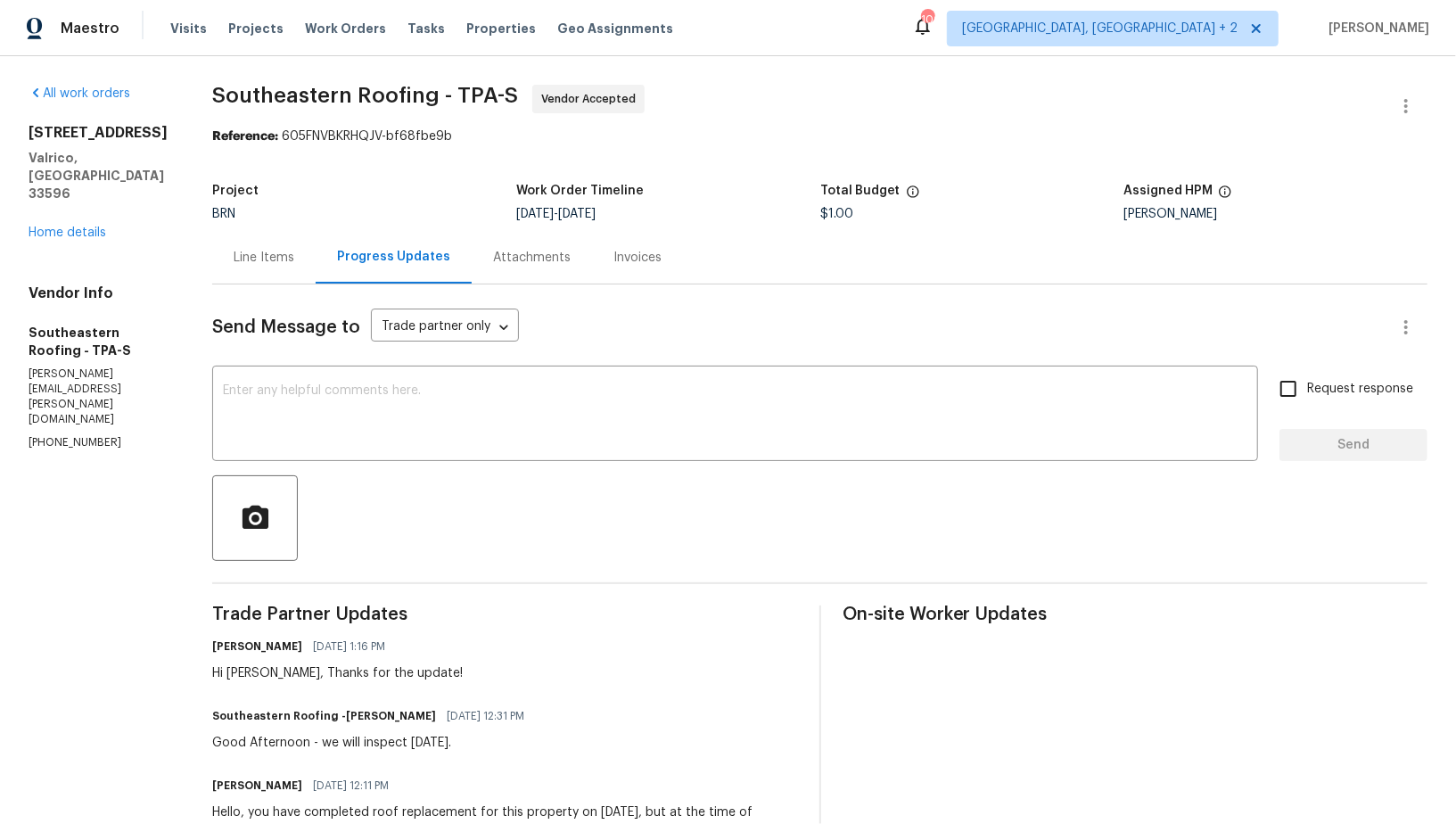
click at [77, 206] on div "2715 Golf Heights Cir Valrico, FL 33596 Home details" at bounding box center [99, 183] width 141 height 118
click at [79, 227] on link "Home details" at bounding box center [67, 233] width 78 height 13
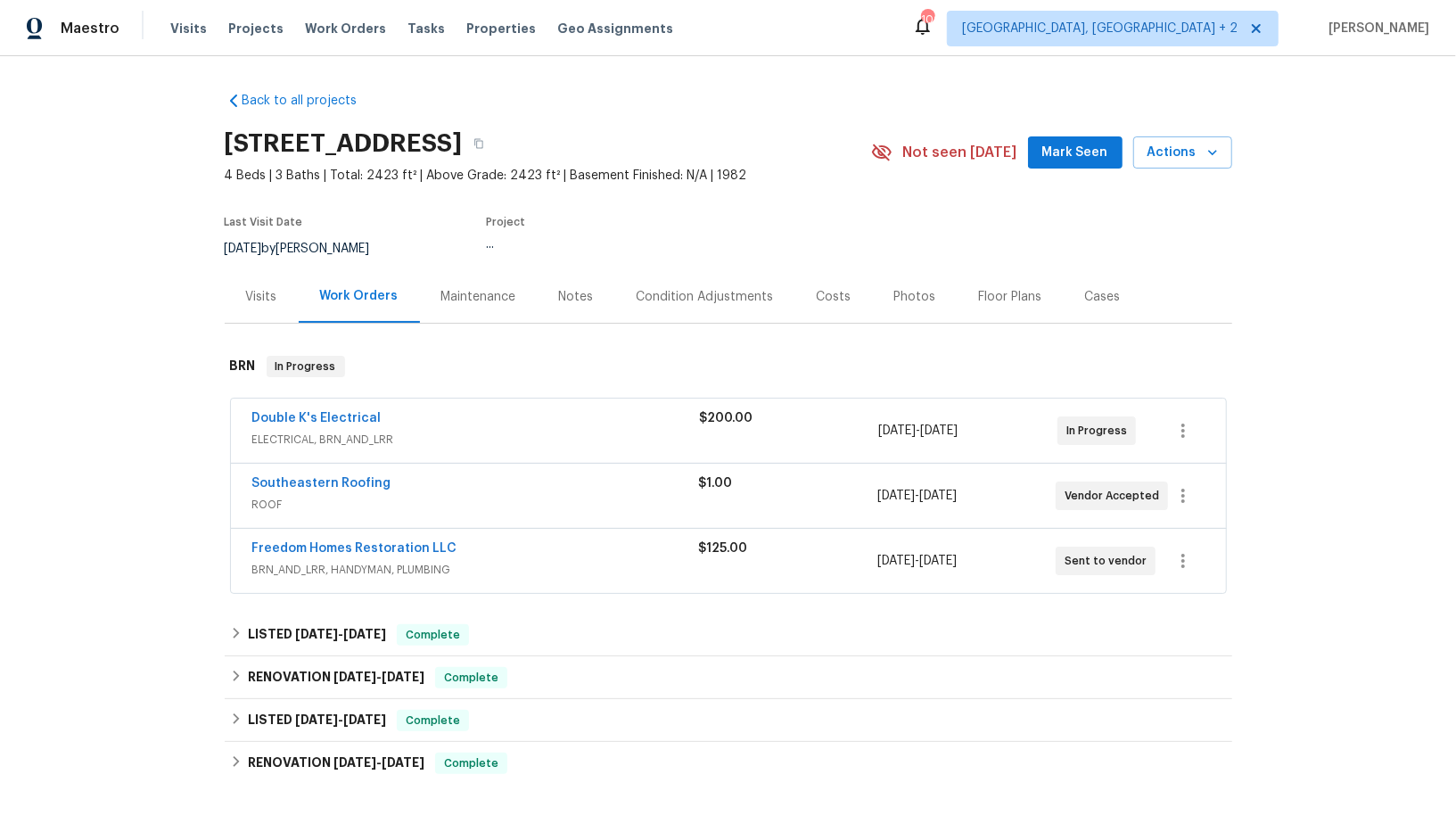
click at [317, 404] on div "Double K's Electrical ELECTRICAL, BRN_AND_LRR $200.00 10/2/2025 - 10/6/2025 In …" at bounding box center [728, 430] width 995 height 64
click at [317, 413] on link "Double K's Electrical" at bounding box center [317, 418] width 130 height 13
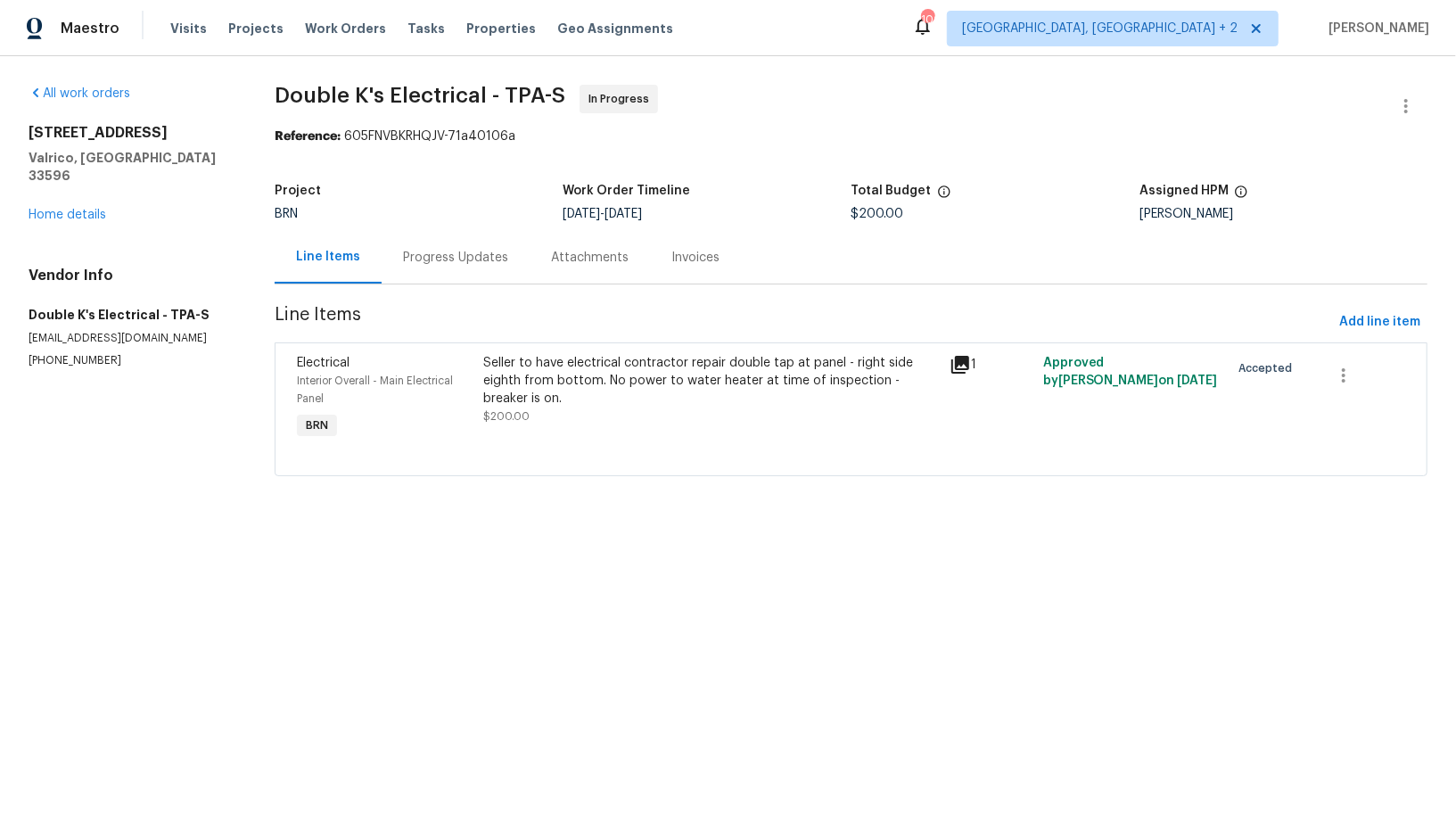
click at [474, 268] on div "Progress Updates" at bounding box center [456, 258] width 148 height 53
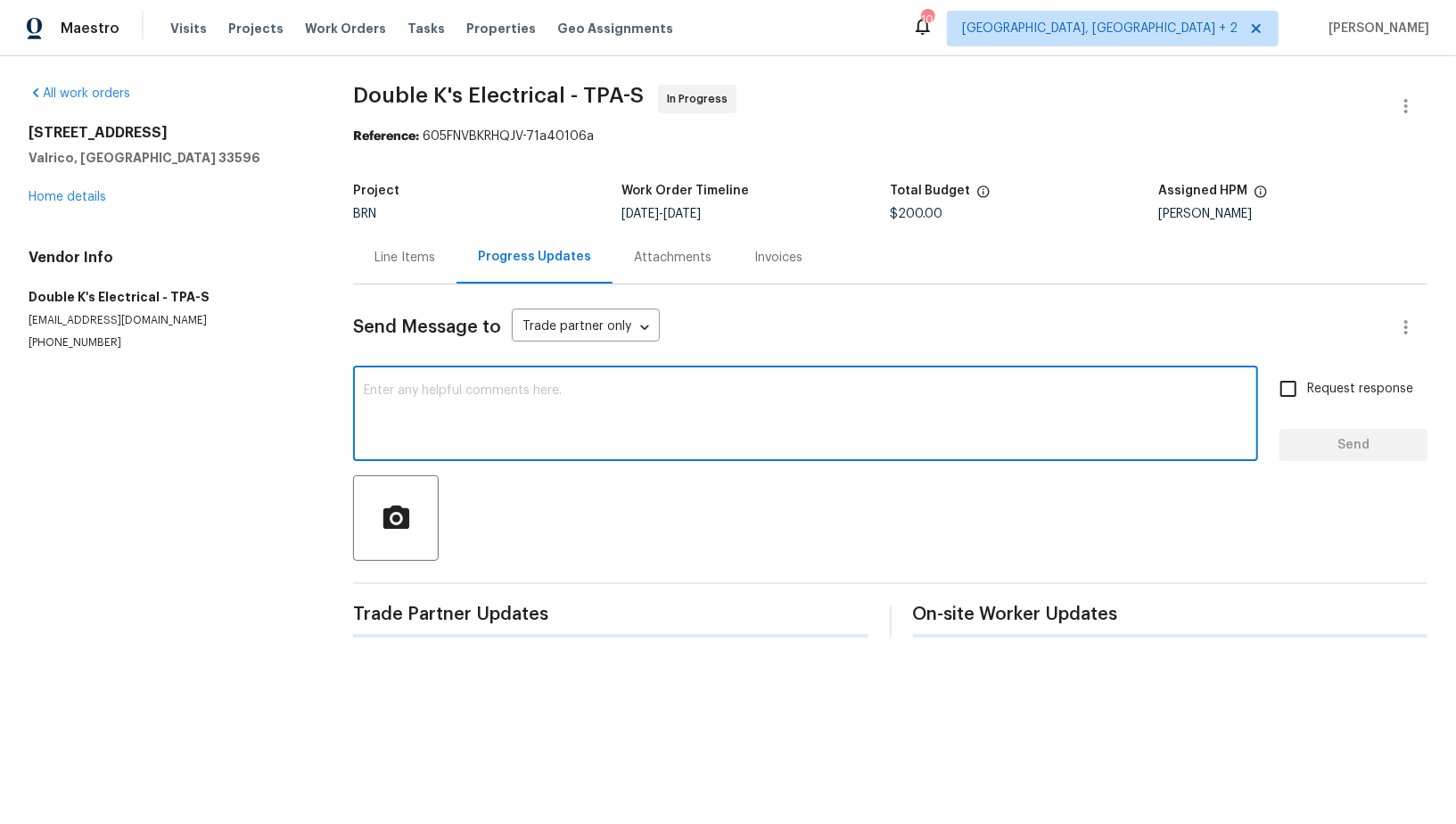
click at [482, 398] on textarea at bounding box center [805, 416] width 883 height 62
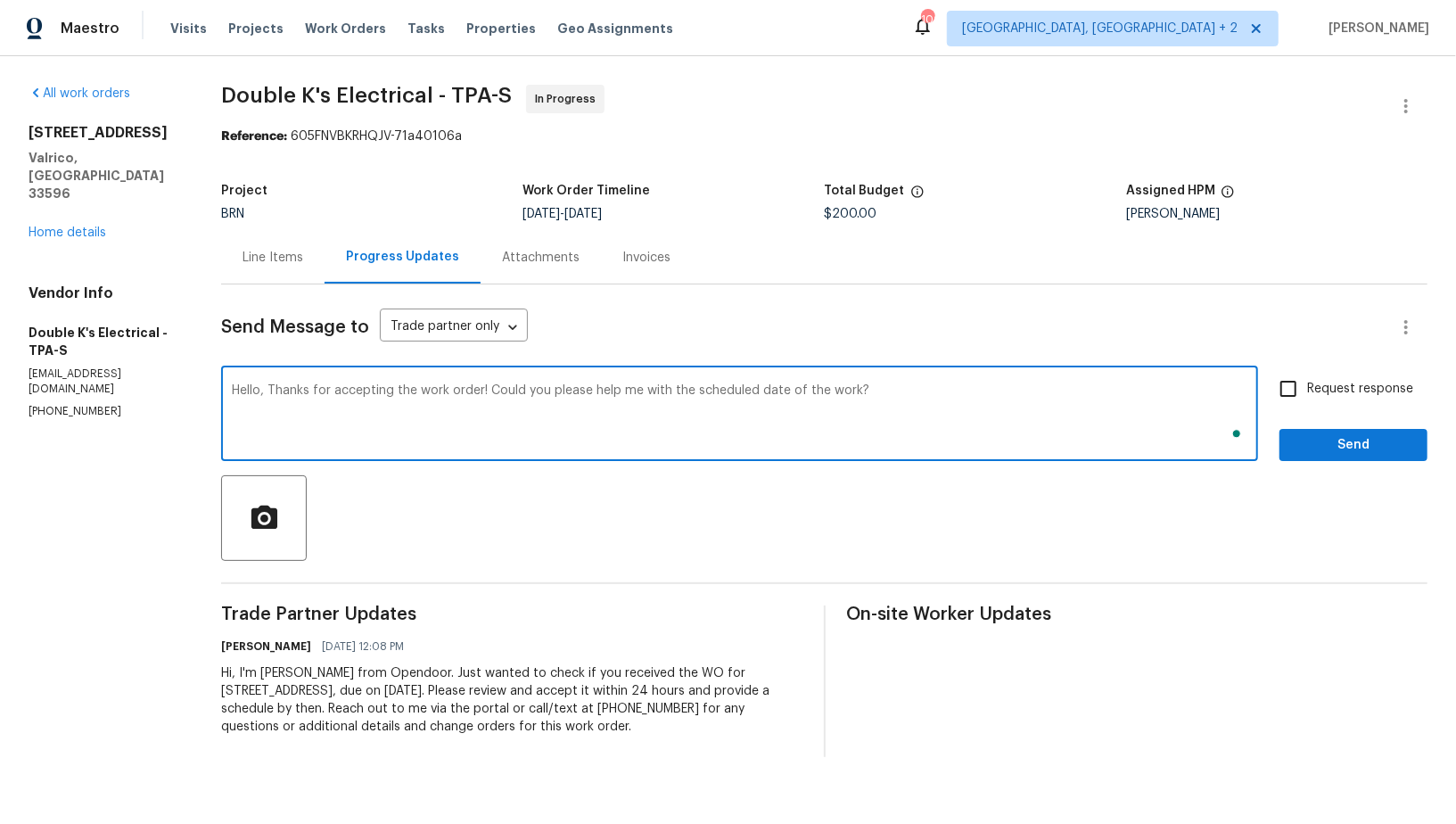
type textarea "Hello, Thanks for accepting the work order! Could you please help me with the s…"
drag, startPoint x: 1314, startPoint y: 387, endPoint x: 1321, endPoint y: 430, distance: 43.6
click at [1314, 387] on span "Request response" at bounding box center [1360, 389] width 106 height 19
click at [1307, 387] on input "Request response" at bounding box center [1288, 388] width 37 height 37
checkbox input "true"
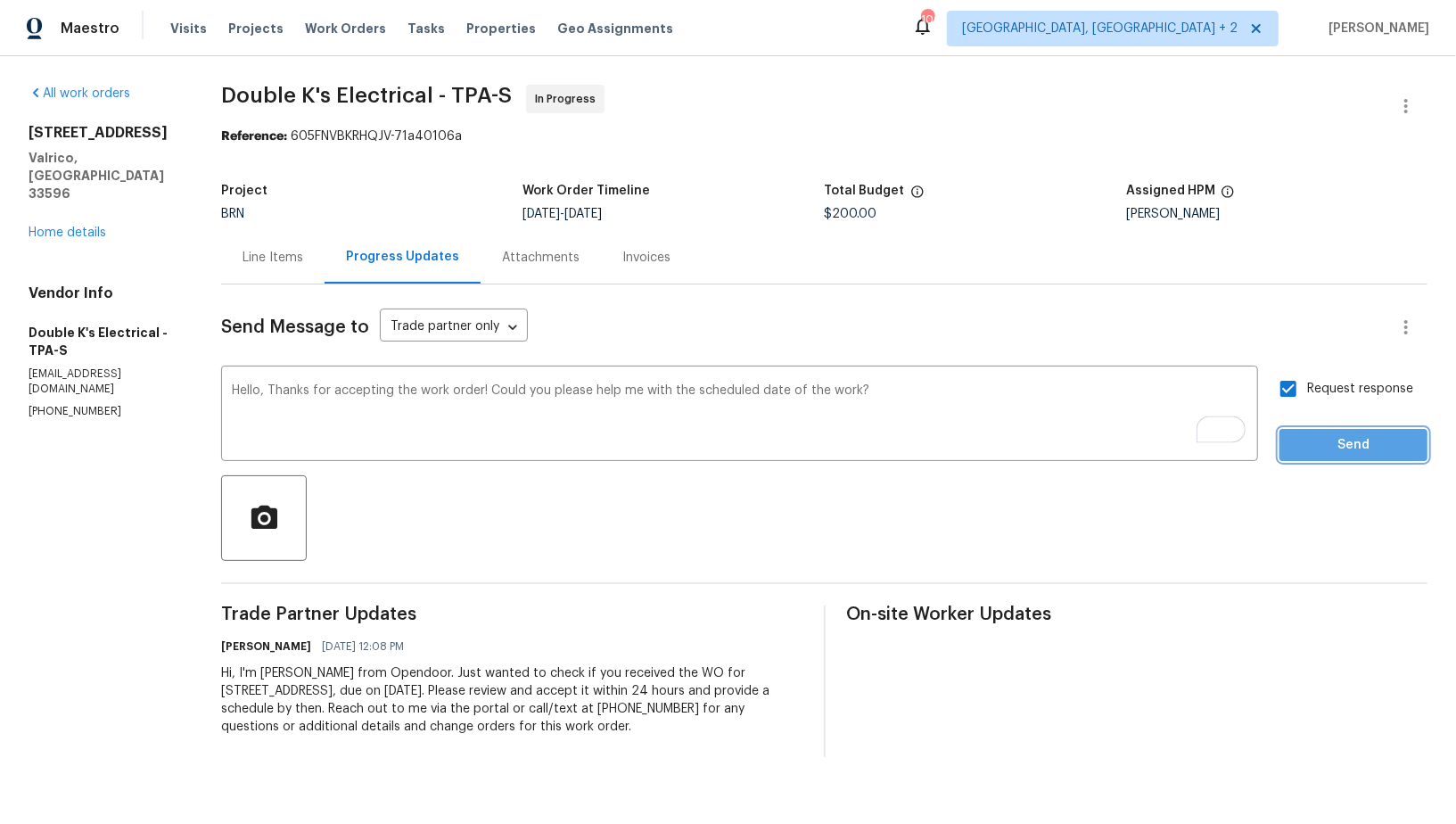
click at [1341, 455] on span "Send" at bounding box center [1354, 445] width 120 height 22
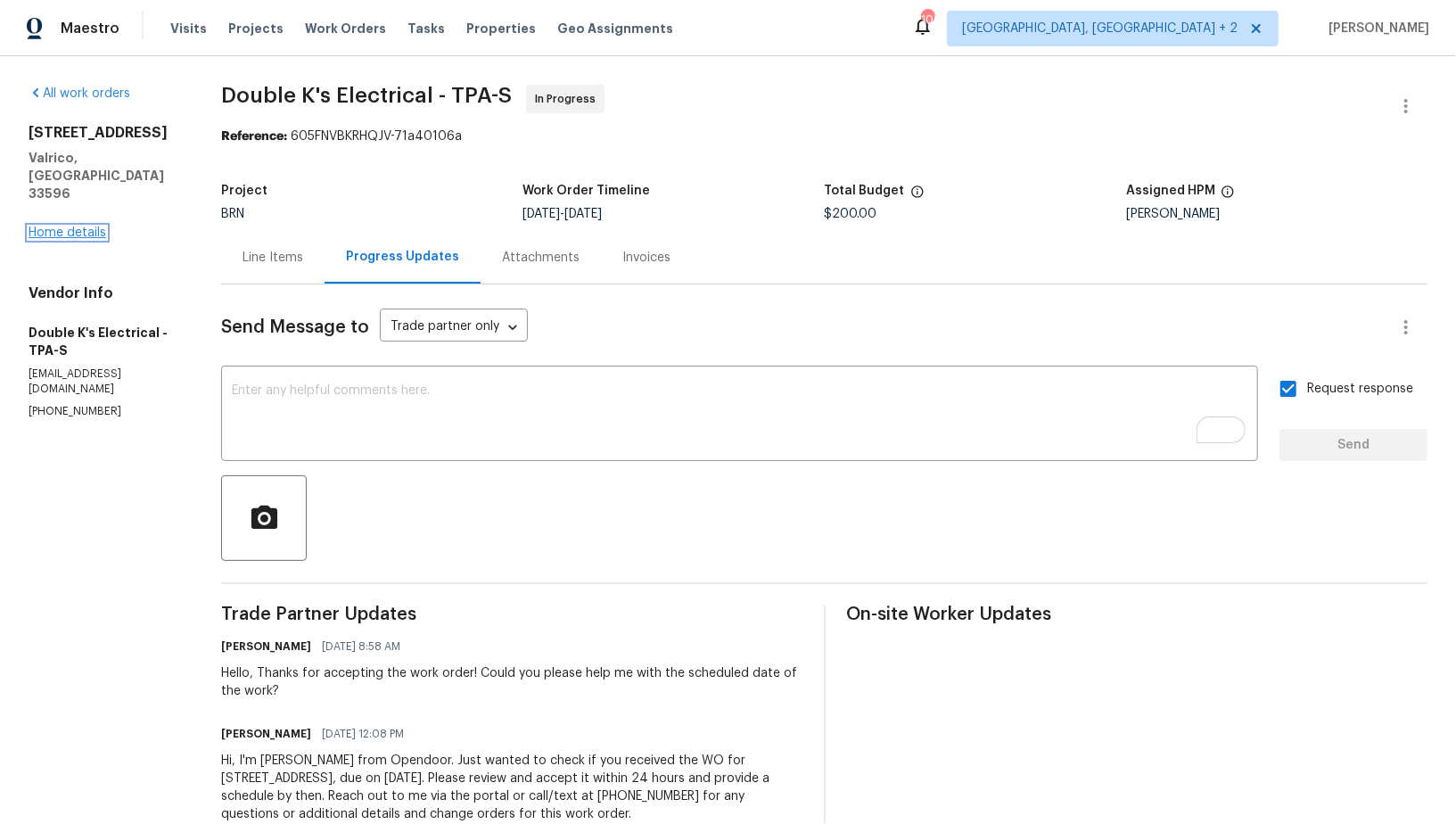
click at [69, 227] on link "Home details" at bounding box center [67, 233] width 78 height 13
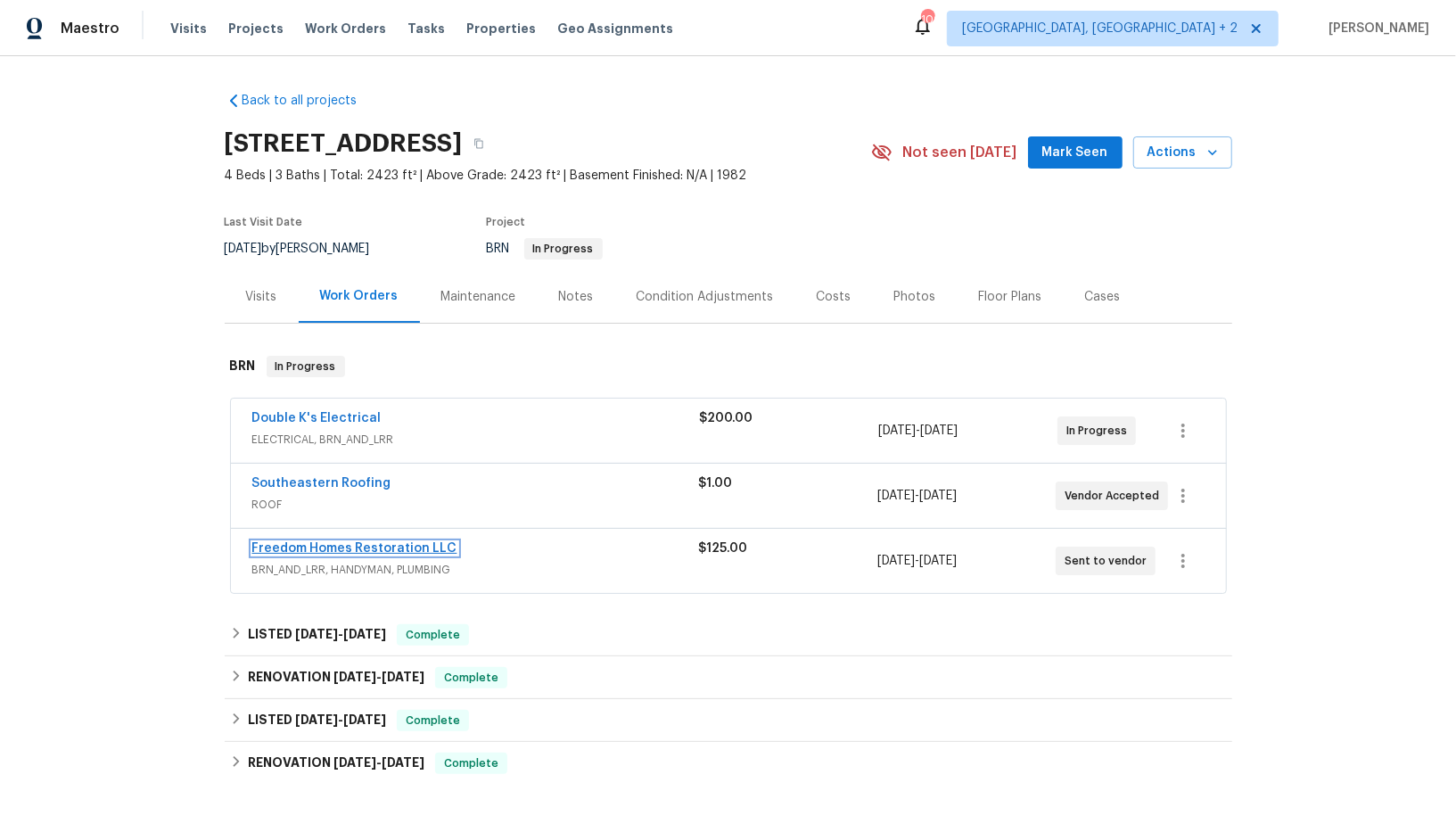
click at [361, 544] on link "Freedom Homes Restoration LLC" at bounding box center [354, 549] width 206 height 13
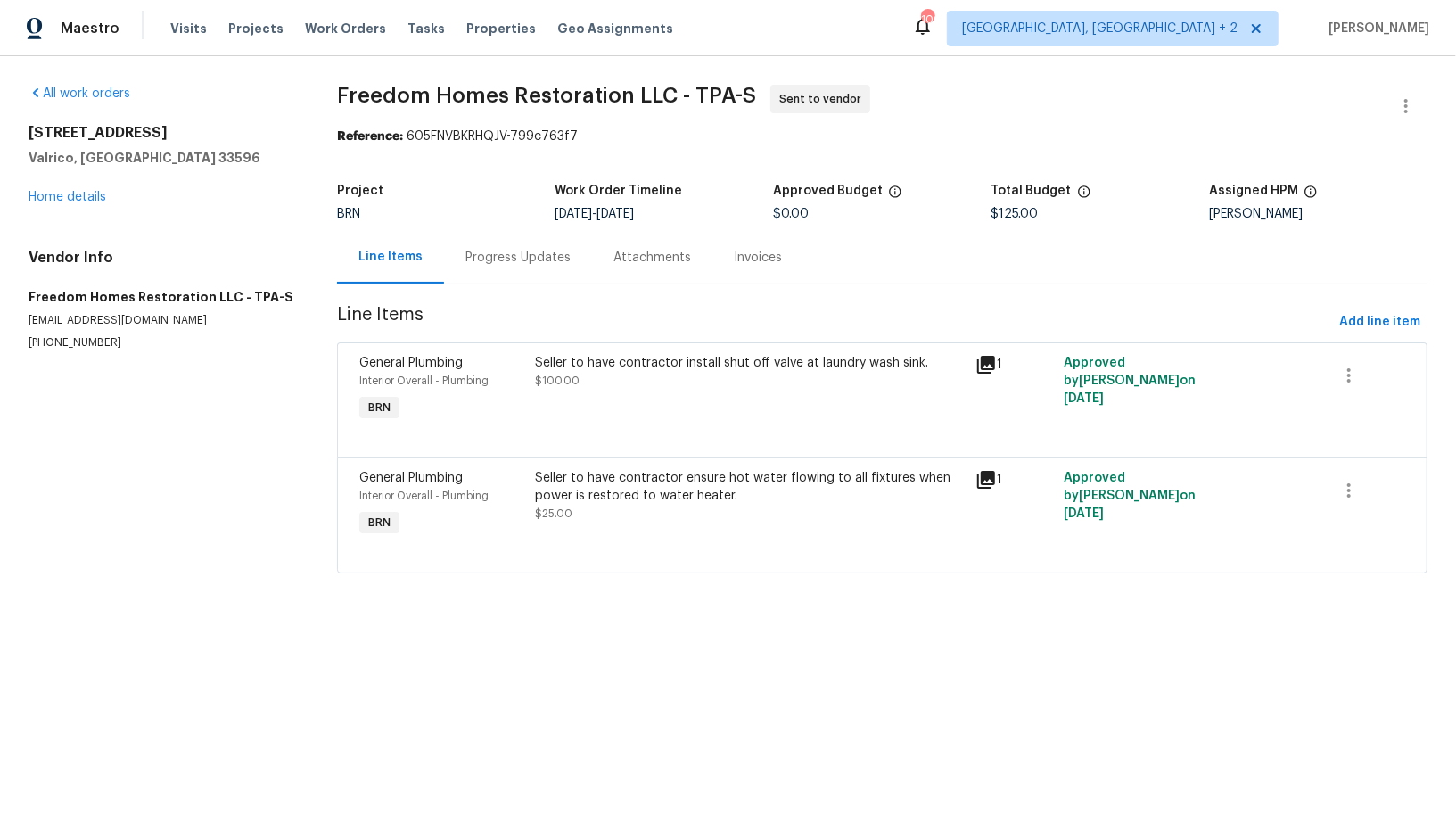
click at [453, 250] on div "Progress Updates" at bounding box center [518, 258] width 148 height 53
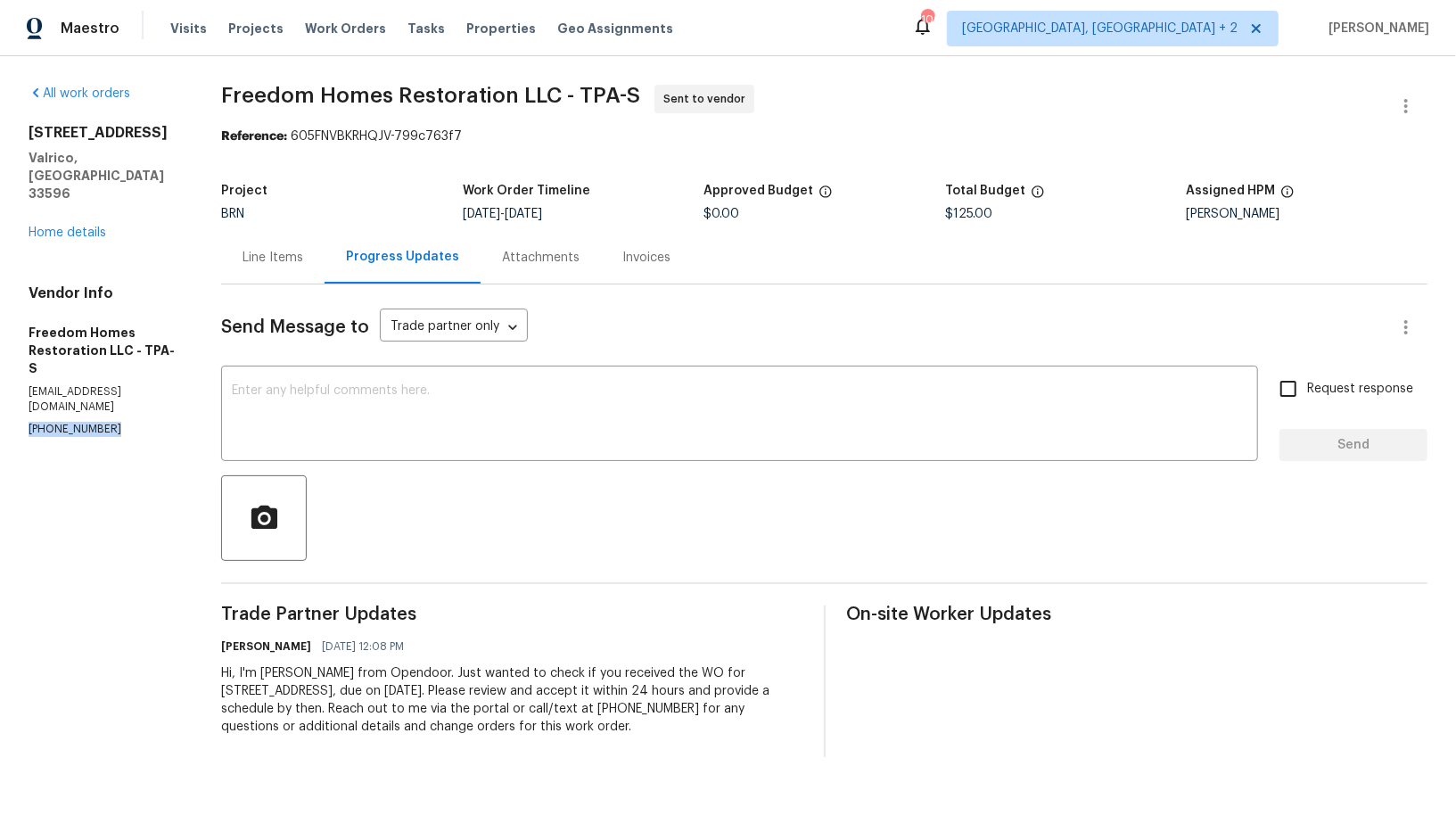
drag, startPoint x: 106, startPoint y: 359, endPoint x: 0, endPoint y: 357, distance: 106.0
click at [0, 358] on div "All work orders 2715 Golf Heights Cir Valrico, FL 33596 Home details Vendor Inf…" at bounding box center [728, 421] width 1456 height 730
copy p "(561) 352-5288"
click at [430, 419] on textarea at bounding box center [740, 416] width 1016 height 62
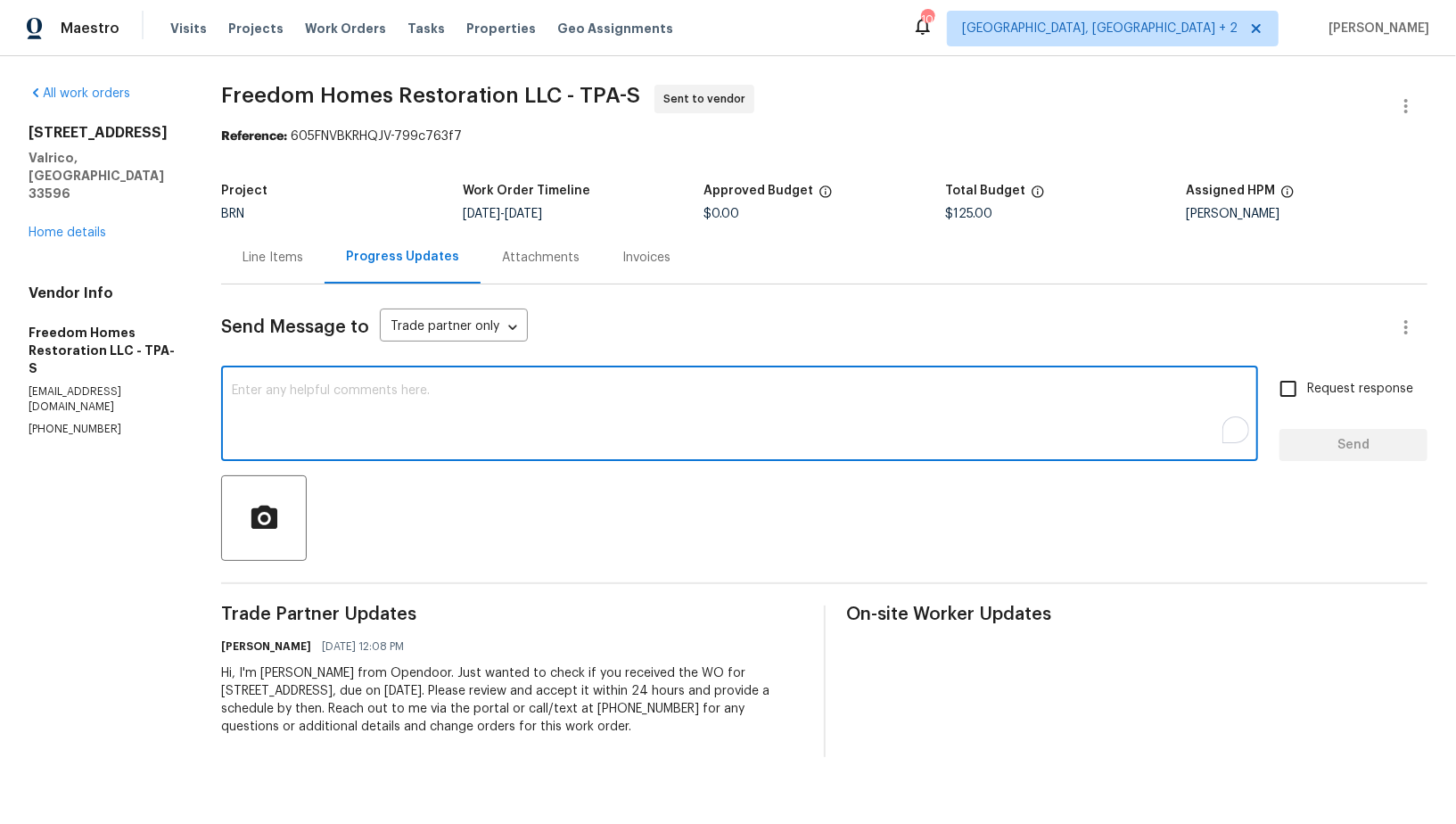
click at [430, 419] on textarea "To enrich screen reader interactions, please activate Accessibility in Grammarl…" at bounding box center [740, 416] width 1016 height 62
paste textarea "I have sent you new work order yesterday. Just wanted to know if you can accept…"
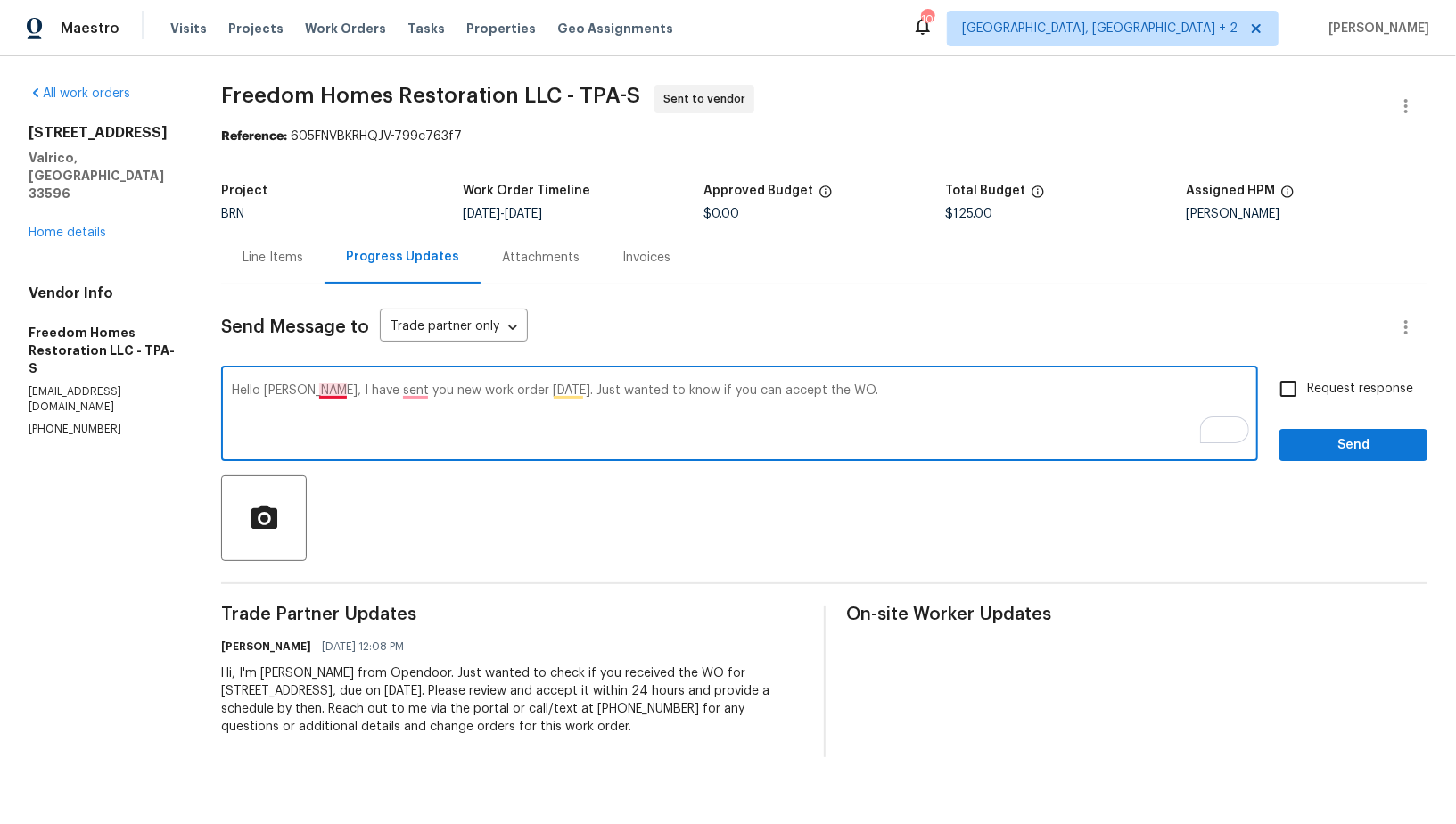
click at [328, 394] on textarea "Hello Nelson, I have sent you new work order yesterday. Just wanted to know if …" at bounding box center [740, 416] width 1016 height 62
click at [383, 399] on textarea "Hello Nelson, I sent you new work order yesterday. Just wanted to know if you c…" at bounding box center [740, 416] width 1016 height 62
click at [383, 394] on textarea "Hello Nelson, I sent you new work order yesterday. Just wanted to know if you c…" at bounding box center [740, 416] width 1016 height 62
type textarea "Hello Nelson, I sent you a new work order yesterday. Just wanted to know if you…"
click at [1292, 397] on input "Request response" at bounding box center [1288, 388] width 37 height 37
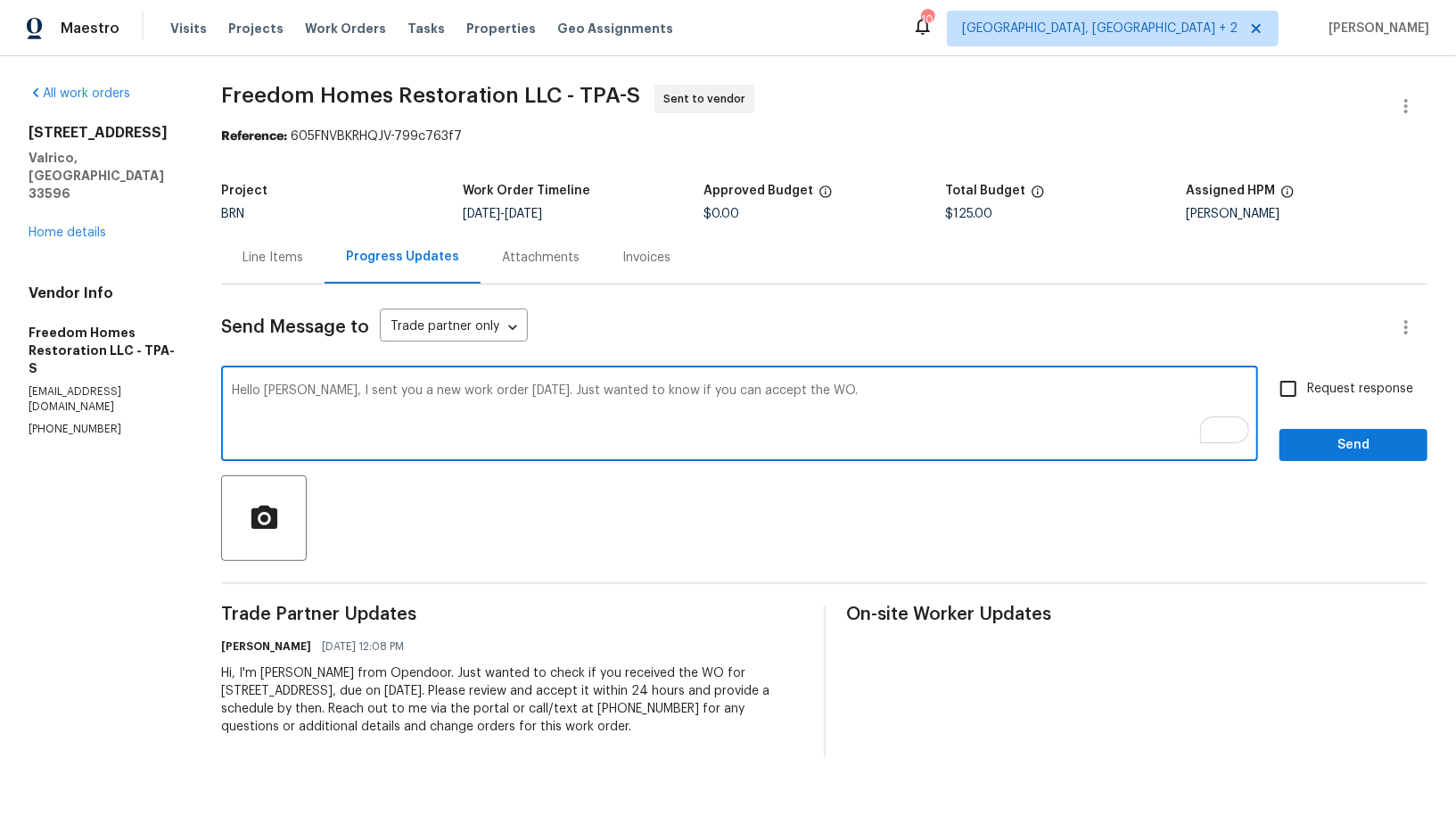
checkbox input "true"
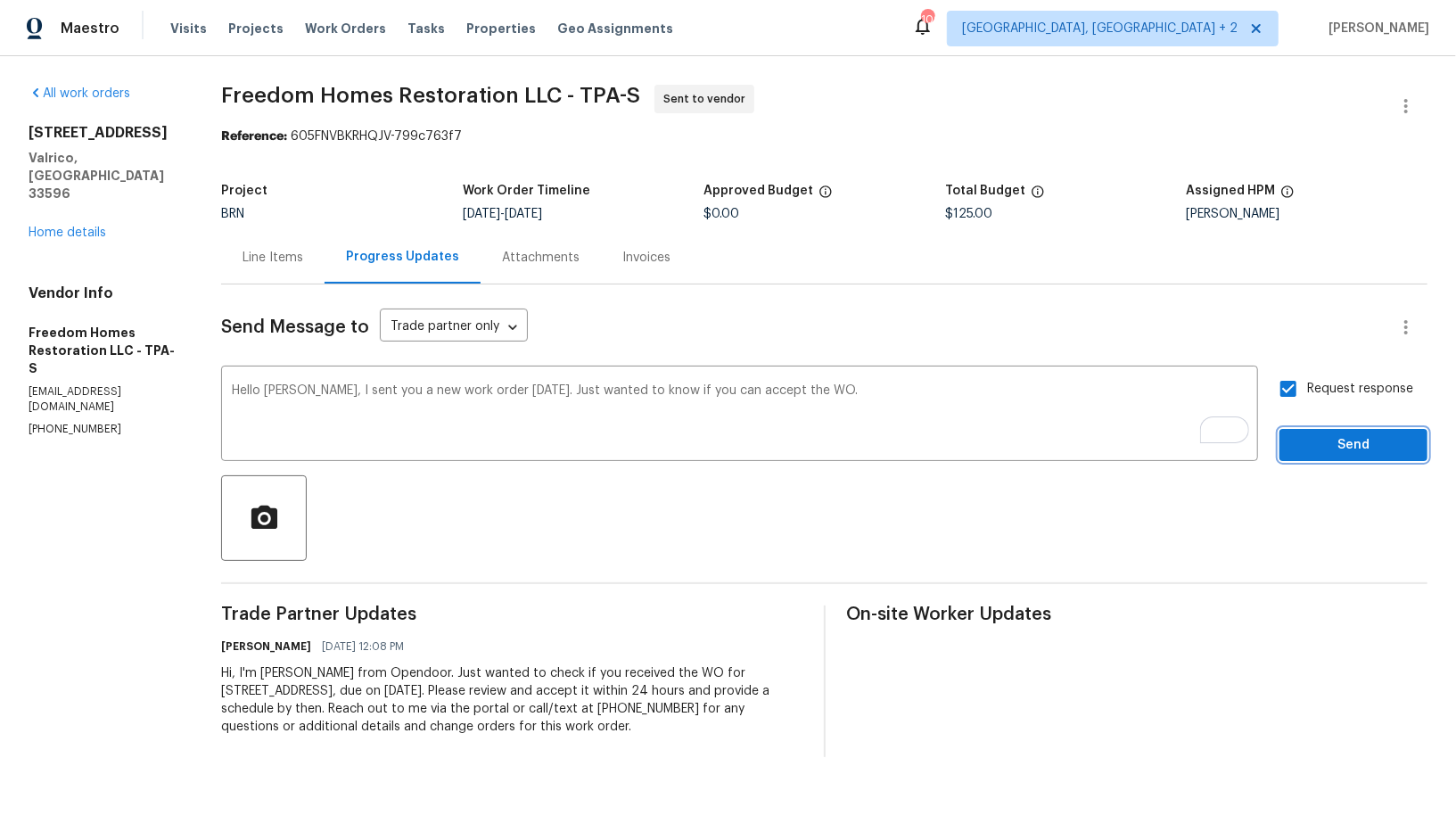
click at [1305, 441] on span "Send" at bounding box center [1354, 445] width 120 height 22
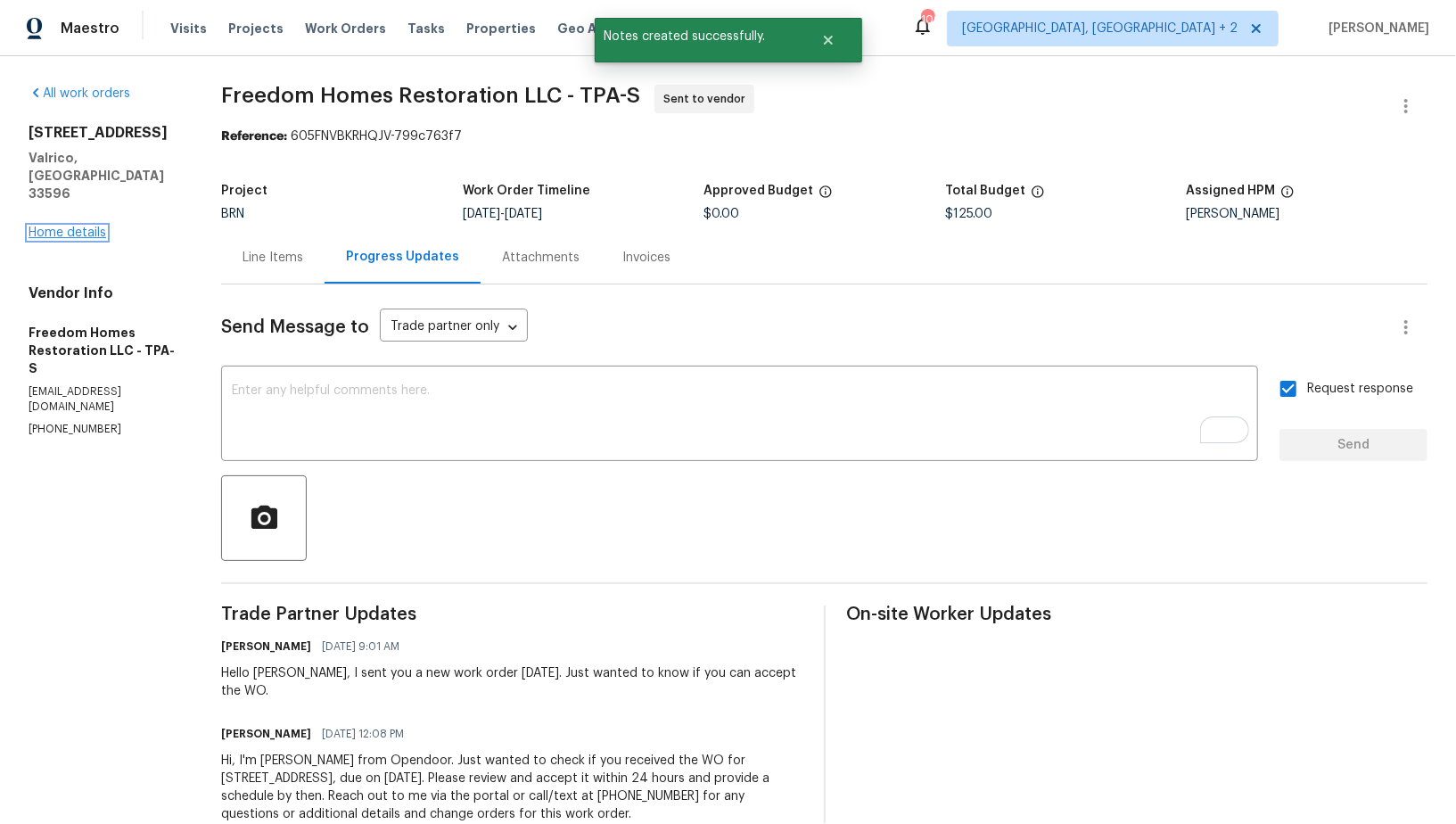
click at [73, 227] on link "Home details" at bounding box center [67, 233] width 78 height 13
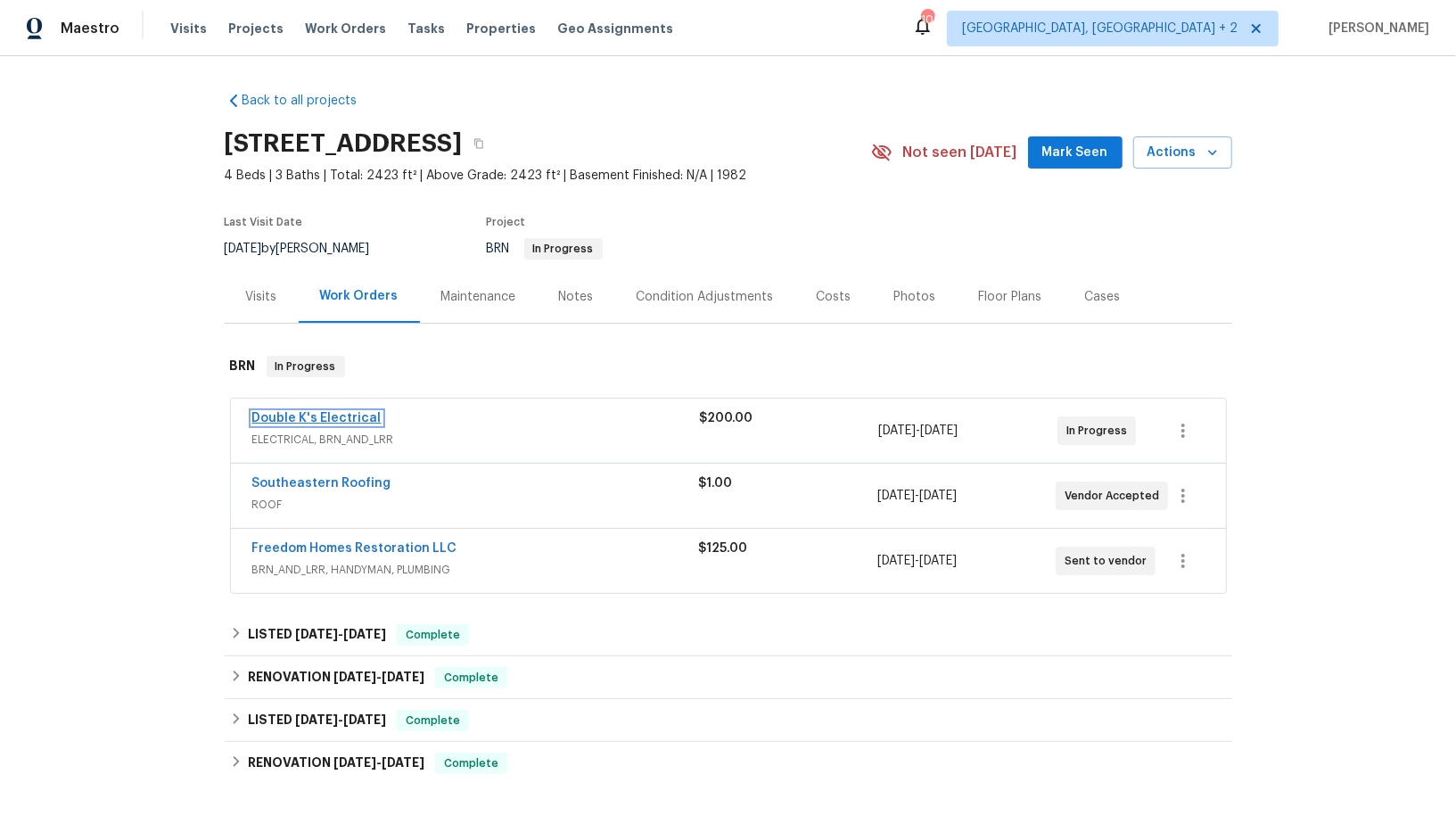
click at [297, 416] on link "Double K's Electrical" at bounding box center [317, 418] width 130 height 13
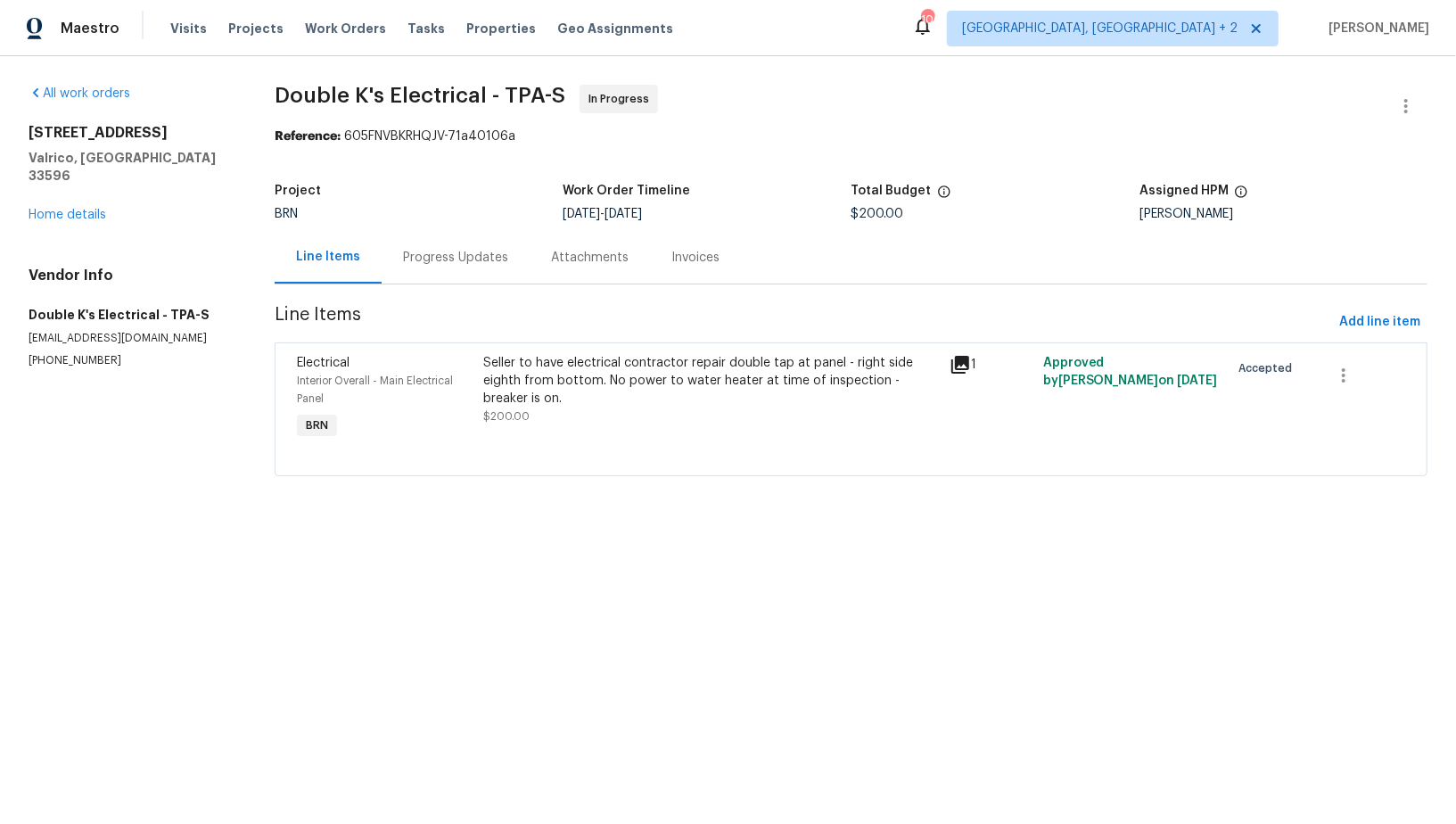
click at [433, 291] on section "Double K's Electrical - TPA-S In Progress Reference: 605FNVBKRHQJV-71a40106a Pr…" at bounding box center [851, 291] width 1153 height 413
click at [428, 278] on div "Progress Updates" at bounding box center [456, 258] width 148 height 53
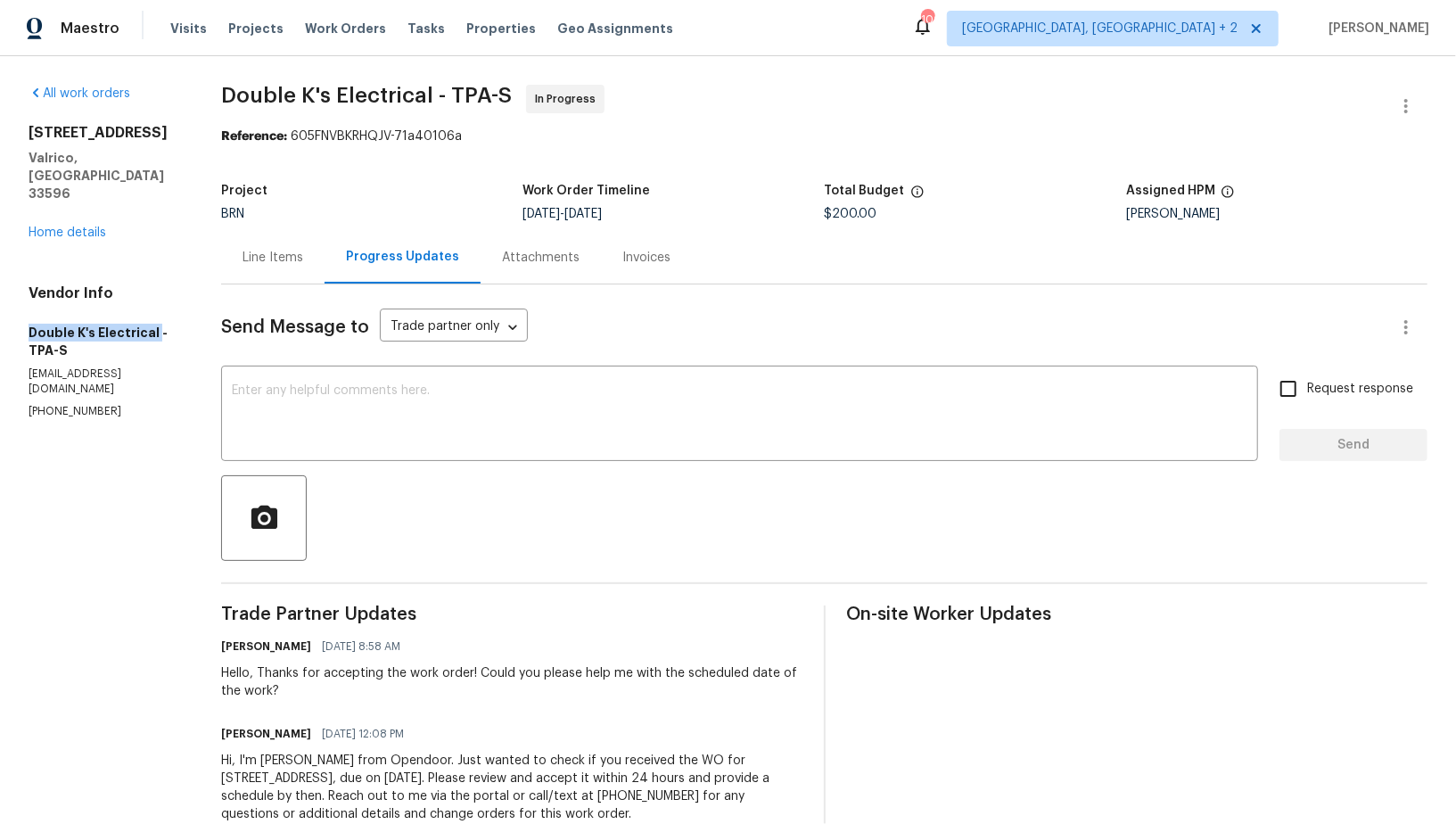
drag, startPoint x: 0, startPoint y: 292, endPoint x: 154, endPoint y: 293, distance: 154.0
click at [154, 293] on div "All work orders 2715 Golf Heights Cir Valrico, FL 33596 Home details Vendor Inf…" at bounding box center [728, 465] width 1456 height 817
copy h5 "Double K's Electrical"
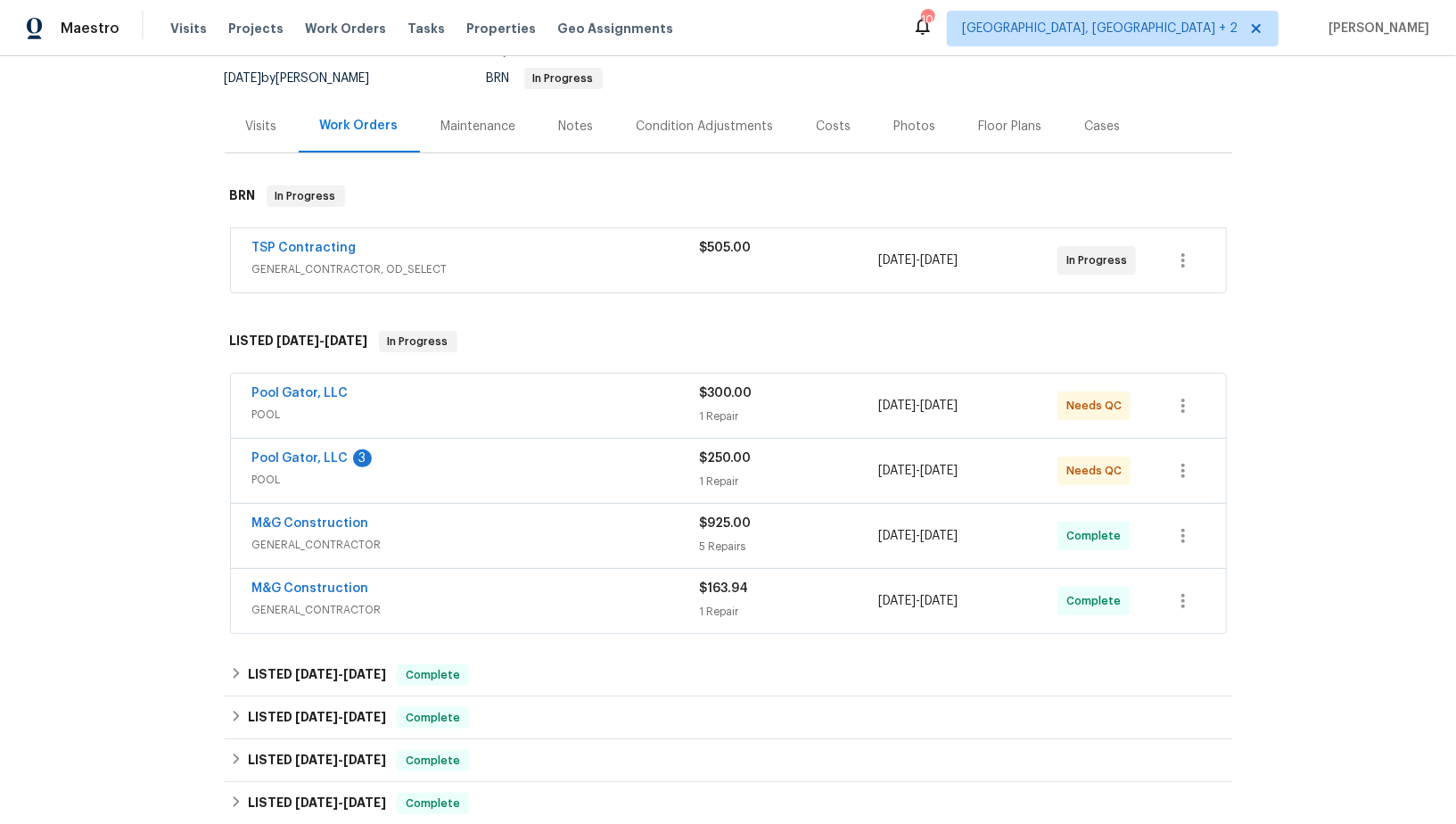
scroll to position [172, 0]
click at [319, 247] on link "TSP Contracting" at bounding box center [304, 247] width 104 height 13
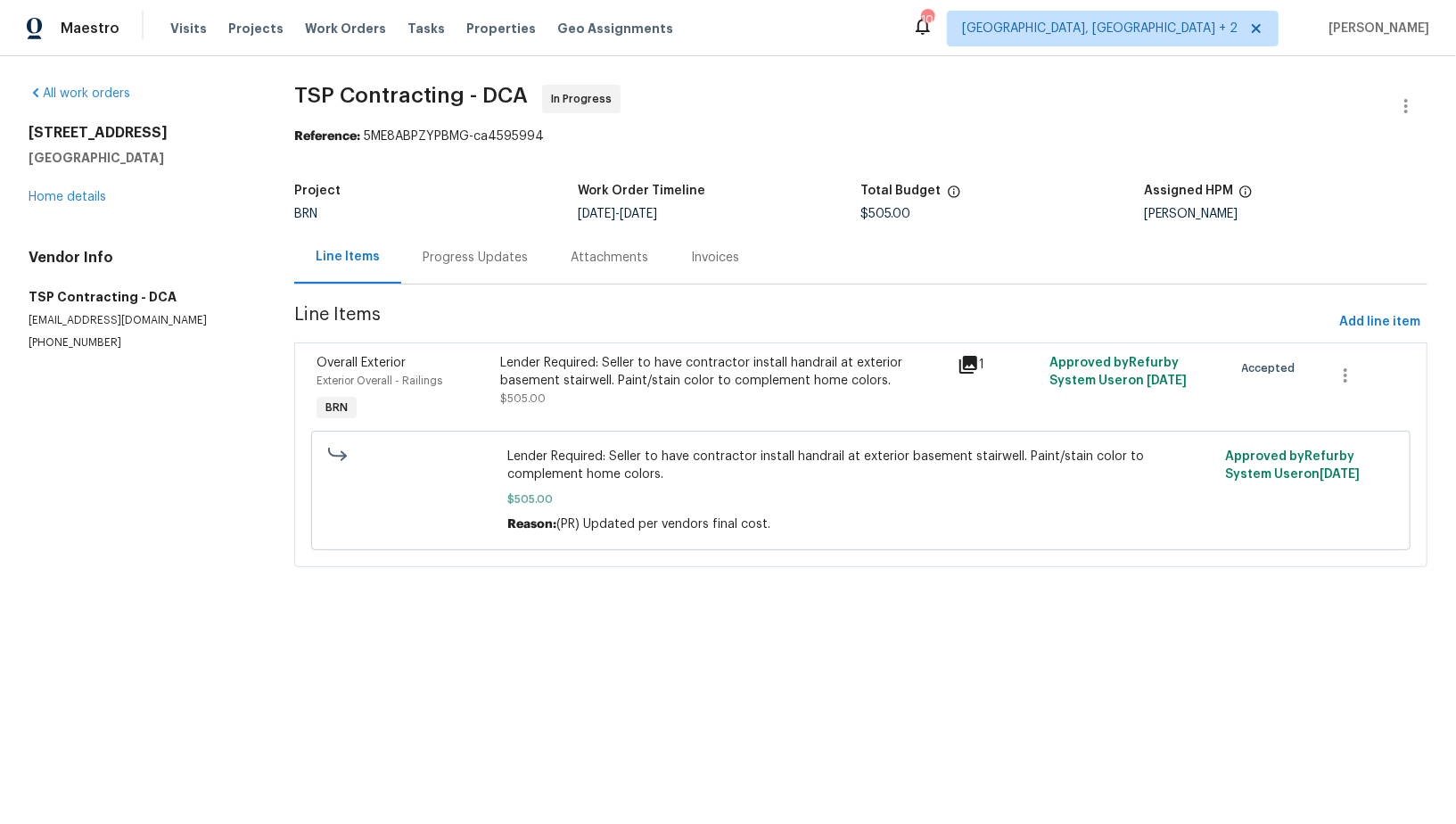
click at [473, 266] on div "Progress Updates" at bounding box center [475, 258] width 105 height 18
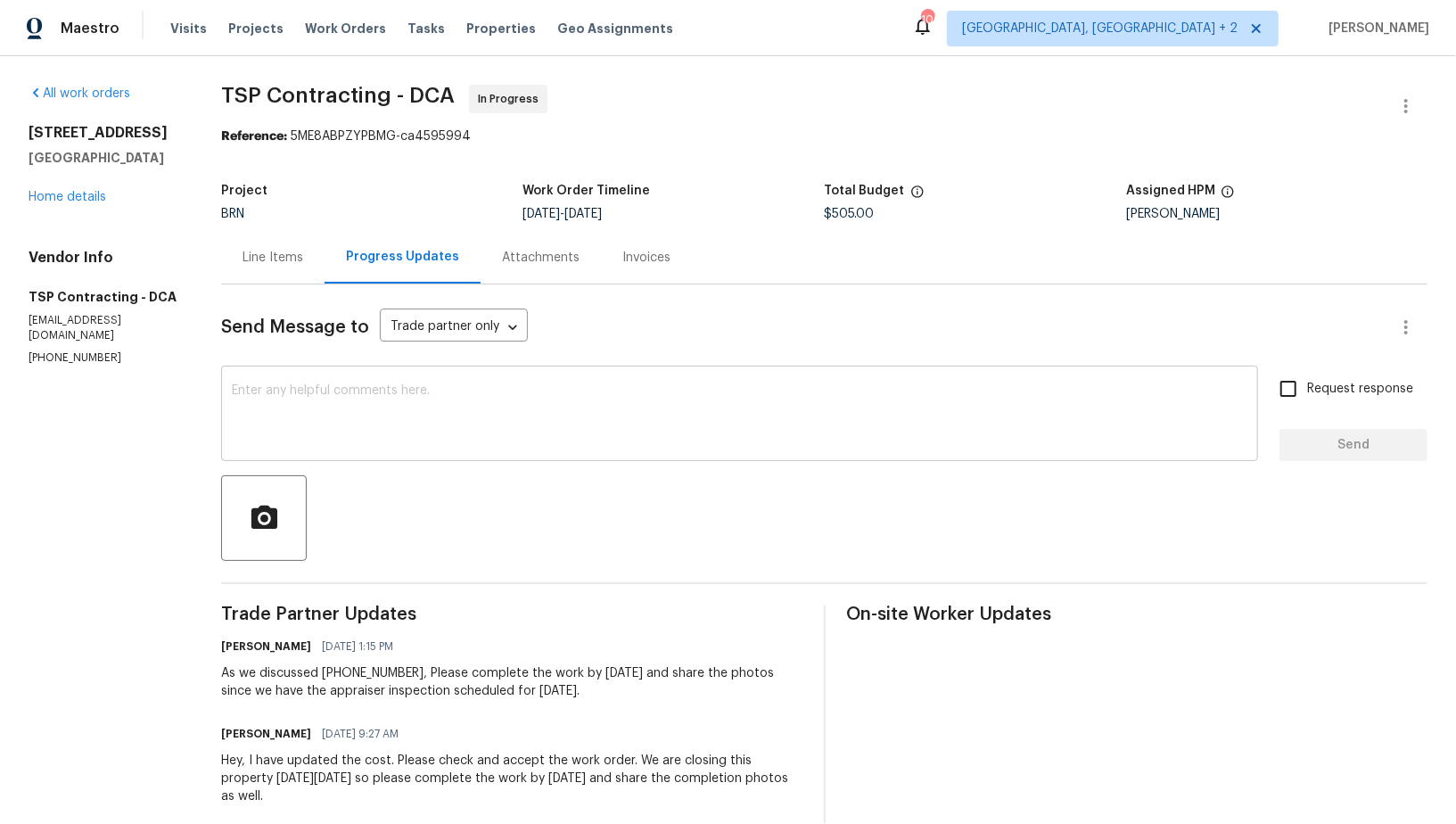
click at [444, 407] on textarea at bounding box center [740, 416] width 1016 height 62
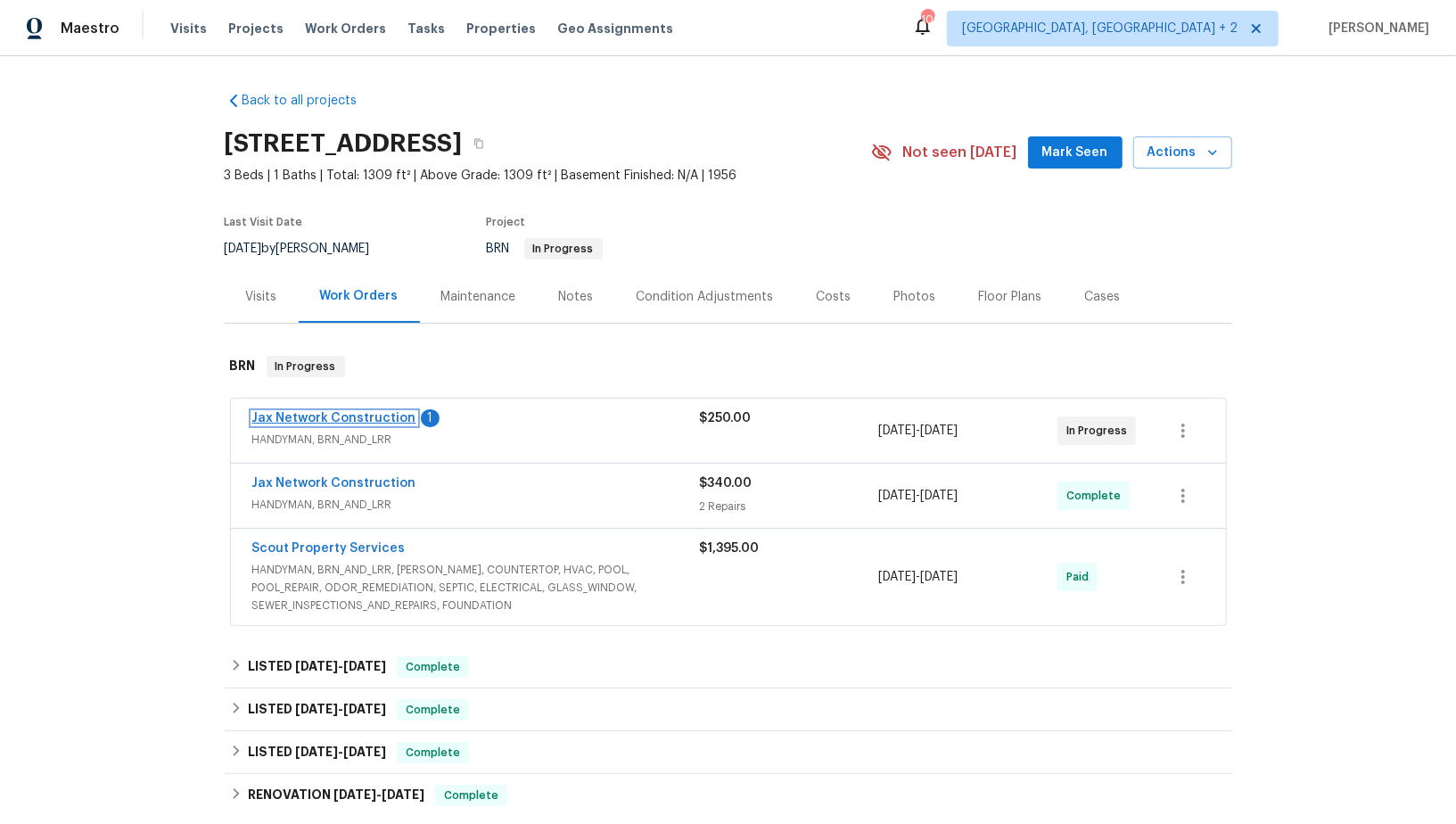
click at [326, 415] on link "Jax Network Construction" at bounding box center [334, 418] width 164 height 13
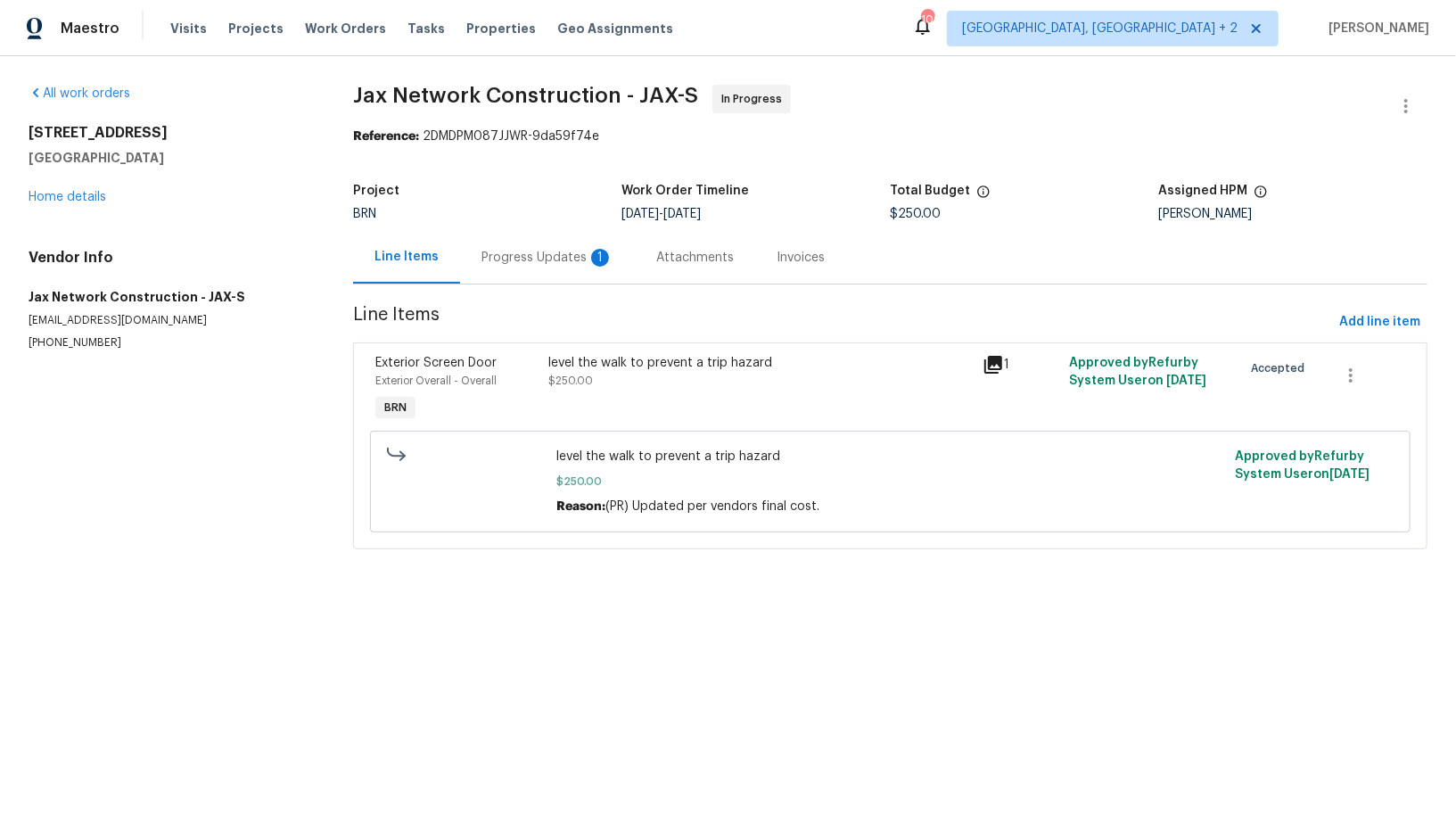
click at [493, 245] on div "Progress Updates 1" at bounding box center [547, 258] width 174 height 53
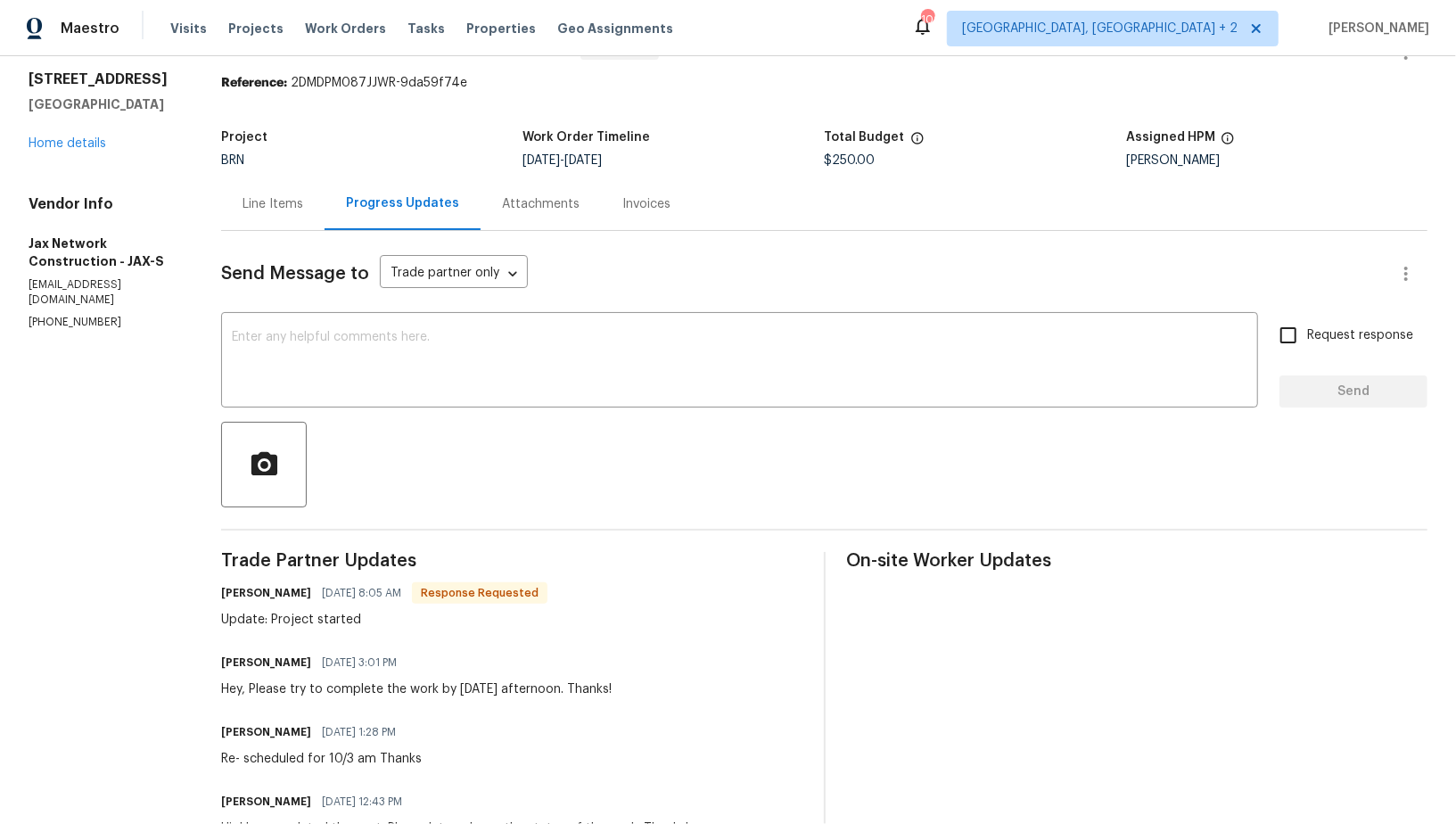
scroll to position [59, 0]
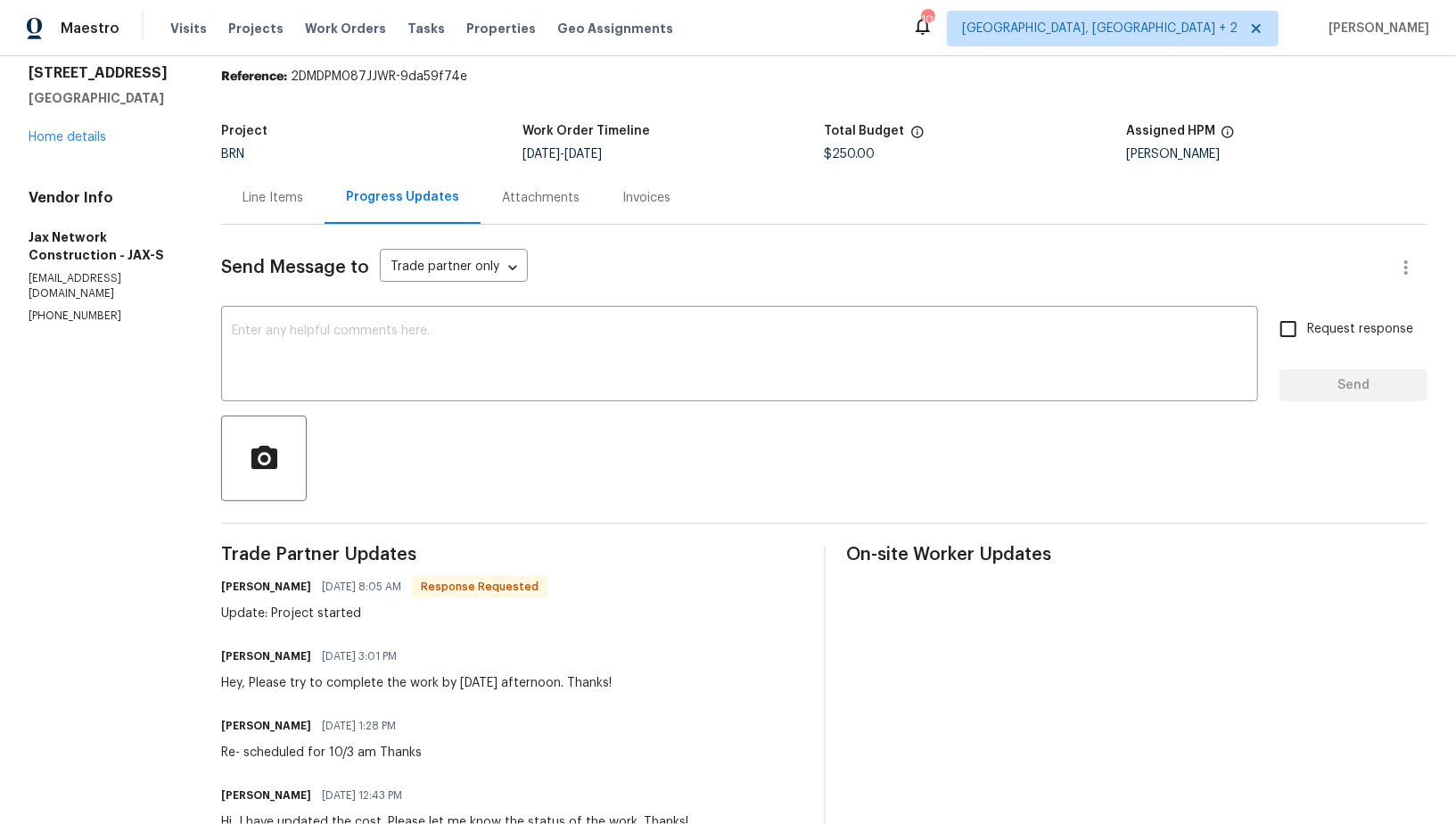
click at [260, 182] on div "Line Items" at bounding box center [272, 197] width 103 height 53
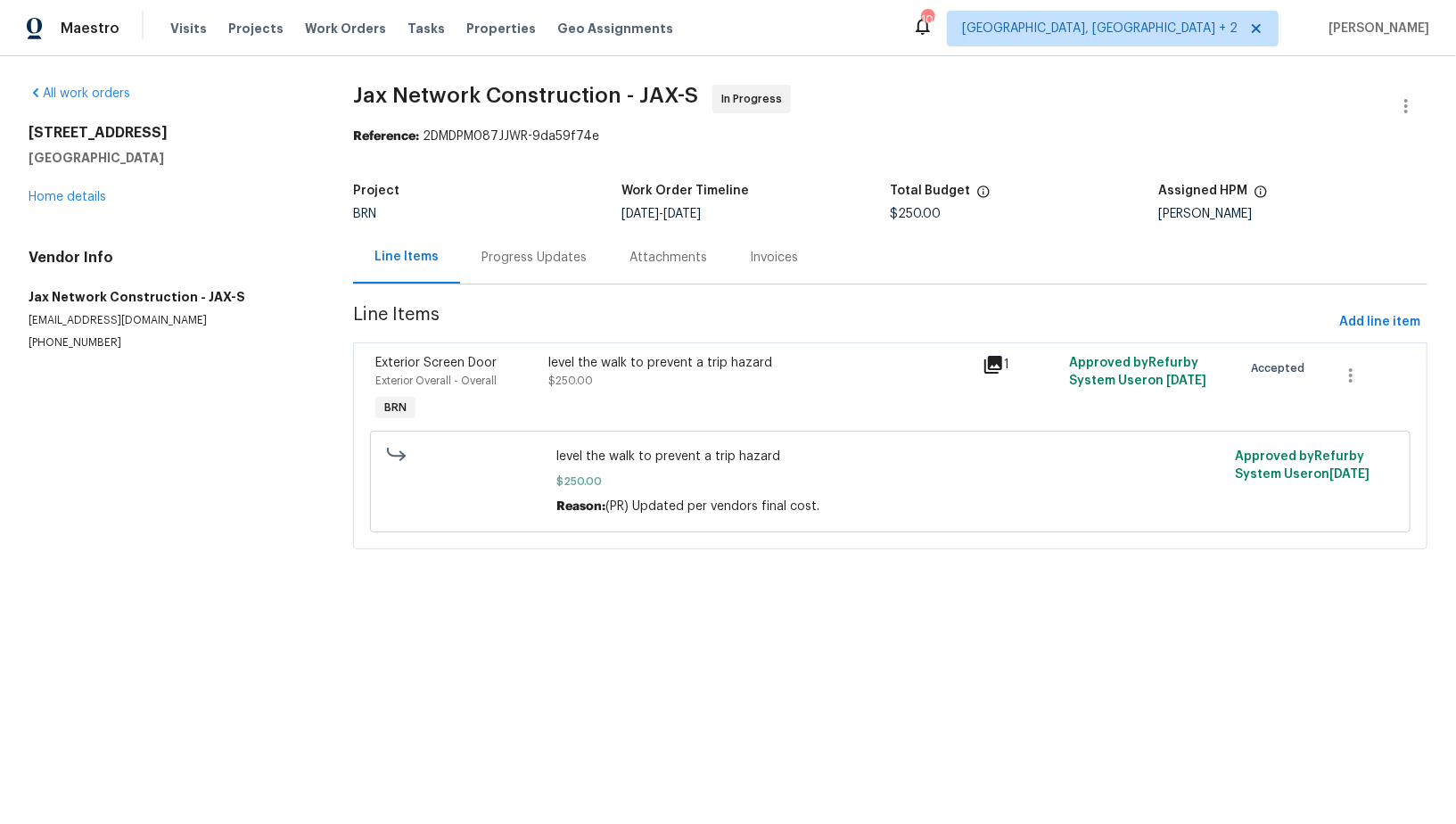
click at [636, 397] on div "level the walk to prevent a trip hazard $250.00" at bounding box center [761, 390] width 433 height 82
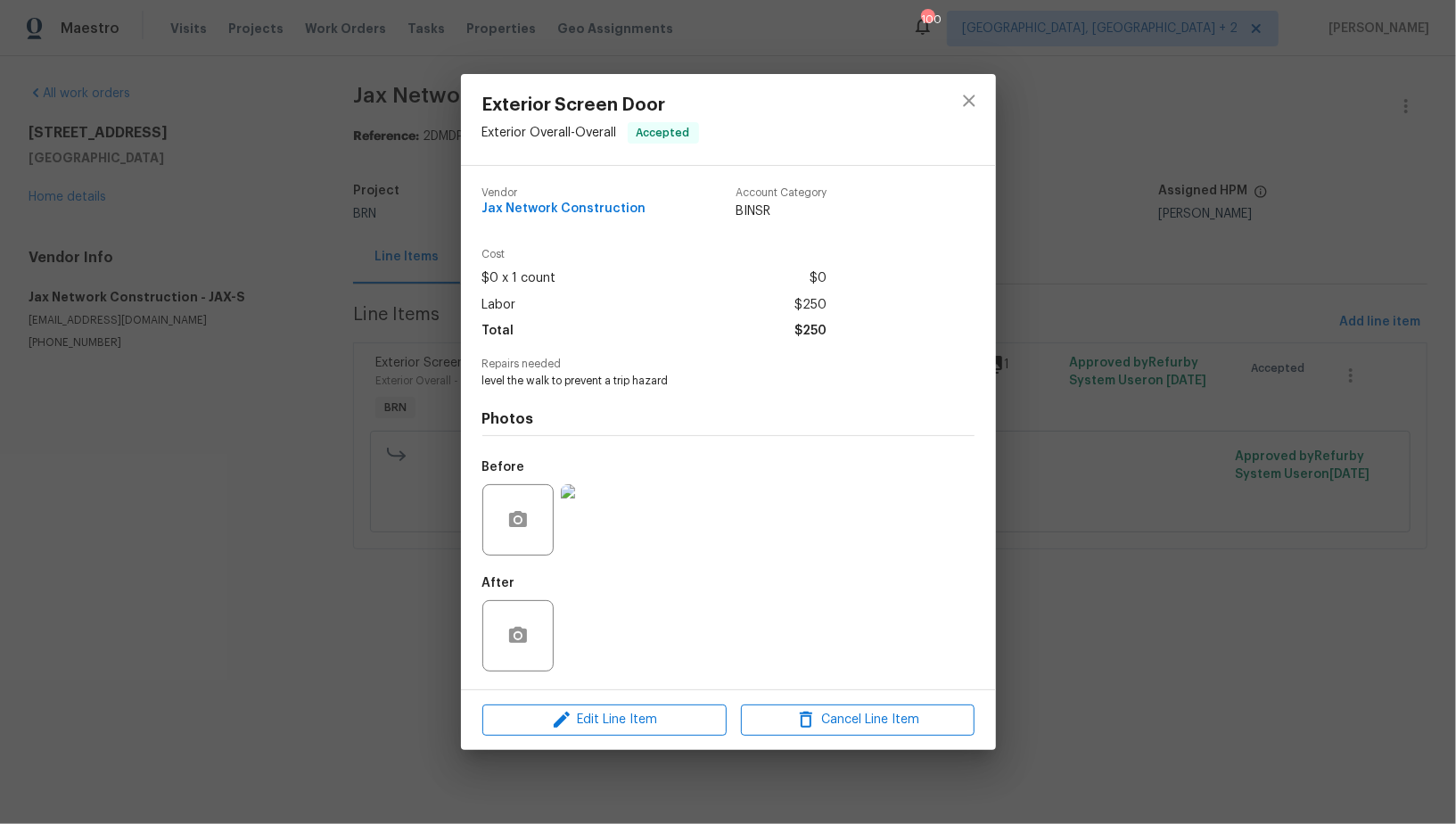
click at [427, 424] on div "Exterior Screen Door Exterior Overall - Overall Accepted Vendor Jax Network Con…" at bounding box center [728, 412] width 1456 height 824
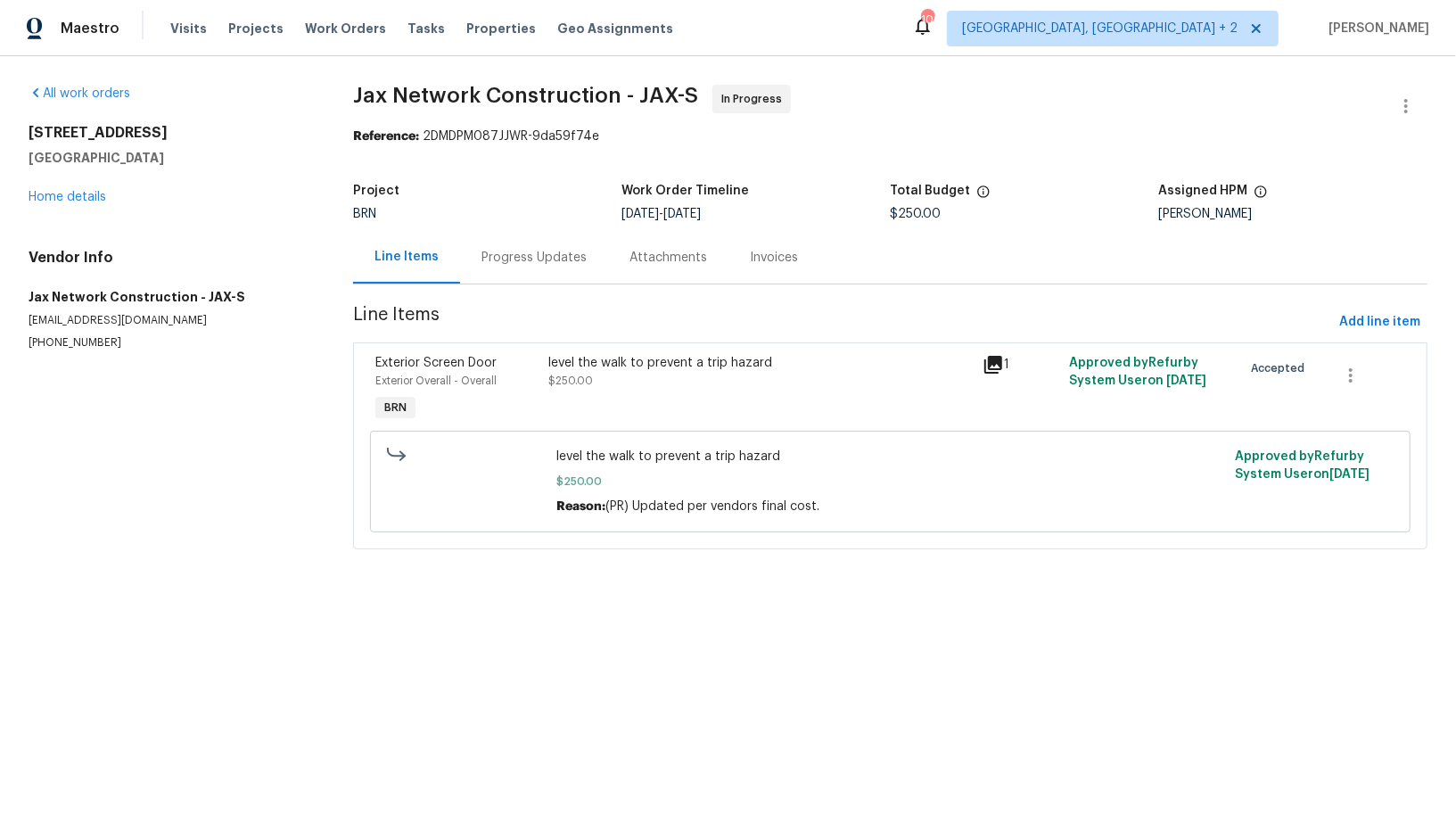
click at [543, 275] on div "Progress Updates" at bounding box center [534, 258] width 148 height 53
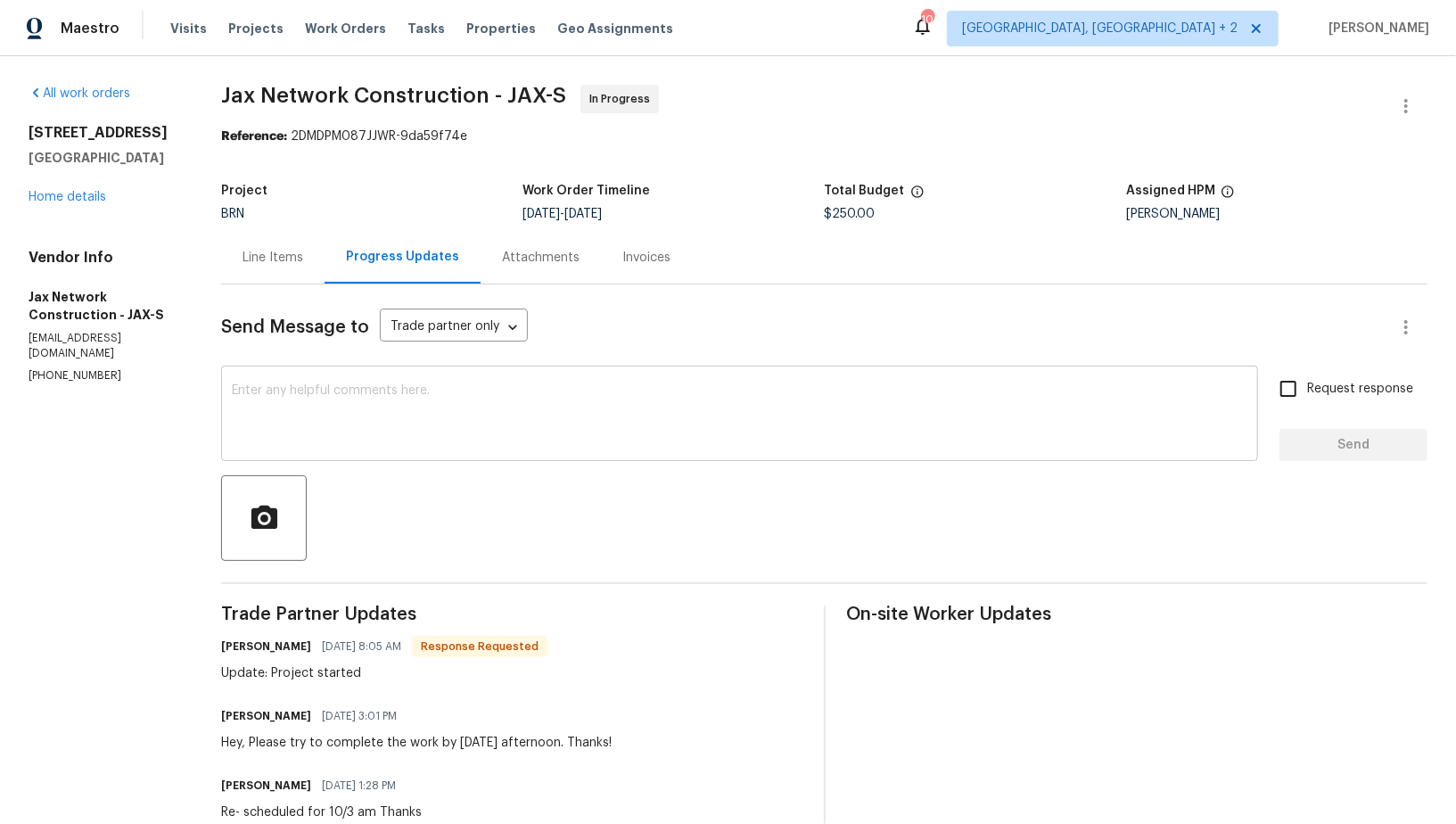
click at [461, 401] on textarea at bounding box center [740, 416] width 1016 height 62
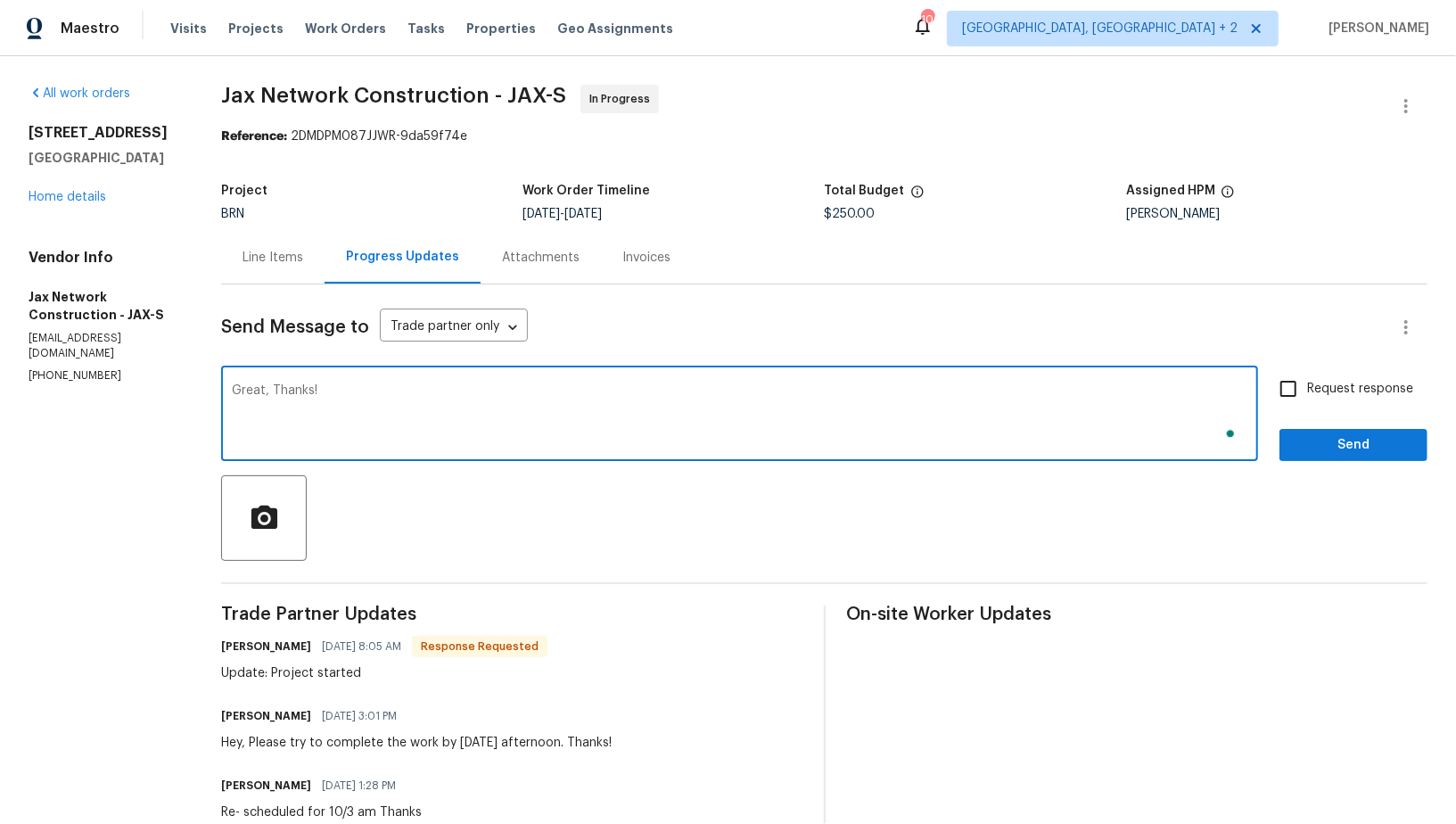
type textarea "Great, Thanks!"
click at [1295, 393] on input "Request response" at bounding box center [1288, 388] width 37 height 37
checkbox input "true"
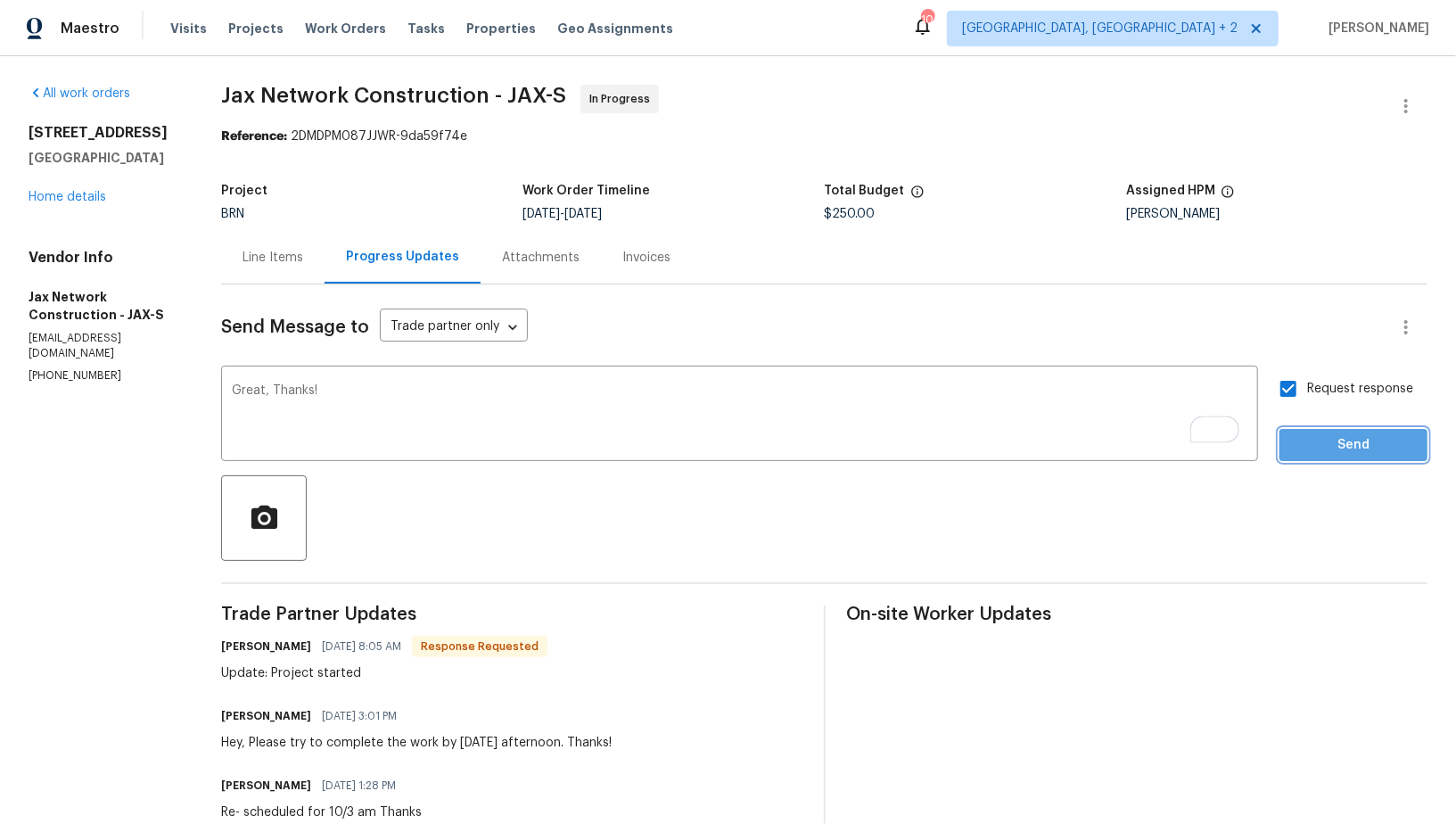
click at [1310, 430] on button "Send" at bounding box center [1354, 446] width 148 height 33
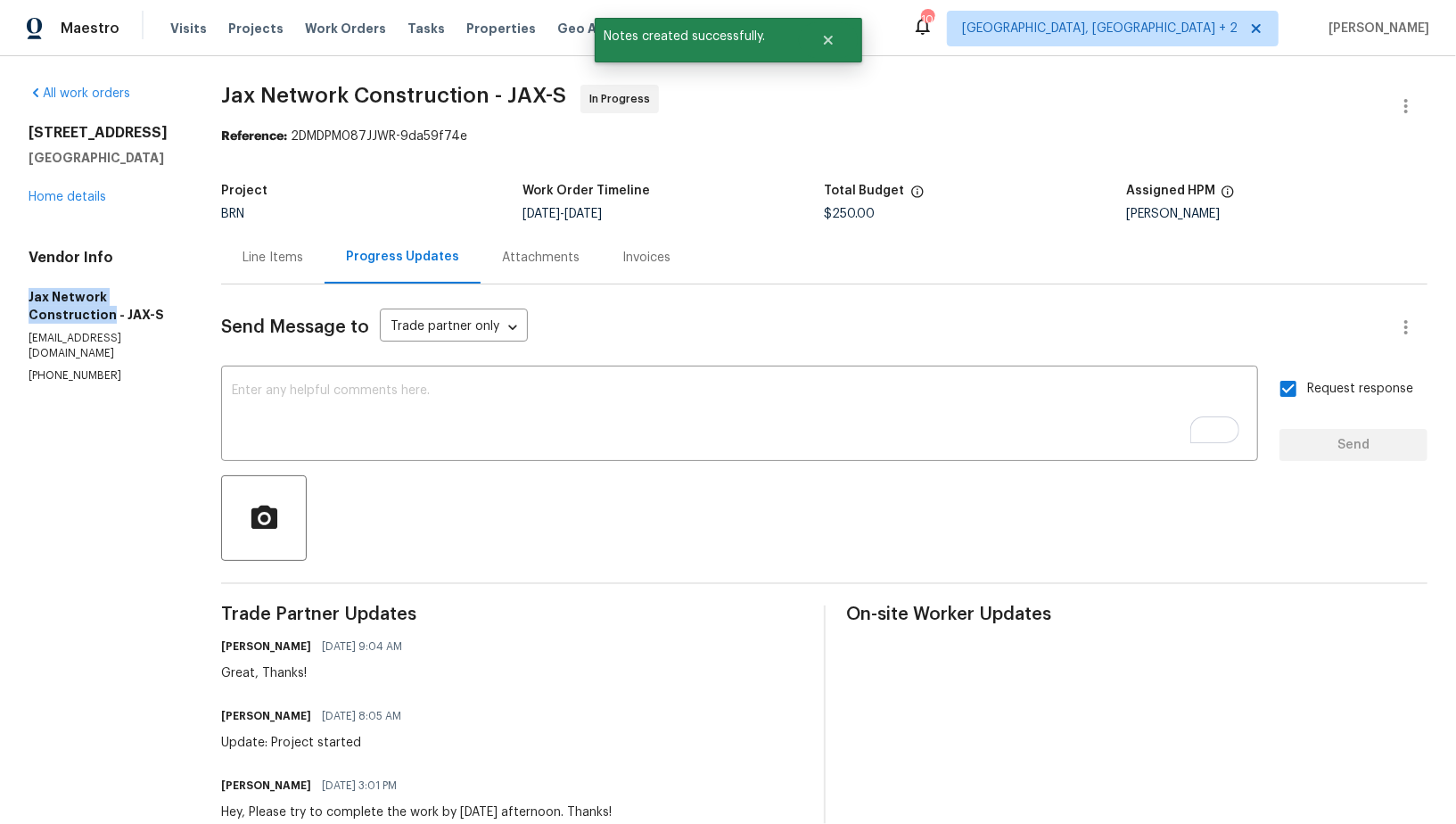
drag, startPoint x: 0, startPoint y: 301, endPoint x: 186, endPoint y: 300, distance: 186.0
click at [185, 300] on div "All work orders 949 Granville Rd Jacksonville, FL 32205 Home details Vendor Inf…" at bounding box center [728, 680] width 1456 height 1247
copy h5 "Jax Network Construction"
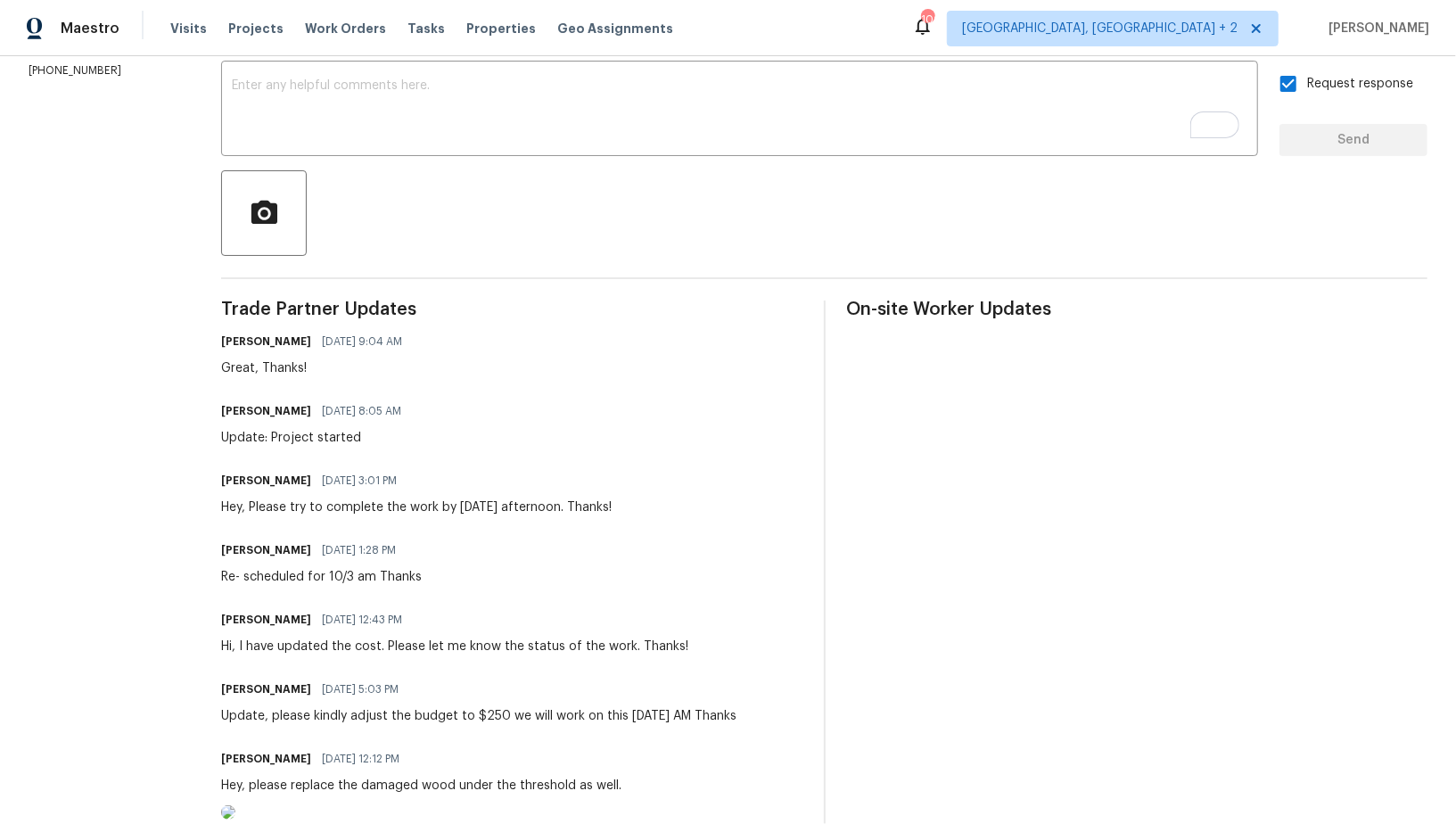
scroll to position [305, 0]
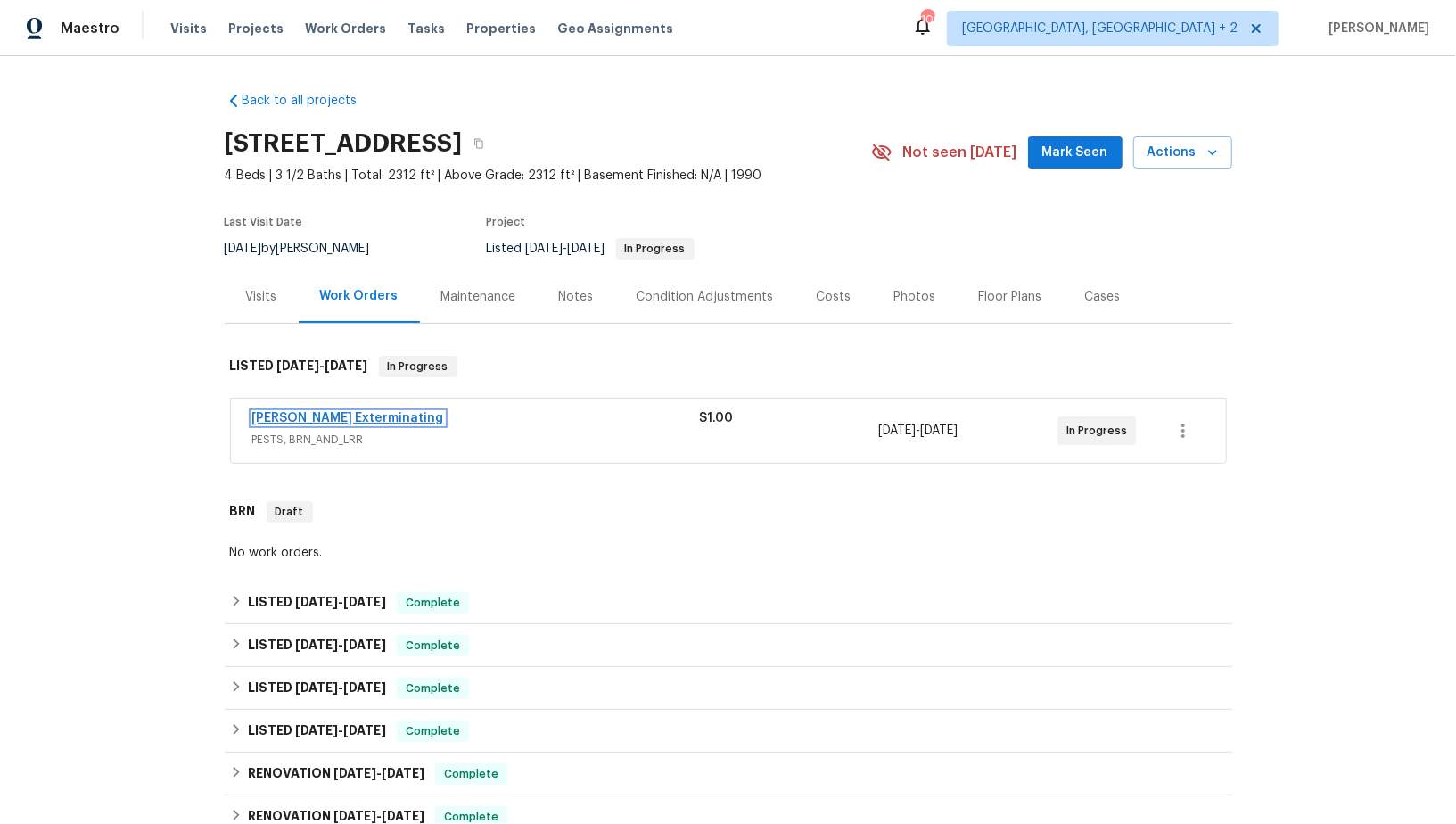
click at [325, 415] on link "Belle Meade Exterminating" at bounding box center [348, 418] width 192 height 13
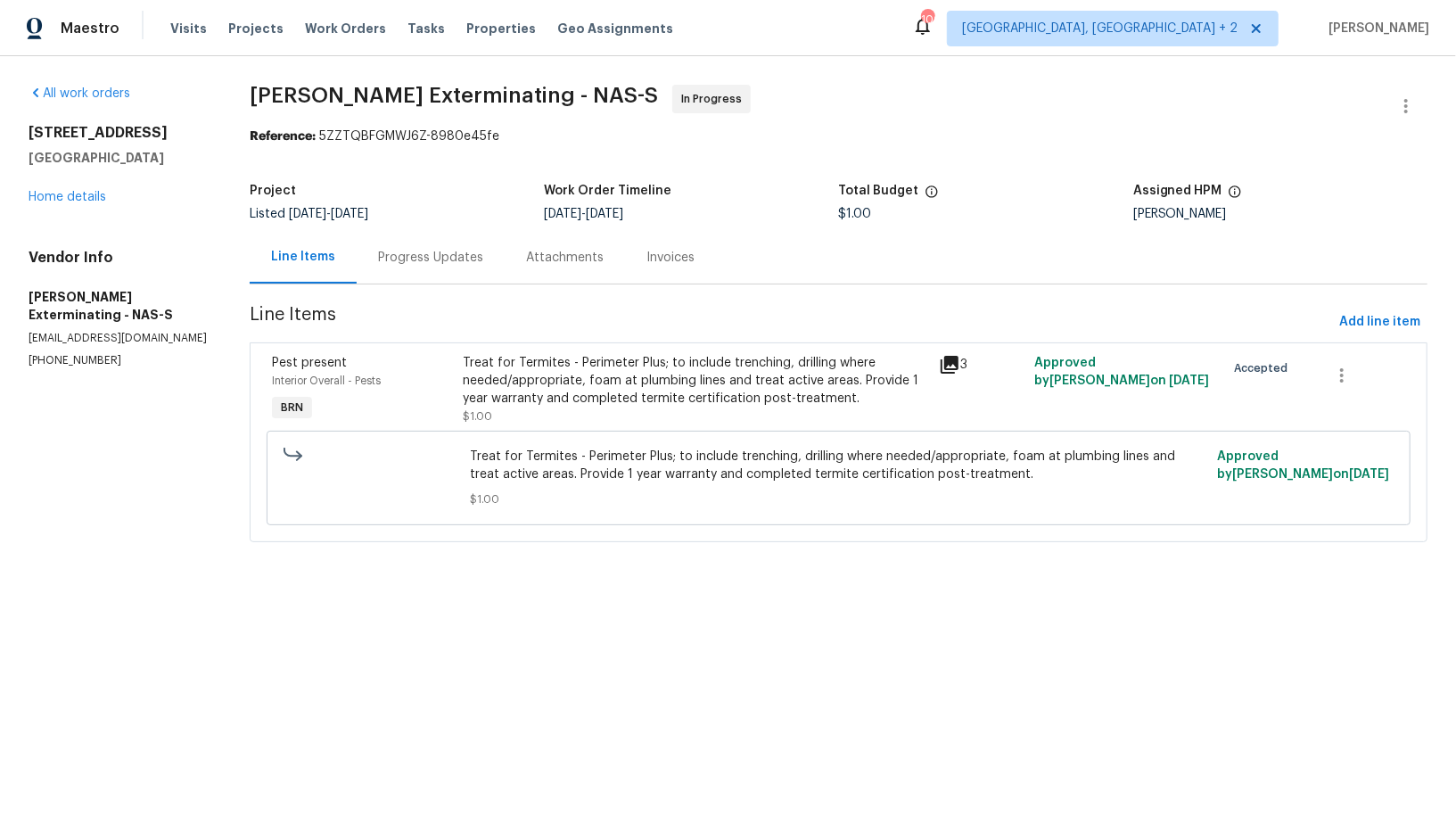
click at [457, 259] on div "Progress Updates" at bounding box center [430, 258] width 105 height 18
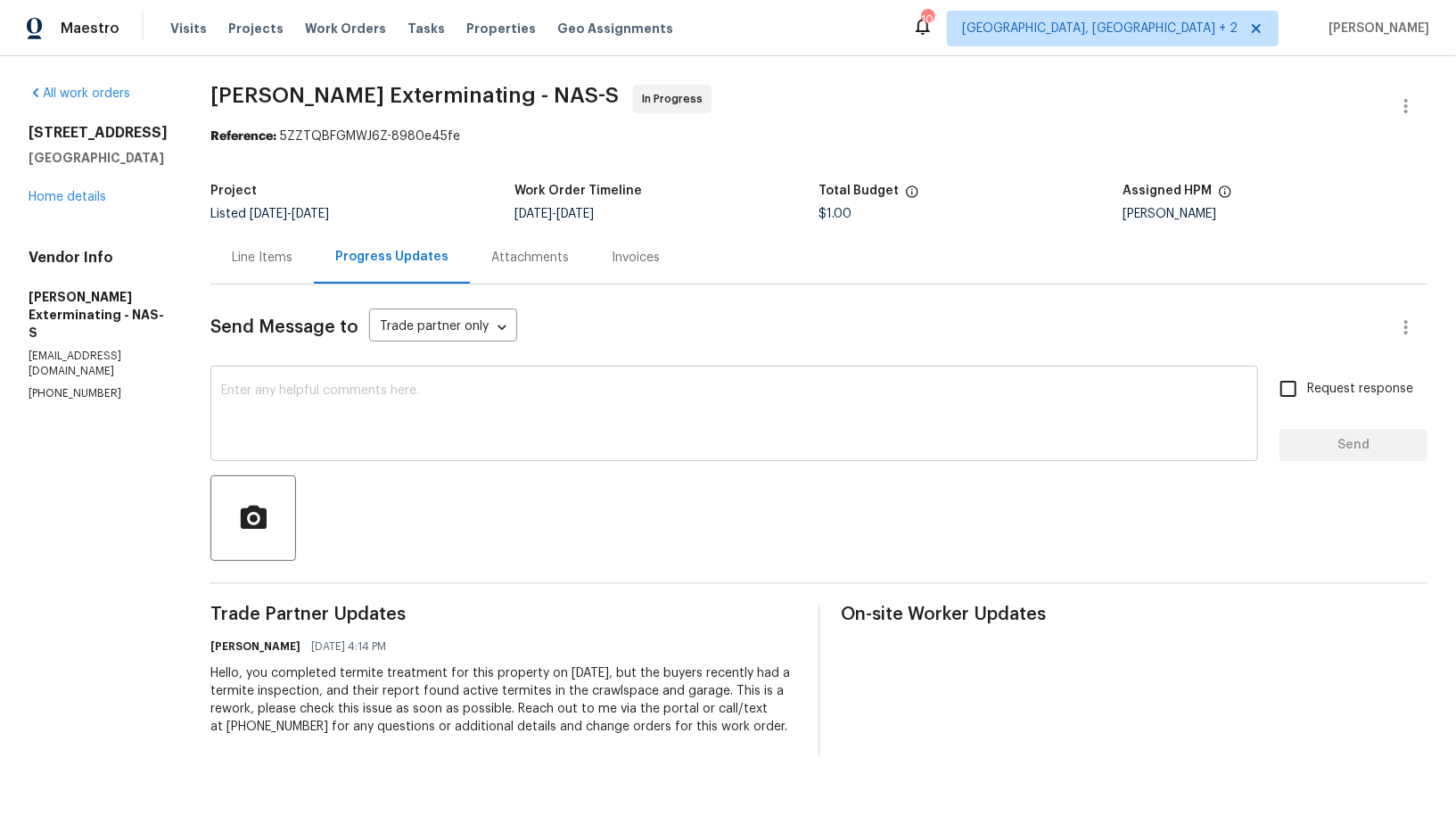
click at [459, 449] on div "x ​" at bounding box center [733, 416] width 1048 height 91
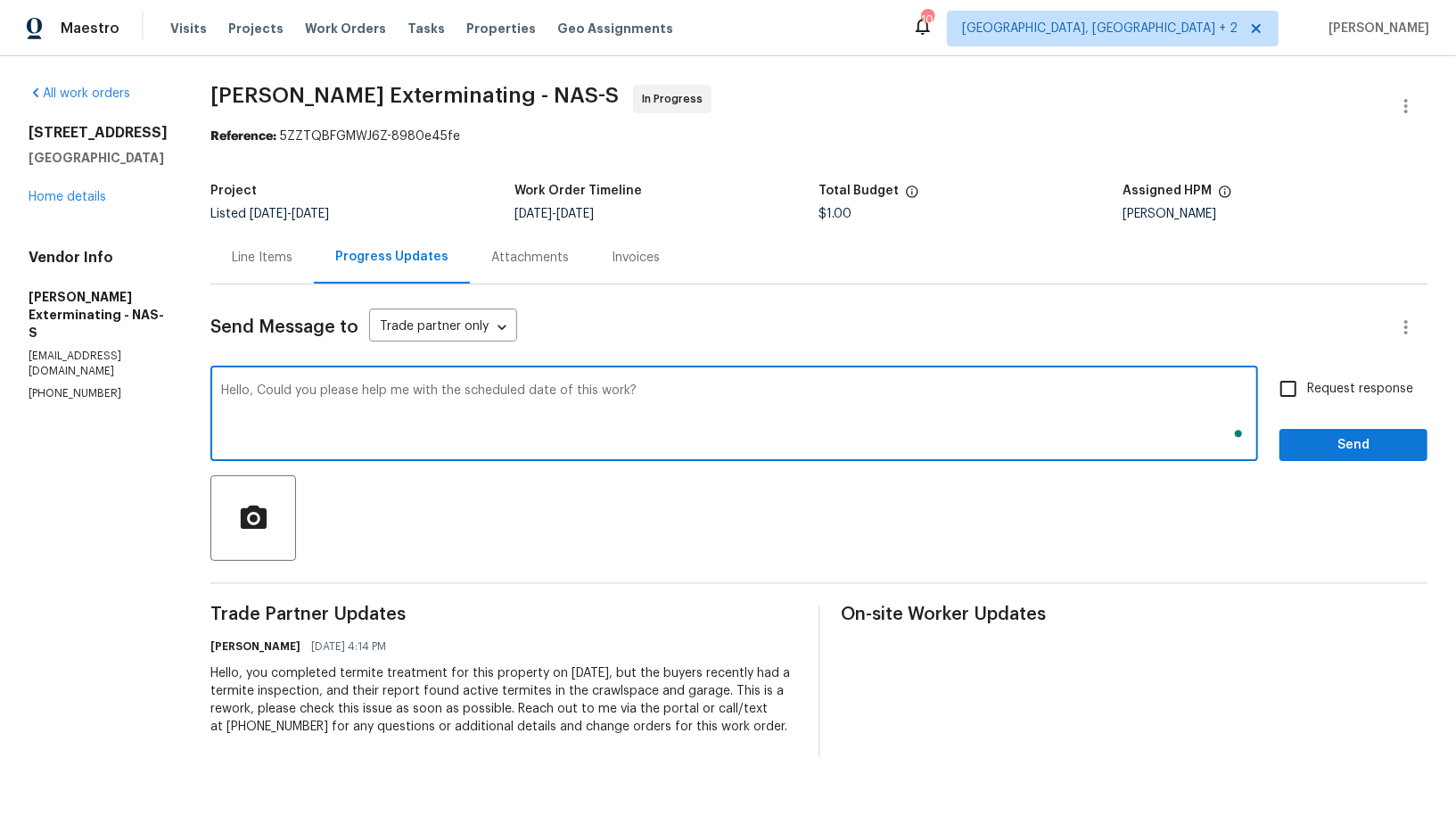
type textarea "Hello, Could you please help me with the scheduled date of this work?"
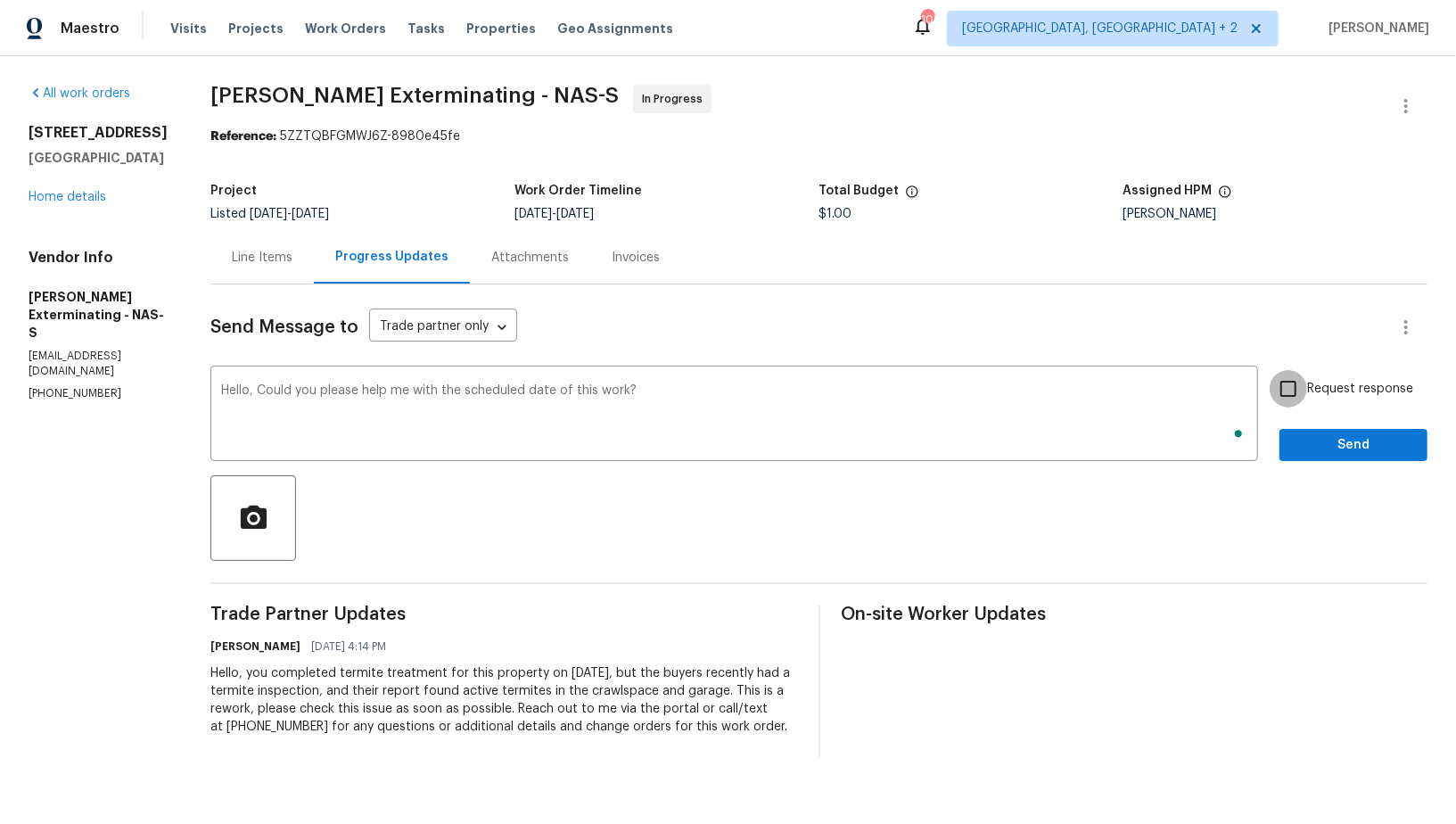
click at [1279, 388] on input "Request response" at bounding box center [1288, 388] width 37 height 37
checkbox input "true"
click at [1351, 452] on span "Send" at bounding box center [1354, 445] width 120 height 22
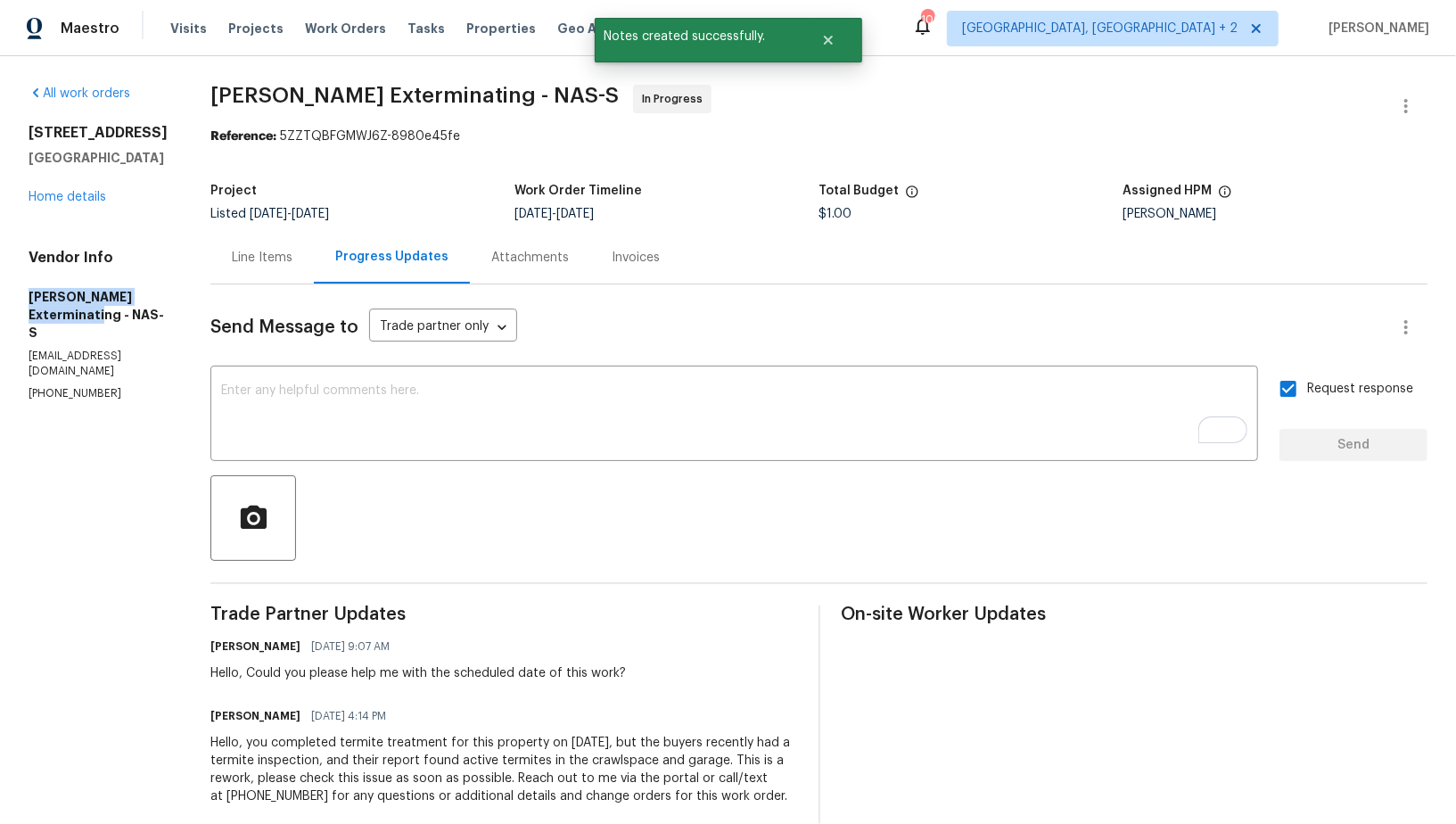
drag, startPoint x: 2, startPoint y: 302, endPoint x: 114, endPoint y: 315, distance: 112.8
click at [114, 315] on div "All work orders 211 Pinehurst Dr Columbia, TN 38401 Home details Vendor Info Be…" at bounding box center [728, 456] width 1456 height 799
copy h5 "Belle Meade Exterminating"
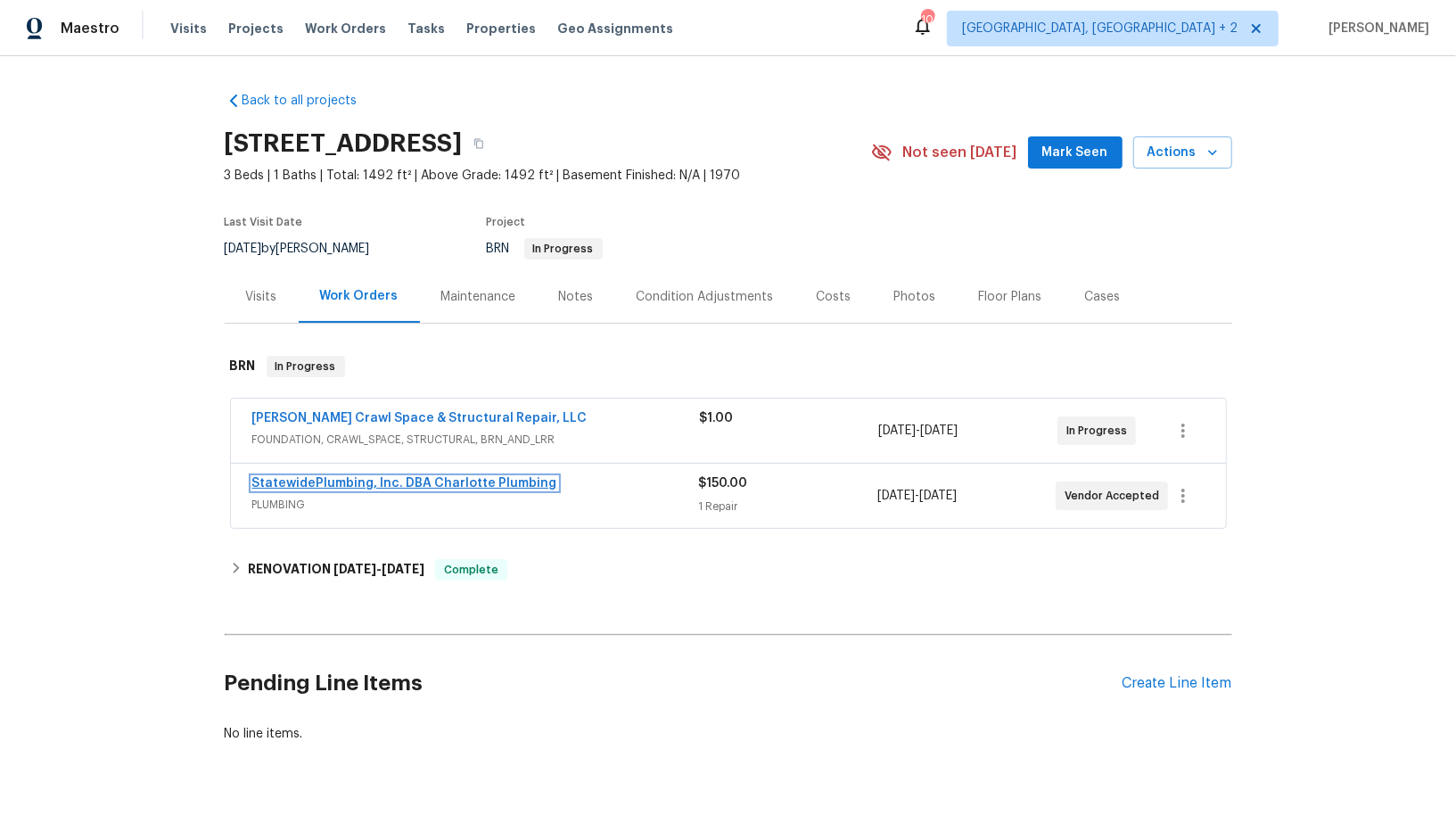
click at [379, 479] on link "StatewidePlumbing, Inc. DBA Charlotte Plumbing" at bounding box center [405, 483] width 305 height 13
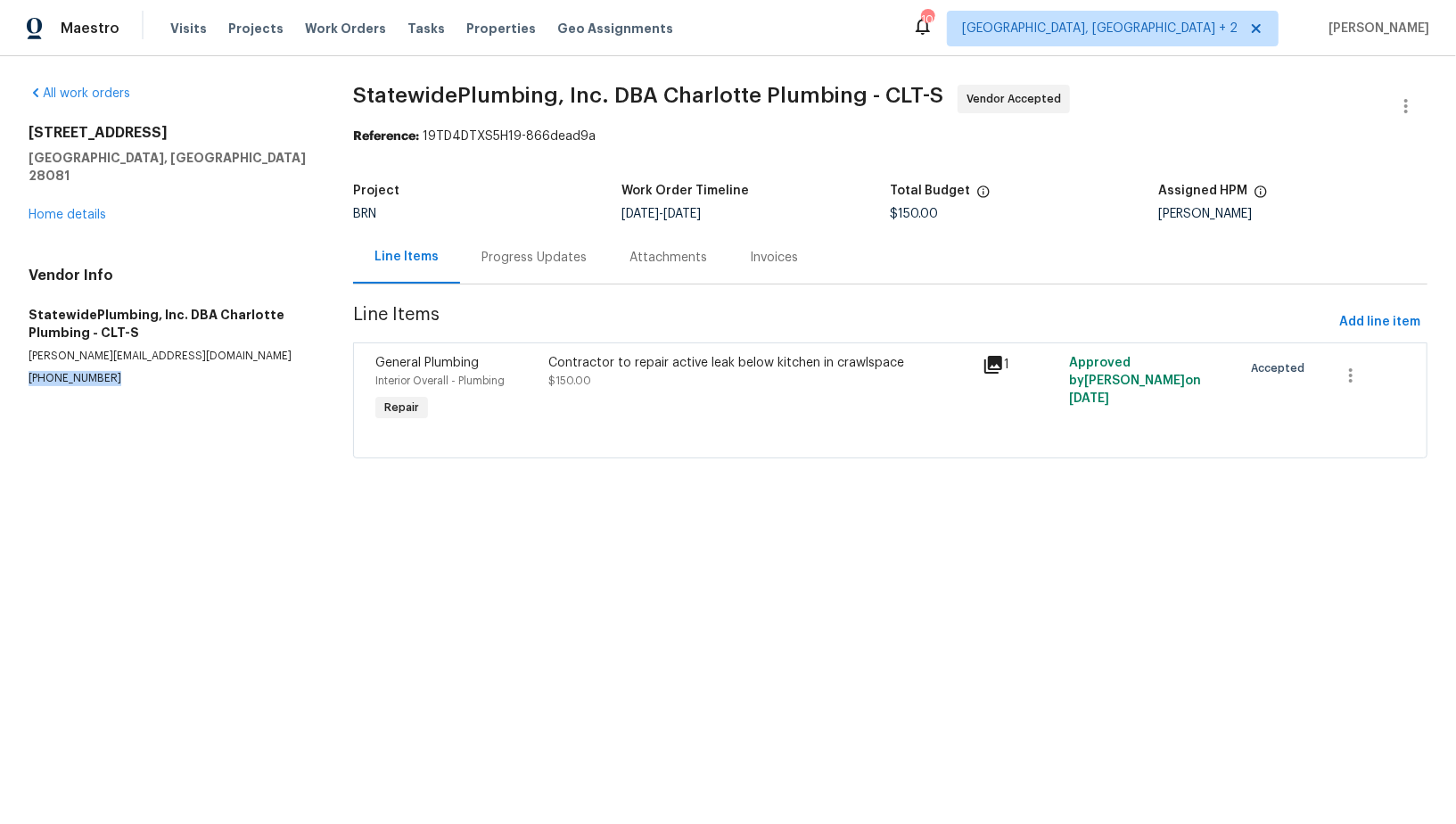
drag, startPoint x: 121, startPoint y: 360, endPoint x: 0, endPoint y: 357, distance: 121.0
click at [0, 357] on div "All work orders [STREET_ADDRESS][PERSON_NAME] Home details Vendor Info Statewid…" at bounding box center [728, 282] width 1456 height 452
copy p "[PHONE_NUMBER]"
click at [535, 258] on div "Progress Updates" at bounding box center [533, 258] width 105 height 18
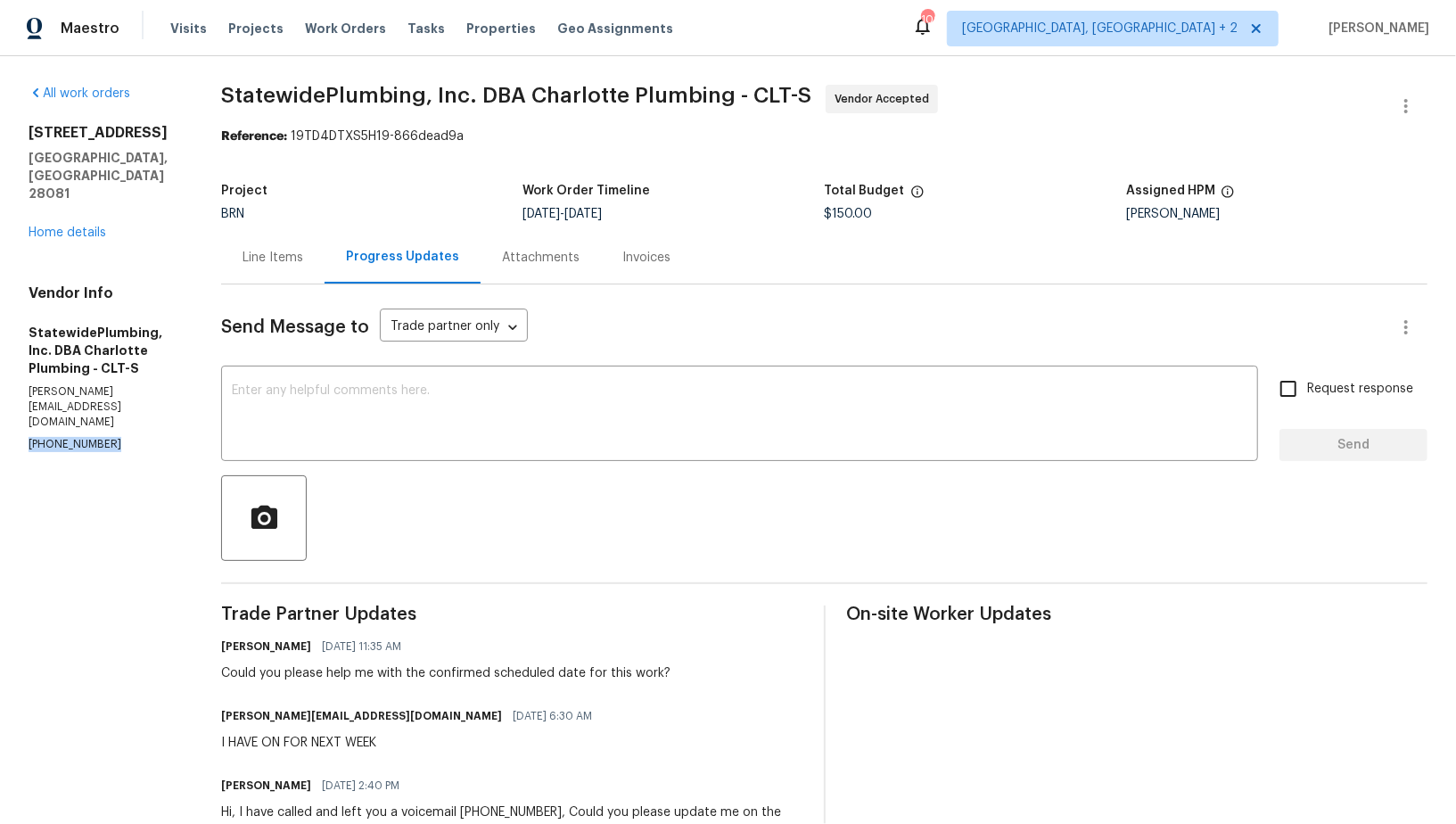
drag, startPoint x: 123, startPoint y: 383, endPoint x: 0, endPoint y: 384, distance: 123.0
click at [0, 384] on div "All work orders [STREET_ADDRESS][PERSON_NAME] Home details Vendor Info Statewid…" at bounding box center [728, 622] width 1456 height 1131
copy p "[PHONE_NUMBER]"
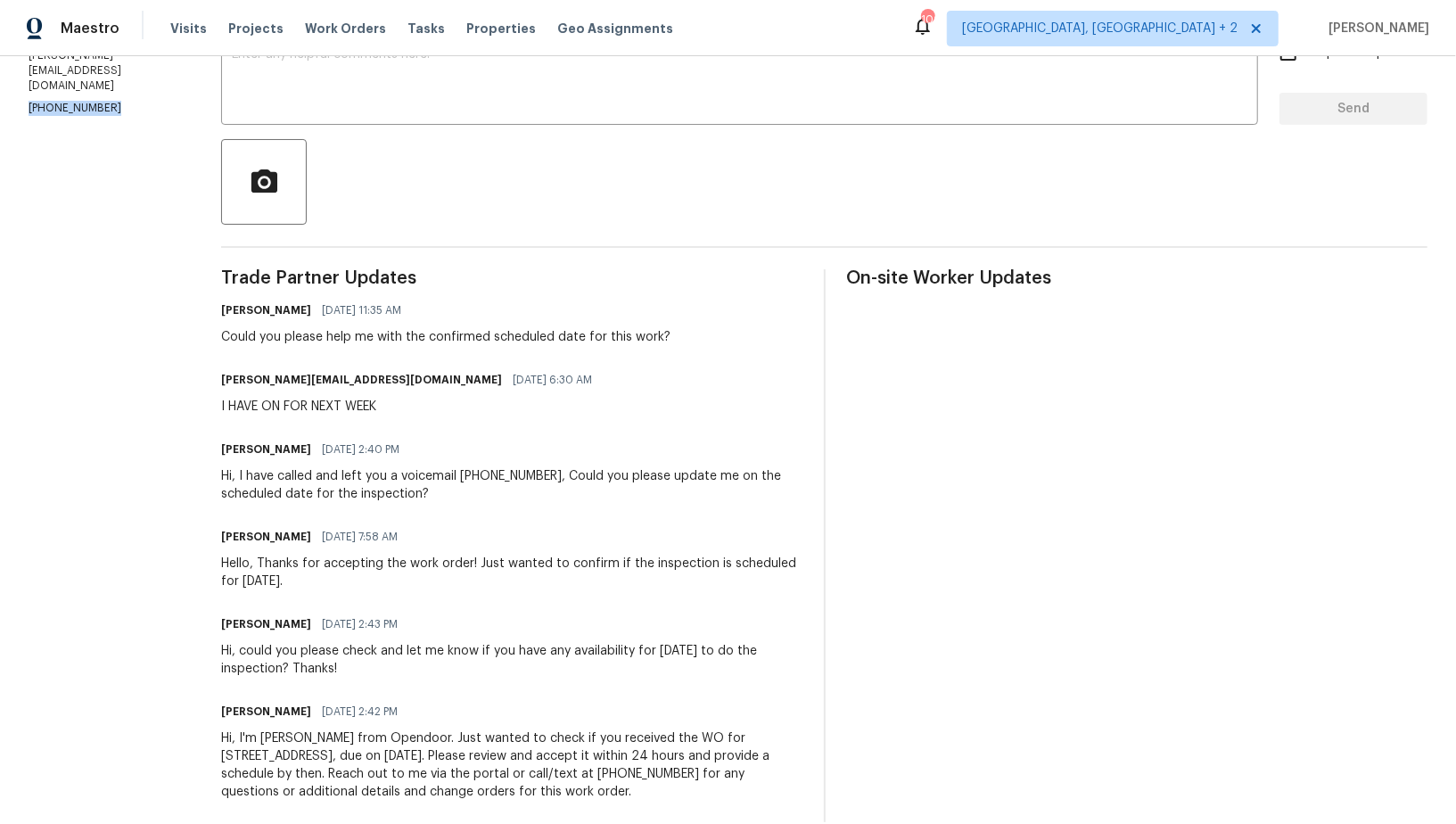
scroll to position [362, 0]
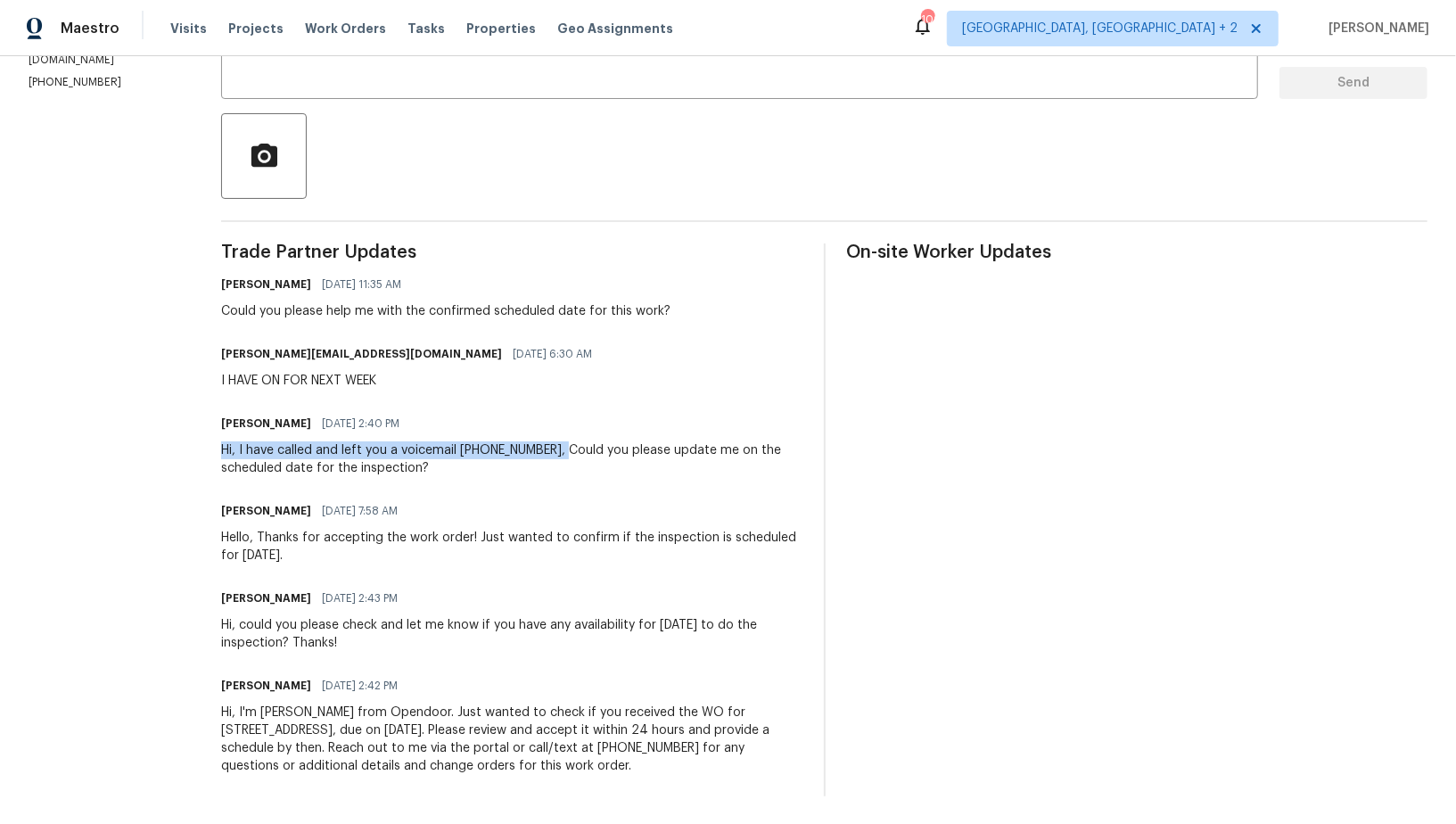
drag, startPoint x: 227, startPoint y: 446, endPoint x: 577, endPoint y: 451, distance: 350.0
click at [577, 451] on div "All work orders [STREET_ADDRESS][PERSON_NAME] Home details Vendor Info Statewid…" at bounding box center [728, 259] width 1456 height 1131
copy div "Hi, I have called and left you a voicemail [PHONE_NUMBER],"
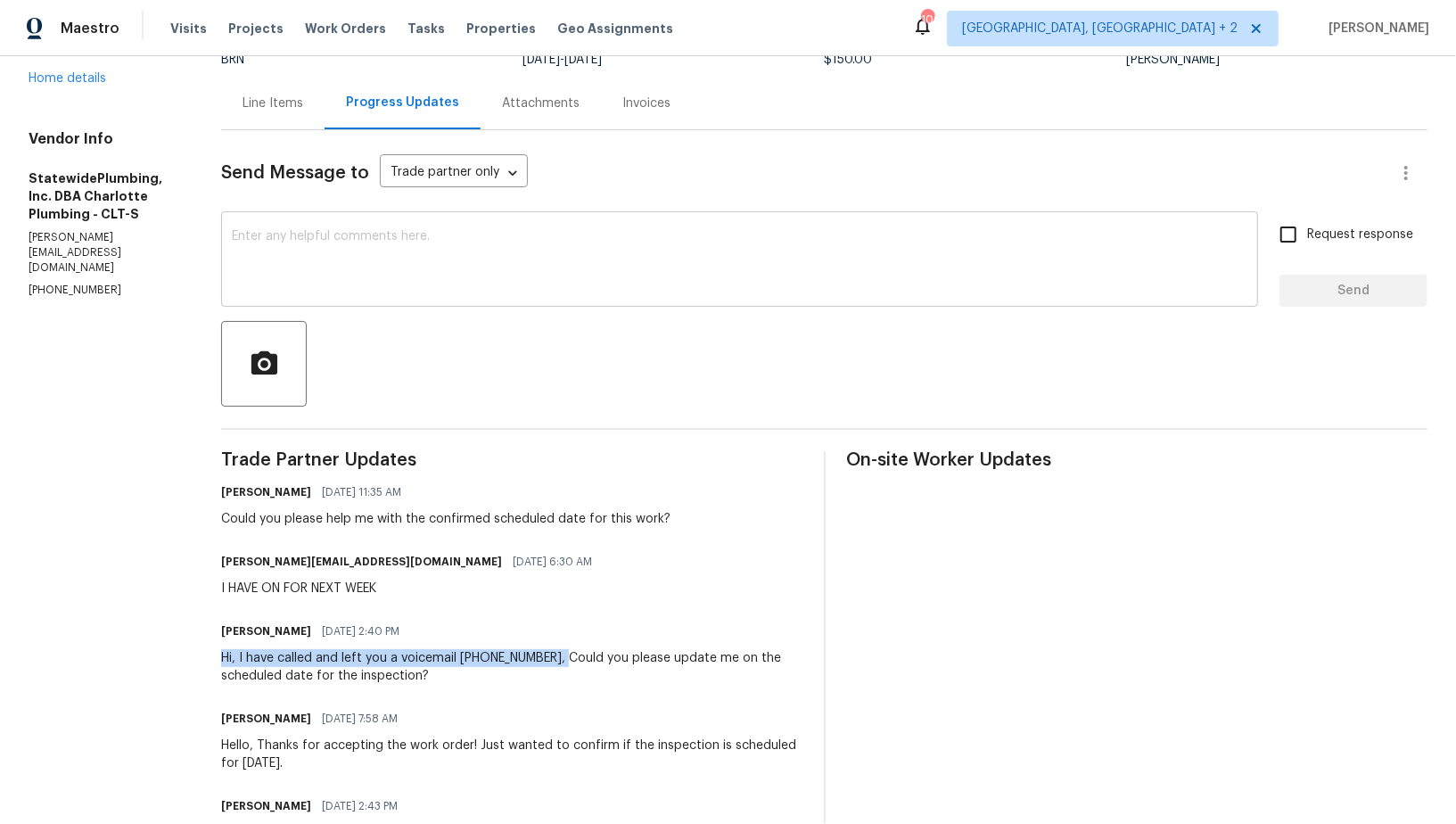
scroll to position [134, 0]
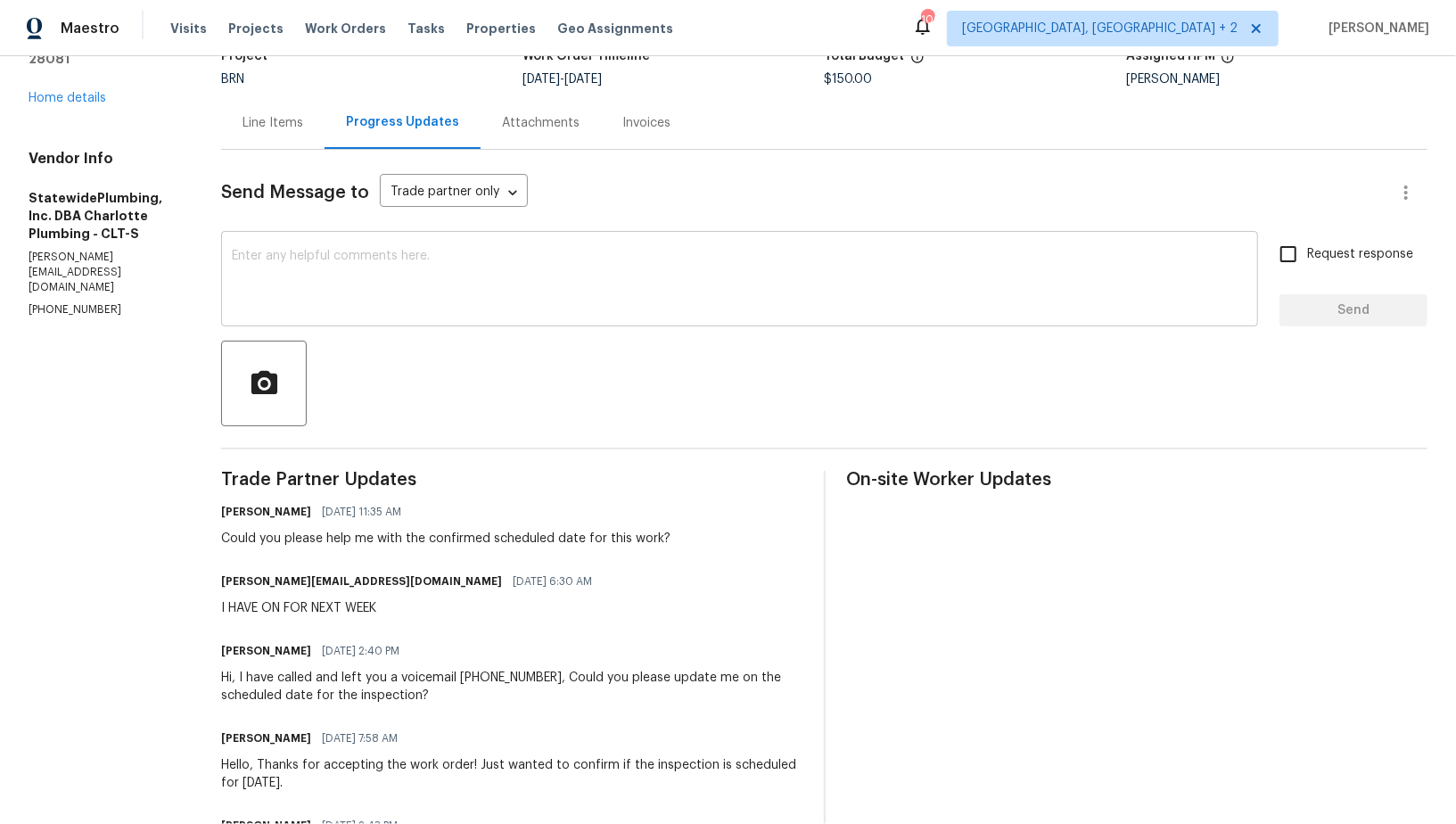
click at [390, 266] on textarea at bounding box center [740, 280] width 1016 height 62
paste textarea "Hi, I have called and left you a voicemail [PHONE_NUMBER],"
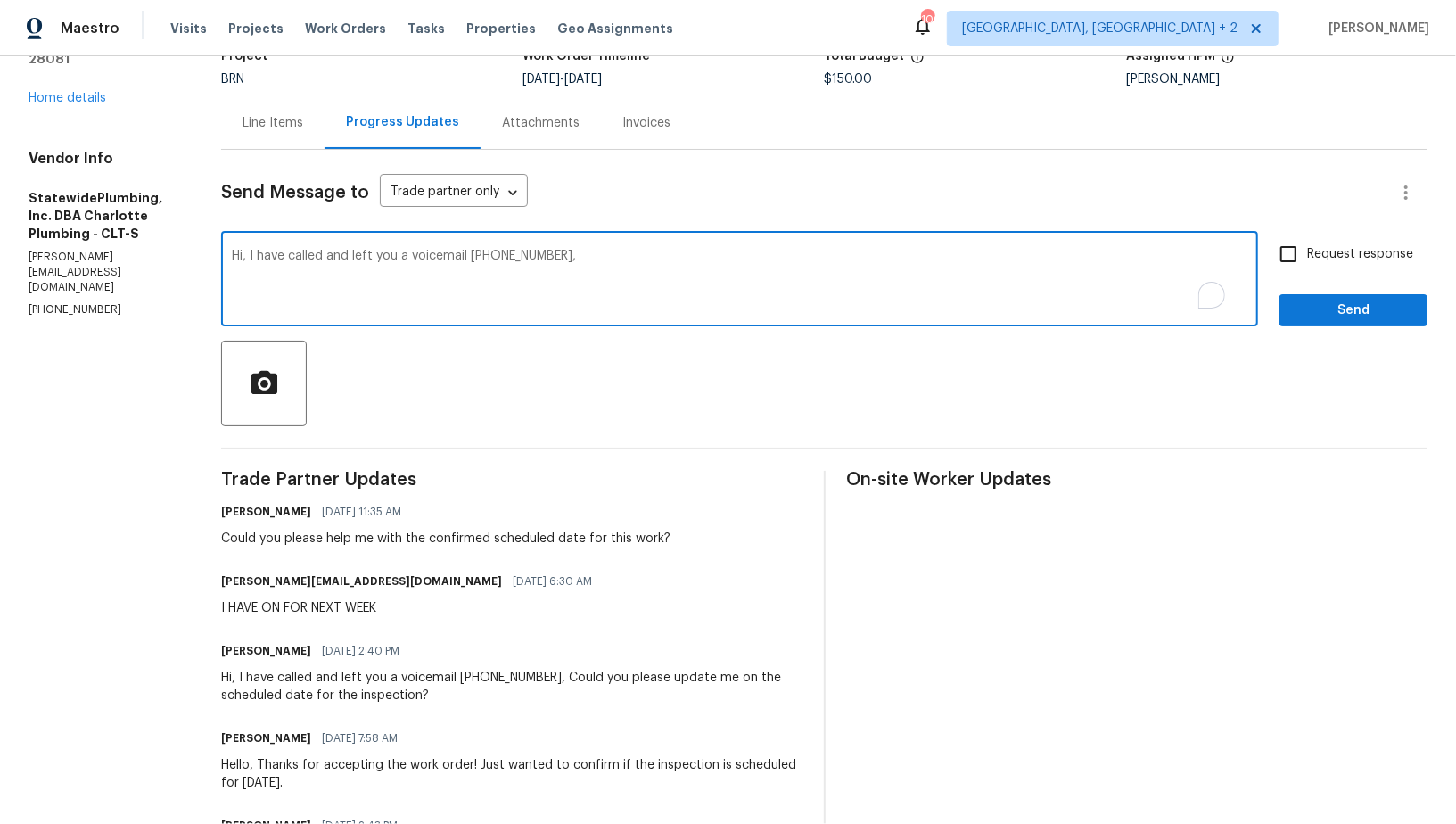
scroll to position [254, 0]
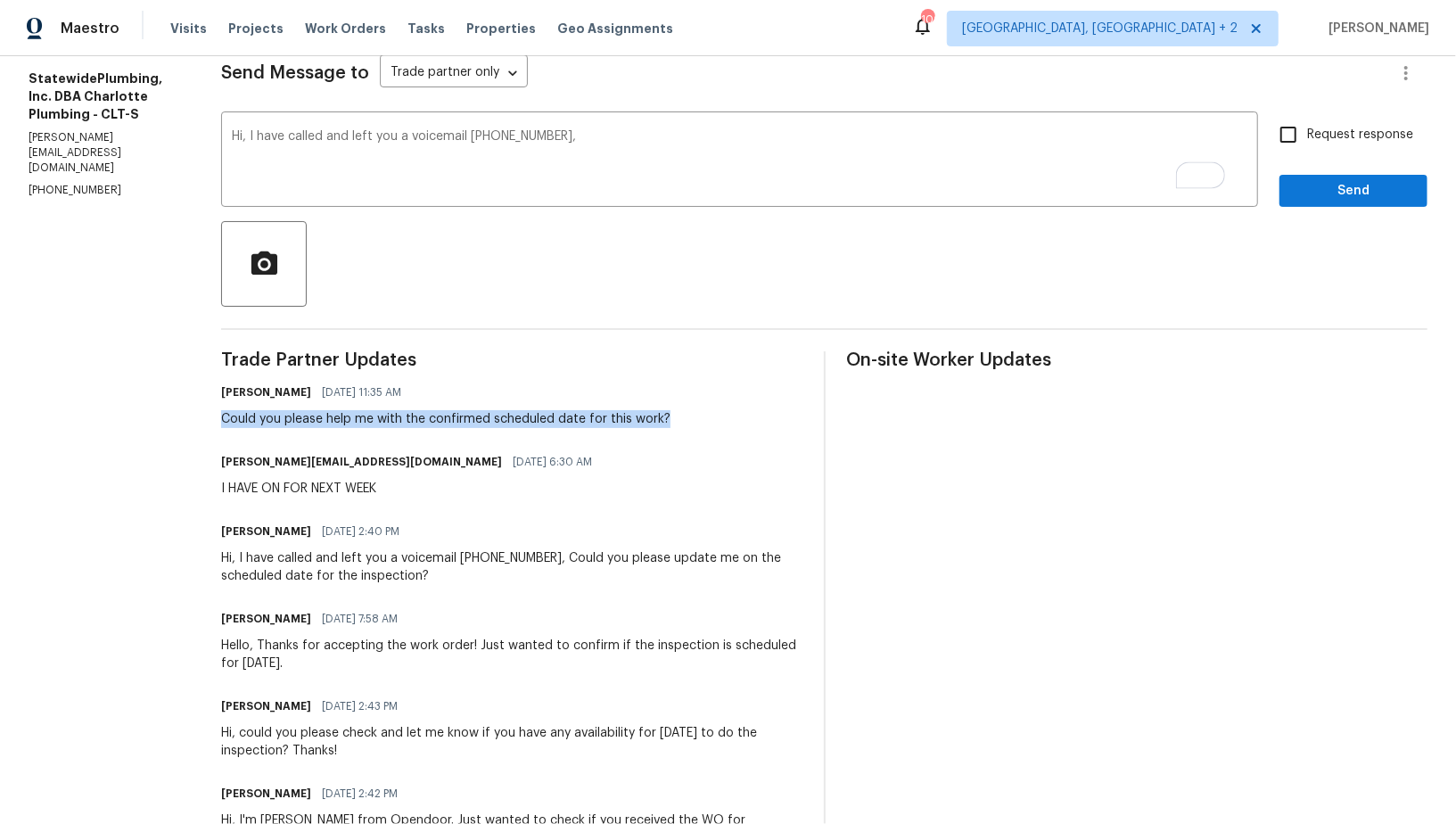
drag, startPoint x: 229, startPoint y: 417, endPoint x: 728, endPoint y: 417, distance: 499.0
click at [728, 417] on div "All work orders 301 Briarcliff Dr Kannapolis, NC 28081 Home details Vendor Info…" at bounding box center [728, 367] width 1456 height 1131
copy div "Could you please help me with the confirmed scheduled date for this work?"
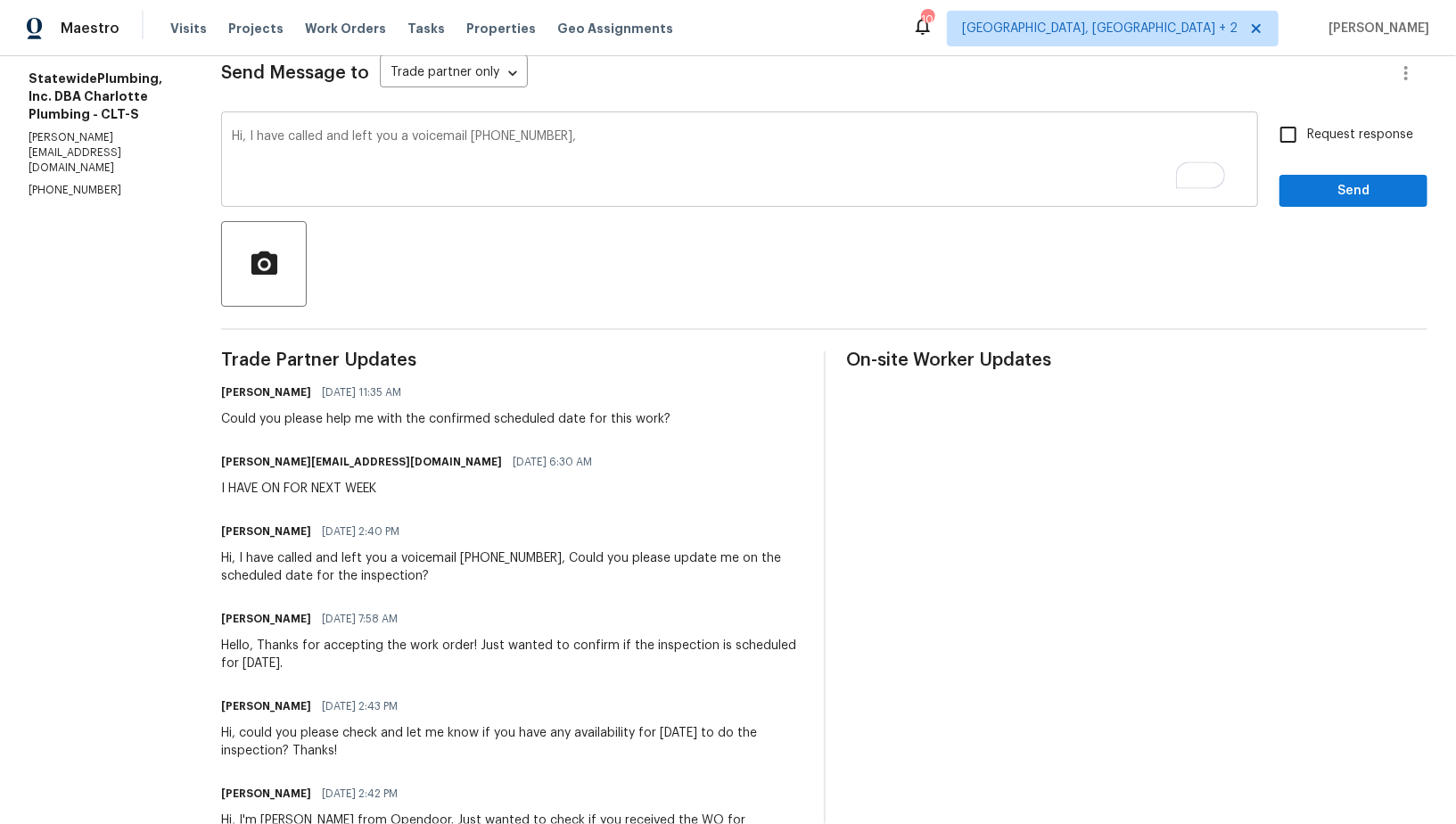
click at [631, 153] on textarea "Hi, I have called and left you a voicemail (704) 936-6884," at bounding box center [740, 162] width 1016 height 62
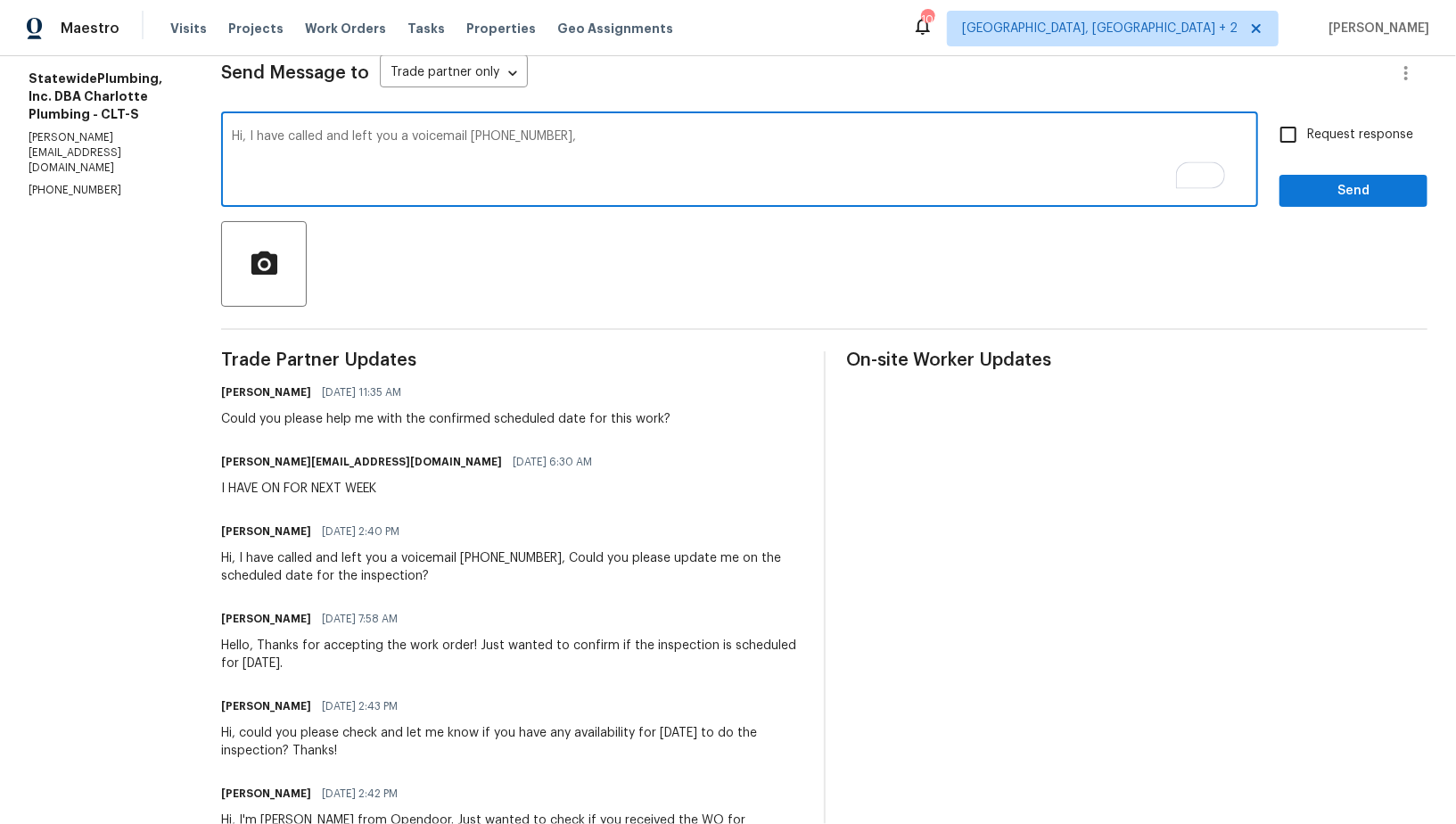
paste textarea "Could you please help me with the confirmed scheduled date for this work?"
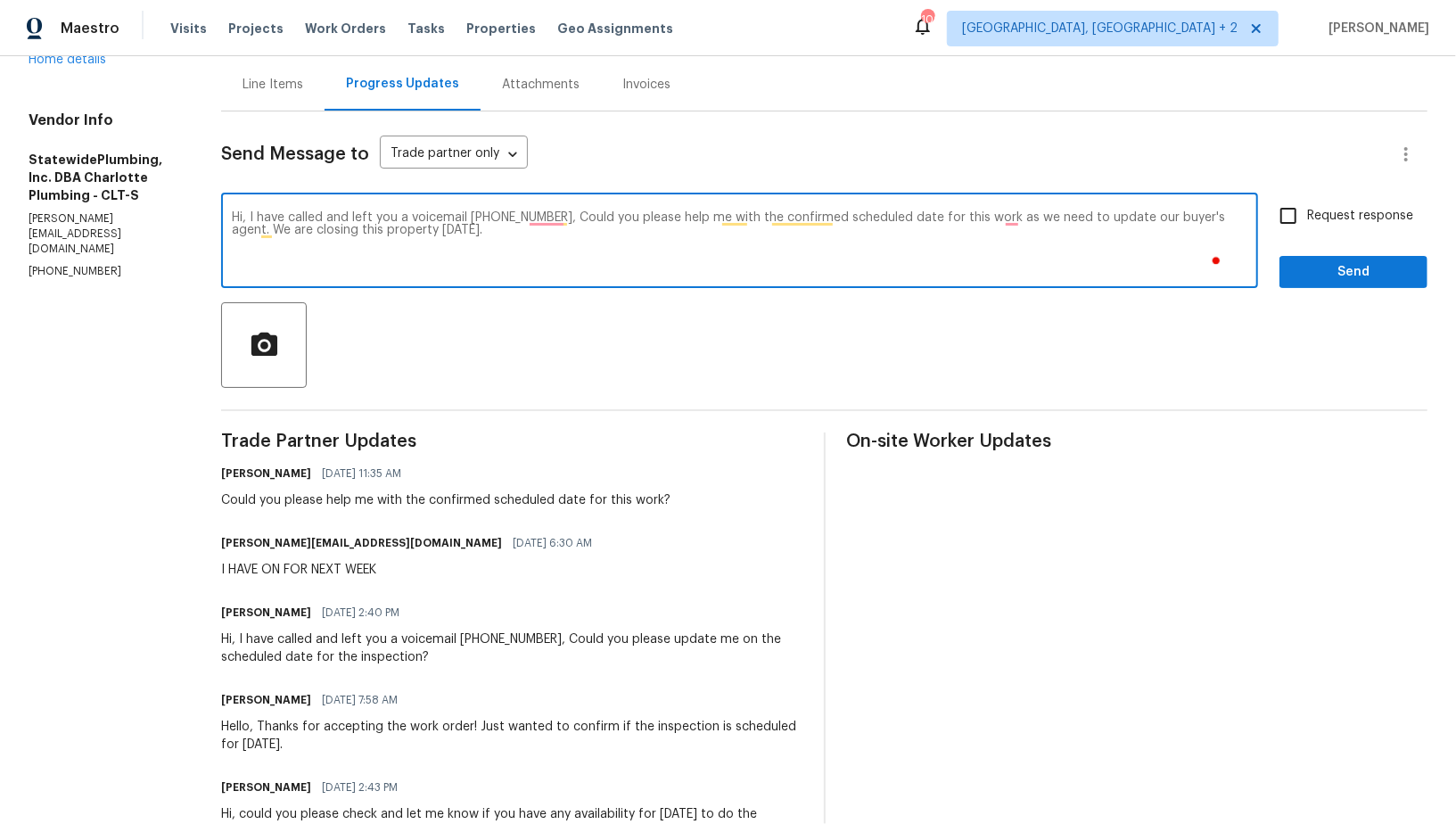
scroll to position [30, 0]
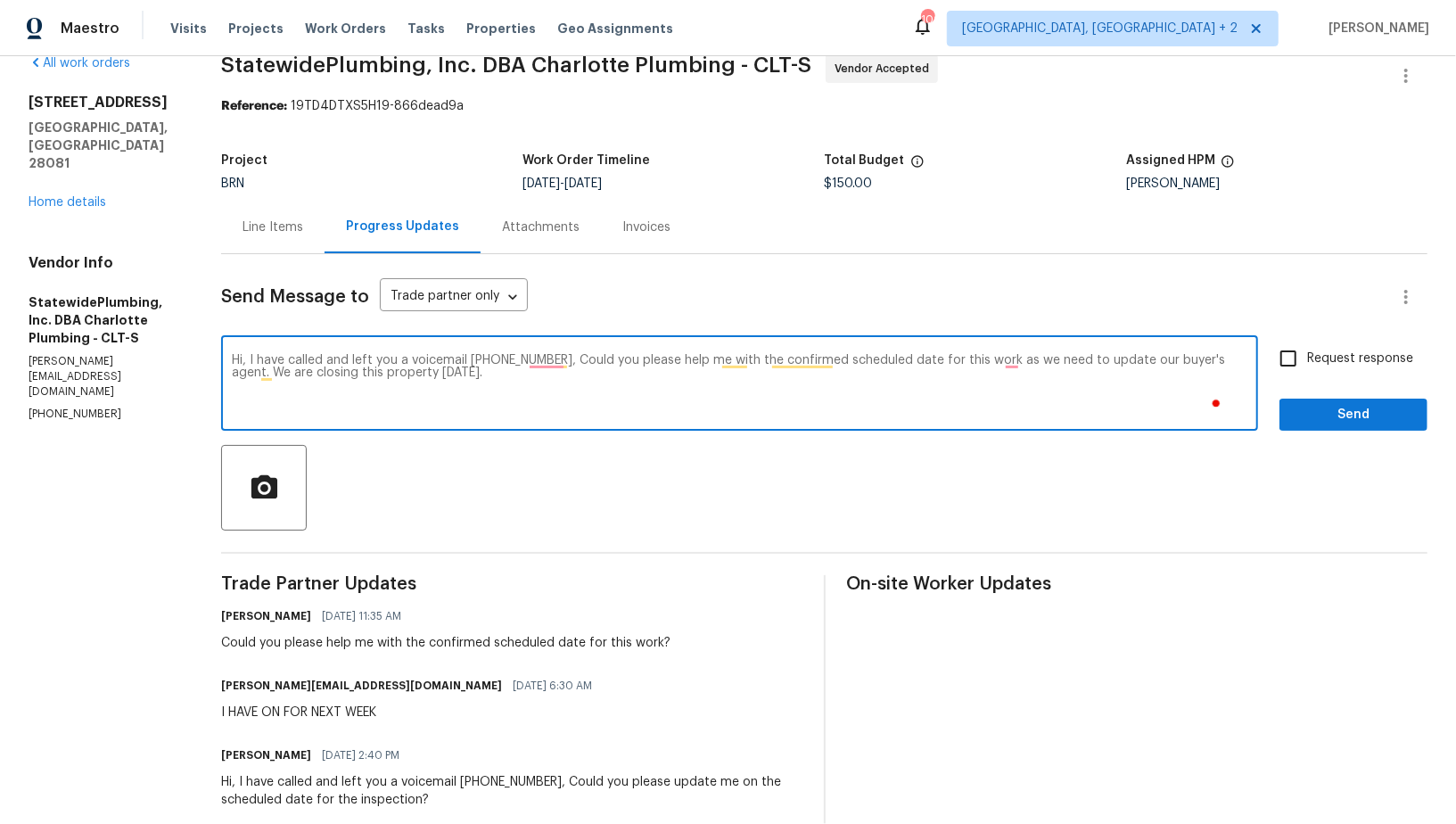
click at [1033, 361] on textarea "Hi, I have called and left you a voicemail (704) 936-6884, Could you please hel…" at bounding box center [740, 386] width 1016 height 62
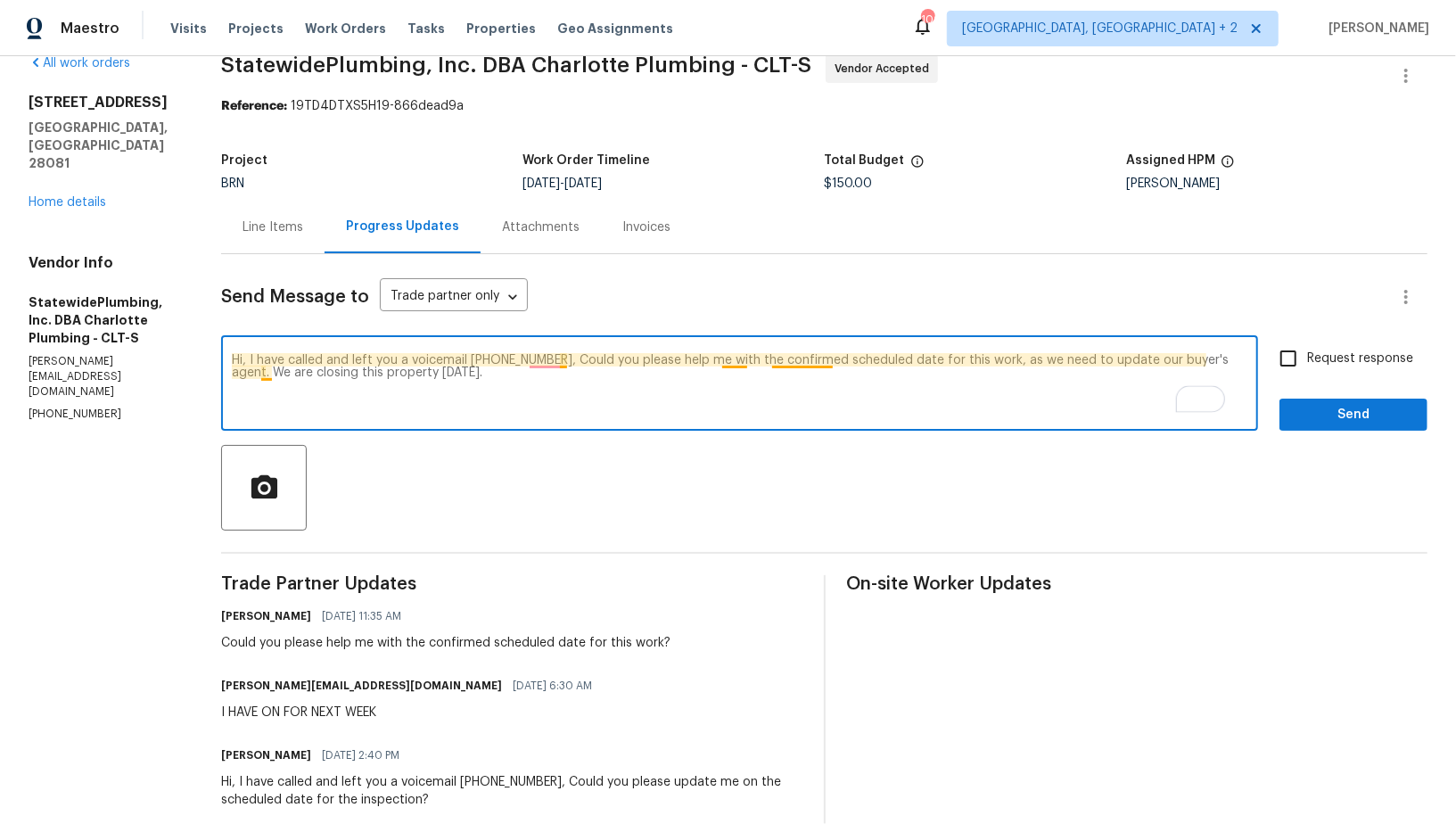
click at [290, 375] on textarea "Hi, I have called and left you a voicemail (704) 936-6884, Could you please hel…" at bounding box center [740, 386] width 1016 height 62
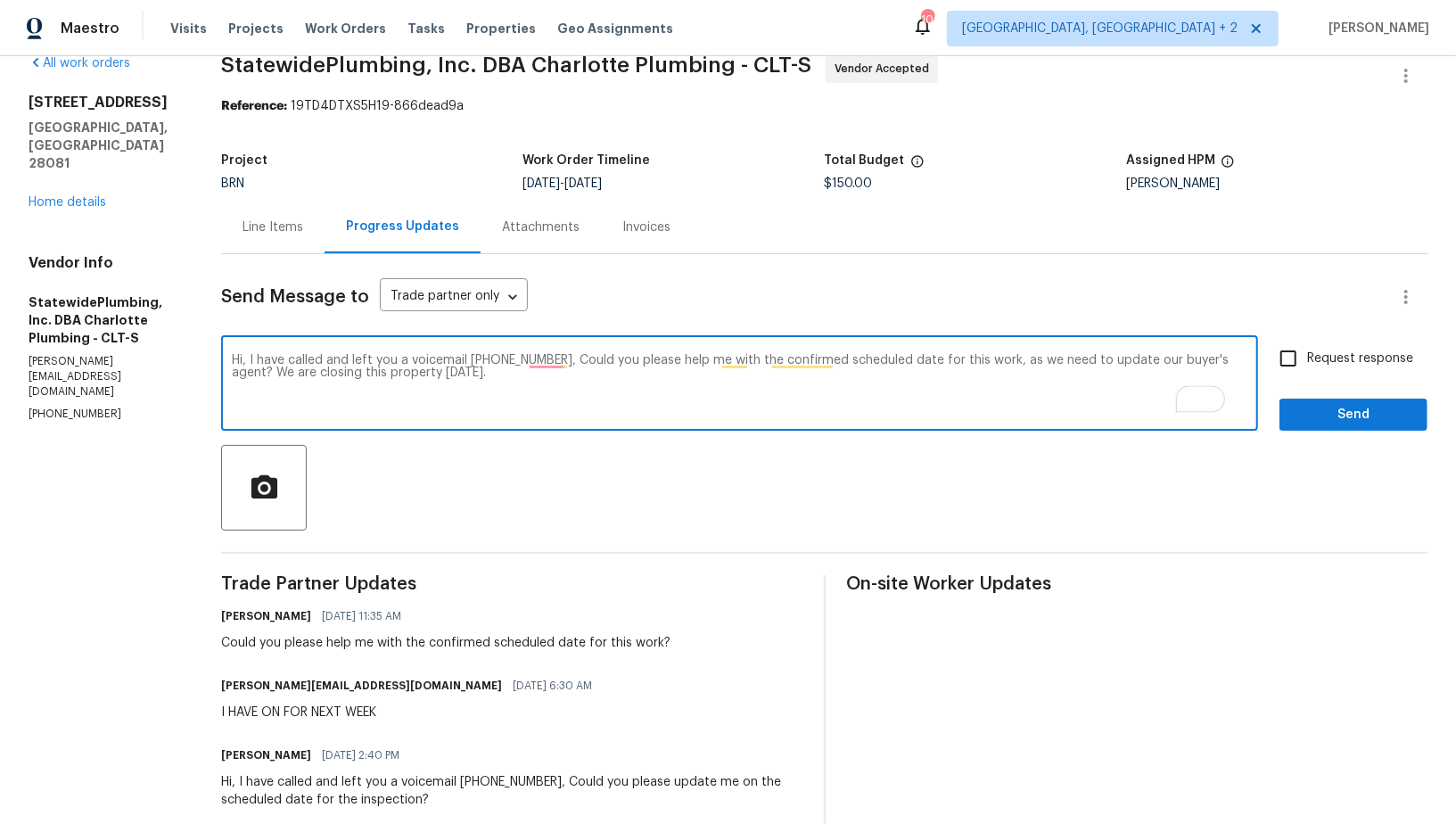
type textarea "Hi, I have called and left you a voicemail (704) 936-6884, Could you please hel…"
click at [1282, 364] on input "Request response" at bounding box center [1288, 358] width 37 height 37
checkbox input "true"
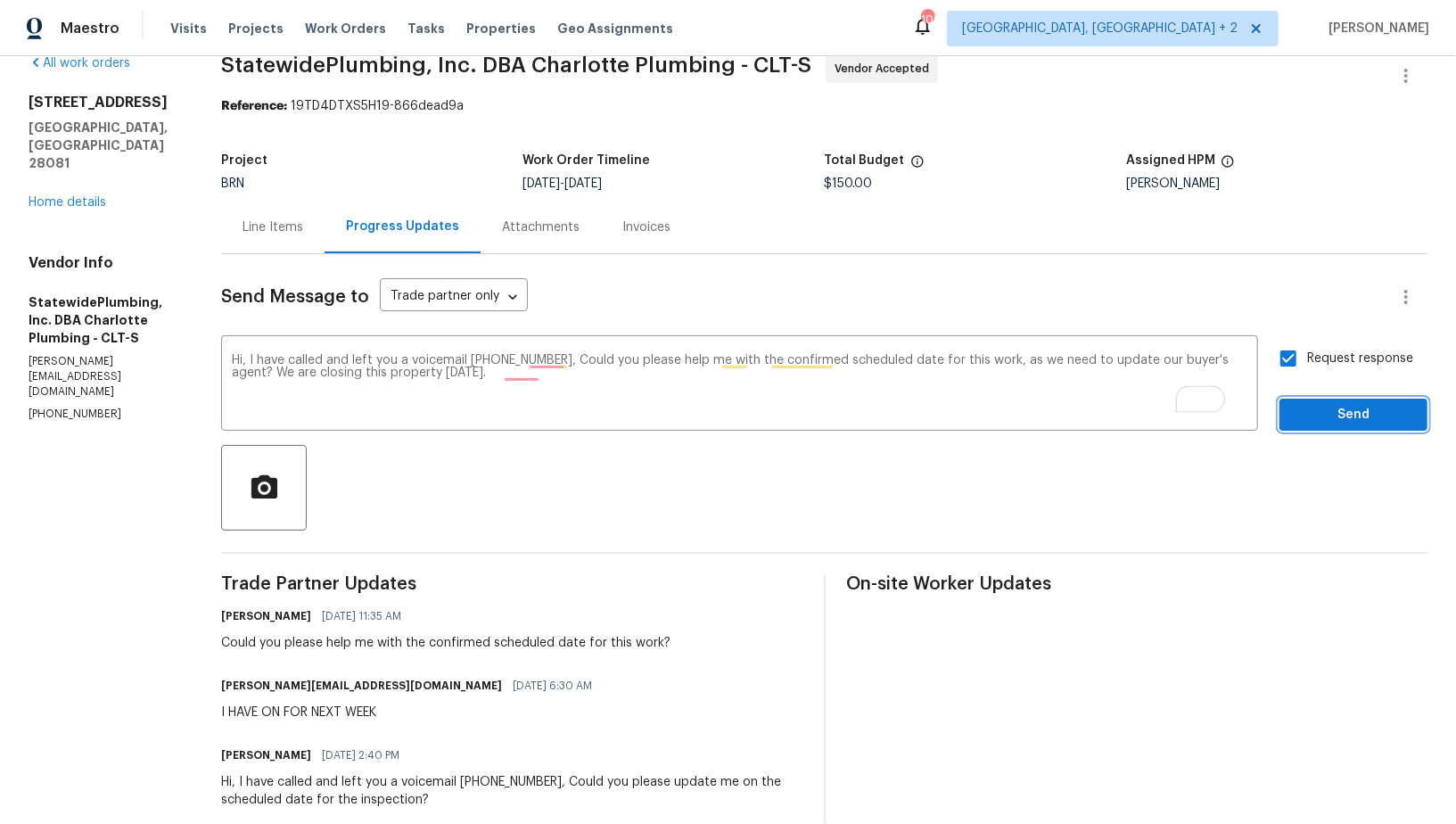
click at [1308, 404] on span "Send" at bounding box center [1354, 415] width 120 height 22
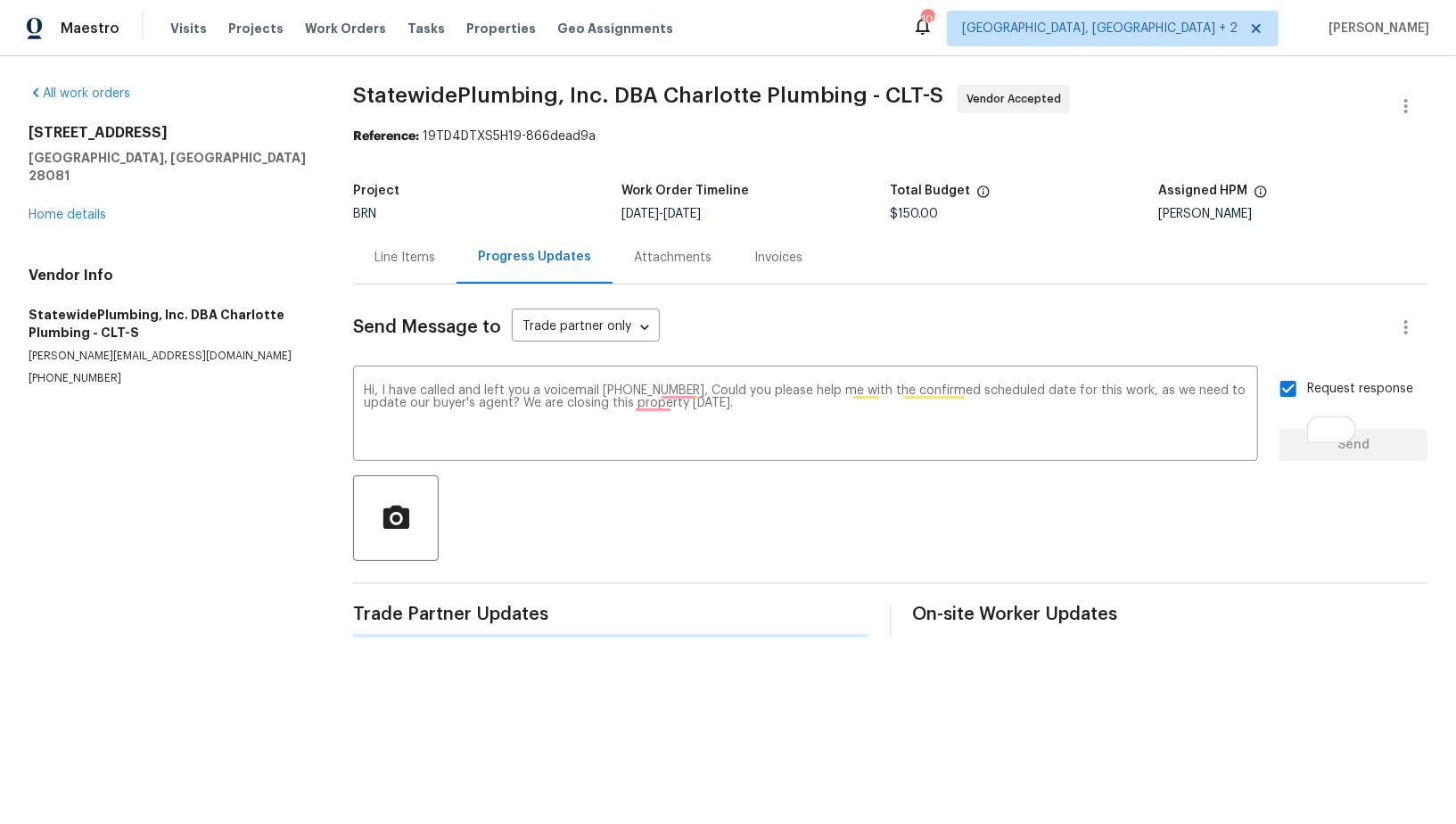
scroll to position [0, 0]
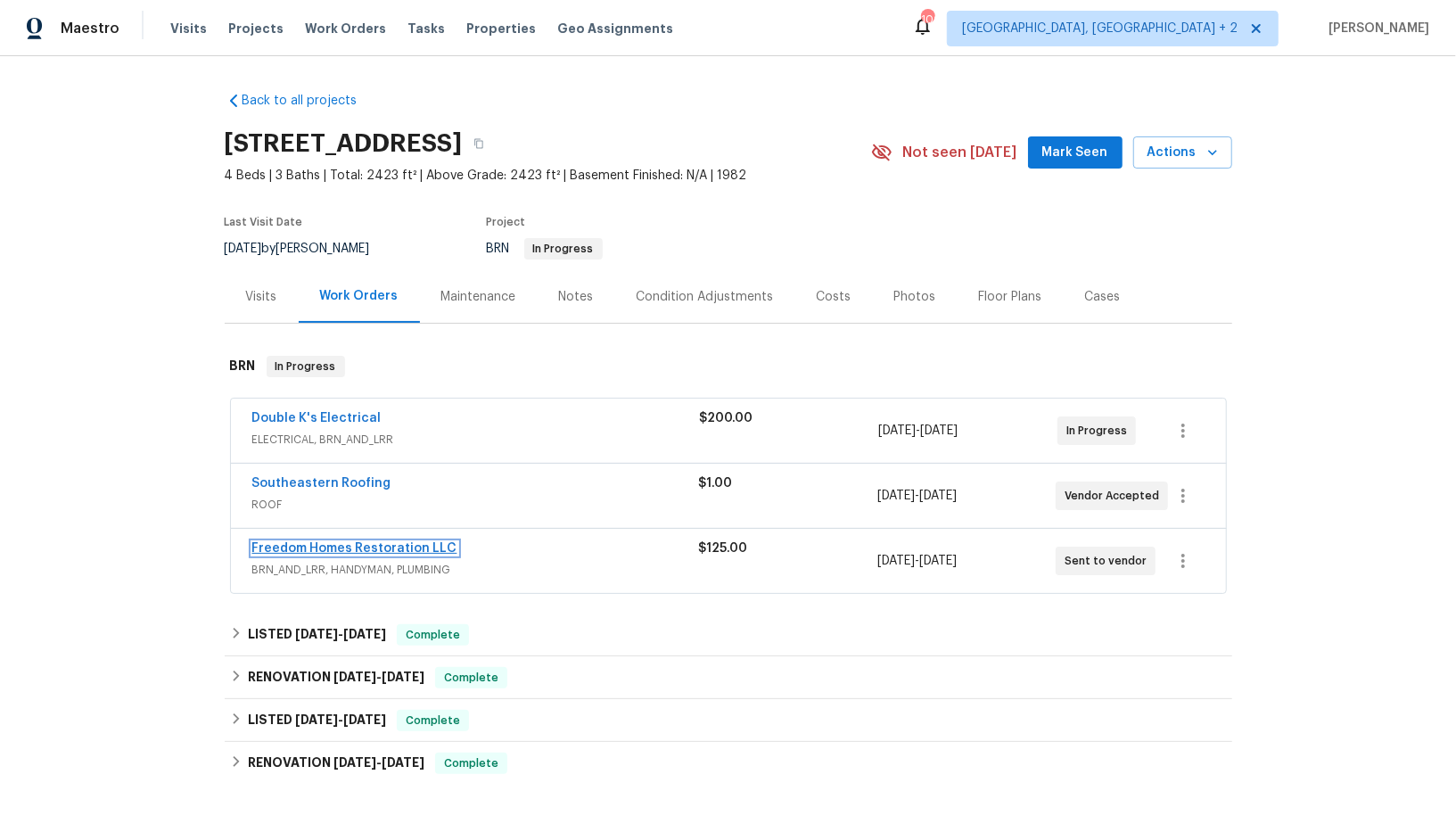
click at [328, 544] on link "Freedom Homes Restoration LLC" at bounding box center [354, 549] width 206 height 13
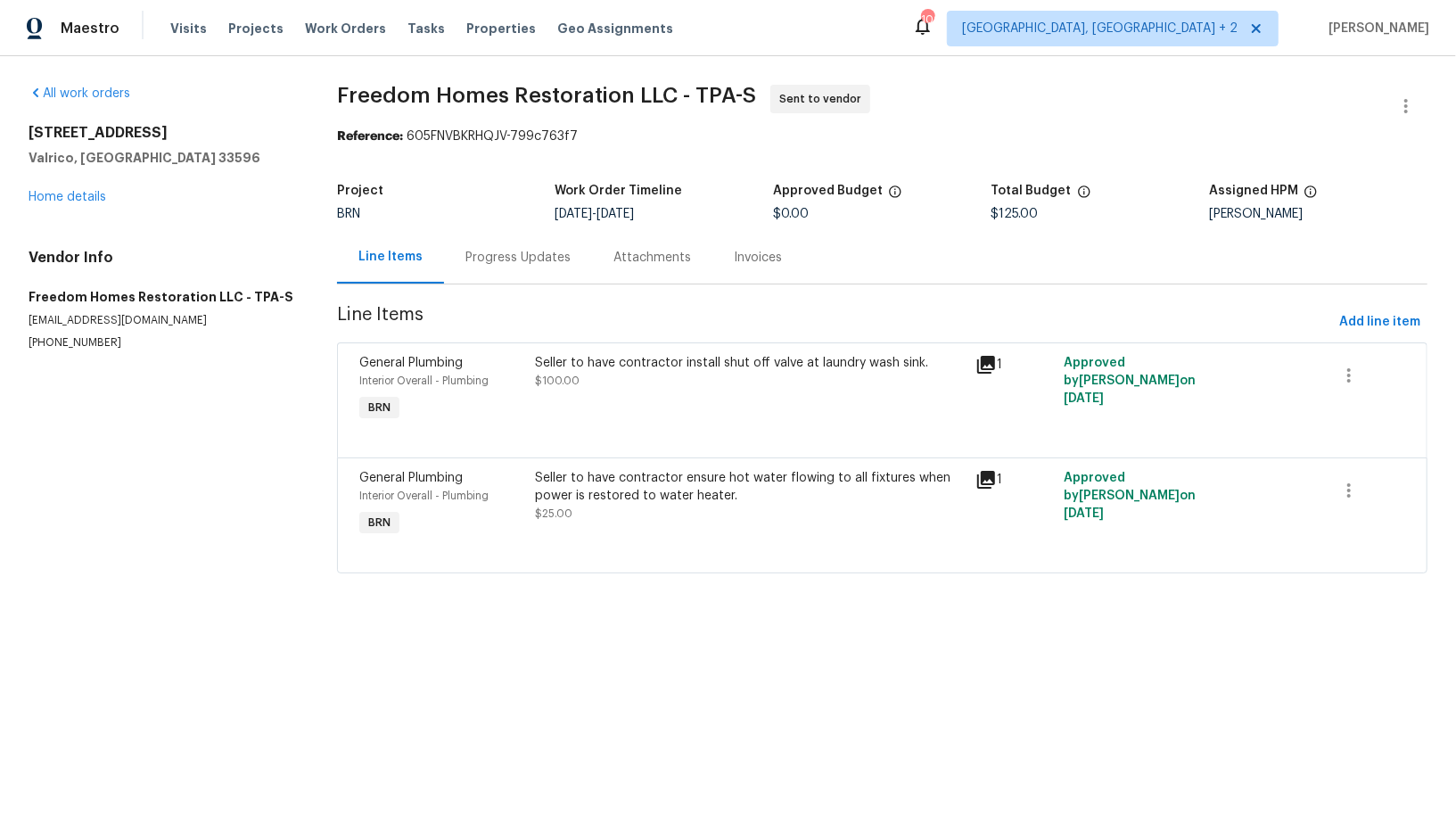
click at [551, 383] on span "$100.00" at bounding box center [557, 381] width 45 height 11
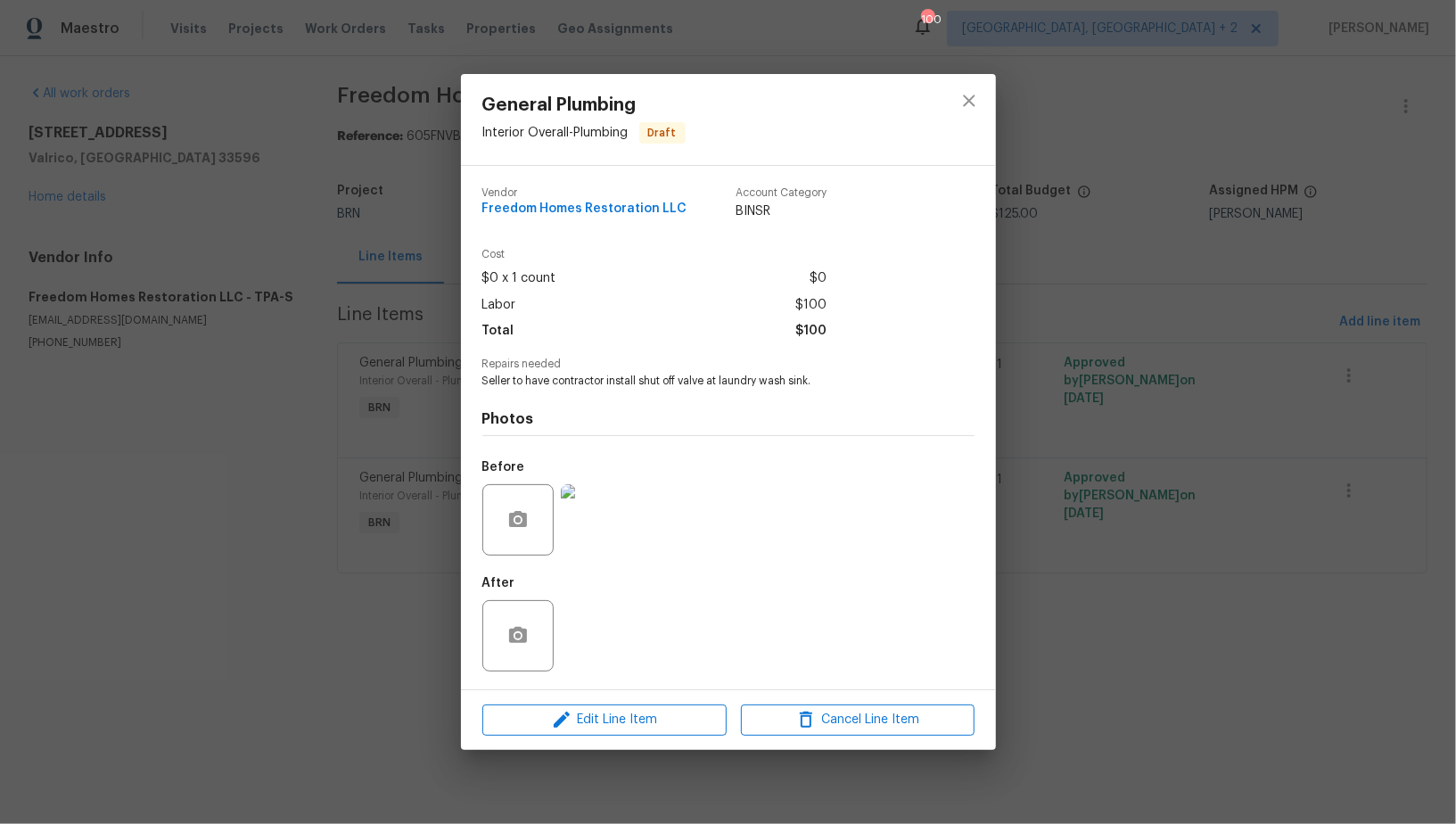
click at [413, 480] on div "General Plumbing Interior Overall - Plumbing Draft Vendor Freedom Homes Restora…" at bounding box center [728, 412] width 1456 height 824
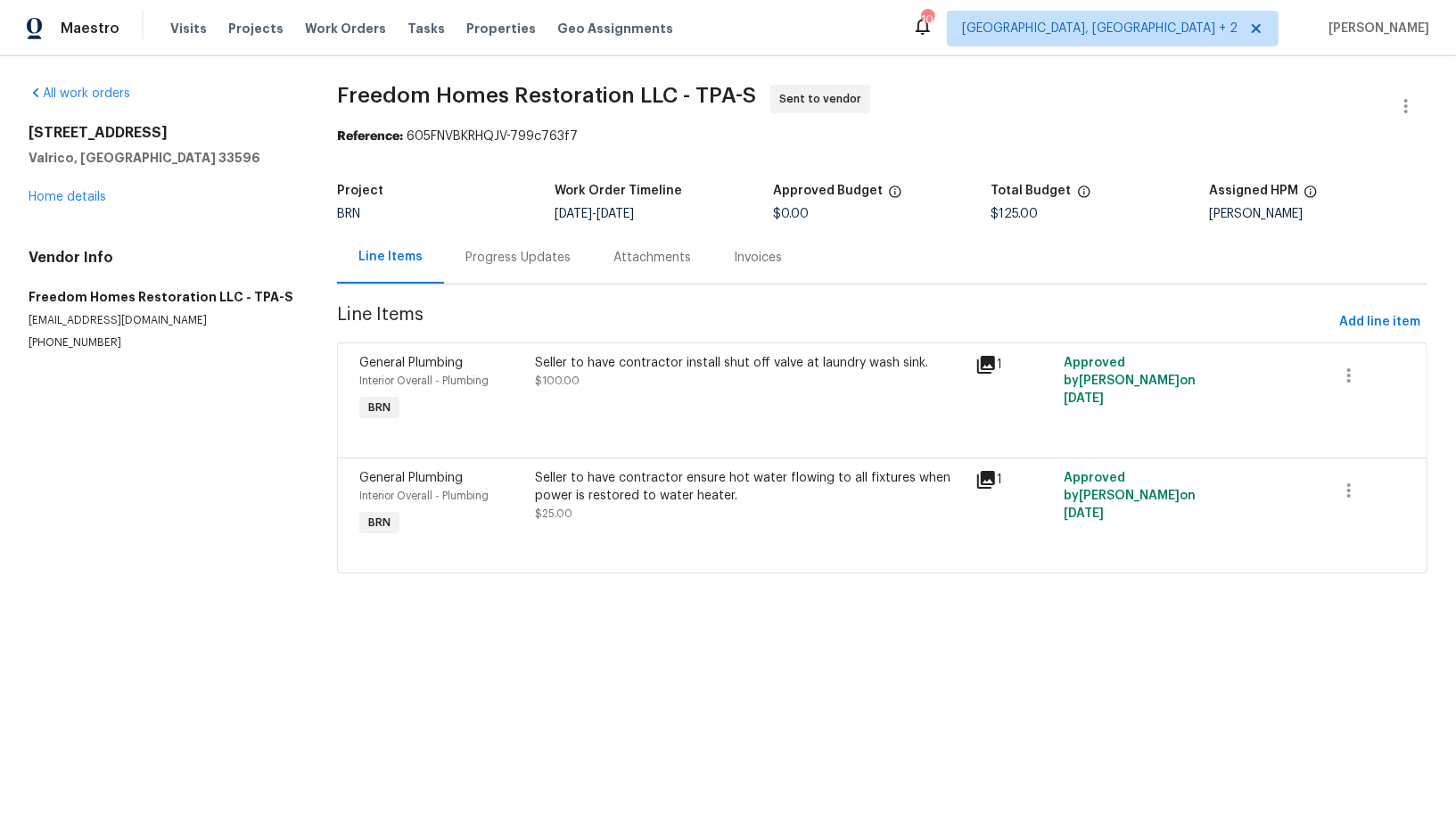
click at [677, 553] on div at bounding box center [881, 551] width 1046 height 21
click at [659, 503] on div "Seller to have contractor ensure hot water flowing to all fixtures when power i…" at bounding box center [750, 487] width 430 height 36
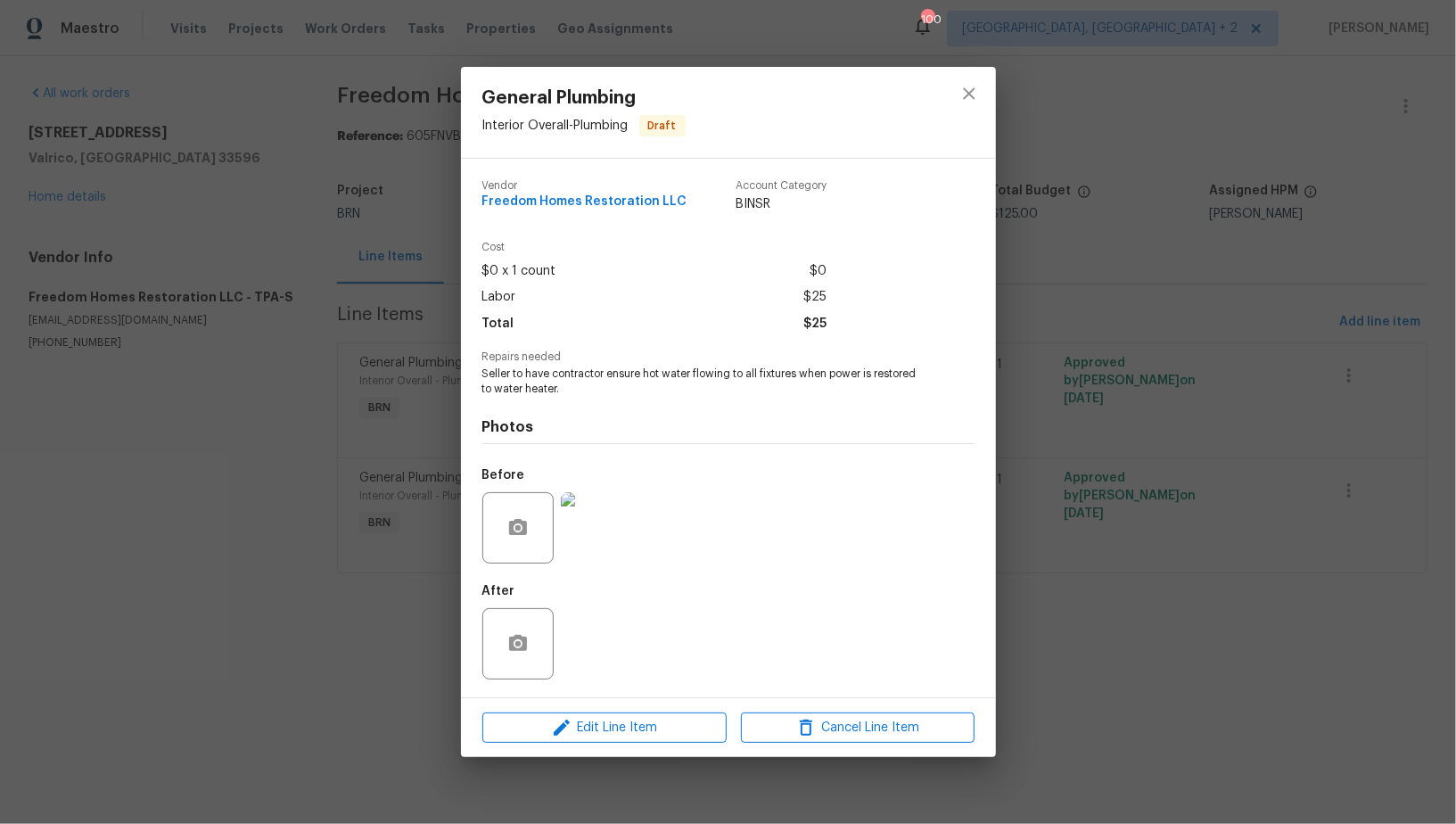
click at [600, 524] on img at bounding box center [596, 528] width 71 height 71
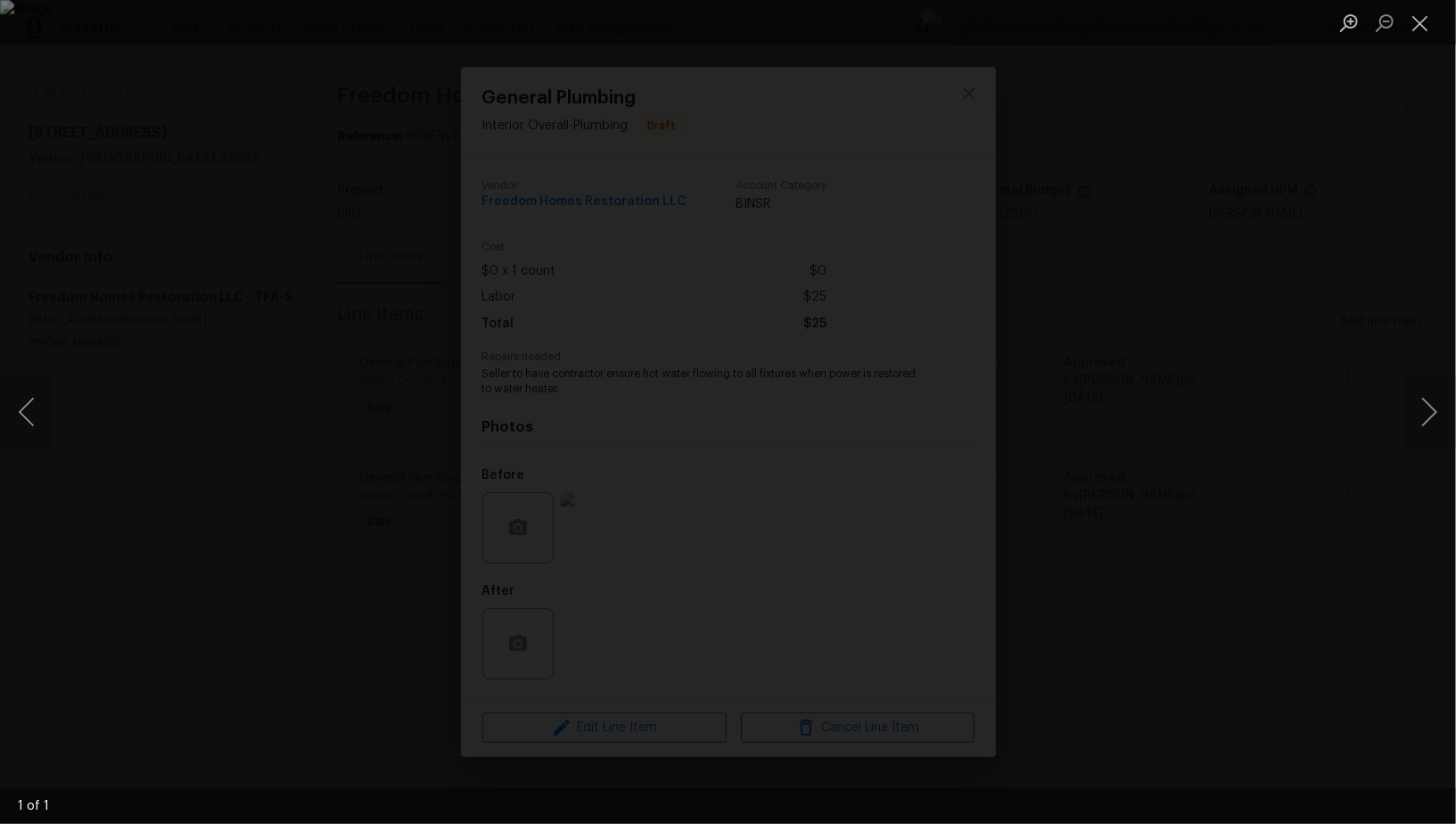
click at [1160, 538] on img "Lightbox" at bounding box center [728, 412] width 1456 height 824
click at [1426, 26] on button "Close lightbox" at bounding box center [1420, 23] width 36 height 31
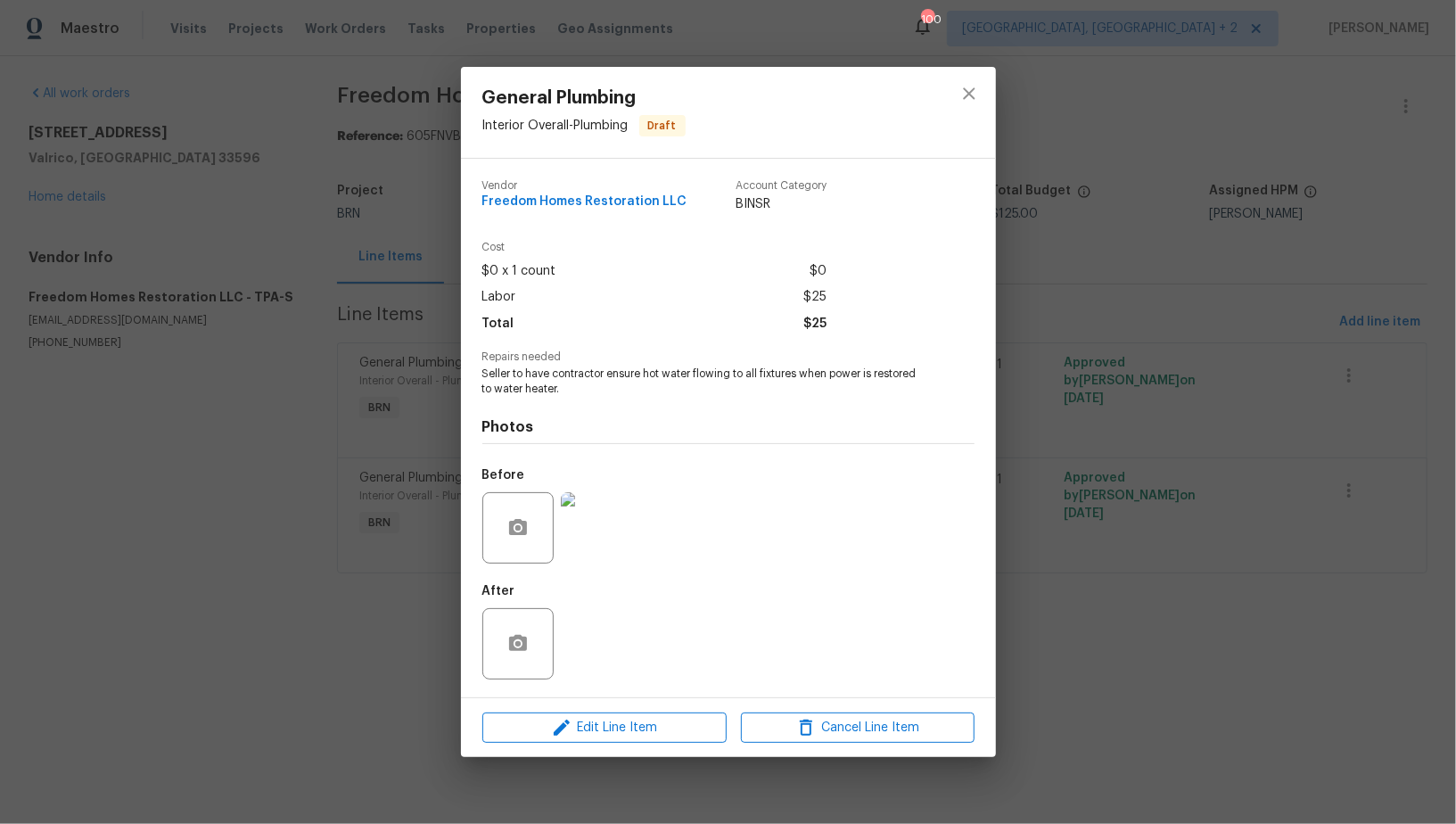
click at [1057, 478] on div "General Plumbing Interior Overall - Plumbing Draft Vendor Freedom Homes Restora…" at bounding box center [728, 412] width 1456 height 824
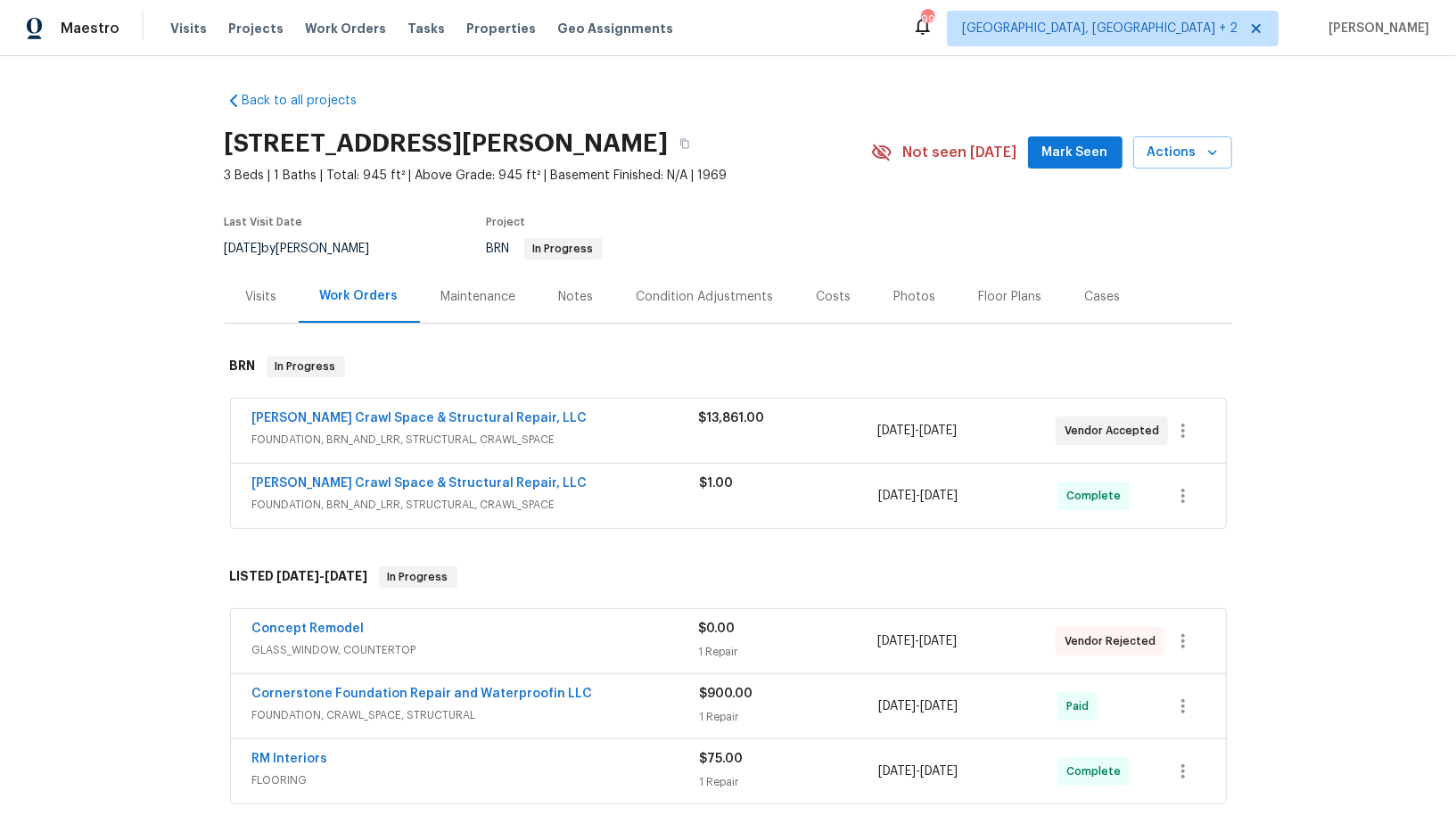
scroll to position [611, 0]
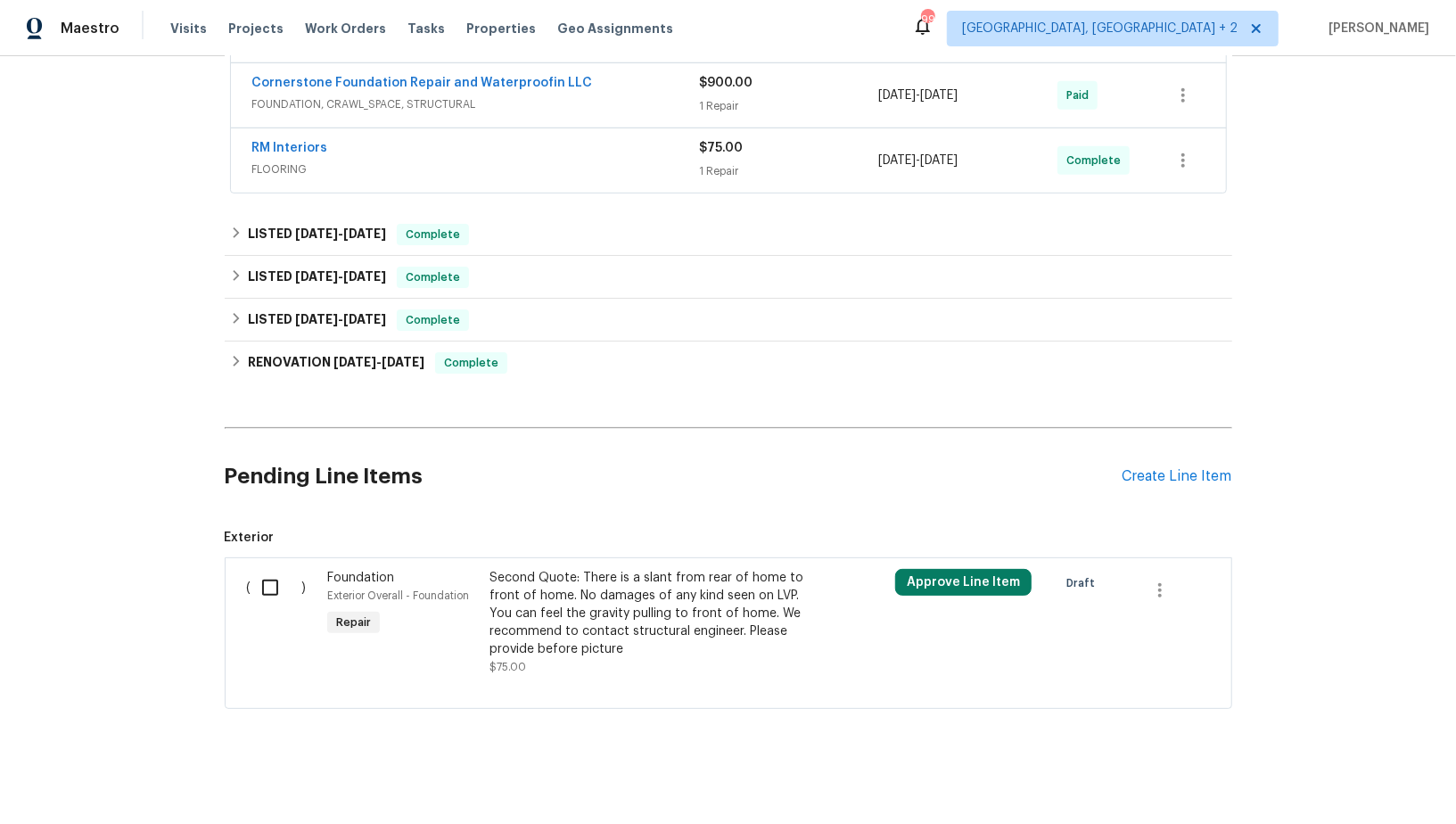
click at [1176, 481] on div "Pending Line Items Create Line Item" at bounding box center [728, 476] width 1008 height 83
click at [1173, 473] on div "Create Line Item" at bounding box center [1177, 477] width 110 height 17
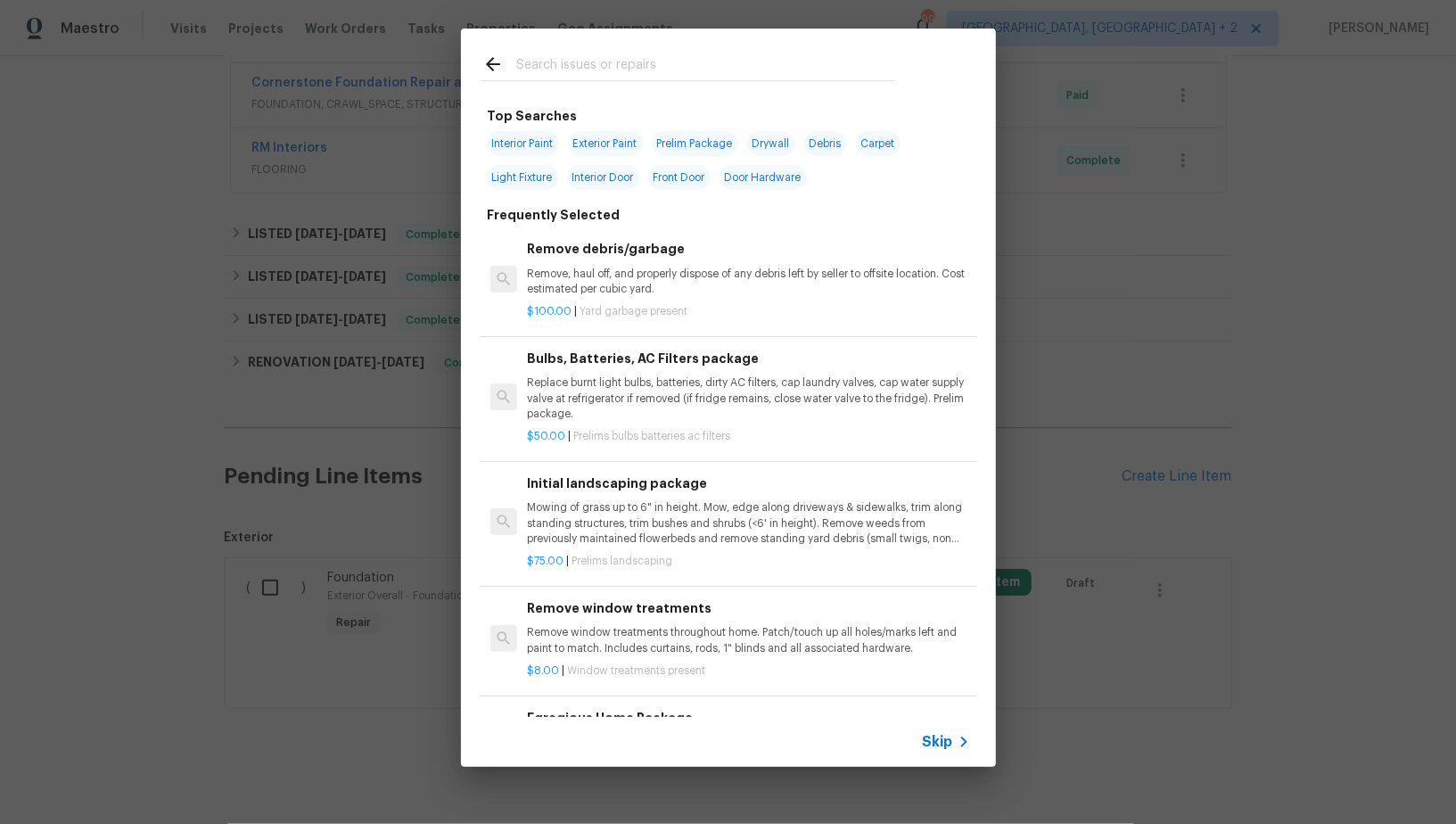
click at [957, 727] on div "Skip" at bounding box center [729, 742] width 535 height 50
click at [950, 734] on span "Skip" at bounding box center [937, 742] width 30 height 18
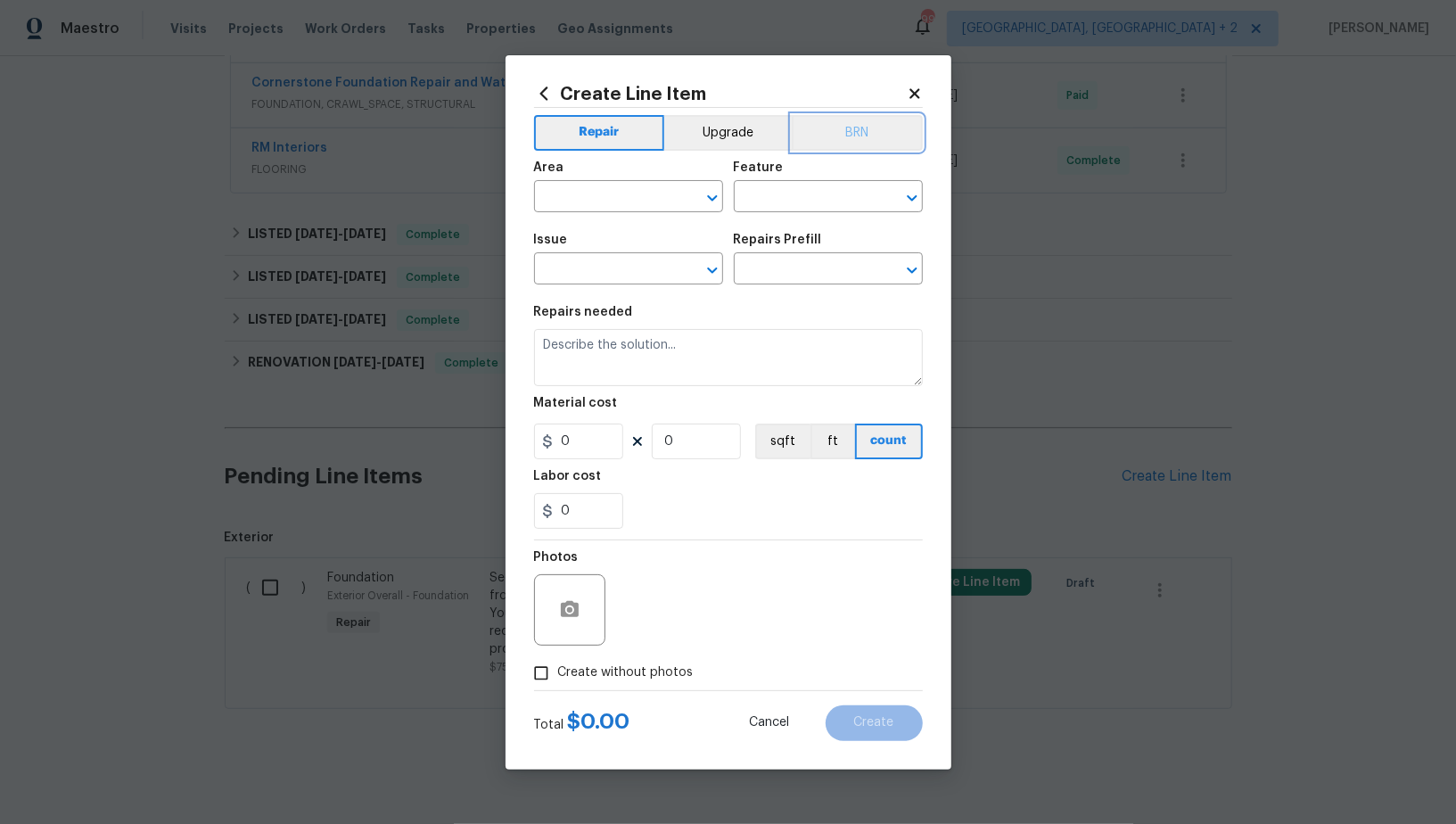
click at [894, 116] on button "BRN" at bounding box center [858, 132] width 132 height 36
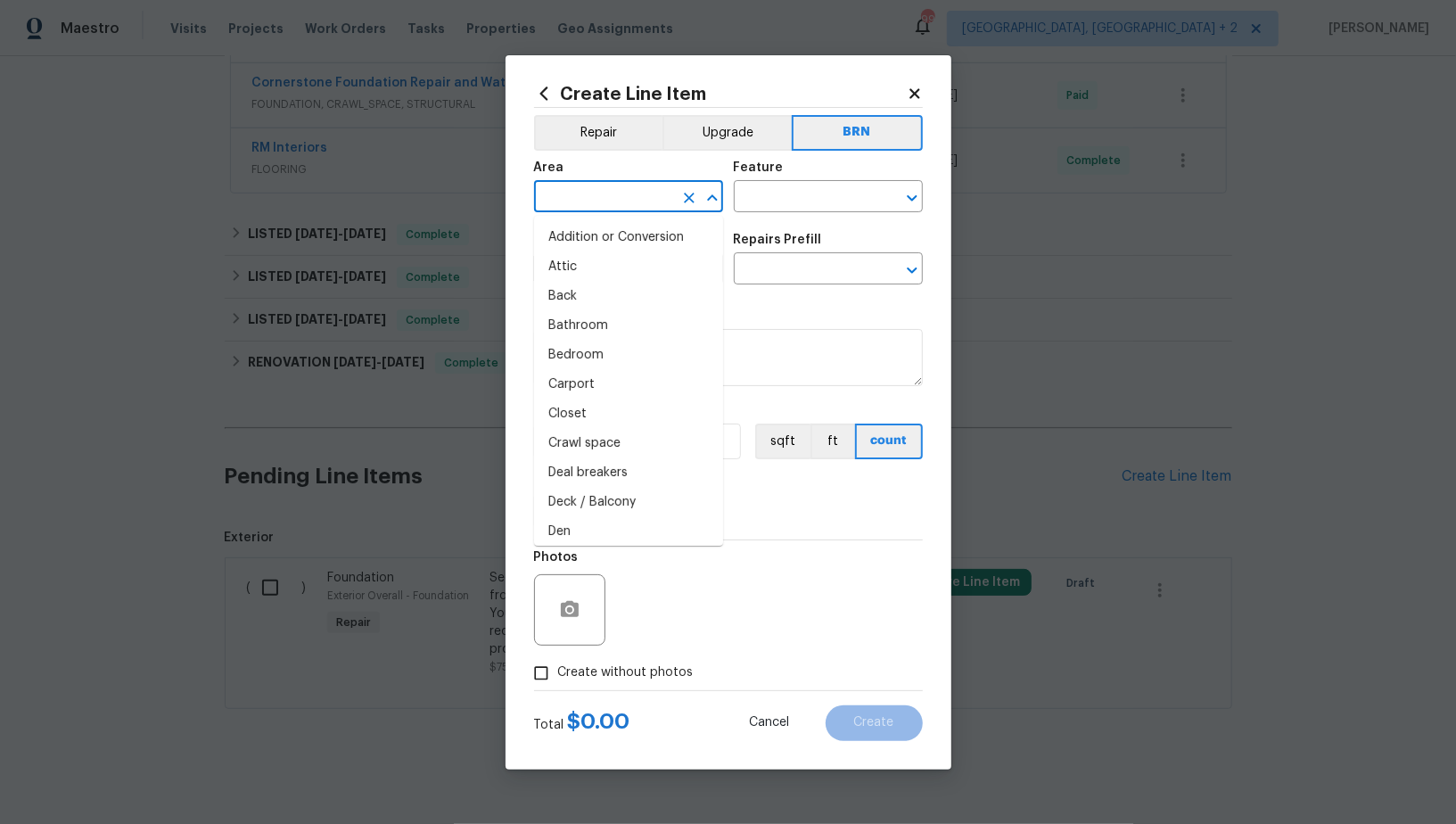
click at [632, 199] on input "text" at bounding box center [604, 198] width 139 height 27
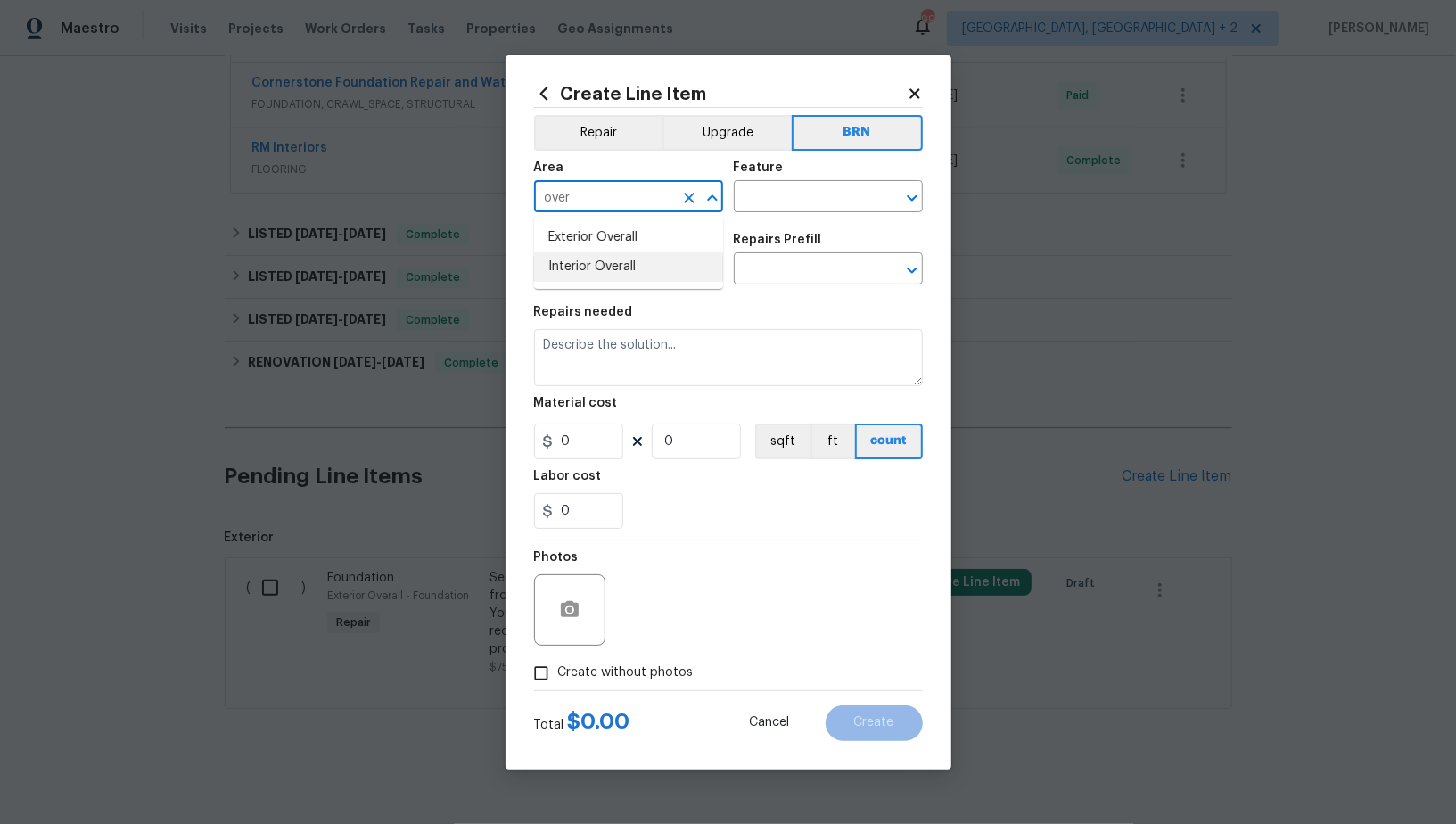
click at [644, 258] on li "Interior Overall" at bounding box center [628, 267] width 189 height 29
type input "Interior Overall"
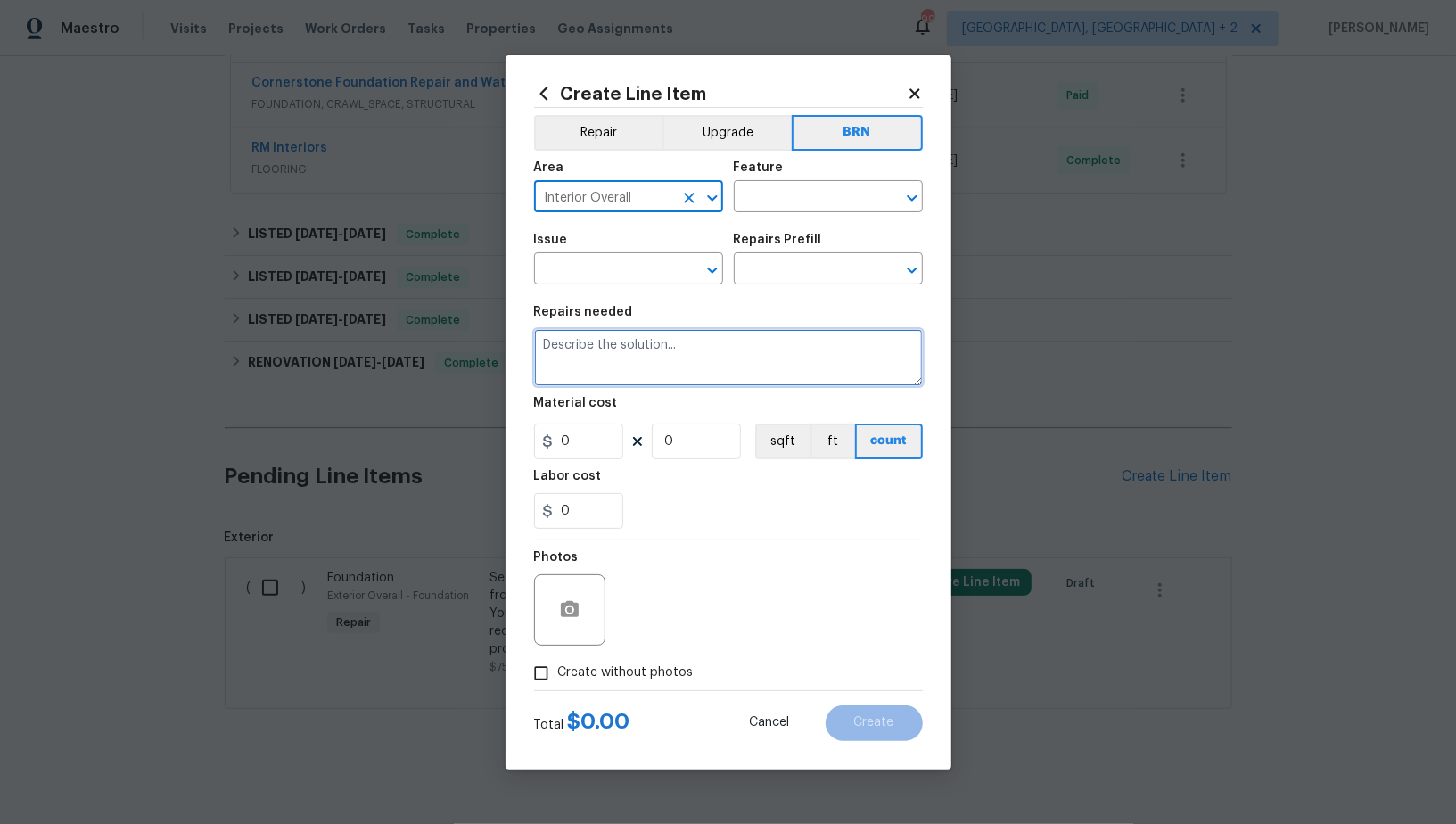
click at [711, 345] on textarea at bounding box center [729, 357] width 389 height 57
paste textarea "Seller to have contractor in laundry room, install appropriate cable clamp and …"
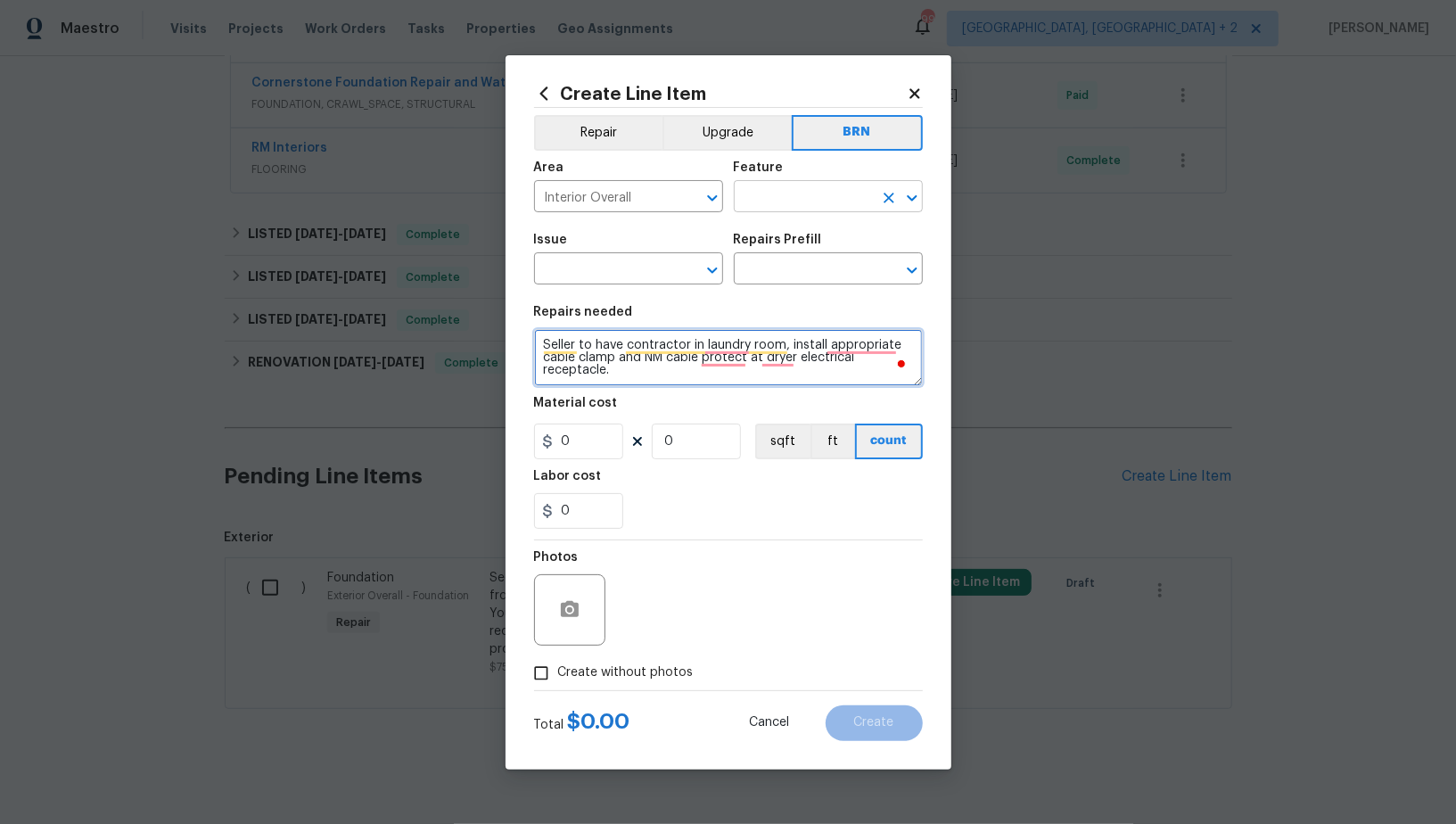
type textarea "Seller to have contractor in laundry room, install appropriate cable clamp and …"
click at [788, 194] on input "text" at bounding box center [803, 198] width 139 height 27
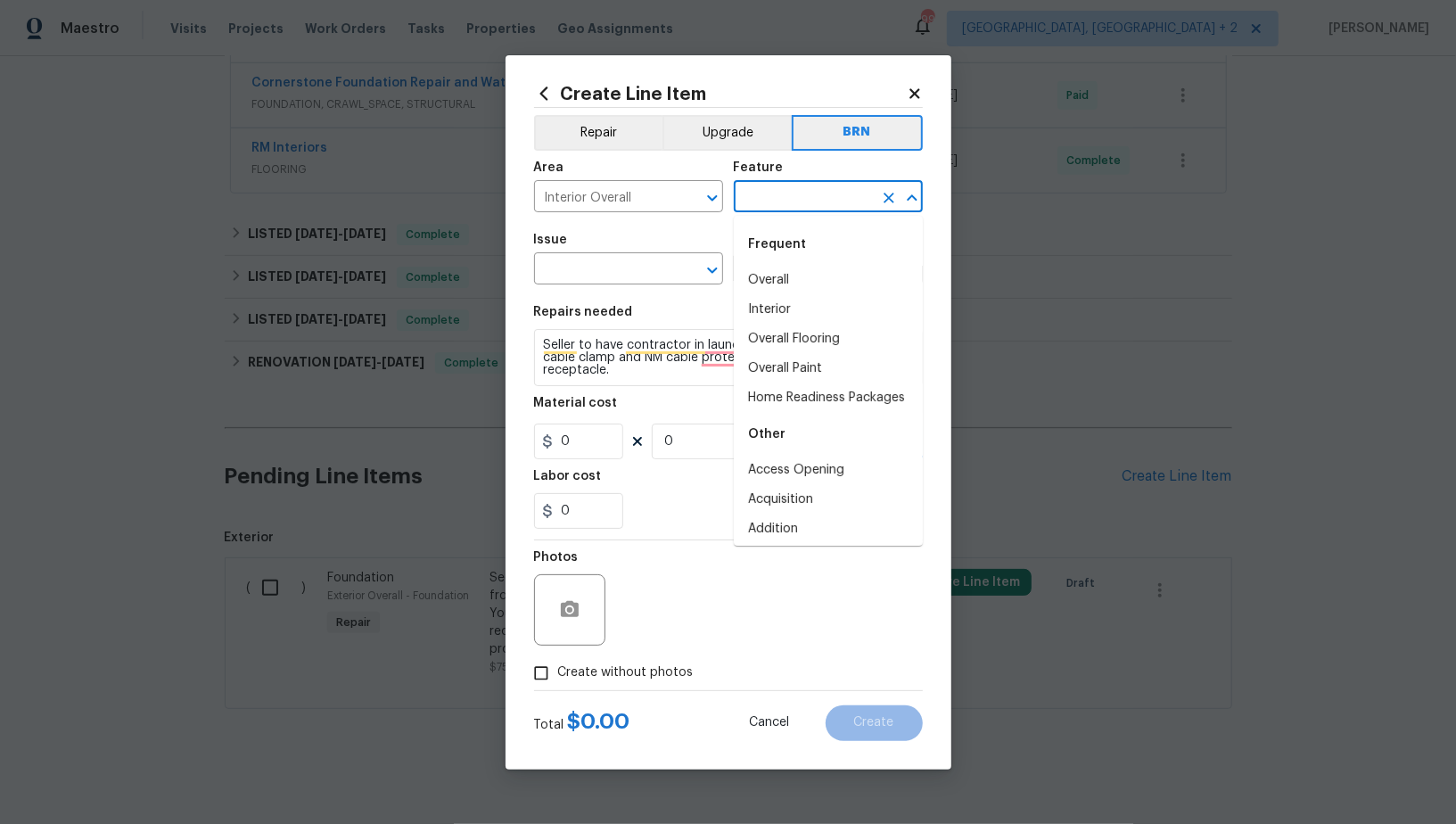
click at [788, 194] on input "text" at bounding box center [803, 198] width 139 height 27
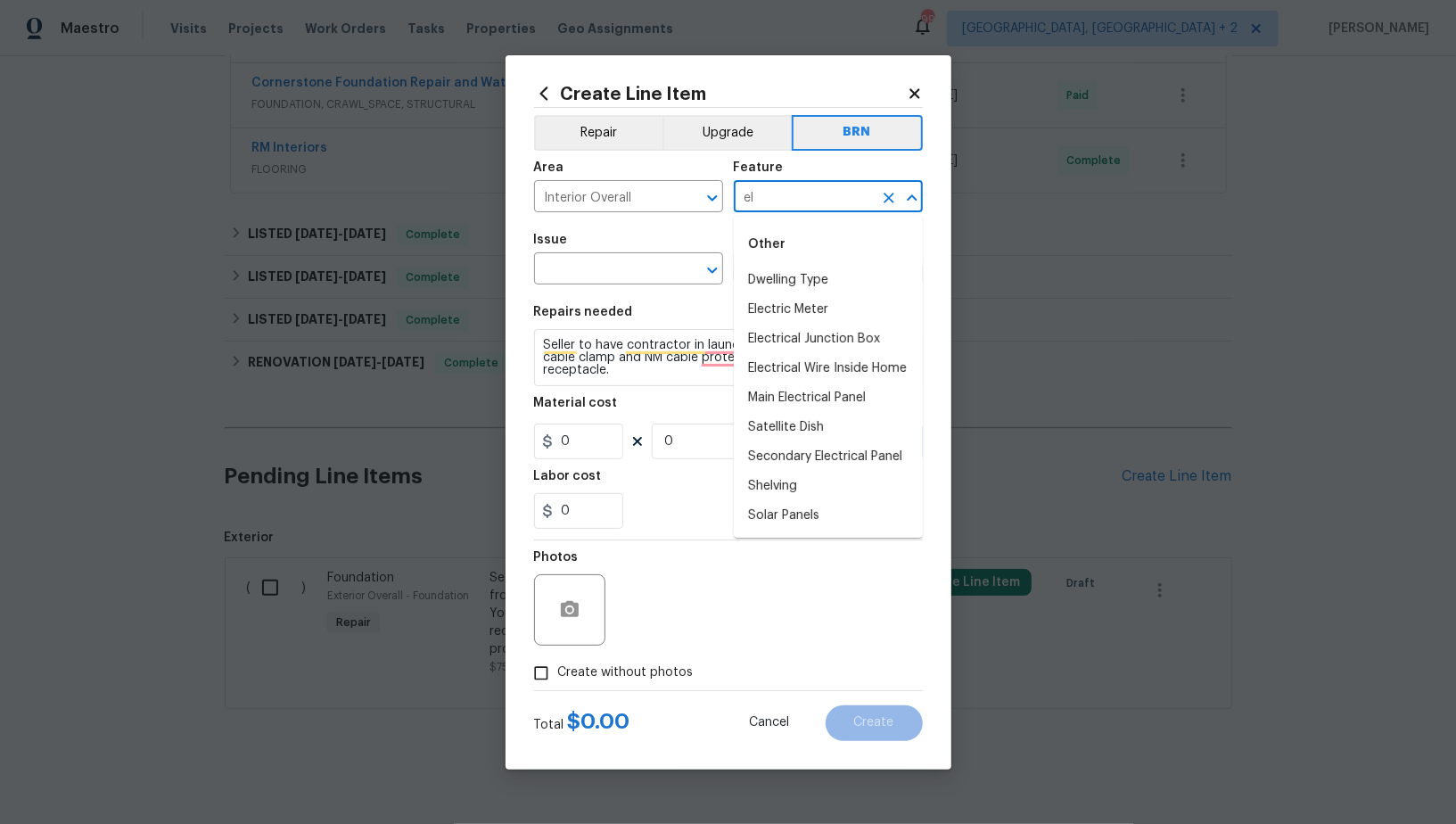
type input "e"
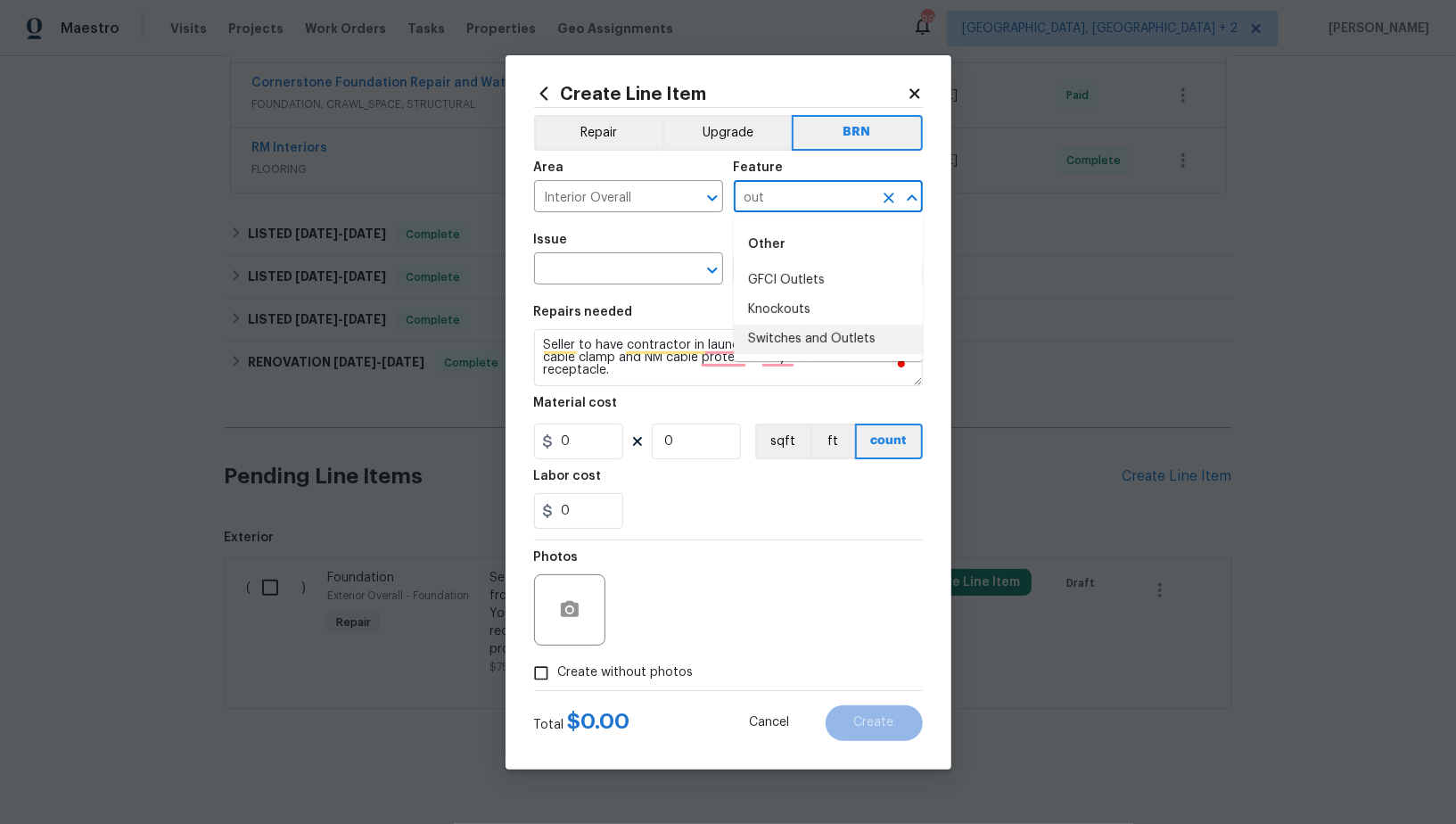
click at [789, 337] on li "Switches and Outlets" at bounding box center [828, 339] width 189 height 29
type input "Switches and Outlets"
click at [620, 268] on input "text" at bounding box center [604, 270] width 139 height 27
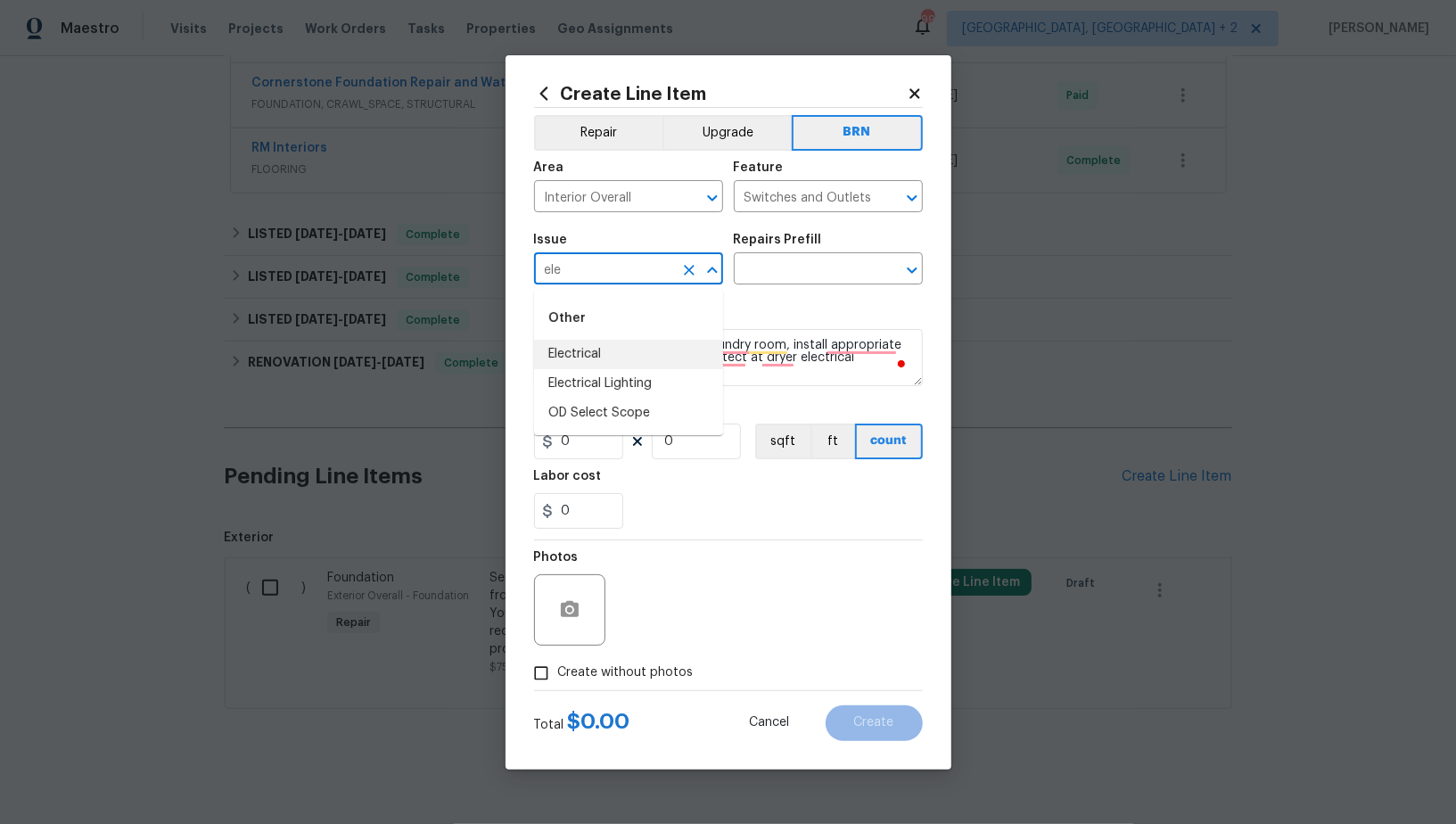
click at [586, 357] on li "Electrical" at bounding box center [628, 354] width 189 height 29
type input "Electrical"
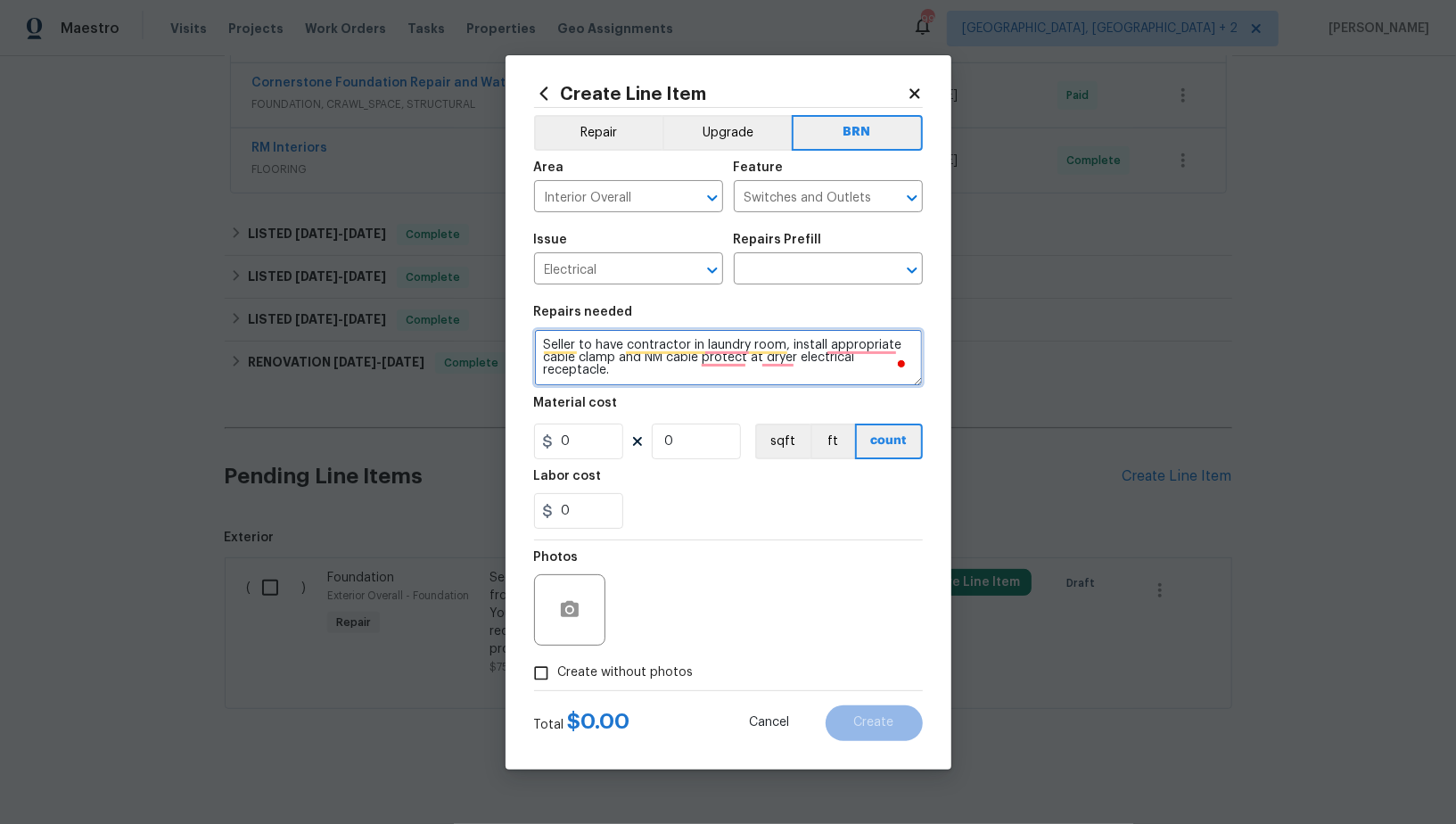
click at [688, 357] on textarea "Seller to have contractor in laundry room, install appropriate cable clamp and …" at bounding box center [729, 357] width 389 height 57
click at [776, 279] on input "text" at bounding box center [803, 270] width 139 height 27
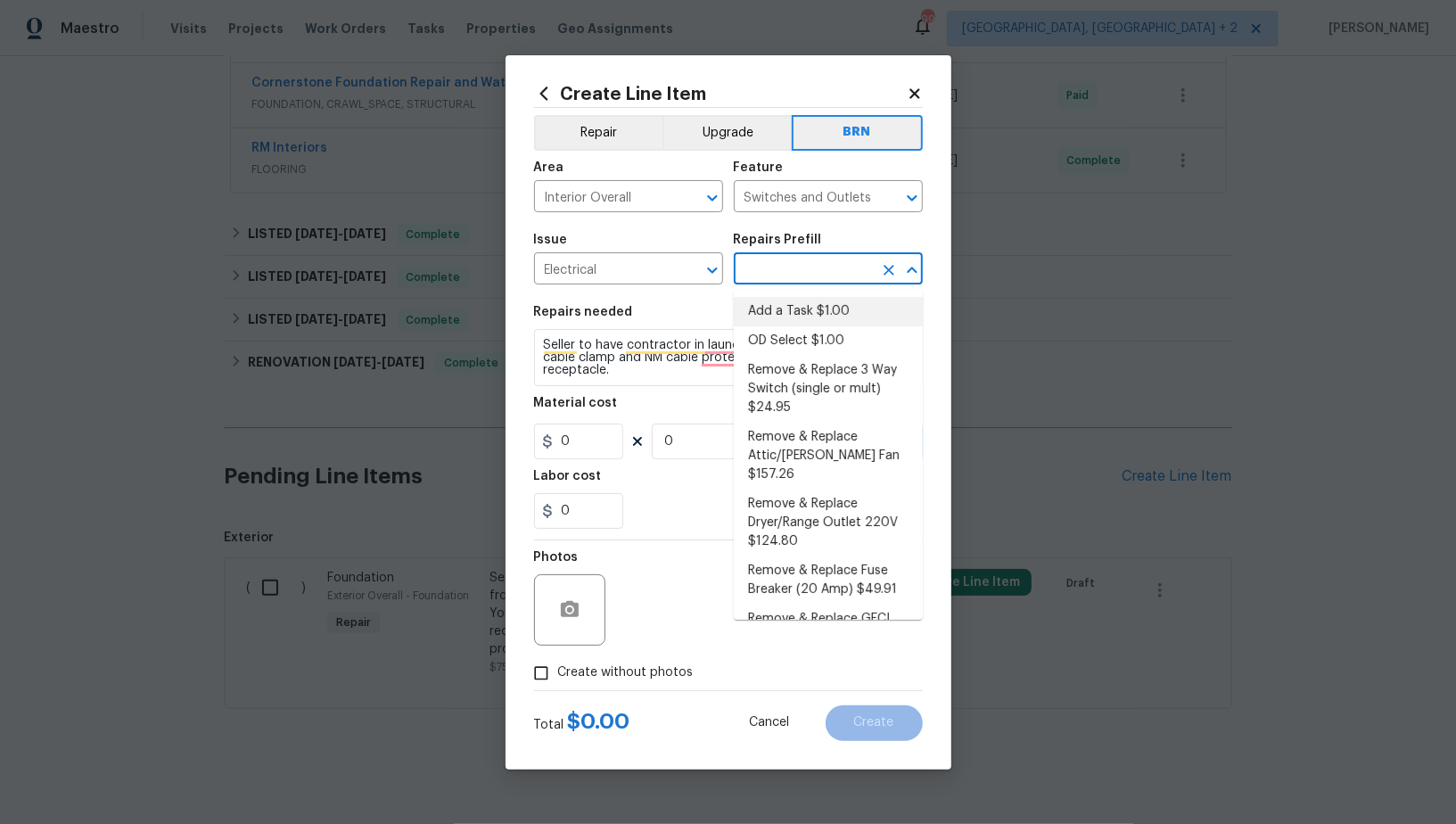
click at [785, 307] on li "Add a Task $1.00" at bounding box center [828, 312] width 189 height 29
type input "Add a Task $1.00"
type textarea "HPM to detail"
type input "1"
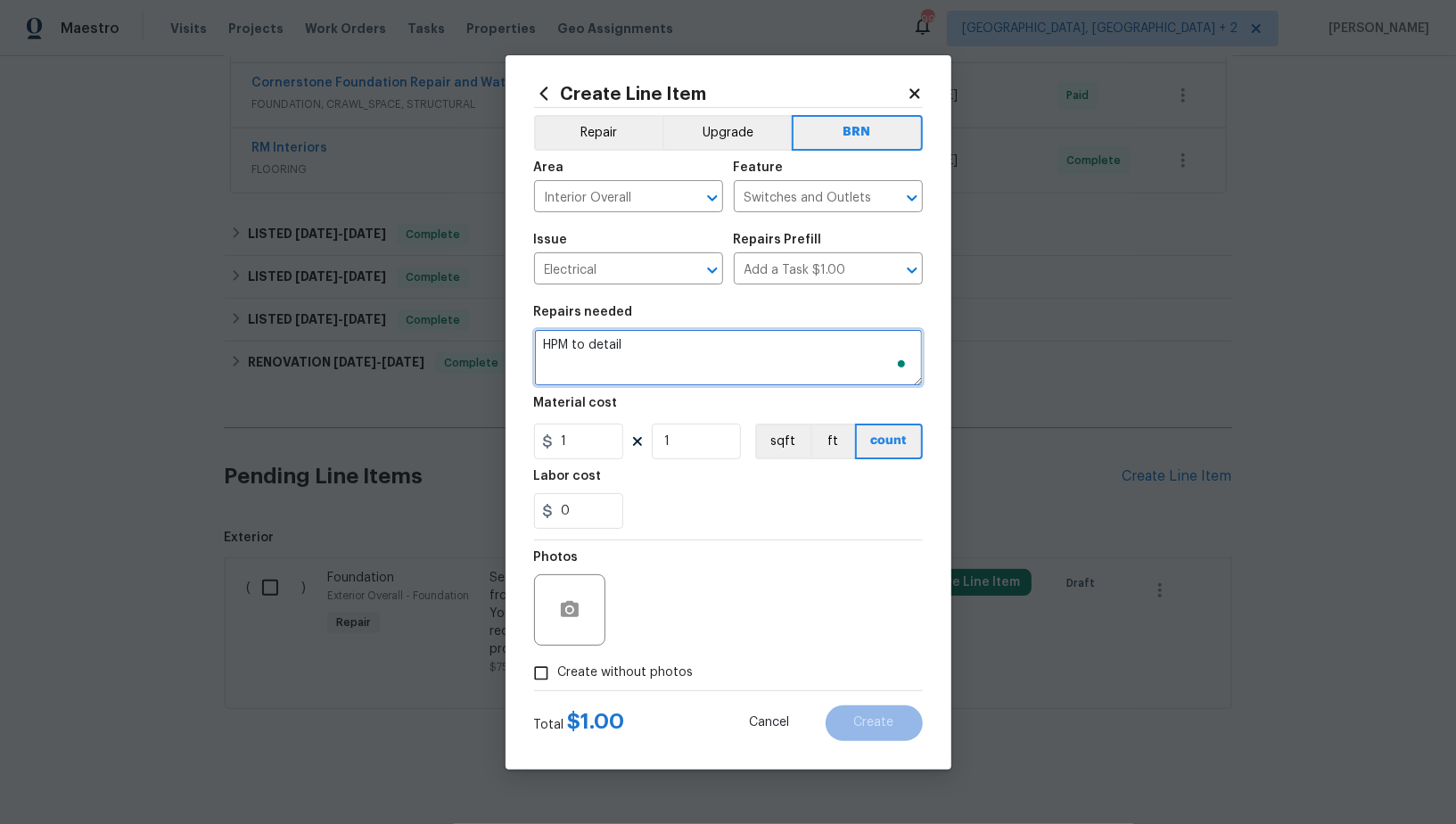
click at [735, 375] on textarea "HPM to detail" at bounding box center [729, 357] width 389 height 57
paste textarea "Seller to have contractor in laundry room, install appropriate cable clamp and …"
type textarea "Seller to have contractor in laundry room, install appropriate cable clamp and …"
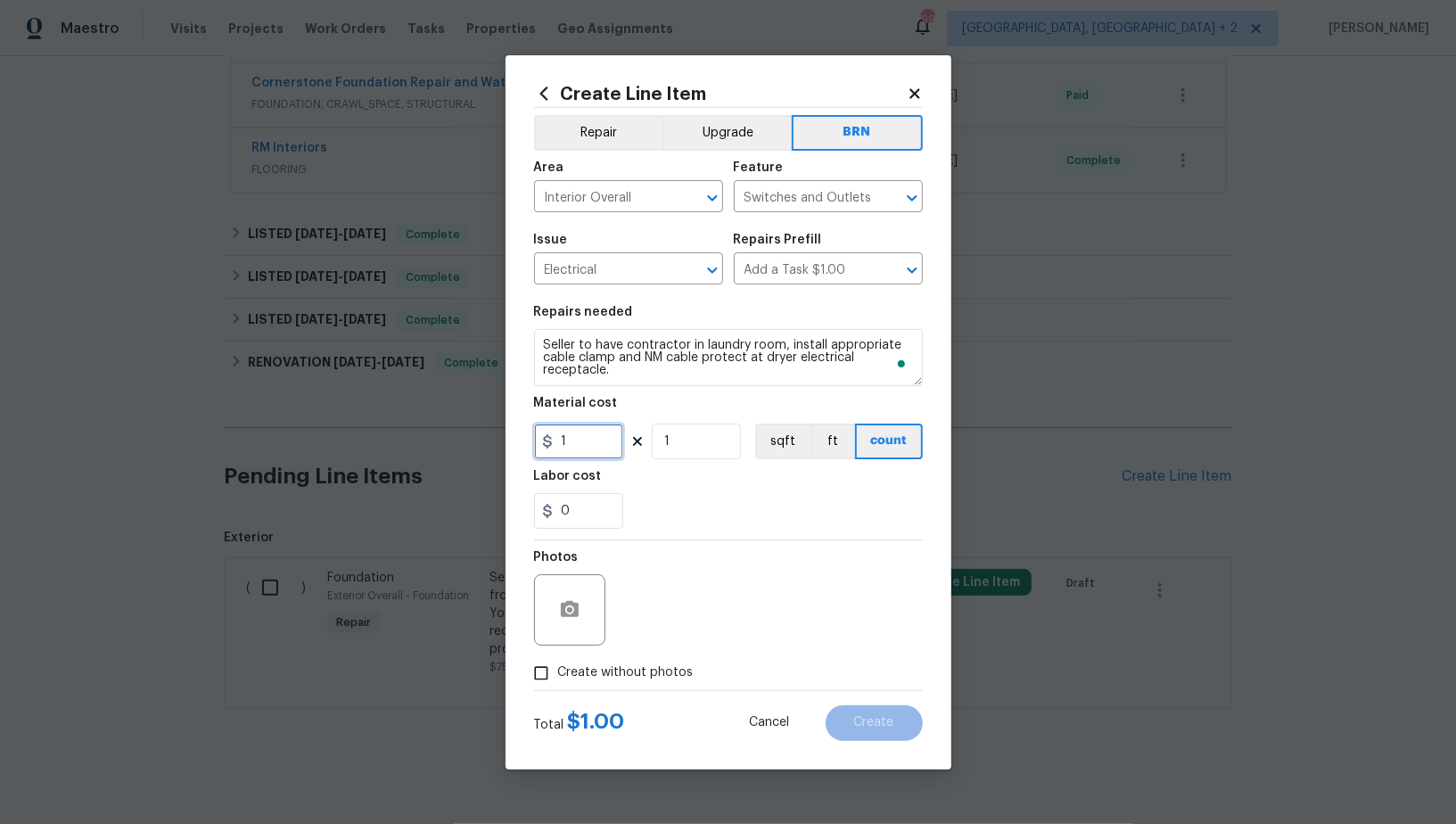
click at [592, 449] on input "1" at bounding box center [579, 441] width 90 height 36
type input "0"
click at [574, 499] on input "0" at bounding box center [579, 511] width 90 height 36
type input "75"
click at [535, 671] on input "Create without photos" at bounding box center [541, 673] width 34 height 34
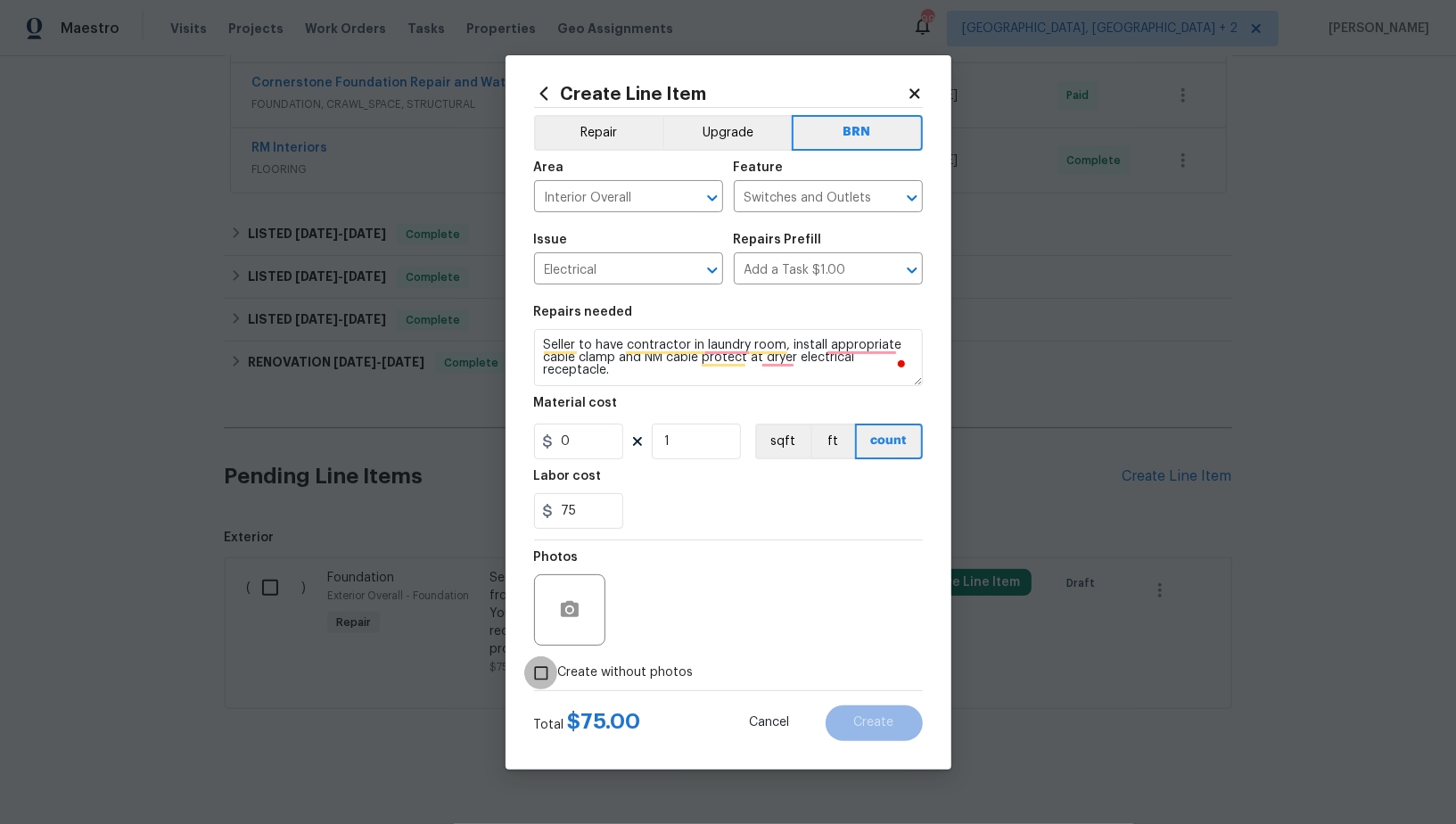
checkbox input "true"
click at [764, 624] on textarea "To enrich screen reader interactions, please activate Accessibility in Grammarl…" at bounding box center [771, 610] width 303 height 71
click at [870, 732] on button "Create" at bounding box center [874, 723] width 97 height 36
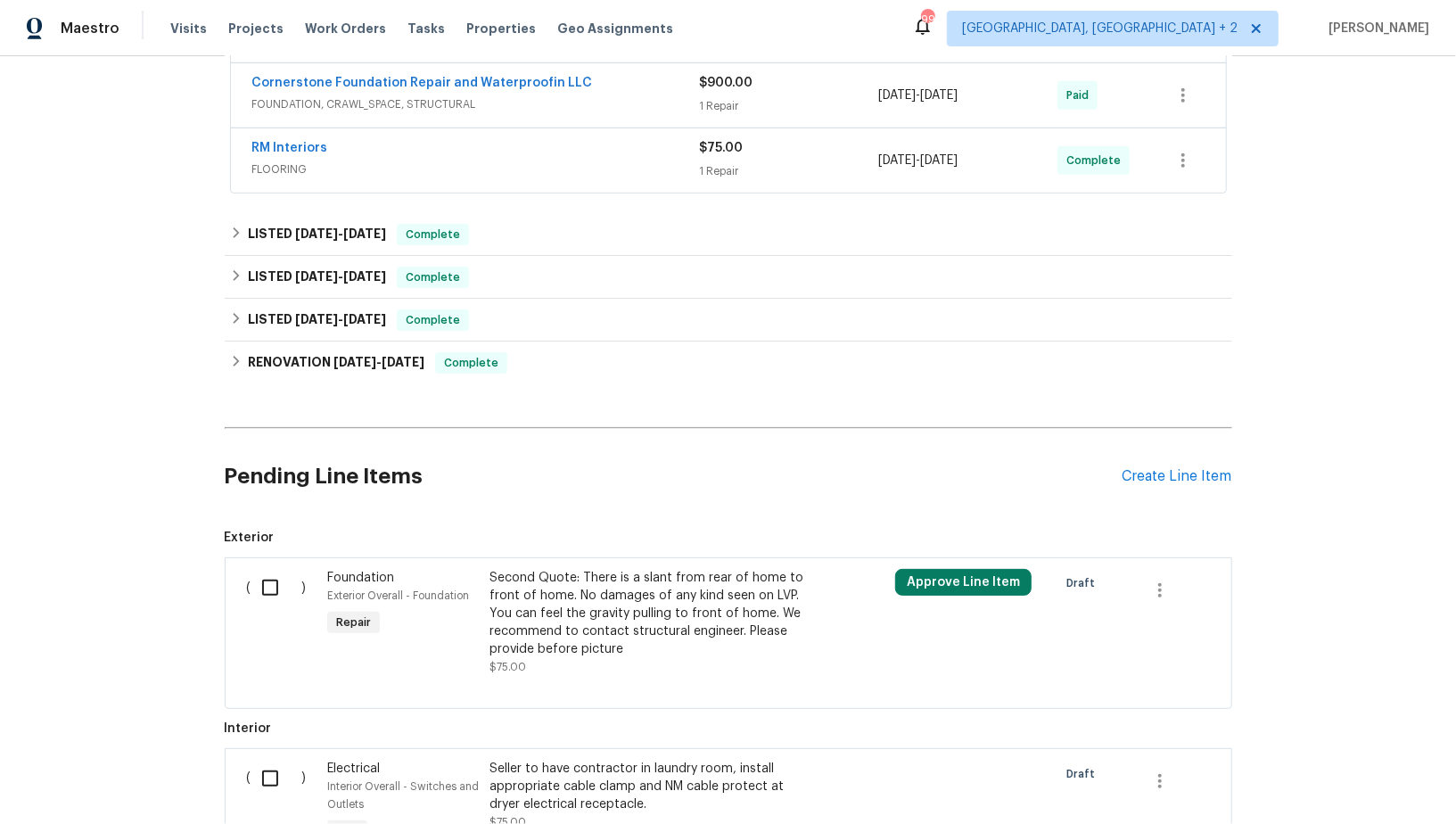
click at [1166, 460] on div "Pending Line Items Create Line Item" at bounding box center [728, 476] width 1008 height 83
click at [1158, 470] on div "Create Line Item" at bounding box center [1177, 477] width 110 height 17
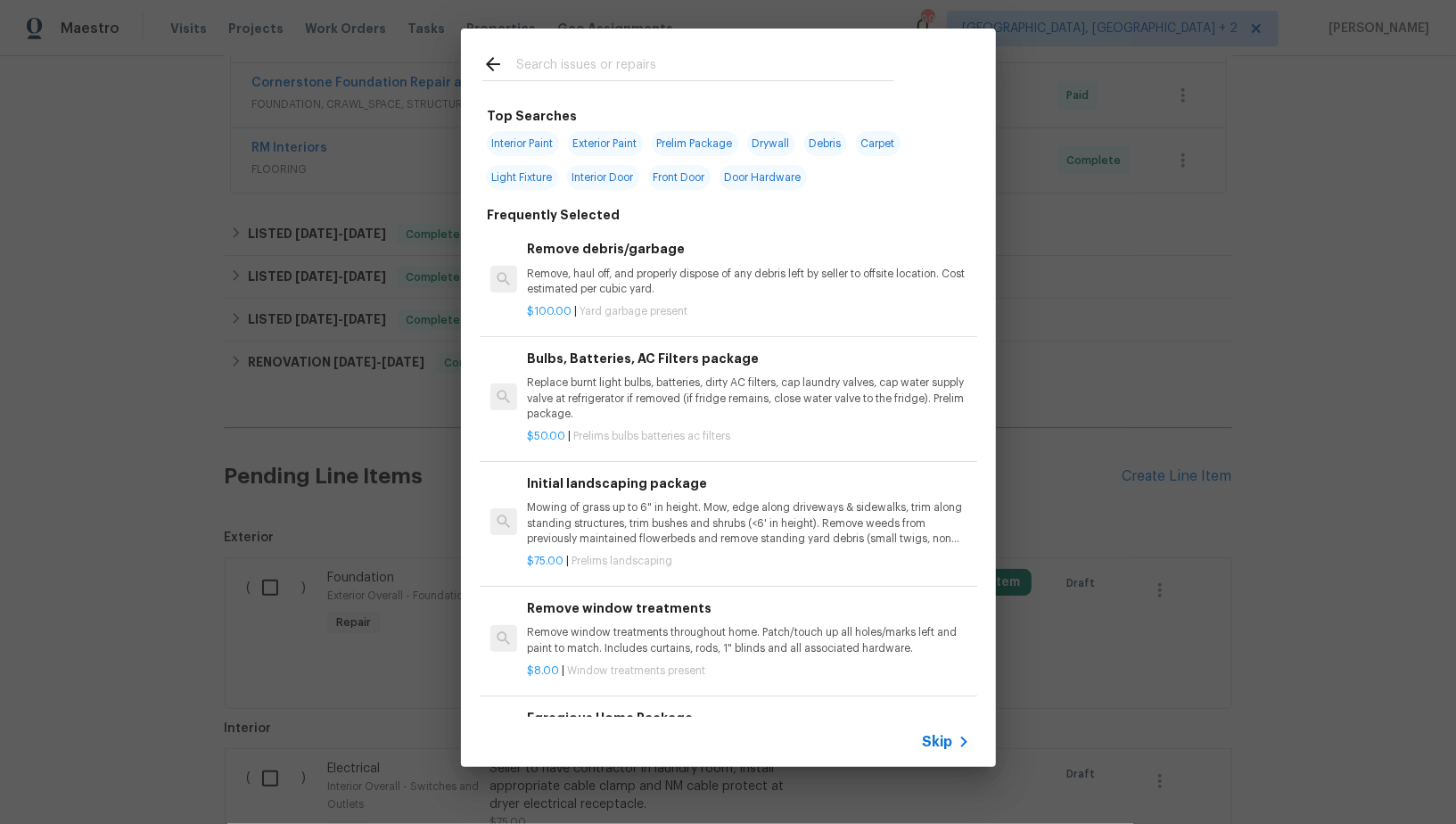
click at [938, 739] on span "Skip" at bounding box center [937, 742] width 30 height 18
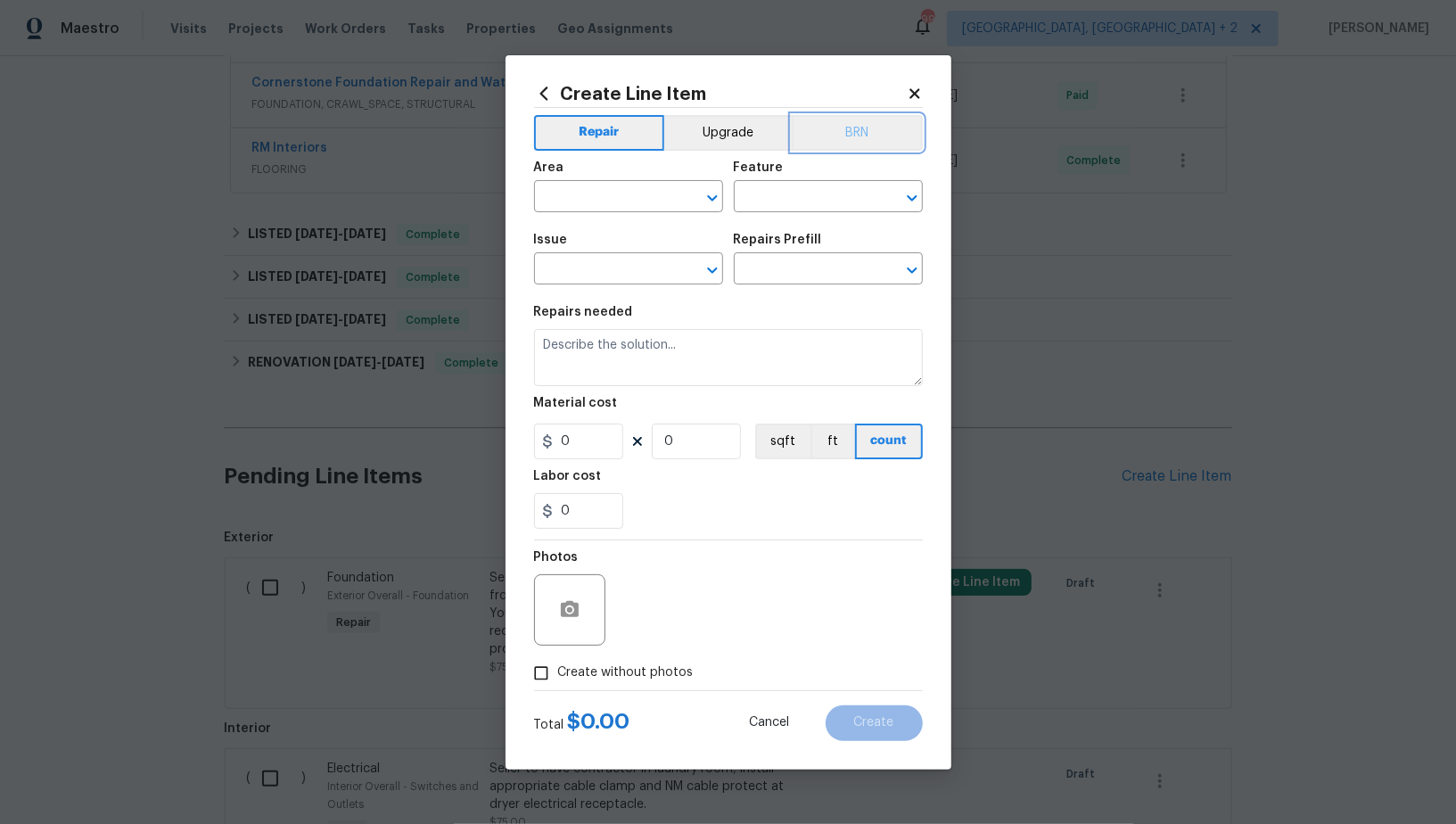
click at [855, 132] on button "BRN" at bounding box center [858, 132] width 132 height 36
click at [630, 198] on input "text" at bounding box center [604, 198] width 139 height 27
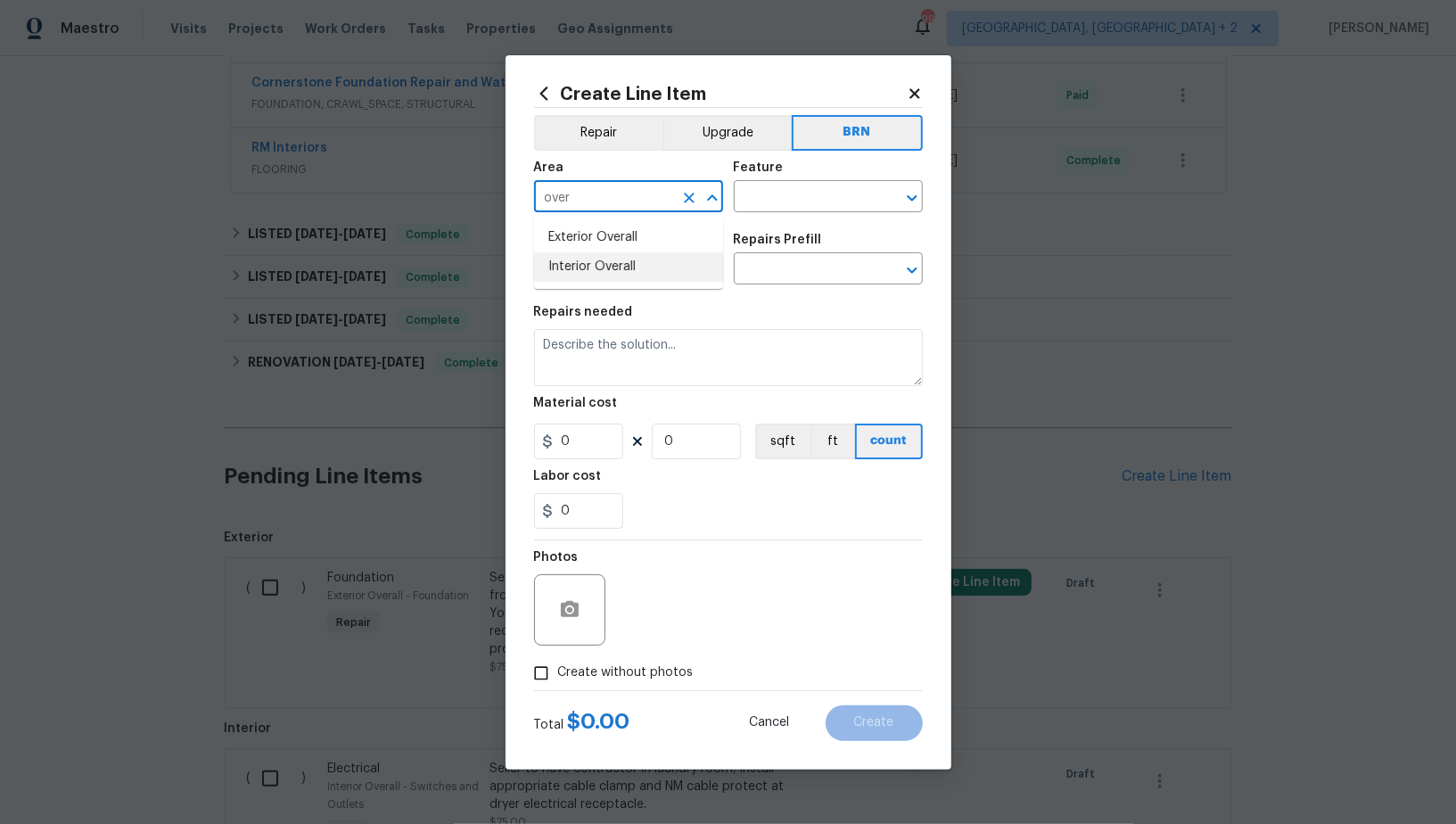
type input "over"
click at [617, 265] on li "Interior Overall" at bounding box center [628, 267] width 189 height 29
type input "Interior Overall"
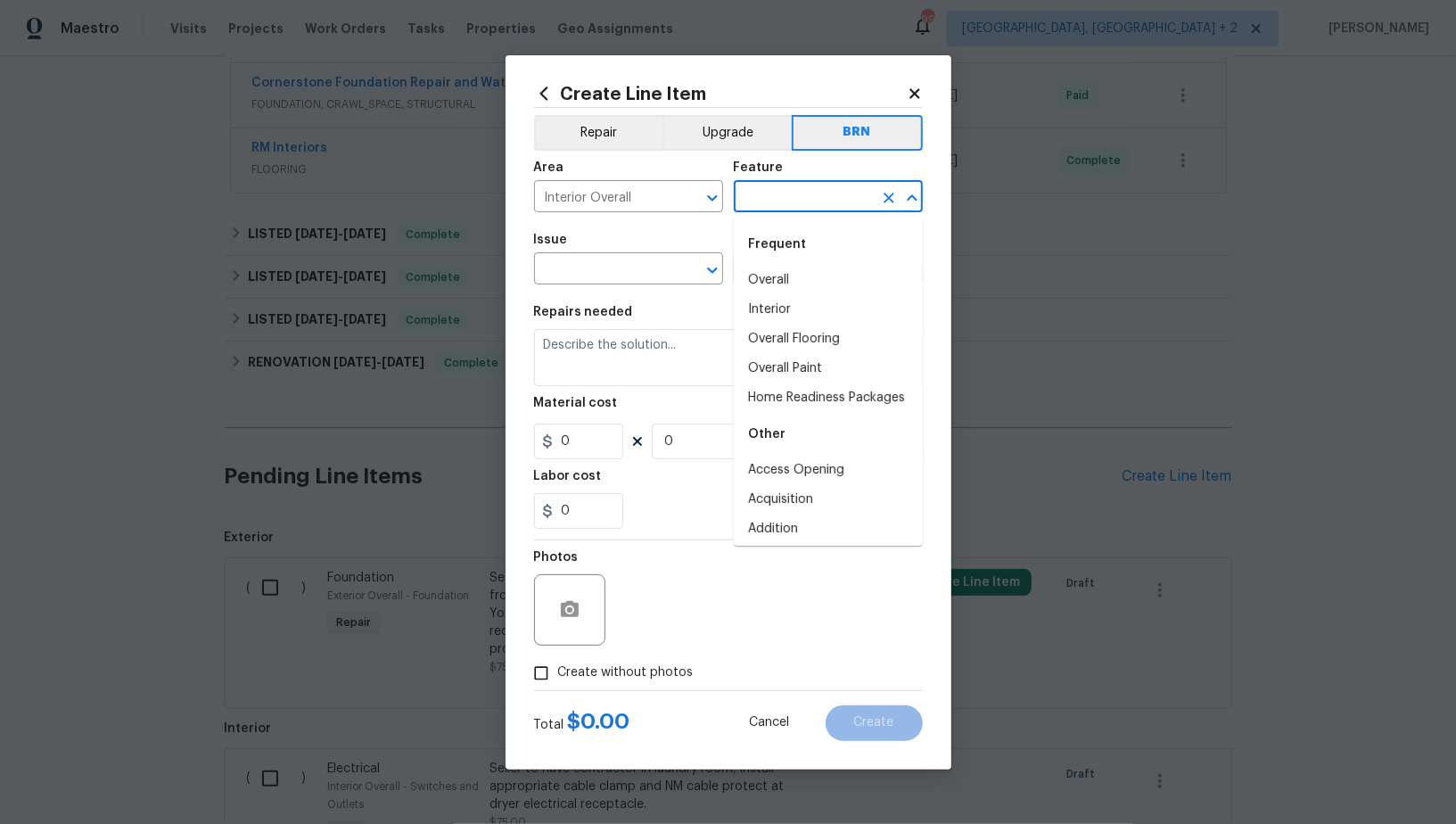
click at [756, 206] on input "text" at bounding box center [803, 198] width 139 height 27
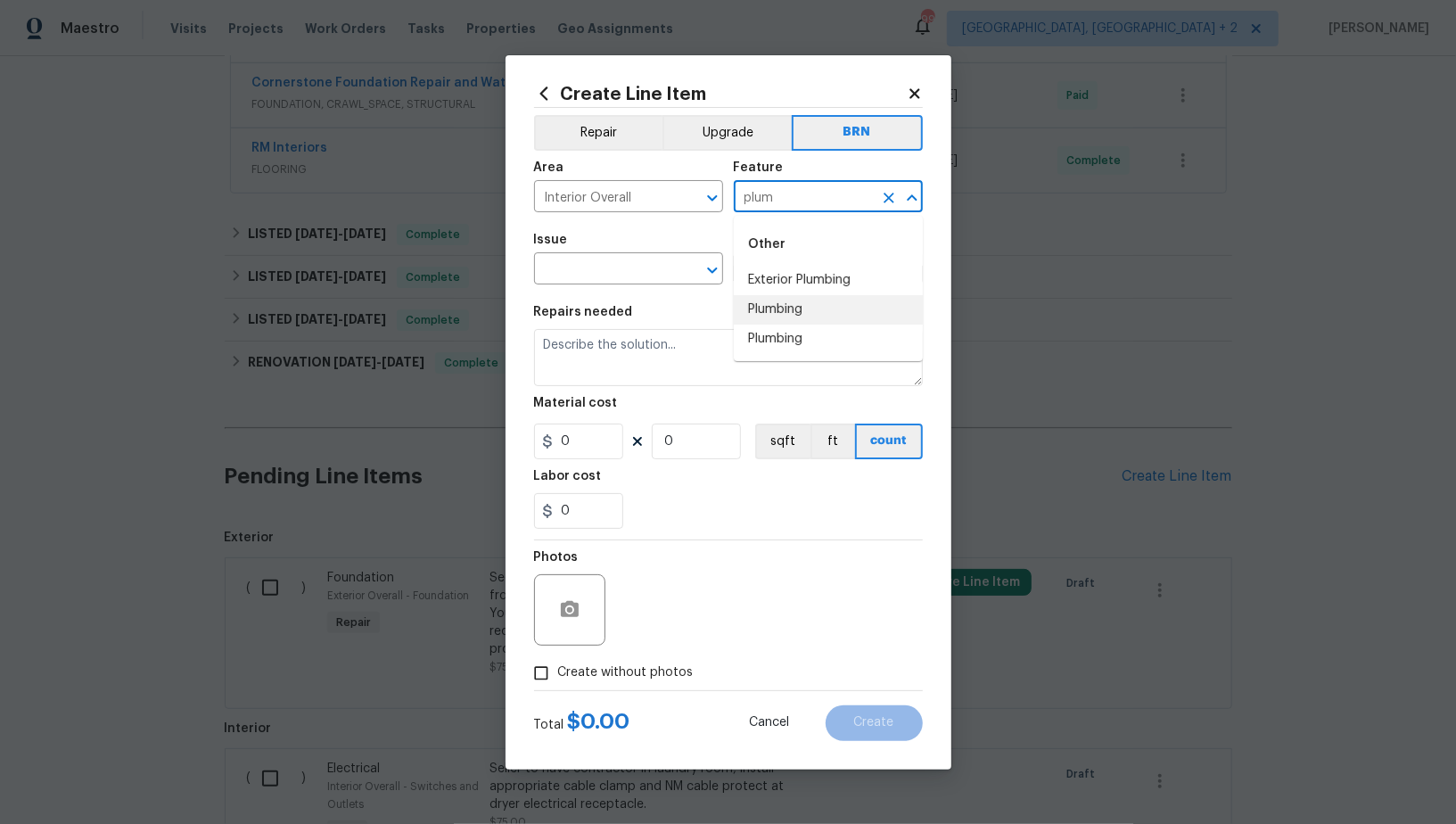
click at [764, 301] on li "Plumbing" at bounding box center [828, 310] width 189 height 29
type input "Plumbing"
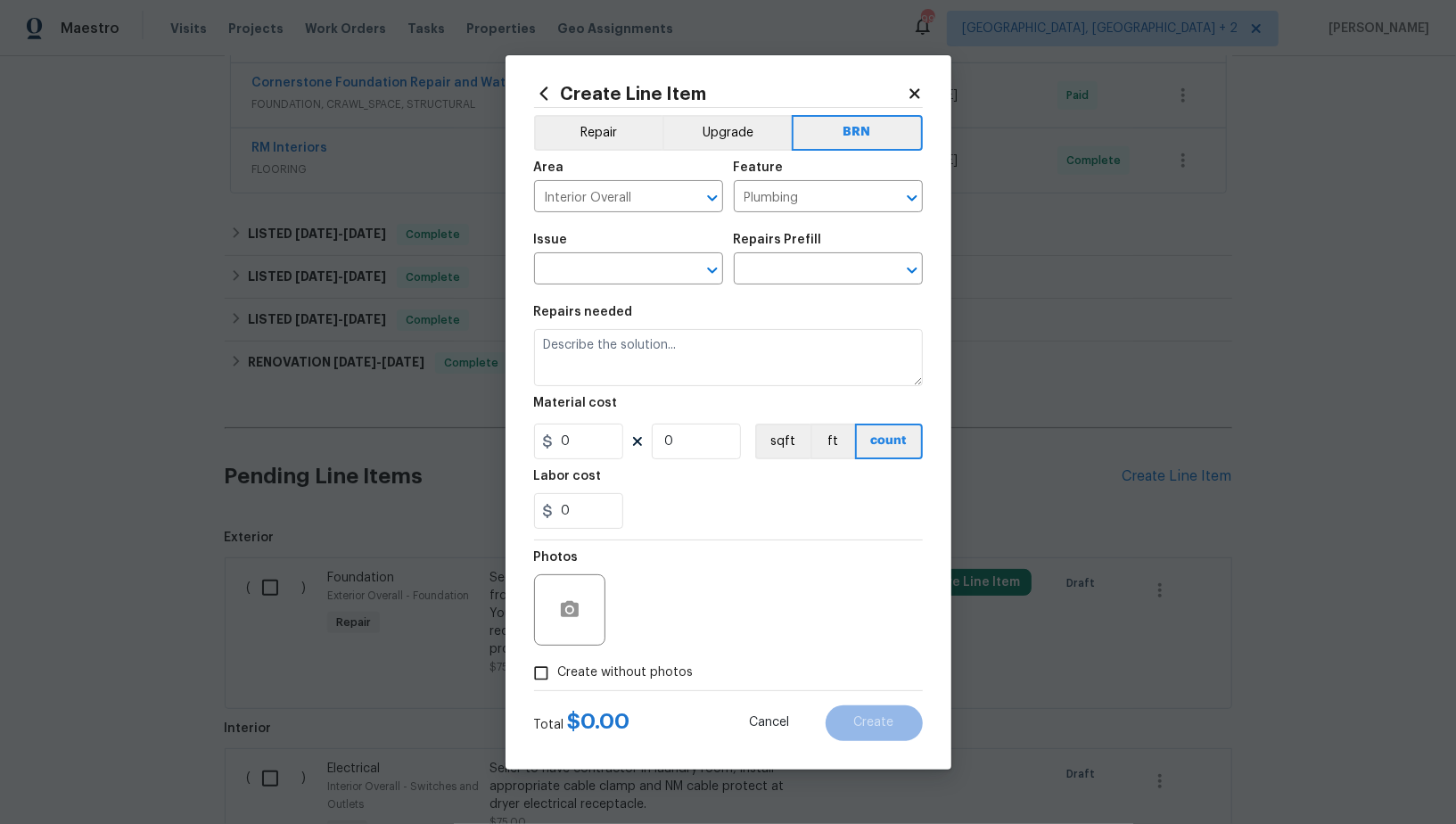
click at [619, 294] on span "Issue ​" at bounding box center [628, 259] width 189 height 72
click at [596, 271] on input "text" at bounding box center [604, 270] width 139 height 27
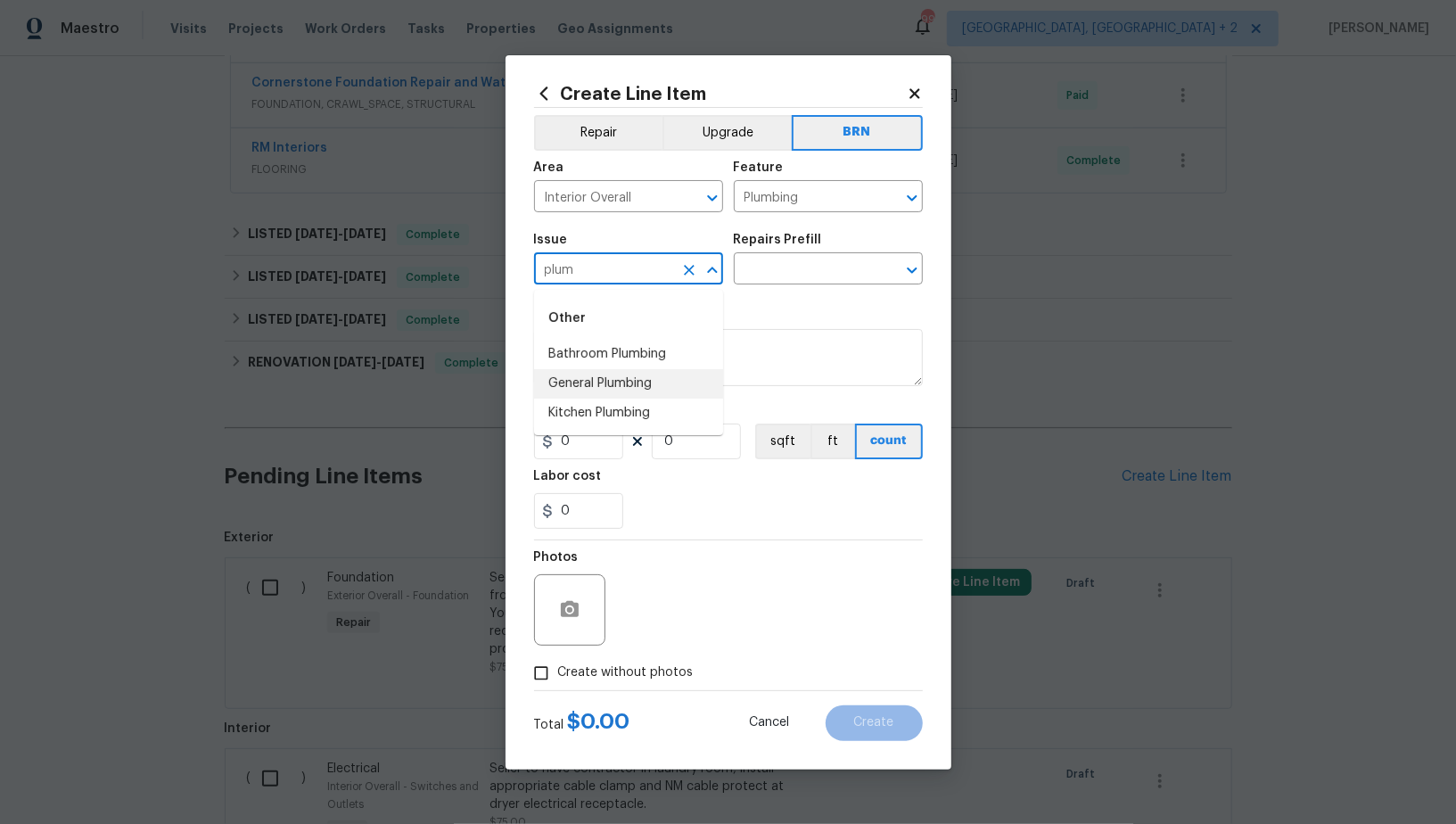
click at [613, 386] on li "General Plumbing" at bounding box center [628, 384] width 189 height 29
type input "General Plumbing"
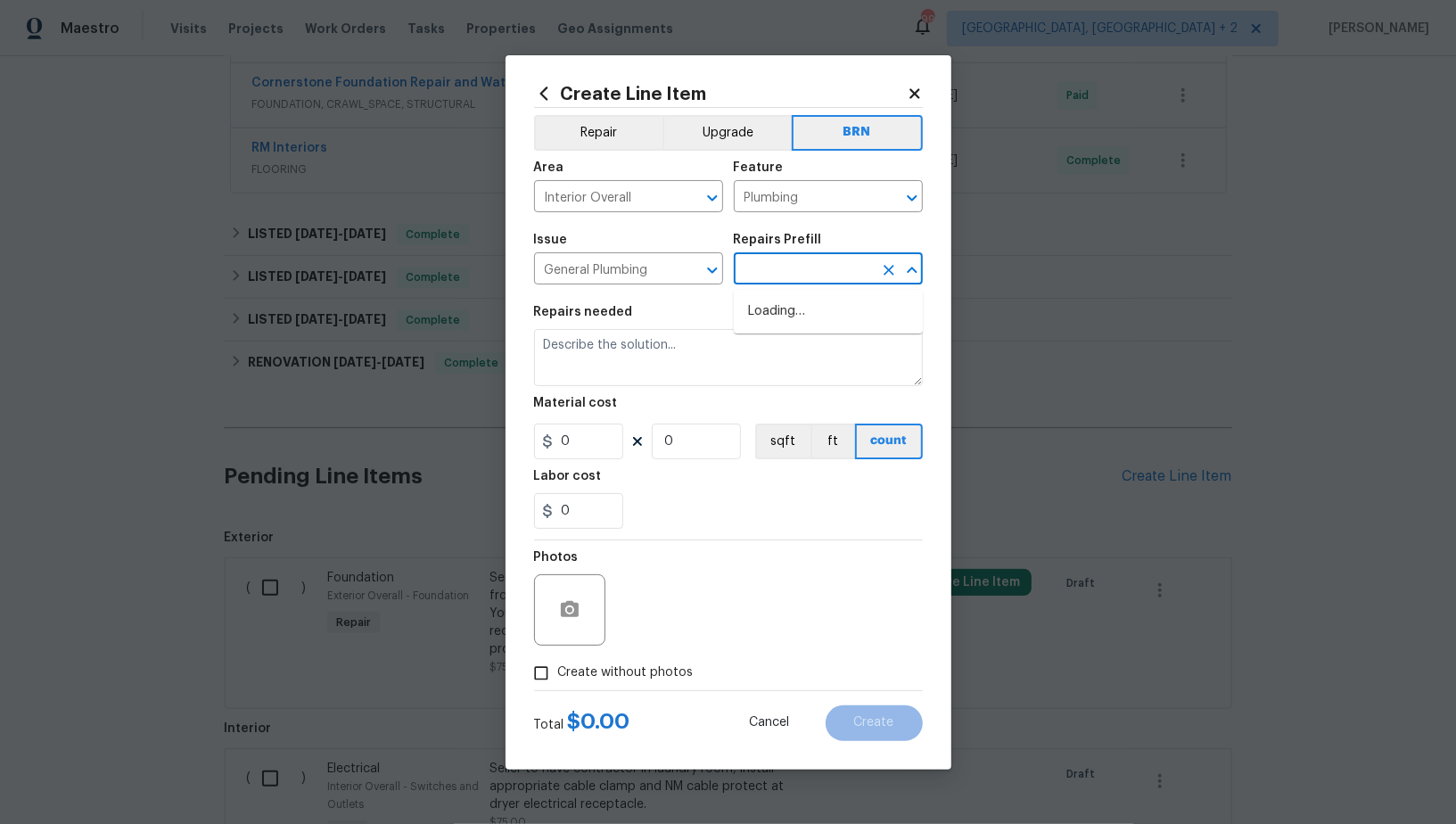
click at [776, 269] on input "text" at bounding box center [803, 270] width 139 height 27
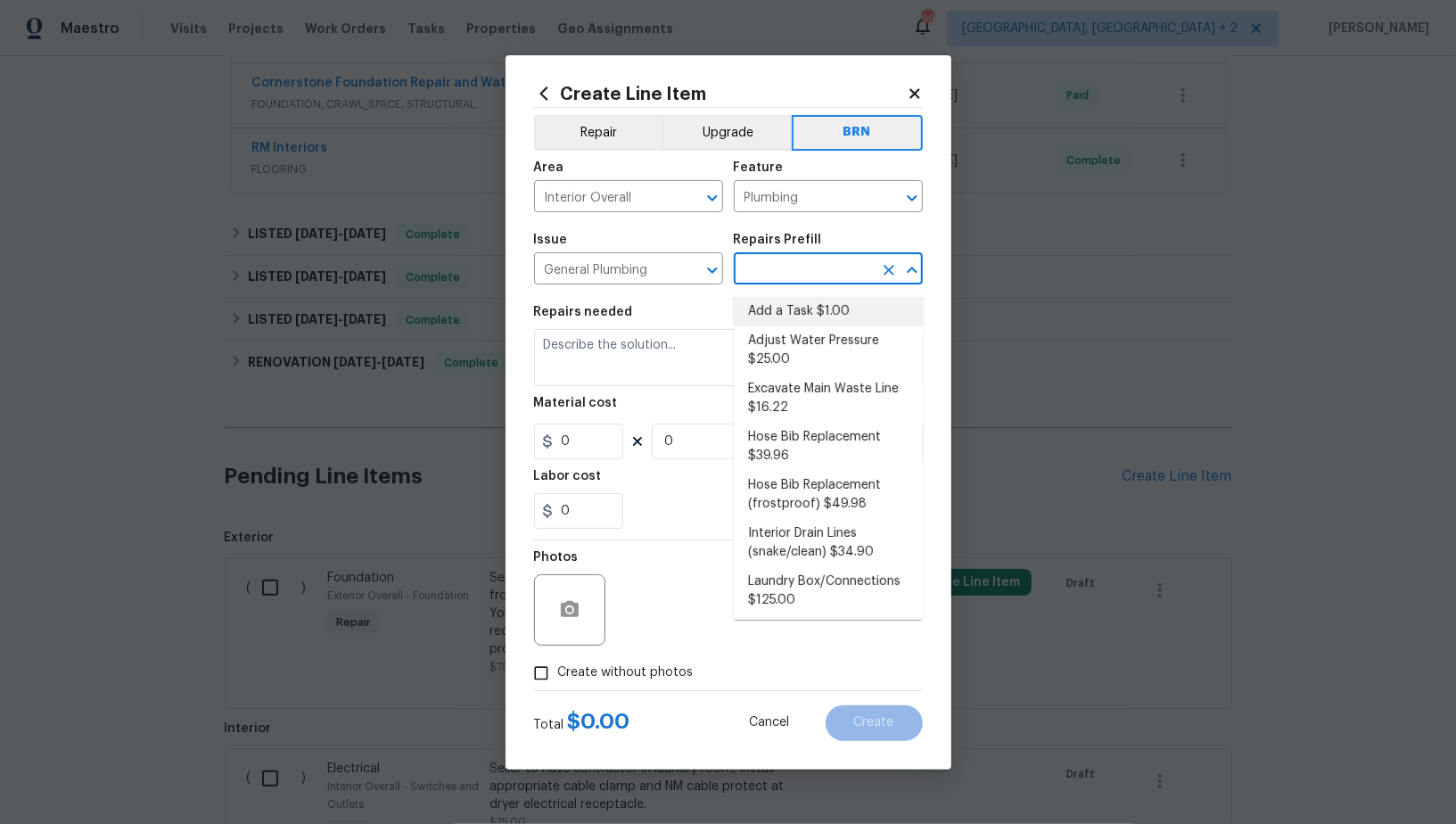
click at [793, 324] on li "Add a Task $1.00" at bounding box center [828, 312] width 189 height 29
type input "Add a Task $1.00"
type textarea "HPM to detail"
type input "1"
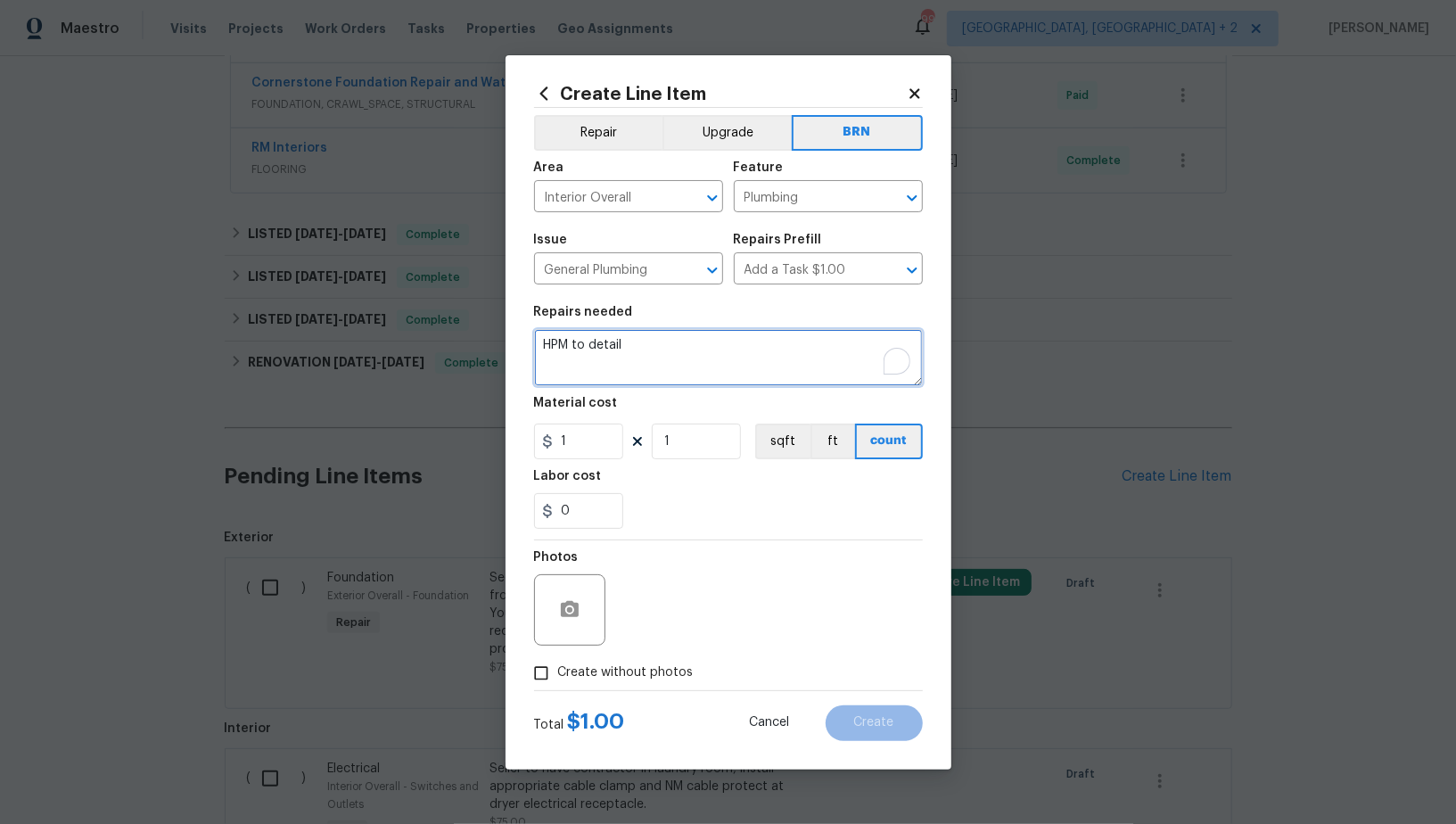
click at [687, 354] on textarea "HPM to detail" at bounding box center [729, 357] width 389 height 57
paste textarea "Seller to have contractor replace flex/accordion drainpipe at kitchen sink and …"
type textarea "Seller to have contractor replace flex/accordion drainpipe at kitchen sink and …"
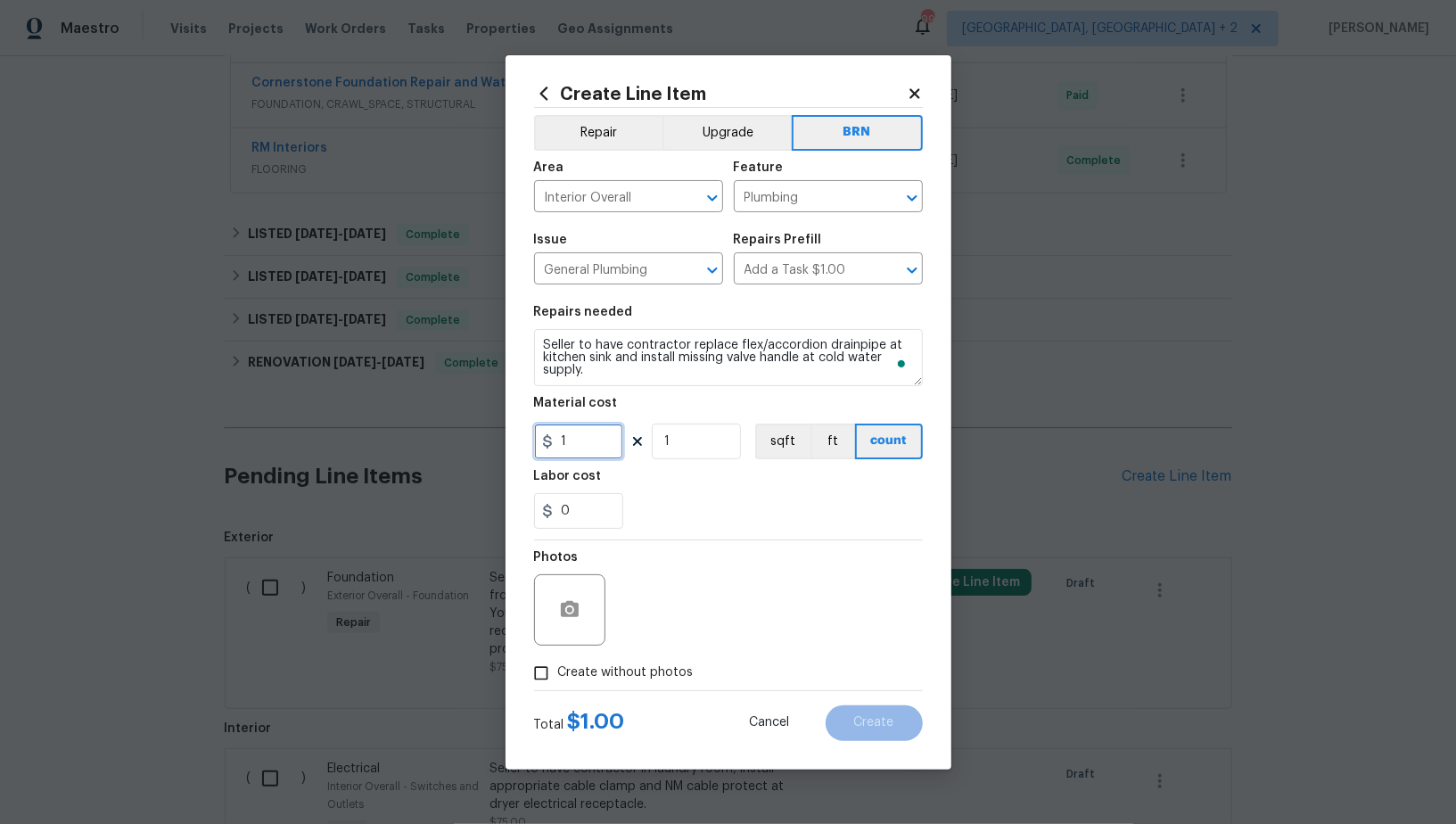
click at [586, 440] on input "1" at bounding box center [579, 441] width 90 height 36
type input "0"
click at [585, 498] on input "0" at bounding box center [579, 511] width 90 height 36
type input "100"
click at [535, 685] on input "Create without photos" at bounding box center [541, 673] width 34 height 34
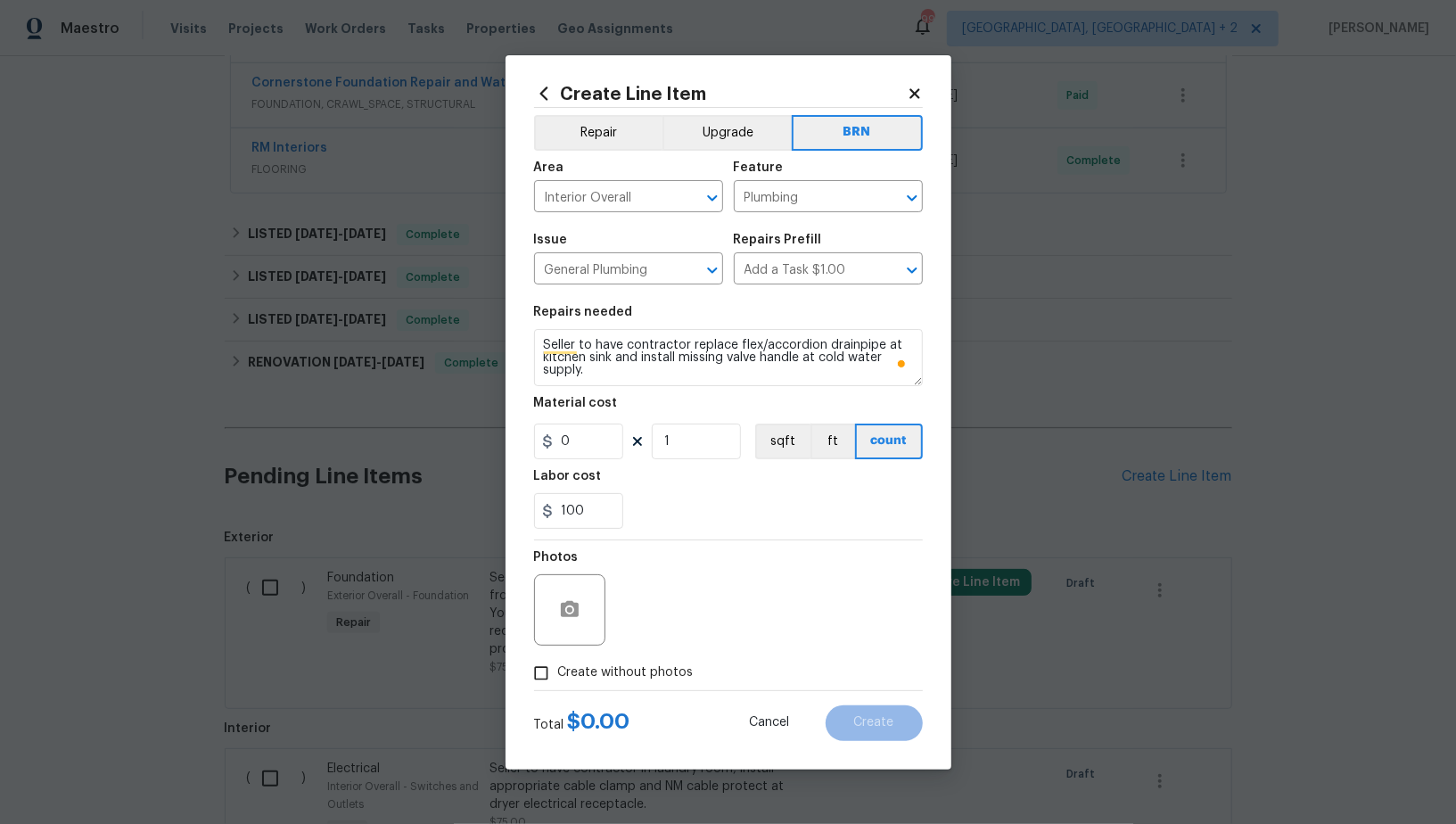
checkbox input "true"
click at [765, 560] on div "Reason*" at bounding box center [771, 562] width 303 height 23
click at [735, 596] on textarea at bounding box center [771, 610] width 303 height 71
click at [870, 732] on button "Create" at bounding box center [874, 723] width 97 height 36
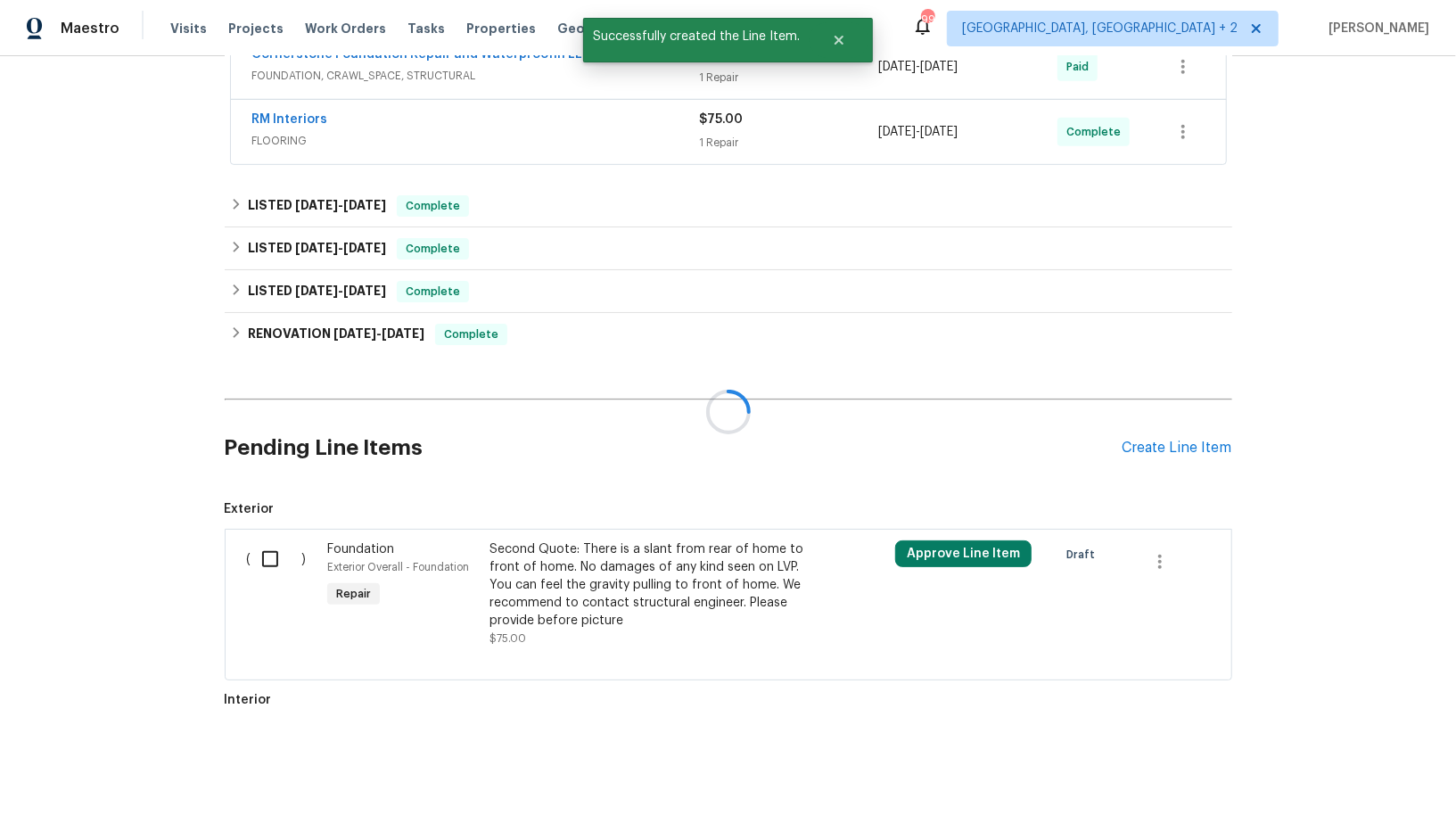
scroll to position [867, 0]
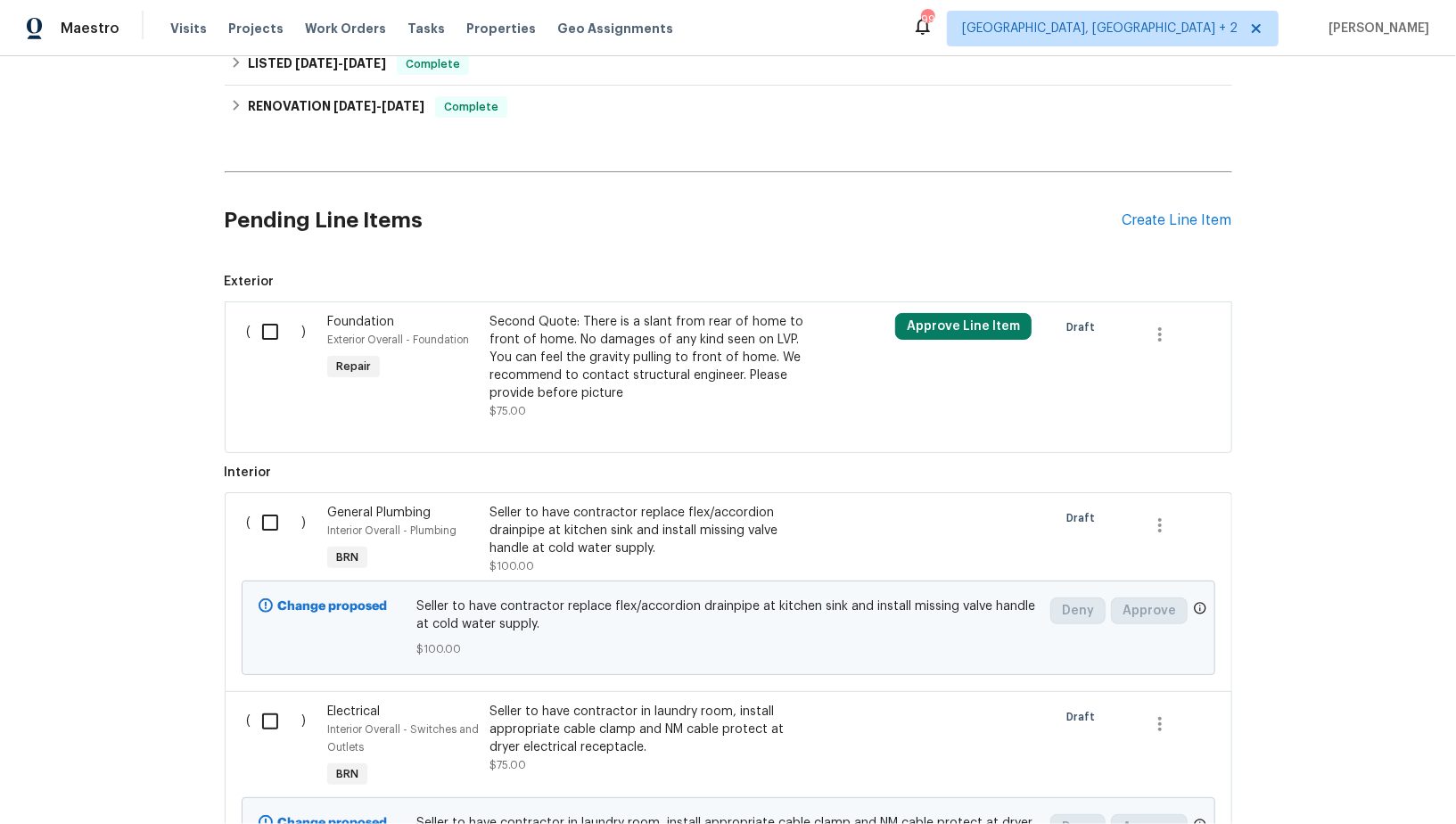
click at [1182, 191] on div "Pending Line Items Create Line Item" at bounding box center [728, 220] width 1008 height 83
click at [1182, 212] on div "Create Line Item" at bounding box center [1177, 220] width 110 height 17
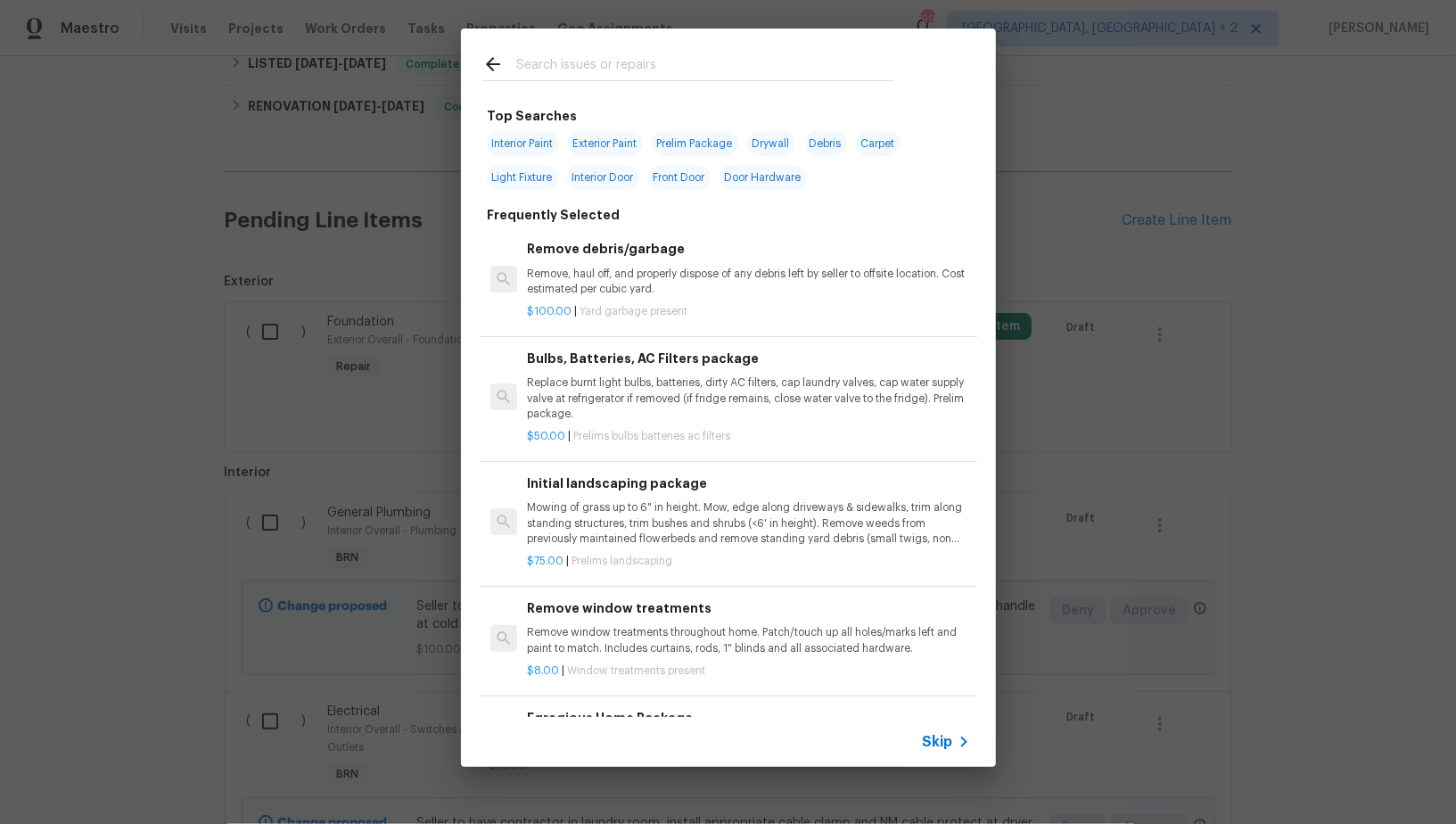
click at [944, 734] on span "Skip" at bounding box center [937, 742] width 30 height 18
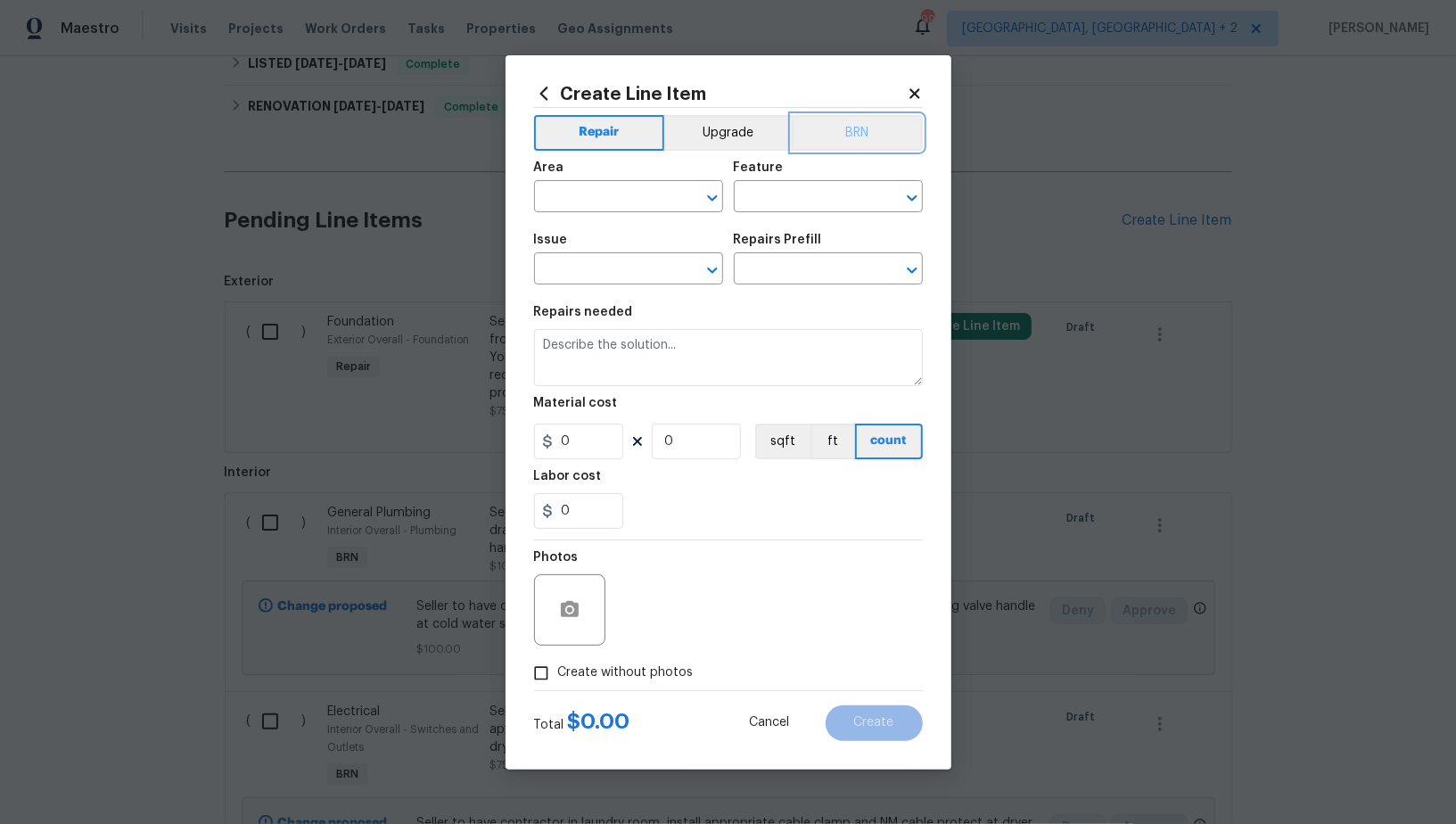
click at [864, 123] on button "BRN" at bounding box center [858, 132] width 132 height 36
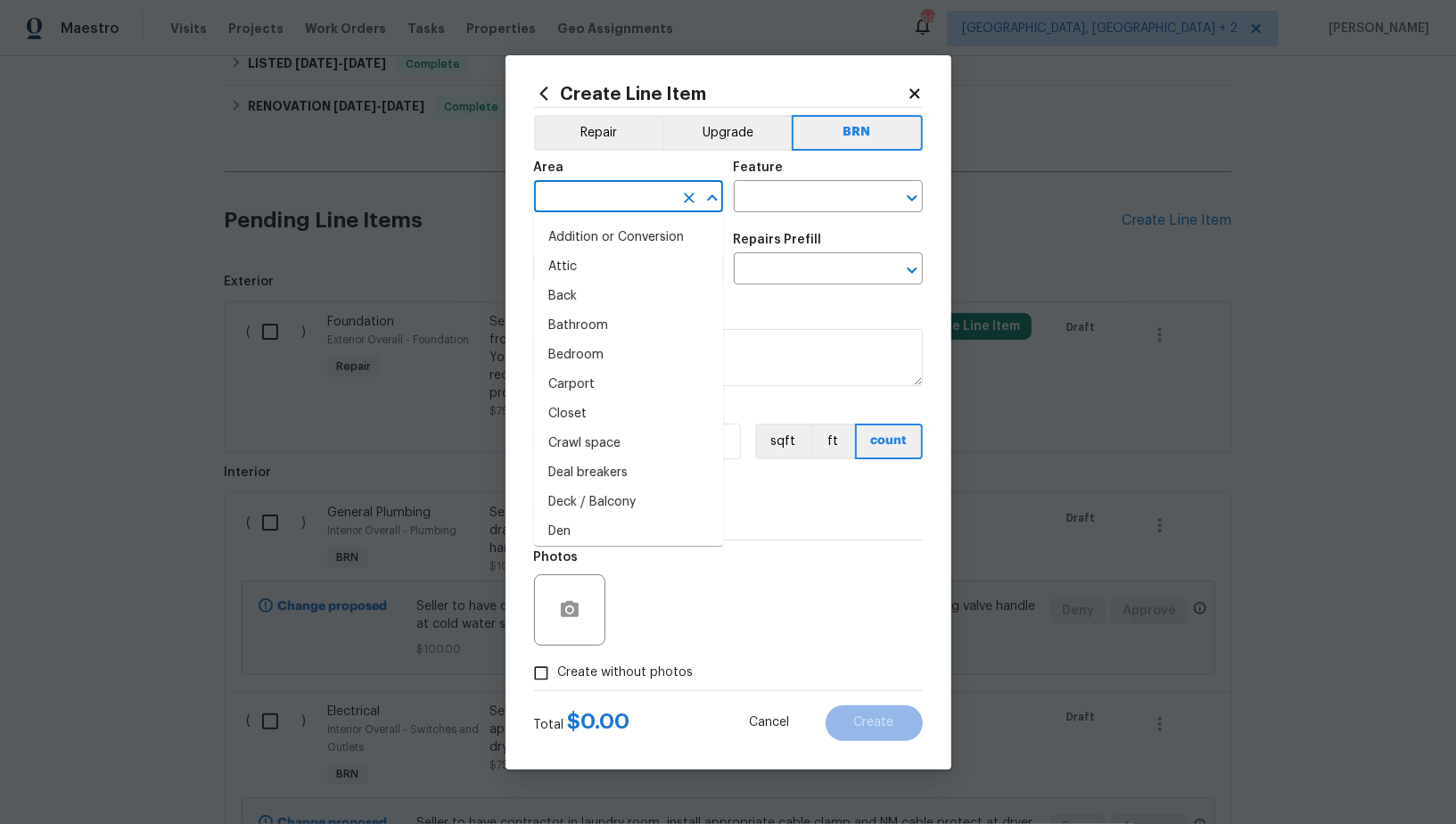
click at [629, 207] on input "text" at bounding box center [604, 198] width 139 height 27
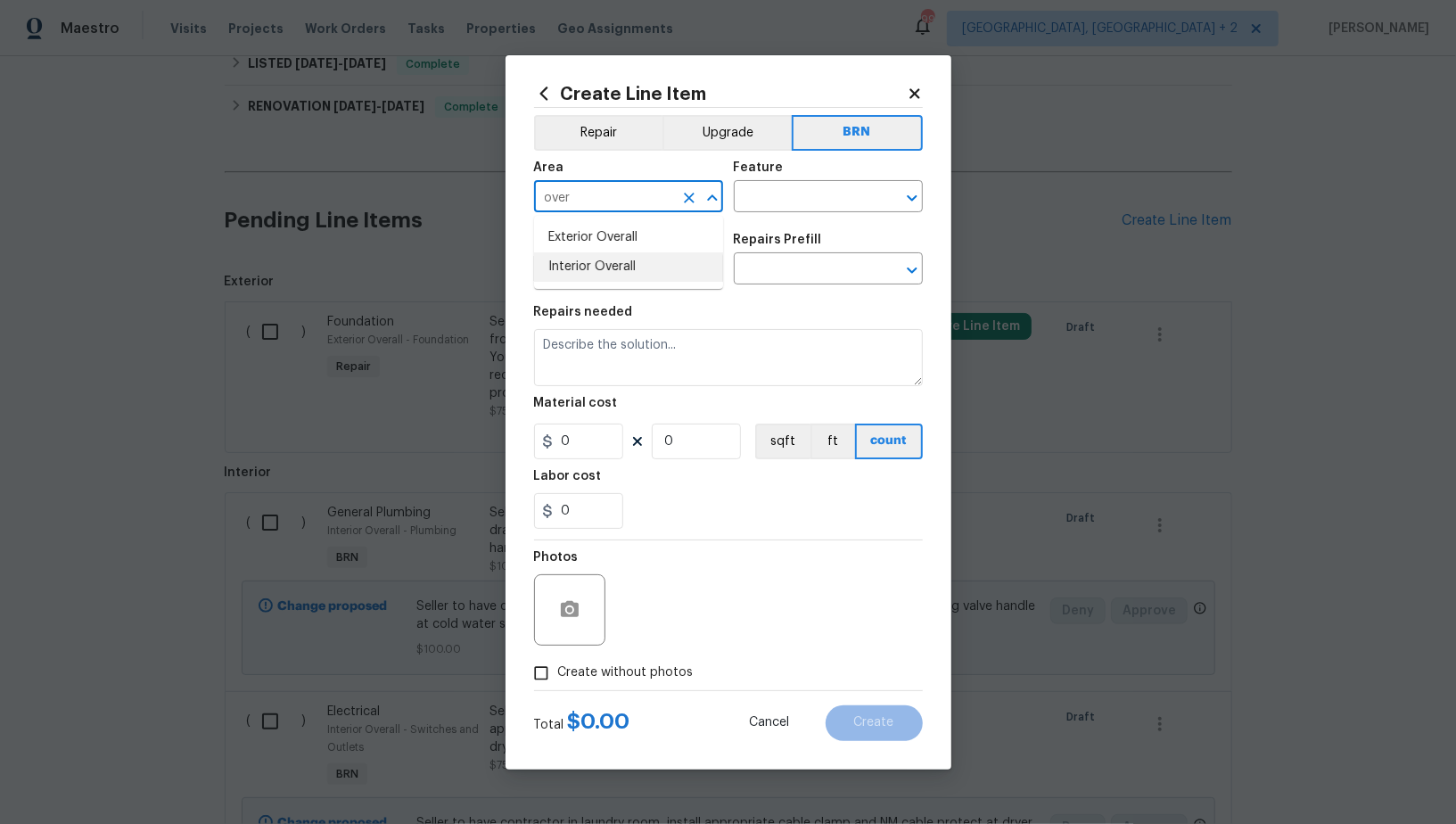
click at [635, 269] on li "Interior Overall" at bounding box center [628, 267] width 189 height 29
type input "Interior Overall"
click at [780, 183] on div "Feature" at bounding box center [828, 173] width 189 height 23
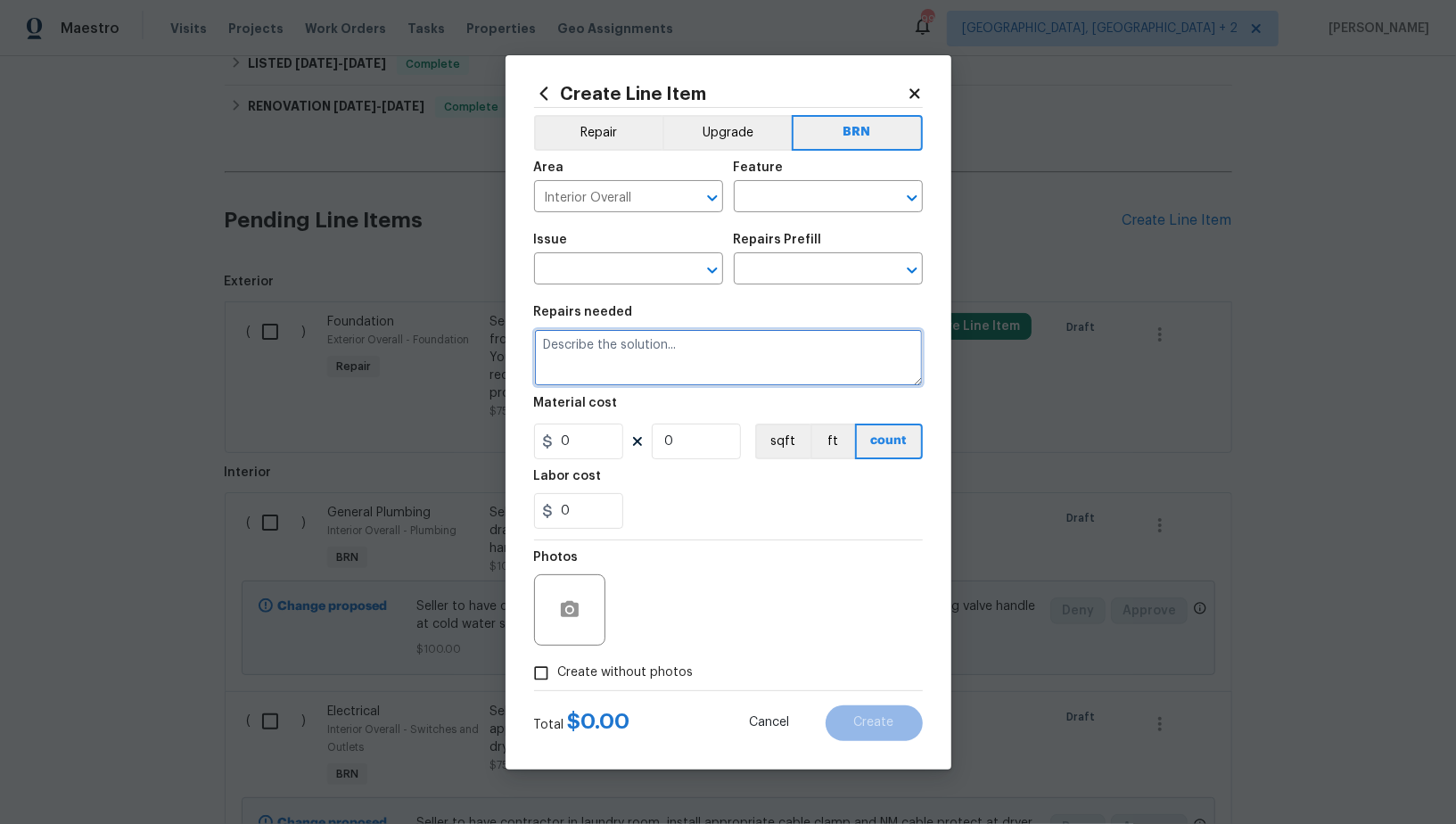
click at [700, 364] on textarea at bounding box center [729, 357] width 389 height 57
paste textarea "Seller to have contractor replace missing handle at front bedroom closet."
type textarea "Seller to have contractor replace missing handle at front bedroom closet."
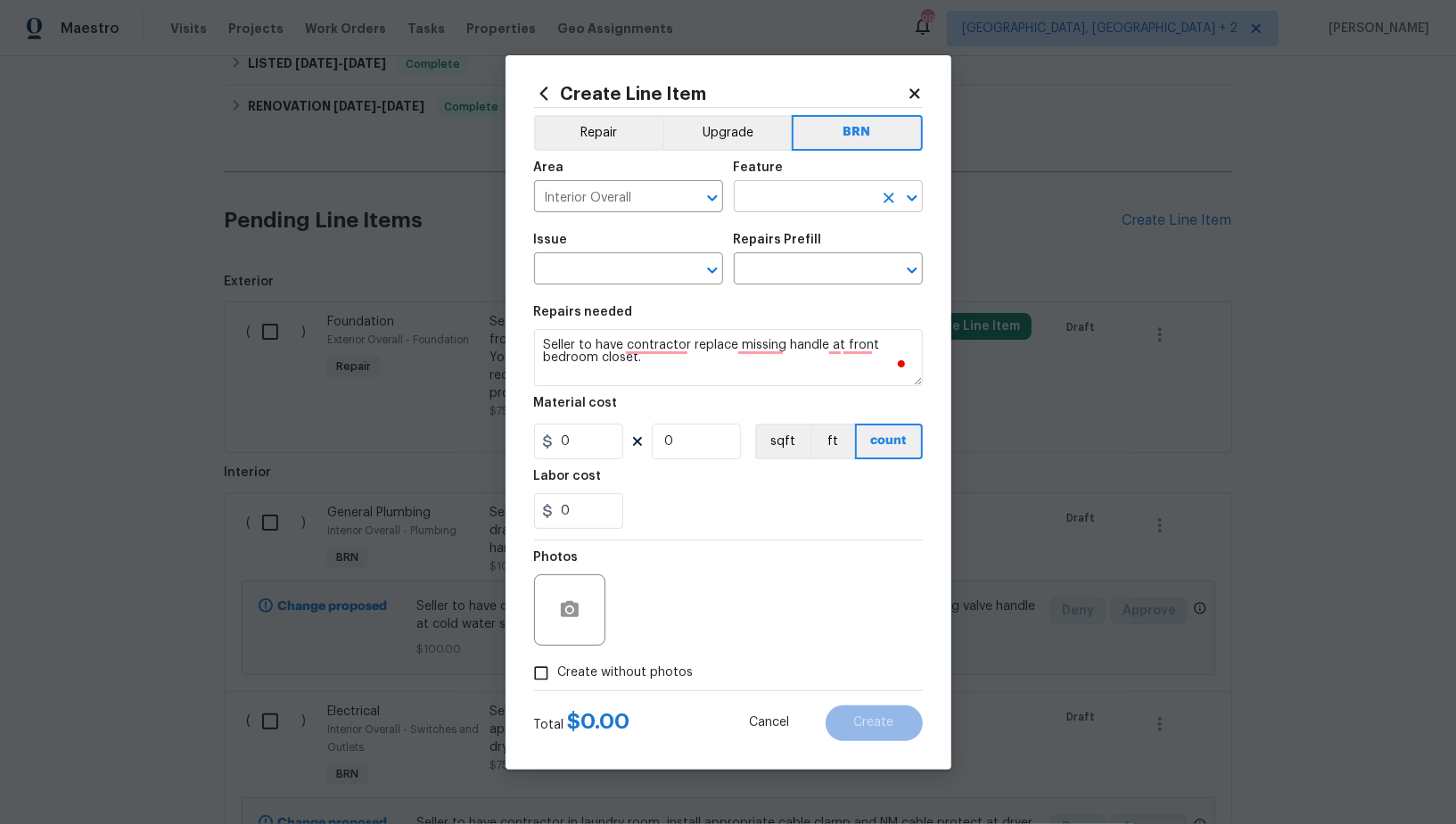
click at [767, 205] on input "text" at bounding box center [803, 198] width 139 height 27
click at [776, 269] on li "Closets" at bounding box center [828, 280] width 189 height 29
type input "Closets"
click at [596, 266] on input "text" at bounding box center [604, 270] width 139 height 27
click at [593, 354] on li "Interior Closet Door" at bounding box center [628, 354] width 189 height 29
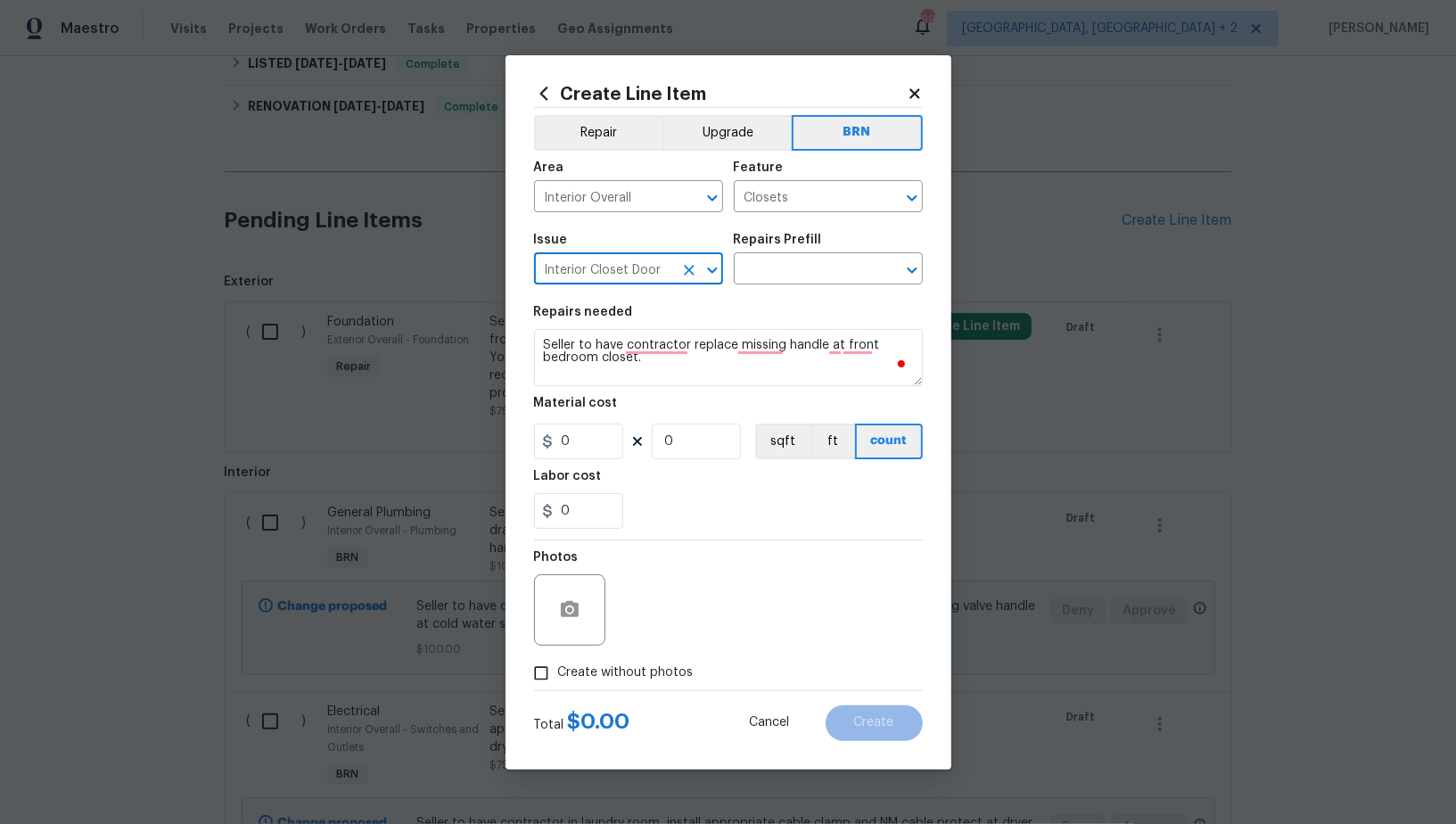
type input "Interior Closet Door"
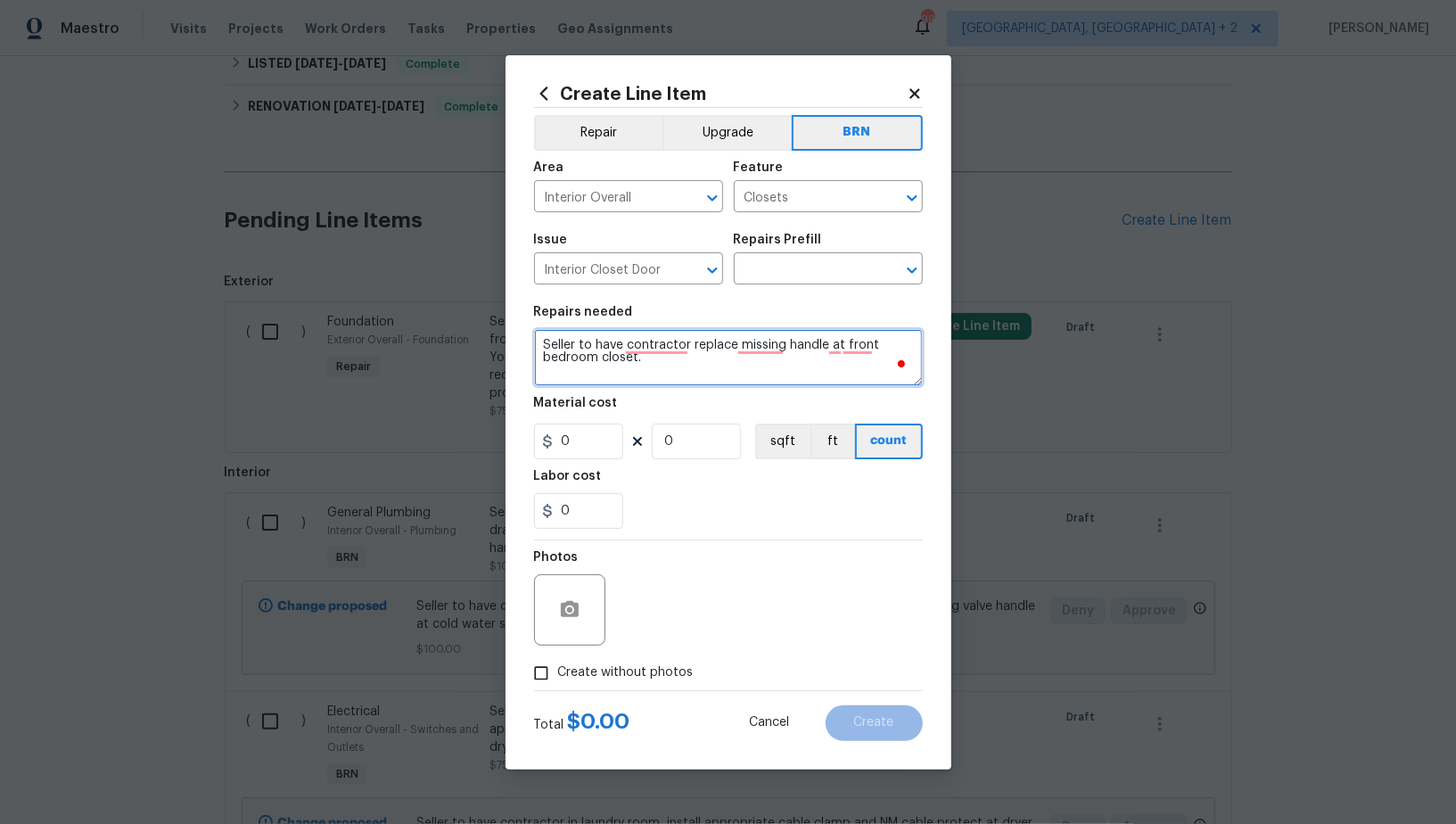
click at [675, 357] on textarea "Seller to have contractor replace missing handle at front bedroom closet." at bounding box center [729, 357] width 389 height 57
click at [786, 268] on input "text" at bounding box center [803, 270] width 139 height 27
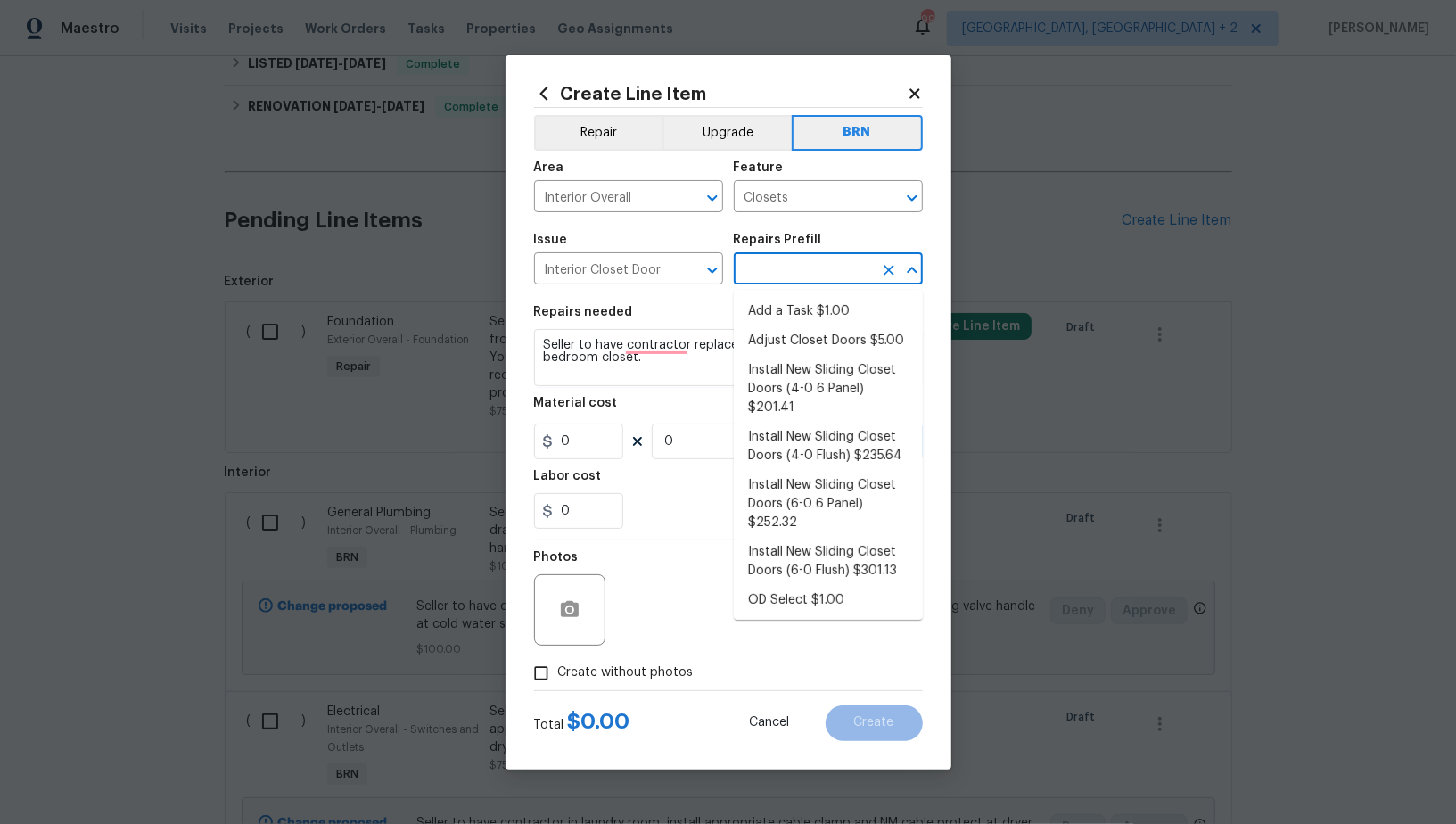
click at [786, 293] on ul "Add a Task $1.00 Adjust Closet Doors $5.00 Install New Sliding Closet Doors (4-…" at bounding box center [828, 454] width 189 height 330
click at [786, 306] on li "Add a Task $1.00" at bounding box center [828, 312] width 189 height 29
type input "Interior Door"
type input "Add a Task $1.00"
type textarea "HPM to detail"
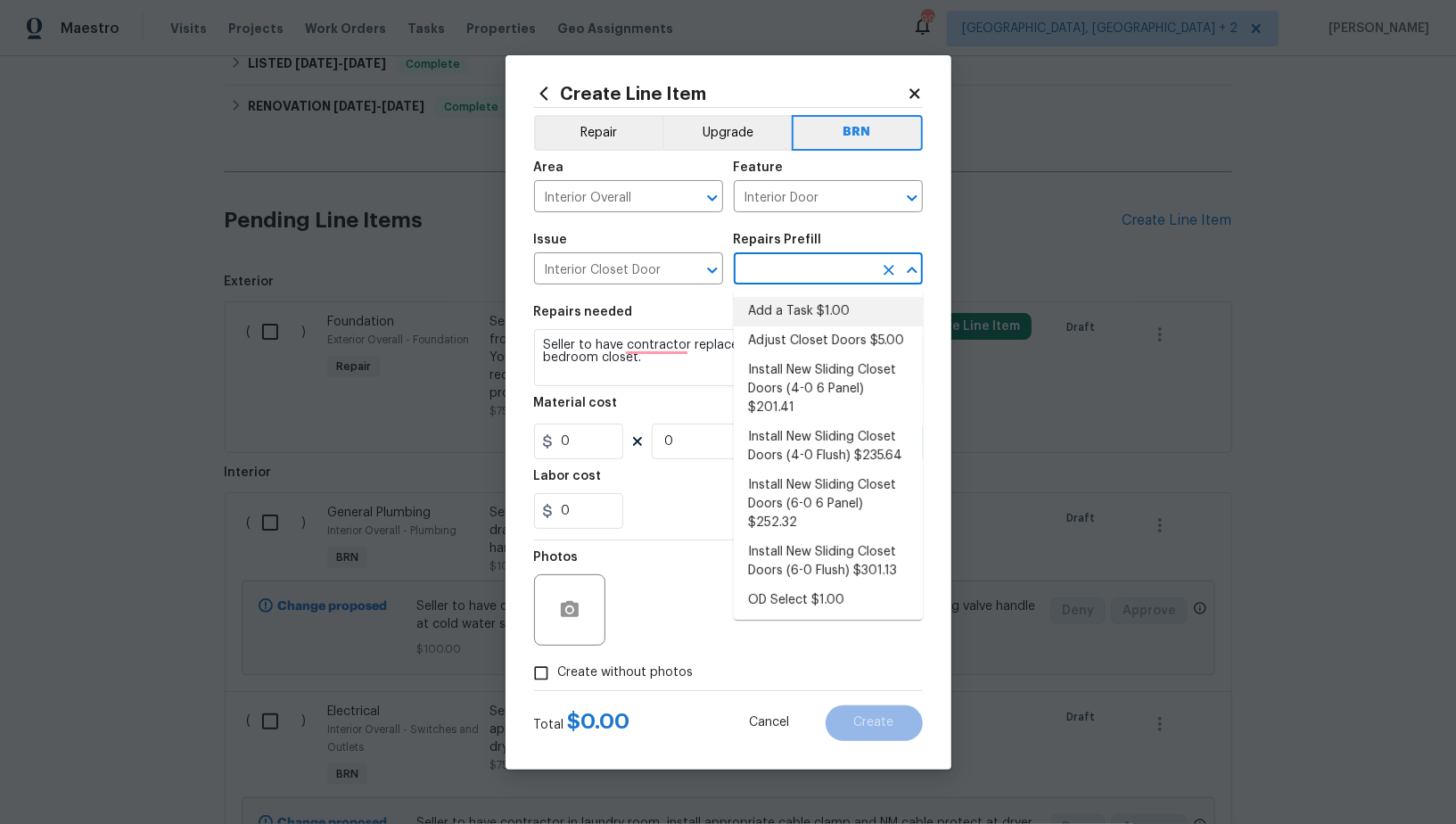
type input "1"
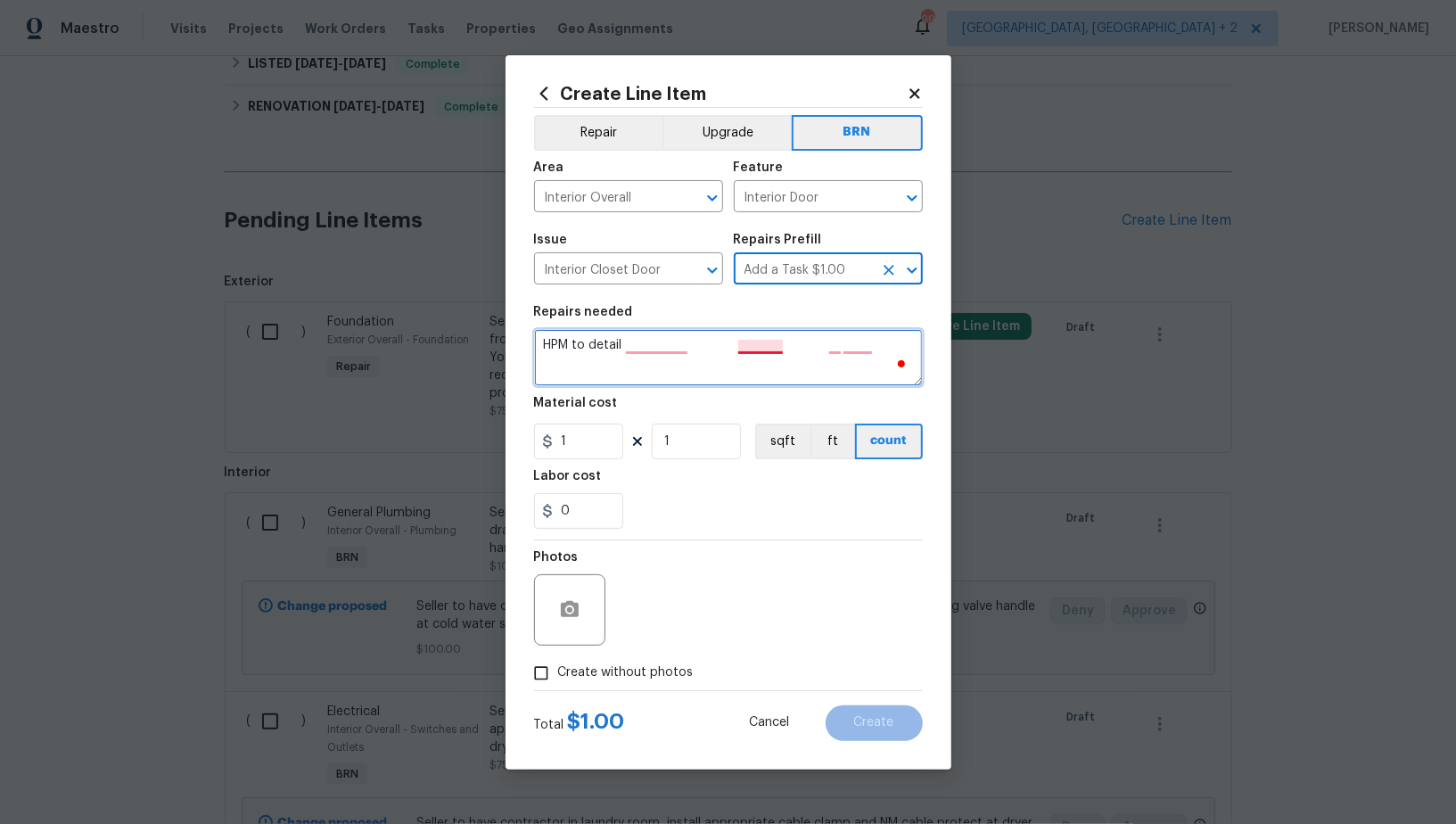
click at [742, 353] on textarea "HPM to detail" at bounding box center [729, 357] width 389 height 57
paste textarea "Seller to have contractor replace missing handle at front bedroom closet."
click at [888, 195] on icon "Clear" at bounding box center [890, 198] width 18 height 18
type textarea "Seller to have contractor replace missing handle at front bedroom closet."
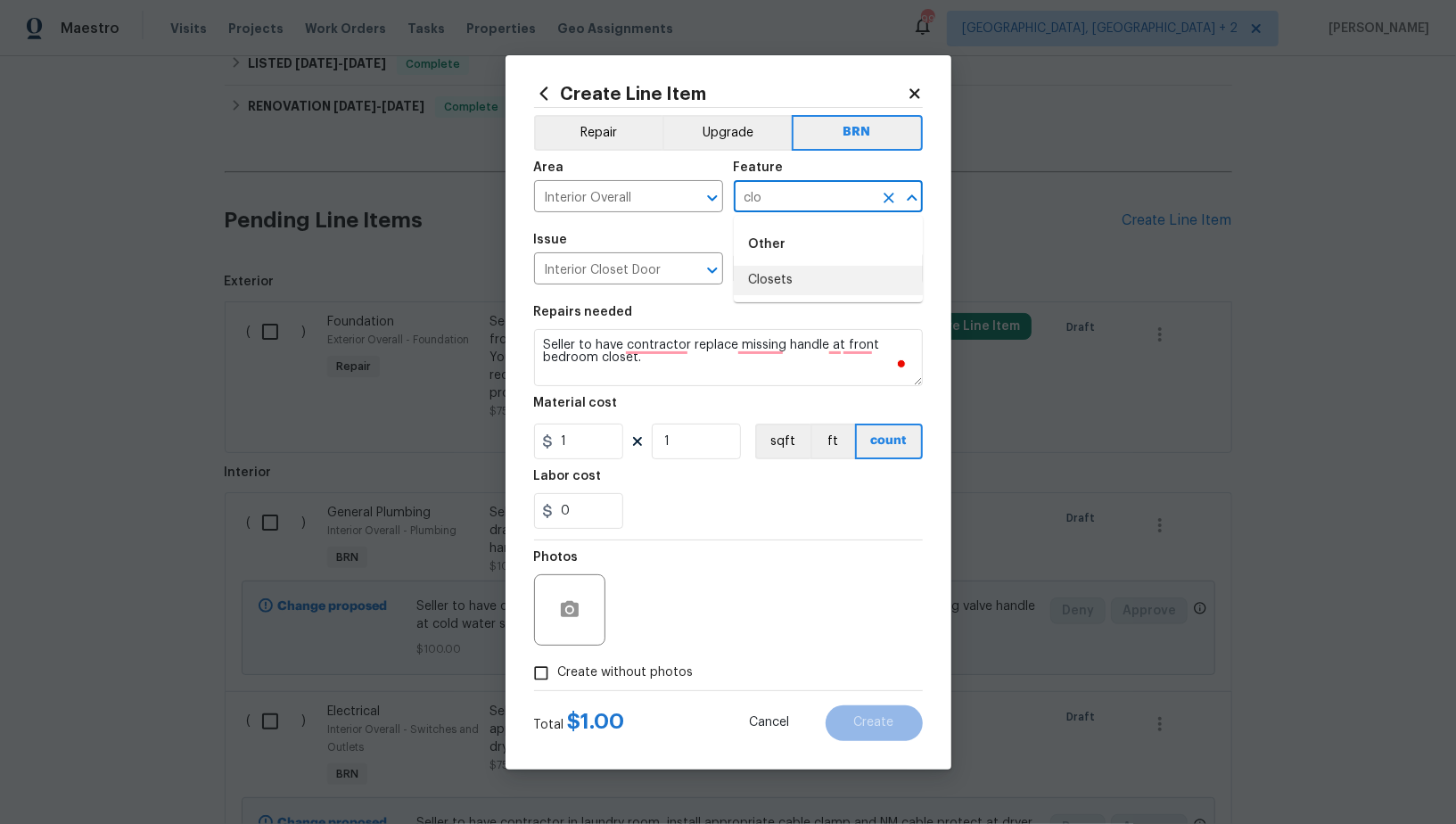
click at [815, 274] on li "Closets" at bounding box center [828, 280] width 189 height 29
type input "Closets"
click at [582, 438] on input "1" at bounding box center [579, 441] width 90 height 36
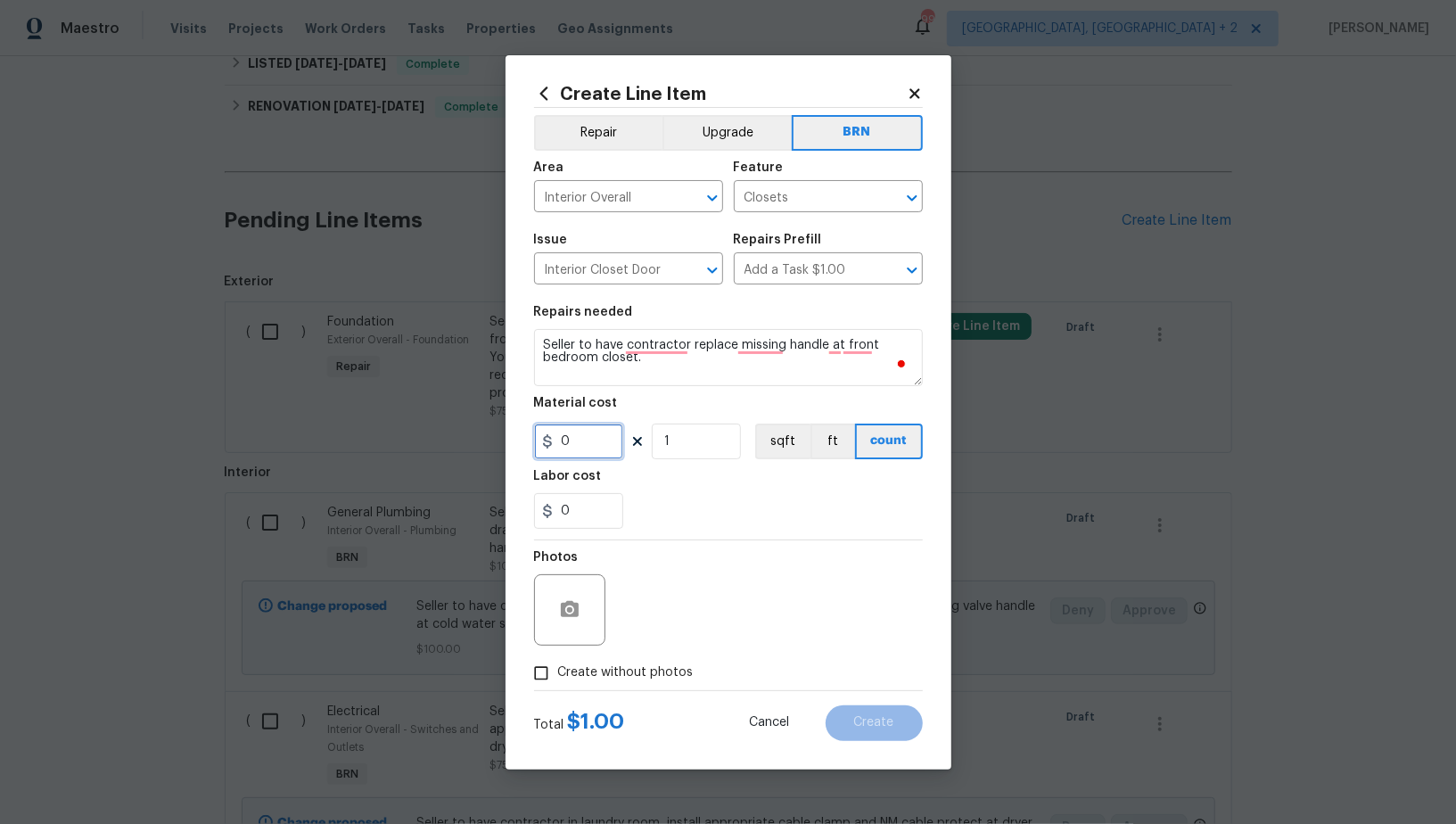
type input "0"
click at [580, 520] on input "0" at bounding box center [579, 511] width 90 height 36
type input "25"
click at [533, 665] on input "Create without photos" at bounding box center [541, 673] width 34 height 34
checkbox input "true"
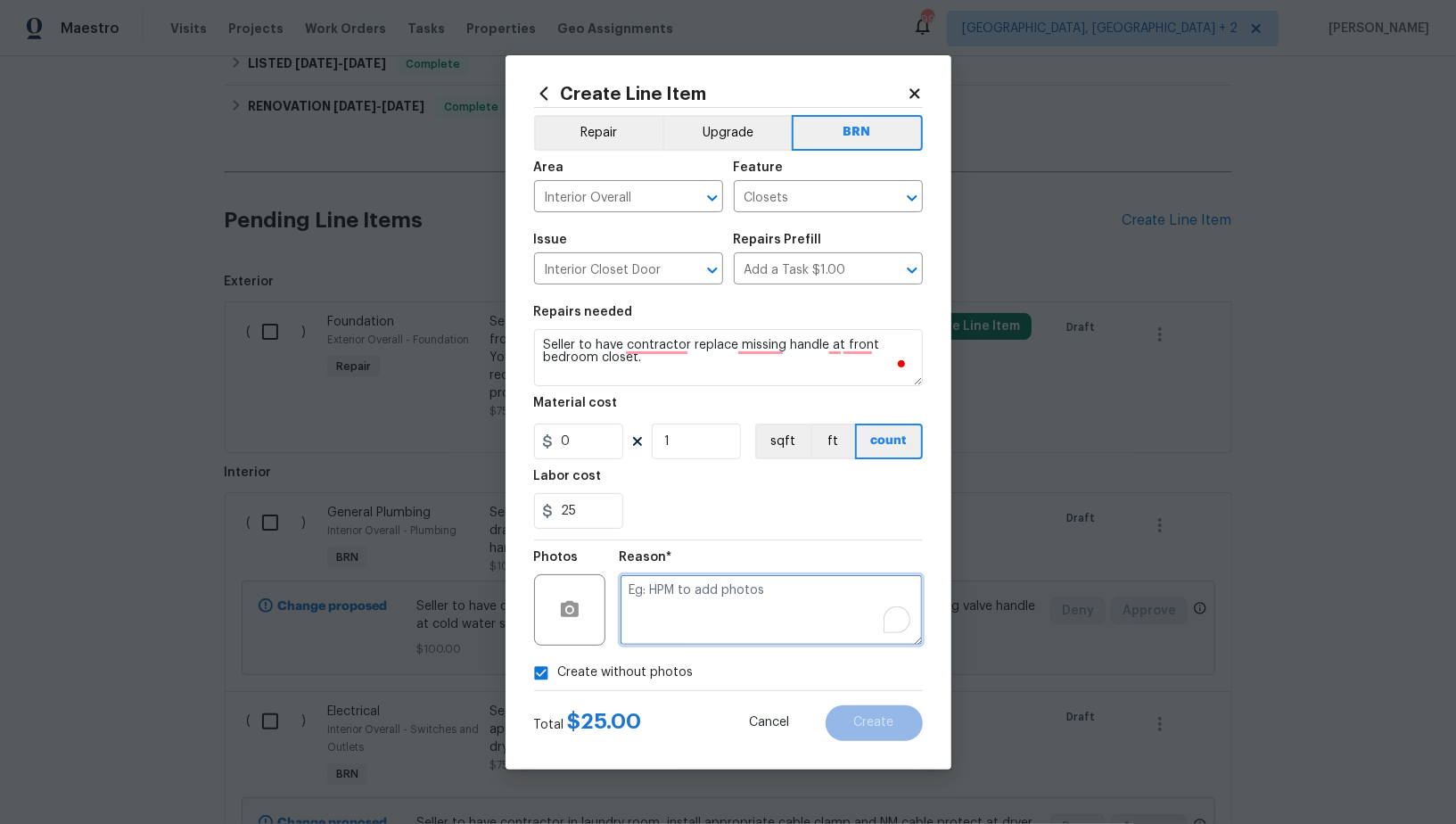
click at [719, 634] on textarea "To enrich screen reader interactions, please activate Accessibility in Grammarl…" at bounding box center [771, 610] width 303 height 71
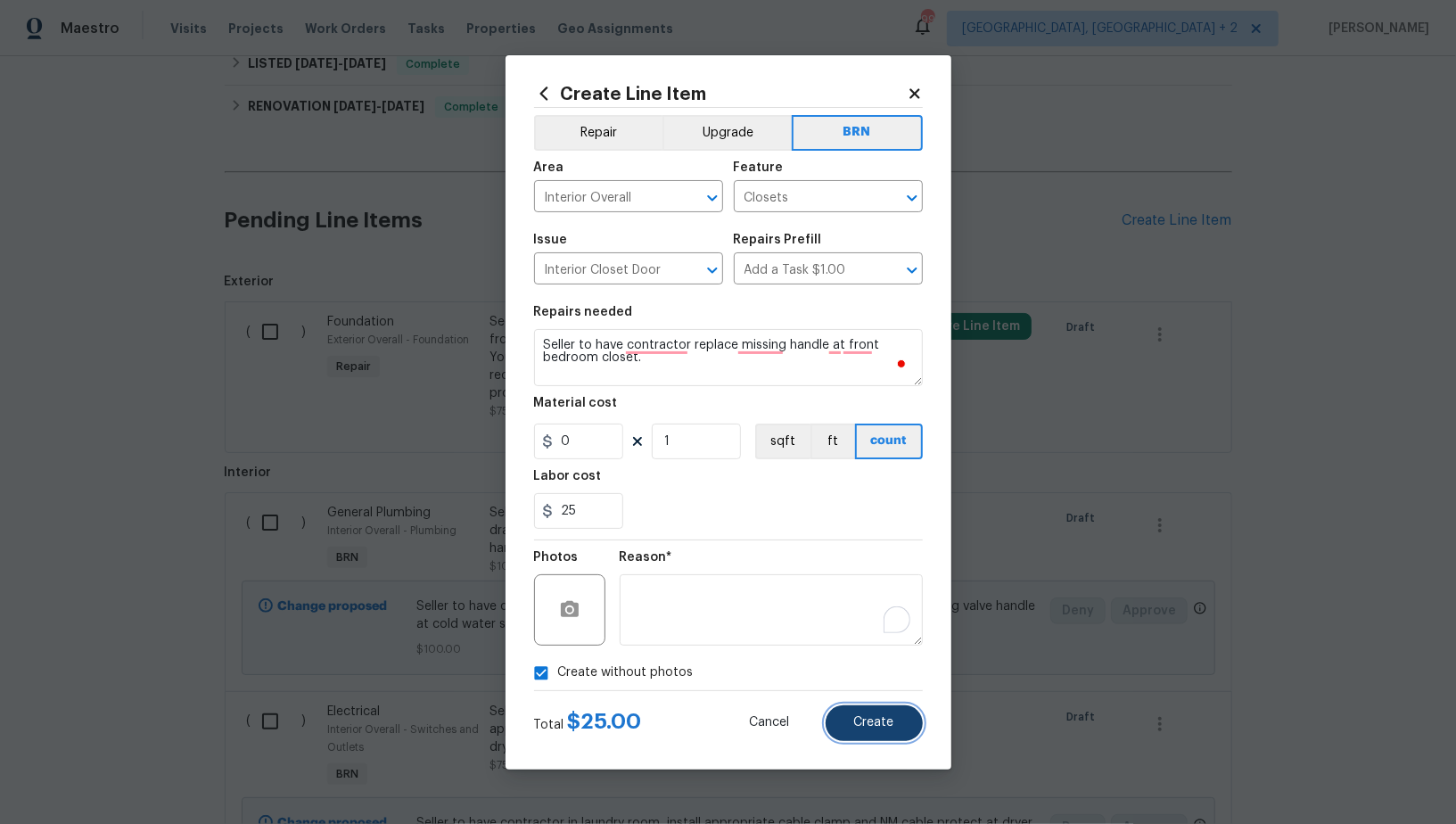
click at [860, 738] on button "Create" at bounding box center [874, 723] width 97 height 36
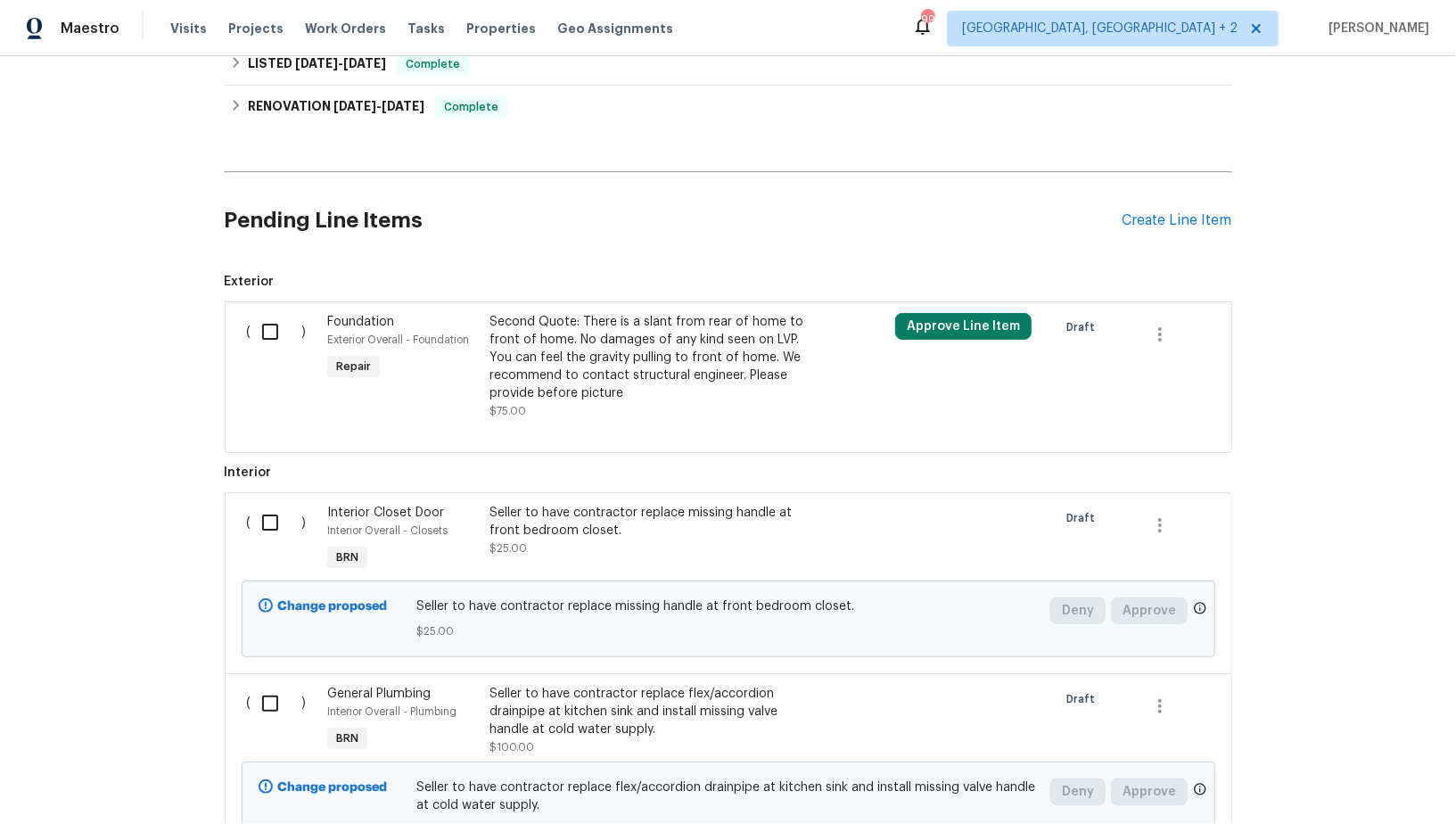
click at [1150, 195] on div "Pending Line Items Create Line Item" at bounding box center [728, 220] width 1008 height 83
click at [1148, 212] on div "Create Line Item" at bounding box center [1177, 220] width 110 height 17
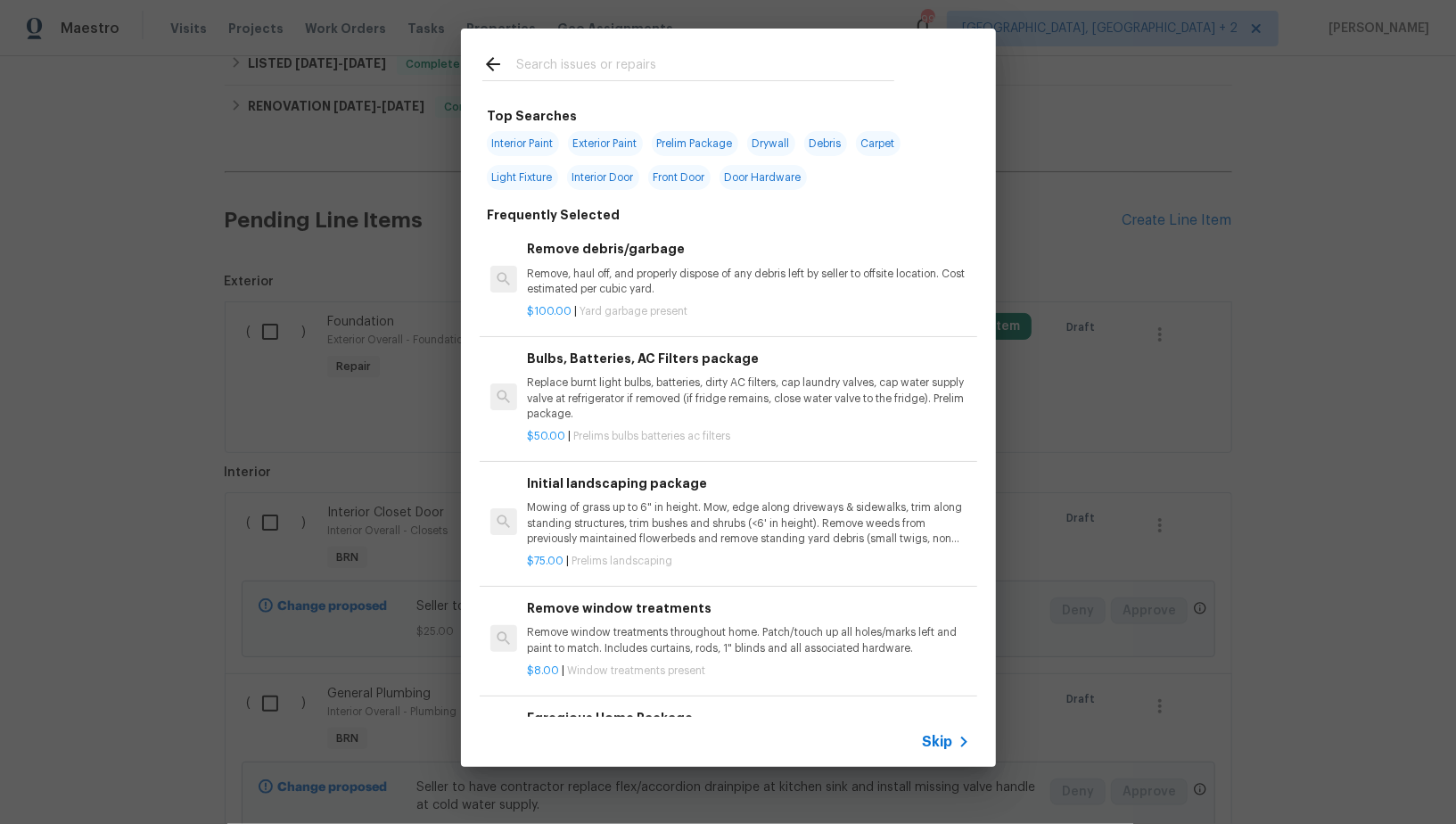
click at [934, 733] on span "Skip" at bounding box center [937, 742] width 30 height 18
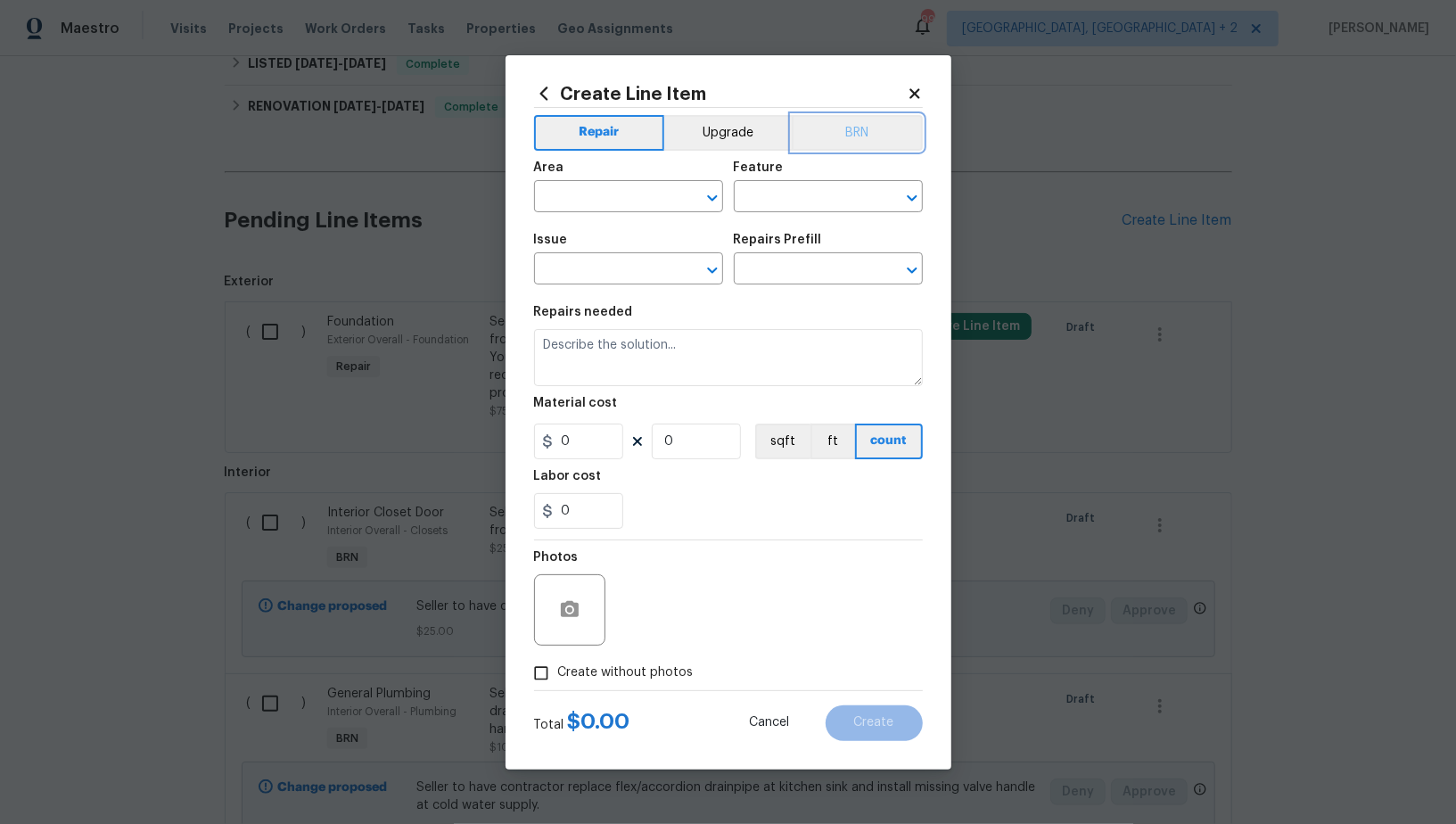
click at [823, 132] on button "BRN" at bounding box center [858, 132] width 132 height 36
click at [611, 200] on input "text" at bounding box center [604, 198] width 139 height 27
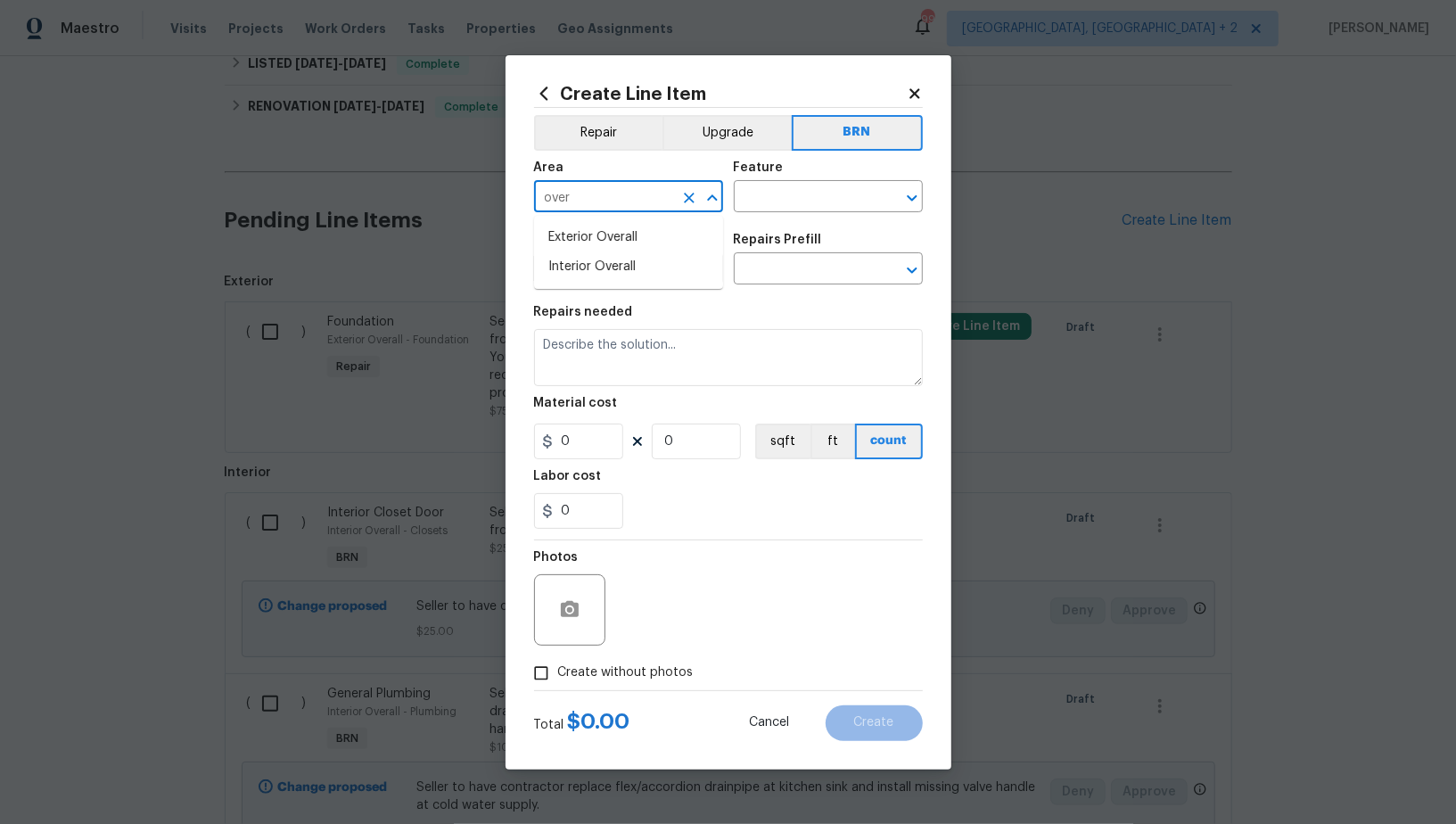
type input "over"
click at [601, 264] on li "Interior Overall" at bounding box center [628, 267] width 189 height 29
type input "Interior Overall"
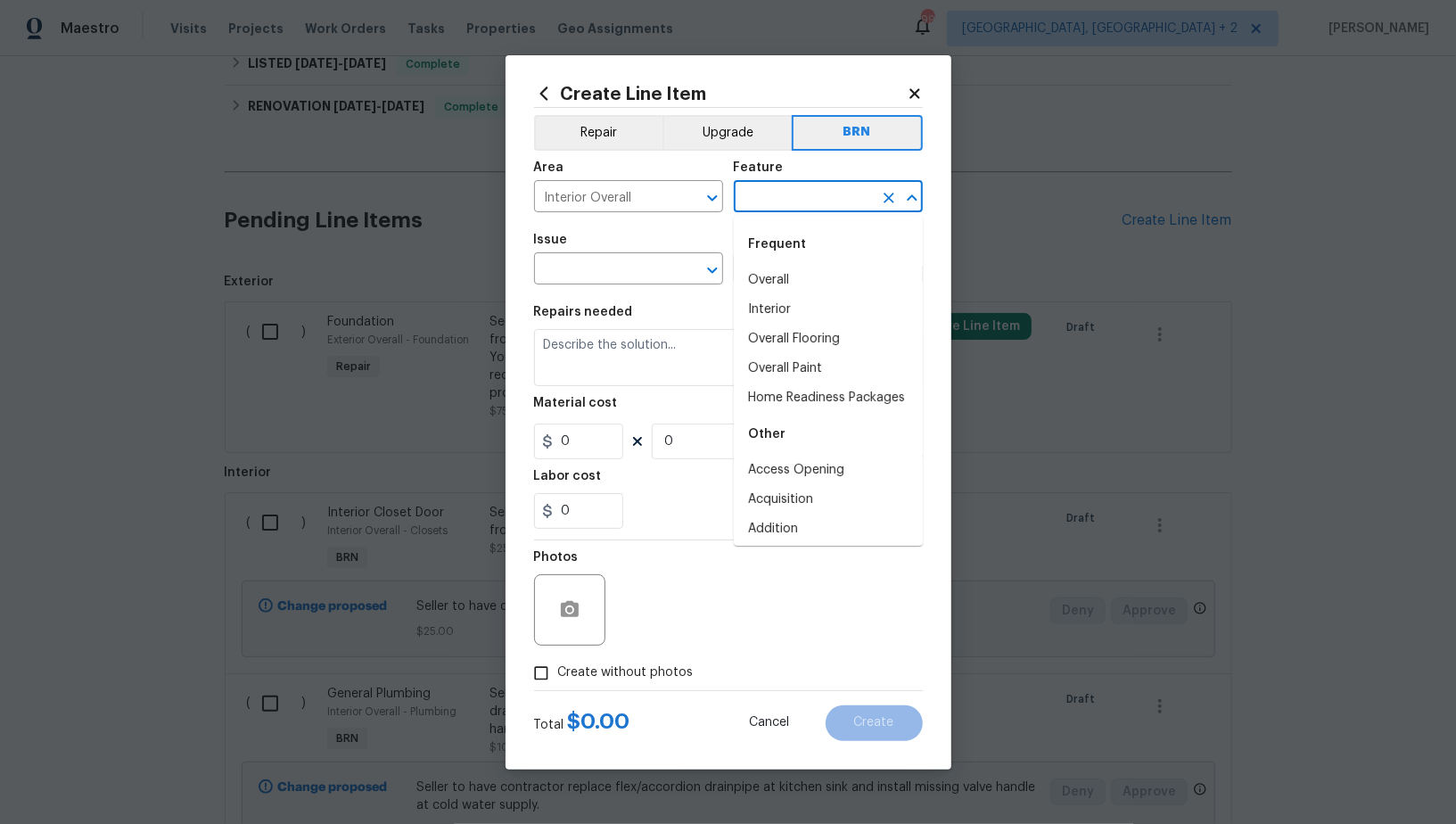
click at [776, 207] on input "text" at bounding box center [803, 198] width 139 height 27
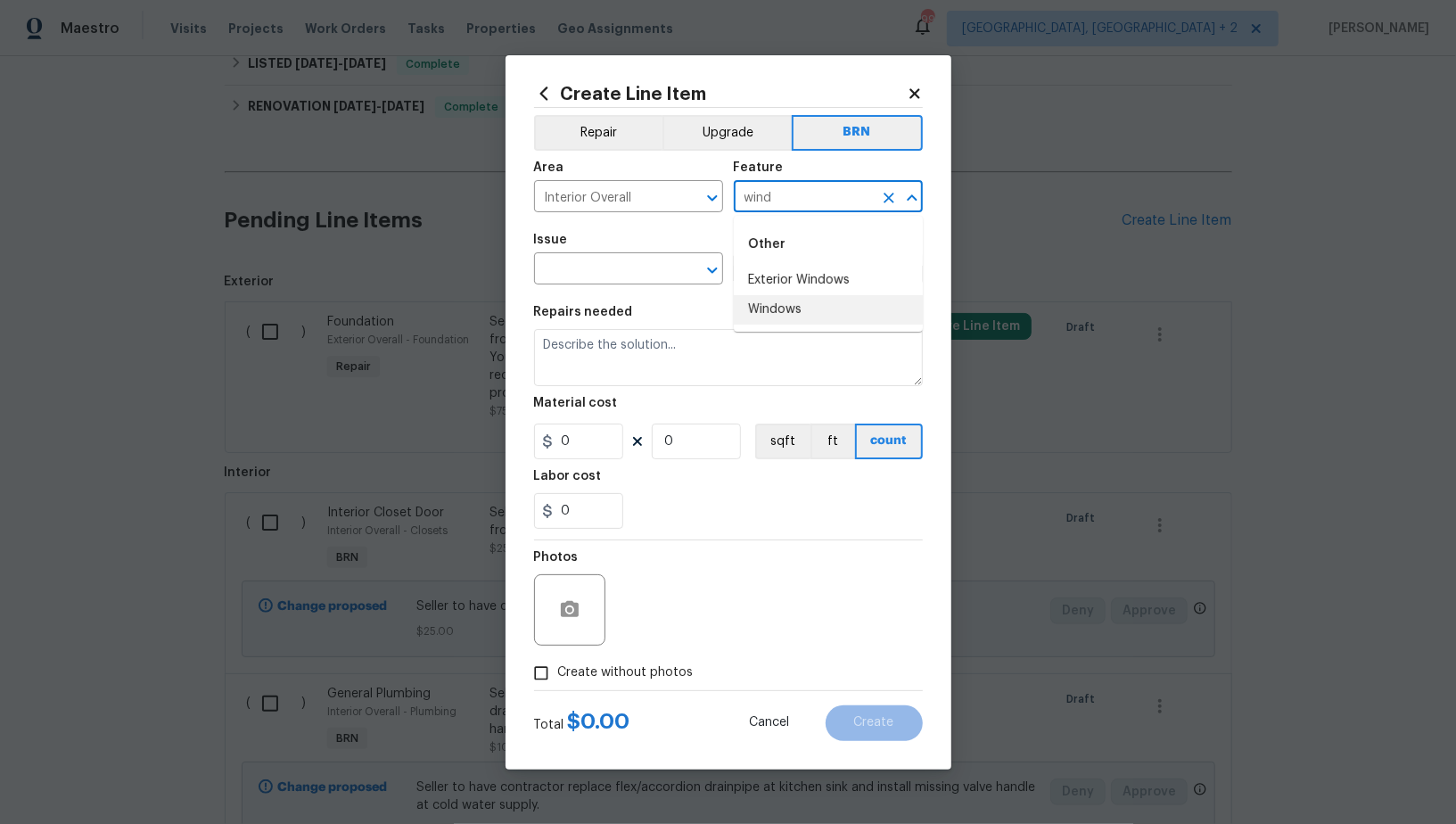
click at [788, 304] on li "Windows" at bounding box center [828, 310] width 189 height 29
type input "Windows"
click at [617, 295] on span "Issue ​" at bounding box center [628, 259] width 189 height 72
click at [594, 274] on input "text" at bounding box center [604, 270] width 139 height 27
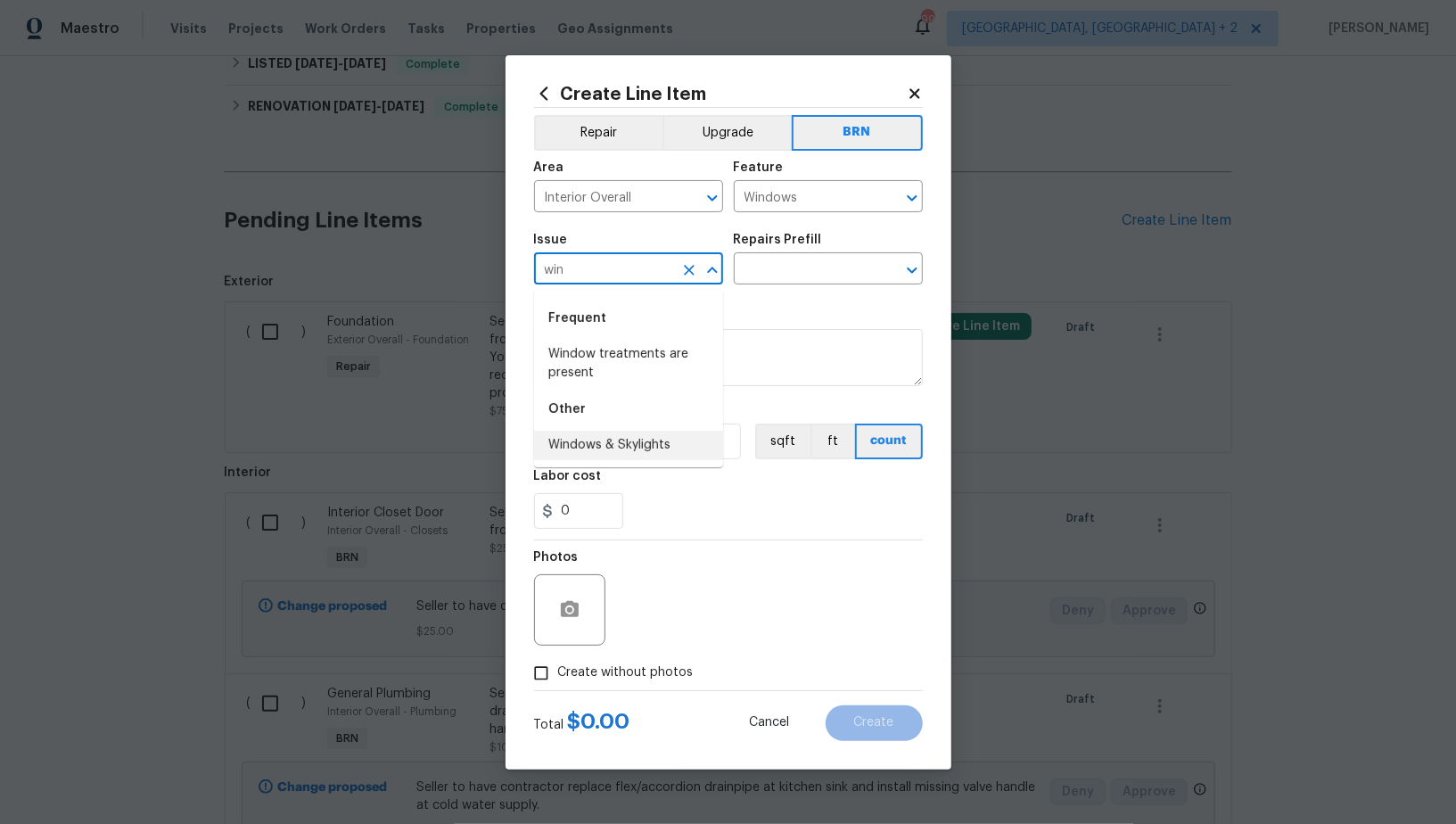
click at [612, 442] on li "Windows & Skylights" at bounding box center [628, 446] width 189 height 29
type input "Windows & Skylights"
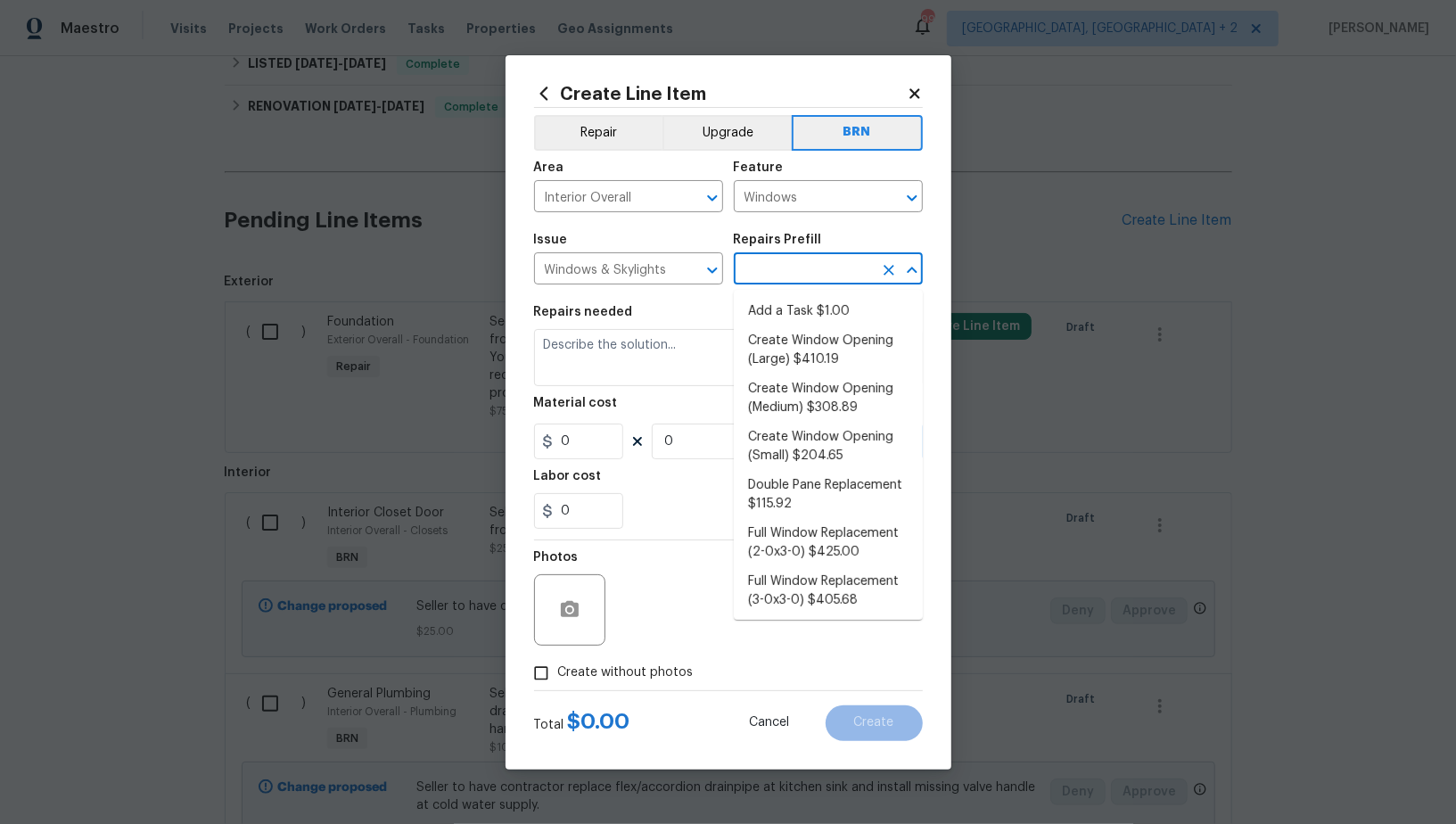
click at [768, 280] on input "text" at bounding box center [803, 270] width 139 height 27
click at [779, 315] on li "Add a Task $1.00" at bounding box center [828, 312] width 189 height 29
type input "Add a Task $1.00"
type textarea "HPM to detail"
type input "1"
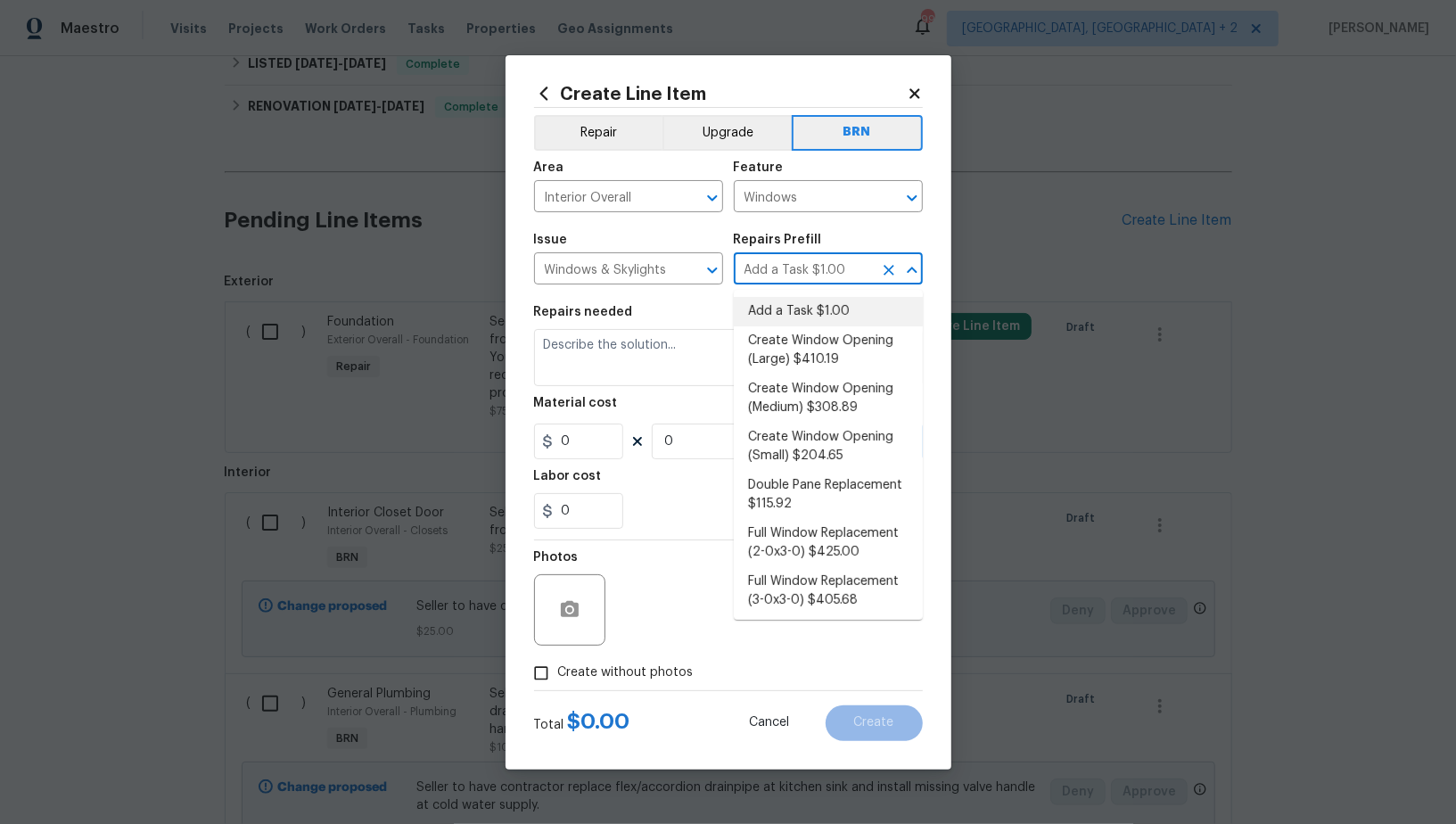
type input "1"
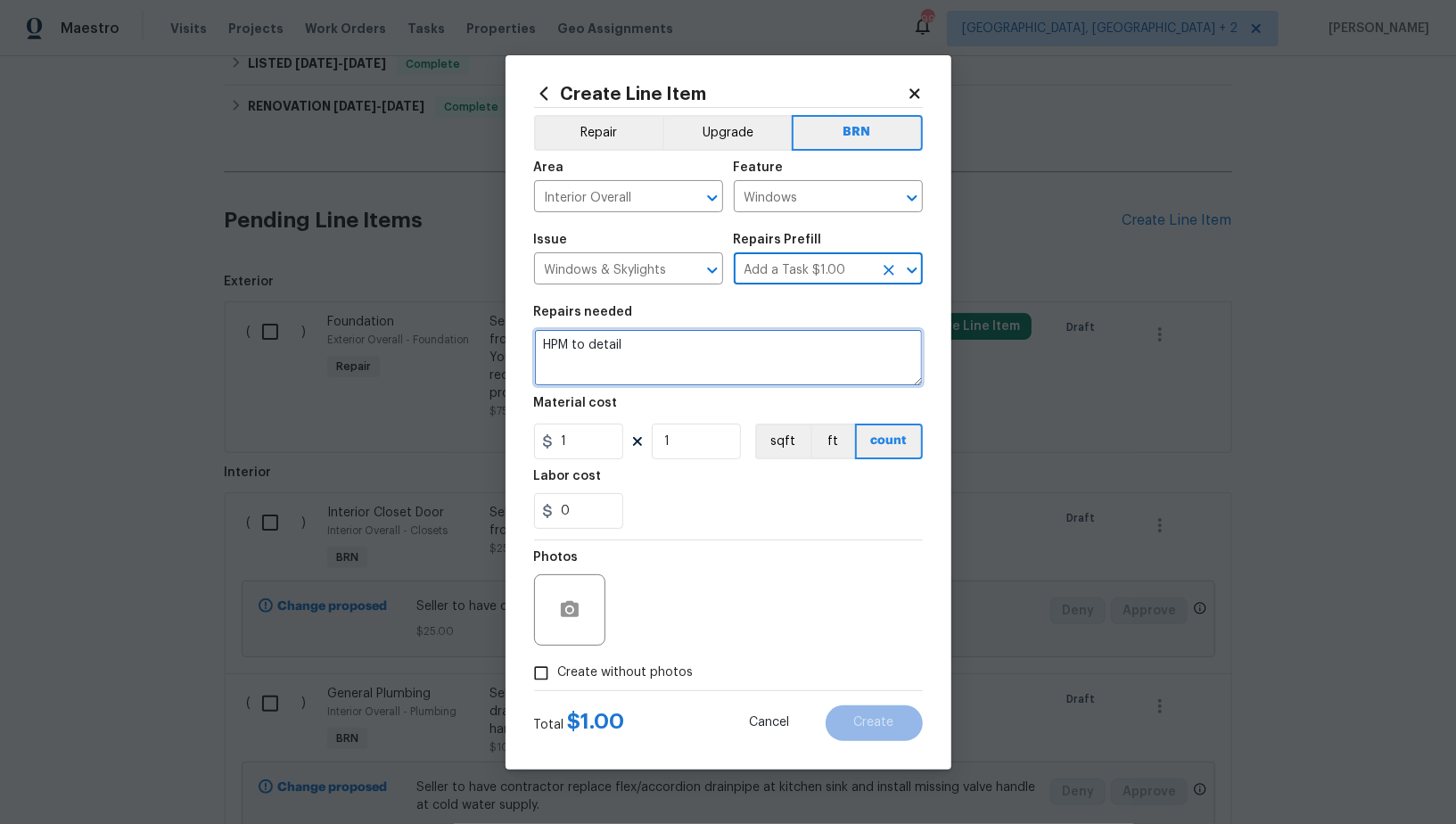
click at [702, 366] on textarea "HPM to detail" at bounding box center [729, 357] width 389 height 57
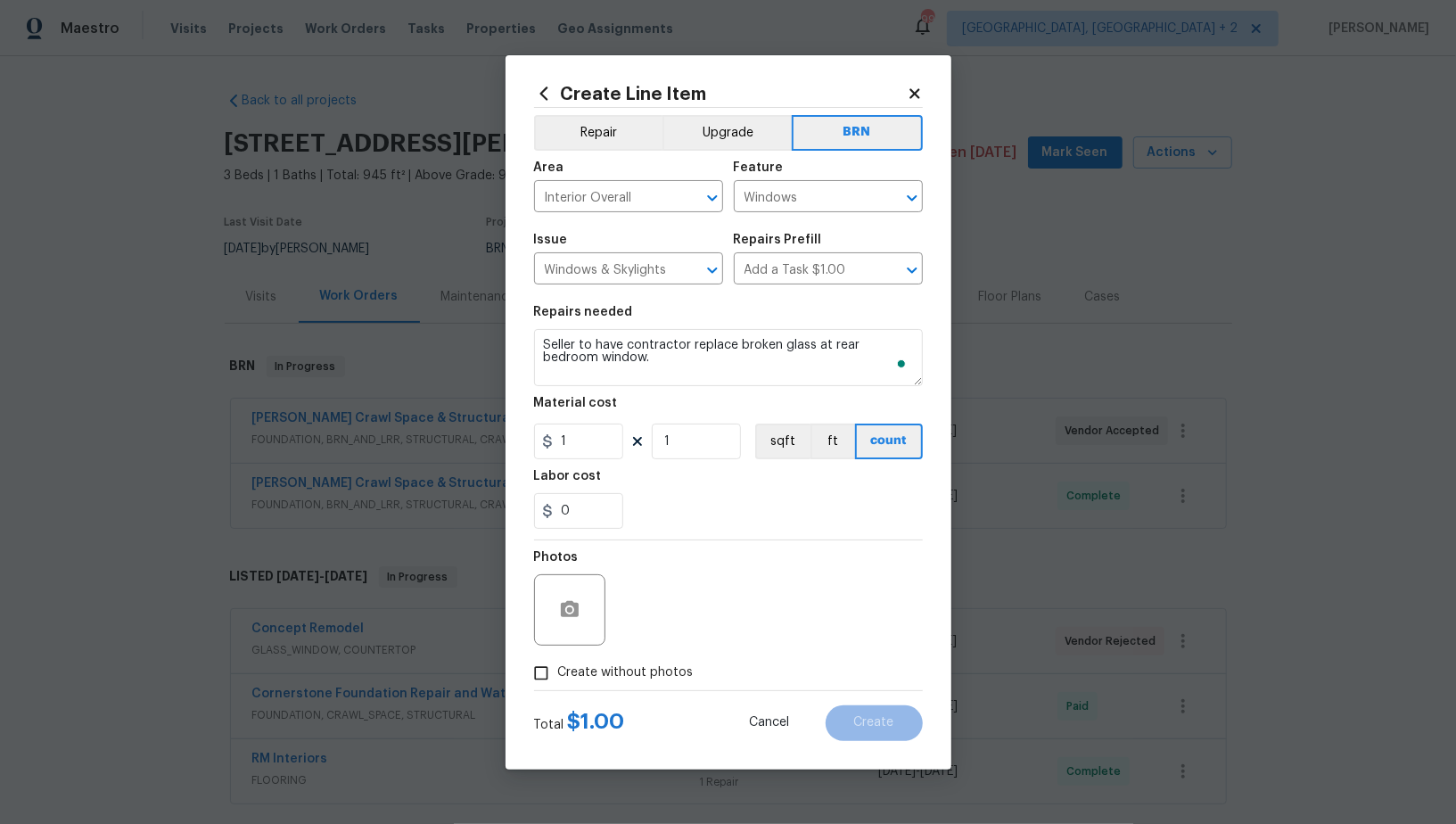
scroll to position [867, 0]
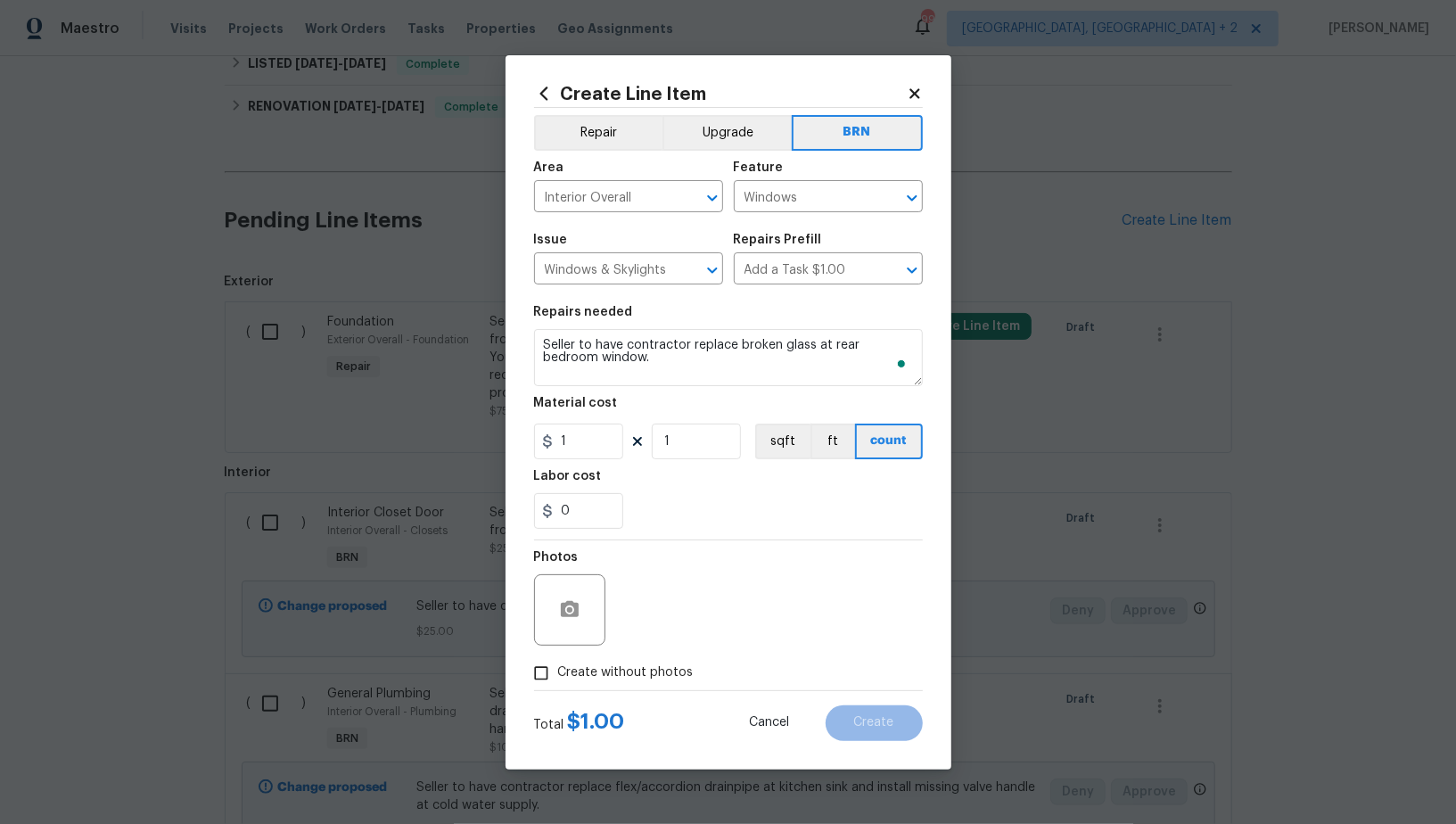
type textarea "Seller to have contractor replace broken glass at rear bedroom window."
click at [595, 448] on input "1" at bounding box center [579, 441] width 90 height 36
type input "0"
click at [586, 515] on input "0" at bounding box center [579, 511] width 90 height 36
type input "200"
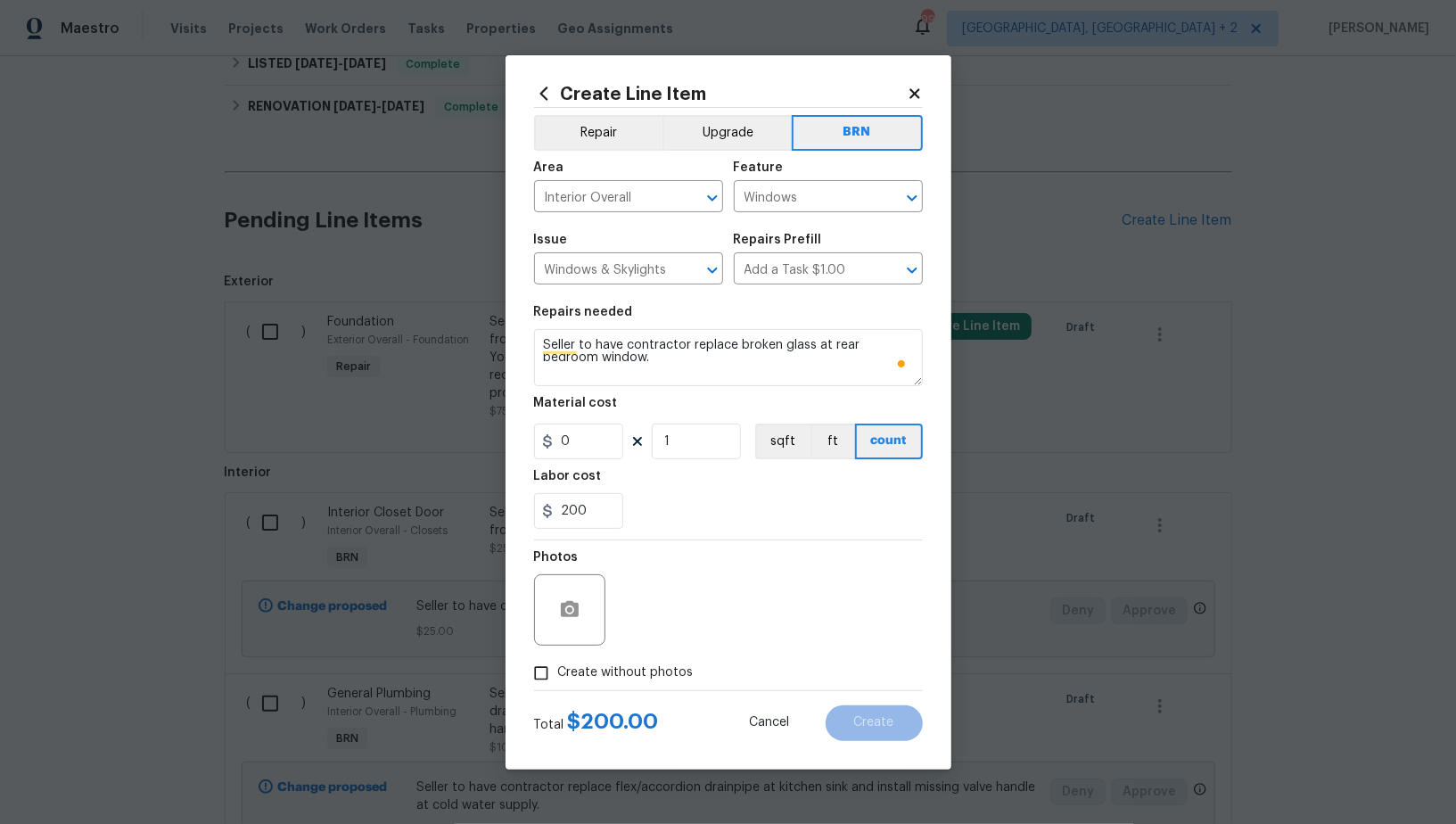
click at [554, 668] on input "Create without photos" at bounding box center [541, 673] width 34 height 34
checkbox input "true"
click at [701, 604] on textarea "To enrich screen reader interactions, please activate Accessibility in Grammarl…" at bounding box center [771, 610] width 303 height 71
click at [870, 726] on span "Create" at bounding box center [874, 723] width 40 height 14
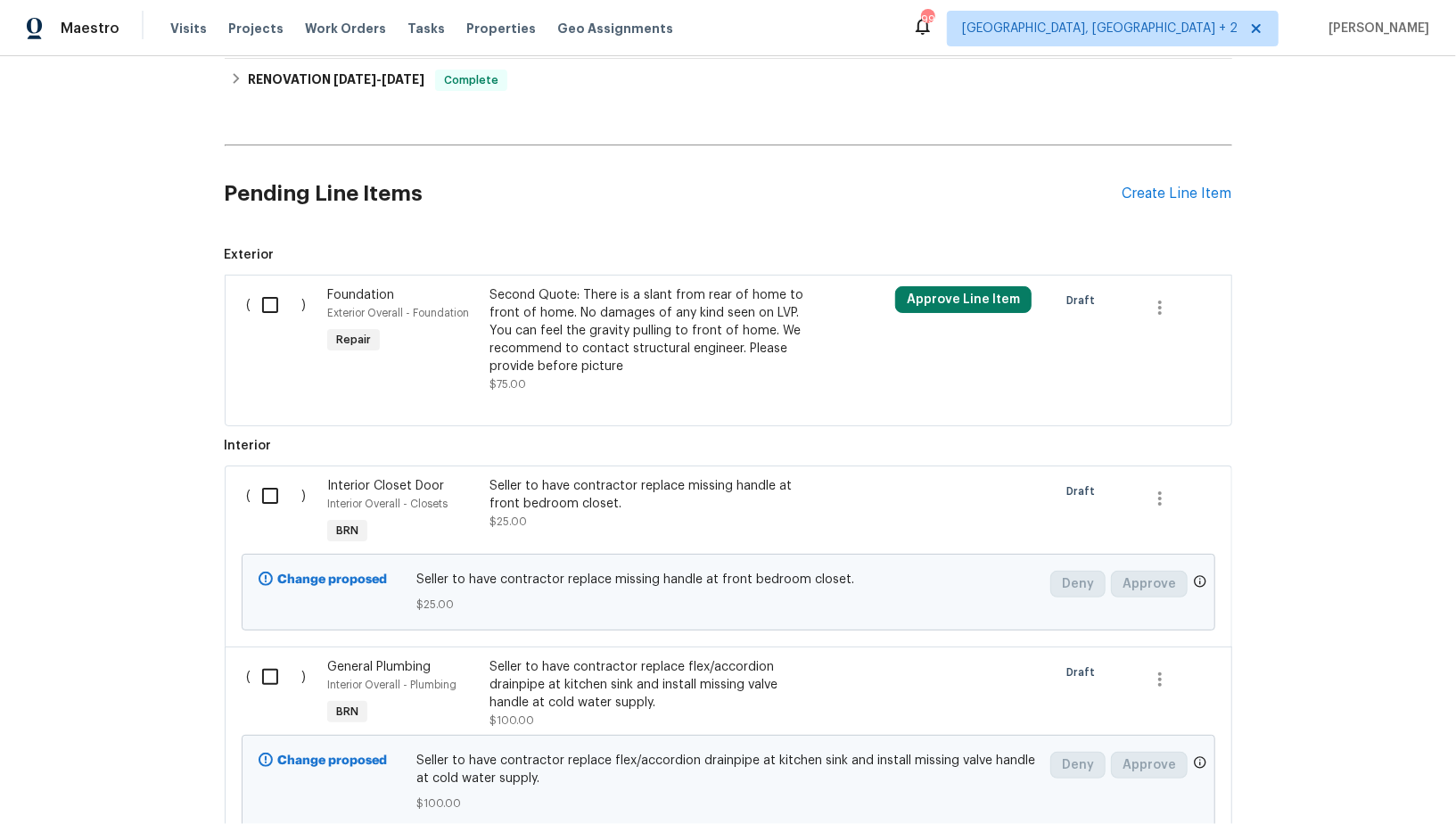
scroll to position [877, 0]
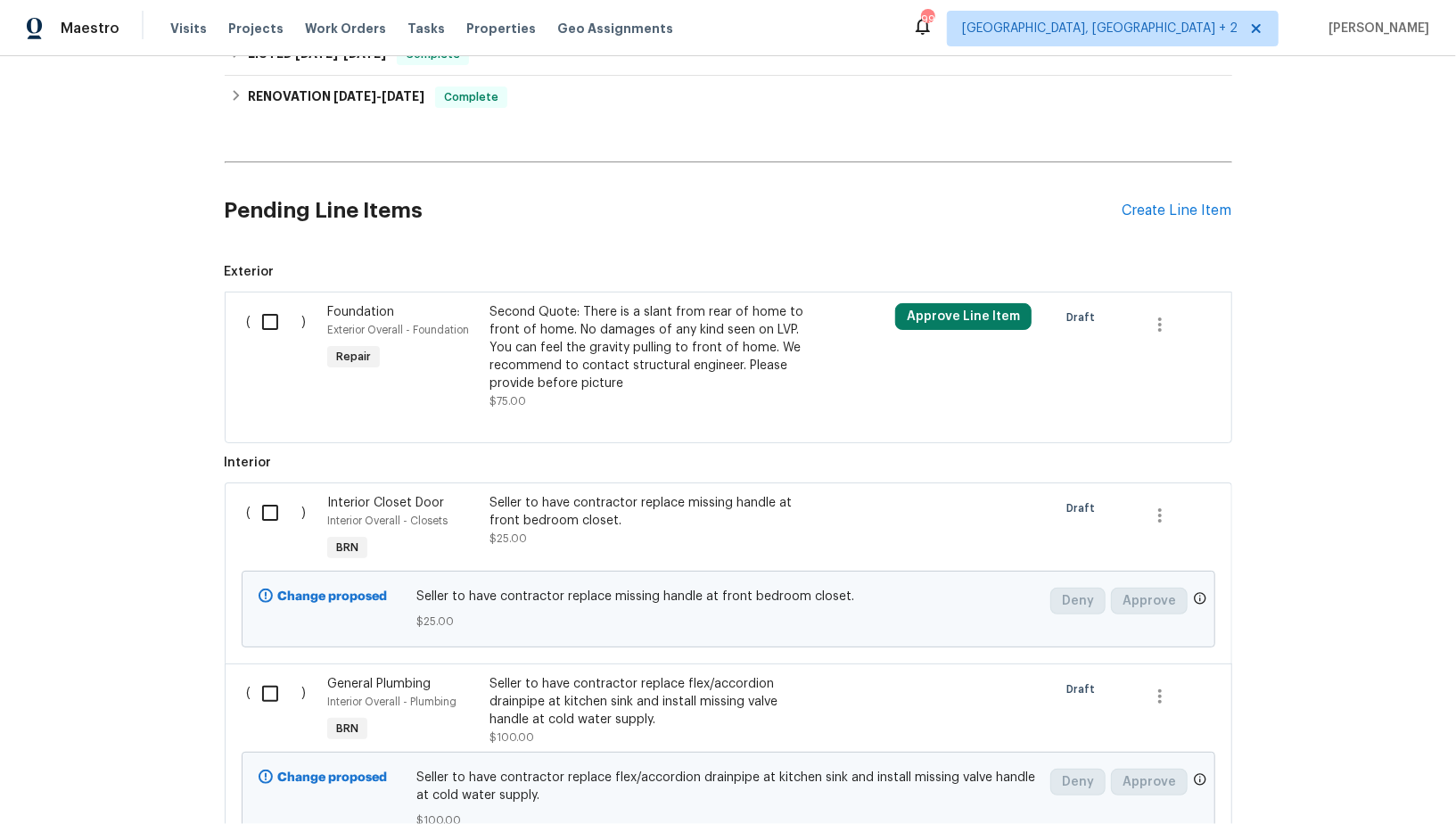
click at [1166, 222] on div "Pending Line Items Create Line Item" at bounding box center [728, 210] width 1008 height 83
click at [1161, 209] on div "Create Line Item" at bounding box center [1177, 211] width 110 height 17
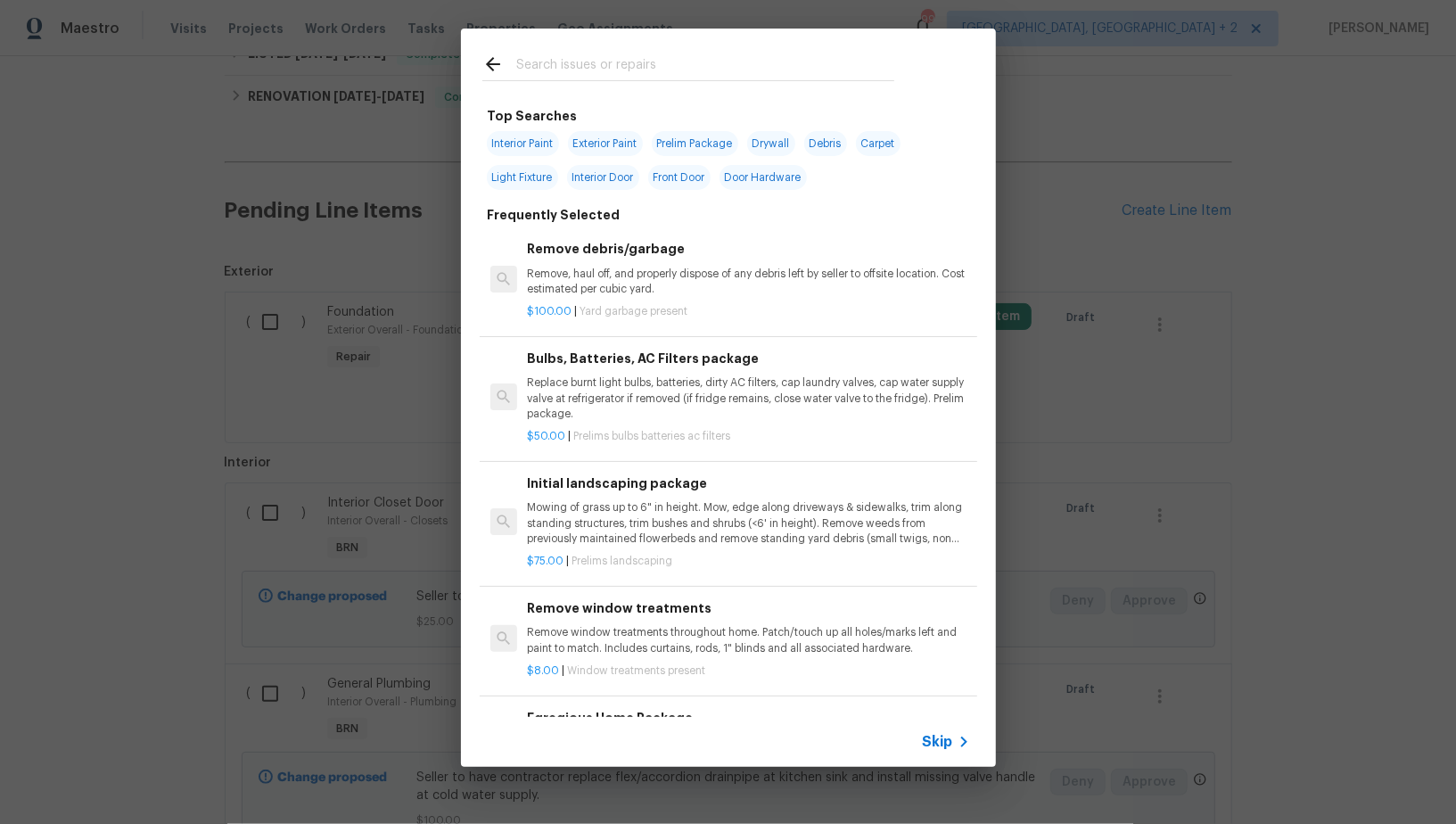
click at [934, 738] on span "Skip" at bounding box center [937, 742] width 30 height 18
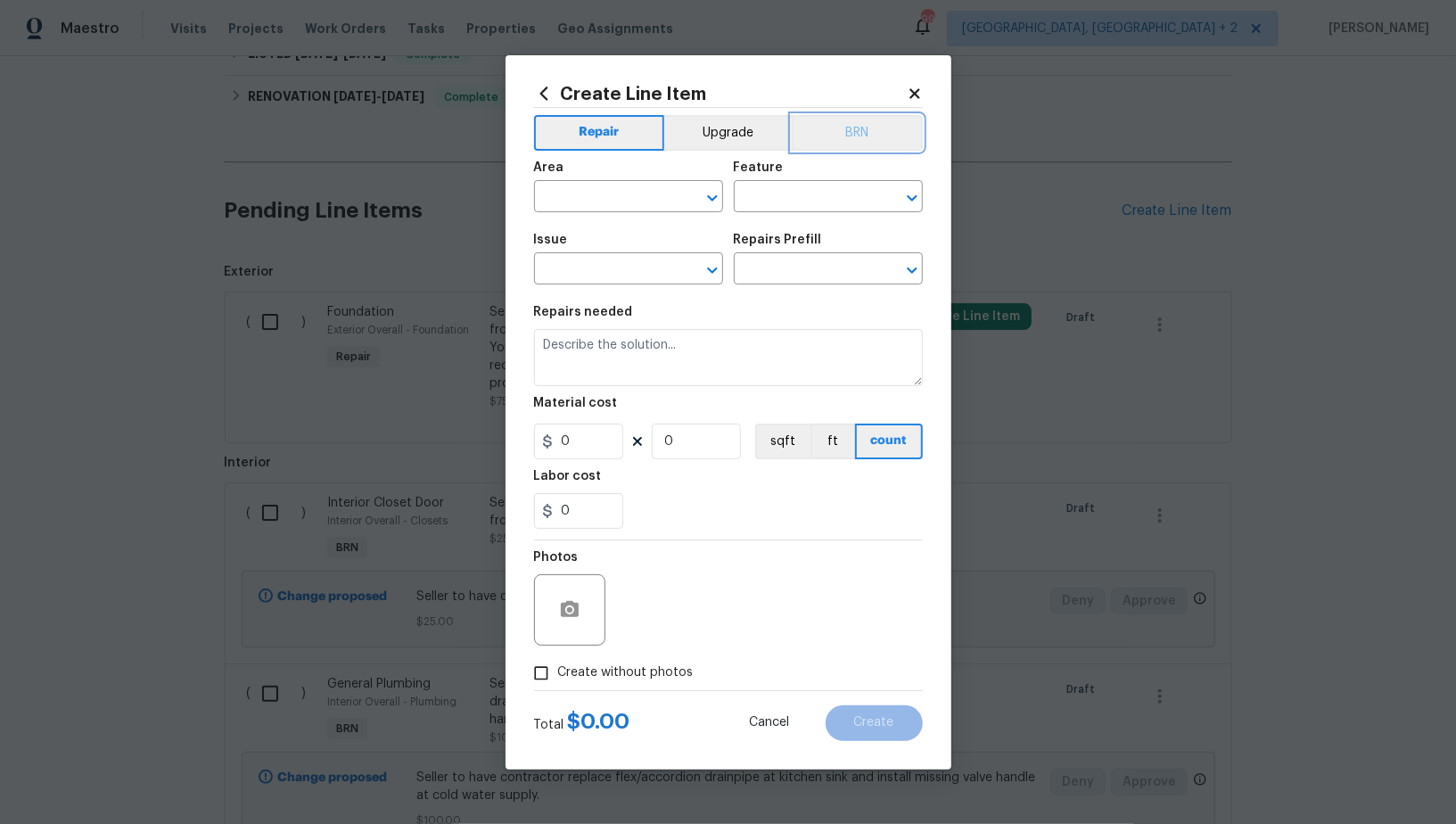
click at [853, 140] on button "BRN" at bounding box center [858, 132] width 132 height 36
click at [620, 198] on input "text" at bounding box center [604, 198] width 139 height 27
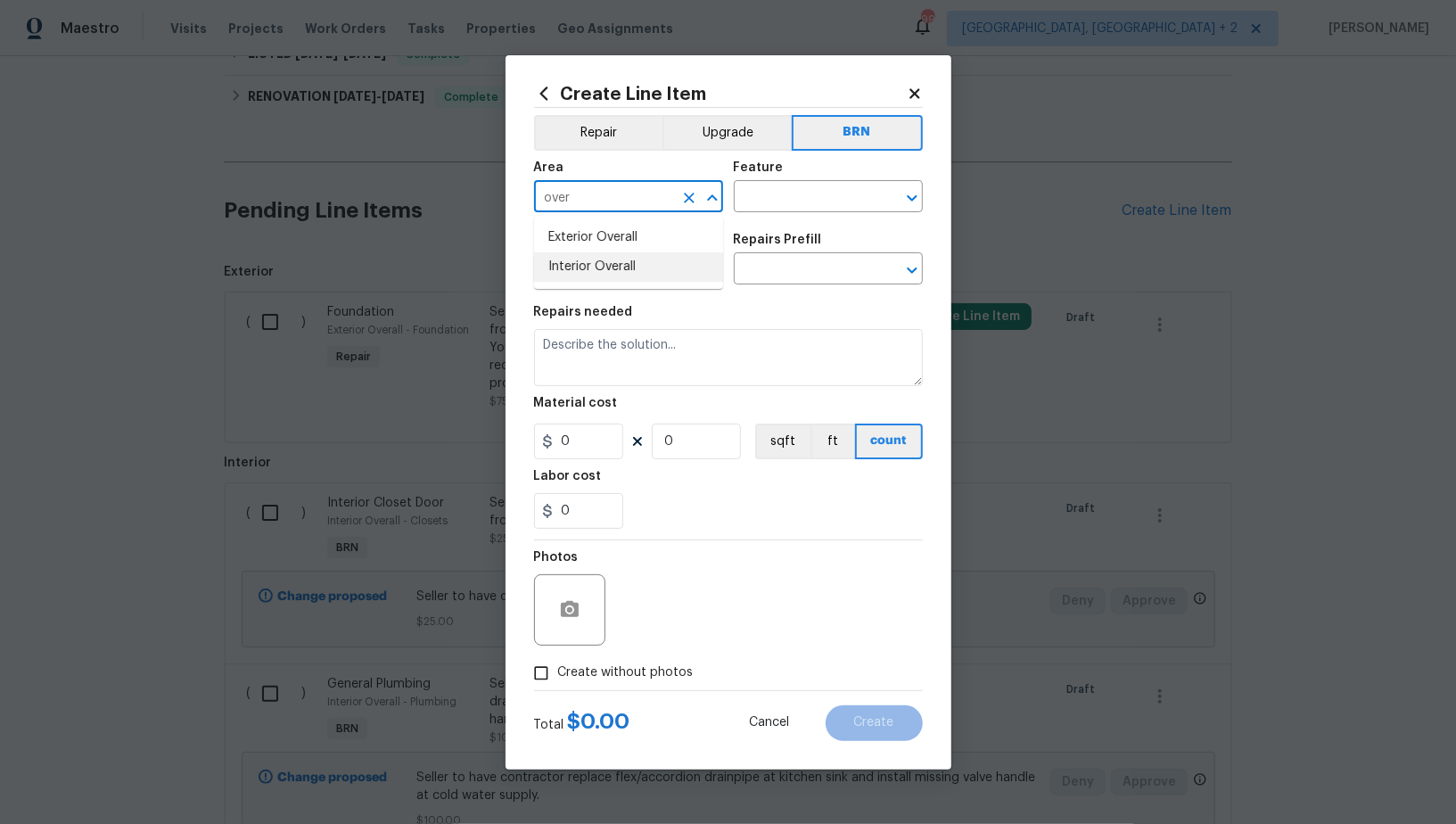
drag, startPoint x: 613, startPoint y: 270, endPoint x: 622, endPoint y: 267, distance: 9.5
click at [613, 269] on li "Interior Overall" at bounding box center [628, 267] width 189 height 29
type input "Interior Overall"
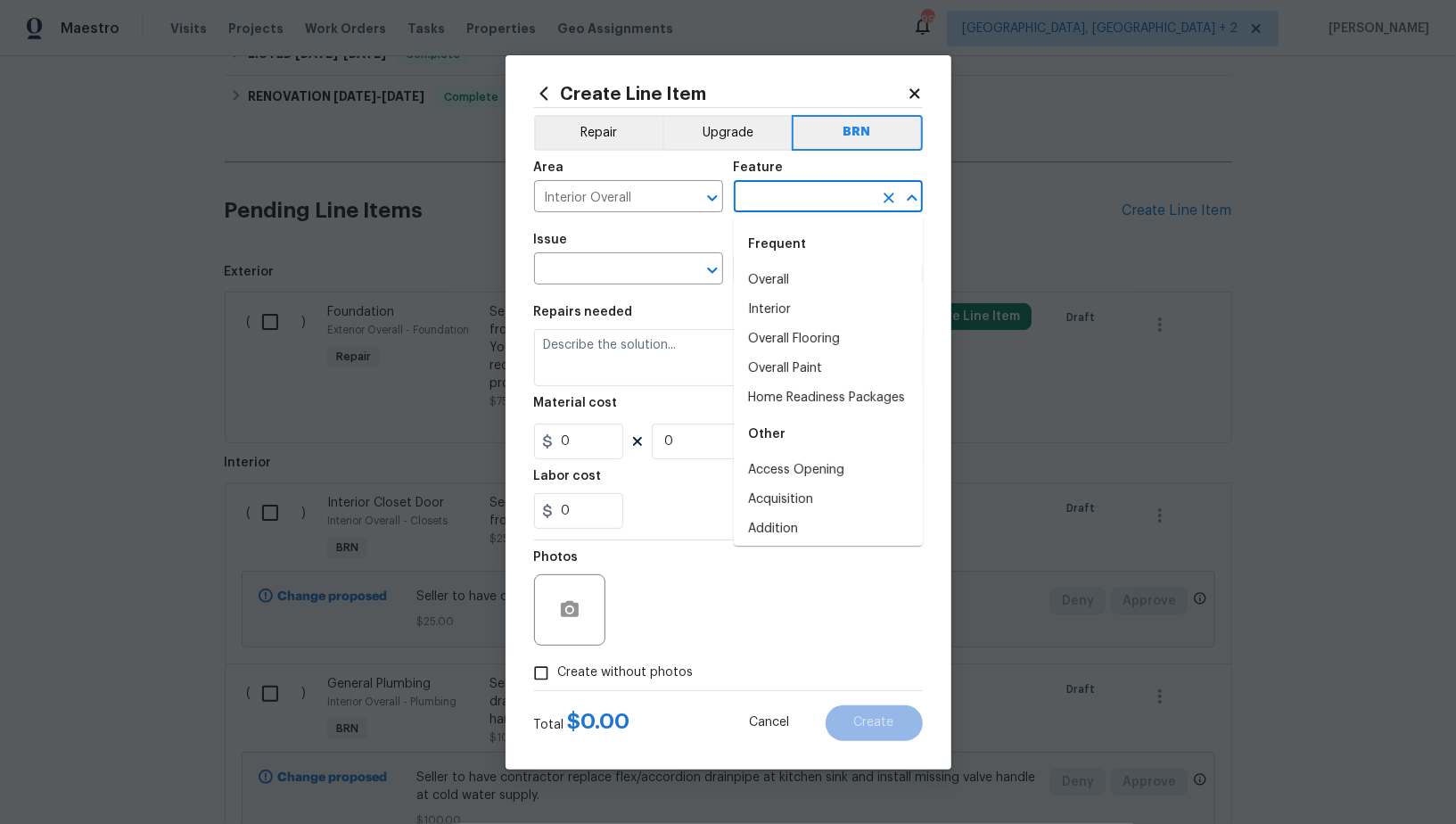
click at [802, 195] on input "text" at bounding box center [803, 198] width 139 height 27
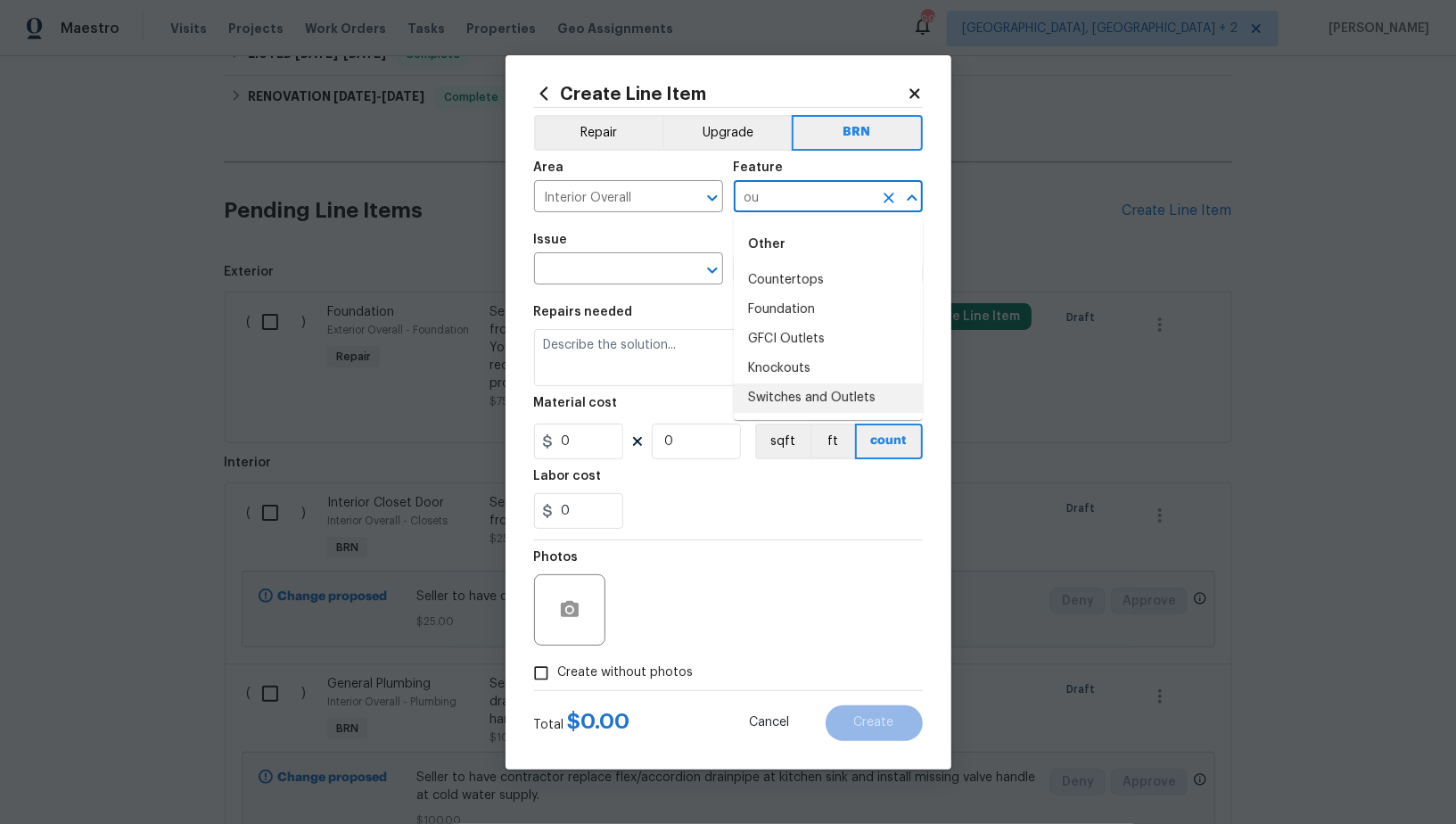
click at [787, 404] on li "Switches and Outlets" at bounding box center [828, 398] width 189 height 29
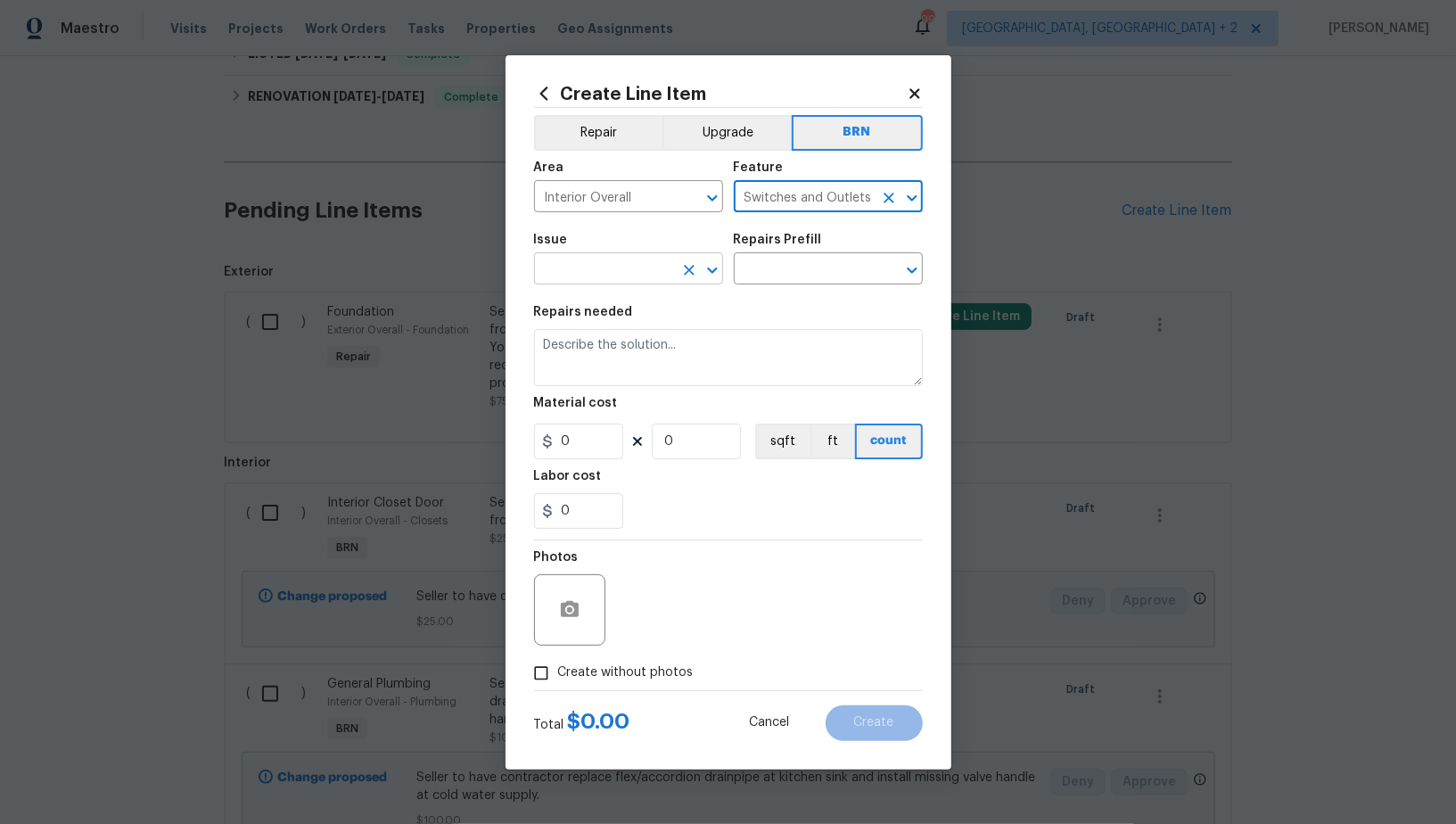
type input "Switches and Outlets"
click at [596, 281] on input "text" at bounding box center [604, 270] width 139 height 27
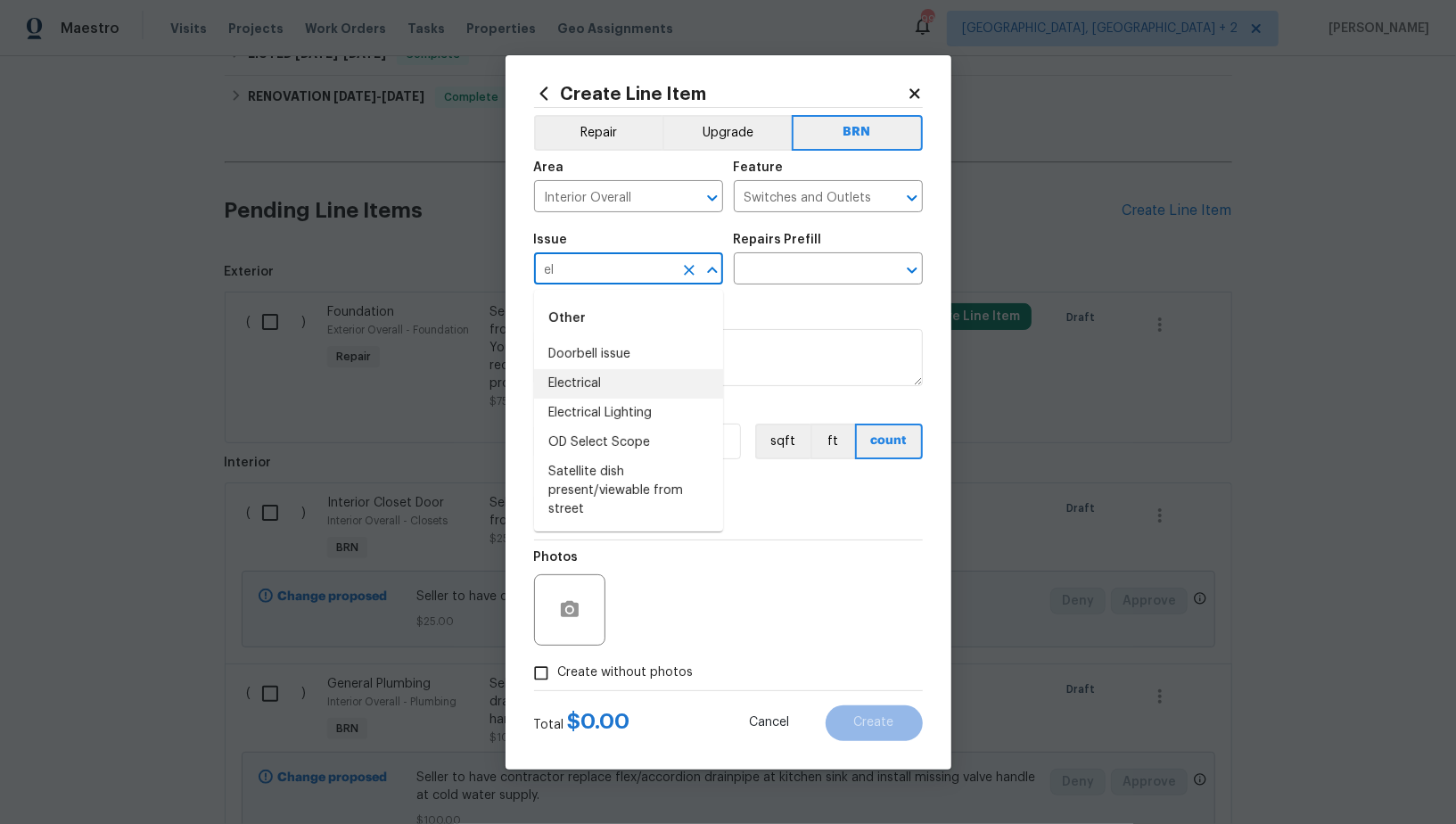
click at [586, 387] on li "Electrical" at bounding box center [628, 384] width 189 height 29
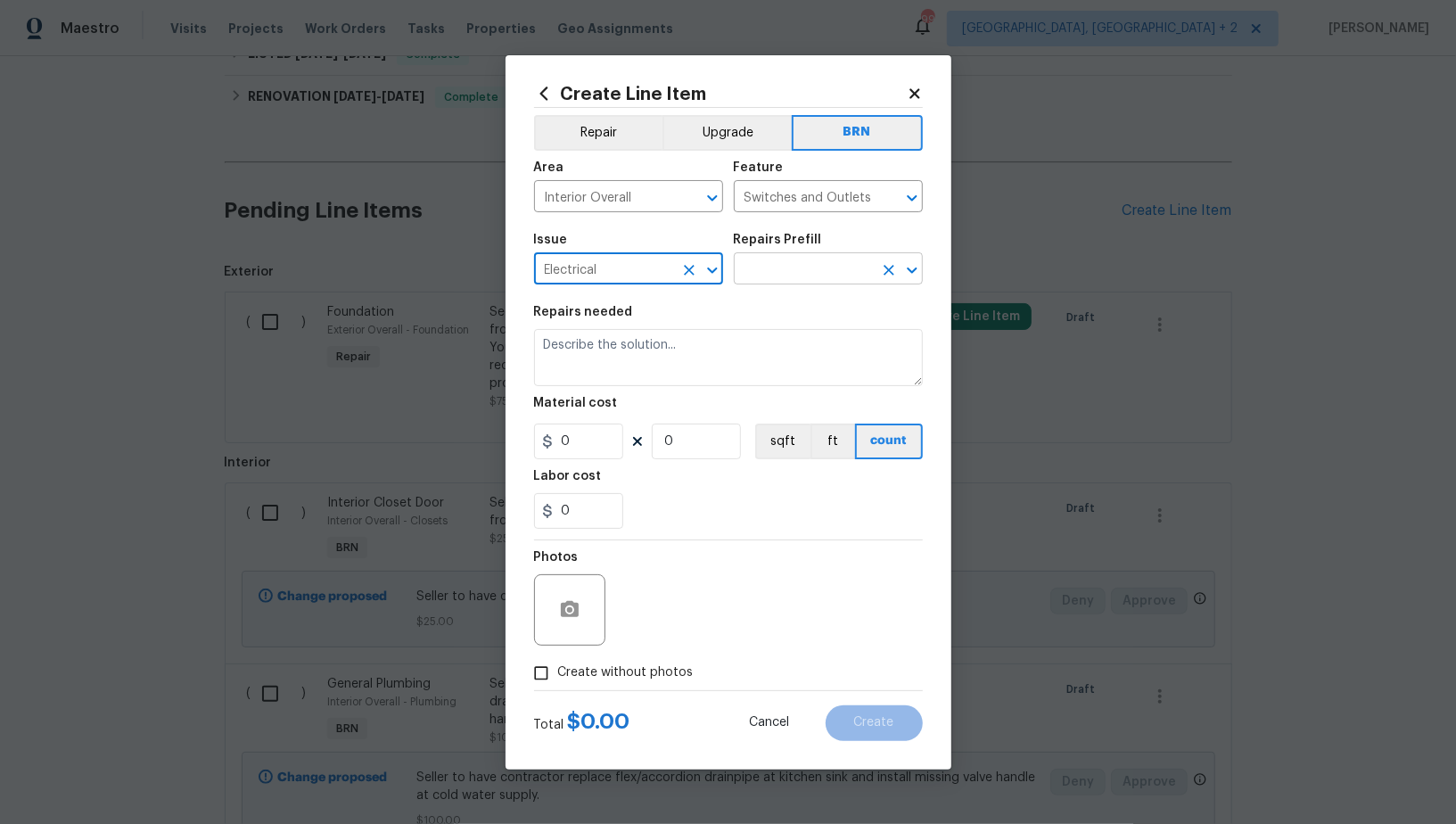
type input "Electrical"
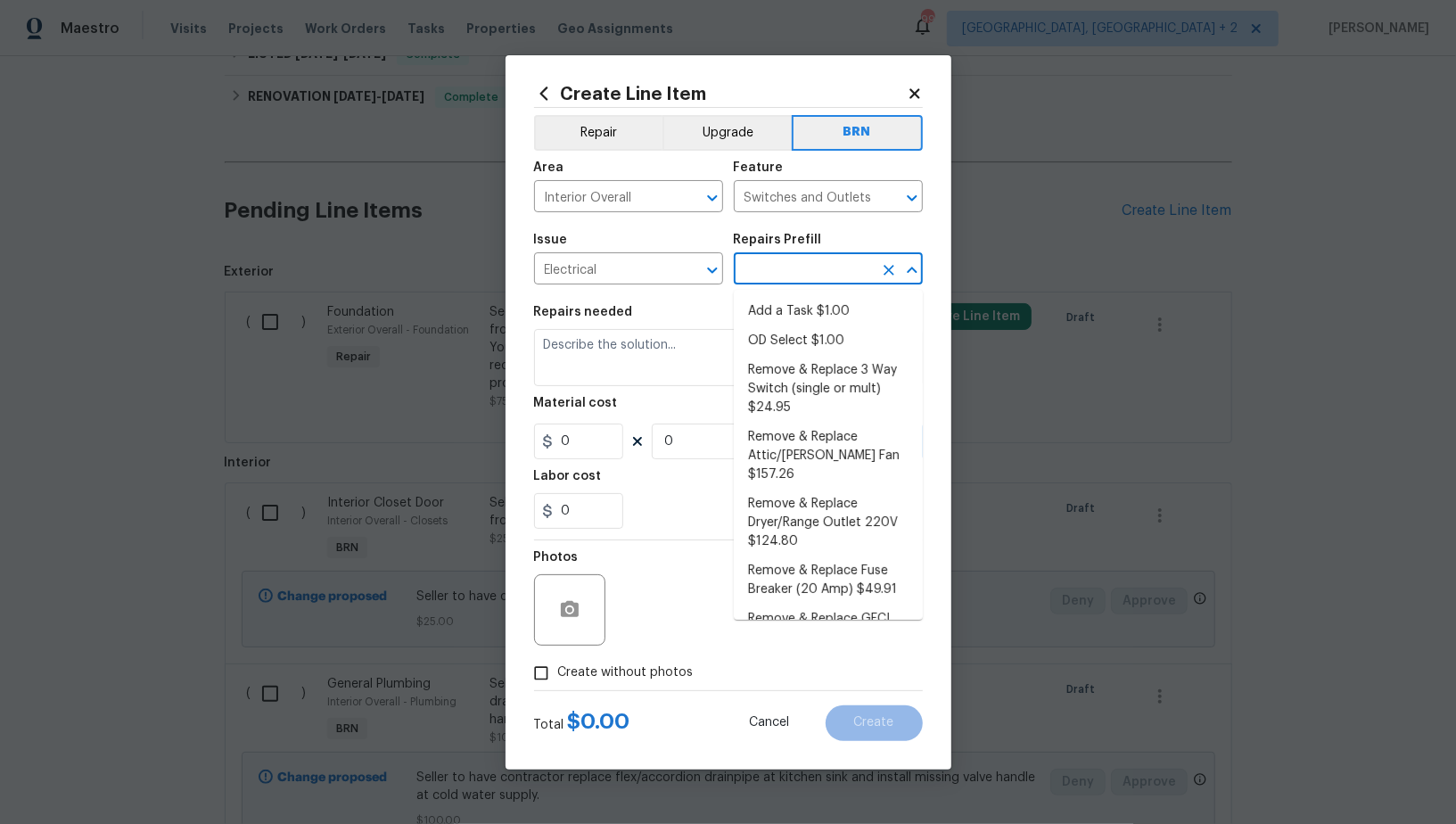
click at [793, 263] on input "text" at bounding box center [803, 270] width 139 height 27
click at [791, 301] on li "Add a Task $1.00" at bounding box center [828, 312] width 189 height 29
type input "Add a Task $1.00"
type textarea "HPM to detail"
type input "1"
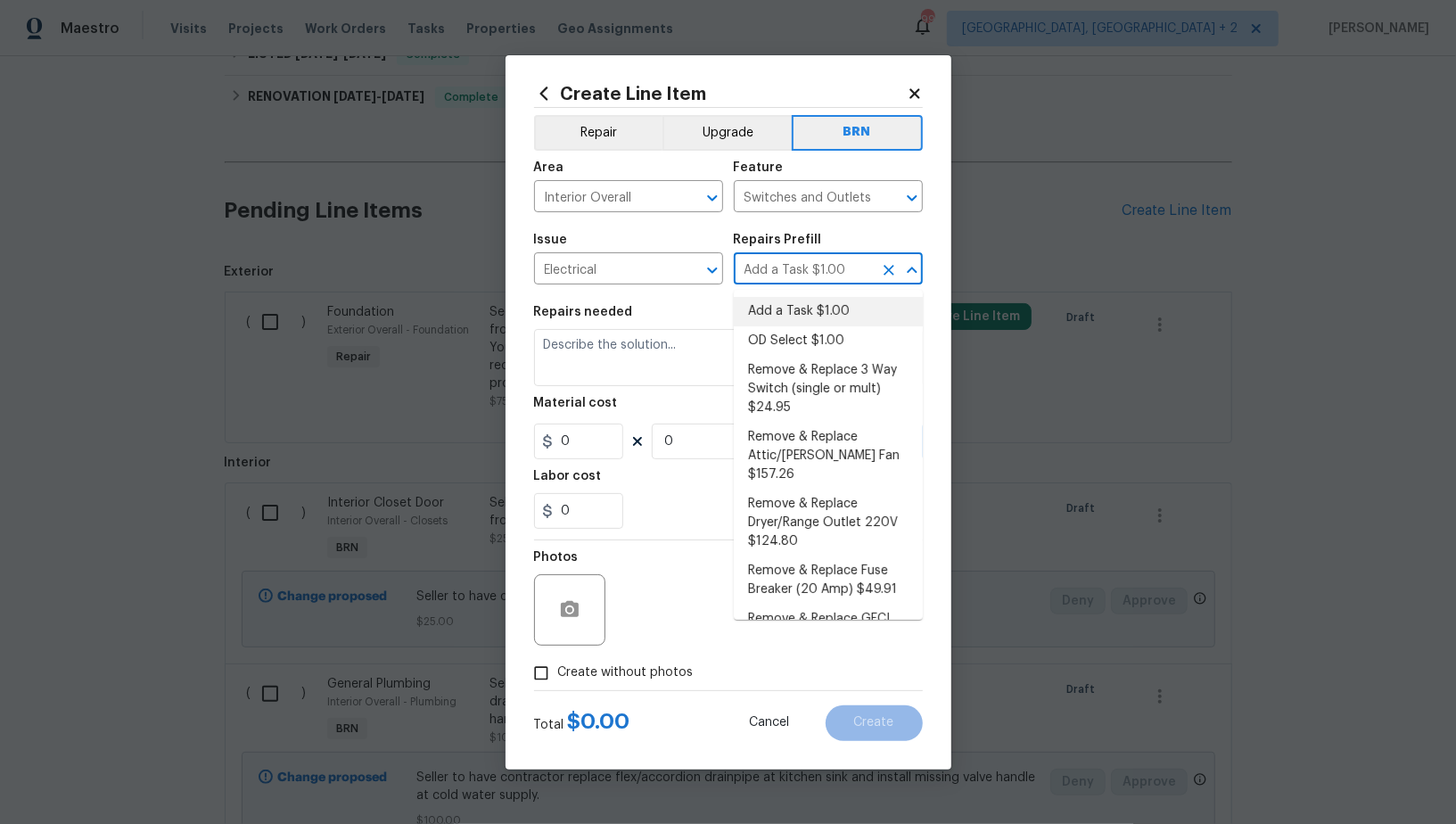
type input "1"
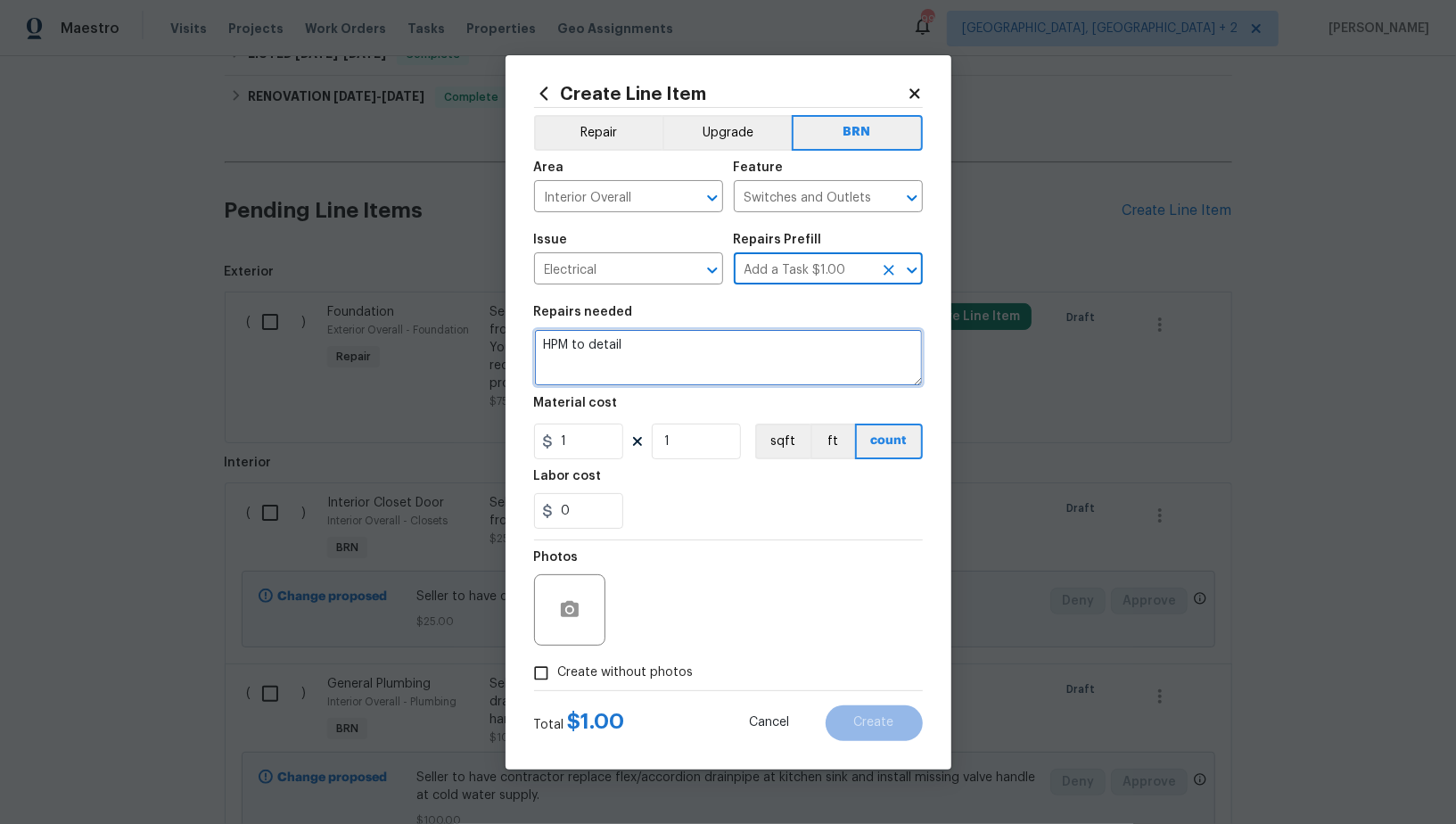
click at [732, 360] on textarea "HPM to detail" at bounding box center [729, 357] width 389 height 57
paste textarea "Seller to have contractor repair receptacle in front bedroom pulled away from w…"
type textarea "Seller to have contractor repair receptacle in front bedroom pulled away from w…"
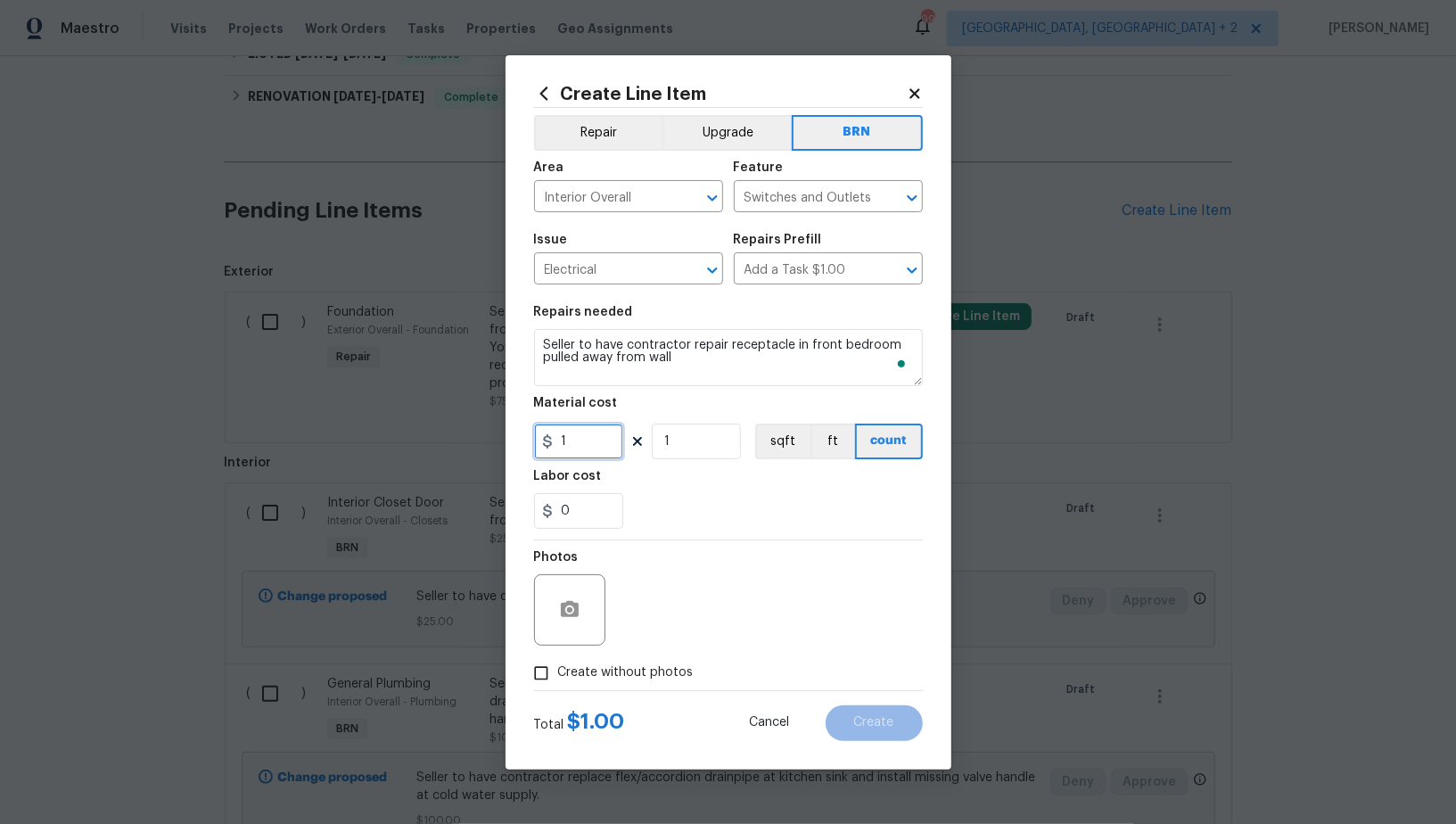
click at [582, 445] on input "1" at bounding box center [579, 441] width 90 height 36
type input "0"
click at [592, 512] on input "0" at bounding box center [579, 511] width 90 height 36
type input "15"
click at [544, 681] on input "Create without photos" at bounding box center [541, 673] width 34 height 34
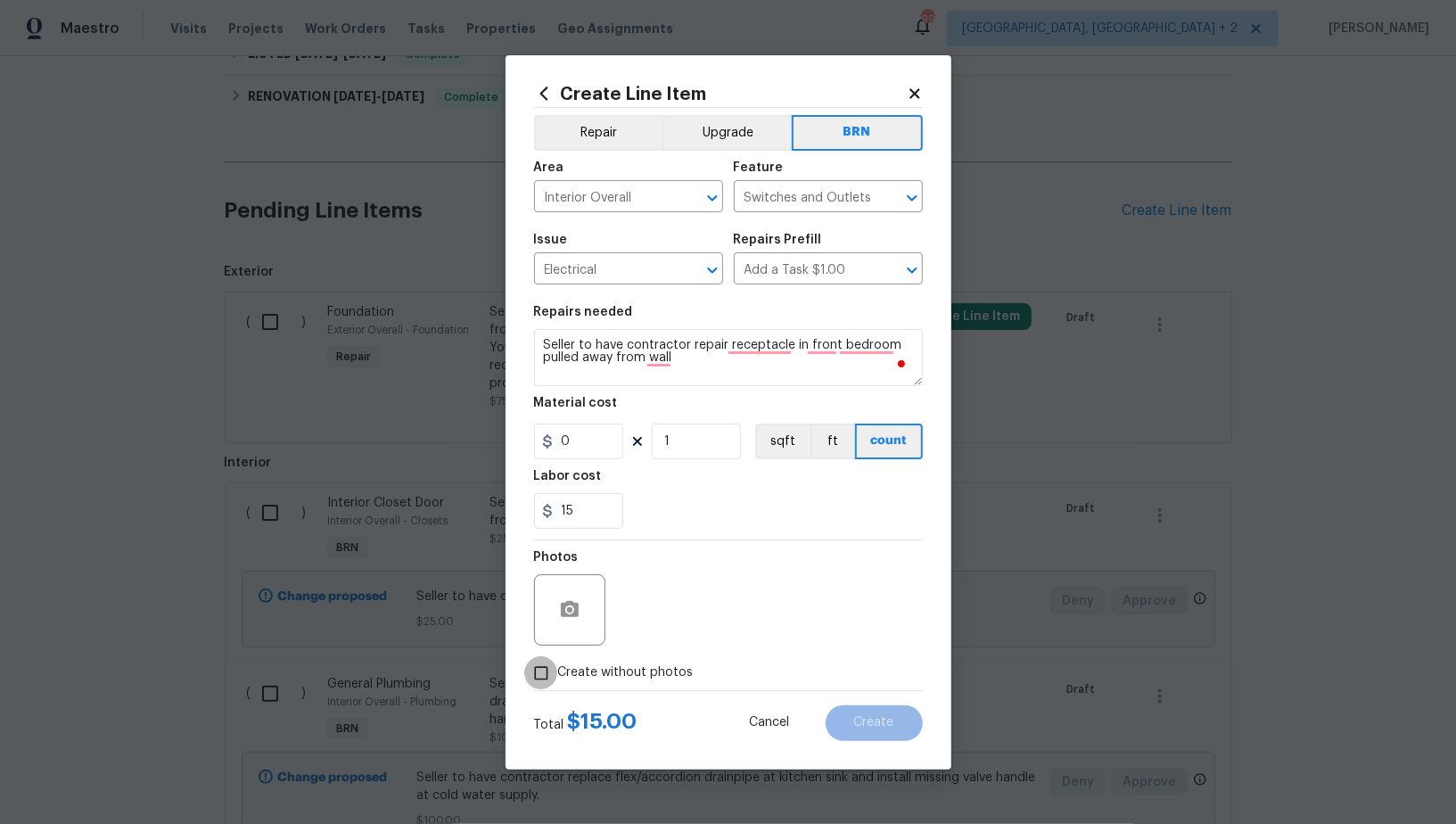
checkbox input "true"
click at [759, 622] on textarea at bounding box center [771, 610] width 303 height 71
click at [878, 735] on button "Create" at bounding box center [874, 723] width 97 height 36
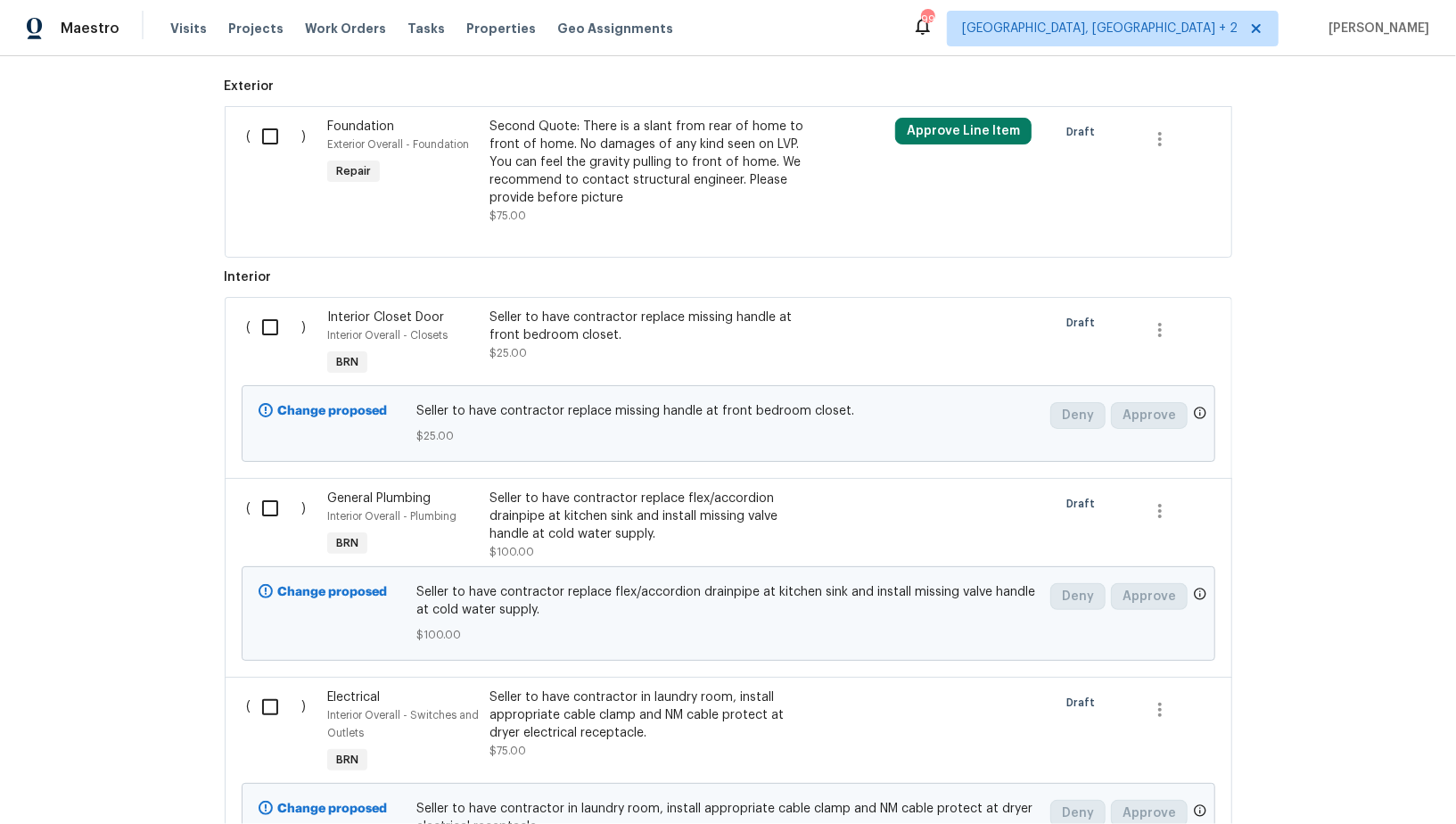
scroll to position [971, 0]
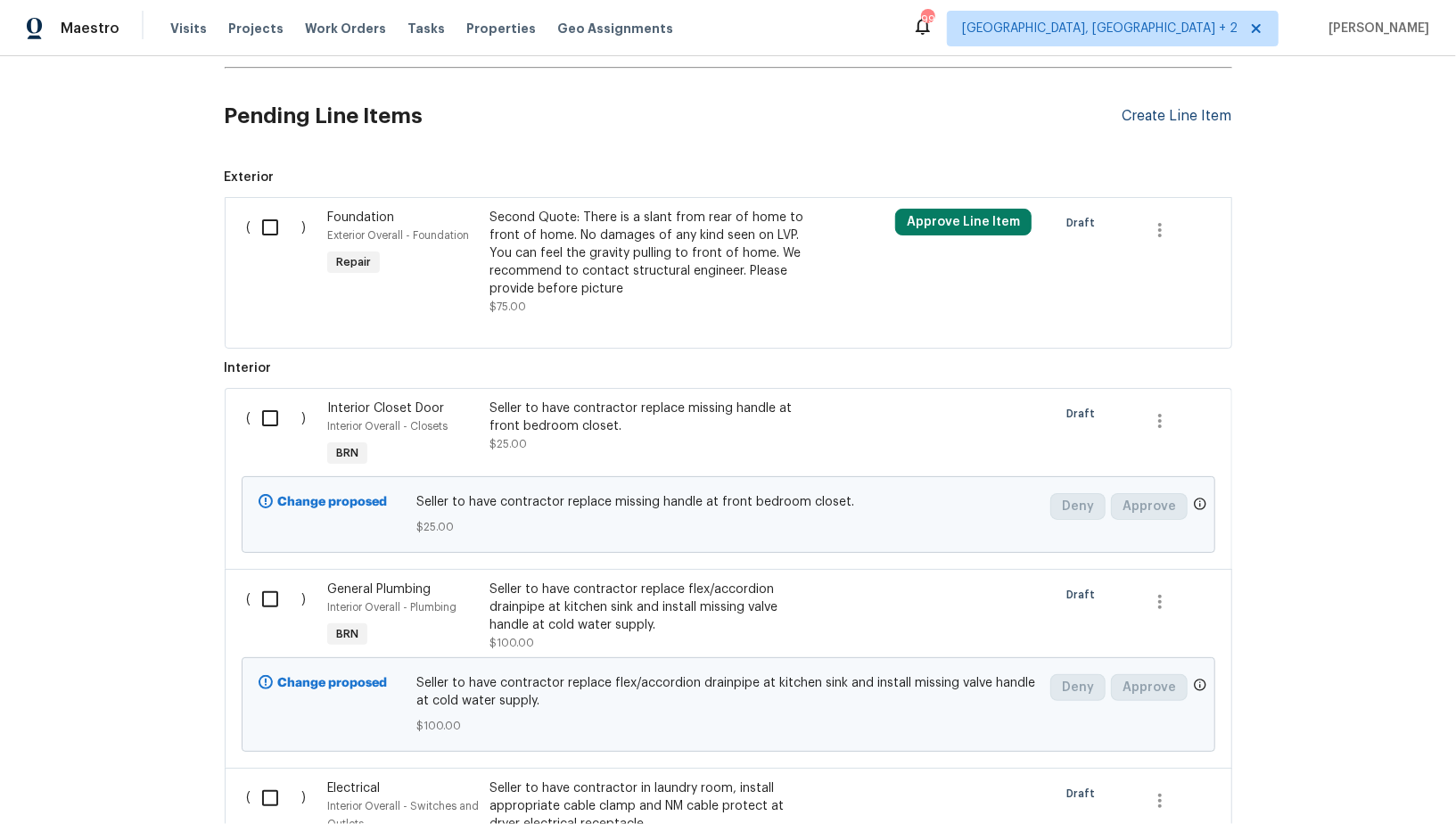
click at [1191, 108] on div "Create Line Item" at bounding box center [1177, 116] width 110 height 17
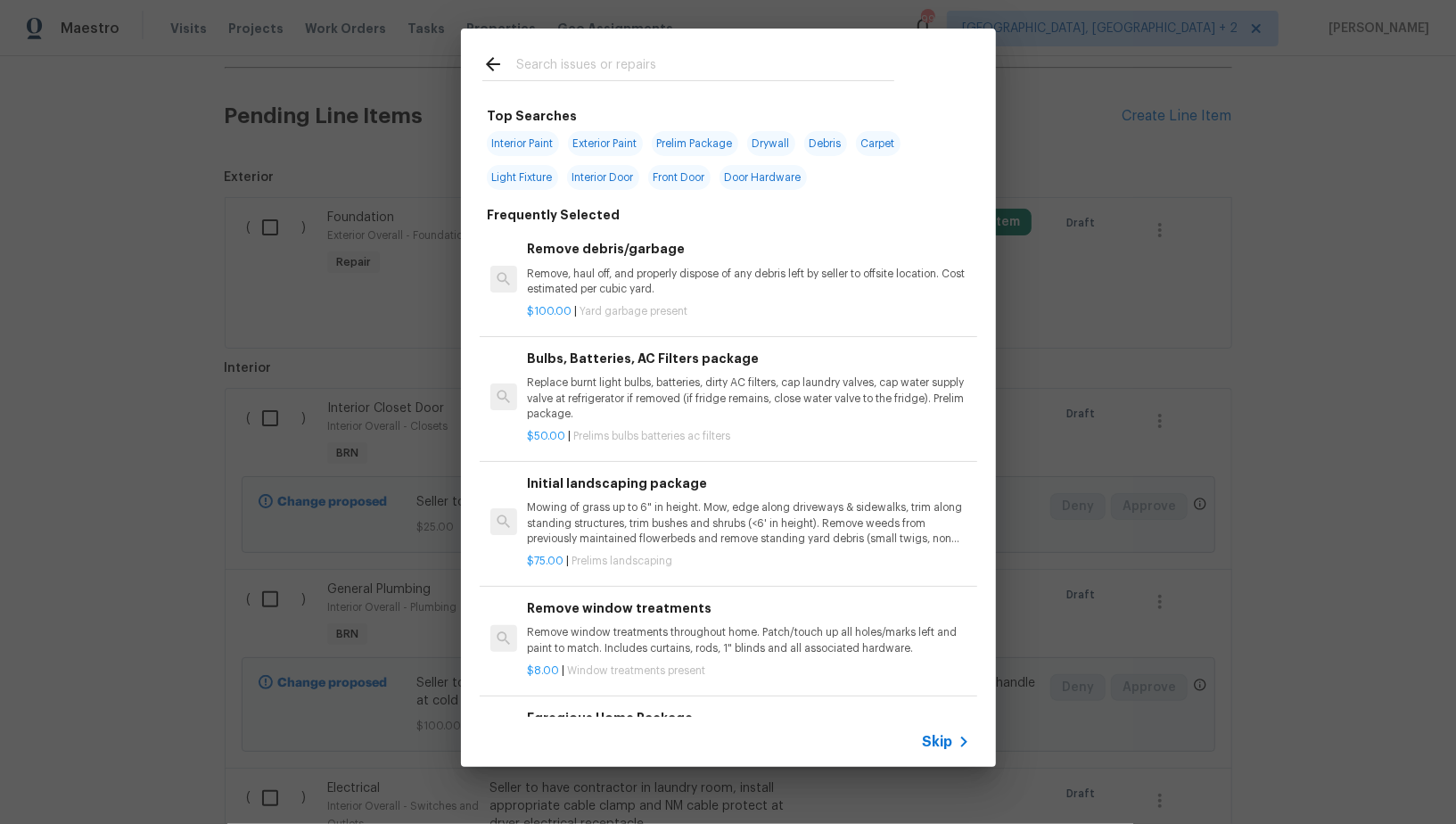
click at [944, 739] on span "Skip" at bounding box center [937, 742] width 30 height 18
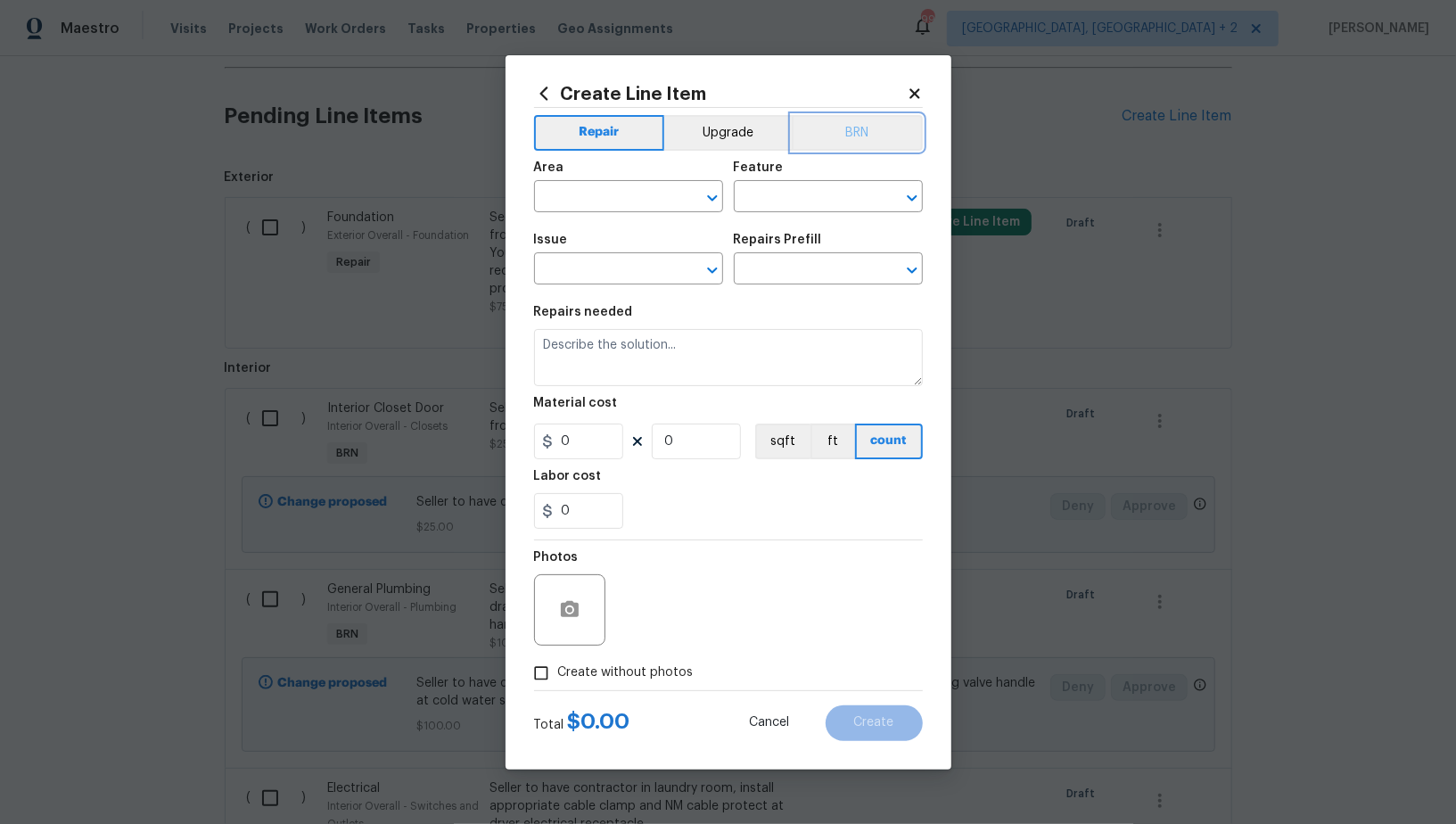
click at [841, 121] on button "BRN" at bounding box center [858, 132] width 132 height 36
click at [626, 201] on input "text" at bounding box center [604, 198] width 139 height 27
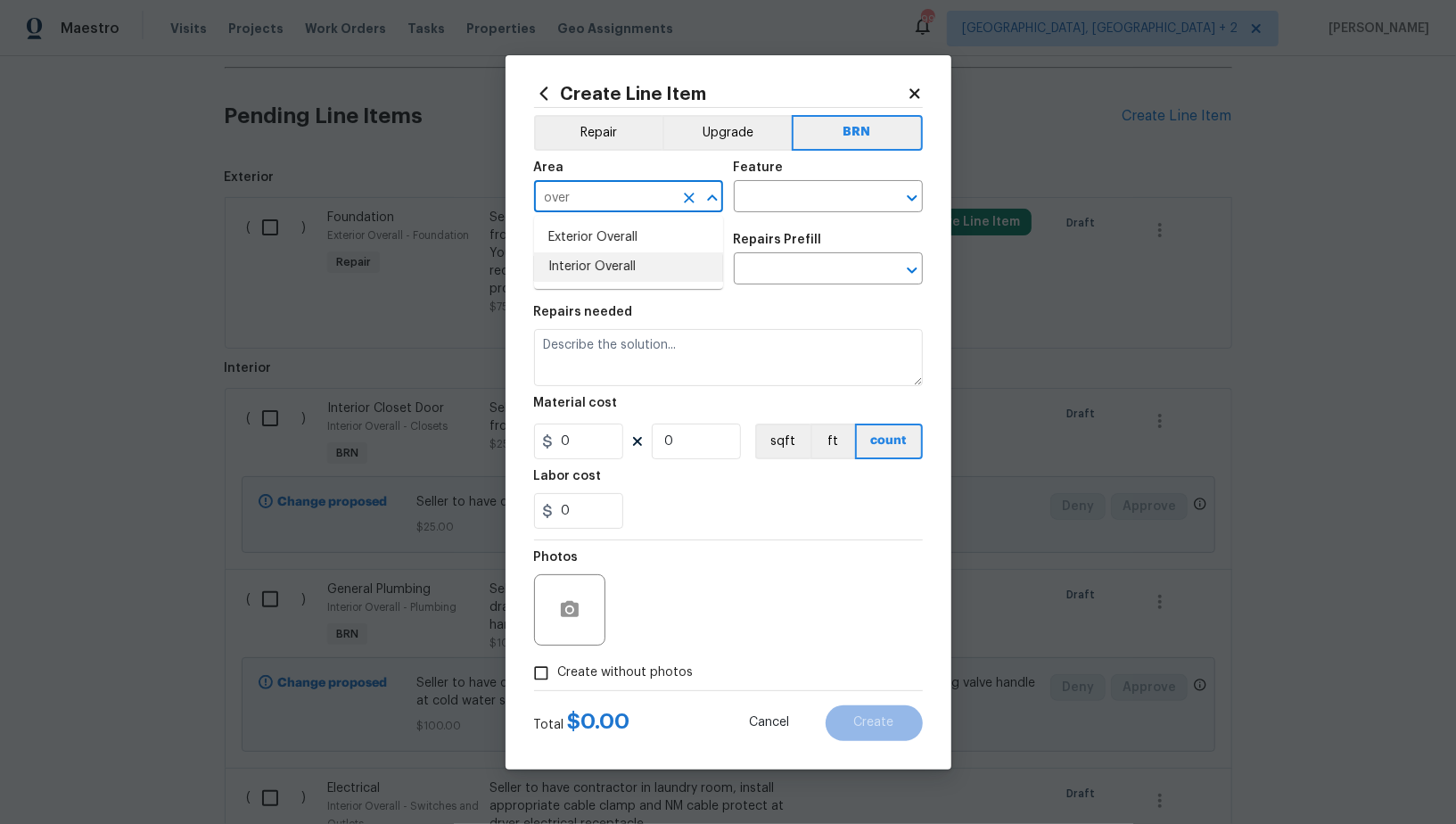
click at [619, 262] on li "Interior Overall" at bounding box center [628, 267] width 189 height 29
type input "Interior Overall"
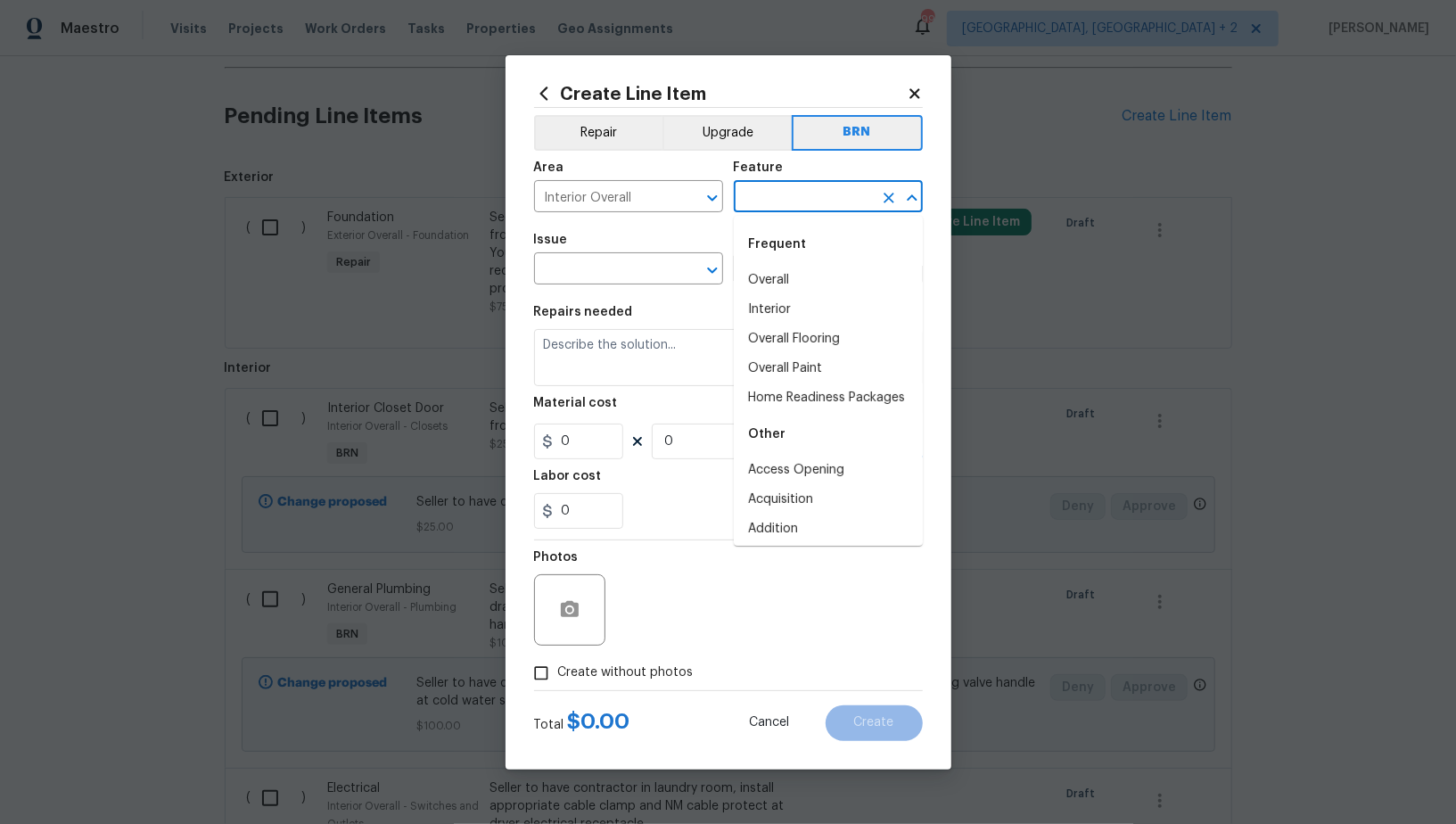
click at [768, 203] on input "text" at bounding box center [803, 198] width 139 height 27
type input "e"
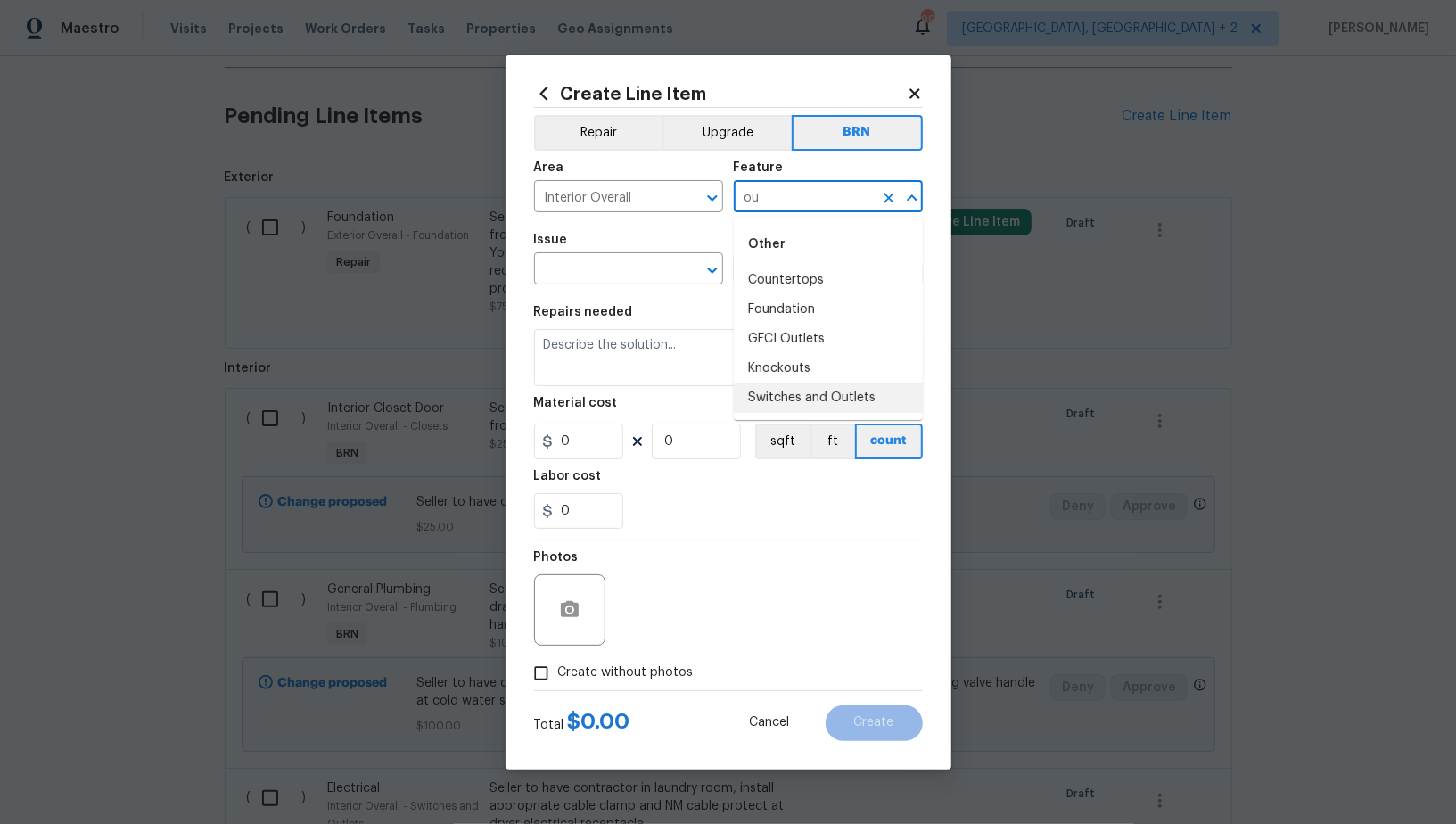
click at [798, 394] on li "Switches and Outlets" at bounding box center [828, 398] width 189 height 29
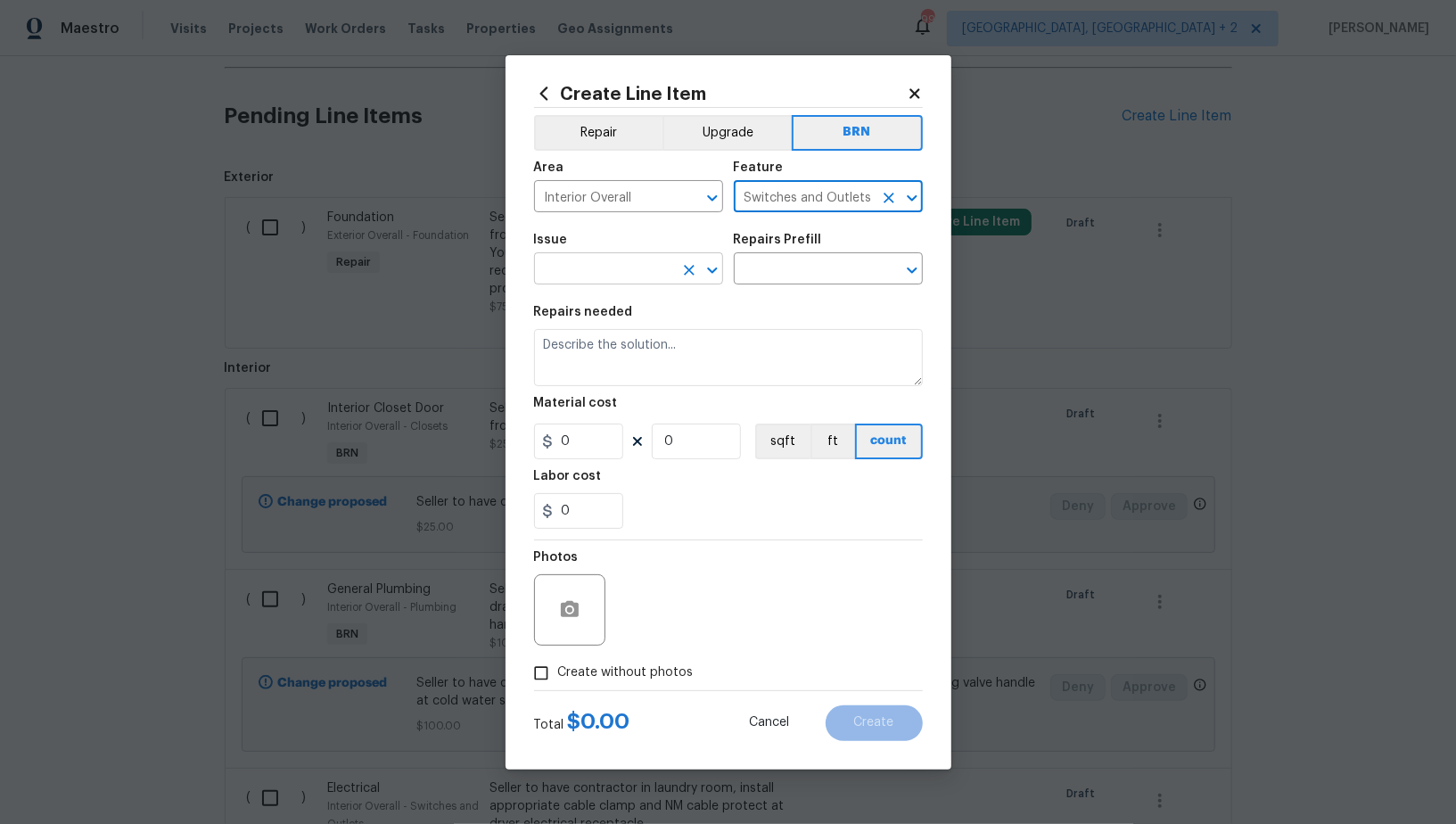
type input "Switches and Outlets"
click at [661, 269] on input "text" at bounding box center [604, 270] width 139 height 27
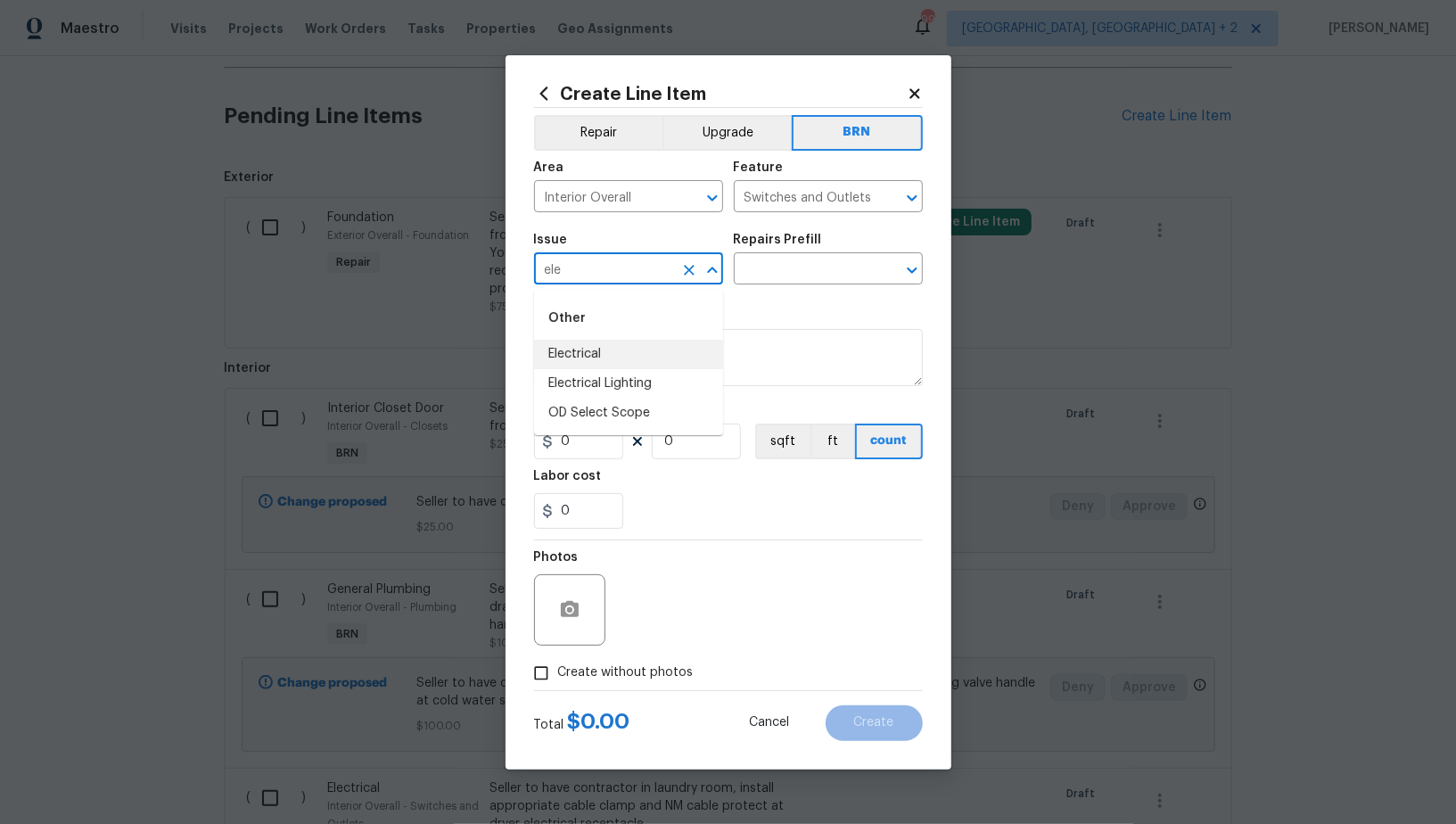
click at [617, 363] on li "Electrical" at bounding box center [628, 354] width 189 height 29
type input "Electrical"
click at [815, 273] on input "text" at bounding box center [803, 270] width 139 height 27
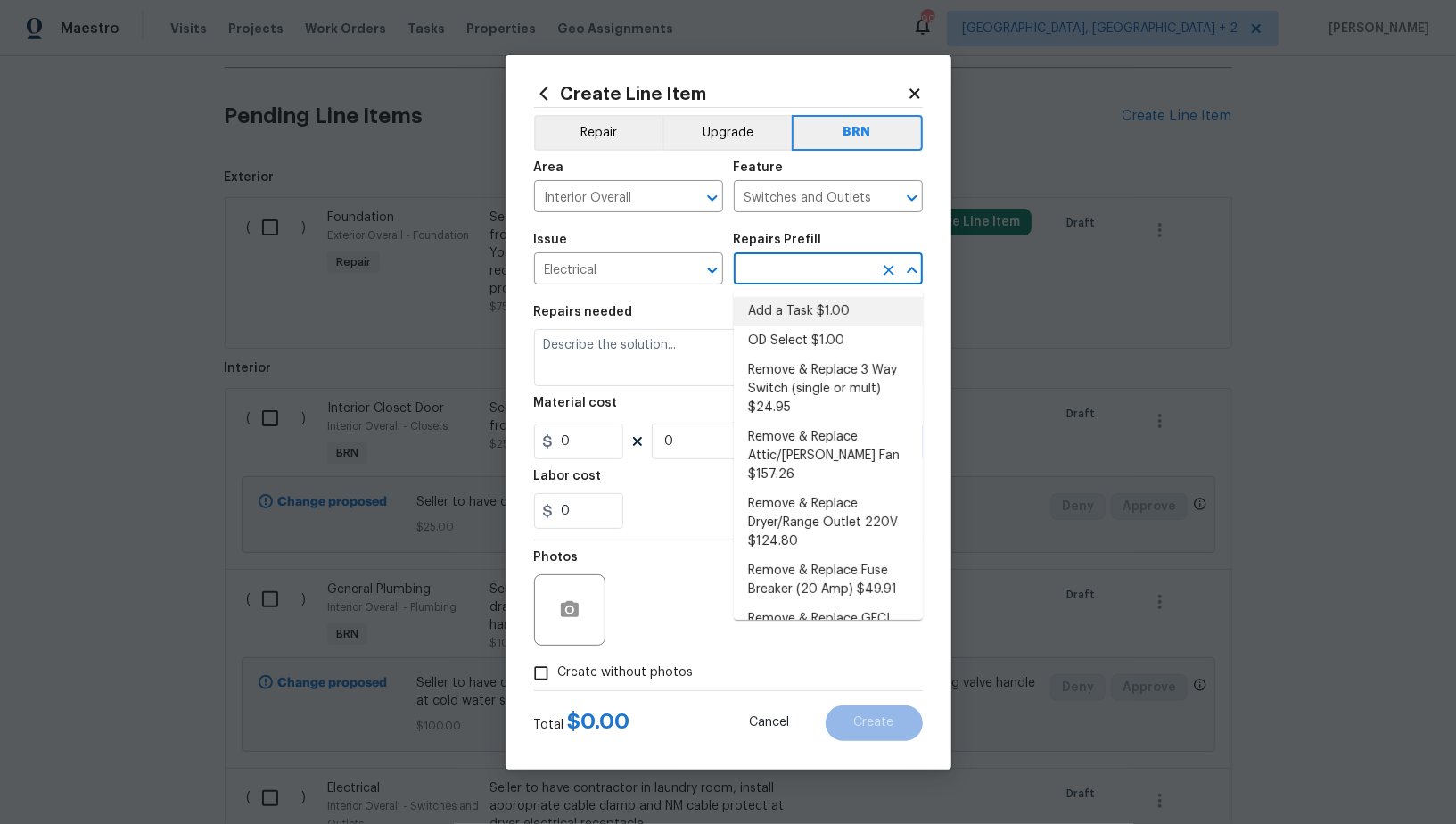
click at [812, 312] on li "Add a Task $1.00" at bounding box center [828, 312] width 189 height 29
type input "Add a Task $1.00"
type textarea "HPM to detail"
type input "1"
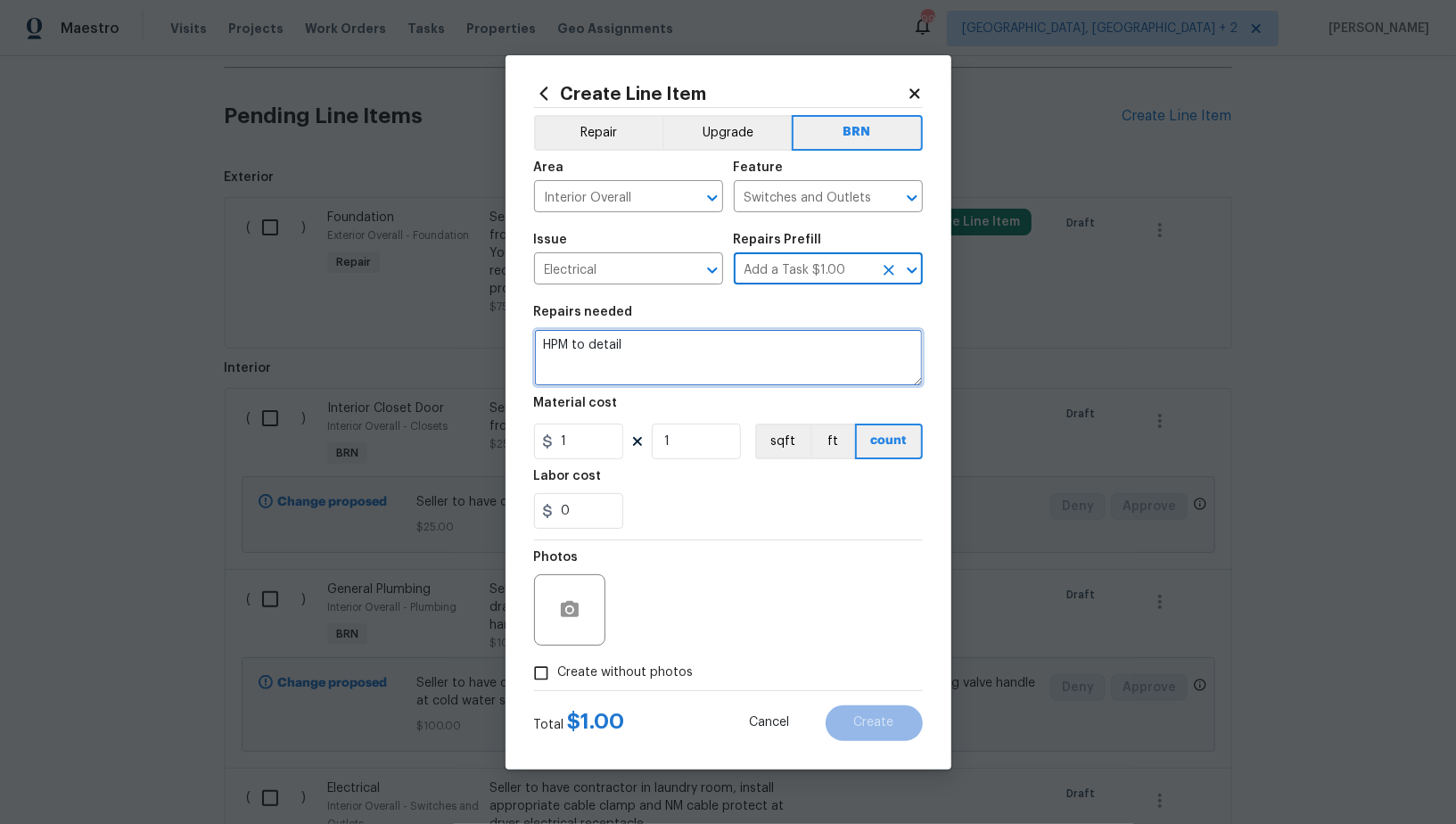
click at [736, 363] on textarea "HPM to detail" at bounding box center [729, 357] width 389 height 57
paste textarea "Seller to have contractor install missing receptacle at [GEOGRAPHIC_DATA]."
type textarea "Seller to have contractor install missing receptacle at [GEOGRAPHIC_DATA]."
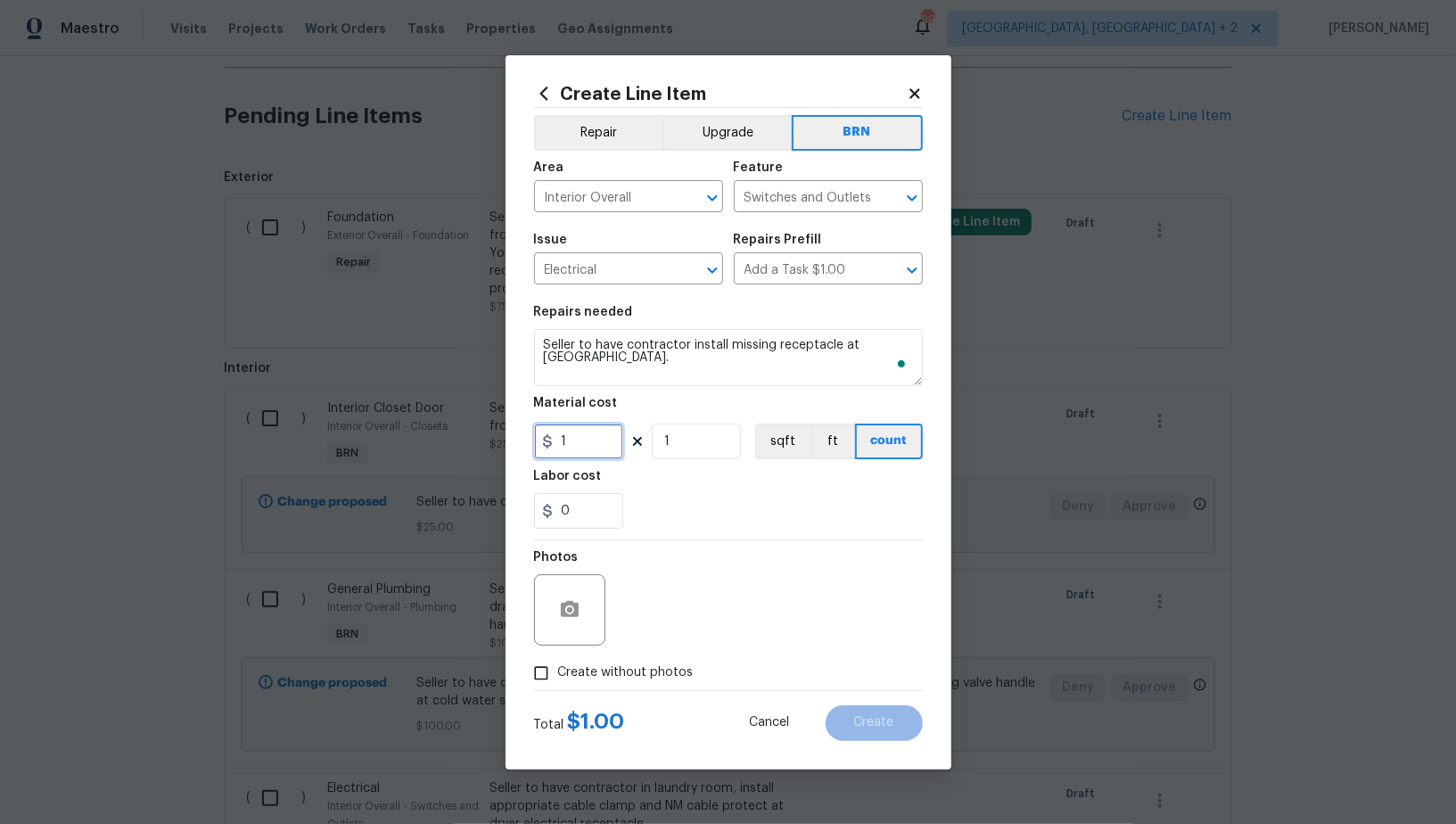
click at [574, 439] on input "1" at bounding box center [579, 441] width 90 height 36
type input "0"
click at [598, 513] on input "0" at bounding box center [579, 511] width 90 height 36
type input "100"
click at [545, 679] on input "Create without photos" at bounding box center [541, 673] width 34 height 34
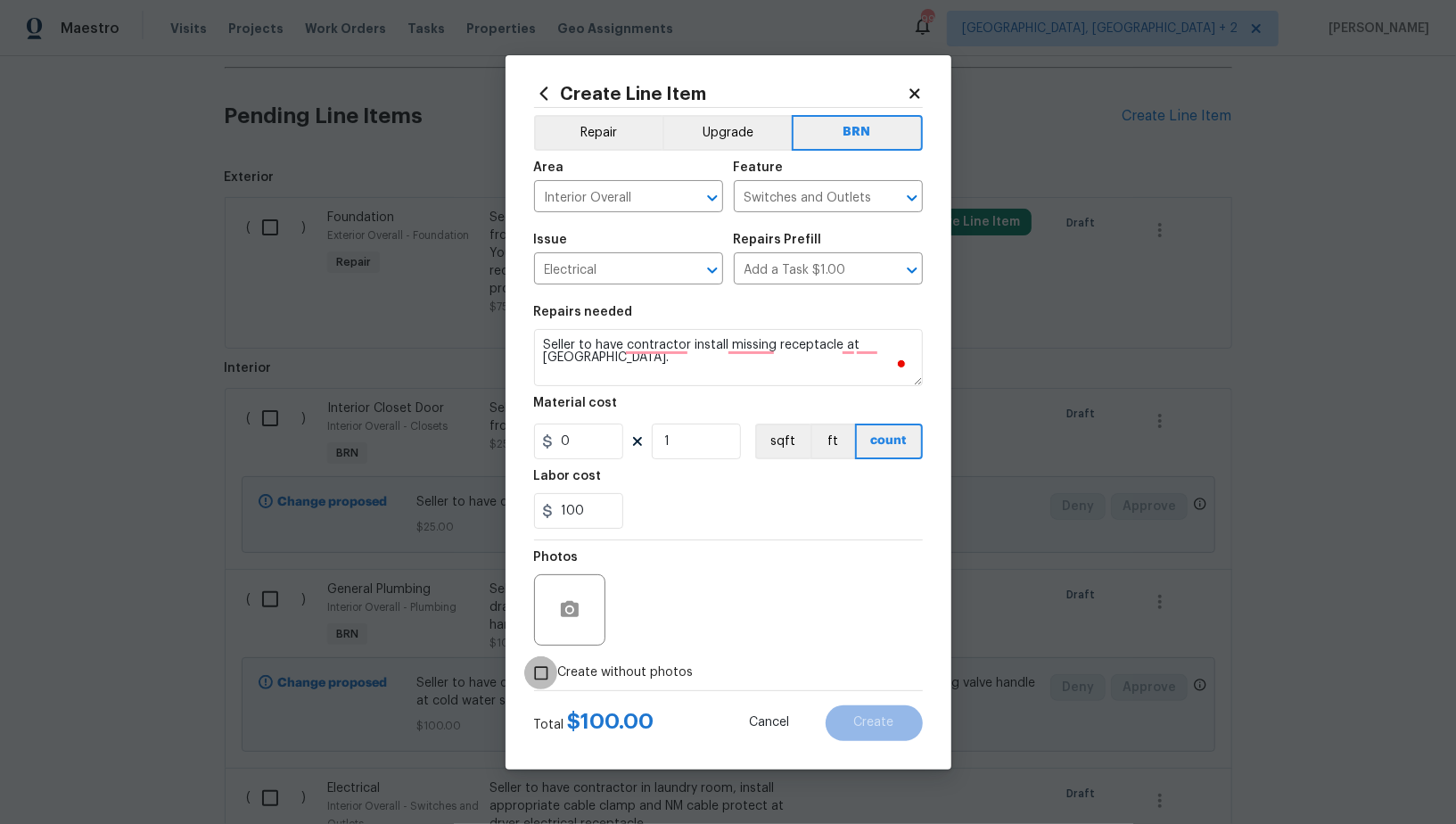
checkbox input "true"
click at [746, 597] on textarea at bounding box center [771, 610] width 303 height 71
click at [869, 716] on span "Create" at bounding box center [874, 723] width 40 height 14
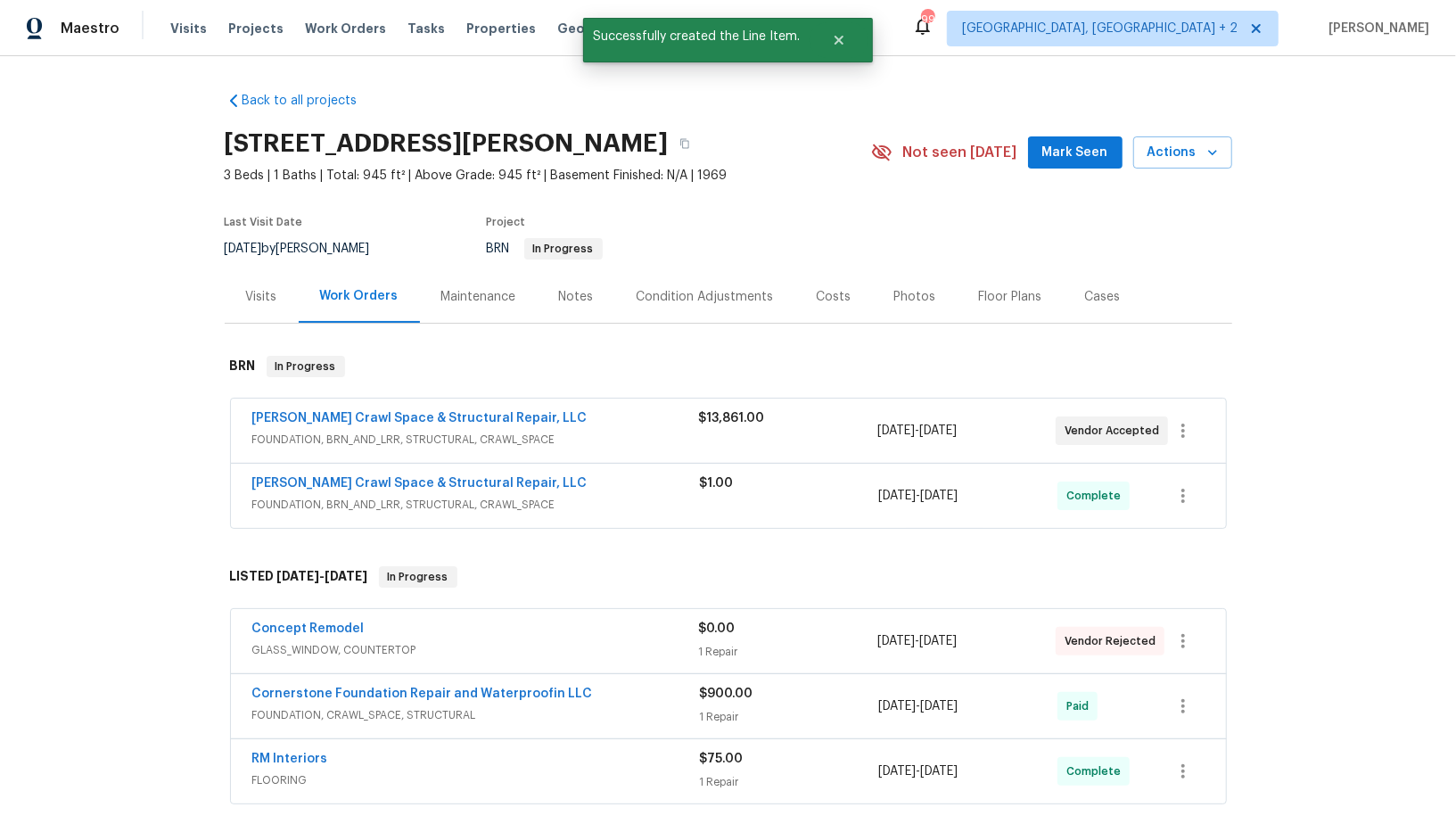
scroll to position [971, 0]
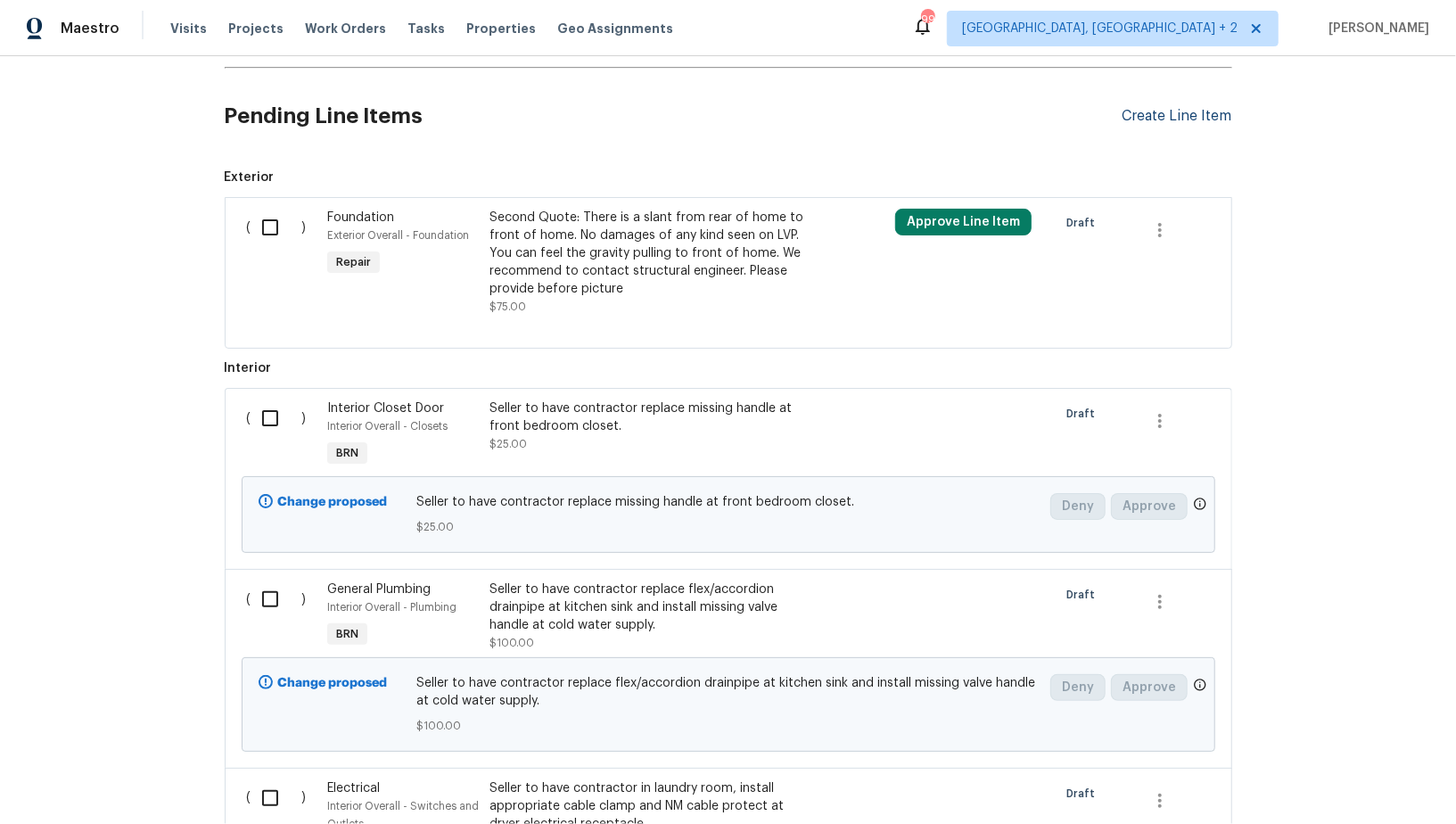
click at [1159, 112] on div "Create Line Item" at bounding box center [1177, 116] width 110 height 17
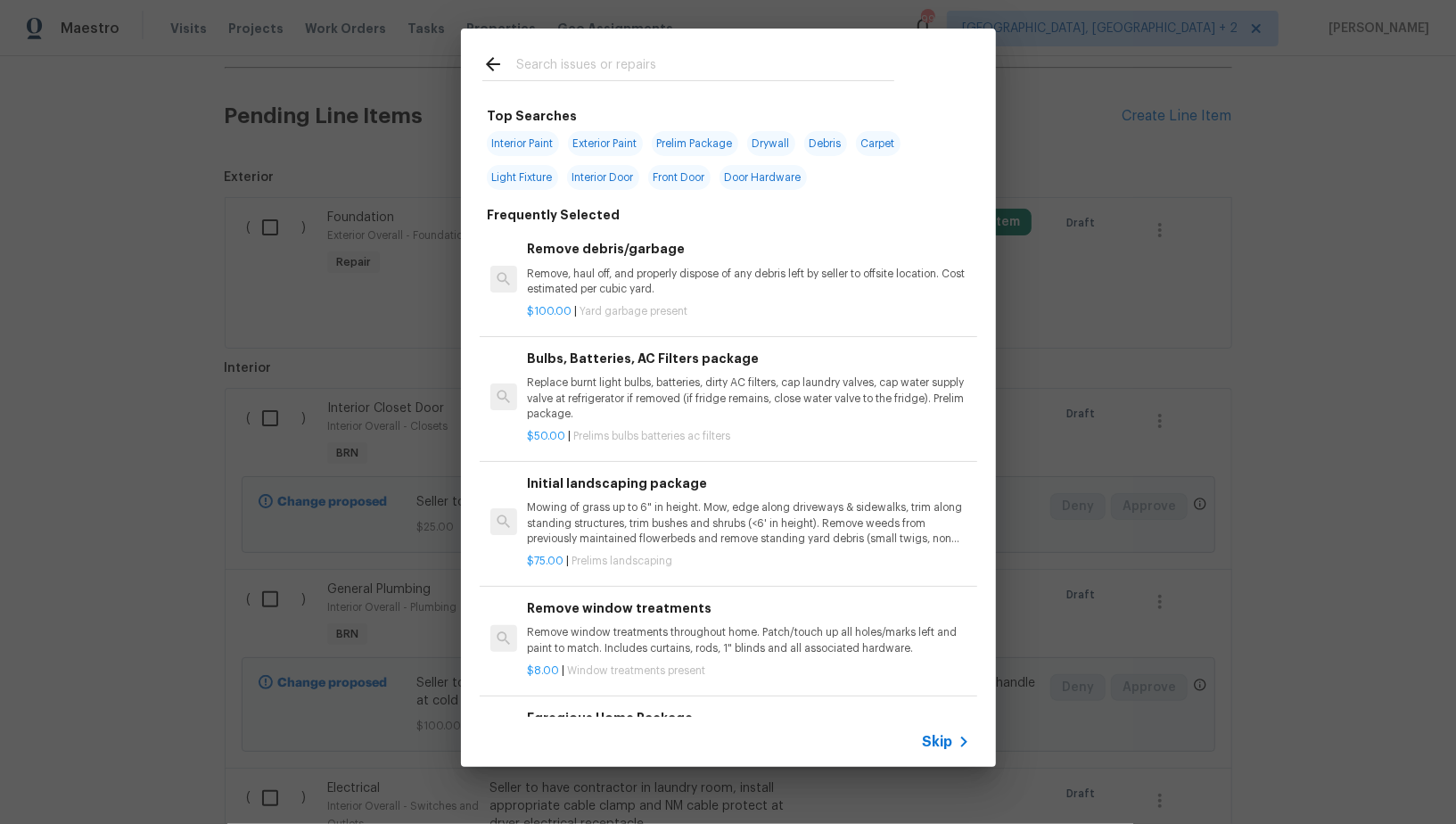
click at [947, 741] on span "Skip" at bounding box center [937, 742] width 30 height 18
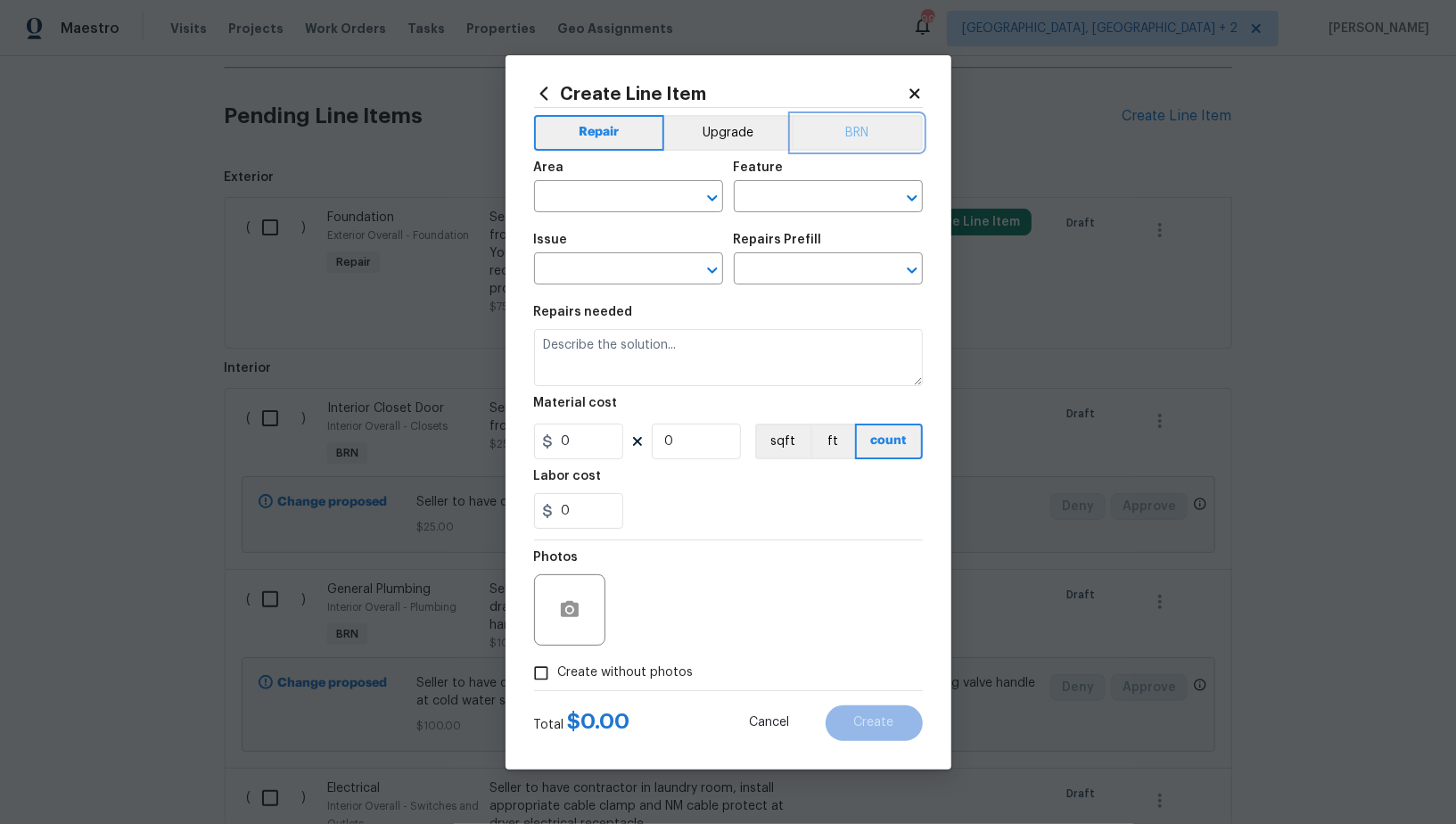
click at [878, 125] on button "BRN" at bounding box center [858, 132] width 132 height 36
click at [647, 203] on input "text" at bounding box center [604, 198] width 139 height 27
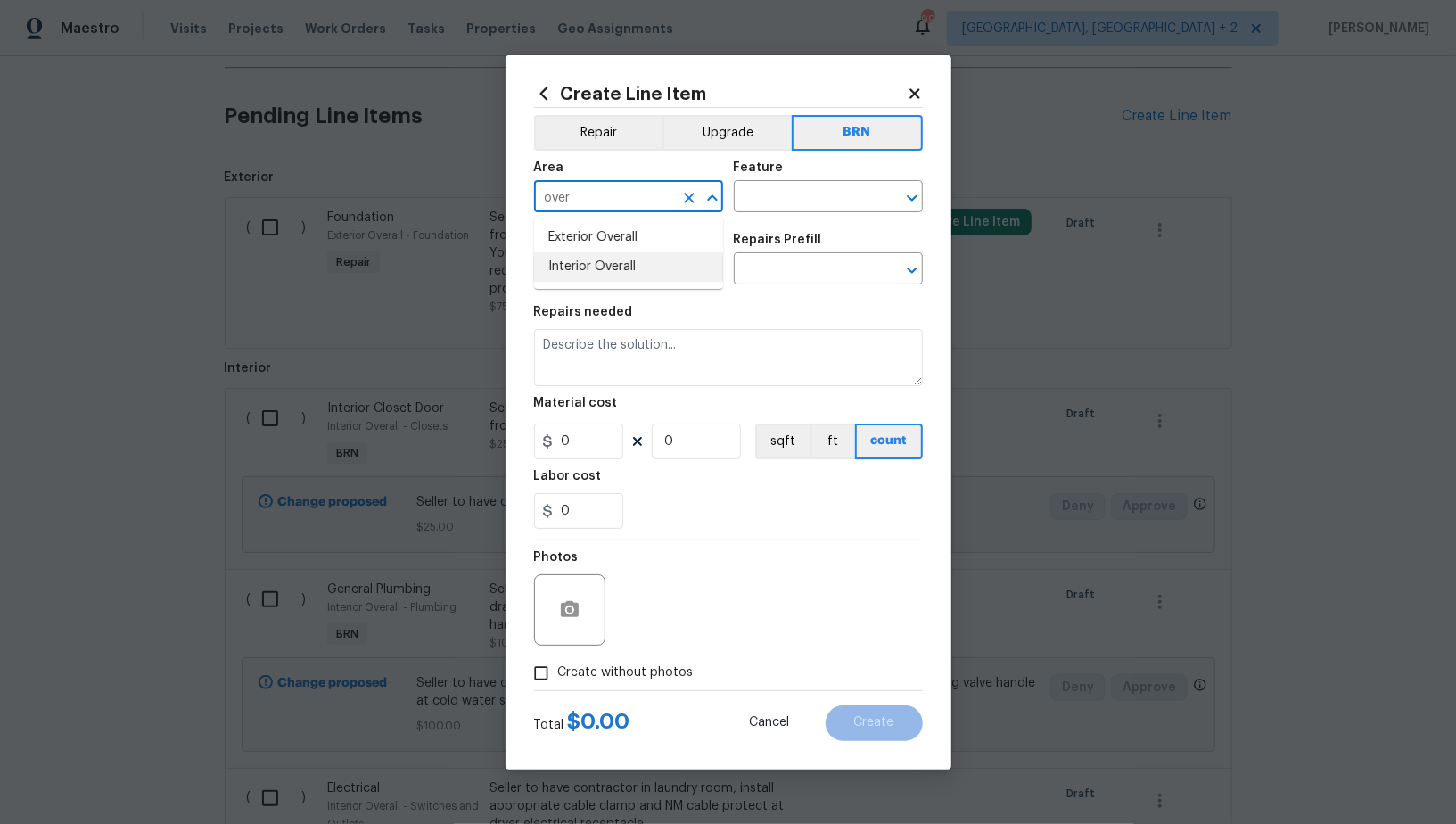
drag, startPoint x: 642, startPoint y: 262, endPoint x: 761, endPoint y: 223, distance: 125.2
click at [642, 262] on li "Interior Overall" at bounding box center [628, 267] width 189 height 29
type input "Interior Overall"
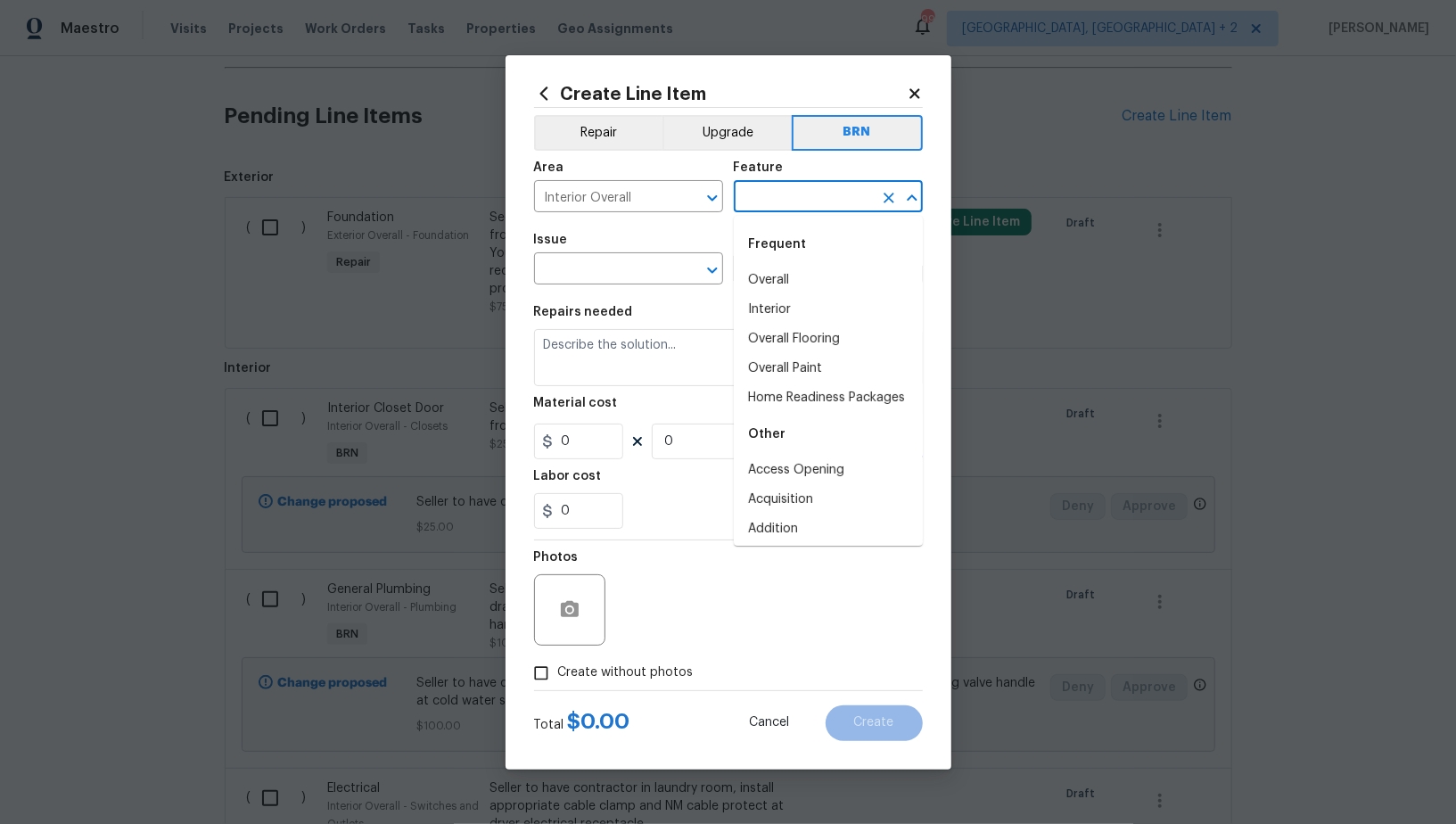
click at [786, 199] on input "text" at bounding box center [803, 198] width 139 height 27
type input "y"
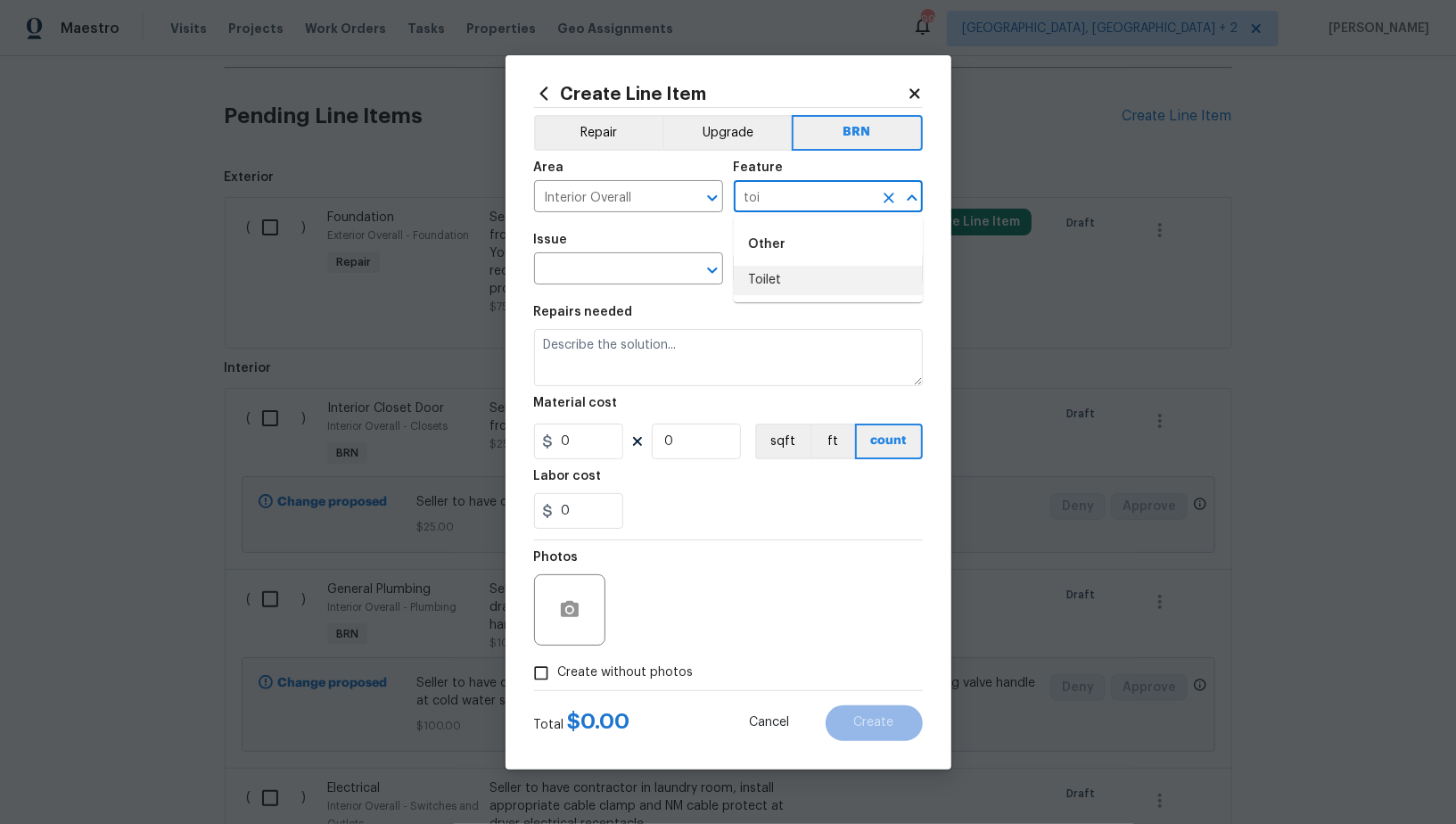
type input "toi"
click at [791, 308] on div "Repairs needed" at bounding box center [729, 317] width 389 height 23
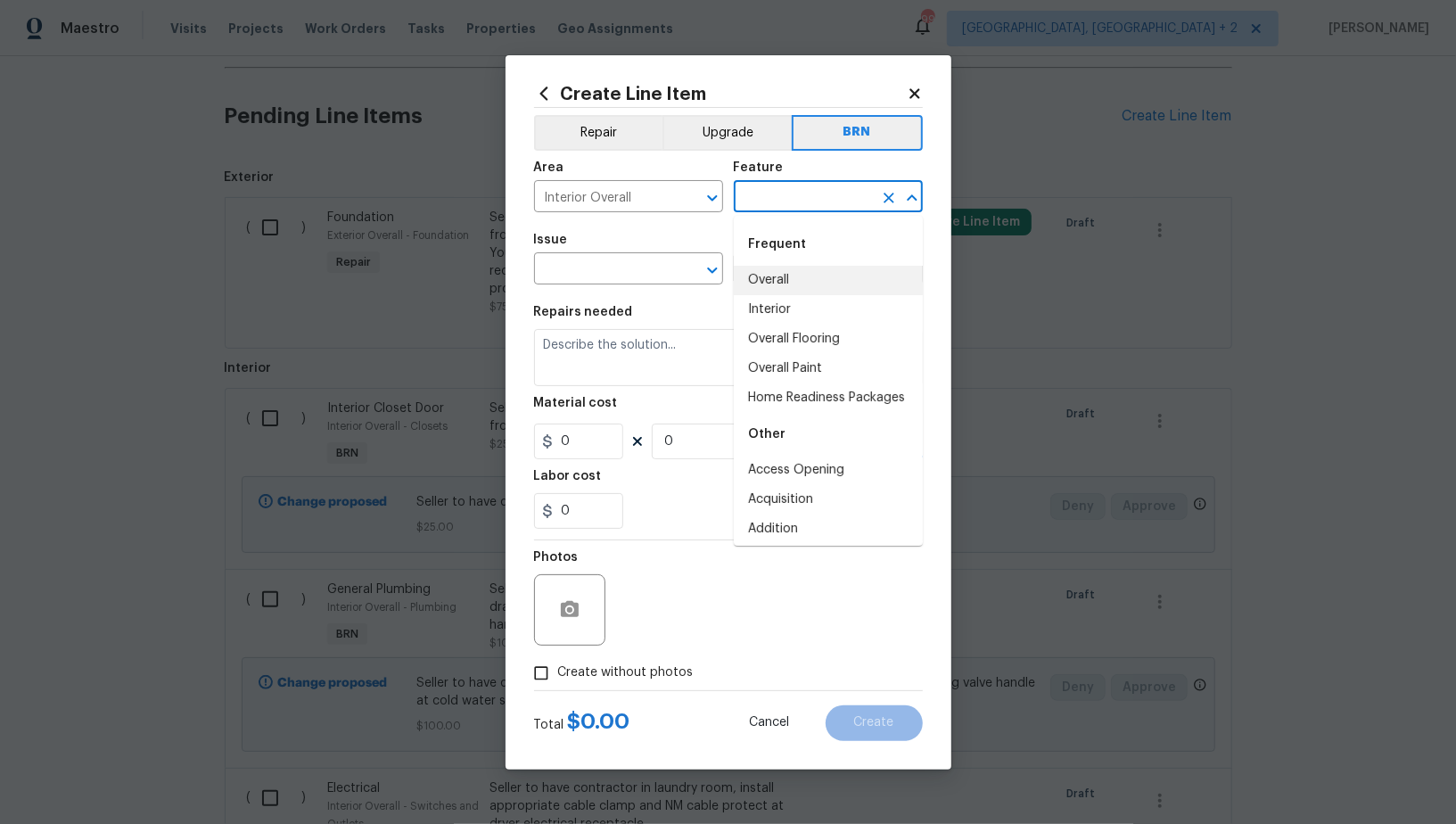
click at [801, 209] on input "text" at bounding box center [803, 198] width 139 height 27
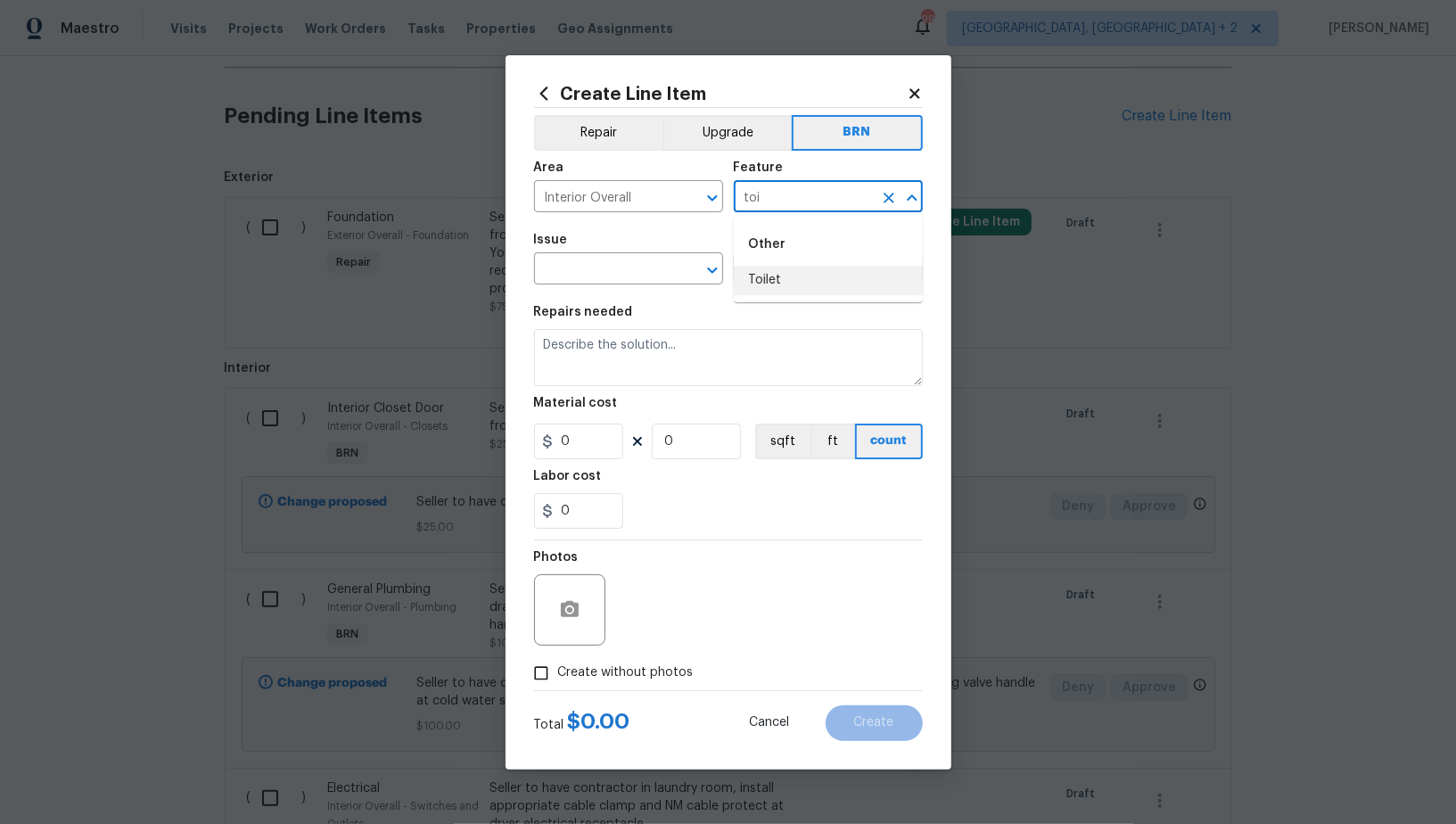
click at [786, 293] on li "Toilet" at bounding box center [828, 280] width 189 height 29
type input "Toilet"
click at [609, 271] on input "text" at bounding box center [604, 270] width 139 height 27
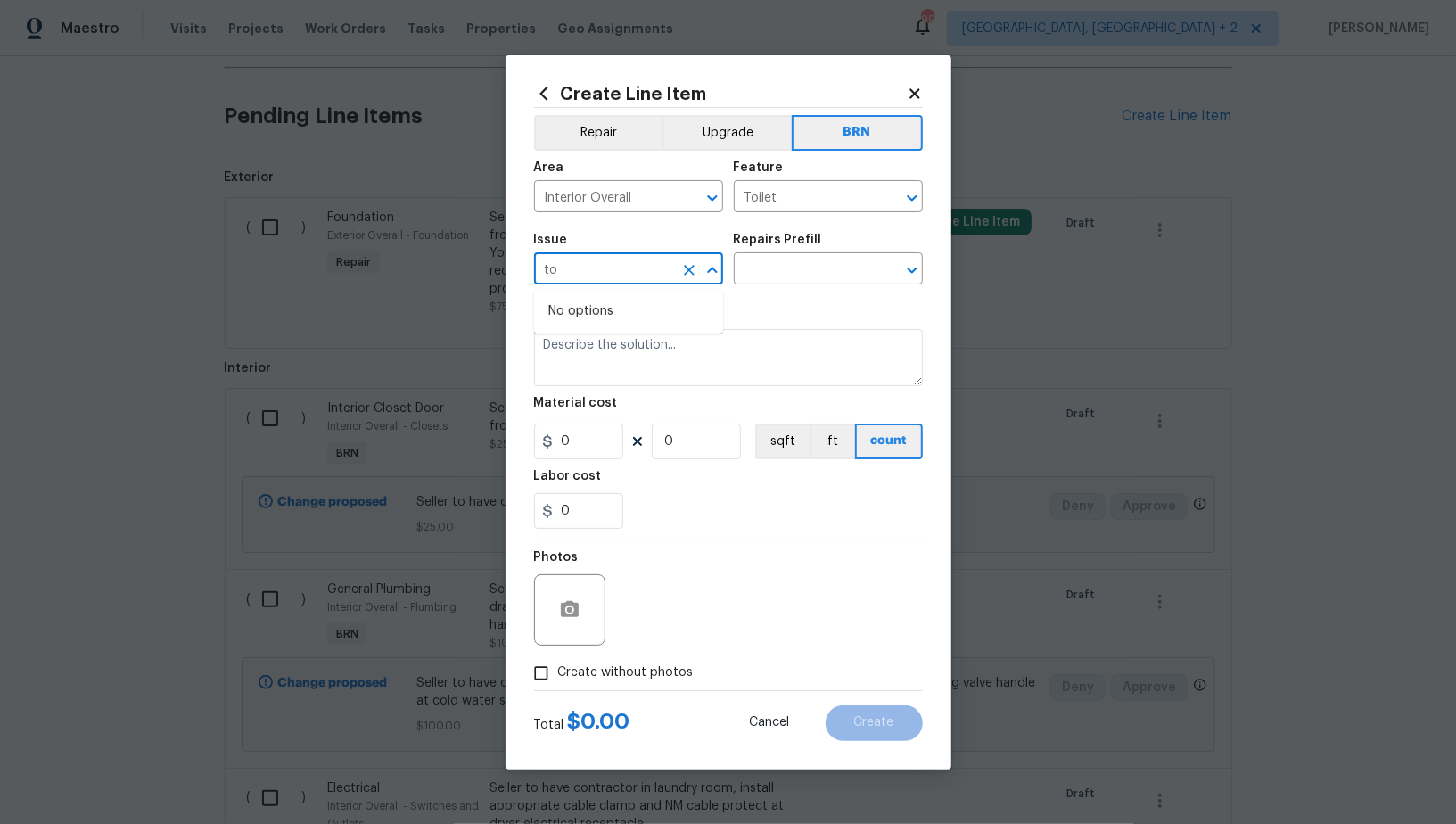
type input "t"
click at [616, 350] on li "Bathroom Plumbing" at bounding box center [628, 354] width 189 height 29
type input "Bathroom Plumbing"
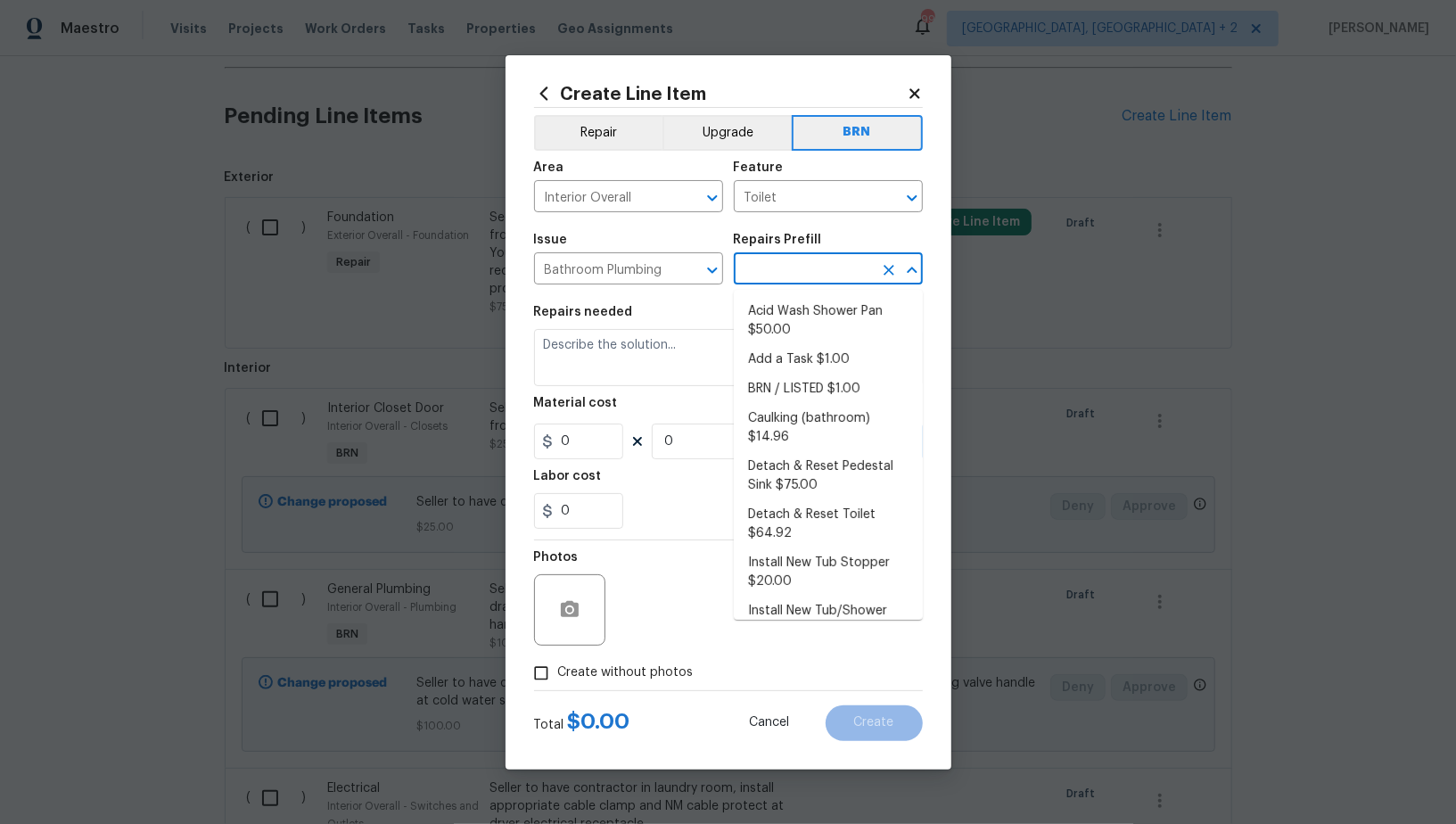
click at [778, 281] on input "text" at bounding box center [803, 270] width 139 height 27
click at [781, 307] on li "Acid Wash Shower Pan $50.00" at bounding box center [828, 321] width 189 height 48
type input "Plumbing"
type input "Acid Wash Shower Pan $50.00"
type textarea "Prep and acid wash/deep clean the shower pan."
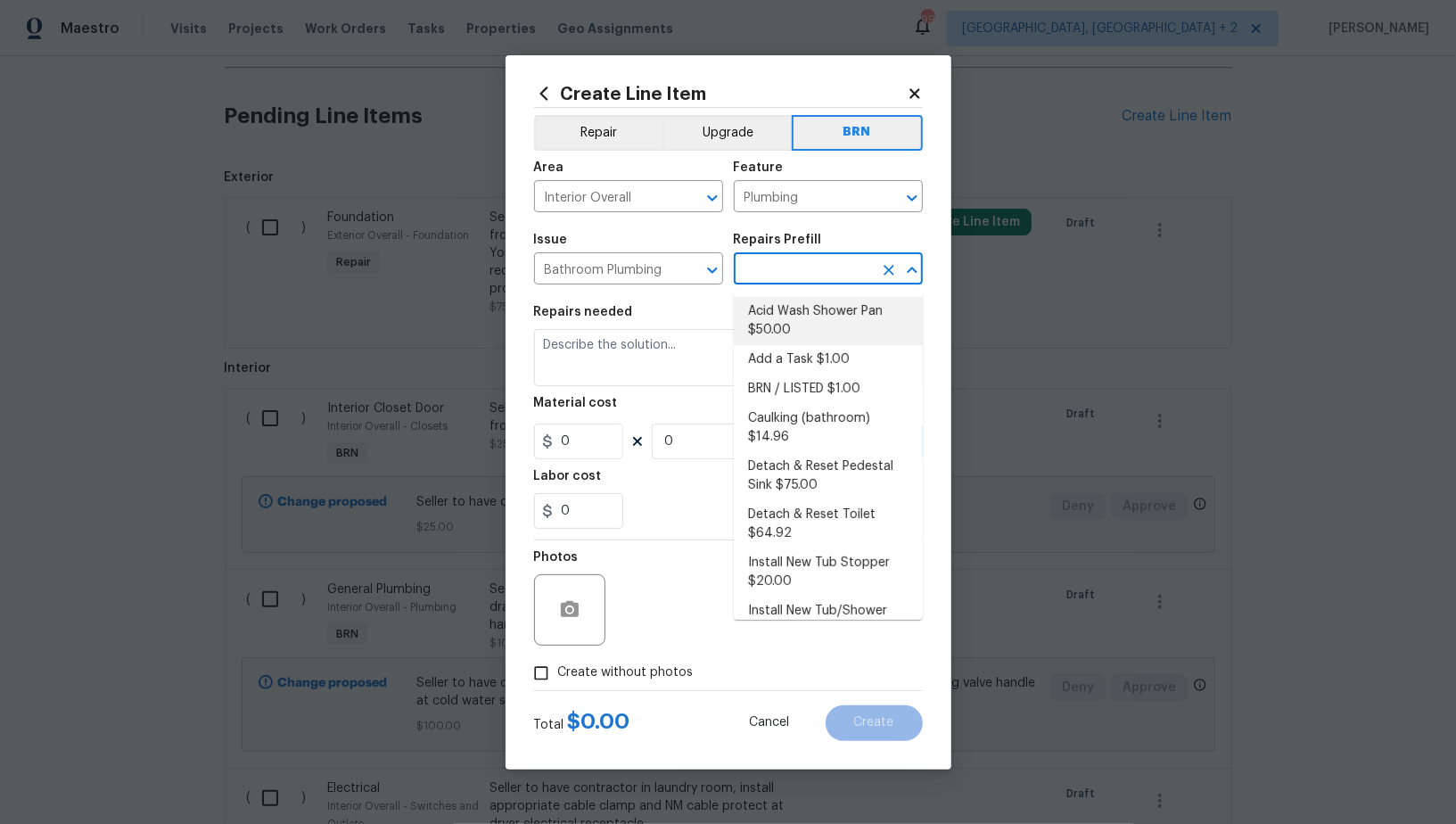
type input "50"
type input "1"
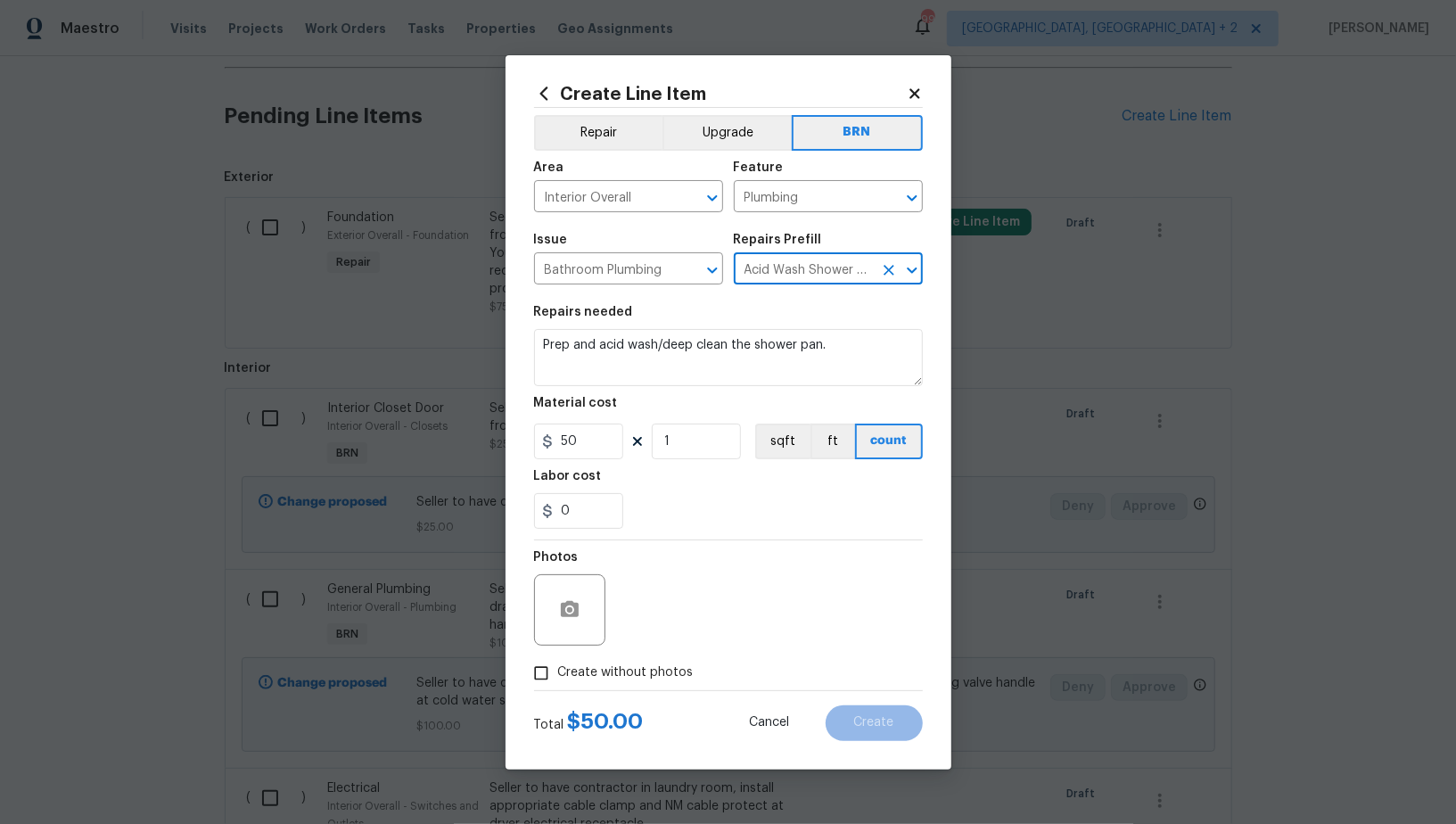
click at [874, 274] on div "Acid Wash Shower Pan $50.00 ​" at bounding box center [828, 270] width 189 height 27
click at [886, 274] on icon "Clear" at bounding box center [889, 270] width 11 height 11
click at [818, 274] on input "text" at bounding box center [803, 270] width 139 height 27
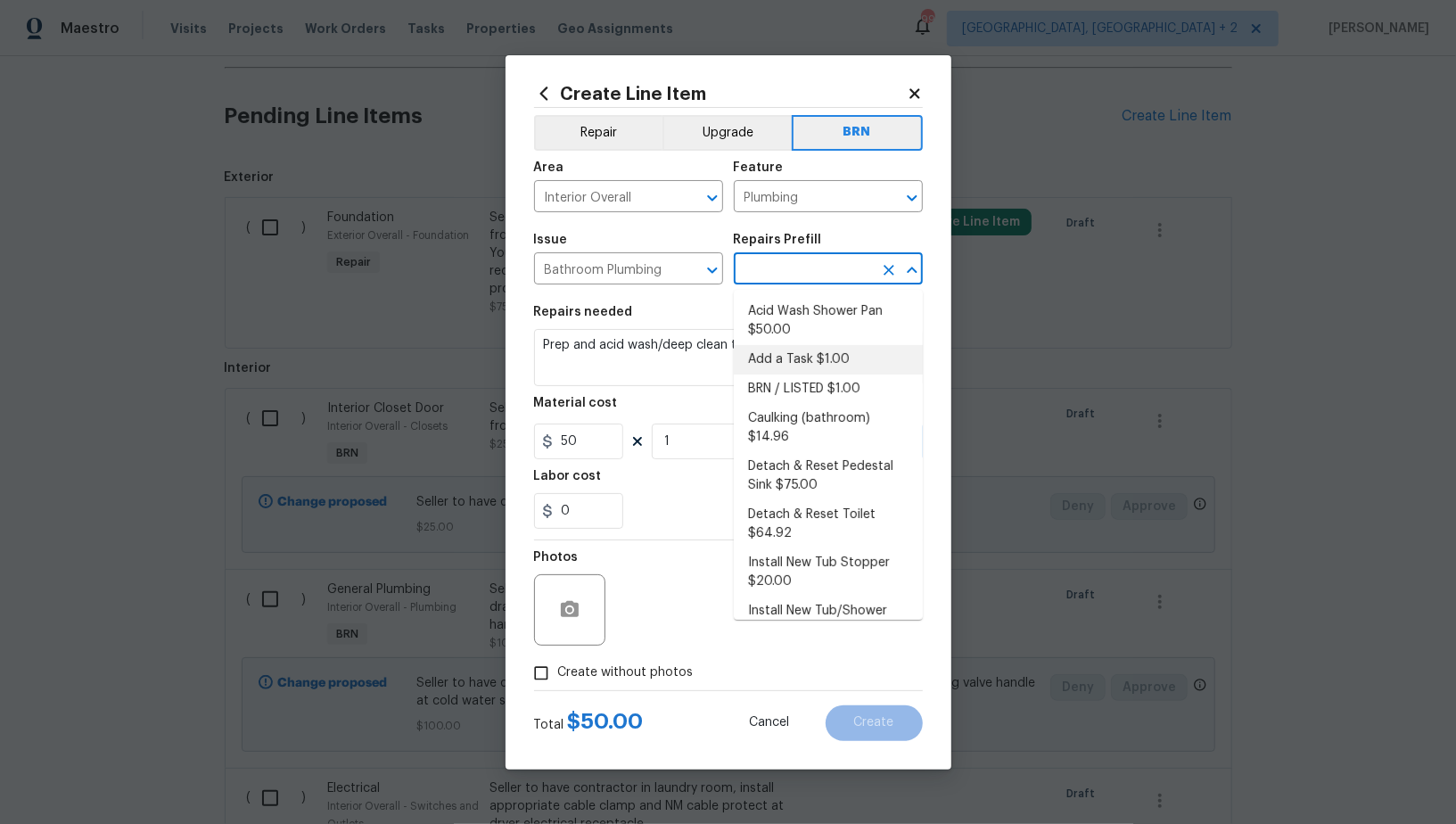
click at [816, 352] on li "Add a Task $1.00" at bounding box center [828, 360] width 189 height 29
type input "Add a Task $1.00"
type textarea "HPM to detail"
type input "1"
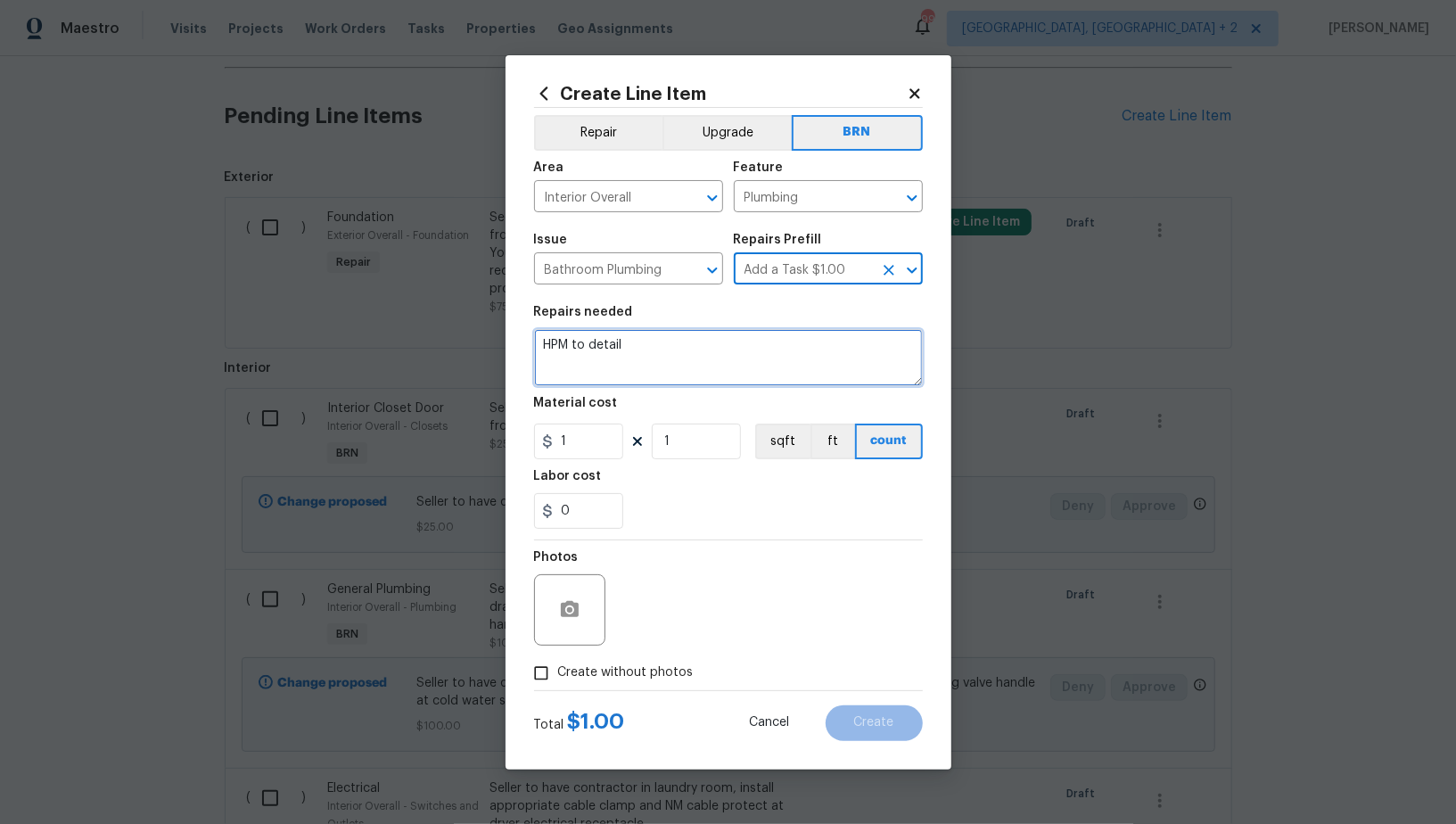
click at [755, 356] on textarea "HPM to detail" at bounding box center [729, 357] width 389 height 57
paste textarea "Seller to have contractor secure to floor loose toilet and shower head escutche…"
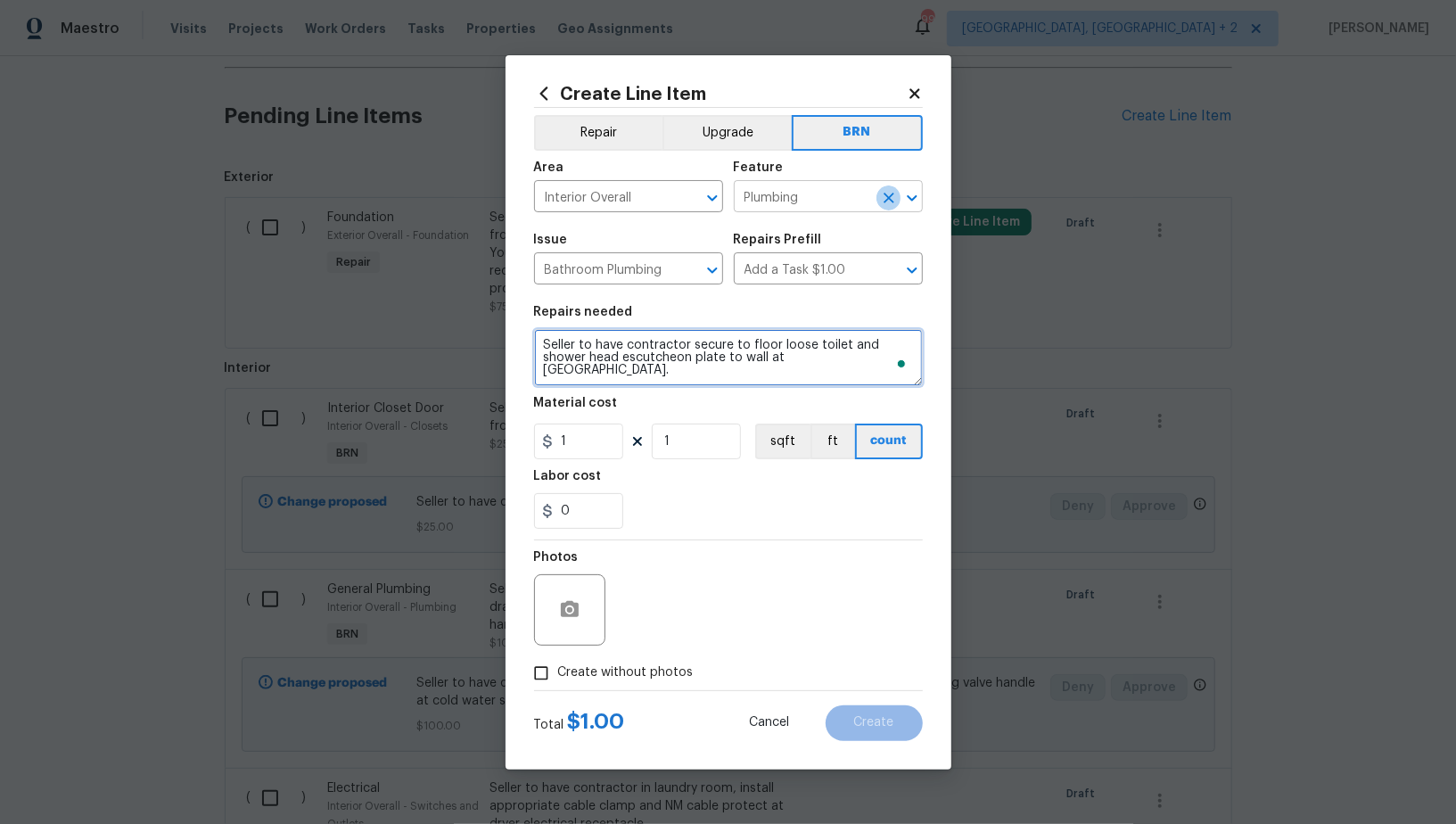
click at [885, 199] on icon "Clear" at bounding box center [890, 198] width 18 height 18
type textarea "Seller to have contractor secure to floor loose toilet and shower head escutche…"
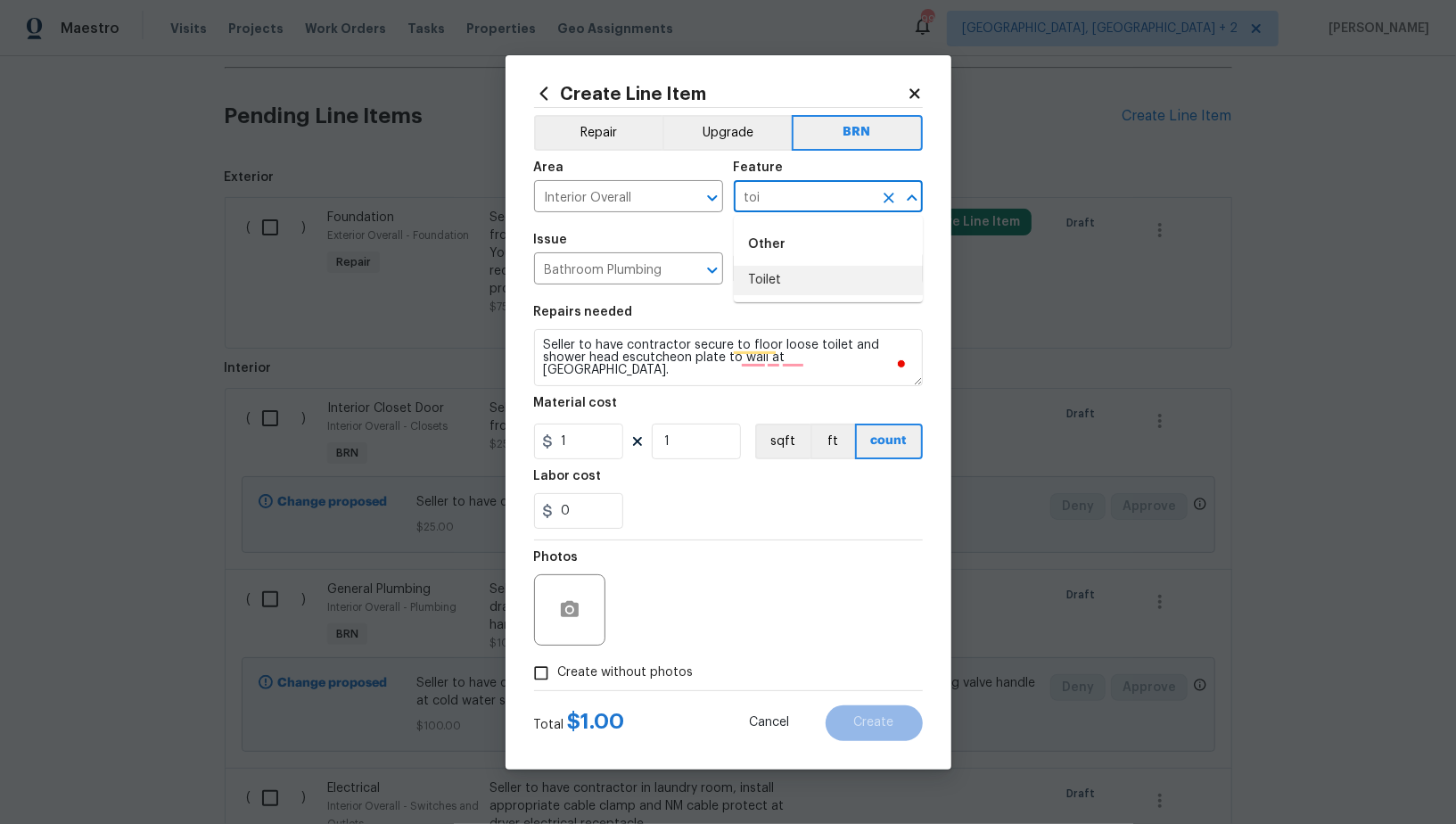
click at [817, 275] on li "Toilet" at bounding box center [828, 280] width 189 height 29
type input "Toilet"
click at [586, 441] on input "1" at bounding box center [579, 441] width 90 height 36
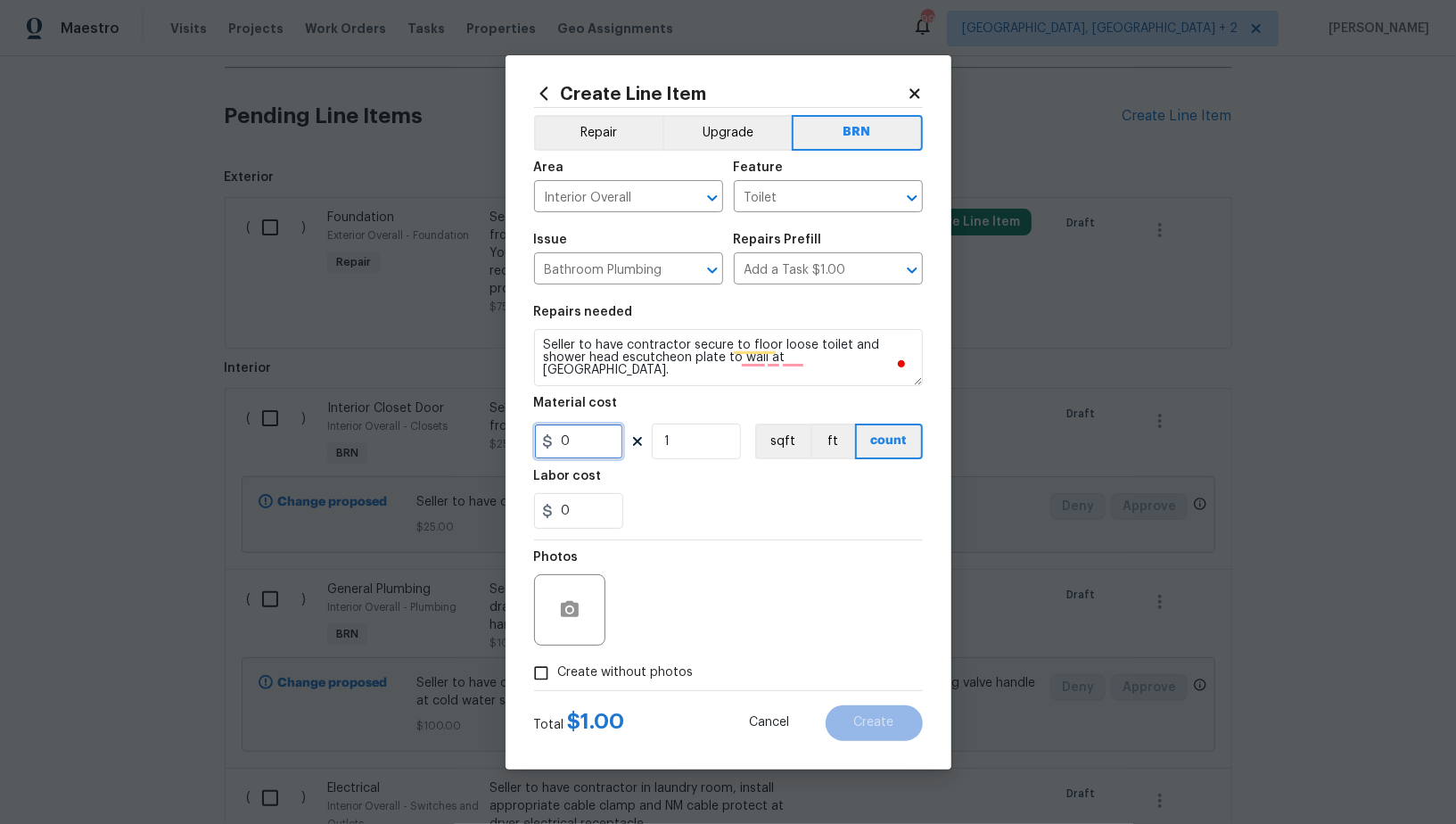
type input "0"
click at [594, 514] on input "0" at bounding box center [579, 511] width 90 height 36
type input "25"
click at [533, 664] on input "Create without photos" at bounding box center [541, 673] width 34 height 34
checkbox input "true"
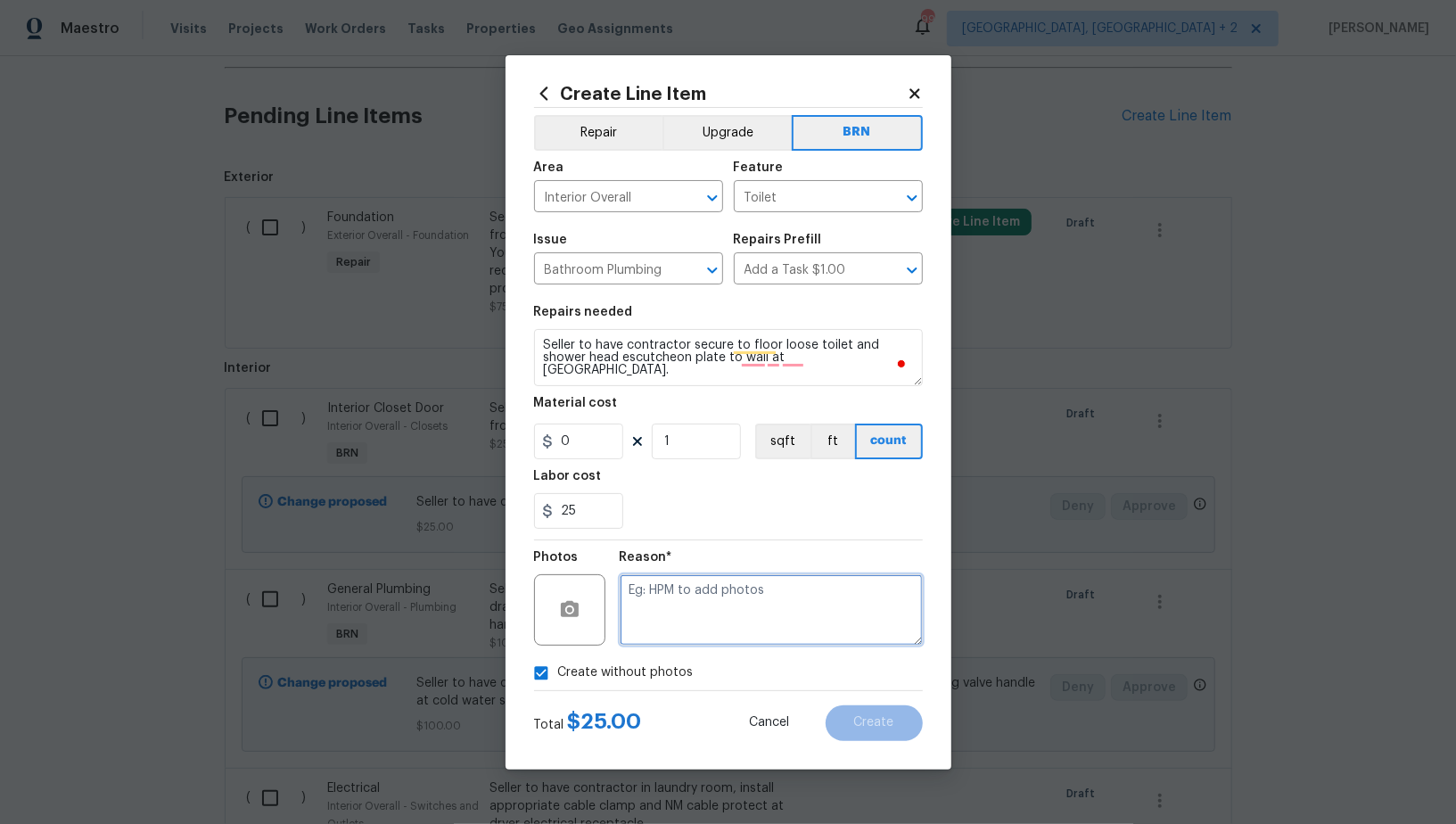
click at [734, 623] on textarea at bounding box center [771, 610] width 303 height 71
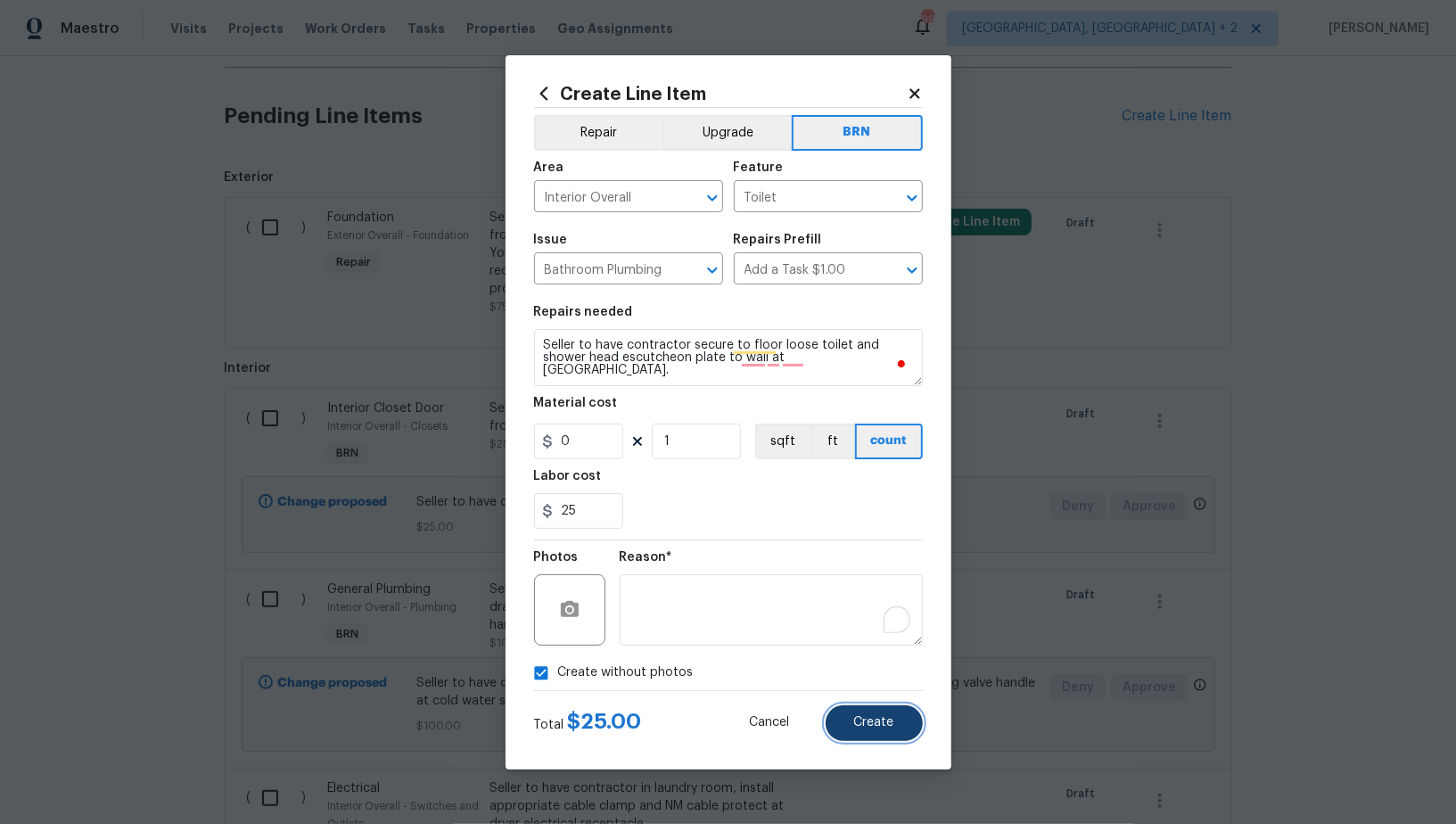
click at [885, 738] on button "Create" at bounding box center [874, 723] width 97 height 36
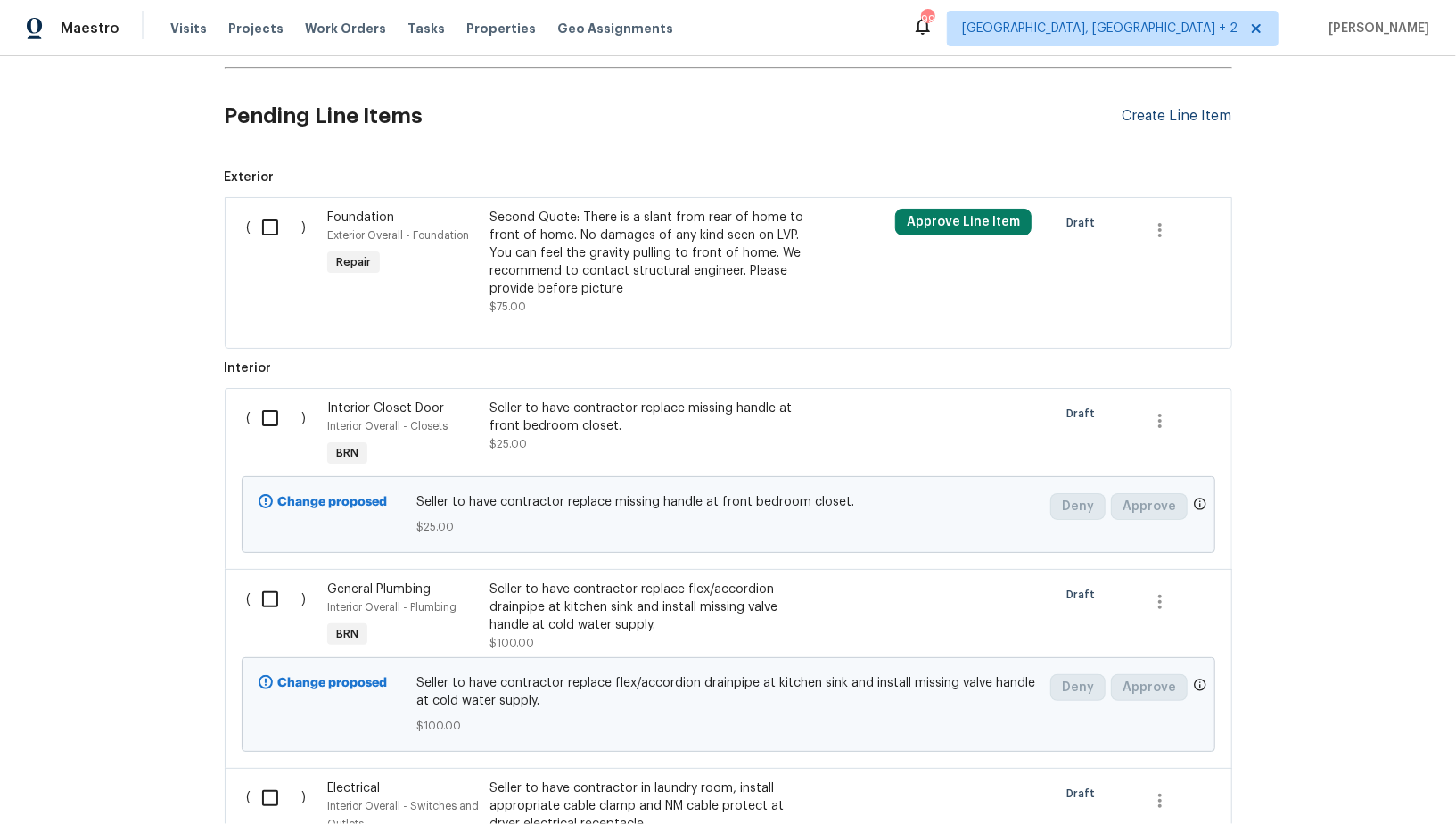
click at [1145, 115] on div "Create Line Item" at bounding box center [1177, 116] width 110 height 17
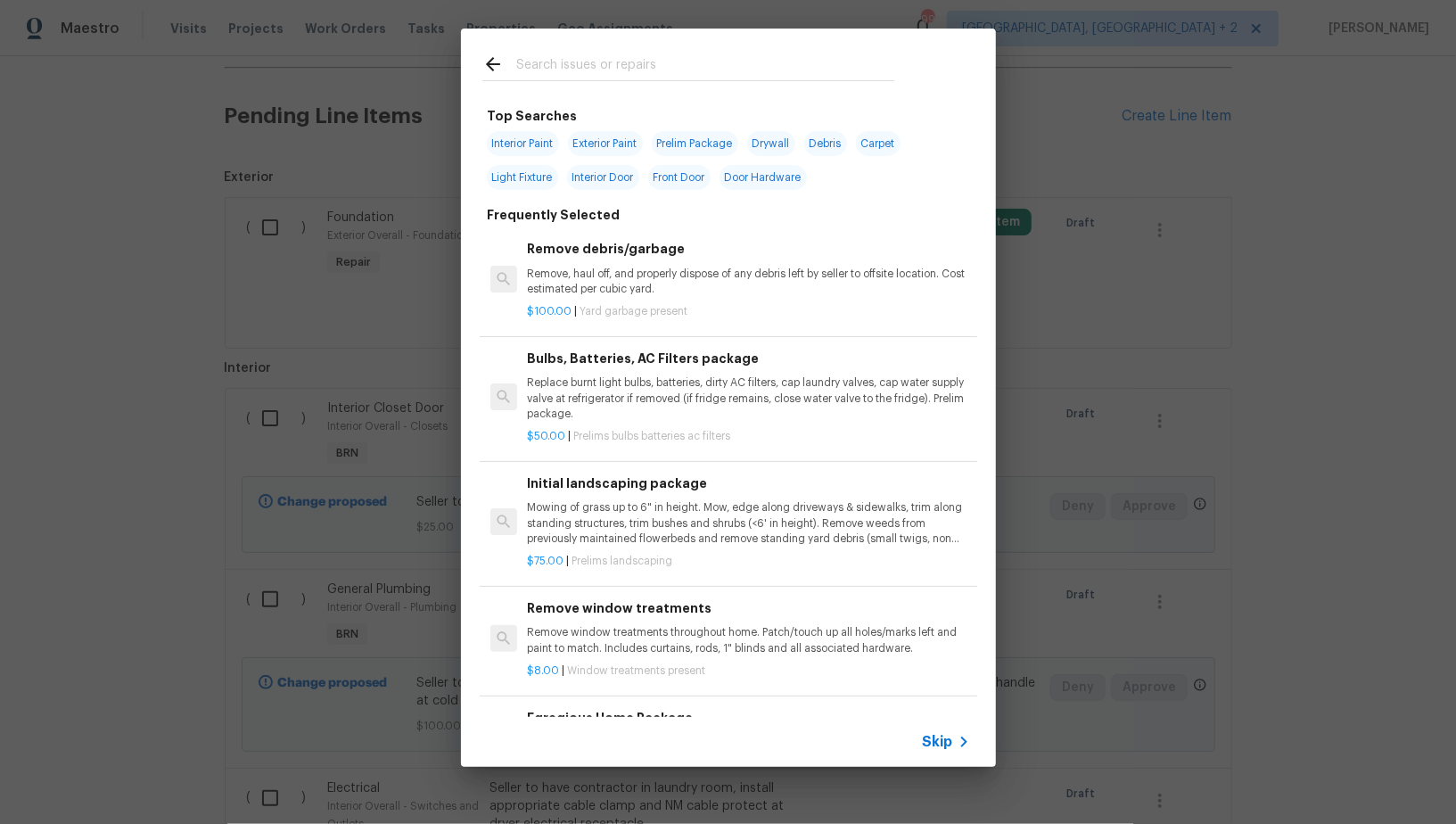
click at [938, 741] on span "Skip" at bounding box center [937, 742] width 30 height 18
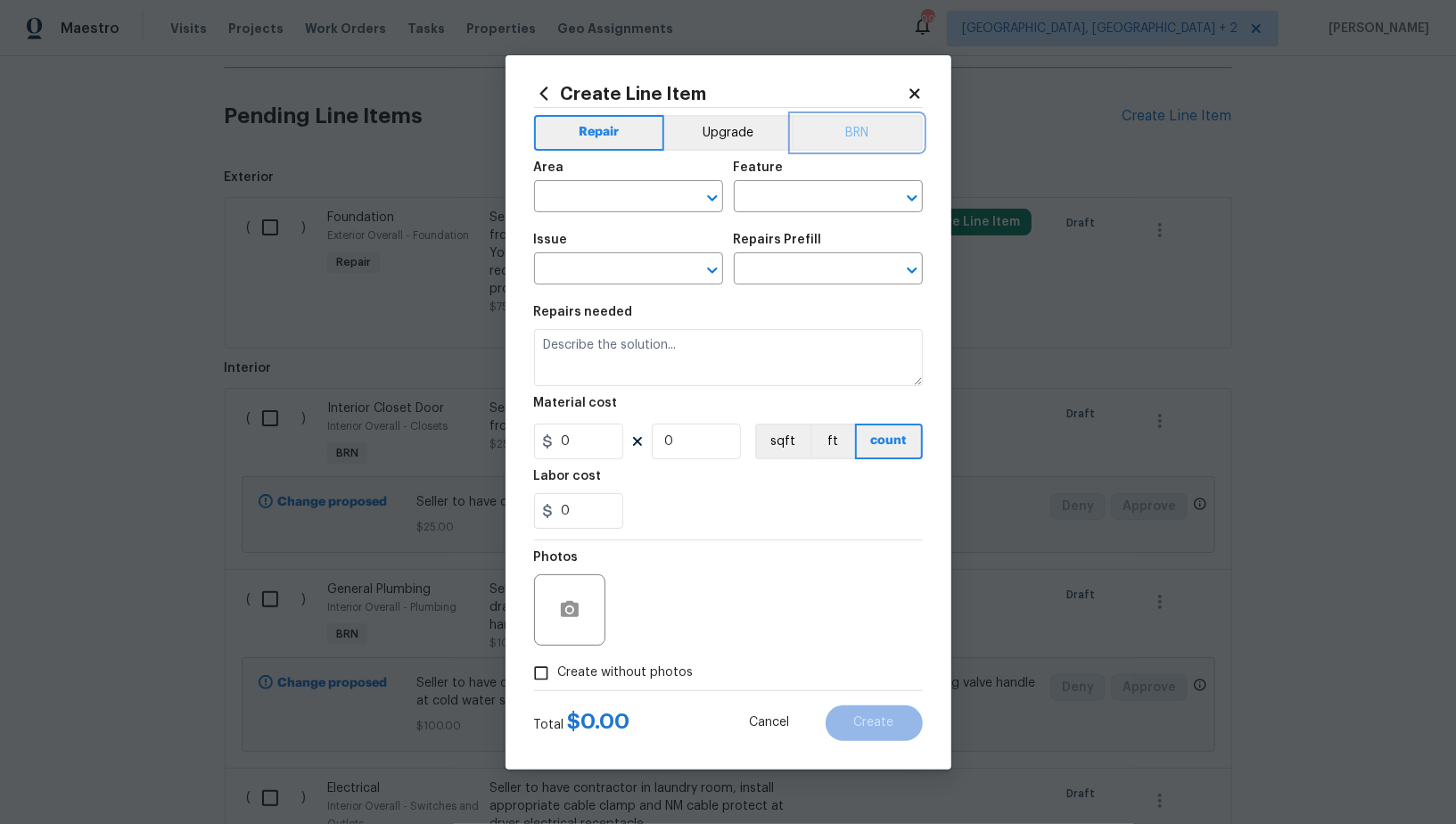
click at [871, 139] on button "BRN" at bounding box center [858, 132] width 132 height 36
click at [632, 190] on input "text" at bounding box center [604, 198] width 139 height 27
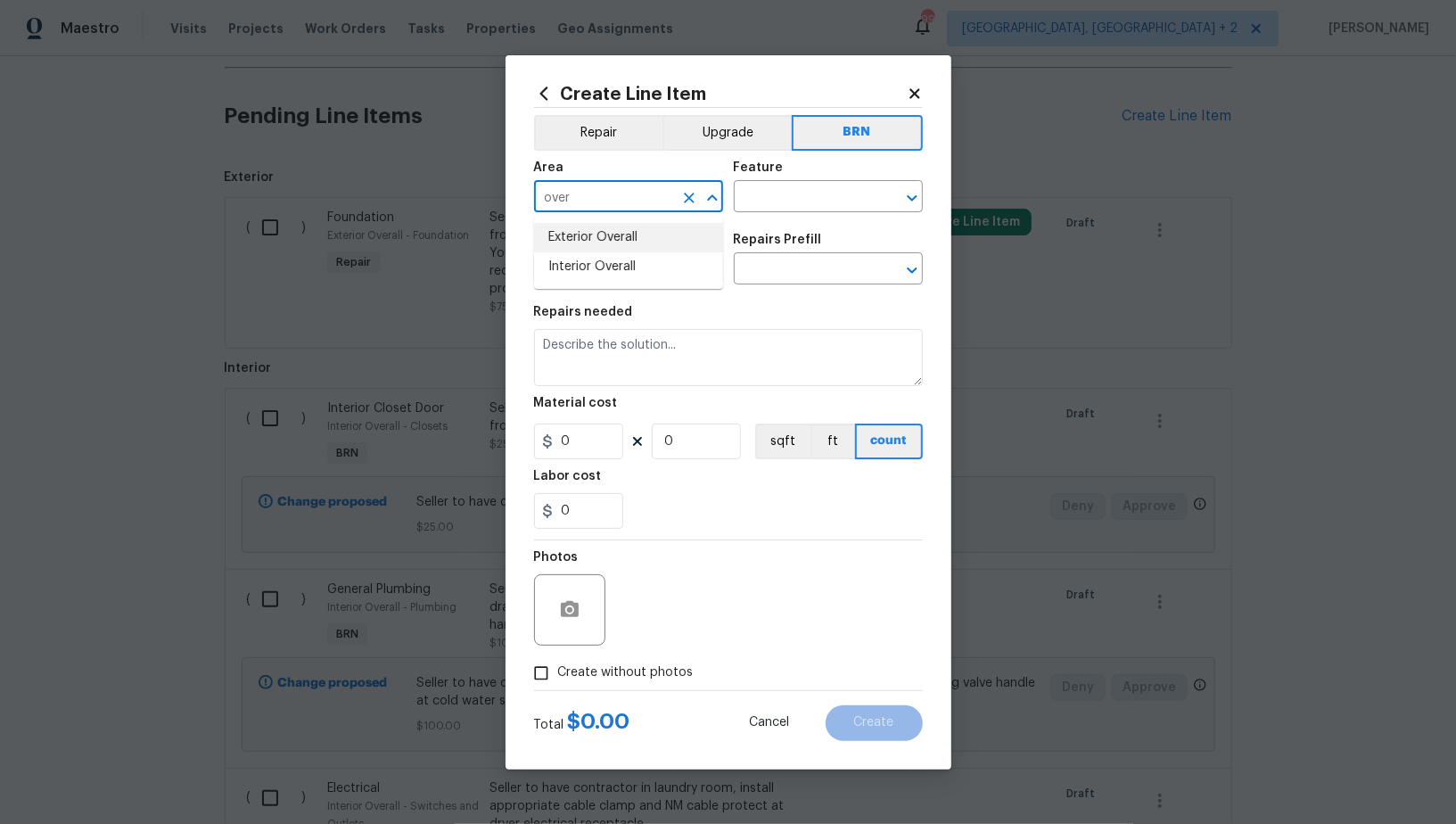
click at [611, 243] on li "Exterior Overall" at bounding box center [628, 238] width 189 height 29
type input "Exterior Overall"
click at [770, 191] on input "text" at bounding box center [803, 198] width 139 height 27
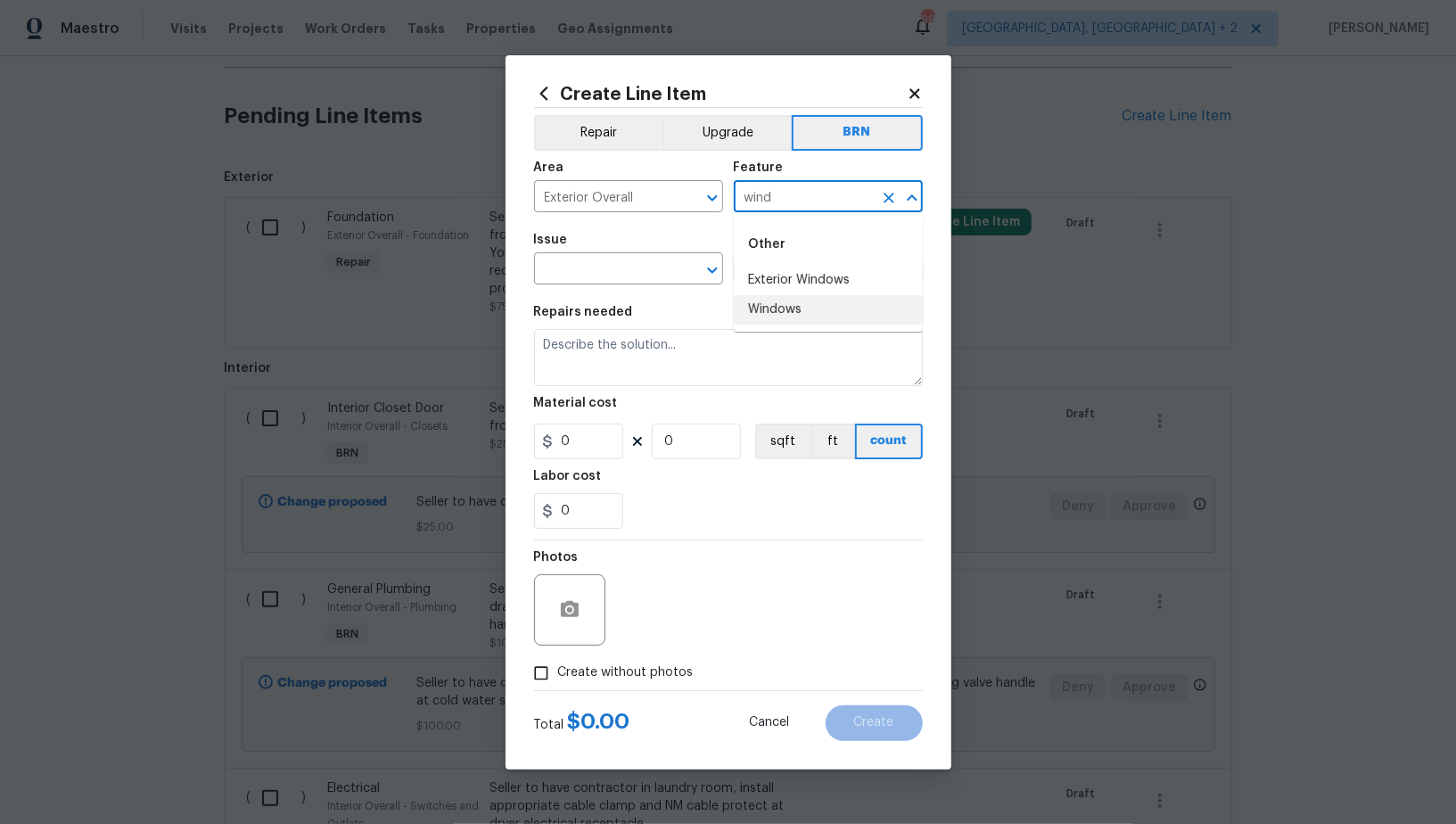
click at [769, 308] on li "Windows" at bounding box center [828, 310] width 189 height 29
type input "Windows"
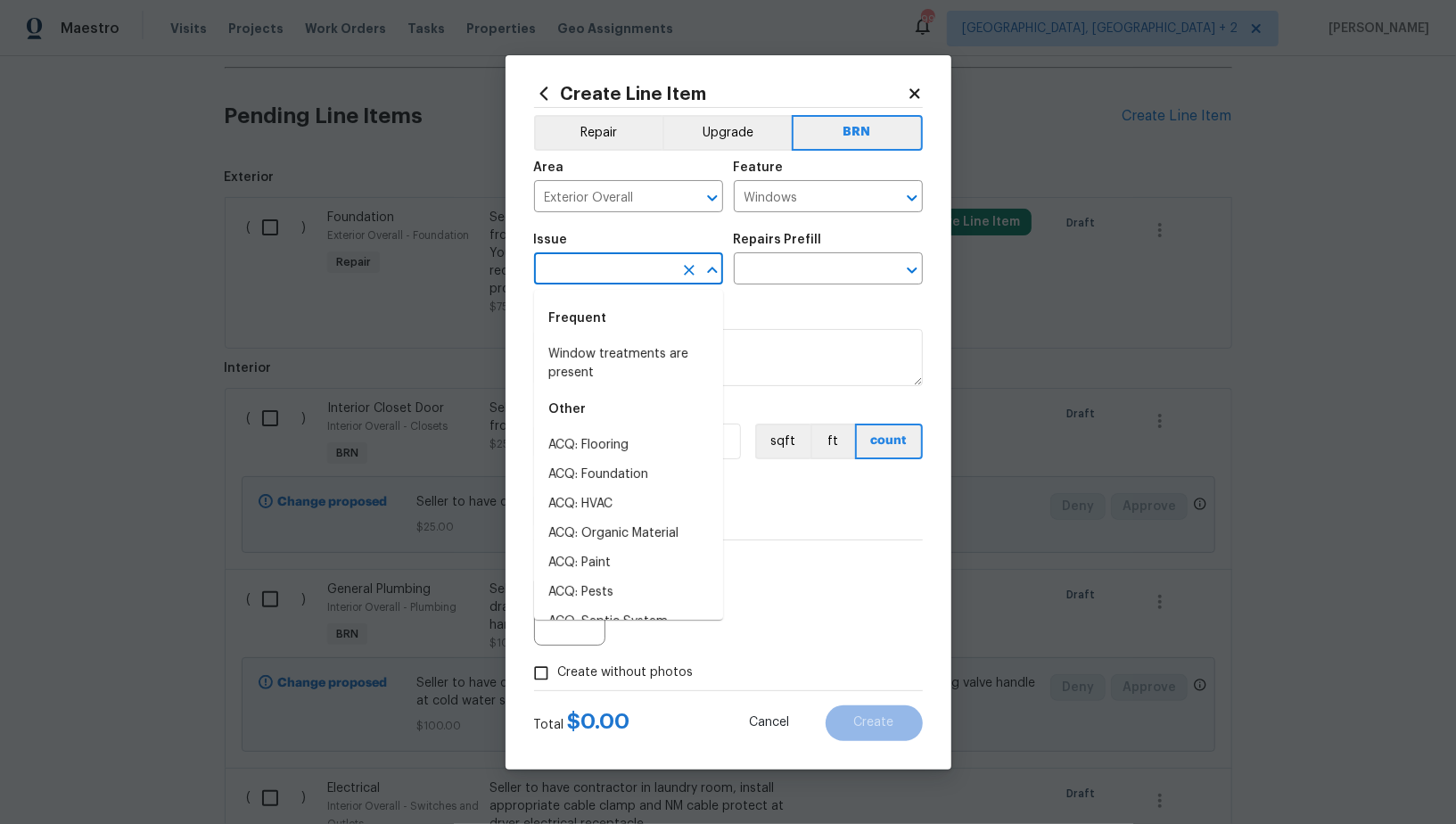
click at [620, 283] on input "text" at bounding box center [604, 270] width 139 height 27
click at [881, 193] on icon "Clear" at bounding box center [890, 198] width 18 height 18
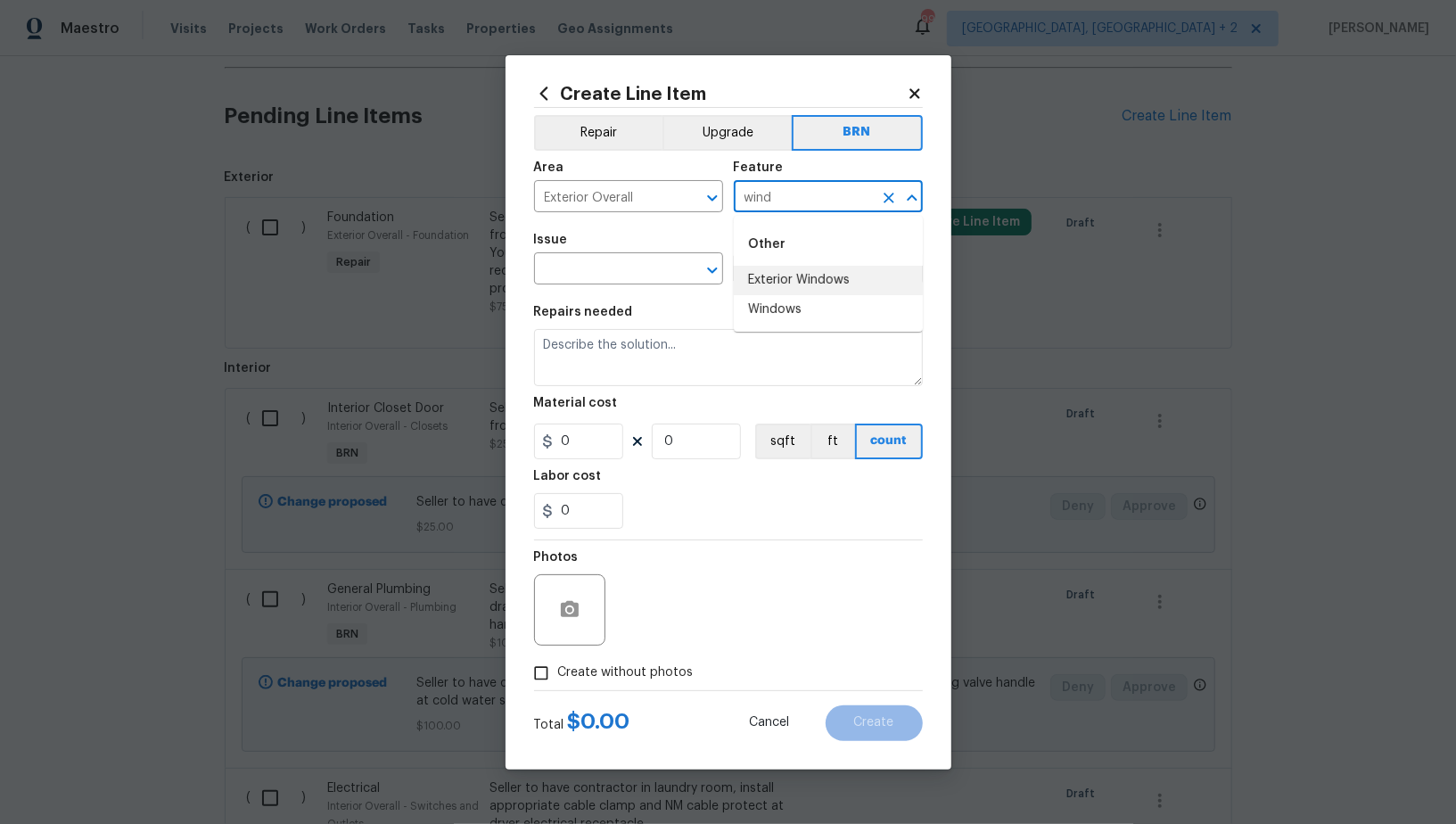
click at [848, 273] on li "Exterior Windows" at bounding box center [828, 280] width 189 height 29
type input "Exterior Windows"
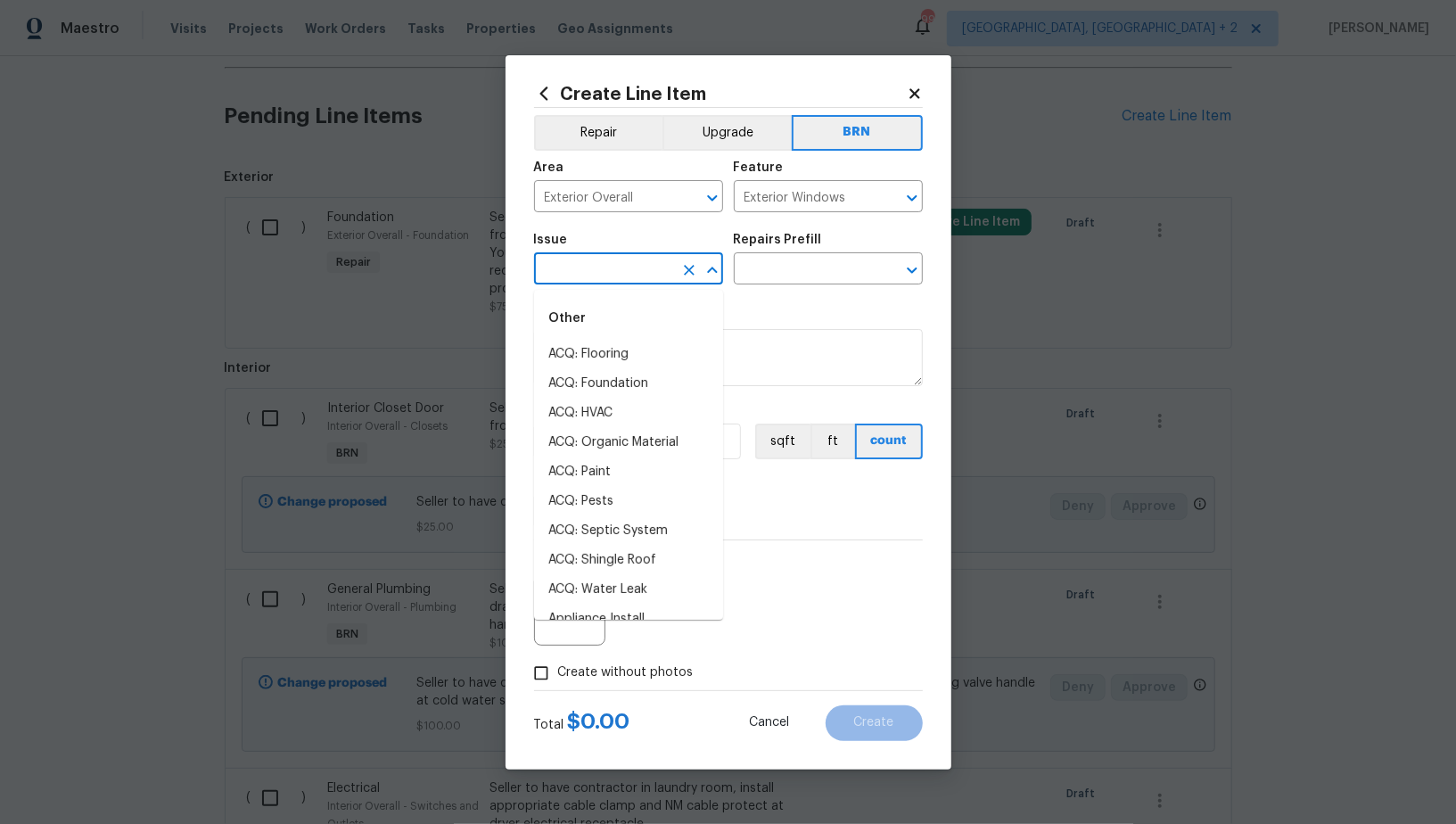
click at [662, 269] on input "text" at bounding box center [604, 270] width 139 height 27
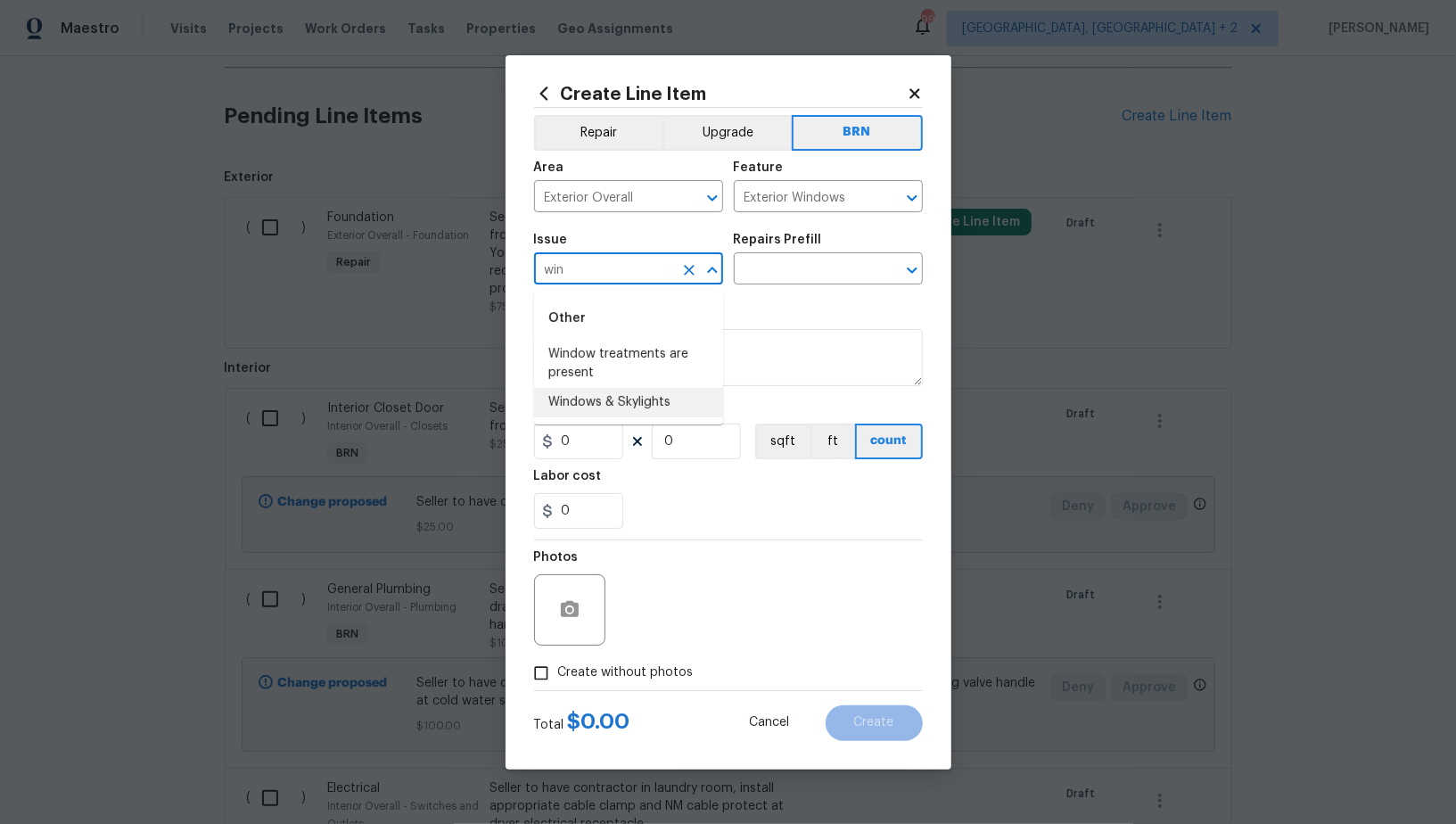
click at [628, 401] on li "Windows & Skylights" at bounding box center [628, 403] width 189 height 29
type input "Windows & Skylights"
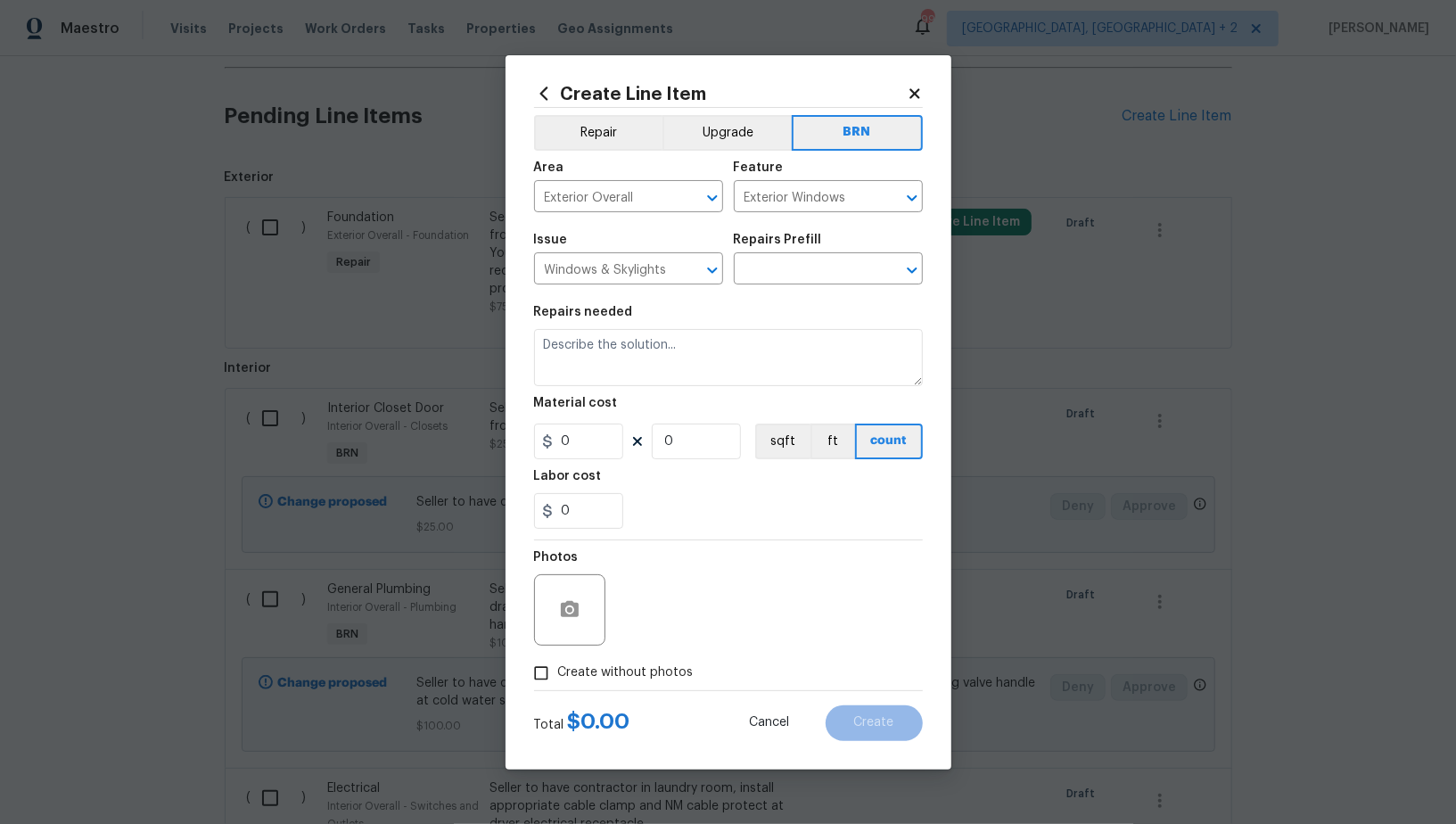
click at [807, 254] on div "Repairs Prefill" at bounding box center [828, 245] width 189 height 23
click at [807, 270] on input "text" at bounding box center [803, 270] width 139 height 27
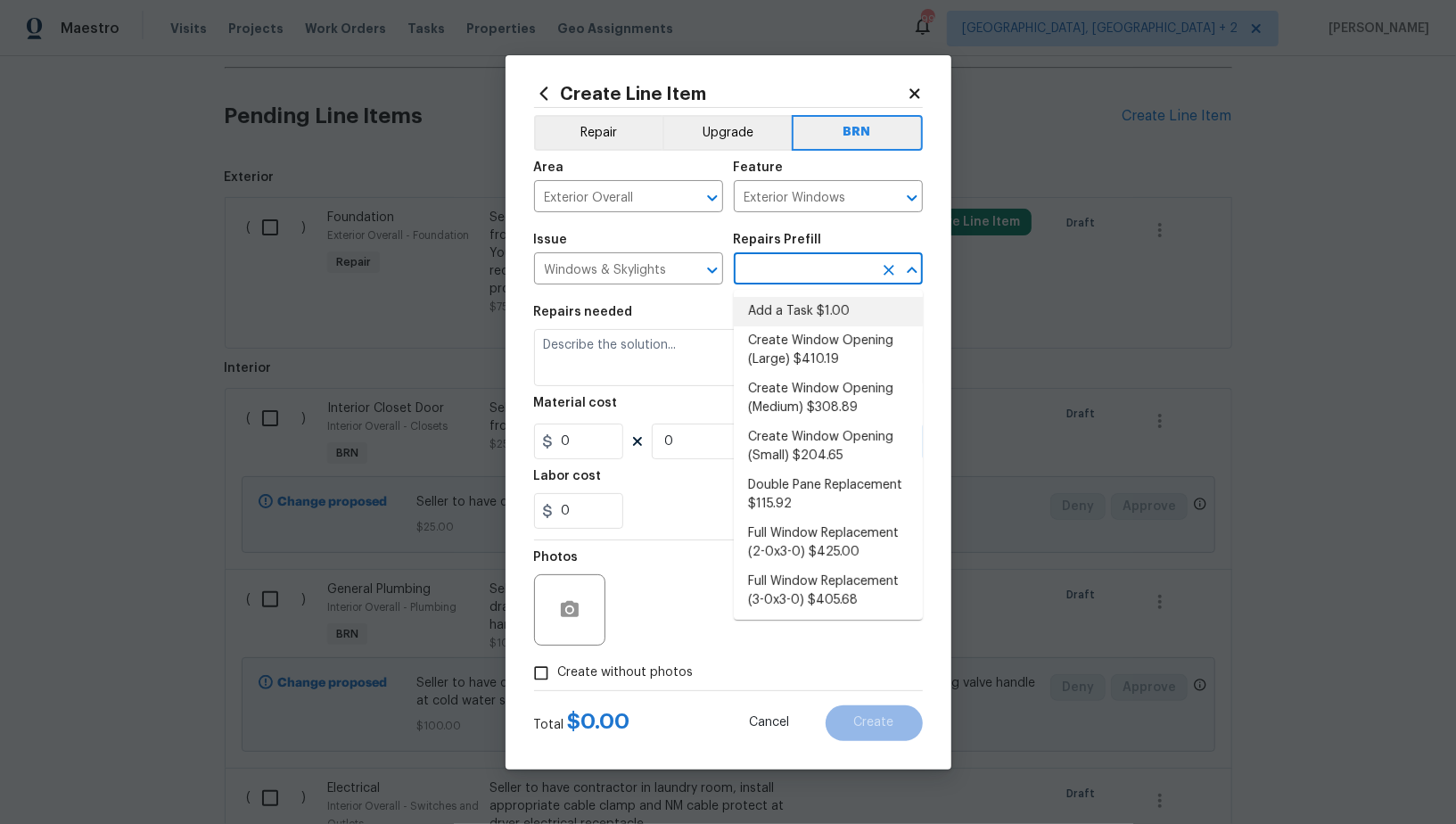
click at [807, 303] on li "Add a Task $1.00" at bounding box center [828, 312] width 189 height 29
type input "Add a Task $1.00"
type textarea "HPM to detail"
type input "1"
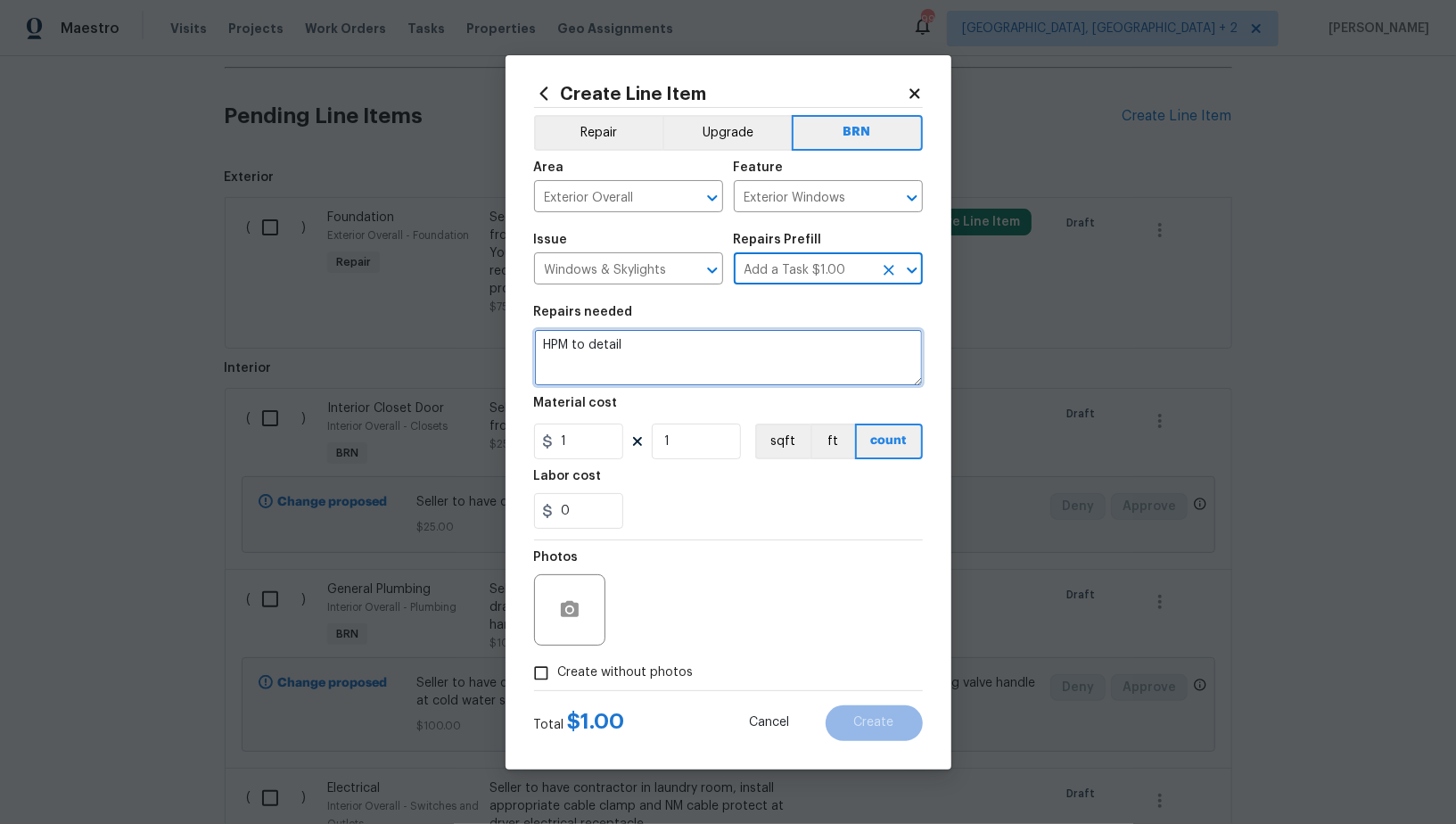
click at [748, 359] on textarea "HPM to detail" at bounding box center [729, 357] width 389 height 57
paste textarea "Seller to have contractor repair front exterior double windowsill that is angle…"
type textarea "Seller to have contractor repair front exterior double windowsill that is angle…"
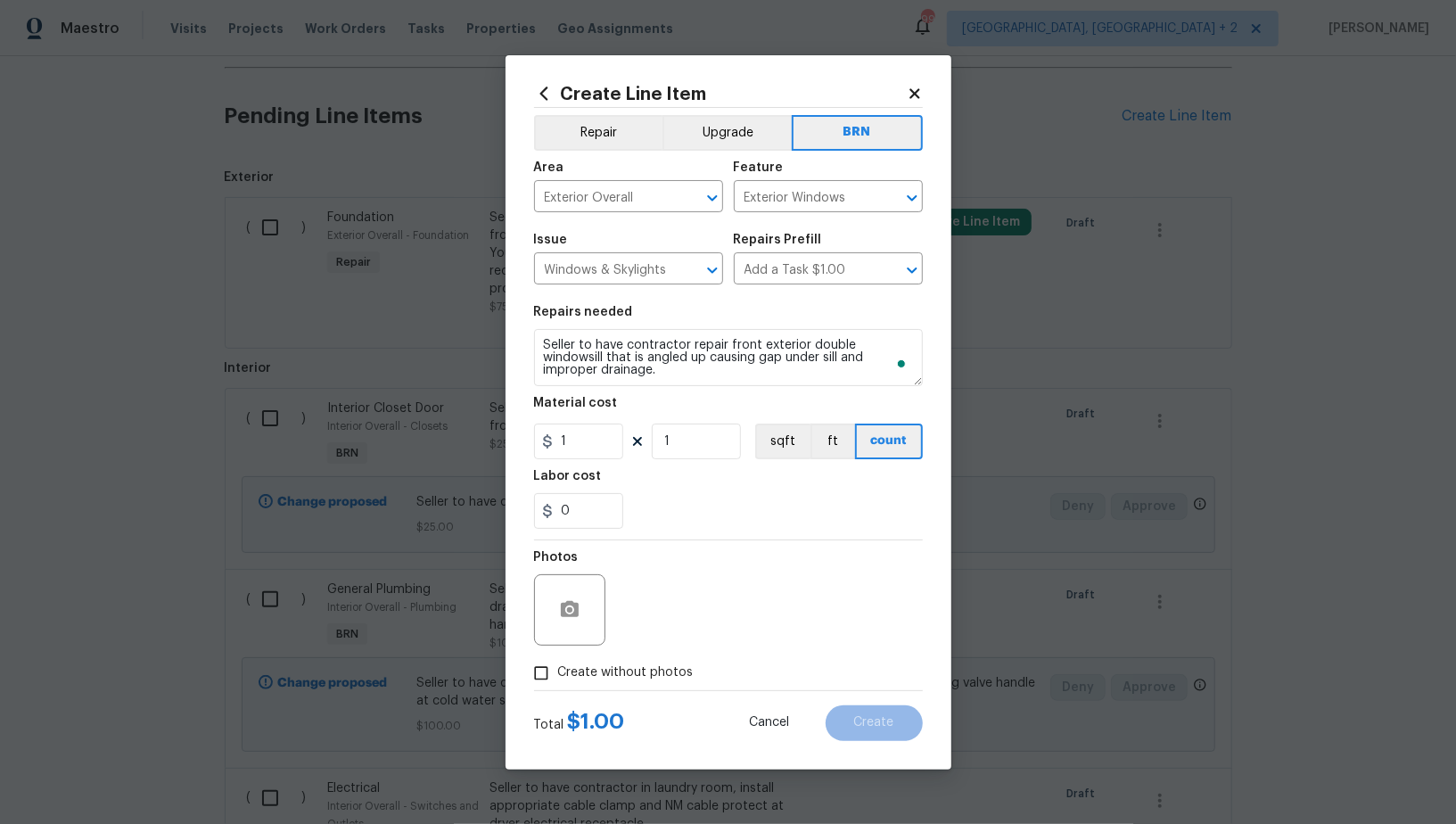
click at [594, 460] on section "Repairs needed Seller to have contractor repair front exterior double windowsil…" at bounding box center [729, 417] width 389 height 244
click at [552, 456] on input "1" at bounding box center [579, 441] width 90 height 36
click at [577, 445] on input "1" at bounding box center [579, 441] width 90 height 36
type input "0"
click at [576, 516] on input "0" at bounding box center [579, 511] width 90 height 36
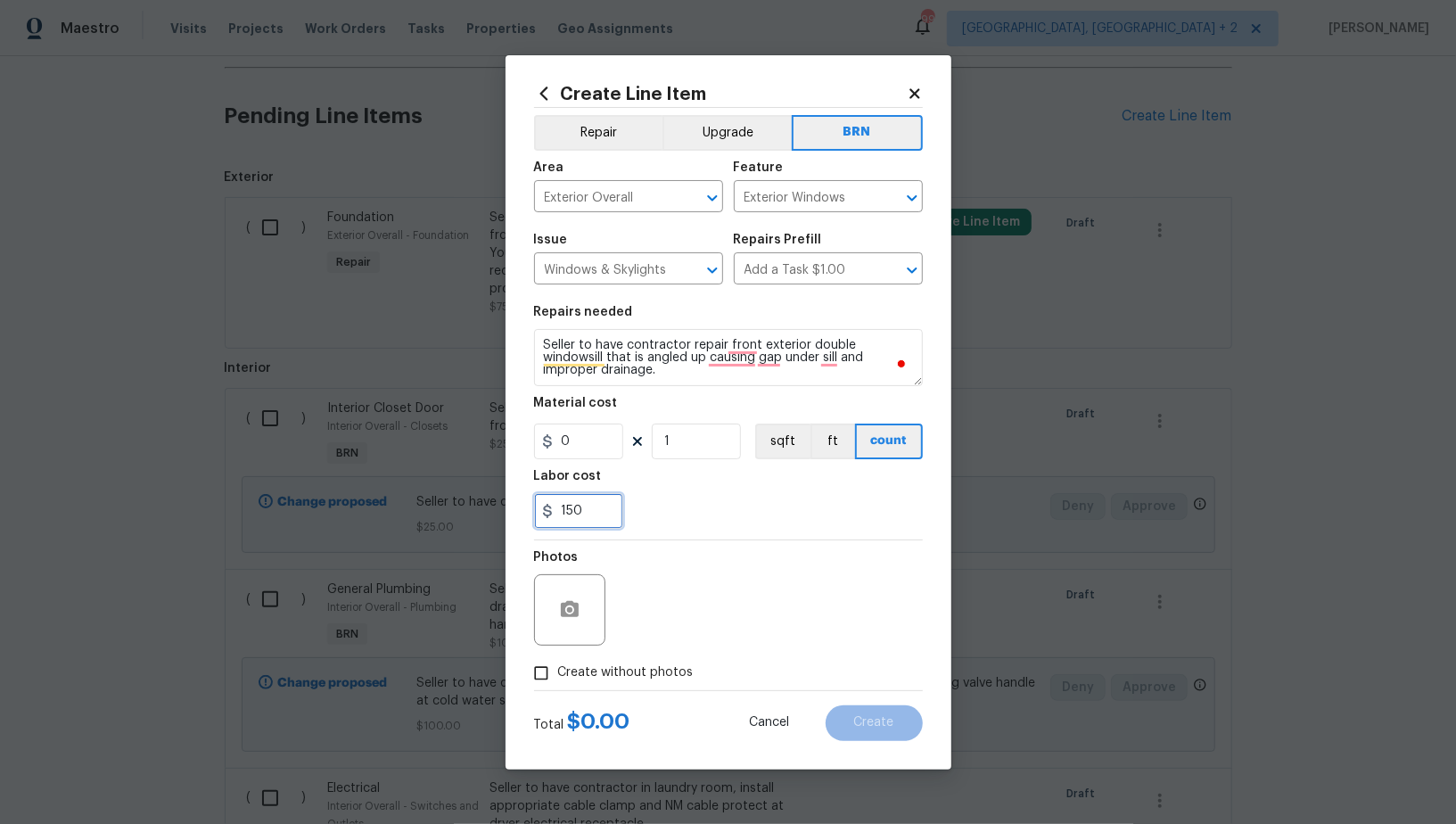
type input "150"
click at [551, 657] on input "Create without photos" at bounding box center [541, 673] width 34 height 34
checkbox input "true"
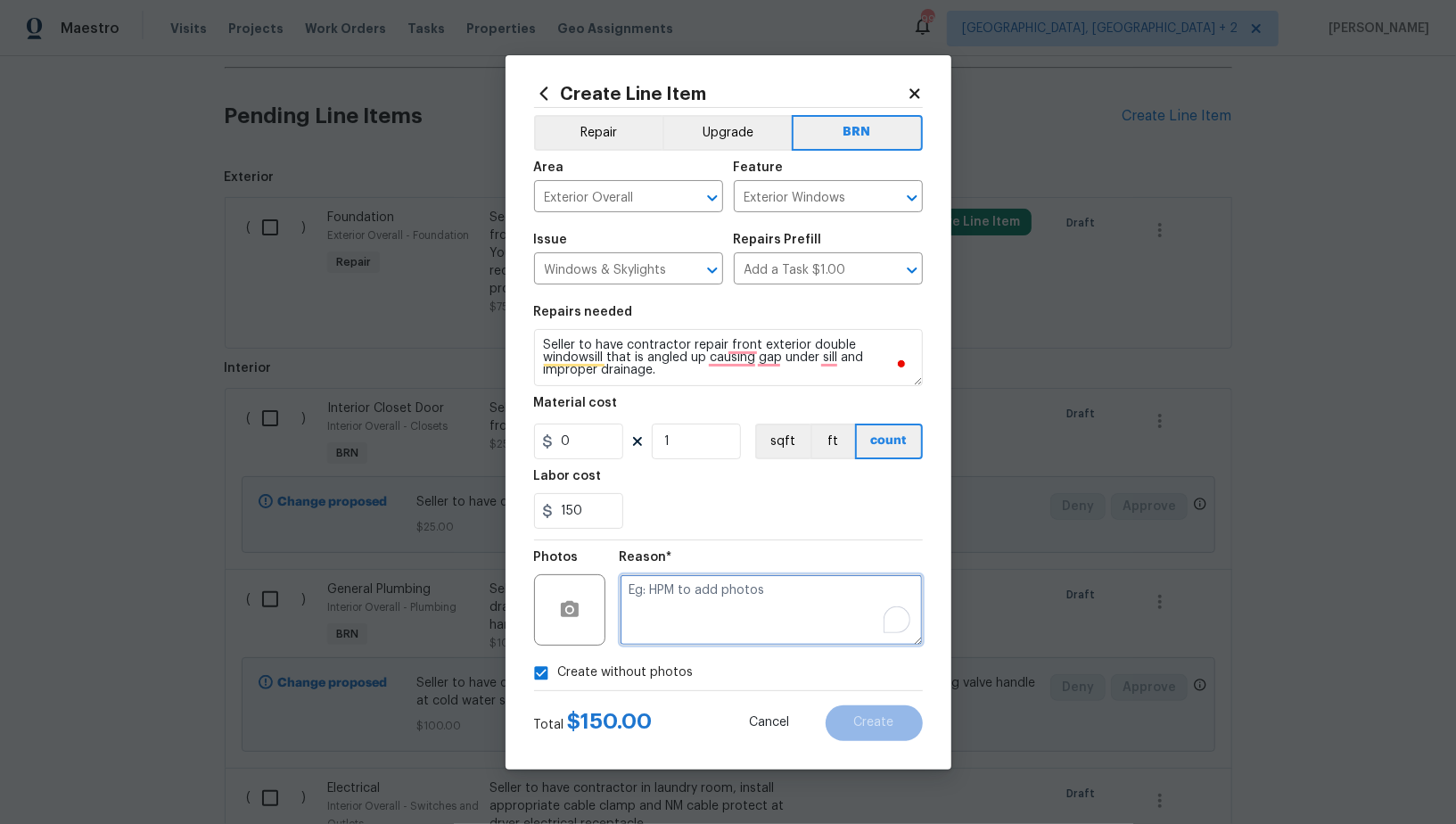
click at [720, 630] on textarea "To enrich screen reader interactions, please activate Accessibility in Grammarl…" at bounding box center [771, 610] width 303 height 71
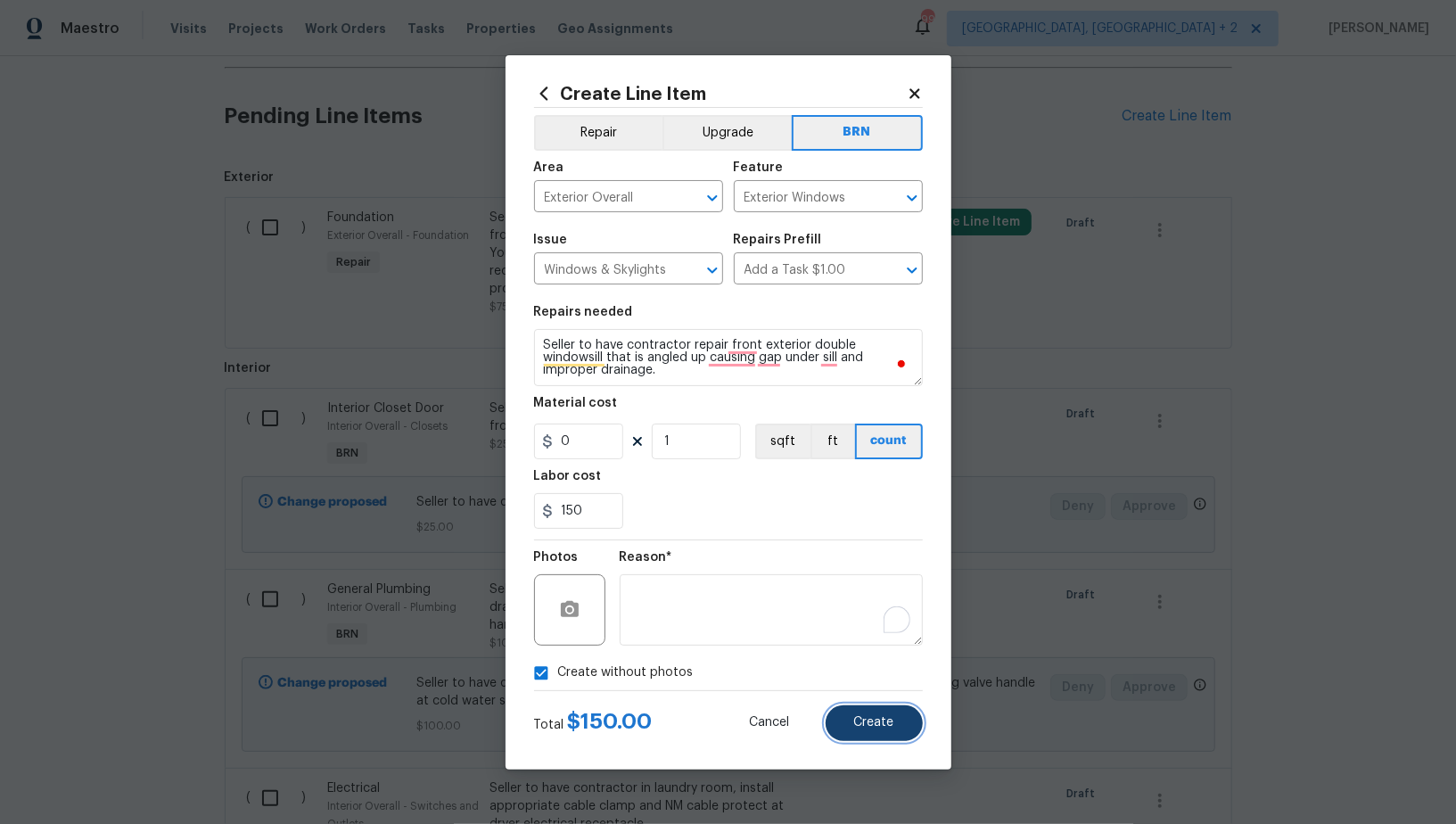
click at [876, 719] on span "Create" at bounding box center [874, 723] width 40 height 14
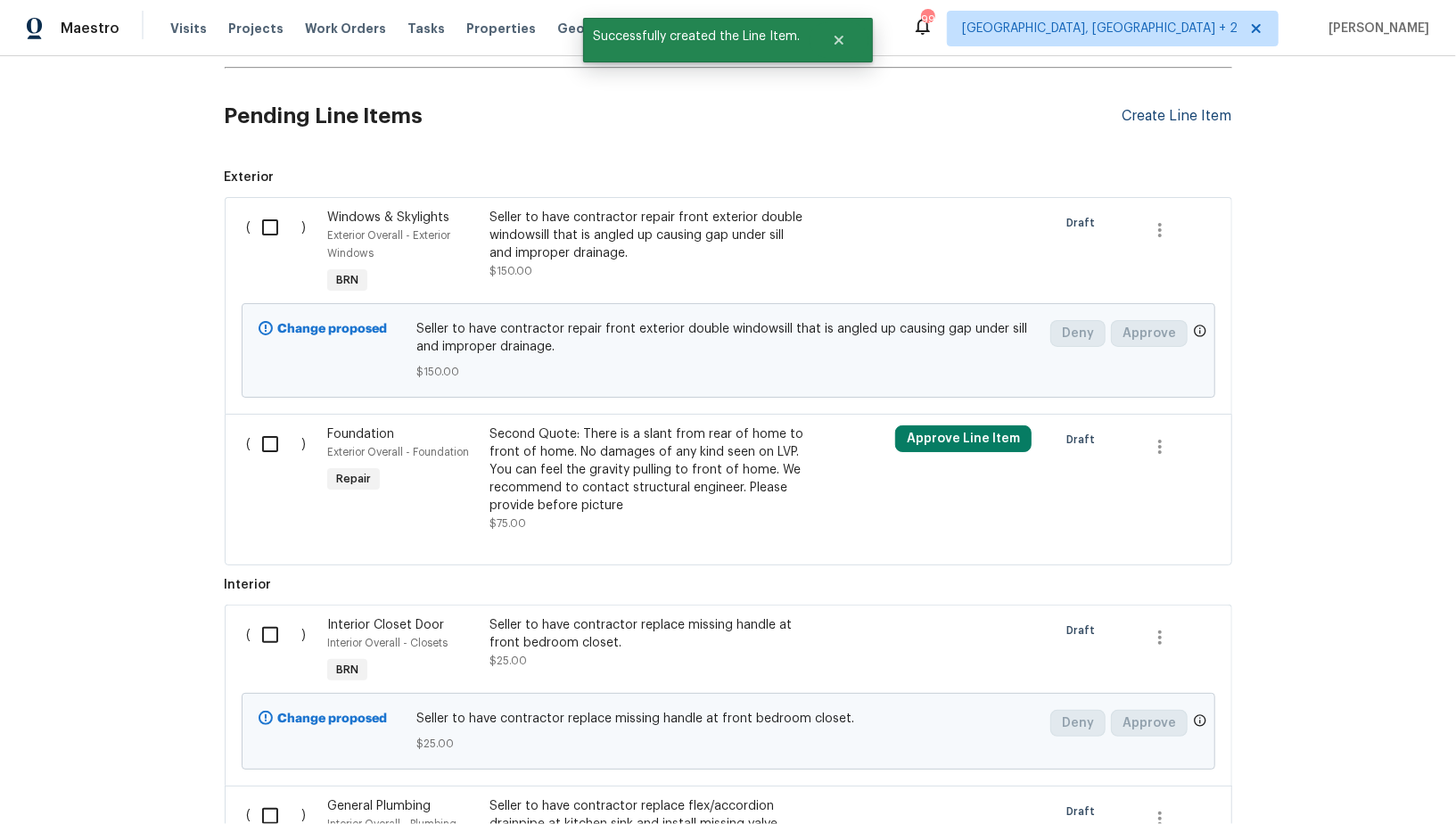
click at [1159, 113] on div "Create Line Item" at bounding box center [1177, 116] width 110 height 17
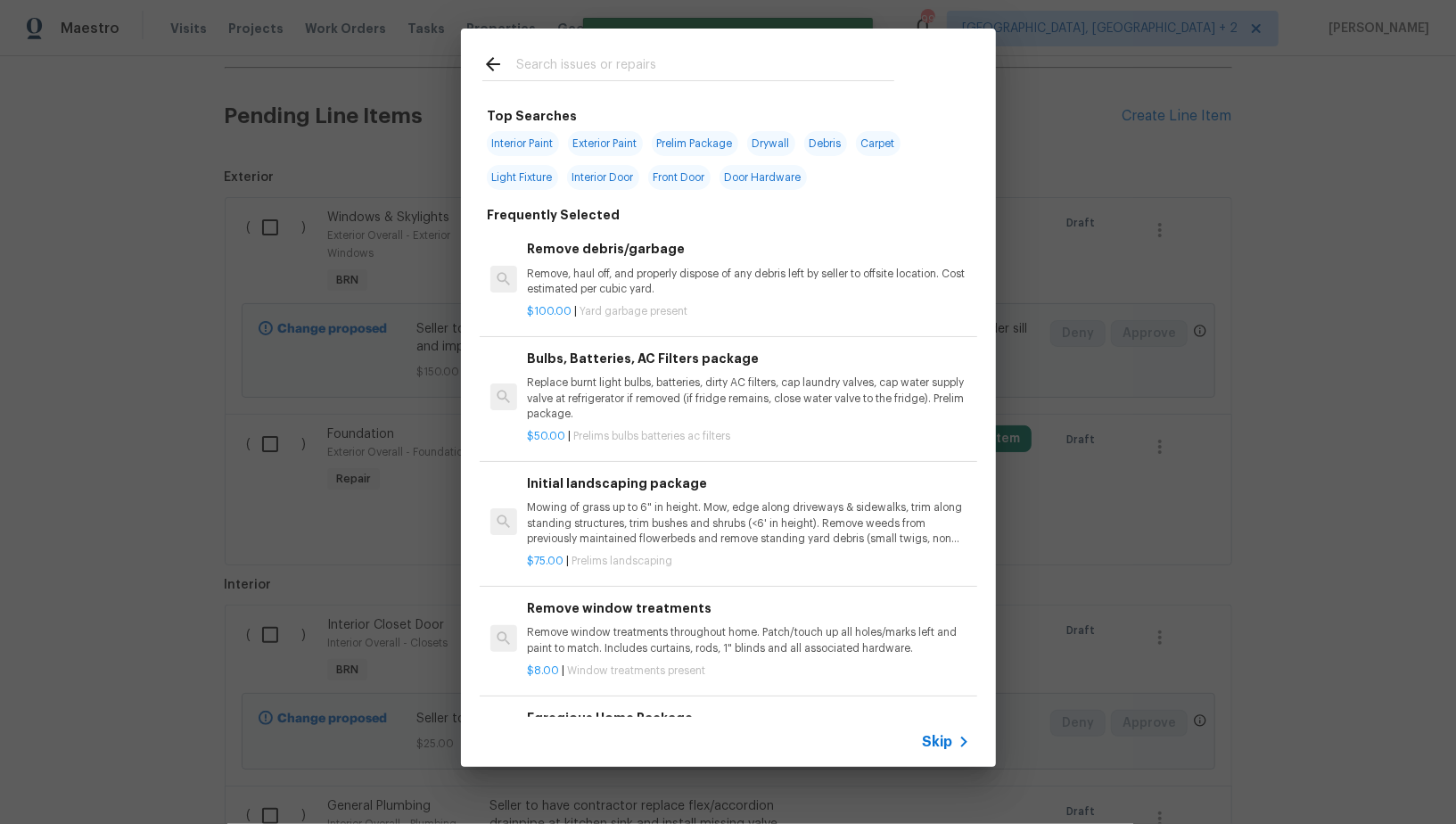
click at [945, 753] on div "Skip" at bounding box center [729, 742] width 535 height 50
click at [954, 747] on icon at bounding box center [964, 742] width 21 height 21
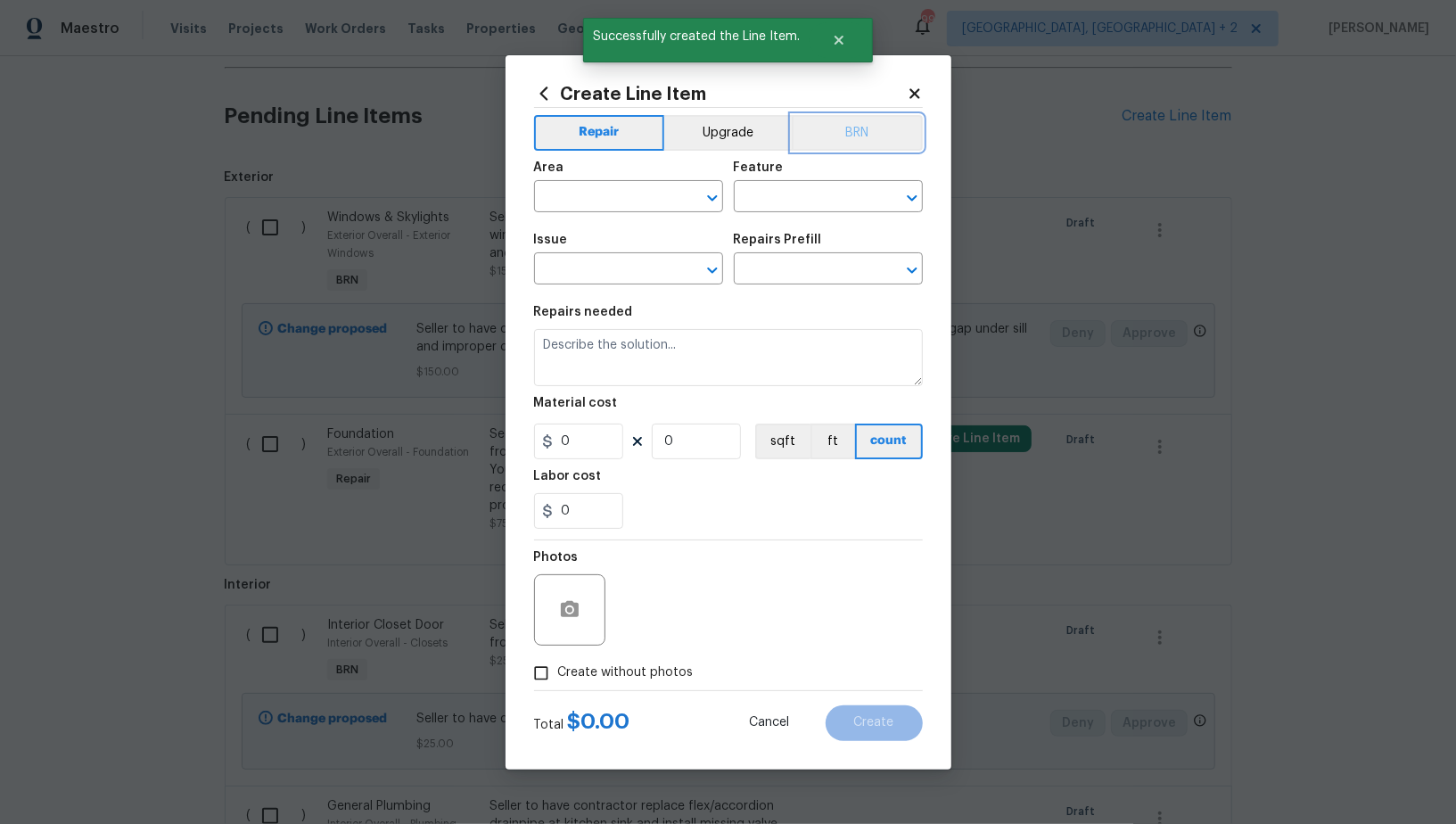
click at [832, 137] on button "BRN" at bounding box center [858, 132] width 132 height 36
click at [661, 189] on input "text" at bounding box center [604, 198] width 139 height 27
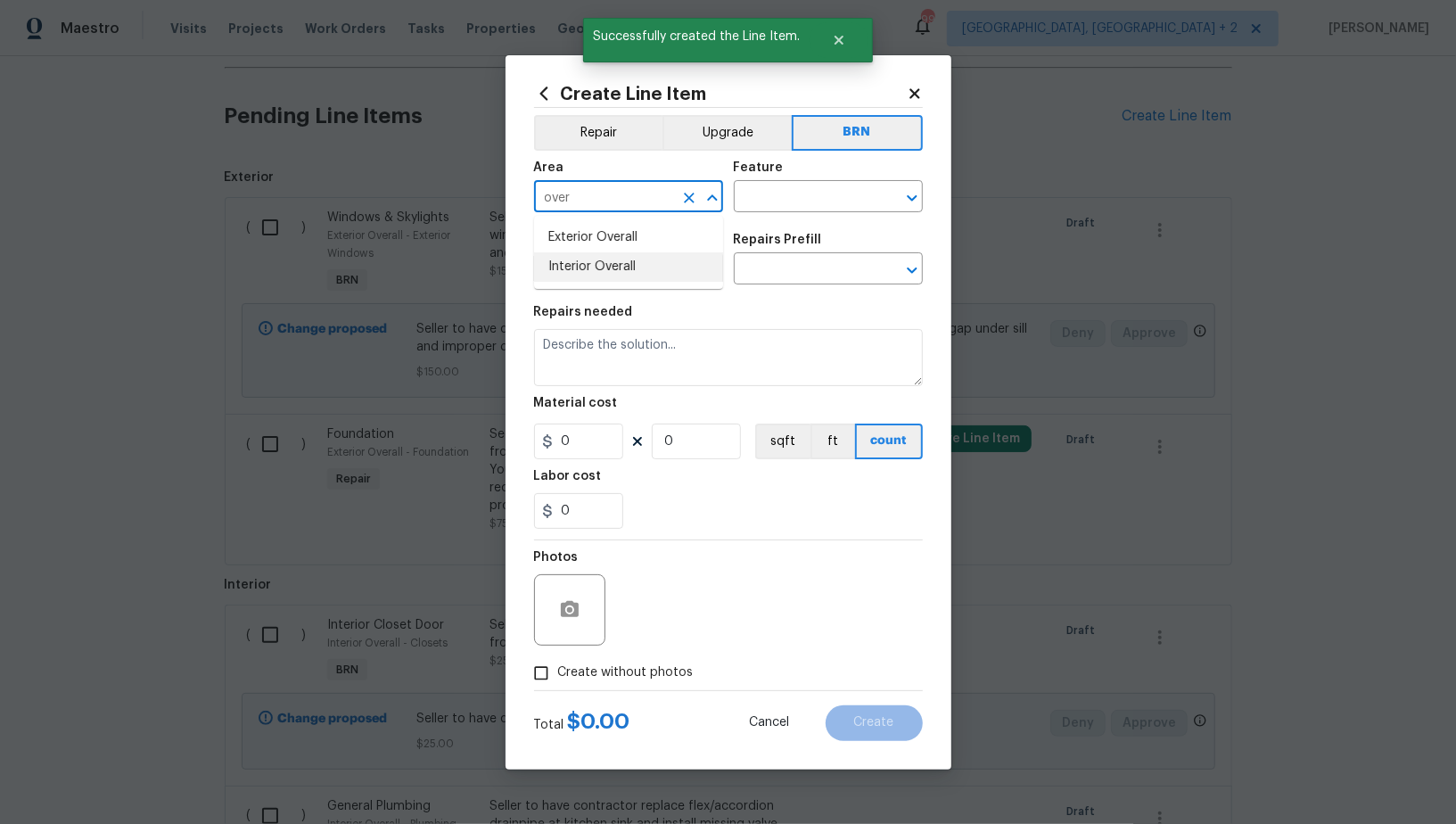
click at [637, 272] on li "Interior Overall" at bounding box center [628, 267] width 189 height 29
type input "Interior Overall"
click at [797, 185] on input "text" at bounding box center [803, 198] width 139 height 27
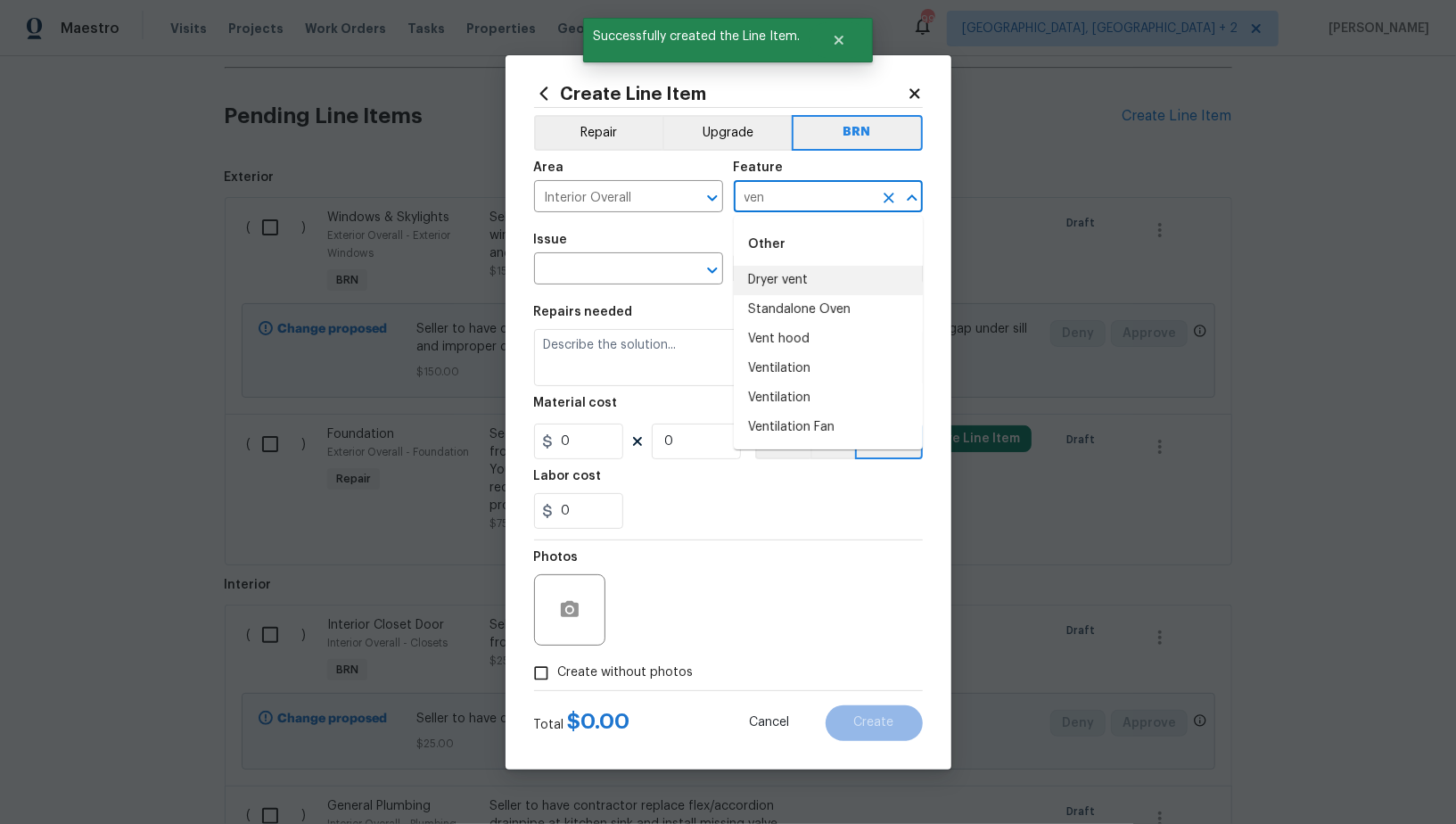
click at [774, 279] on li "Dryer vent" at bounding box center [828, 280] width 189 height 29
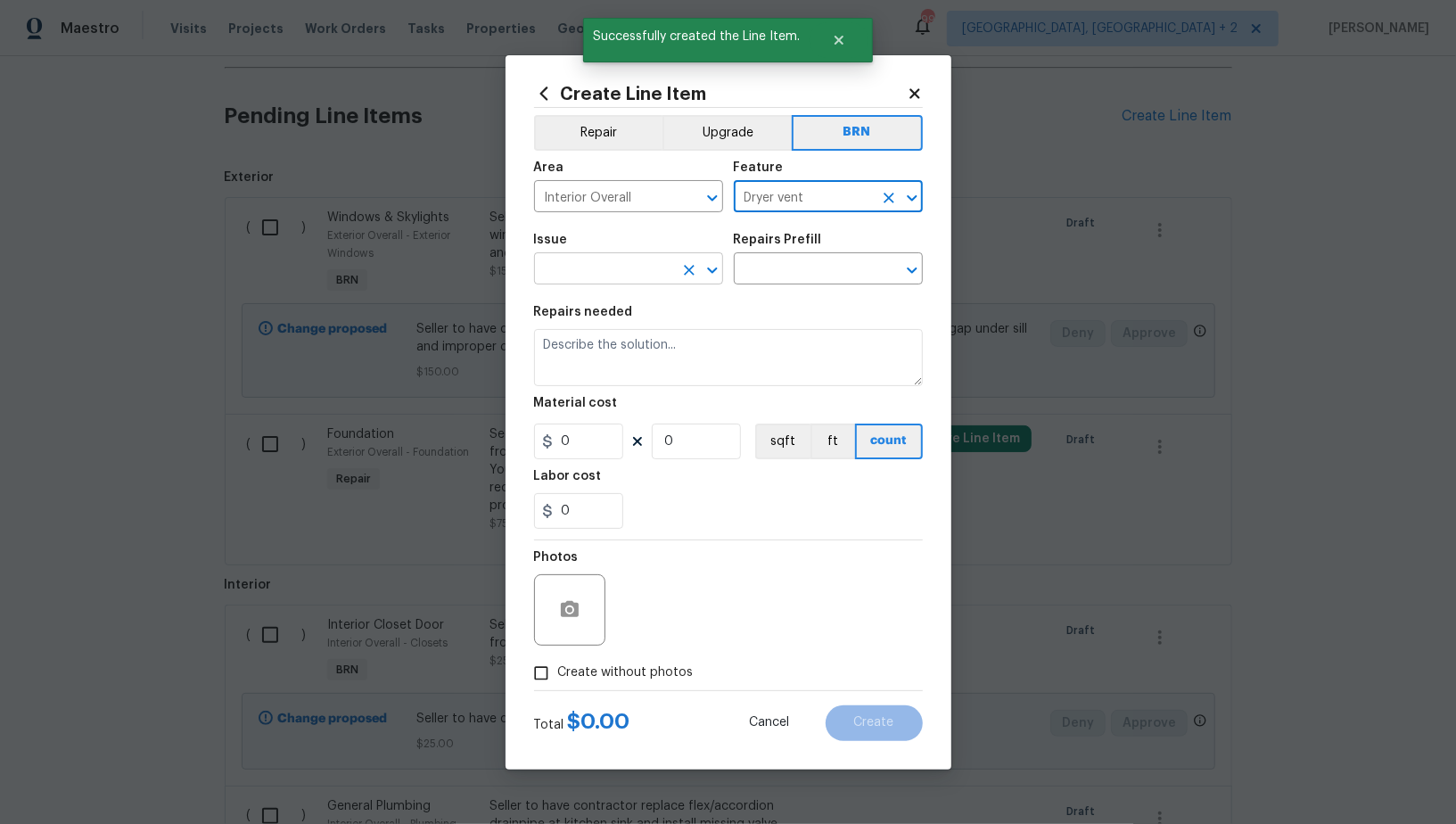
type input "Dryer vent"
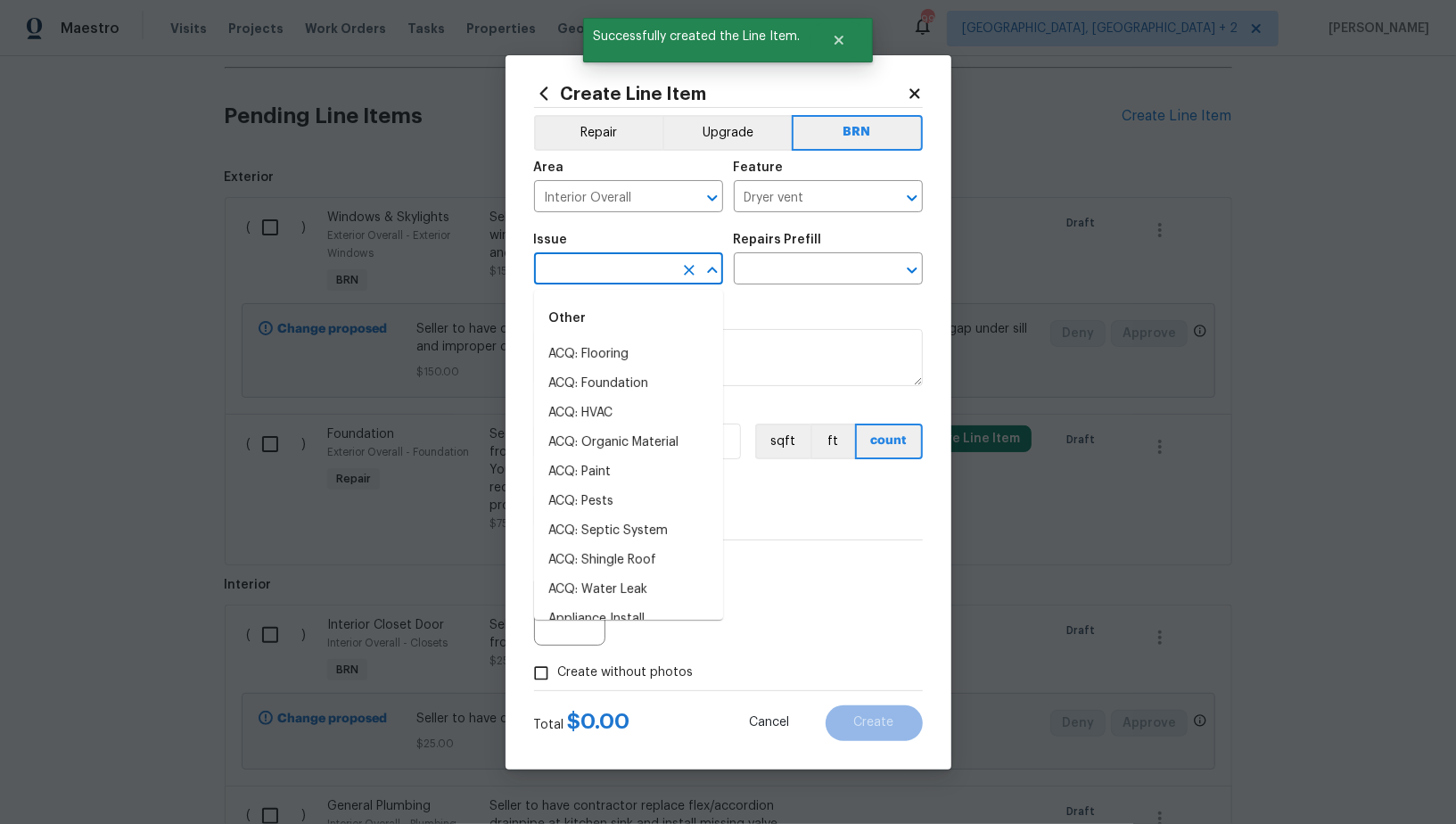
click at [604, 265] on input "text" at bounding box center [604, 270] width 139 height 27
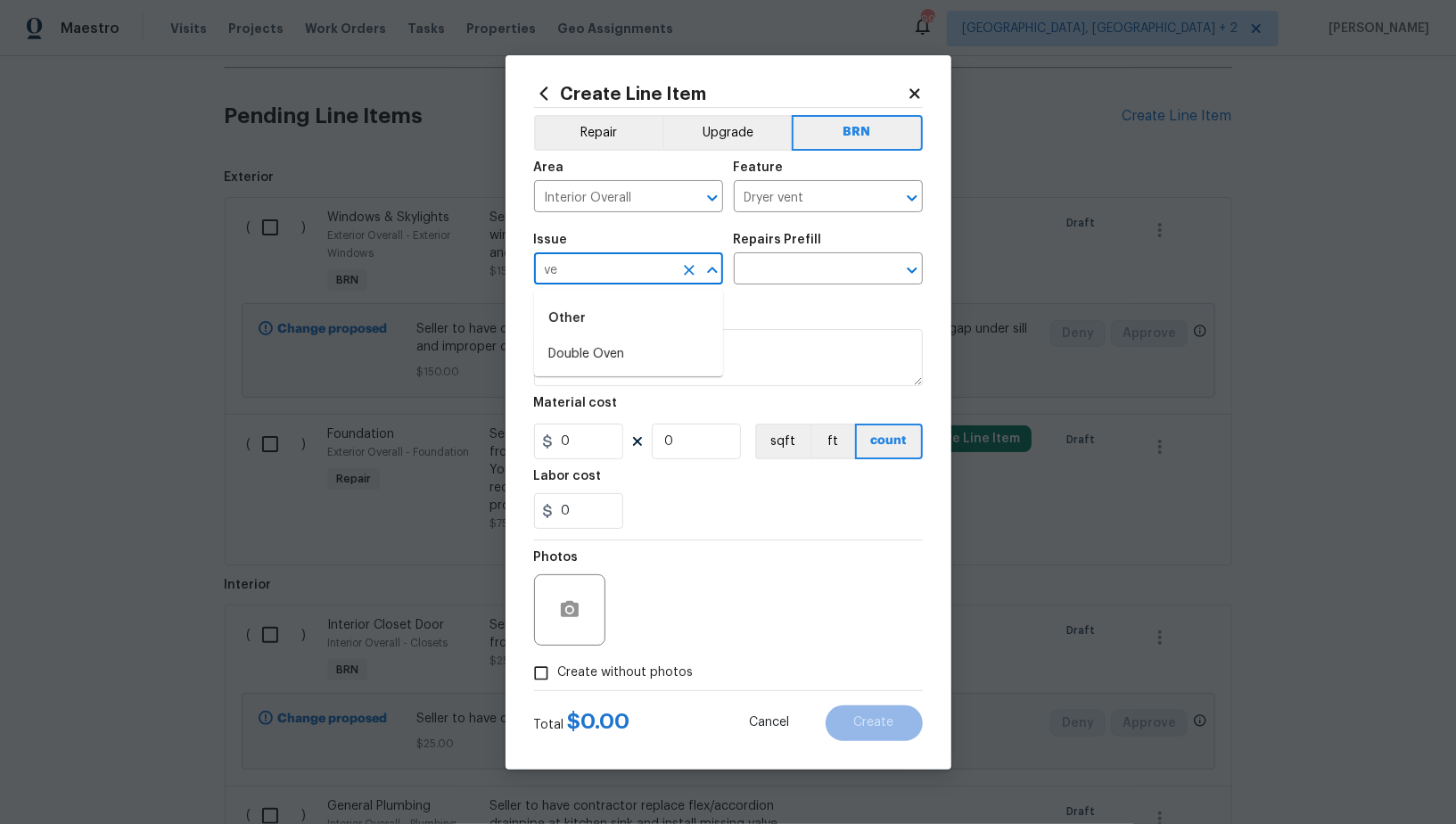
type input "v"
type input "a"
type input "v"
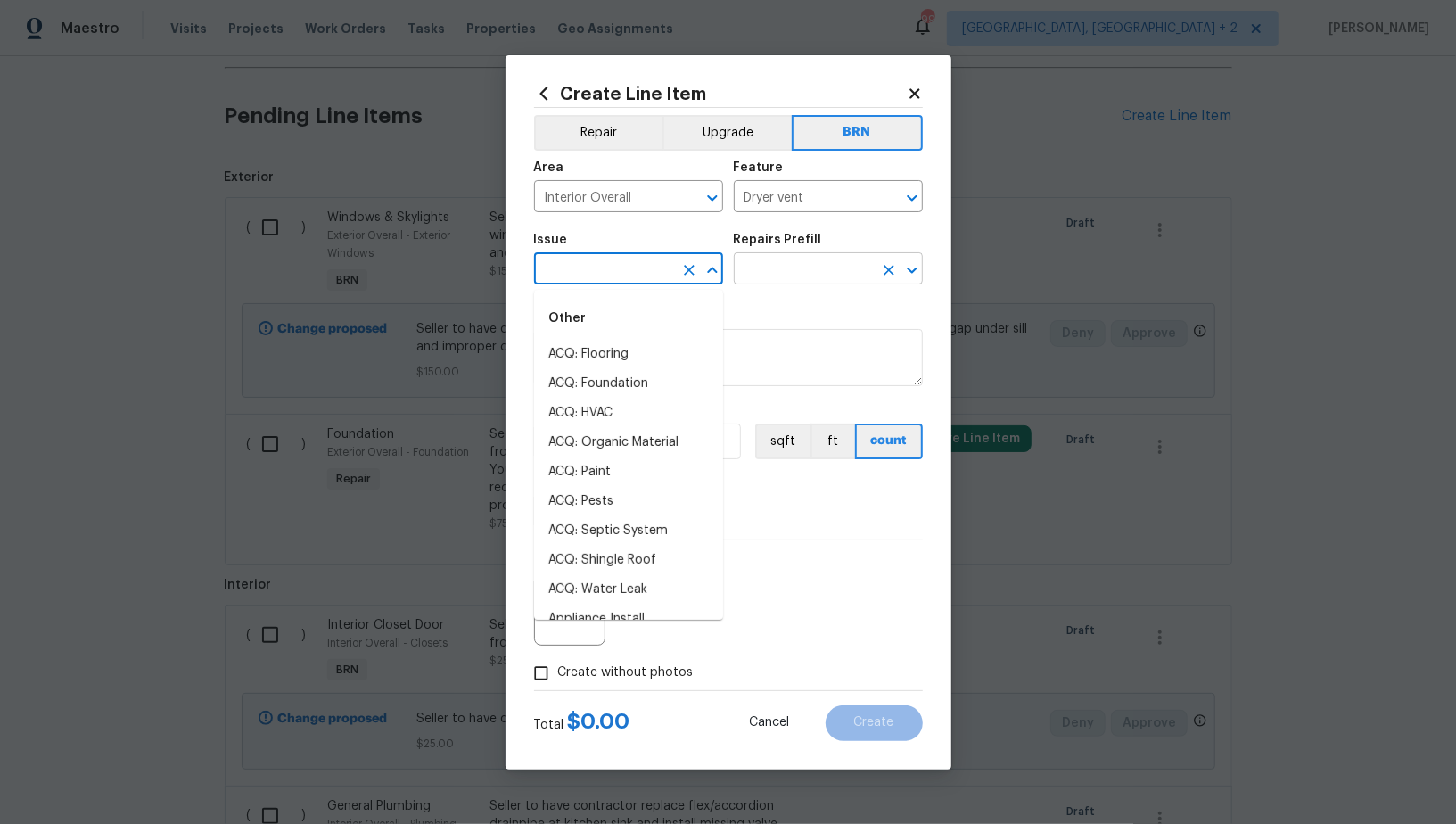
click at [765, 271] on input "text" at bounding box center [803, 270] width 139 height 27
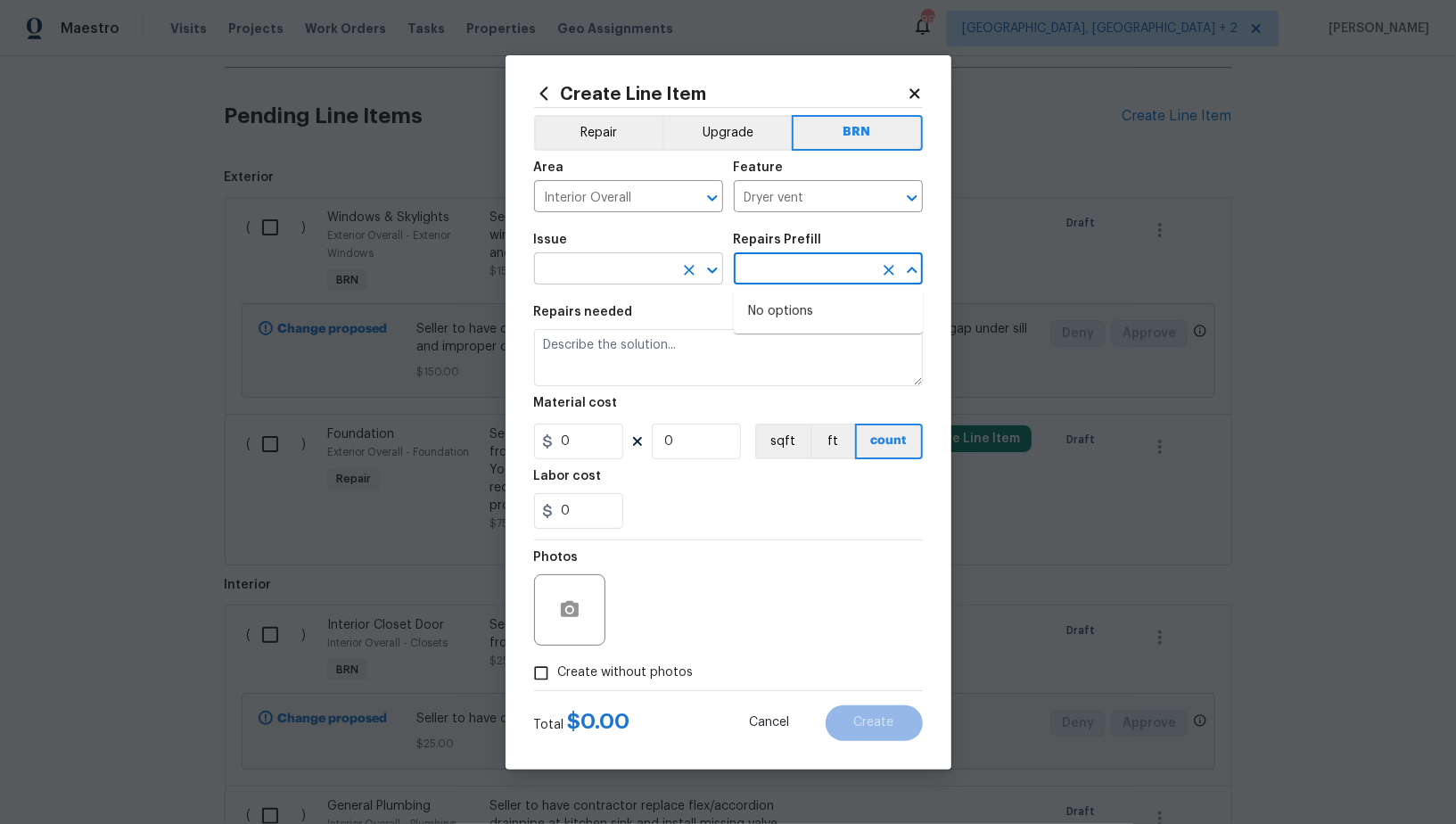
click at [640, 273] on input "text" at bounding box center [604, 270] width 139 height 27
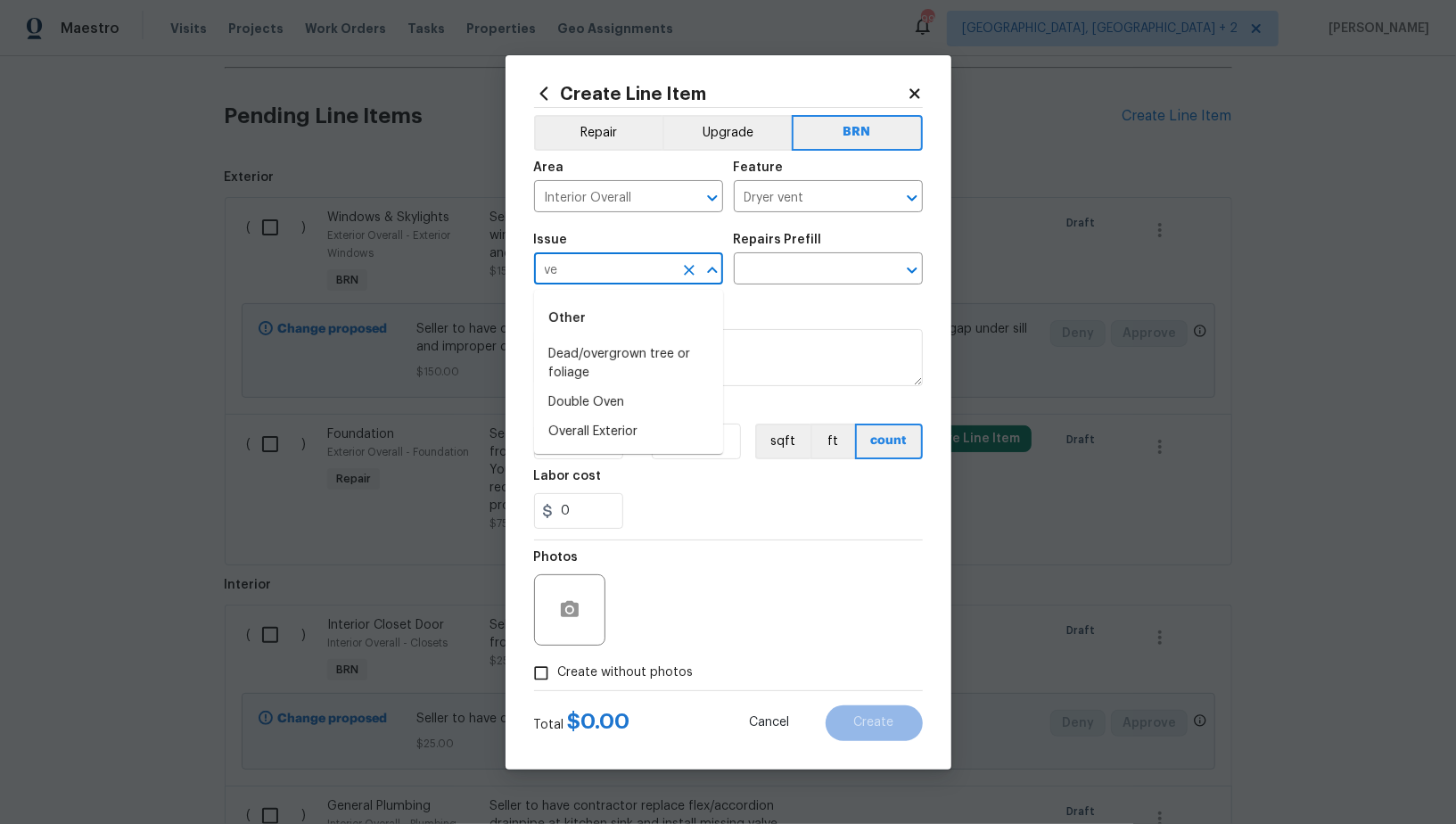
type input "v"
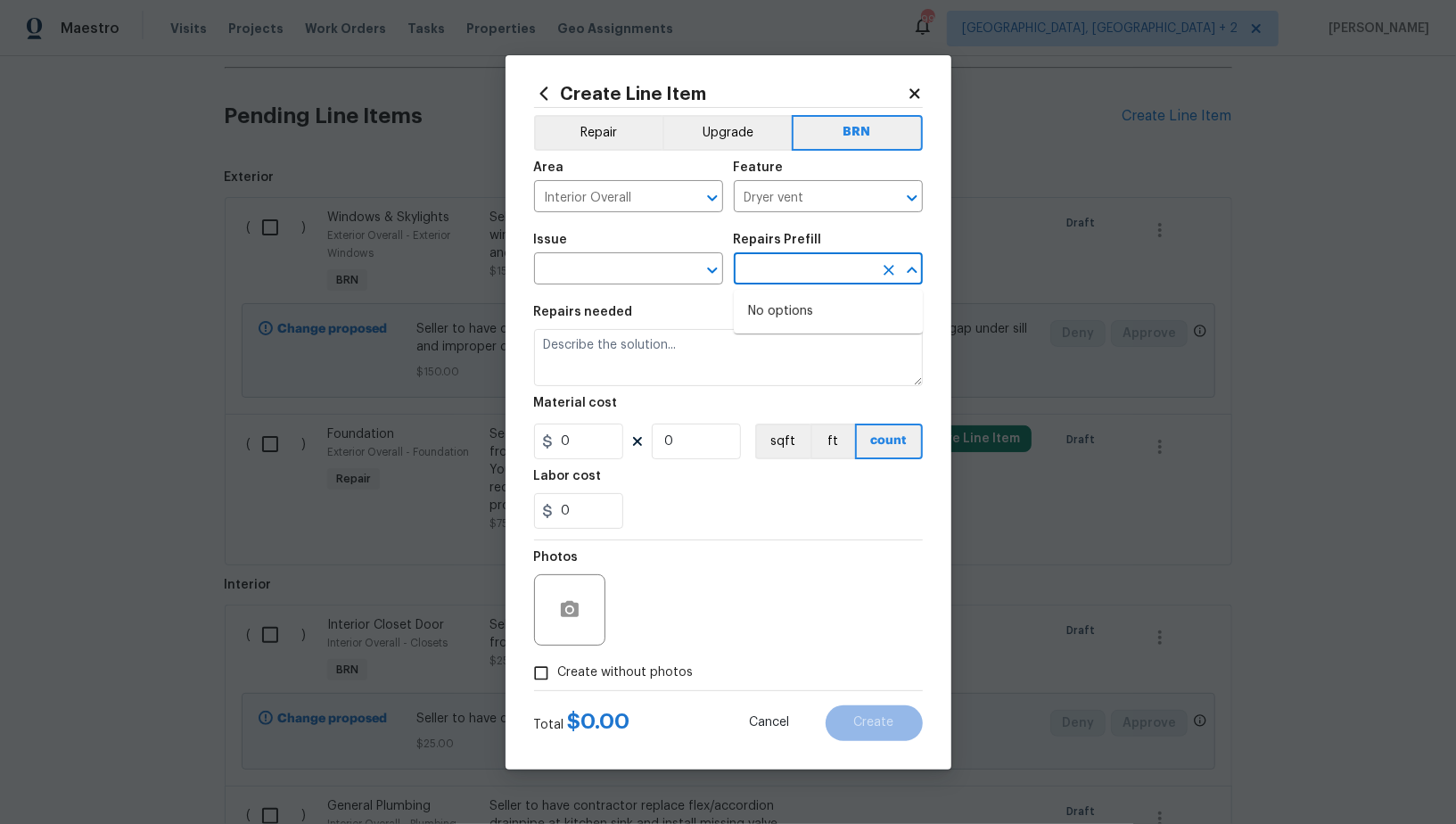
click at [753, 273] on input "text" at bounding box center [803, 270] width 139 height 27
click at [592, 275] on input "text" at bounding box center [604, 270] width 139 height 27
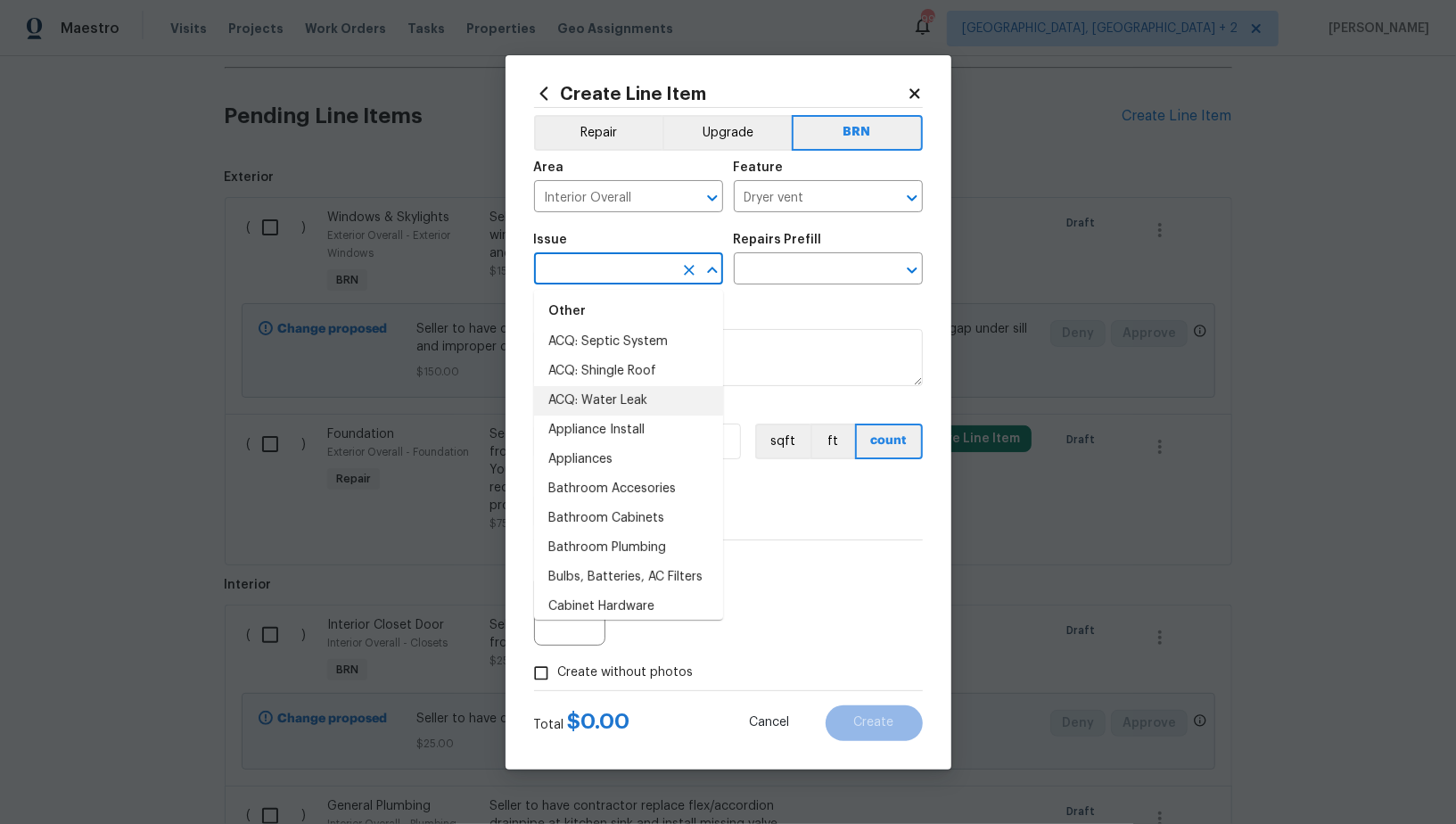
scroll to position [173, 0]
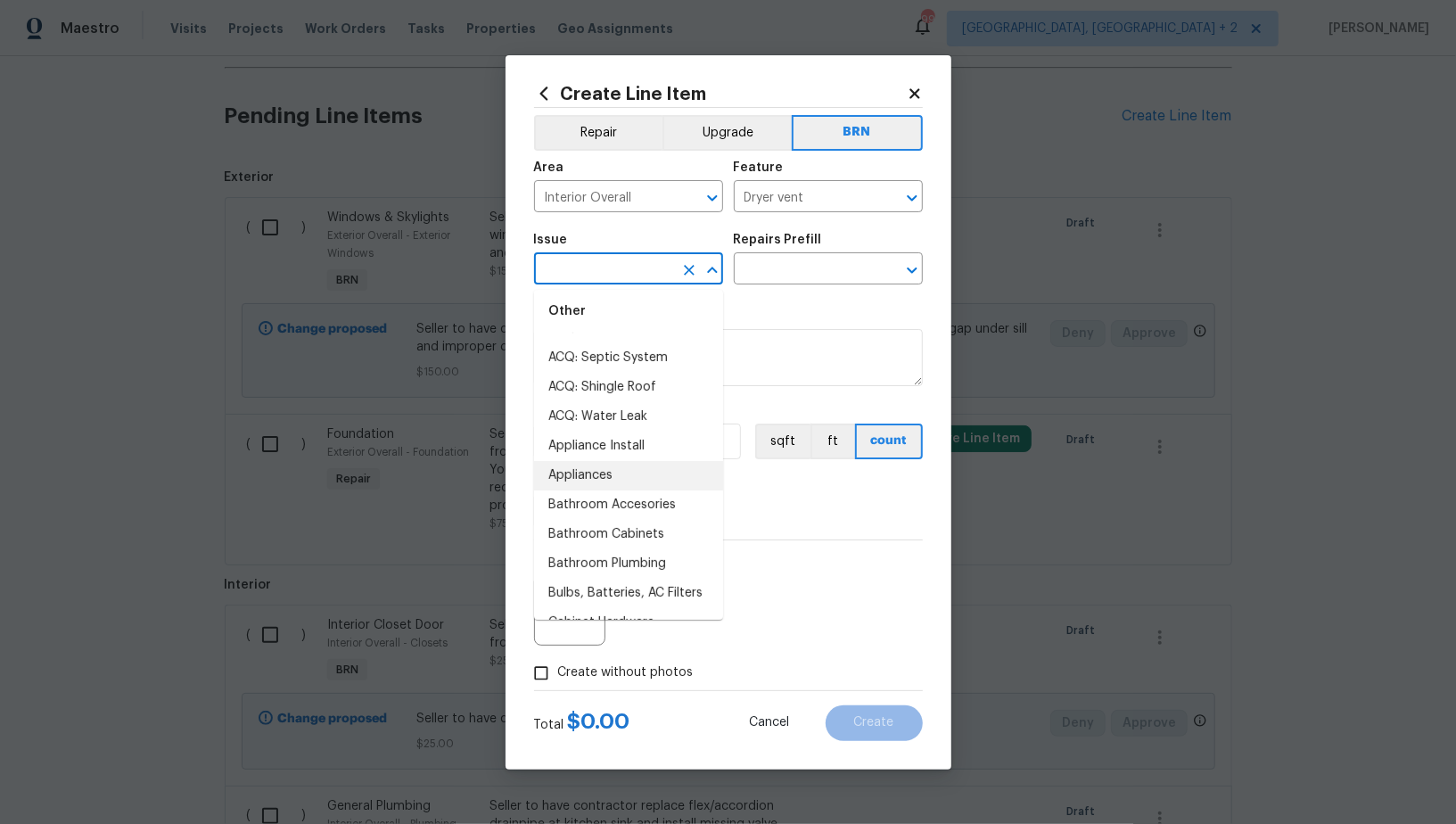
click at [586, 481] on li "Appliances" at bounding box center [628, 476] width 189 height 29
type input "Appliances"
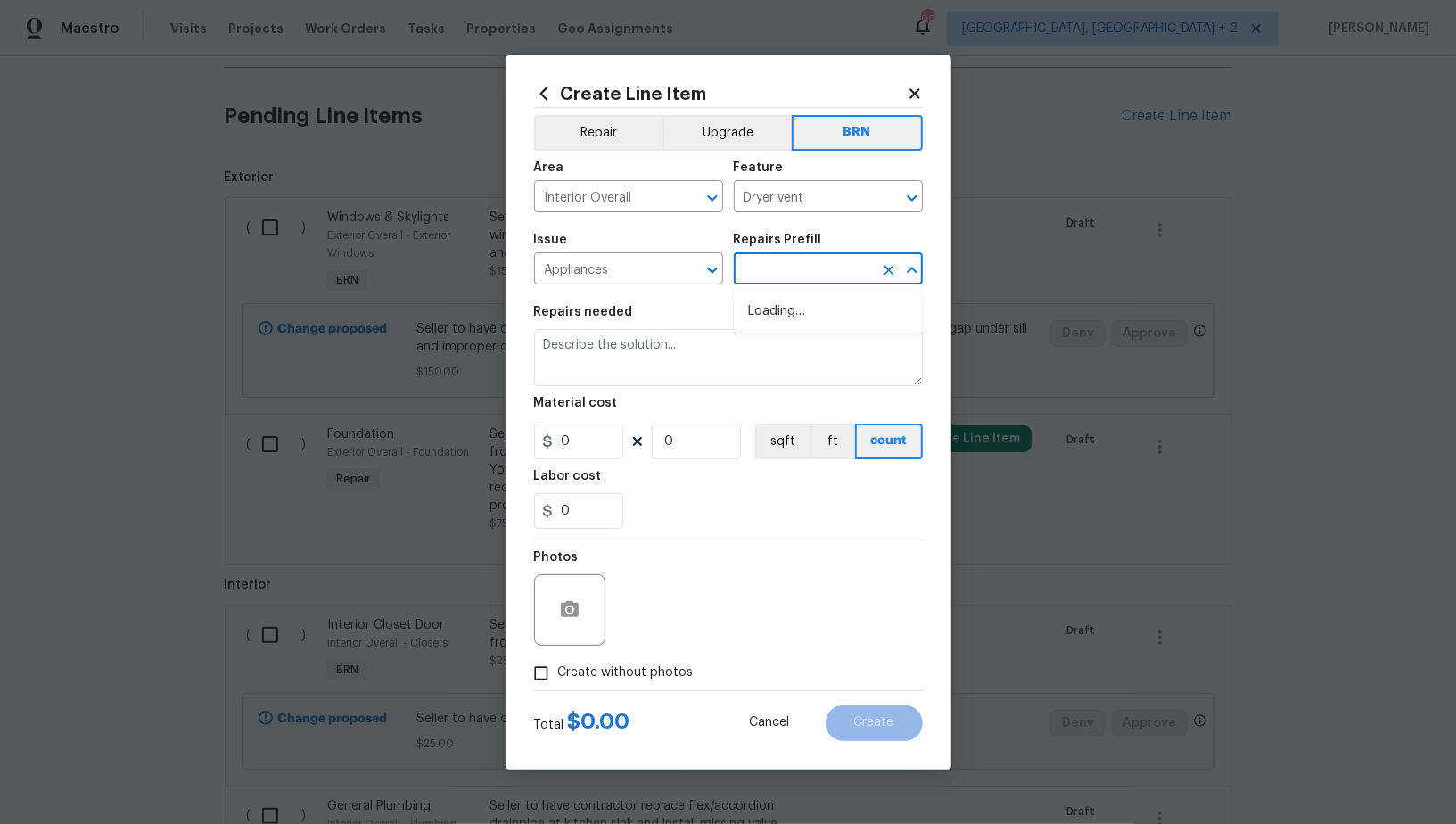
click at [785, 273] on input "text" at bounding box center [803, 270] width 139 height 27
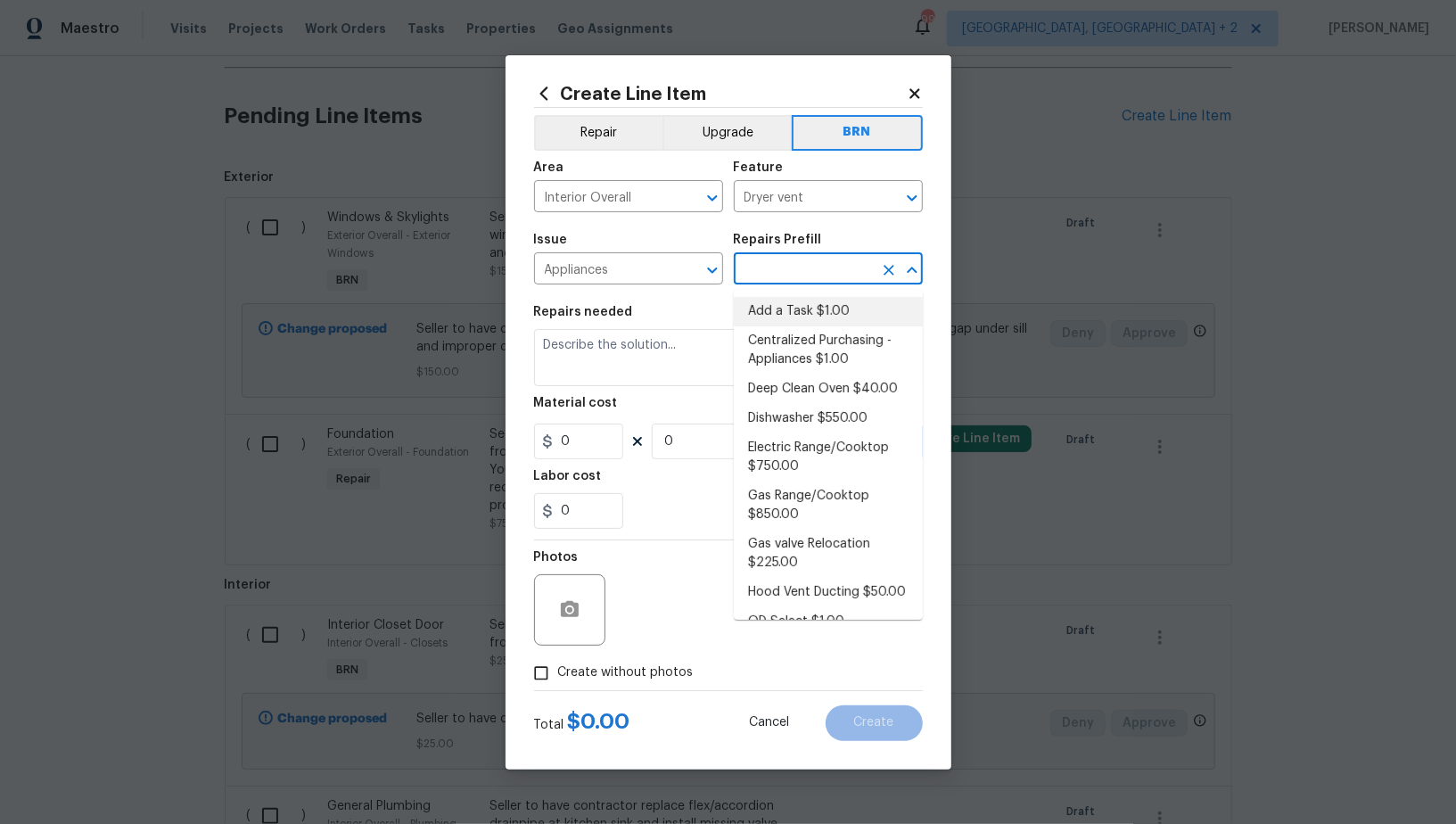
click at [786, 303] on li "Add a Task $1.00" at bounding box center [828, 312] width 189 height 29
type input "Appliances"
type input "Add a Task $1.00"
type textarea "HPM to detail"
type input "1"
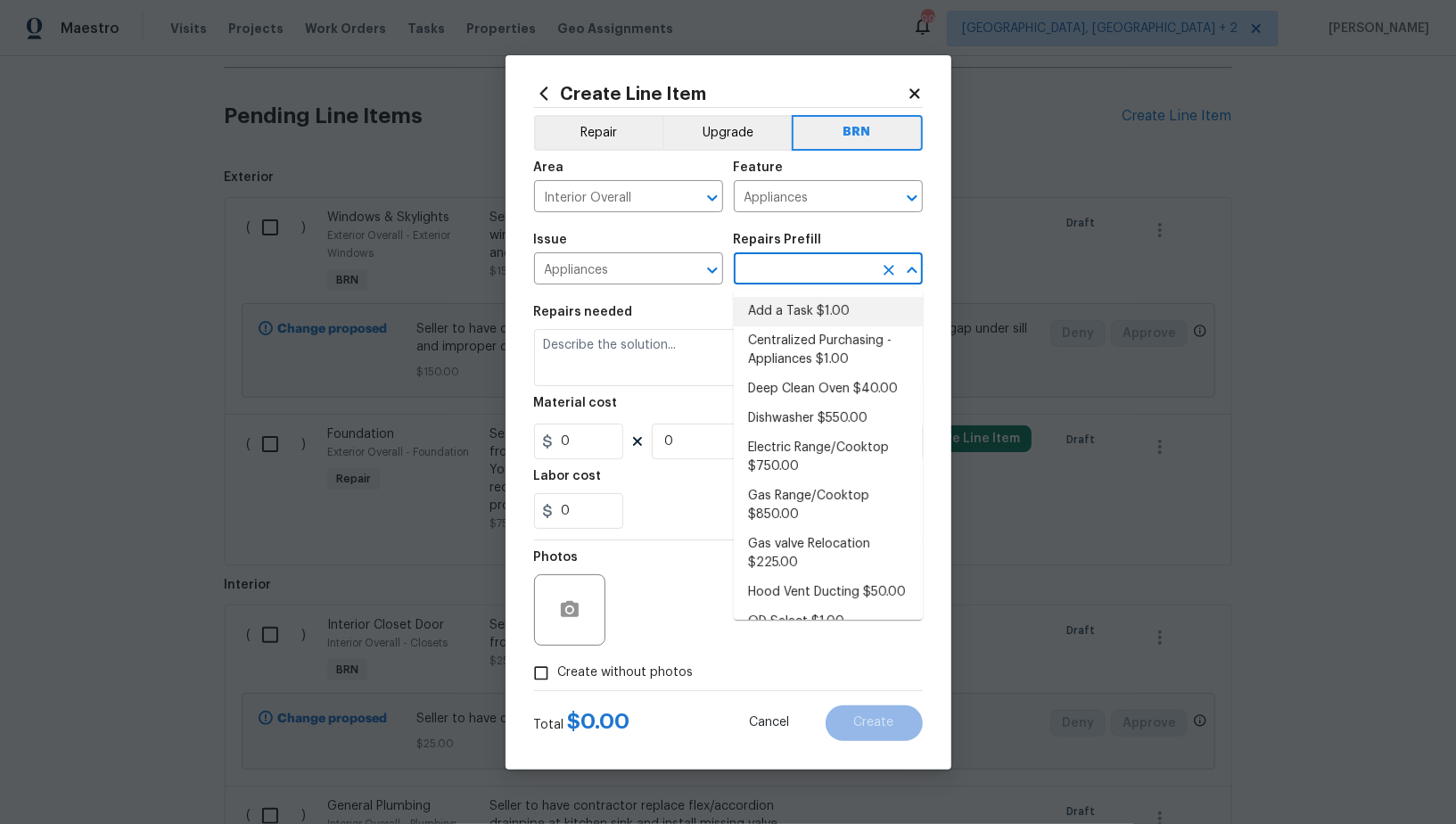
type input "1"
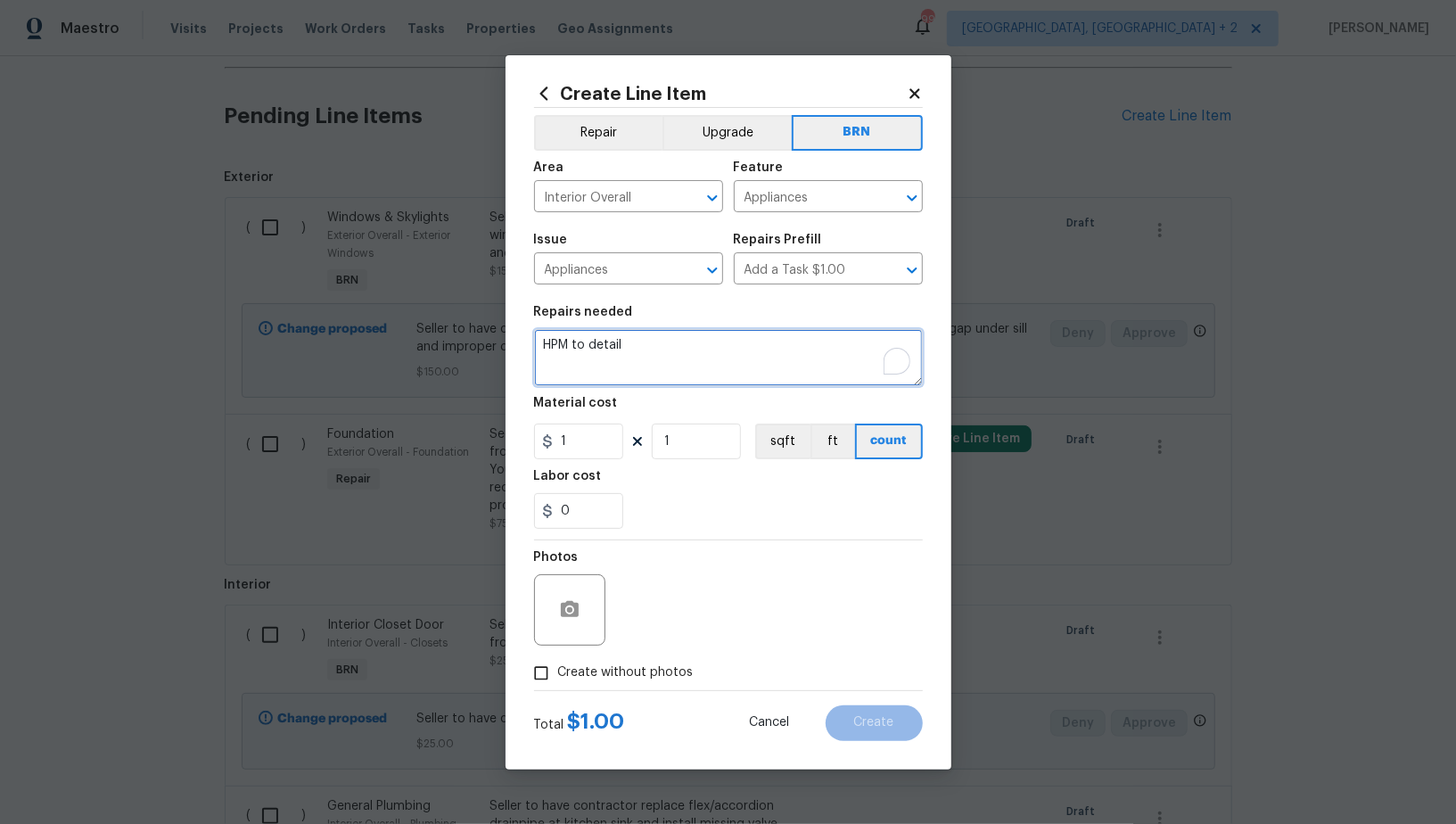
click at [700, 375] on textarea "HPM to detail" at bounding box center [729, 357] width 389 height 57
paste textarea "Seller to have contractor repair crawl space vent screens to be set to avoid ga…"
click at [886, 194] on icon "Clear" at bounding box center [890, 198] width 18 height 18
type textarea "Seller to have contractor repair crawl space vent screens to be set to avoid ga…"
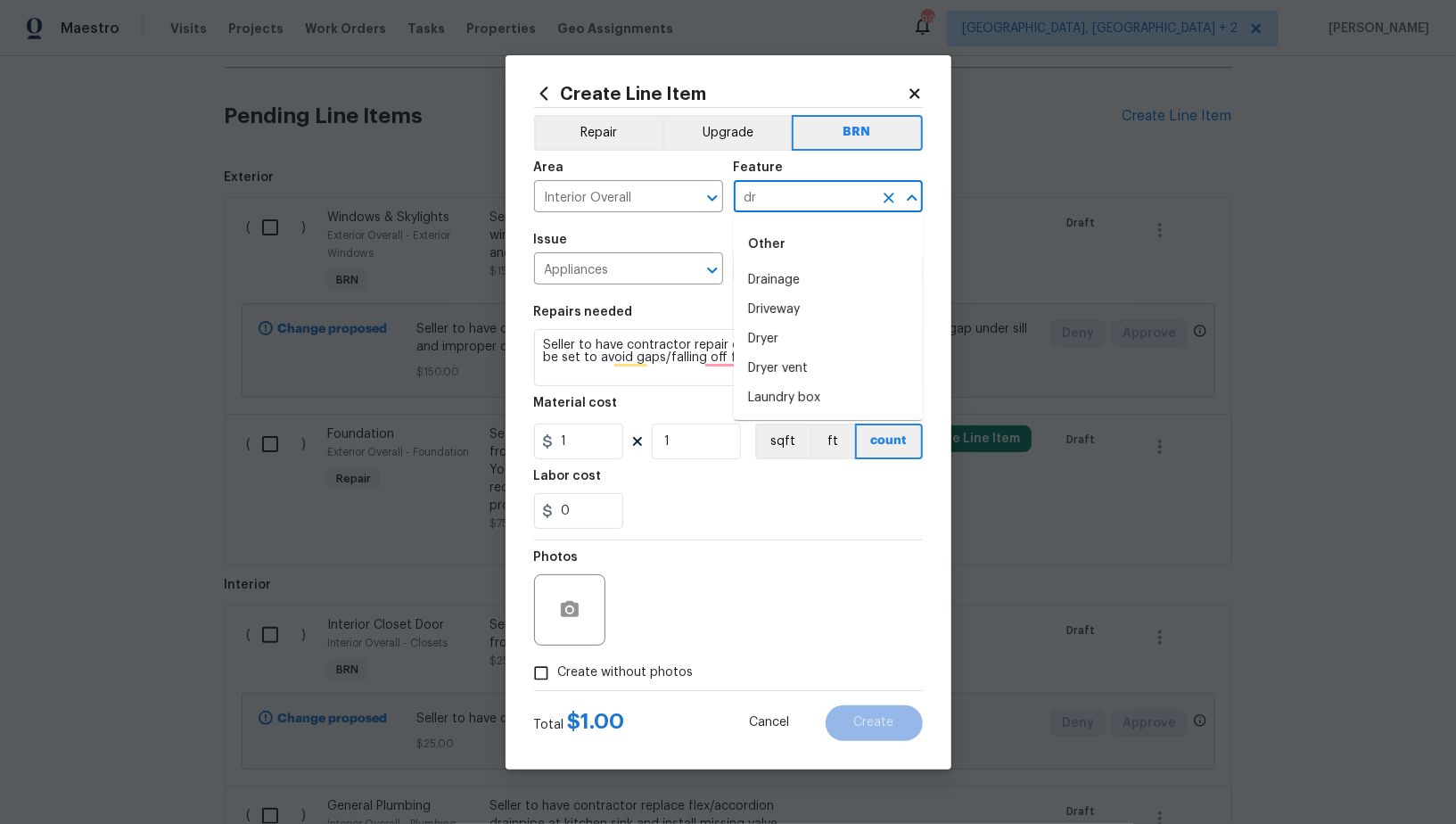
type input "dry"
click at [890, 203] on icon "Clear" at bounding box center [890, 198] width 18 height 18
click at [809, 388] on li "Ventilation" at bounding box center [828, 398] width 189 height 29
type input "Ventilation"
click at [888, 199] on icon "Clear" at bounding box center [889, 198] width 11 height 11
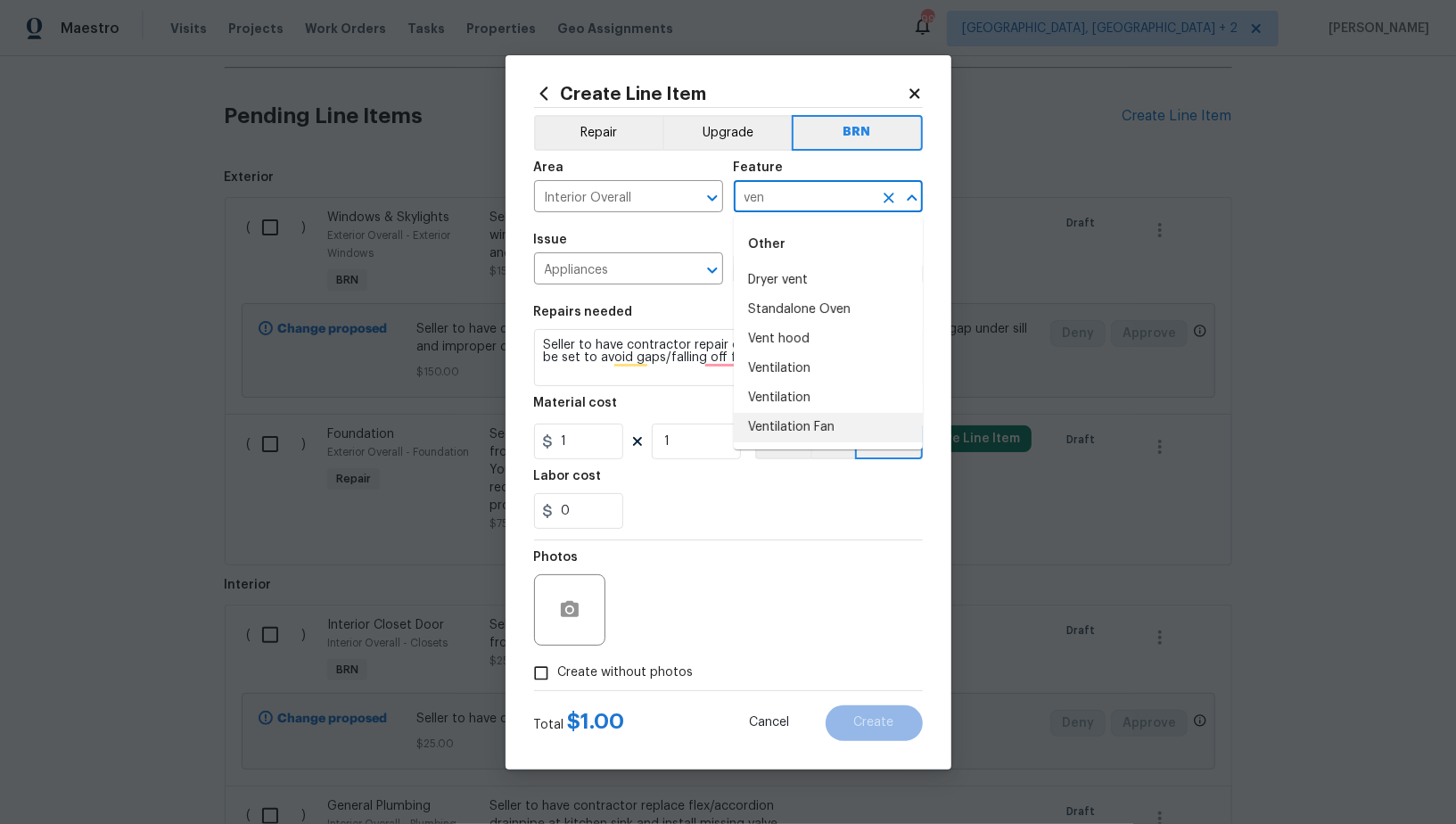
click at [814, 426] on li "Ventilation Fan" at bounding box center [828, 428] width 189 height 29
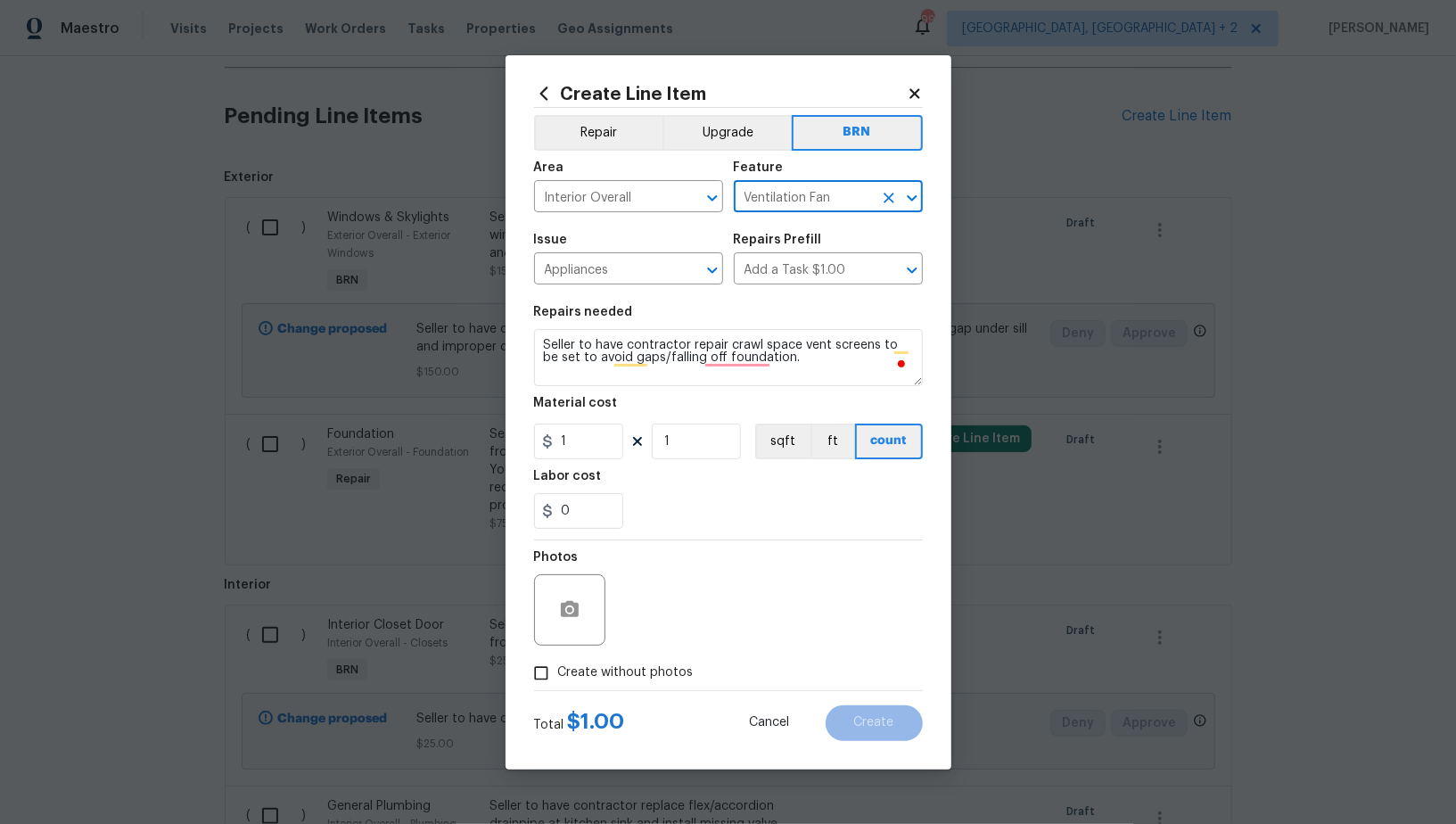
type input "Ventilation Fan"
click at [725, 343] on textarea "Seller to have contractor repair crawl space vent screens to be set to avoid ga…" at bounding box center [729, 357] width 389 height 57
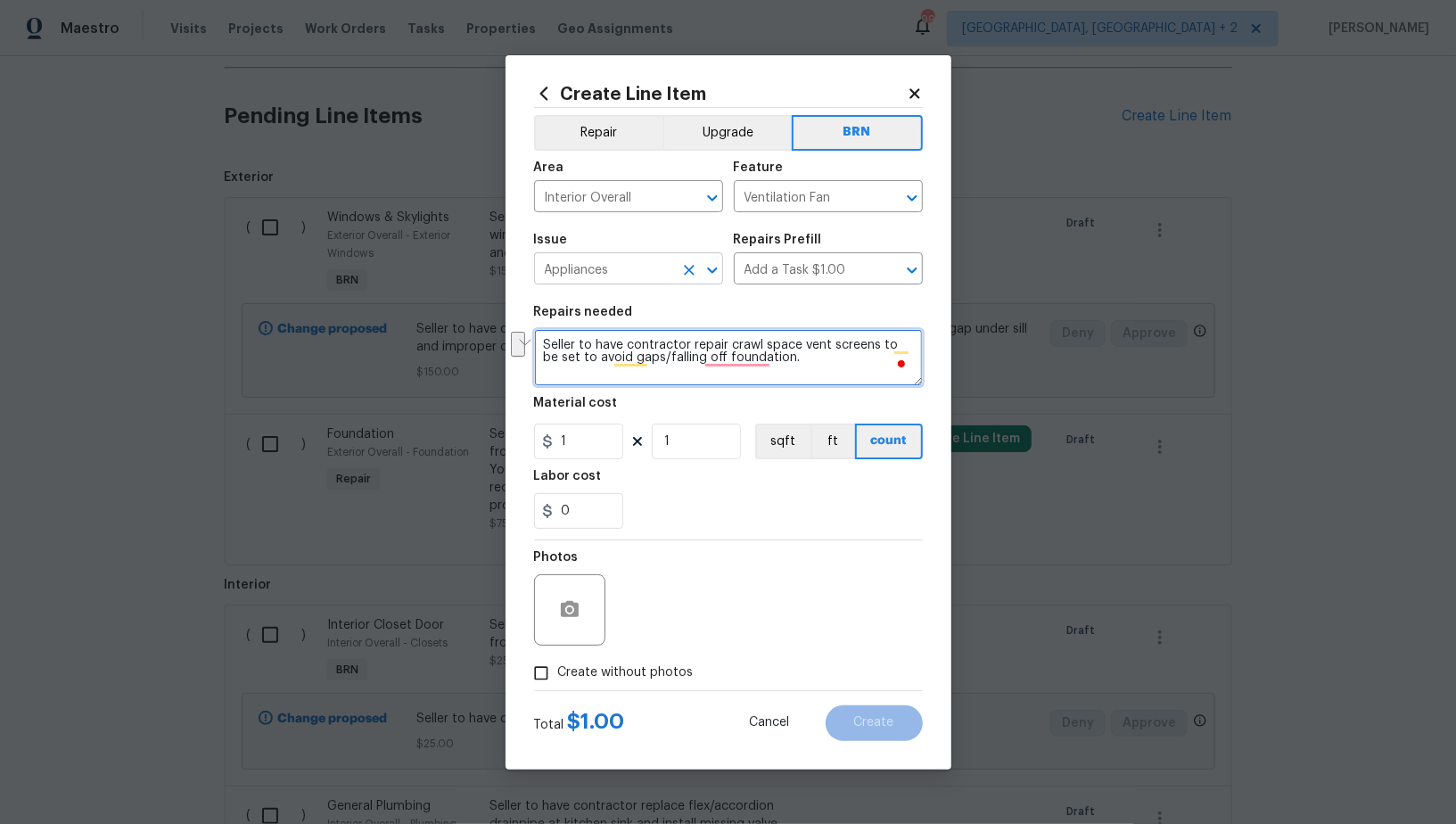
click at [688, 277] on icon "Clear" at bounding box center [690, 270] width 18 height 18
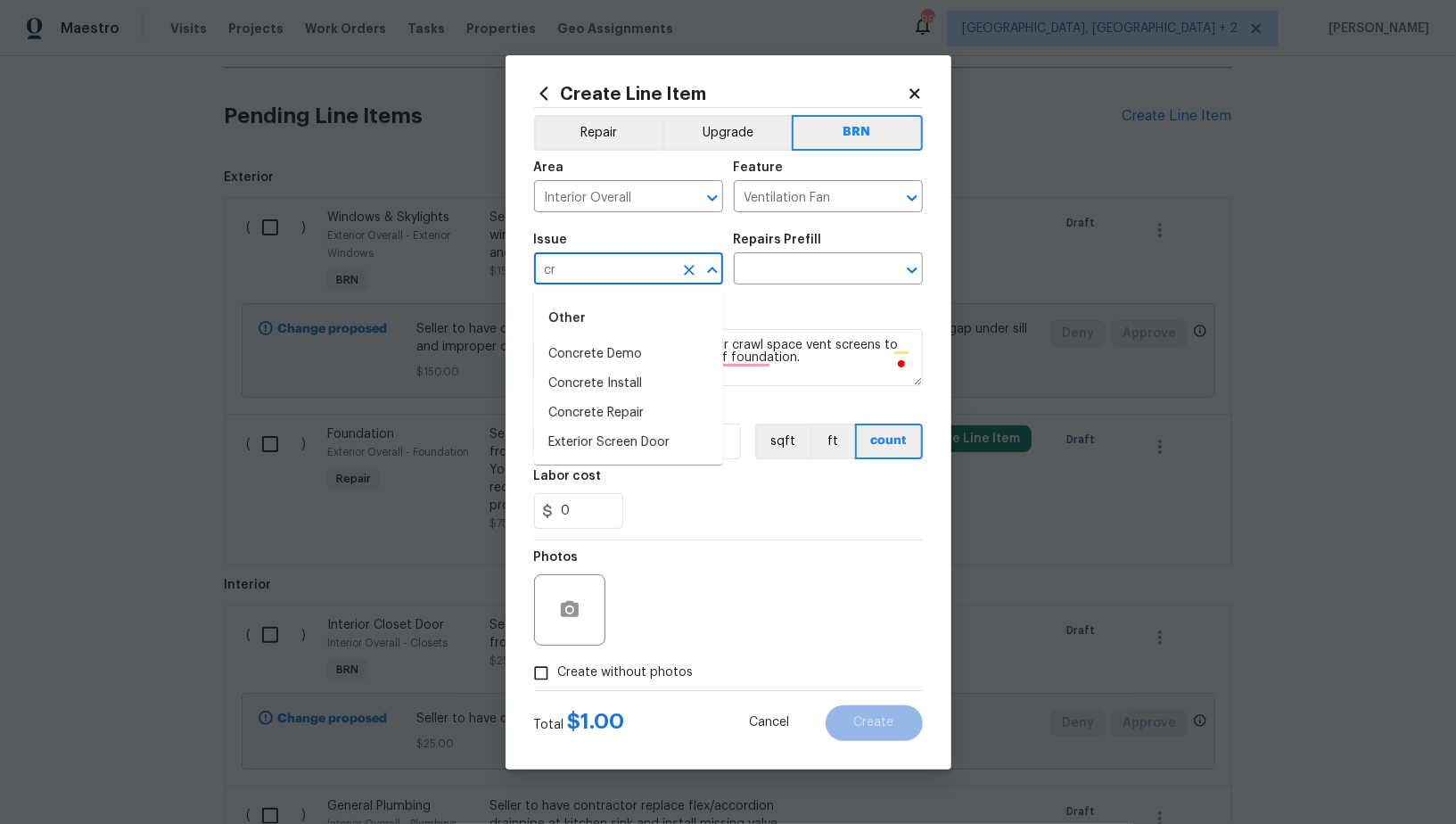
type input "c"
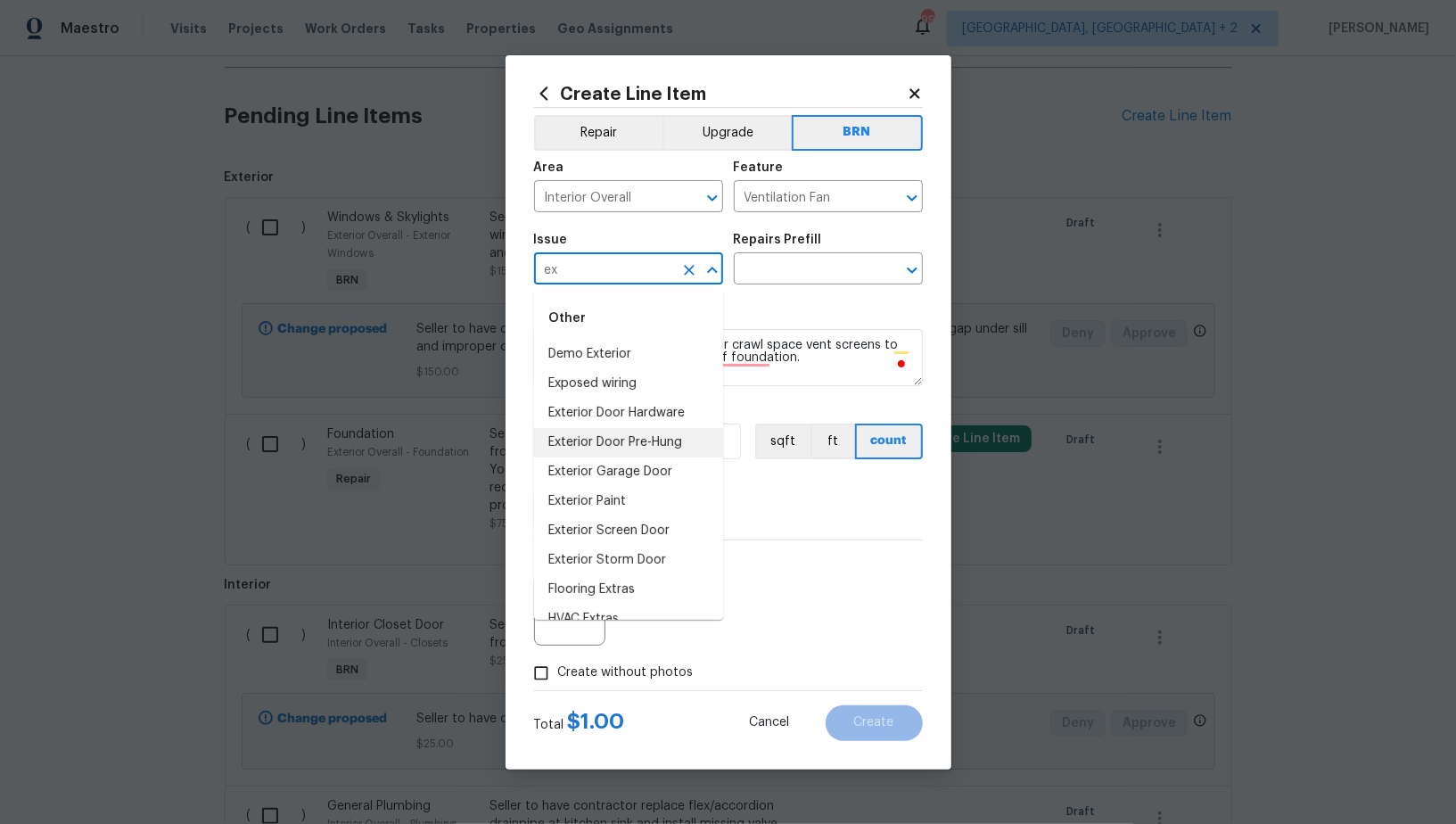
scroll to position [50, 0]
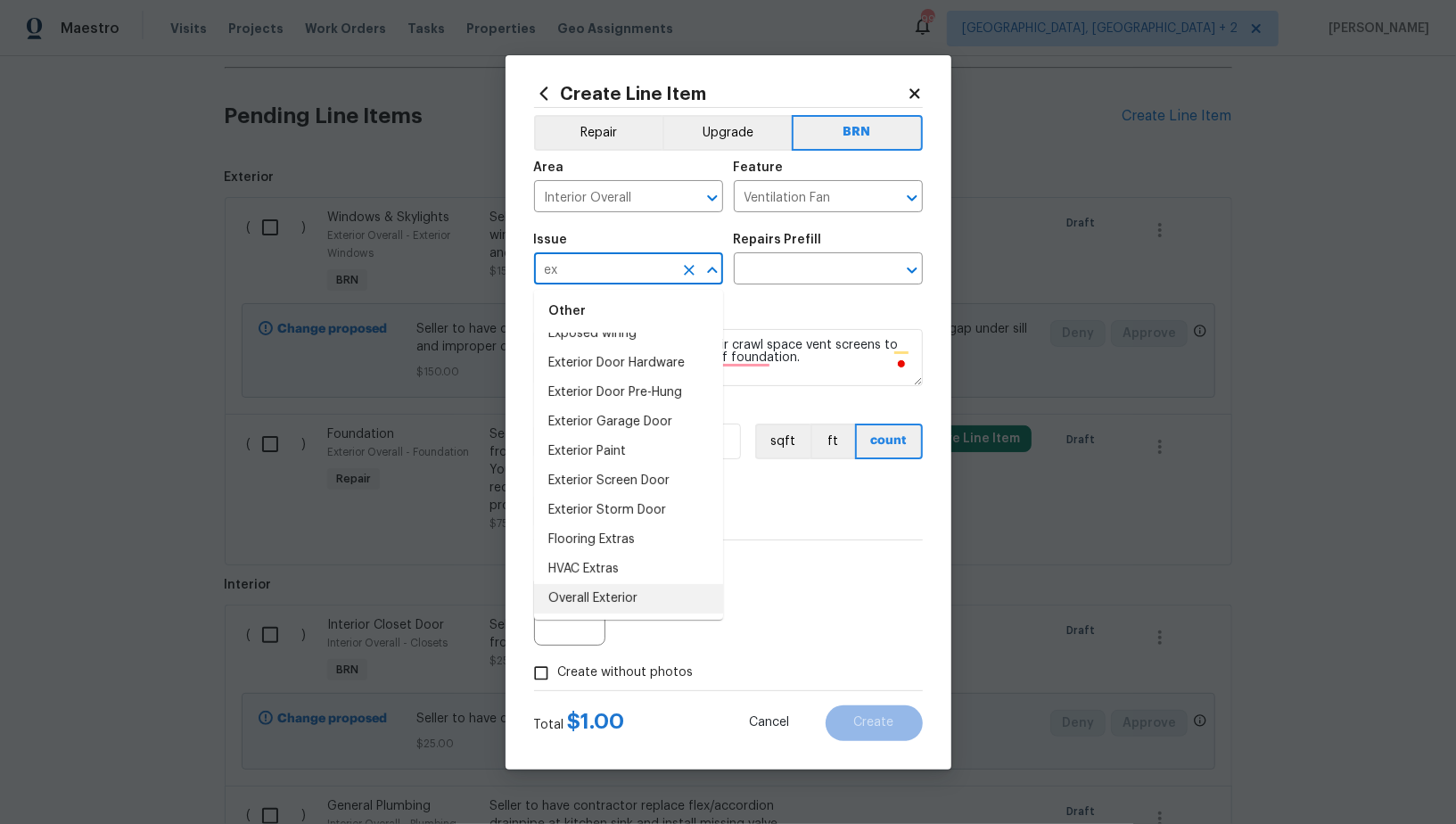
click at [577, 596] on li "Overall Exterior" at bounding box center [628, 598] width 189 height 29
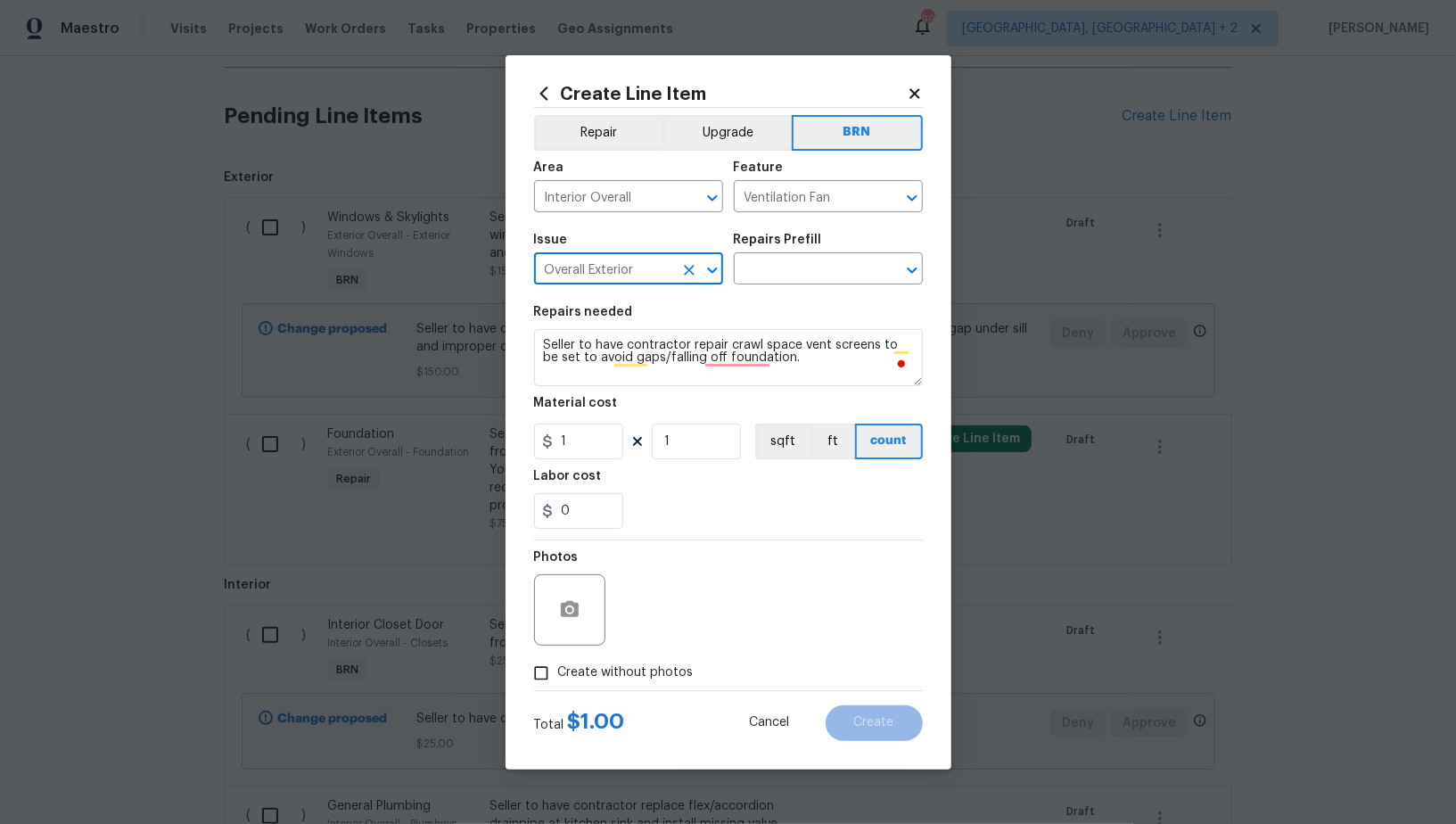
type input "Overall Exterior"
click at [686, 358] on textarea "Seller to have contractor repair crawl space vent screens to be set to avoid ga…" at bounding box center [729, 357] width 389 height 57
click at [779, 266] on input "text" at bounding box center [803, 270] width 139 height 27
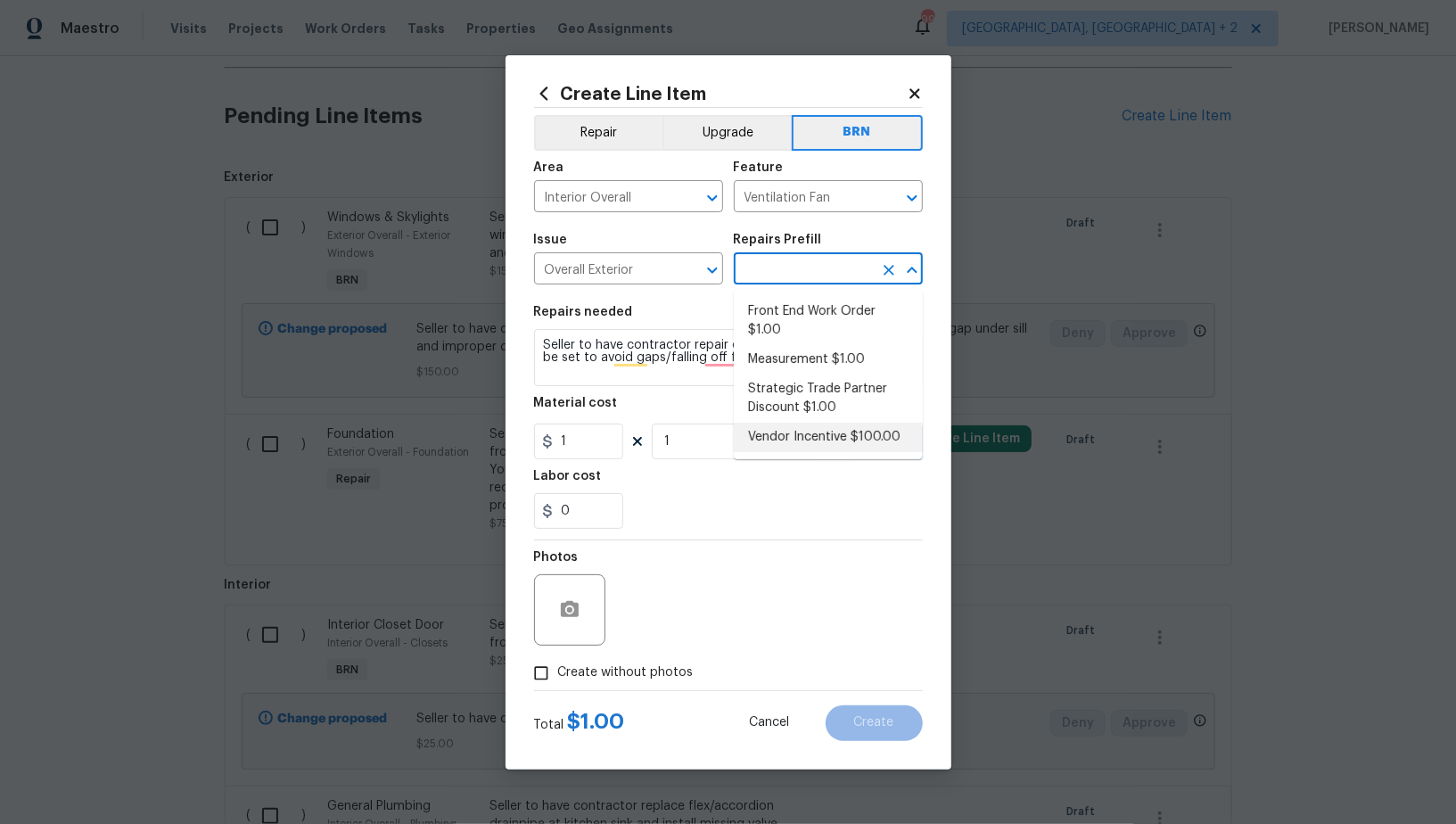
click at [806, 428] on li "Vendor Incentive $100.00" at bounding box center [828, 438] width 189 height 29
type input "Vendor Incentive $100.00"
type textarea "GC Bonus"
type input "100"
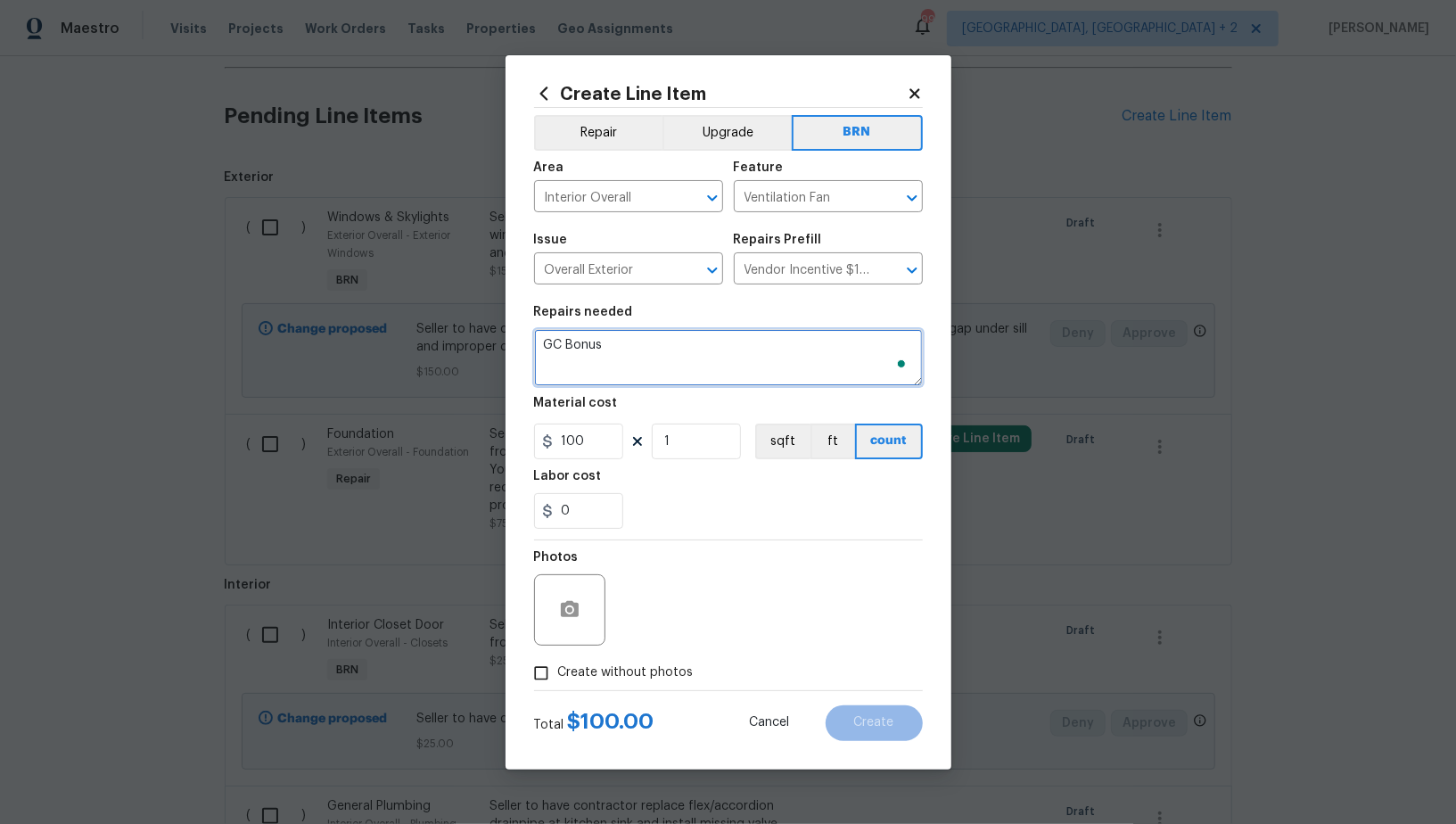
click at [710, 358] on textarea "GC Bonus" at bounding box center [729, 357] width 389 height 57
paste textarea "Seller to have contractor repair crawl space vent screens to be set to avoid ga…"
type textarea "Seller to have contractor repair crawl space vent screens to be set to avoid ga…"
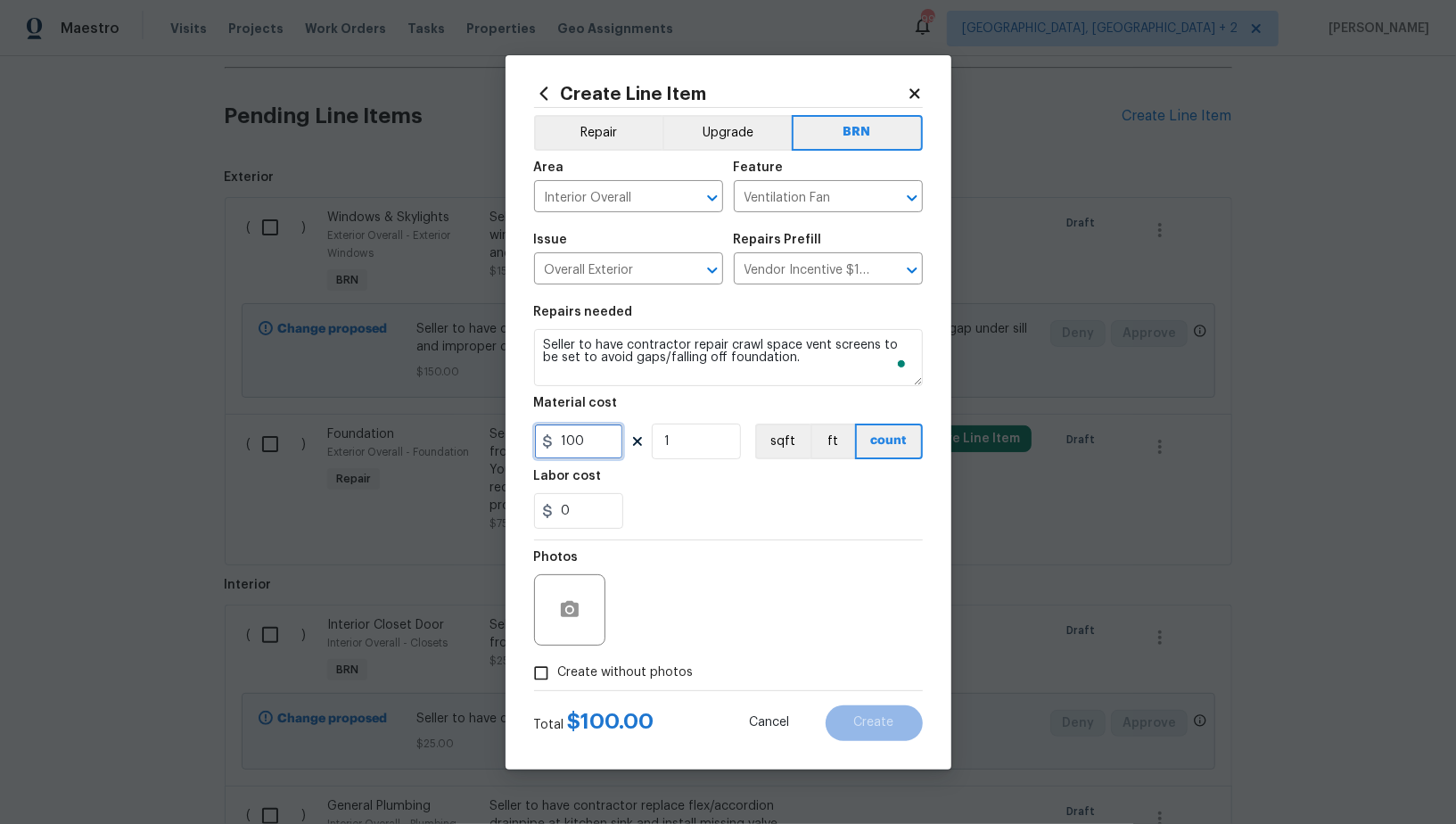
click at [609, 441] on input "100" at bounding box center [579, 441] width 90 height 36
type input "0"
click at [589, 503] on input "0" at bounding box center [579, 511] width 90 height 36
type input "75"
click at [544, 677] on input "Create without photos" at bounding box center [541, 673] width 34 height 34
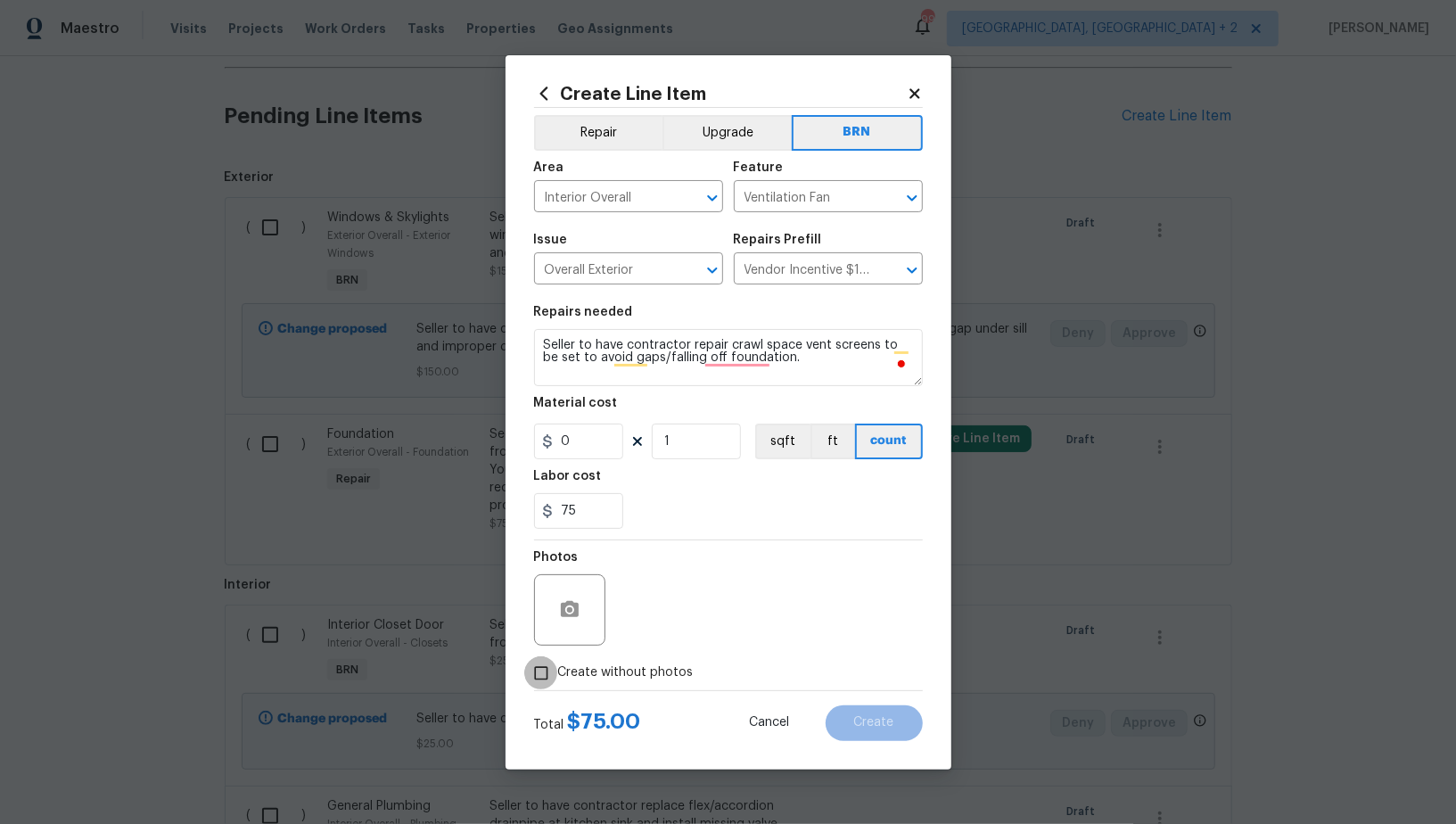
checkbox input "true"
click at [747, 628] on textarea "To enrich screen reader interactions, please activate Accessibility in Grammarl…" at bounding box center [771, 610] width 303 height 71
click at [880, 712] on button "Create" at bounding box center [874, 723] width 97 height 36
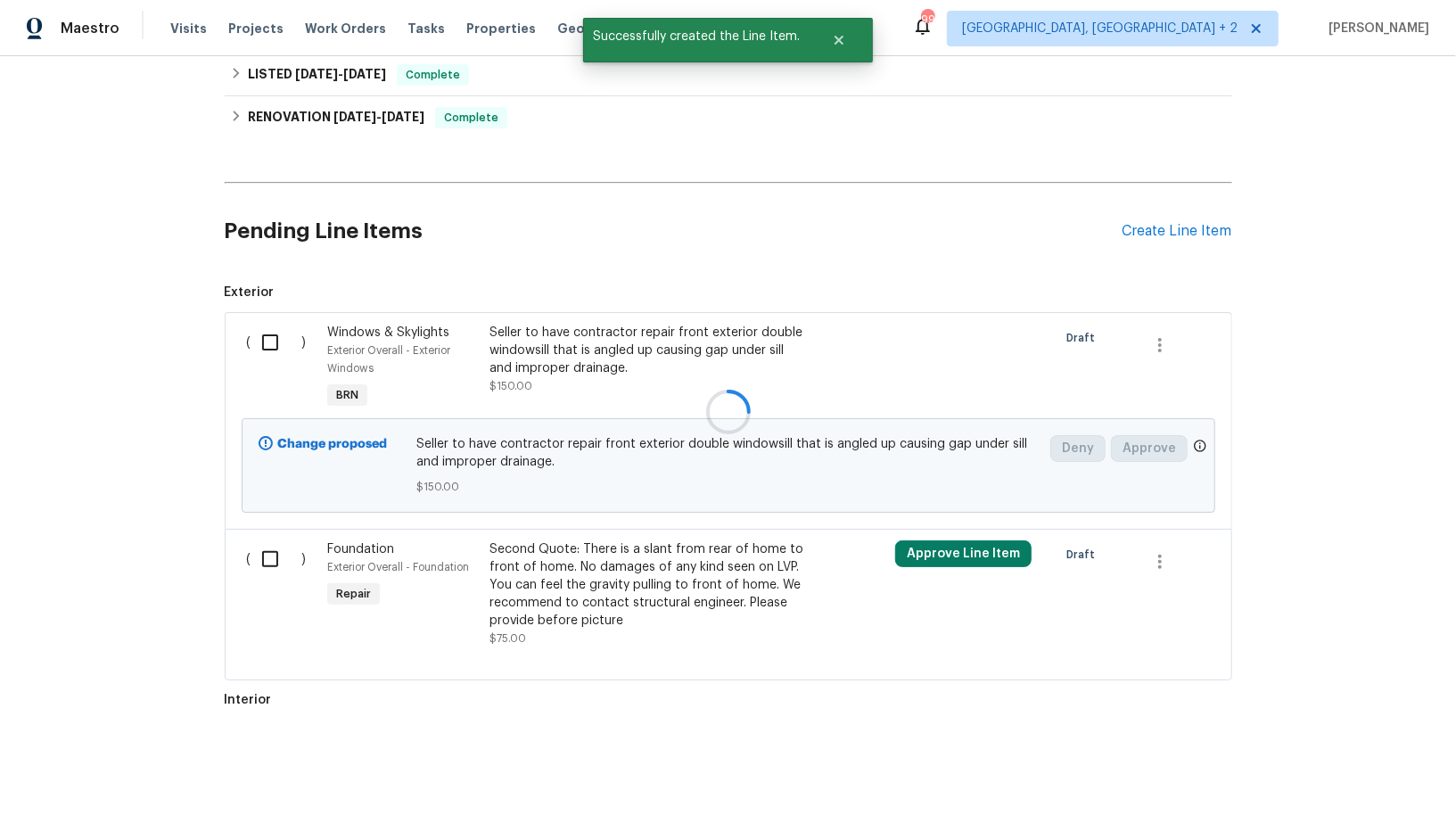
scroll to position [971, 0]
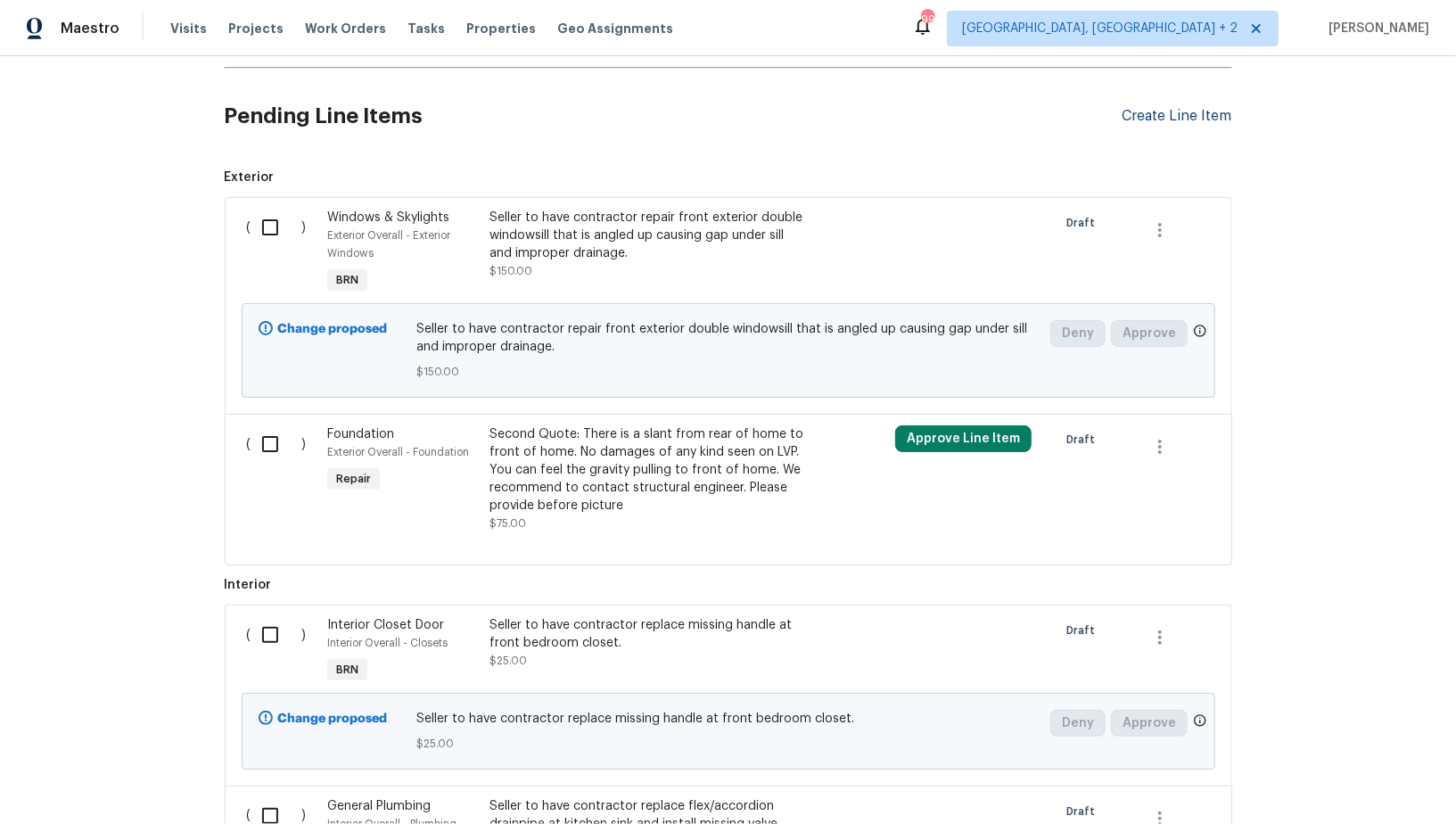
click at [1187, 111] on div "Create Line Item" at bounding box center [1177, 116] width 110 height 17
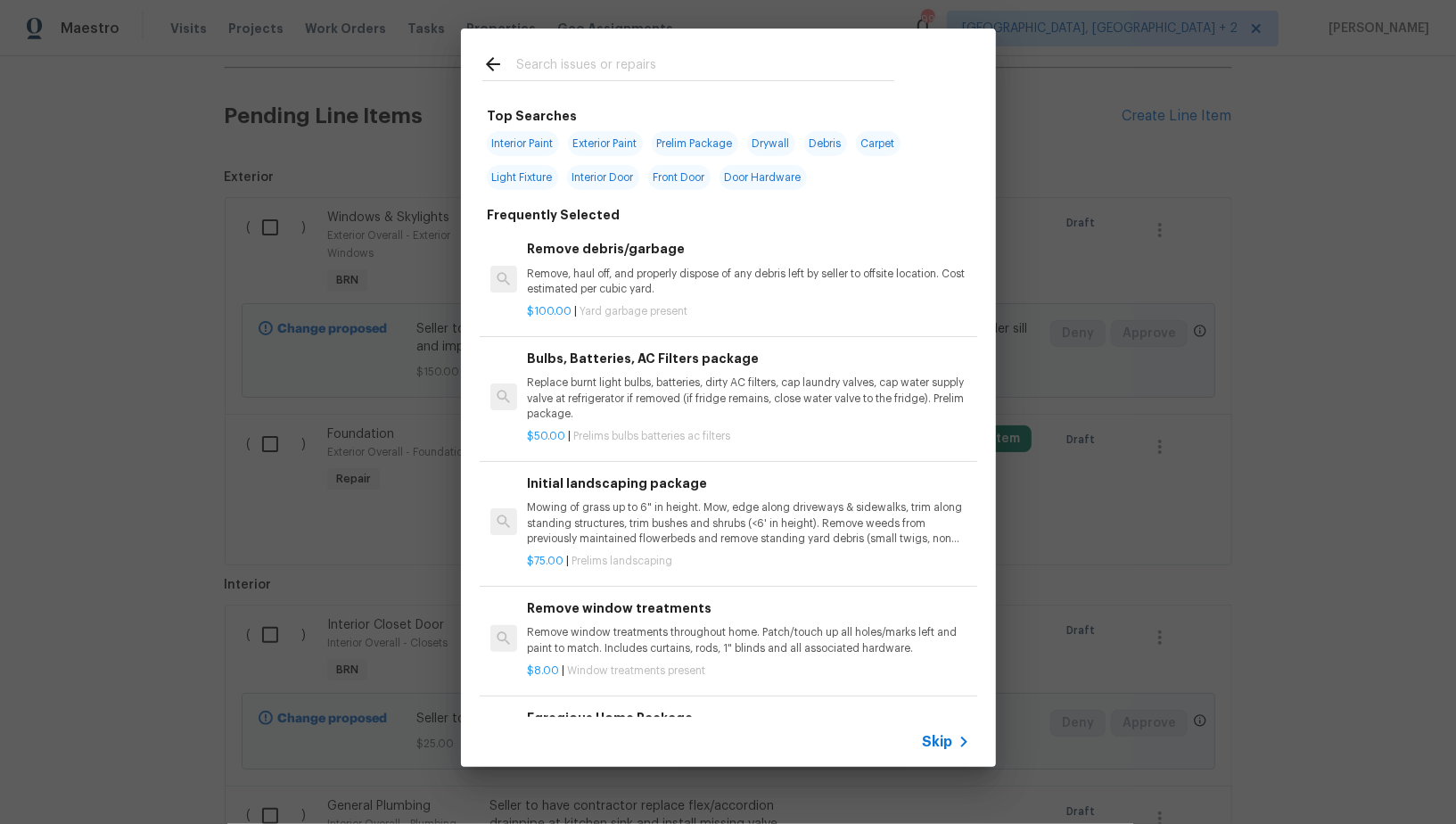
click at [934, 750] on span "Skip" at bounding box center [937, 742] width 30 height 18
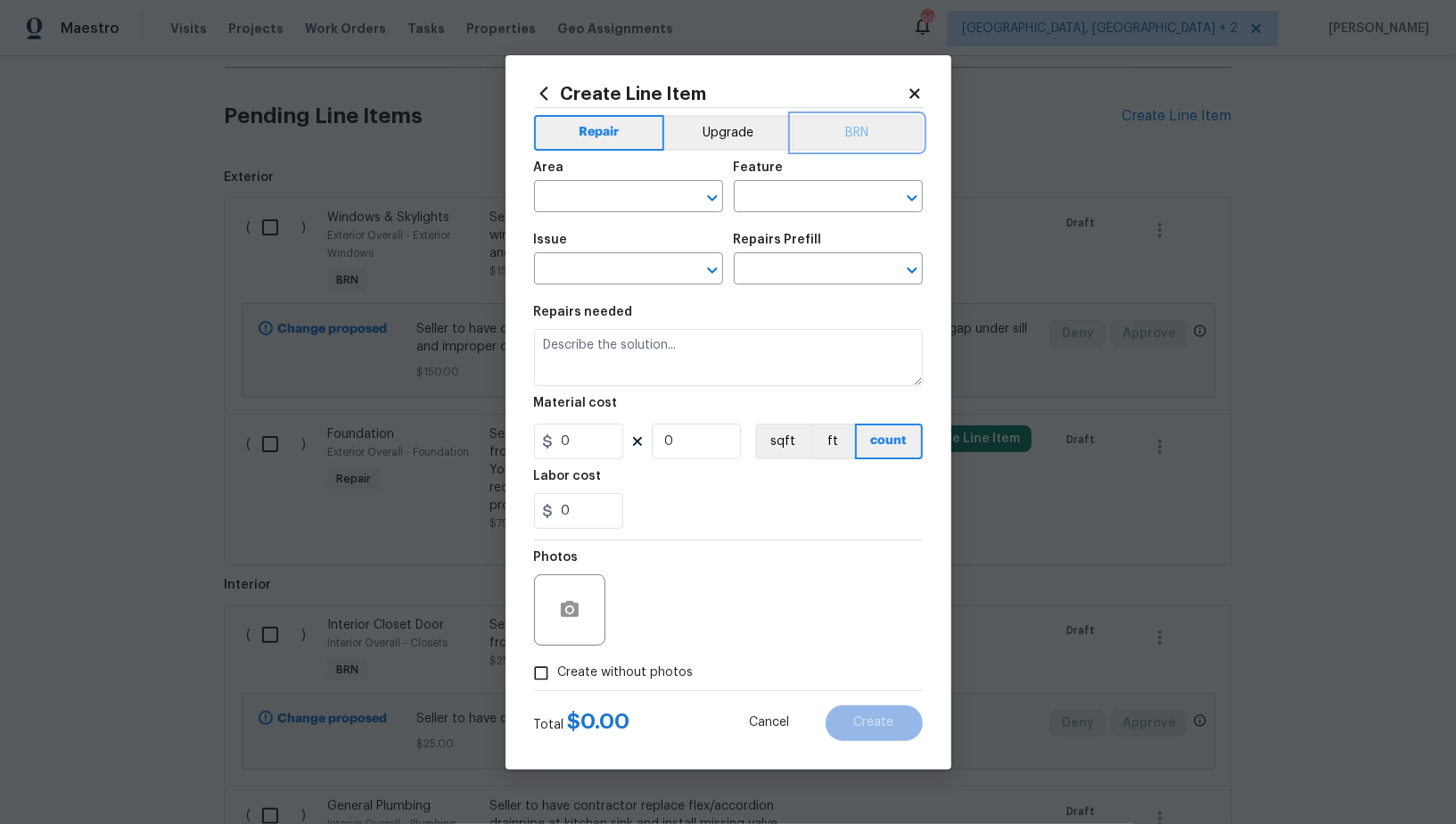
click at [833, 145] on button "BRN" at bounding box center [858, 132] width 132 height 36
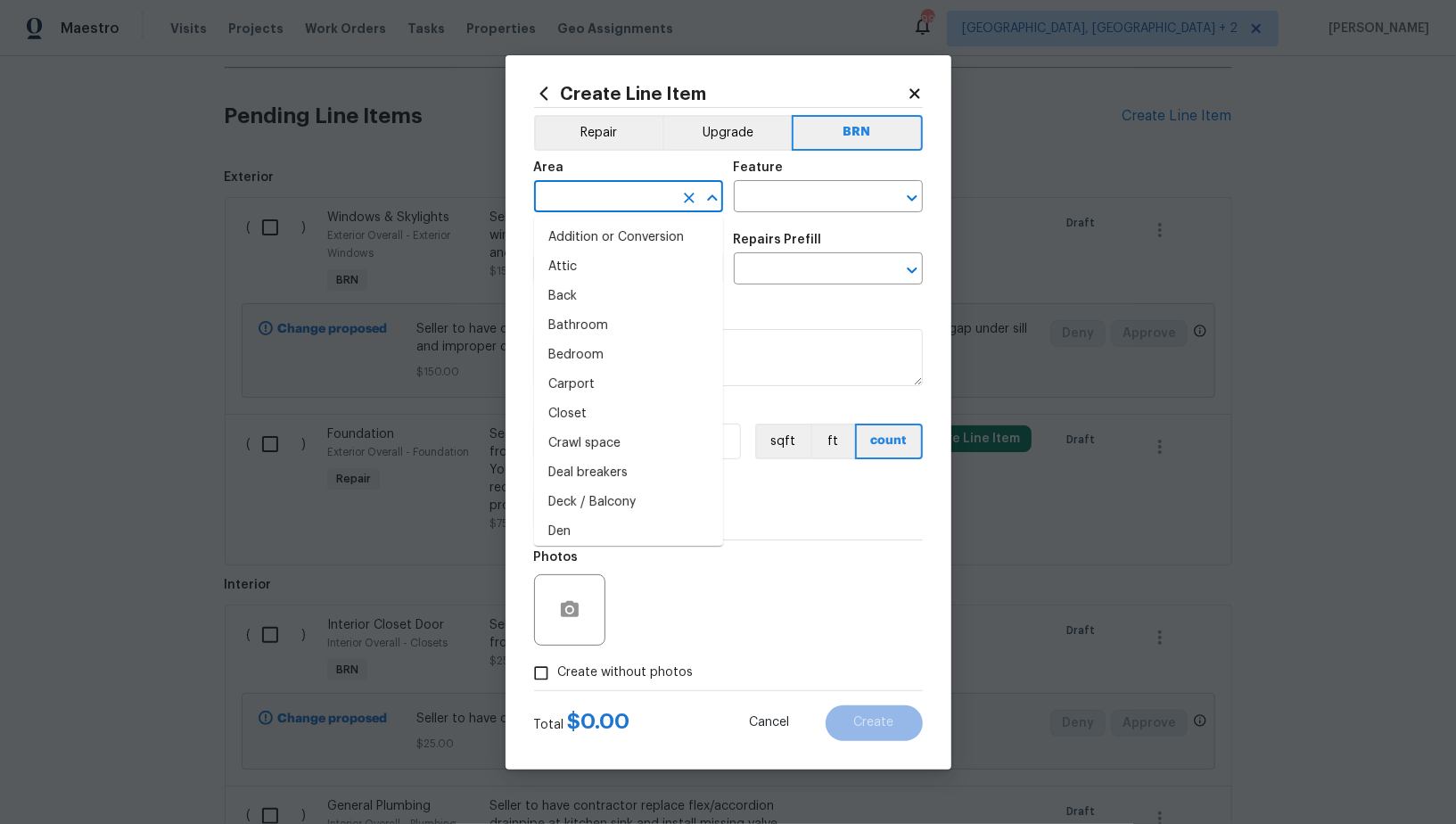
click at [584, 204] on input "text" at bounding box center [604, 198] width 139 height 27
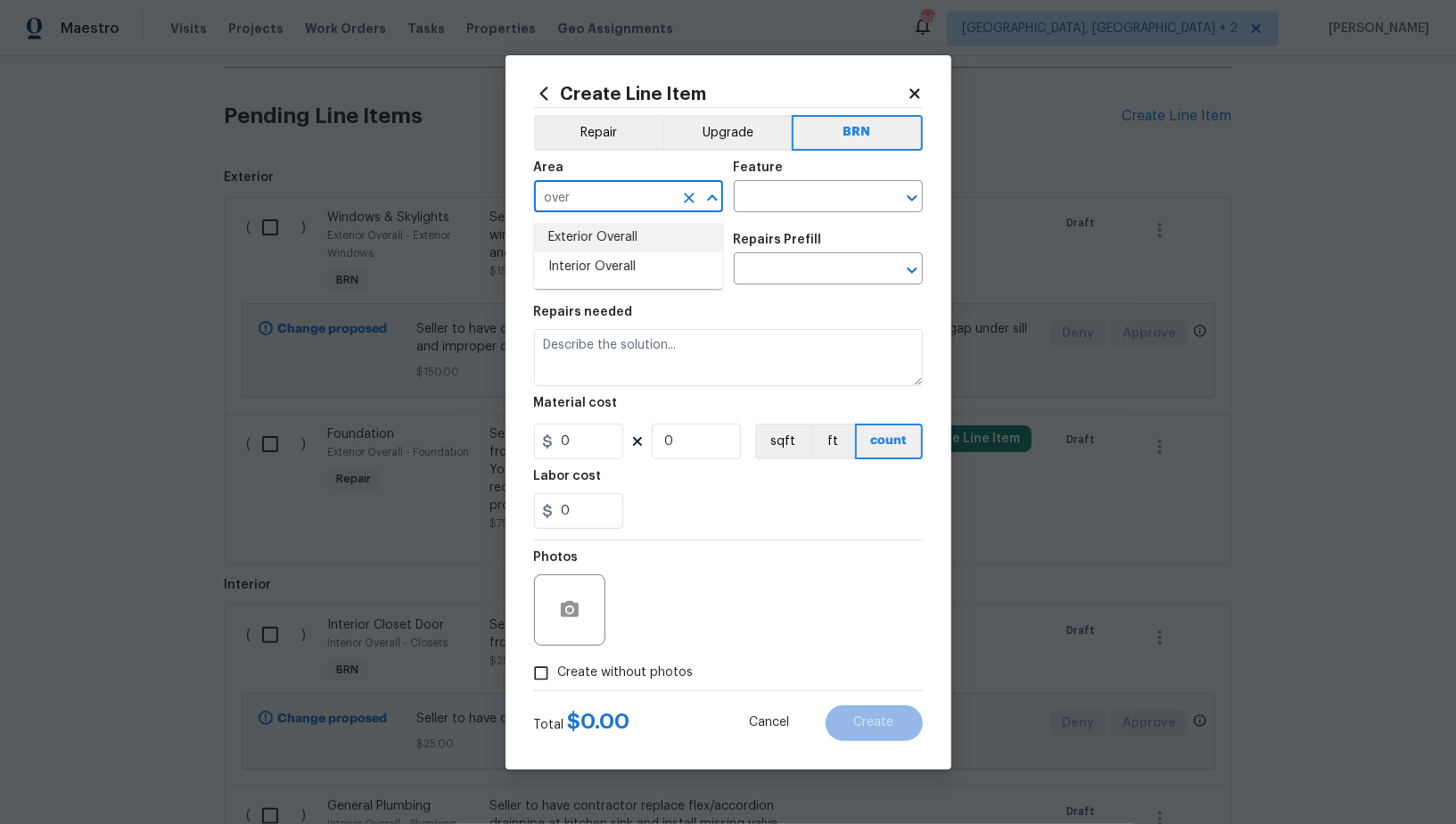
click at [582, 262] on li "Interior Overall" at bounding box center [628, 267] width 189 height 29
type input "Interior Overall"
click at [743, 198] on input "text" at bounding box center [803, 198] width 139 height 27
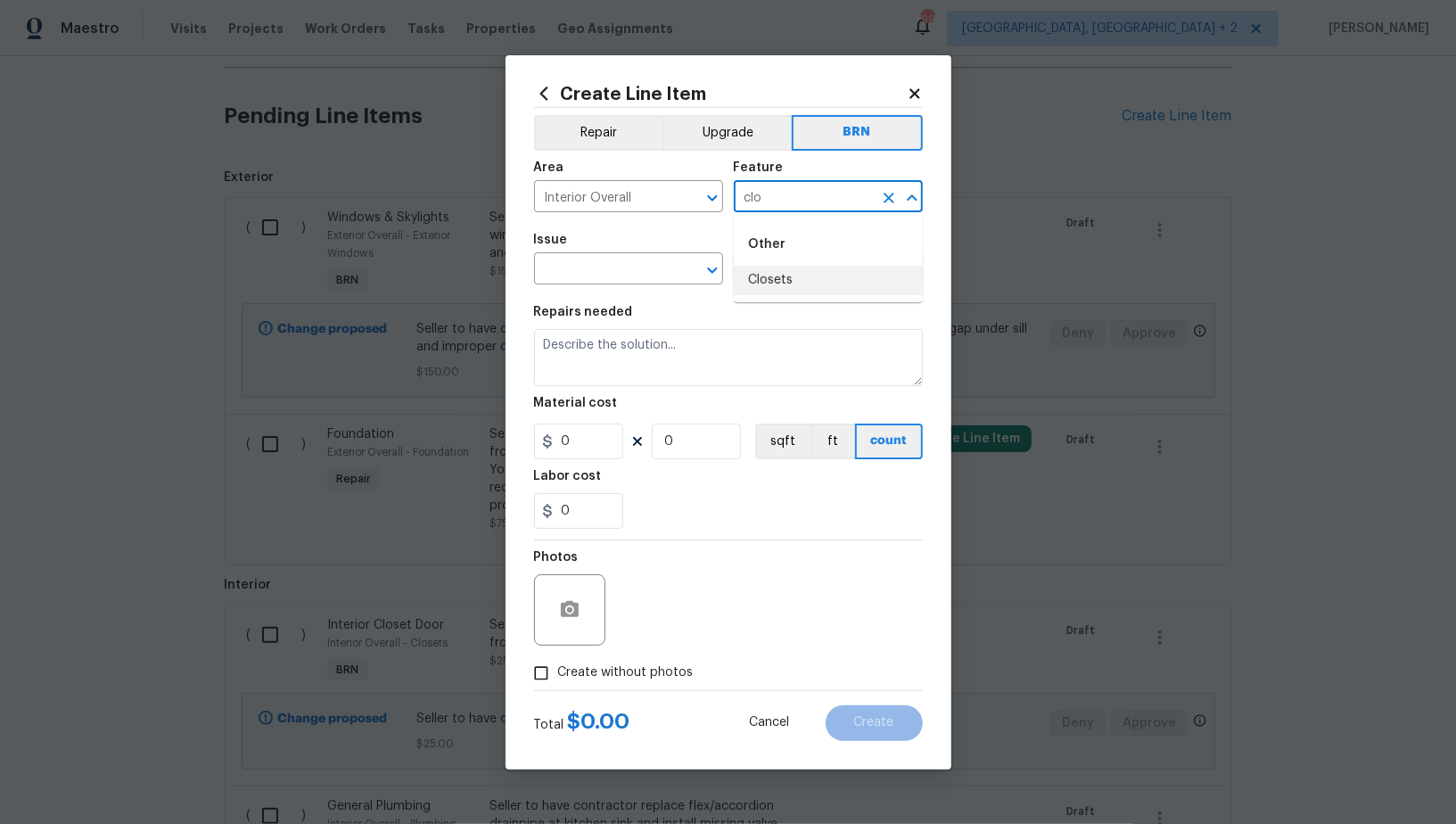
drag, startPoint x: 797, startPoint y: 268, endPoint x: 773, endPoint y: 268, distance: 24.0
click at [797, 268] on li "Closets" at bounding box center [828, 280] width 189 height 29
type input "Closets"
click at [617, 268] on input "text" at bounding box center [604, 270] width 139 height 27
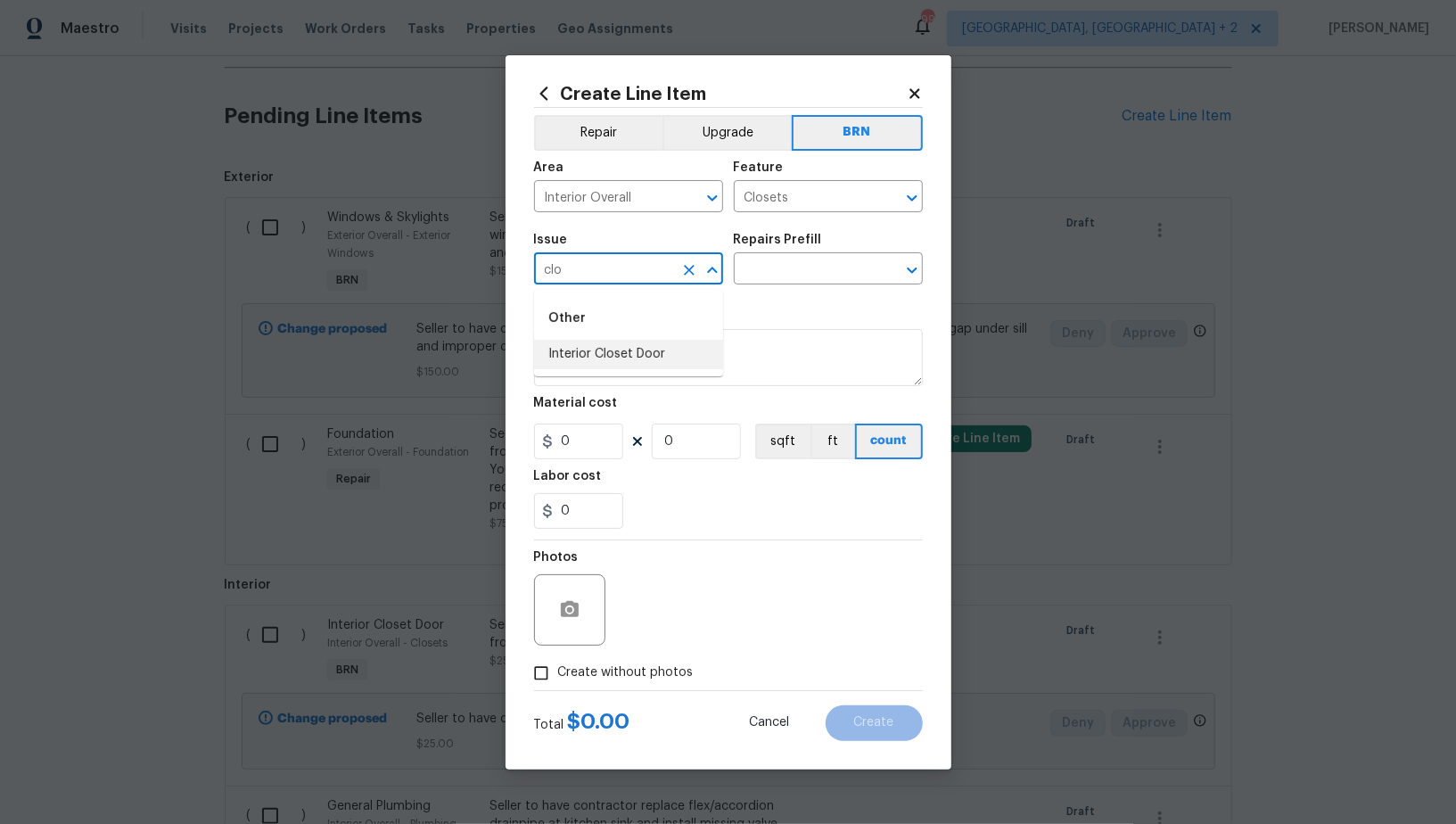
click at [616, 350] on li "Interior Closet Door" at bounding box center [628, 354] width 189 height 29
type input "Interior Closet Door"
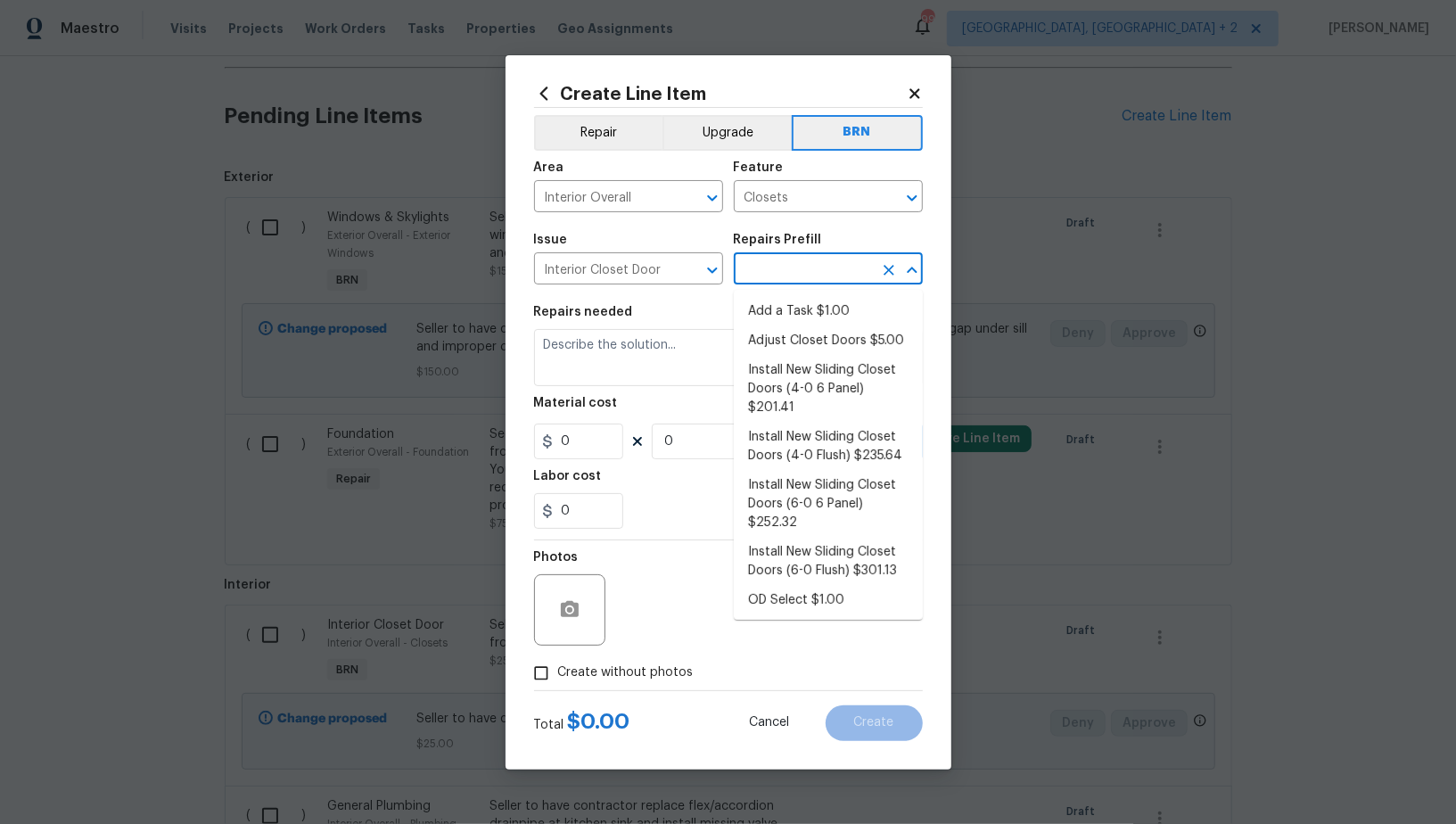
click at [831, 263] on input "text" at bounding box center [803, 270] width 139 height 27
click at [811, 305] on li "Add a Task $1.00" at bounding box center [828, 312] width 189 height 29
type input "Interior Door"
type input "Add a Task $1.00"
type textarea "HPM to detail"
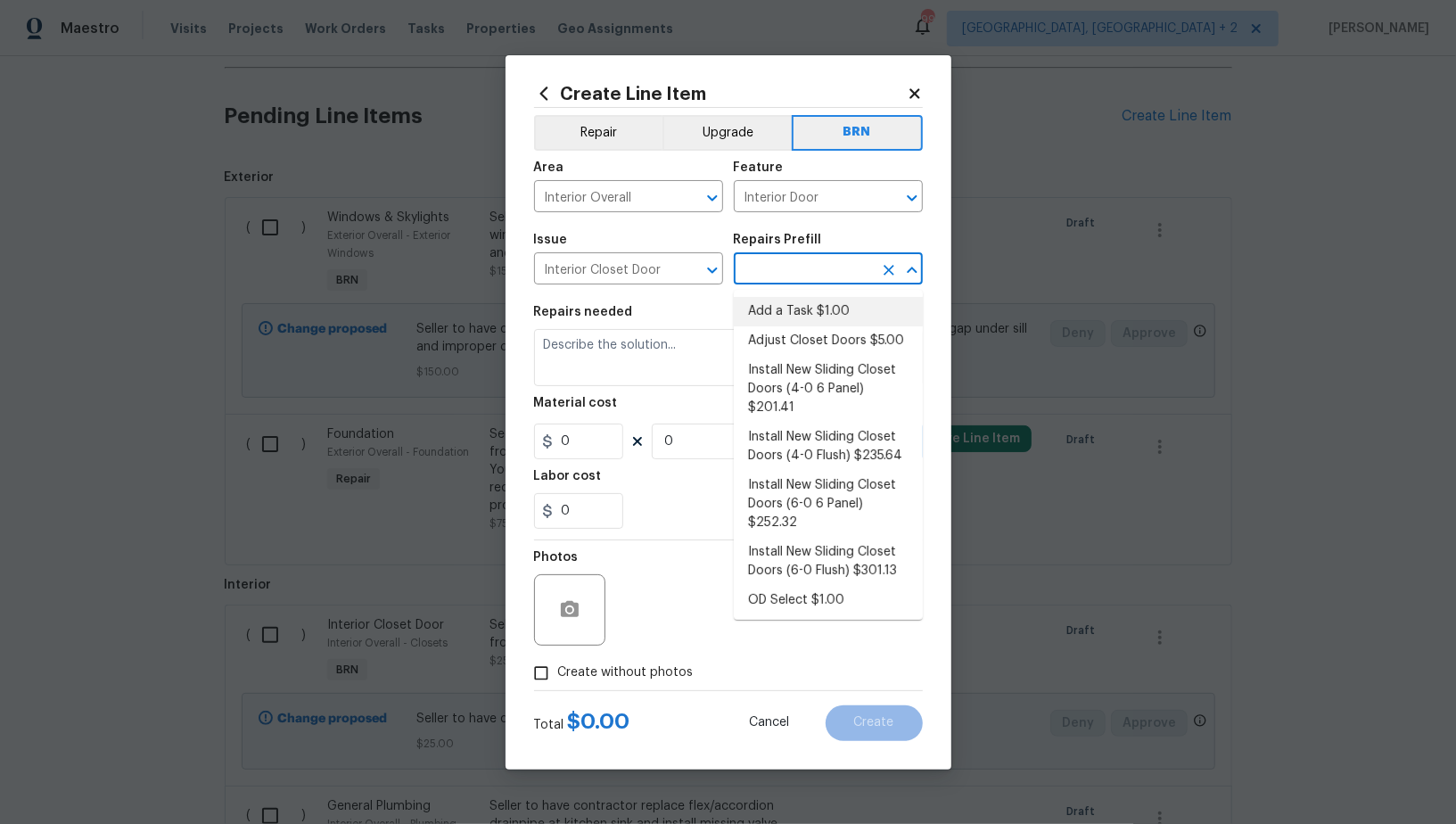
type input "1"
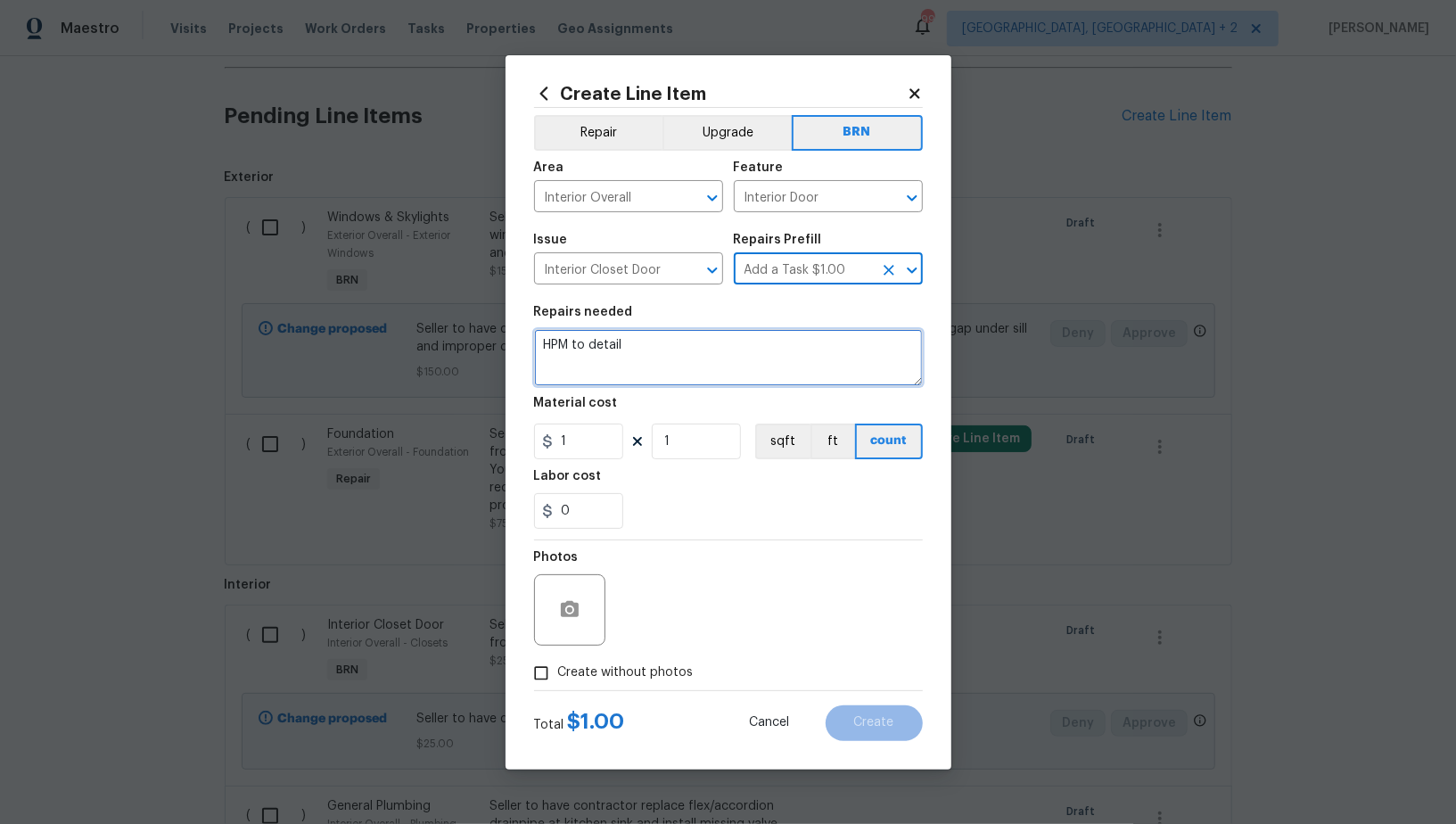
click at [772, 351] on textarea "HPM to detail" at bounding box center [729, 357] width 389 height 57
paste textarea "Seller to have contractor repair at hallway utility closet, NM cable protect ne…"
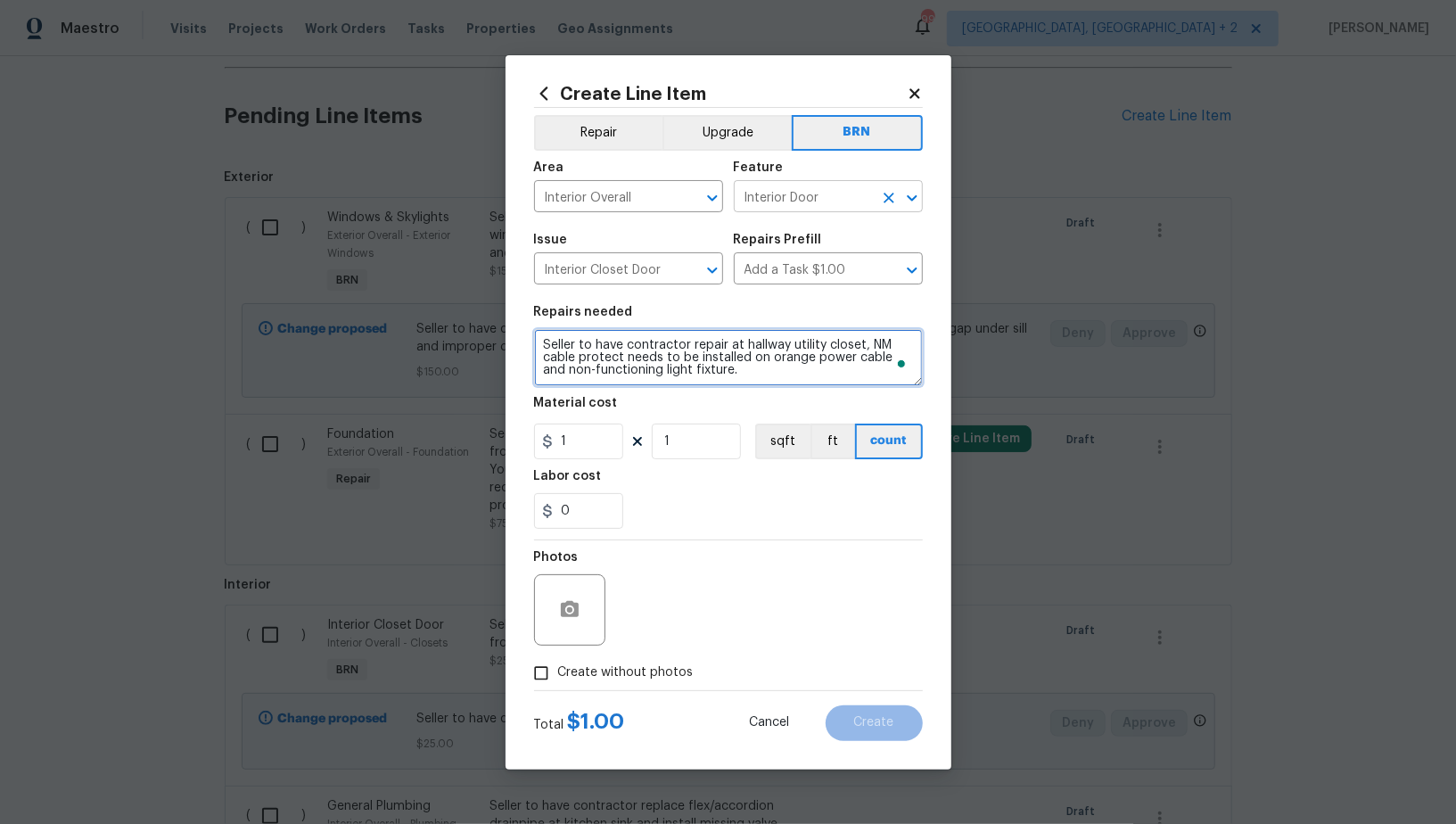
click at [887, 203] on icon "Clear" at bounding box center [890, 198] width 18 height 18
type textarea "Seller to have contractor repair at hallway utility closet, NM cable protect ne…"
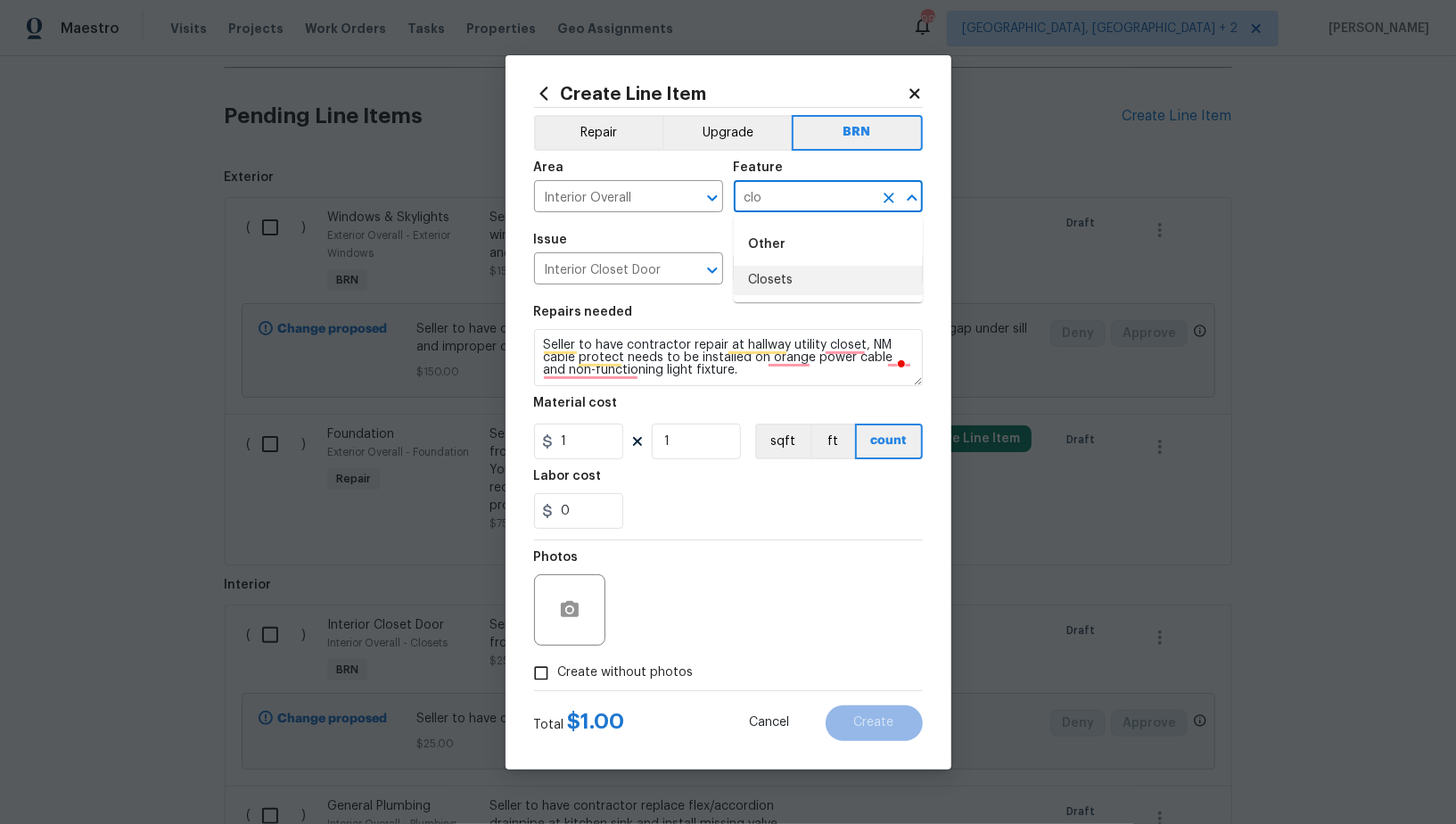
click at [813, 298] on ul "Other Closets" at bounding box center [828, 259] width 189 height 87
click at [804, 291] on li "Closets" at bounding box center [828, 280] width 189 height 29
type input "Closets"
click at [577, 432] on input "1" at bounding box center [579, 441] width 90 height 36
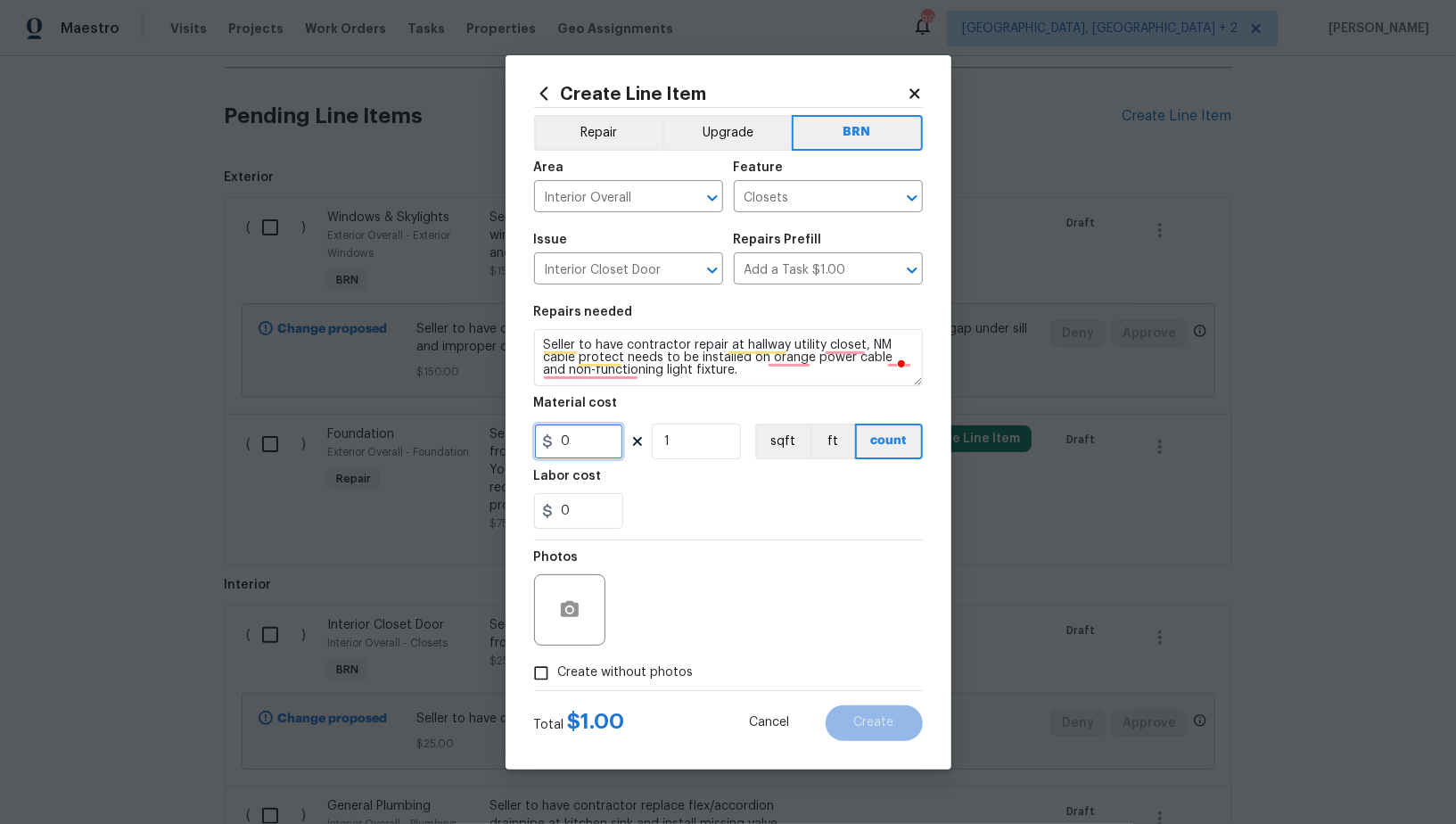
type input "0"
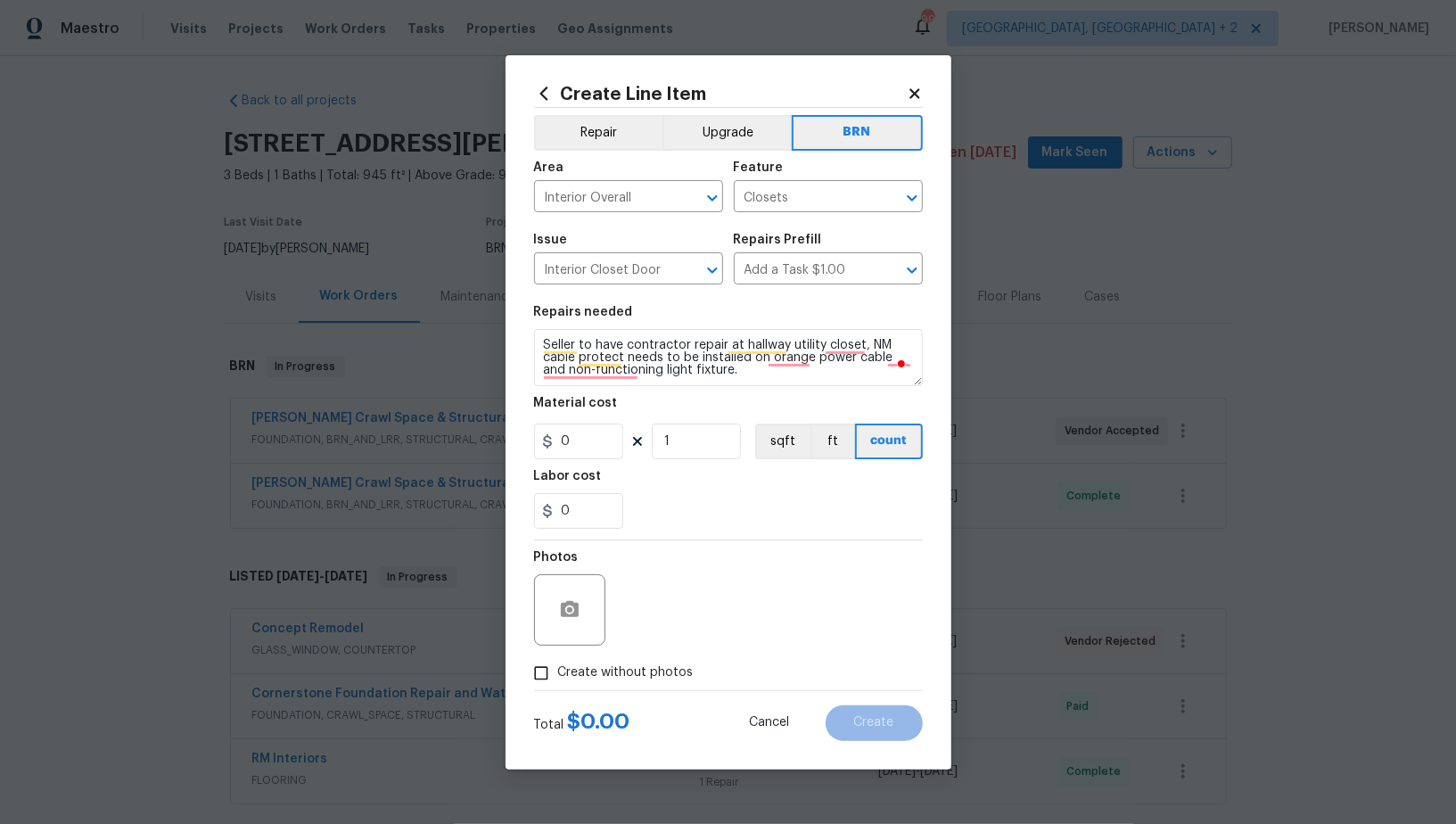
scroll to position [971, 0]
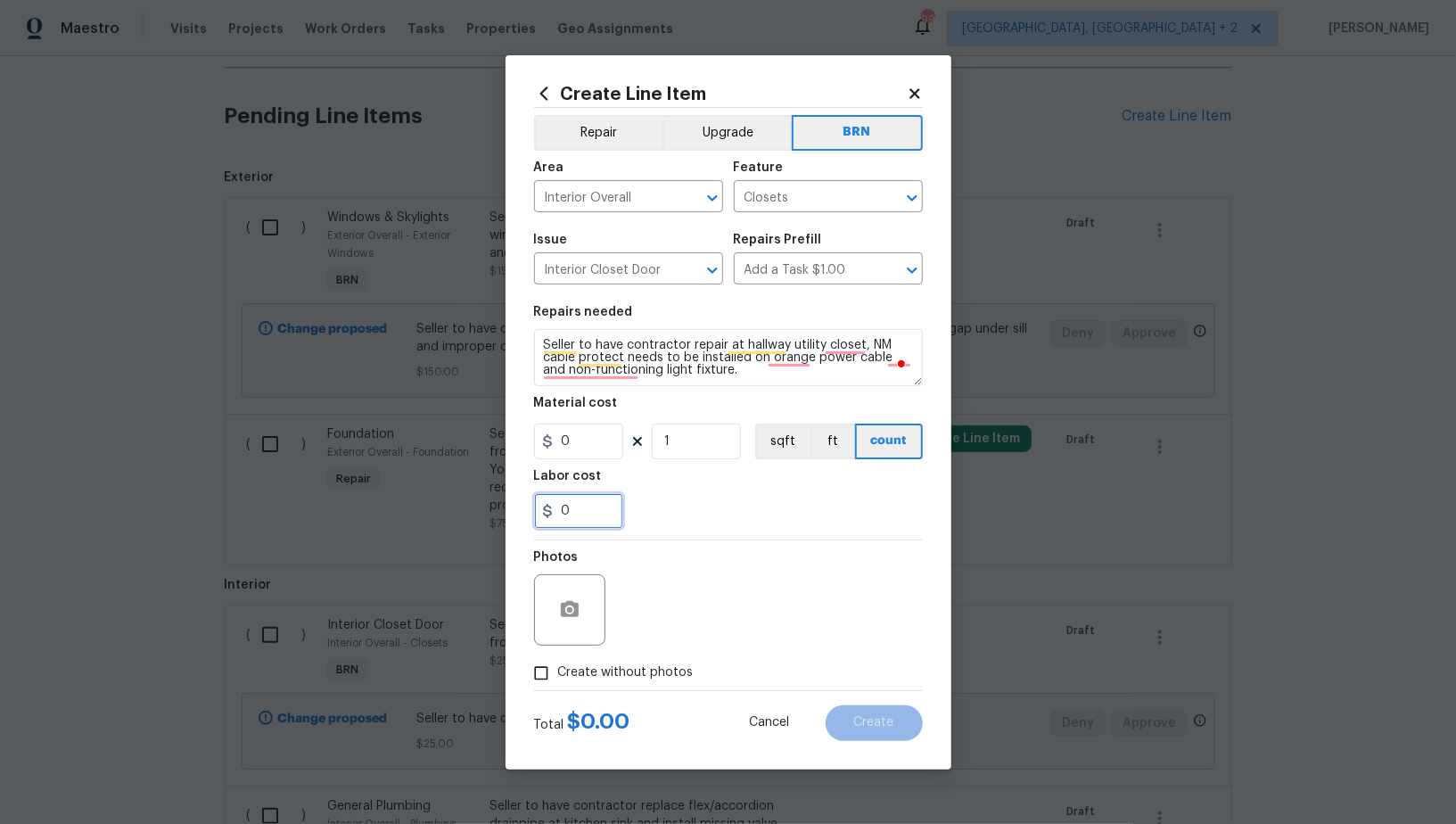
click at [581, 503] on input "0" at bounding box center [579, 511] width 90 height 36
type input "100"
click at [547, 672] on input "Create without photos" at bounding box center [541, 673] width 34 height 34
checkbox input "true"
click at [818, 562] on div "Reason*" at bounding box center [771, 562] width 303 height 23
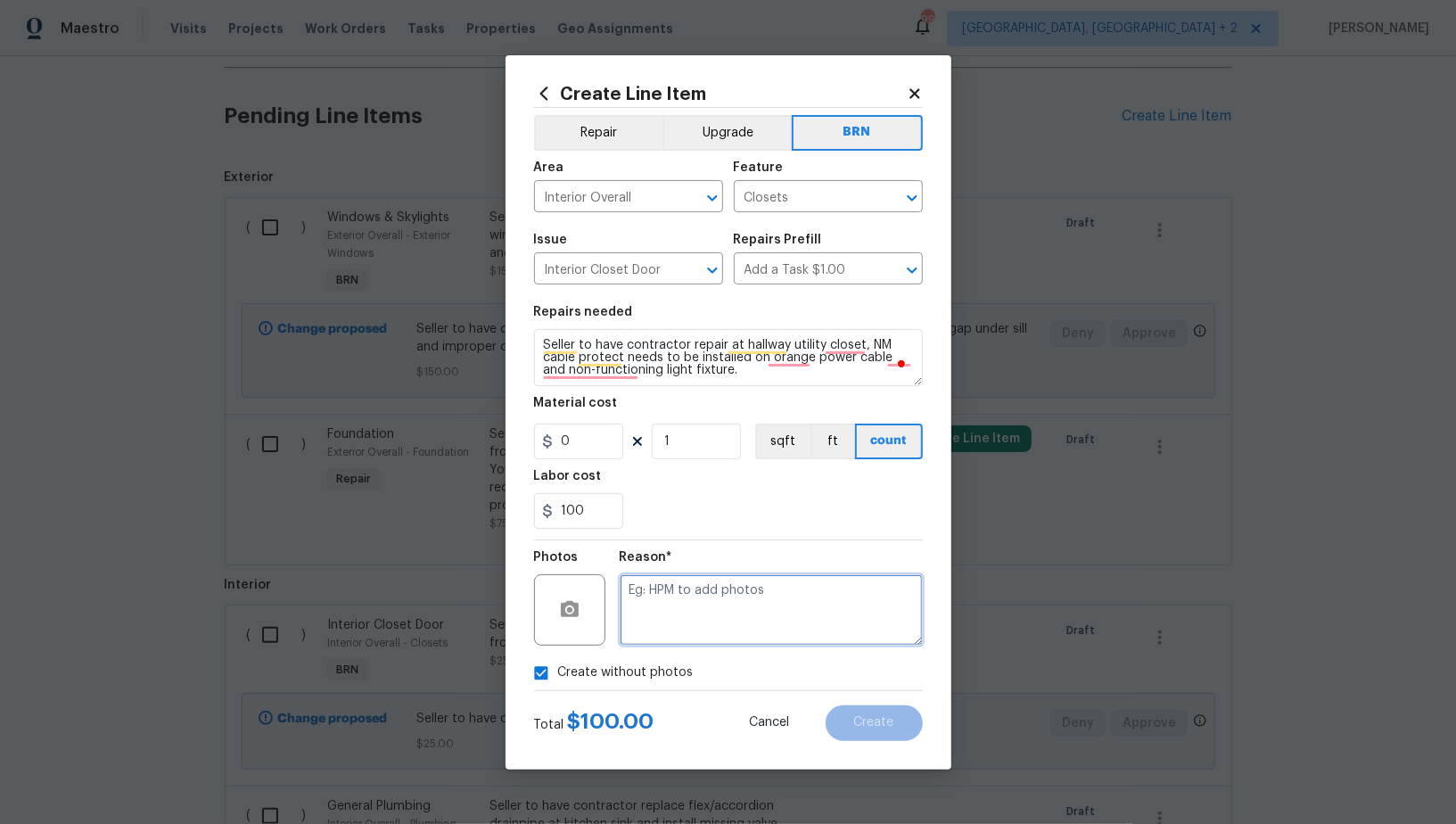
click at [765, 605] on textarea at bounding box center [771, 610] width 303 height 71
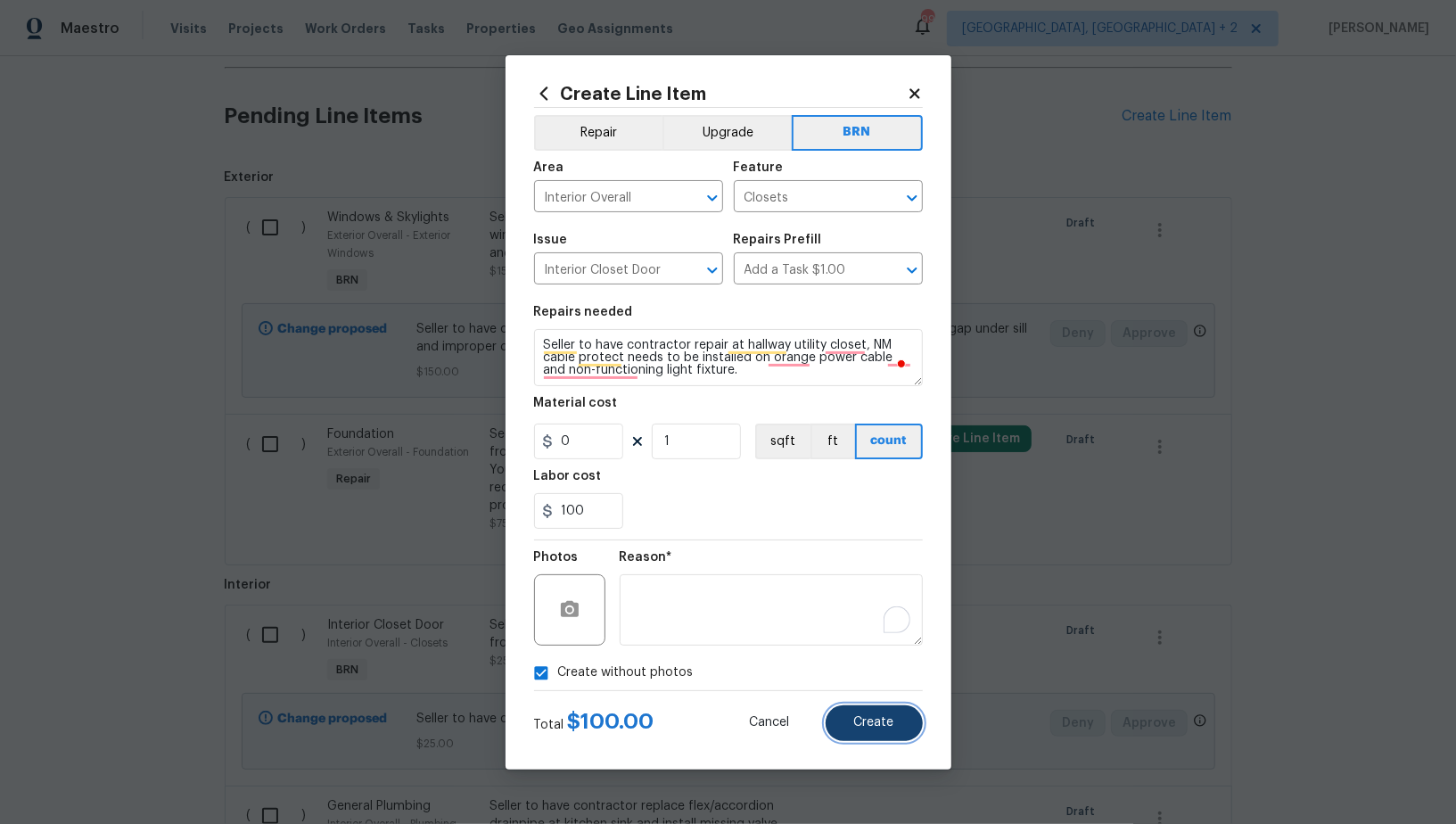
click at [887, 719] on span "Create" at bounding box center [874, 723] width 40 height 14
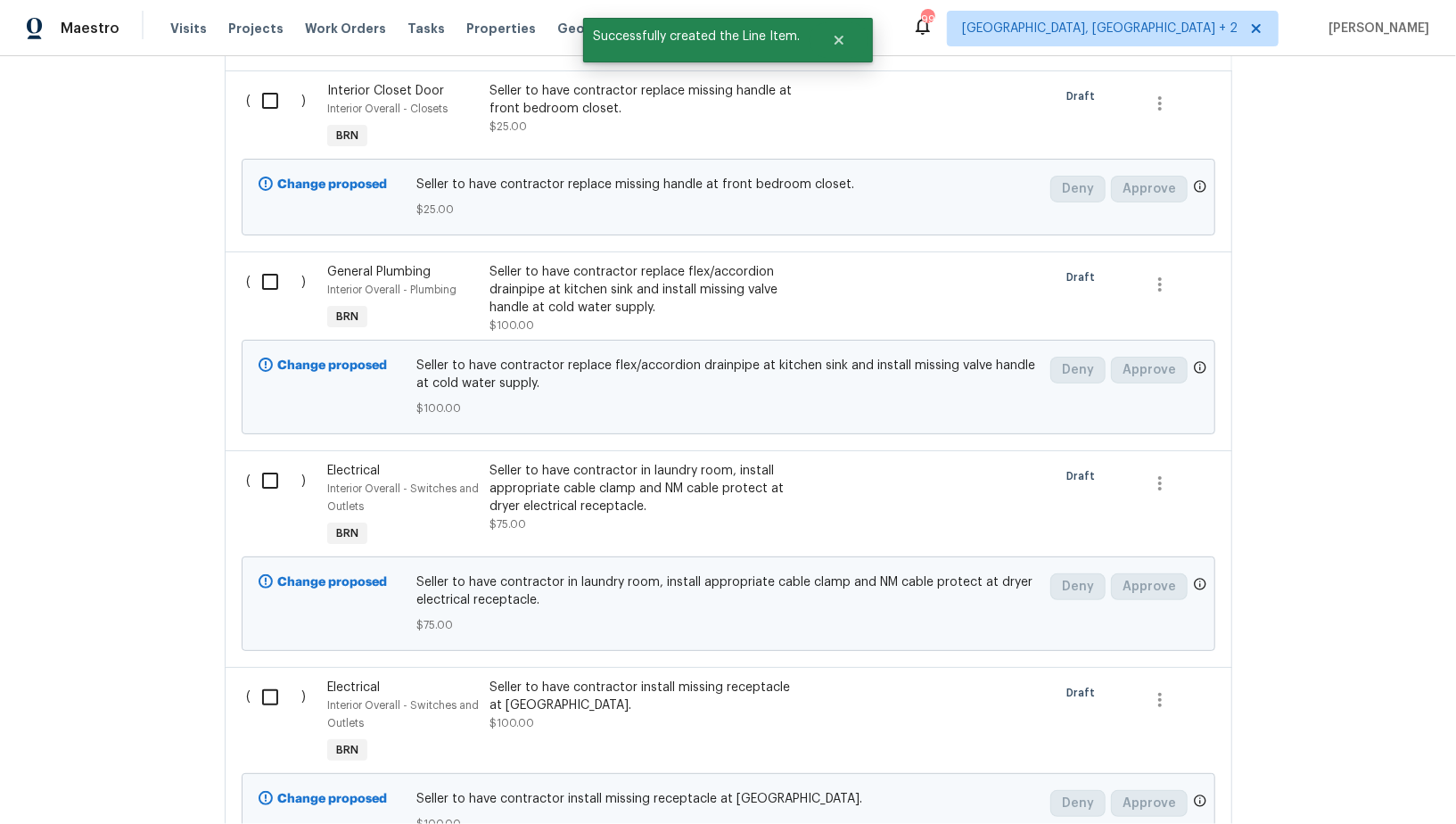
scroll to position [2616, 0]
